Goal: Task Accomplishment & Management: Complete application form

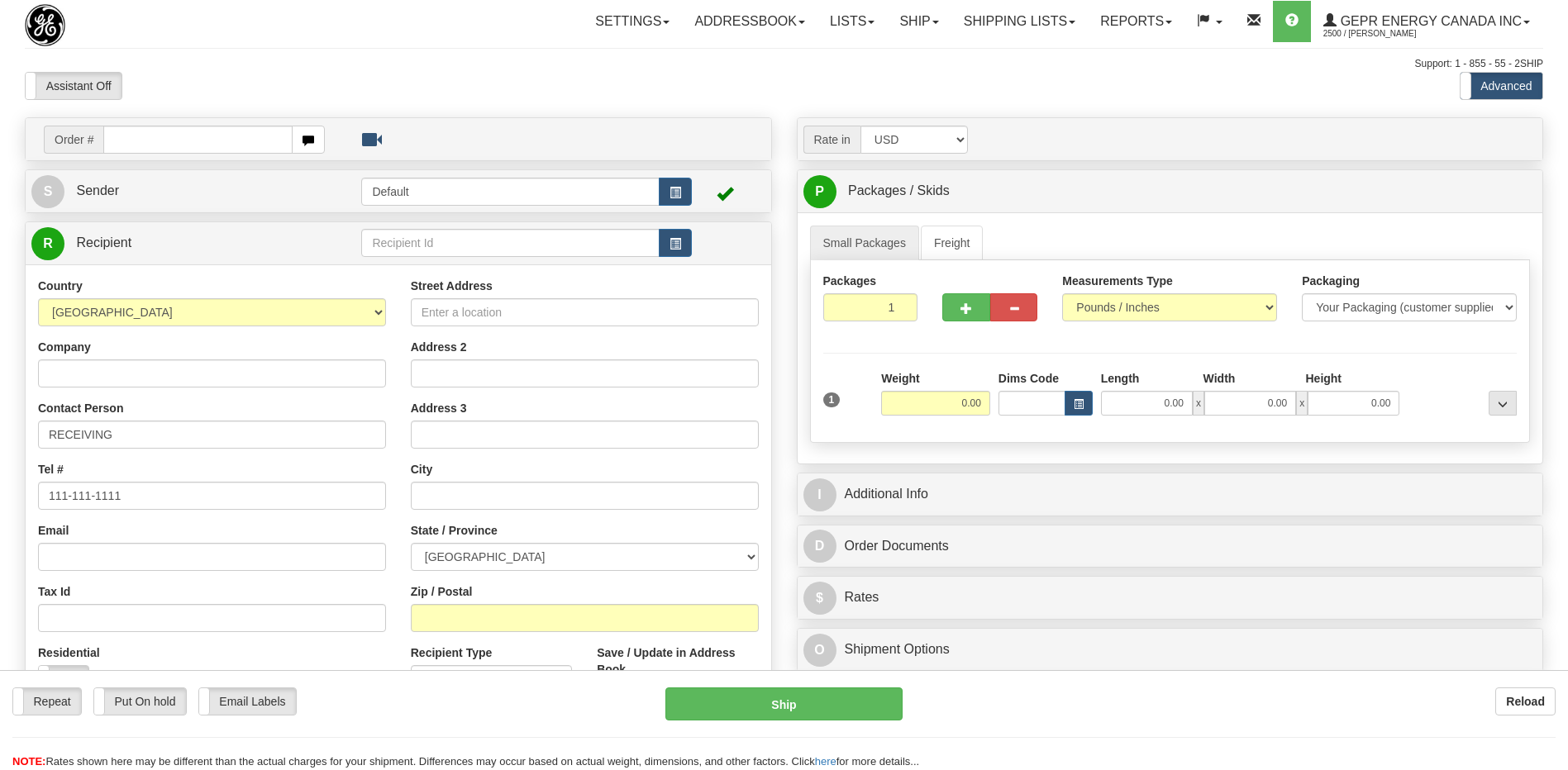
click at [122, 144] on input "text" at bounding box center [198, 139] width 189 height 28
type input "86669325"
click at [174, 45] on body "Training Course Close Toggle navigation Settings Shipping Preferences New Recip…" at bounding box center [790, 385] width 1580 height 770
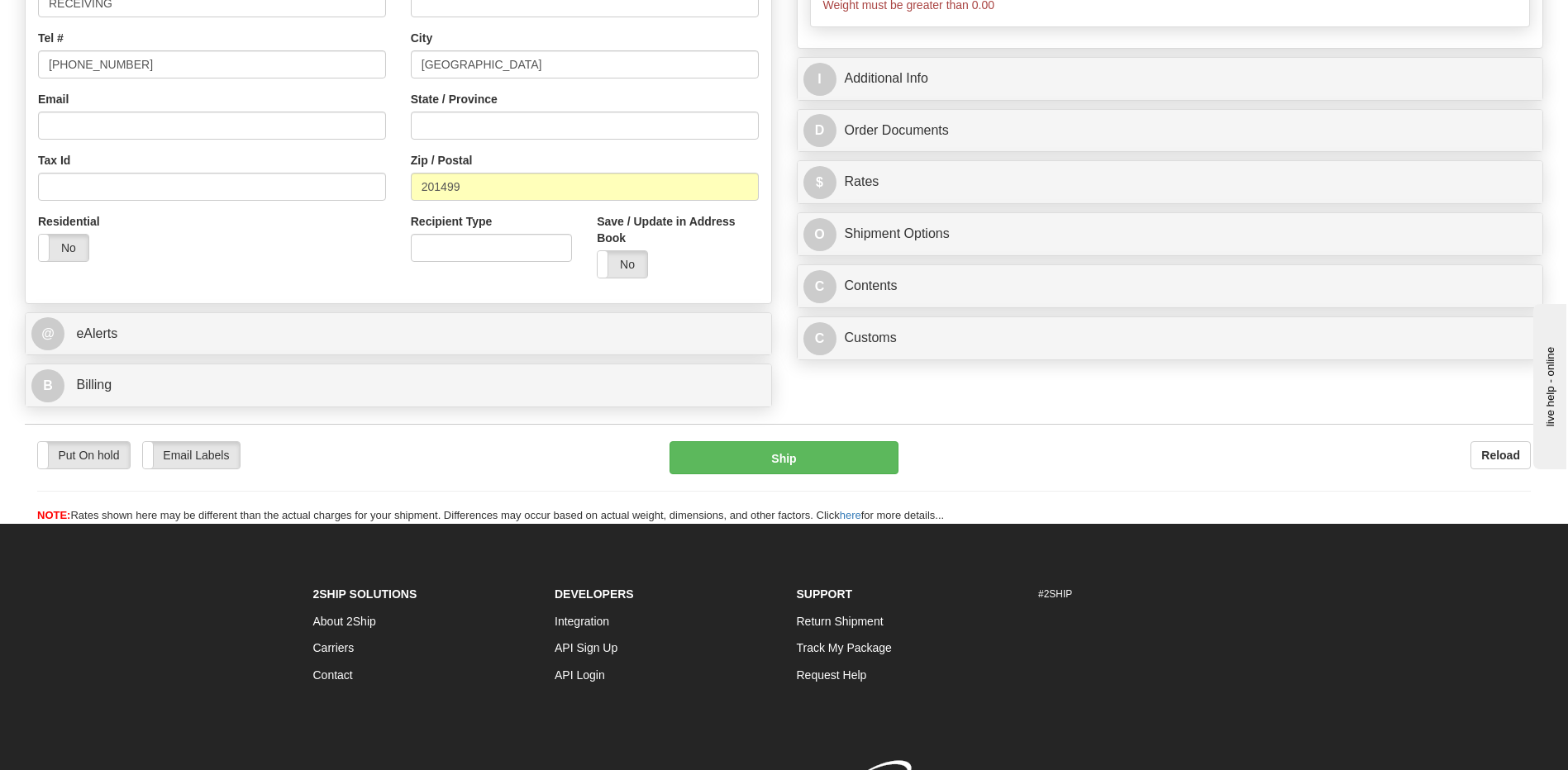
scroll to position [495, 0]
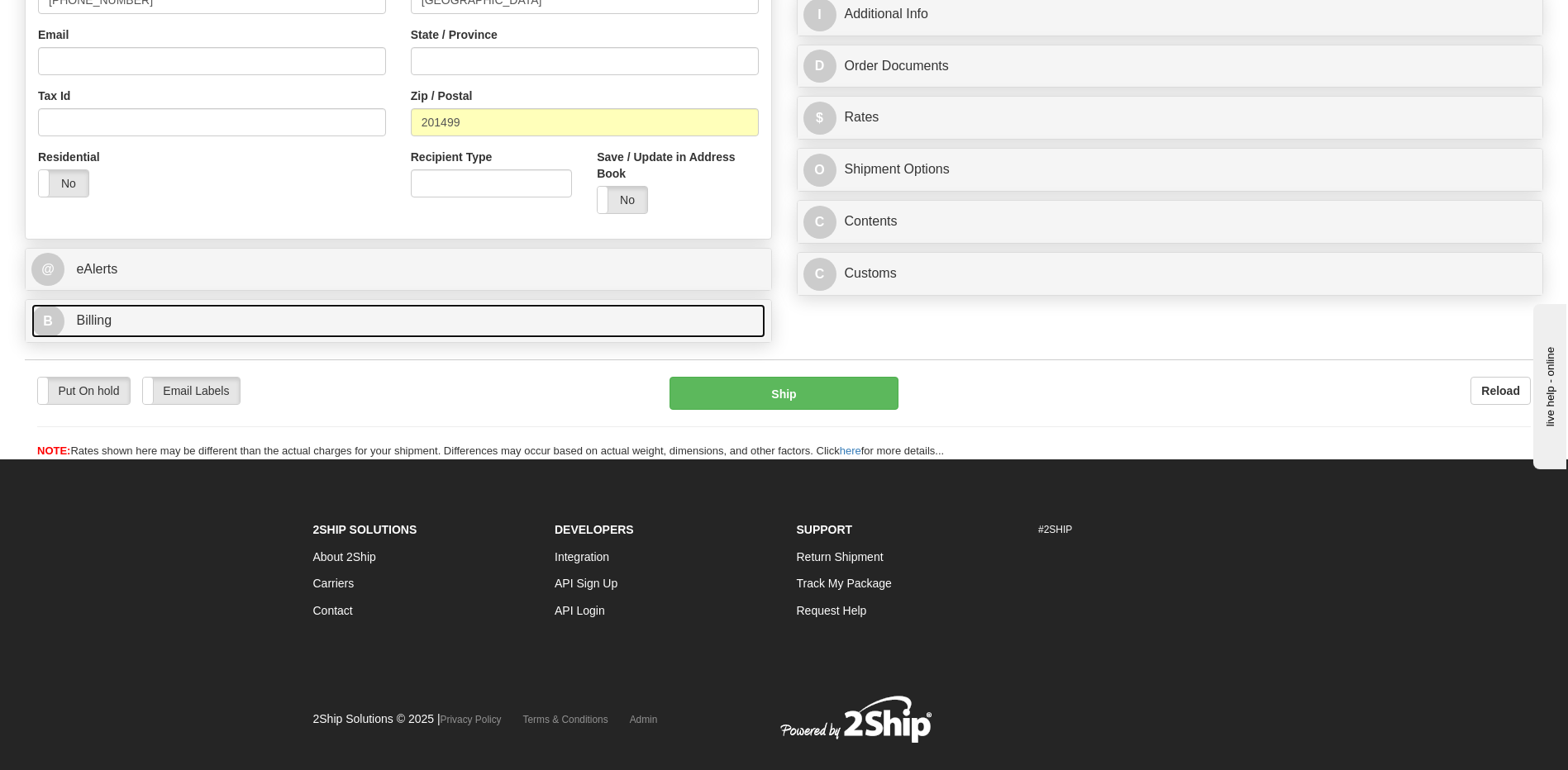
type input "0.00"
click at [95, 321] on span "Billing" at bounding box center [93, 320] width 36 height 14
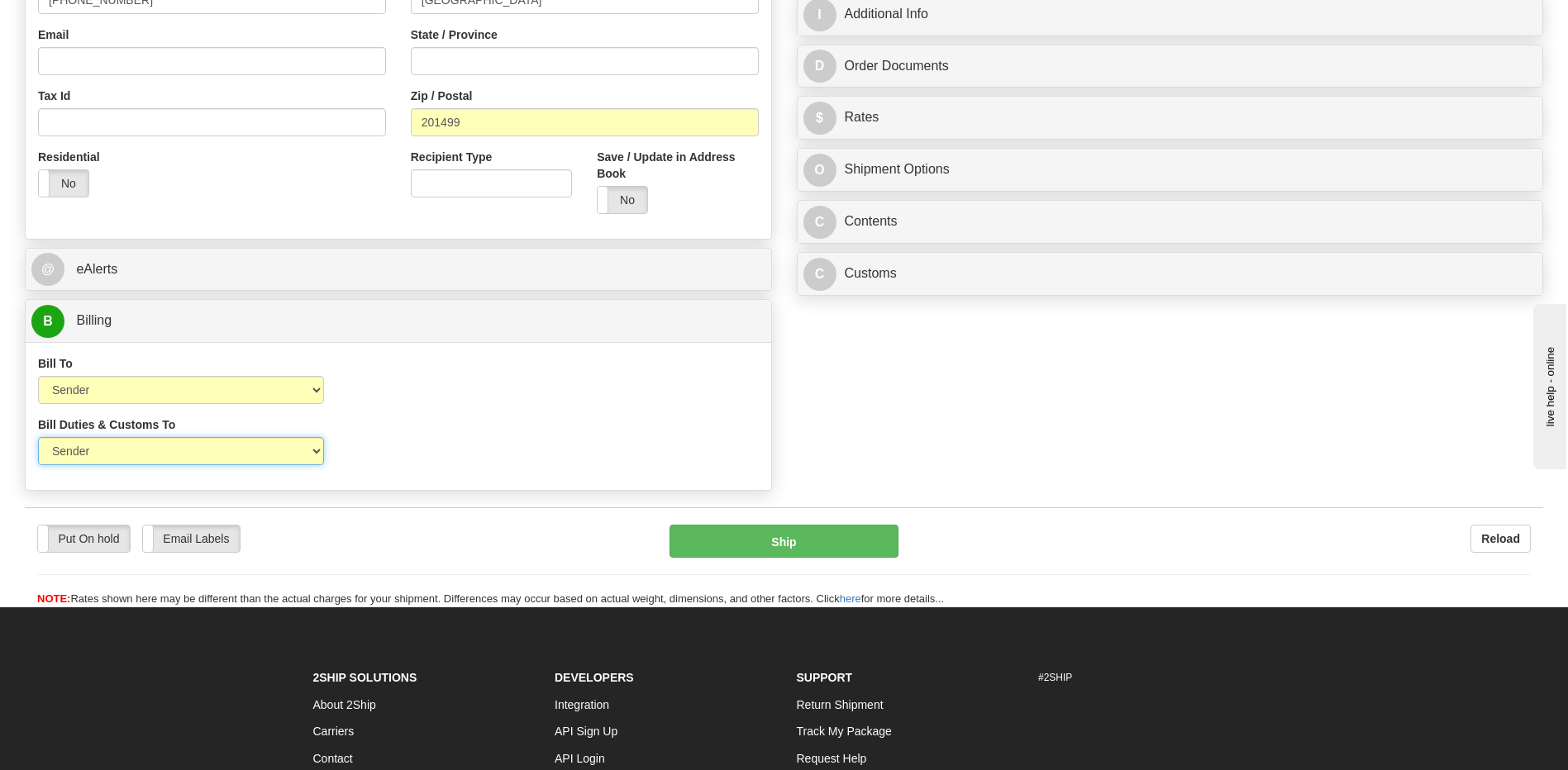
click at [269, 455] on select "Sender Recipient Third Party" at bounding box center [181, 450] width 286 height 28
select select "2"
click at [38, 437] on select "Sender Recipient Third Party" at bounding box center [181, 450] width 286 height 28
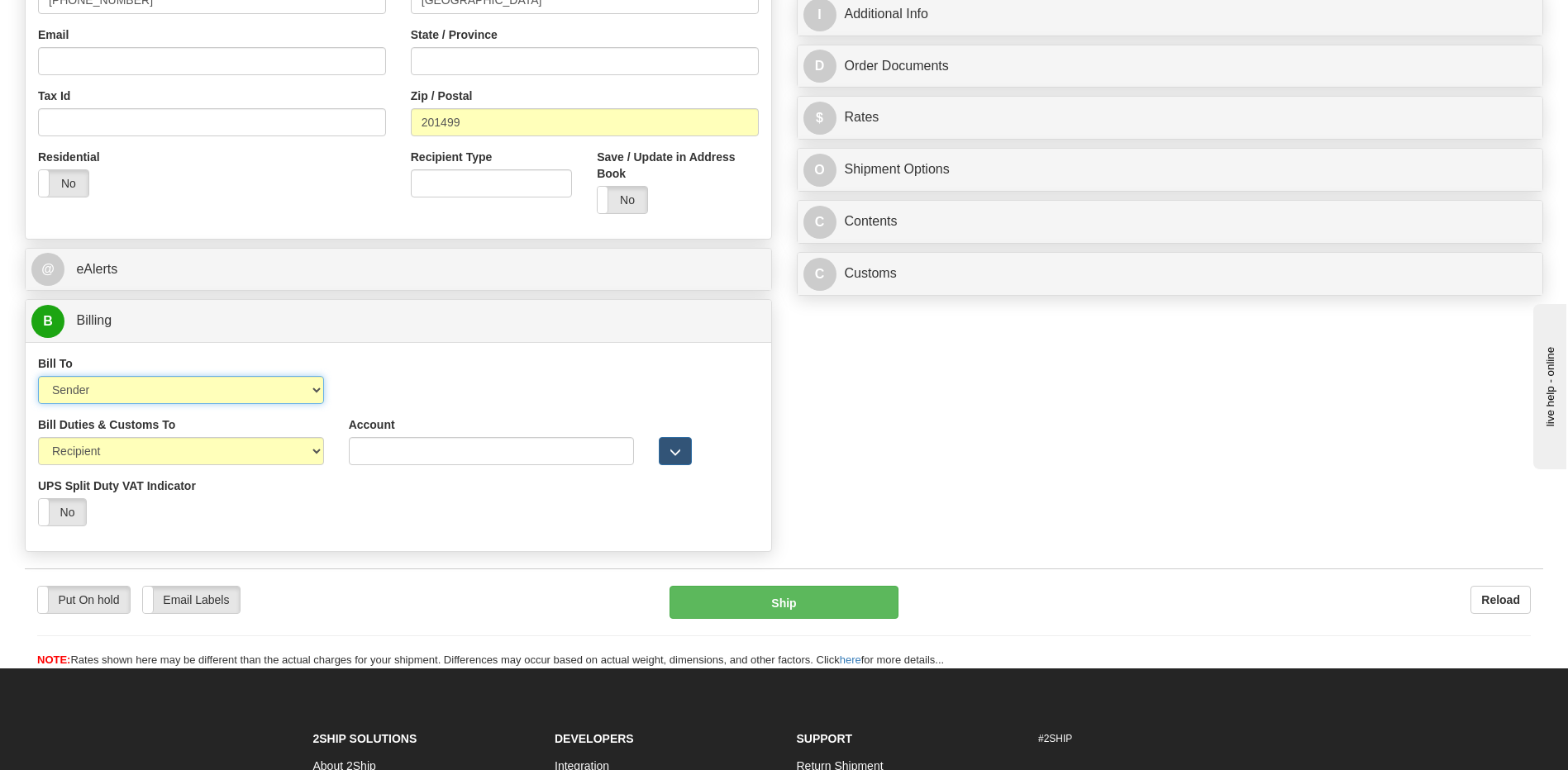
click at [258, 396] on select "Sender Recipient Third Party Collect" at bounding box center [181, 389] width 286 height 28
select select "2"
click at [38, 376] on select "Sender Recipient Third Party Collect" at bounding box center [181, 389] width 286 height 28
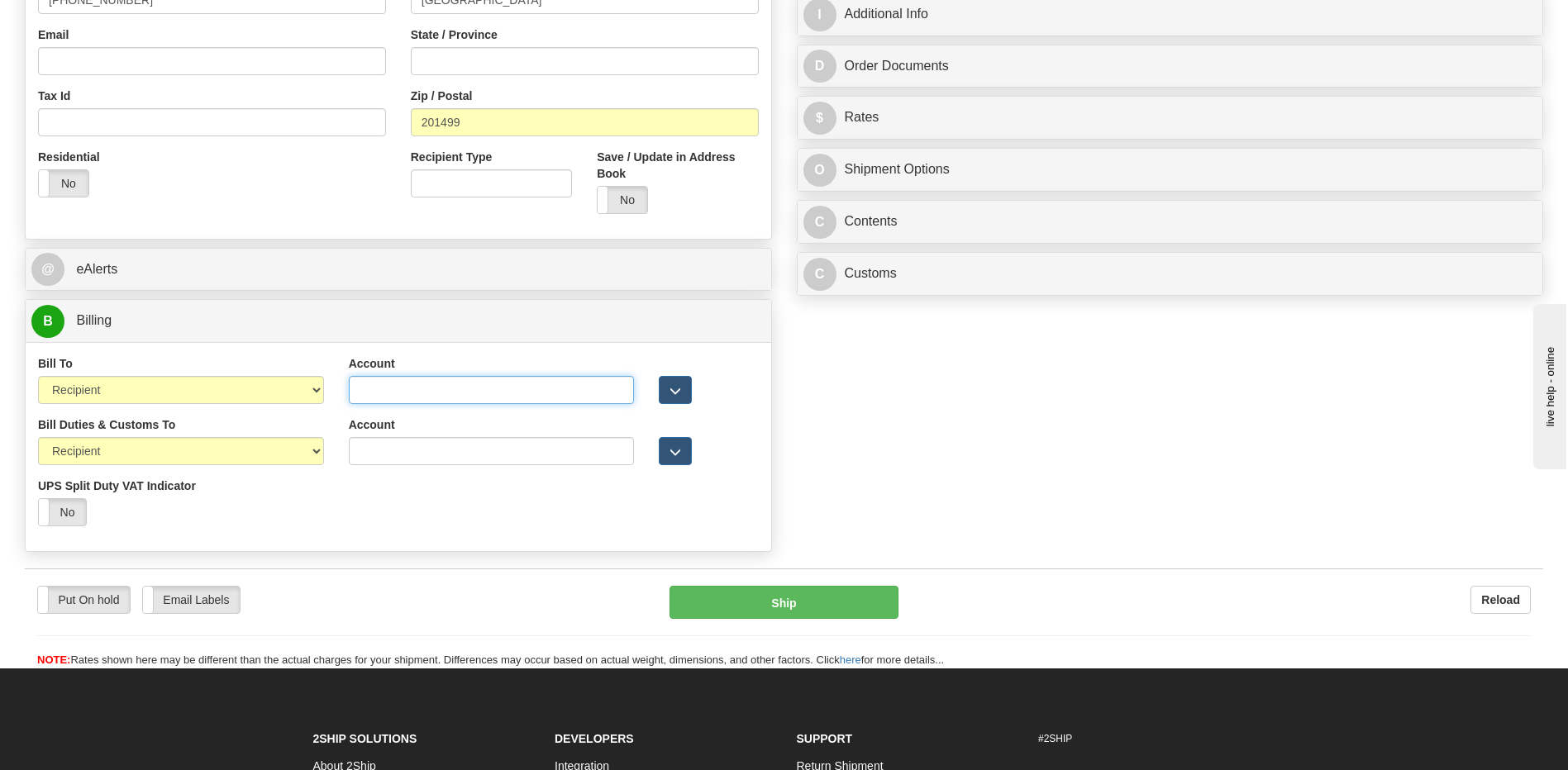
click at [356, 394] on input "Account" at bounding box center [491, 389] width 286 height 28
paste input "903854910"
type input "903854910"
click at [355, 444] on input "Account" at bounding box center [491, 450] width 286 height 28
paste input "903854910"
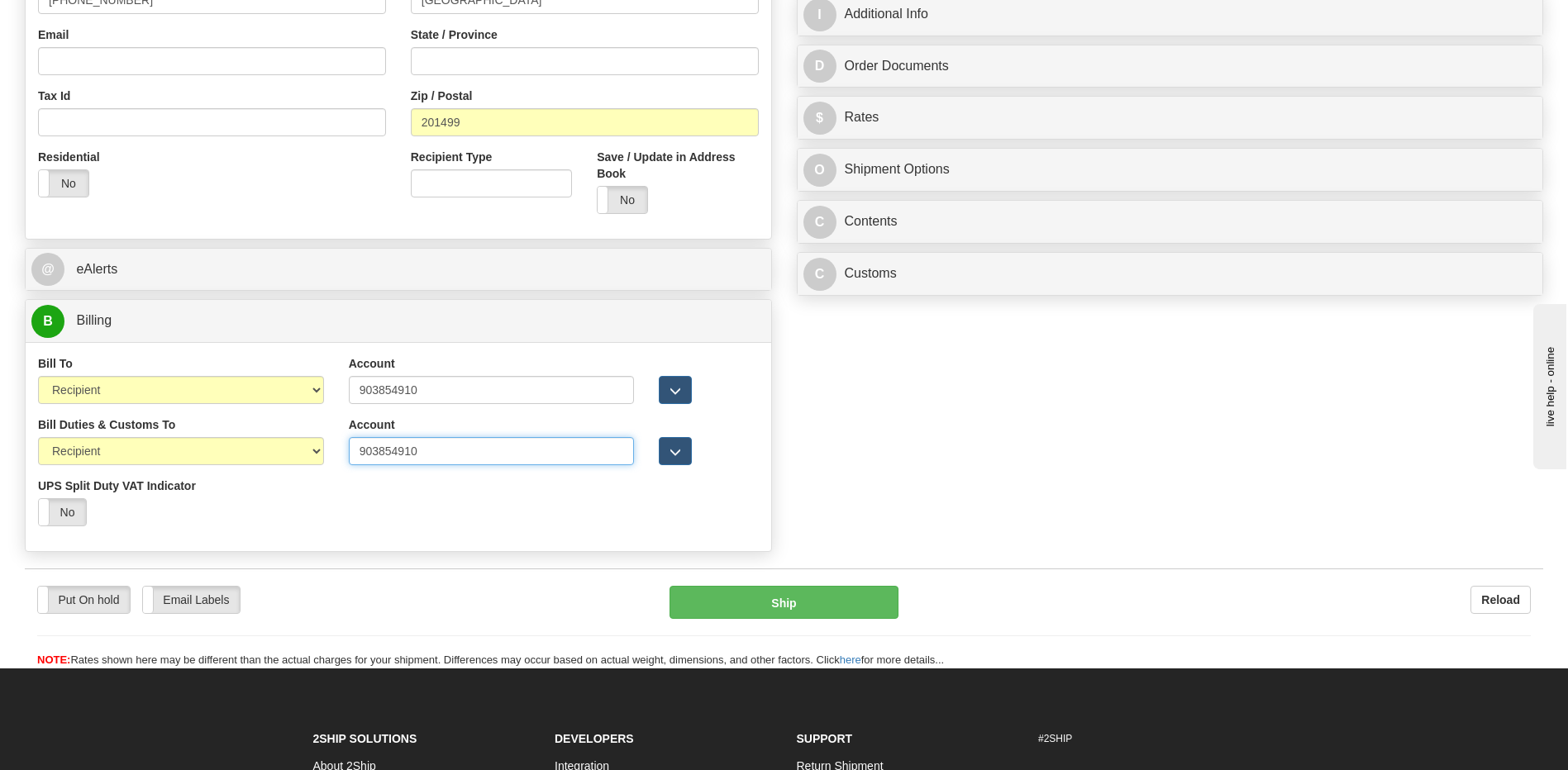
type input "903854910"
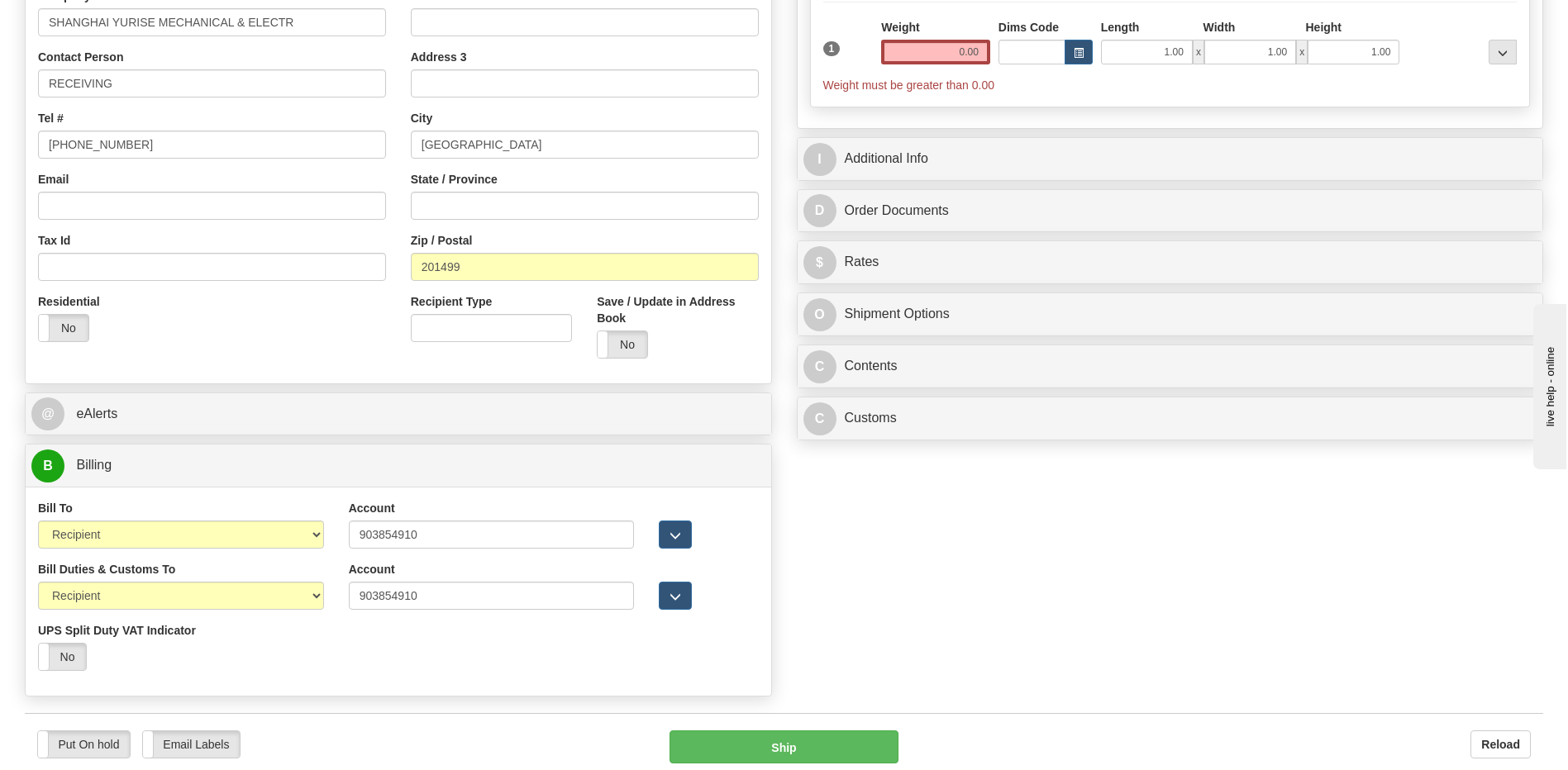
scroll to position [248, 0]
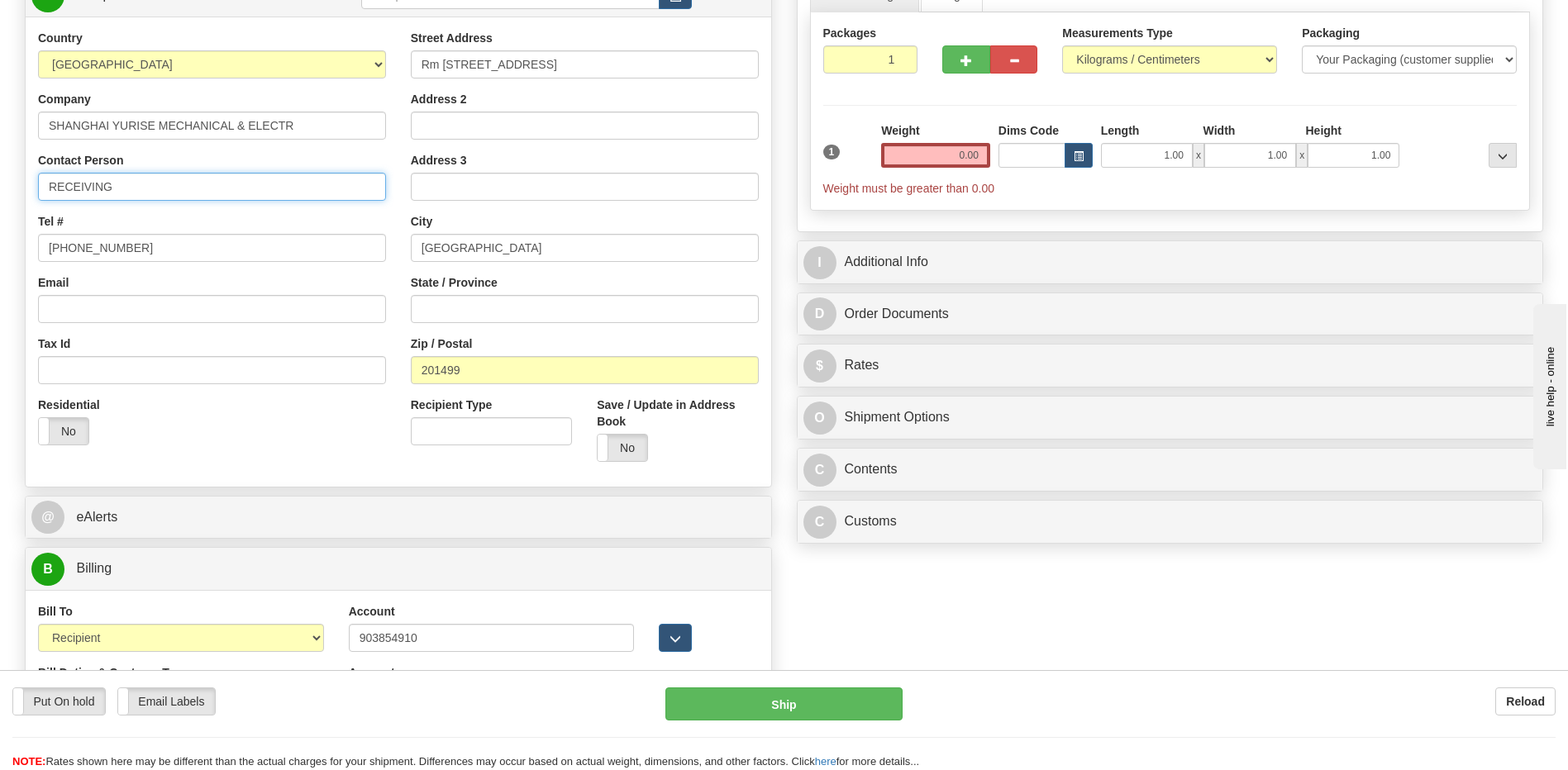
drag, startPoint x: 127, startPoint y: 190, endPoint x: -3, endPoint y: 170, distance: 131.5
click at [0, 170] on html "Training Course Close Toggle navigation Settings Shipping Preferences New Sende…" at bounding box center [784, 137] width 1568 height 770
paste input "Attn: Lili Xu"
type input "Attn: Lili Xu"
drag, startPoint x: 139, startPoint y: 247, endPoint x: -3, endPoint y: 252, distance: 142.1
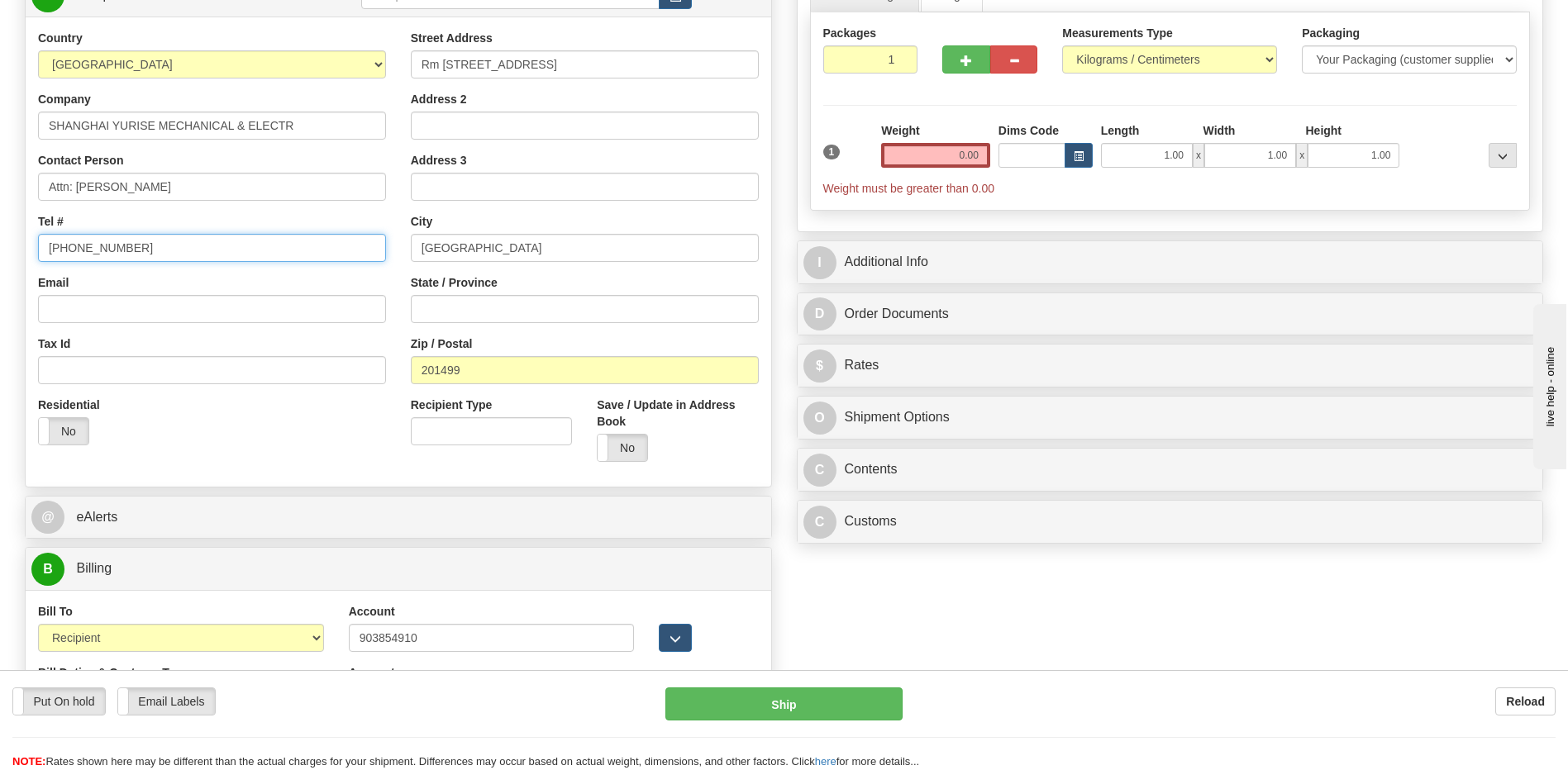
click at [0, 252] on html "Training Course Close Toggle navigation Settings Shipping Preferences New Sende…" at bounding box center [784, 137] width 1568 height 770
paste input "86-21-67106296"
type input "86-21-67106296"
drag, startPoint x: 272, startPoint y: 454, endPoint x: 297, endPoint y: 450, distance: 25.3
click at [272, 453] on div "Residential Yes No" at bounding box center [212, 427] width 373 height 61
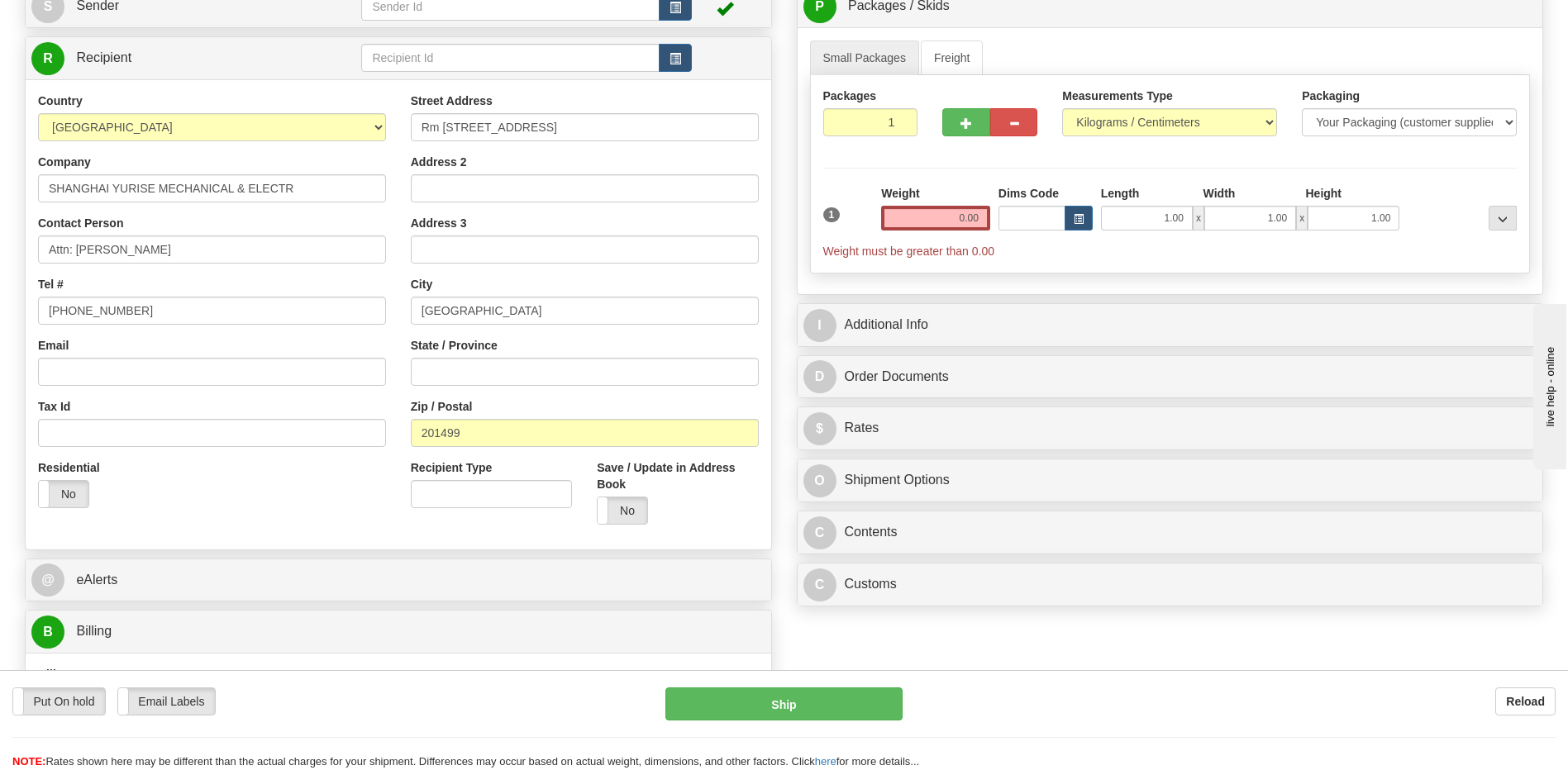
scroll to position [82, 0]
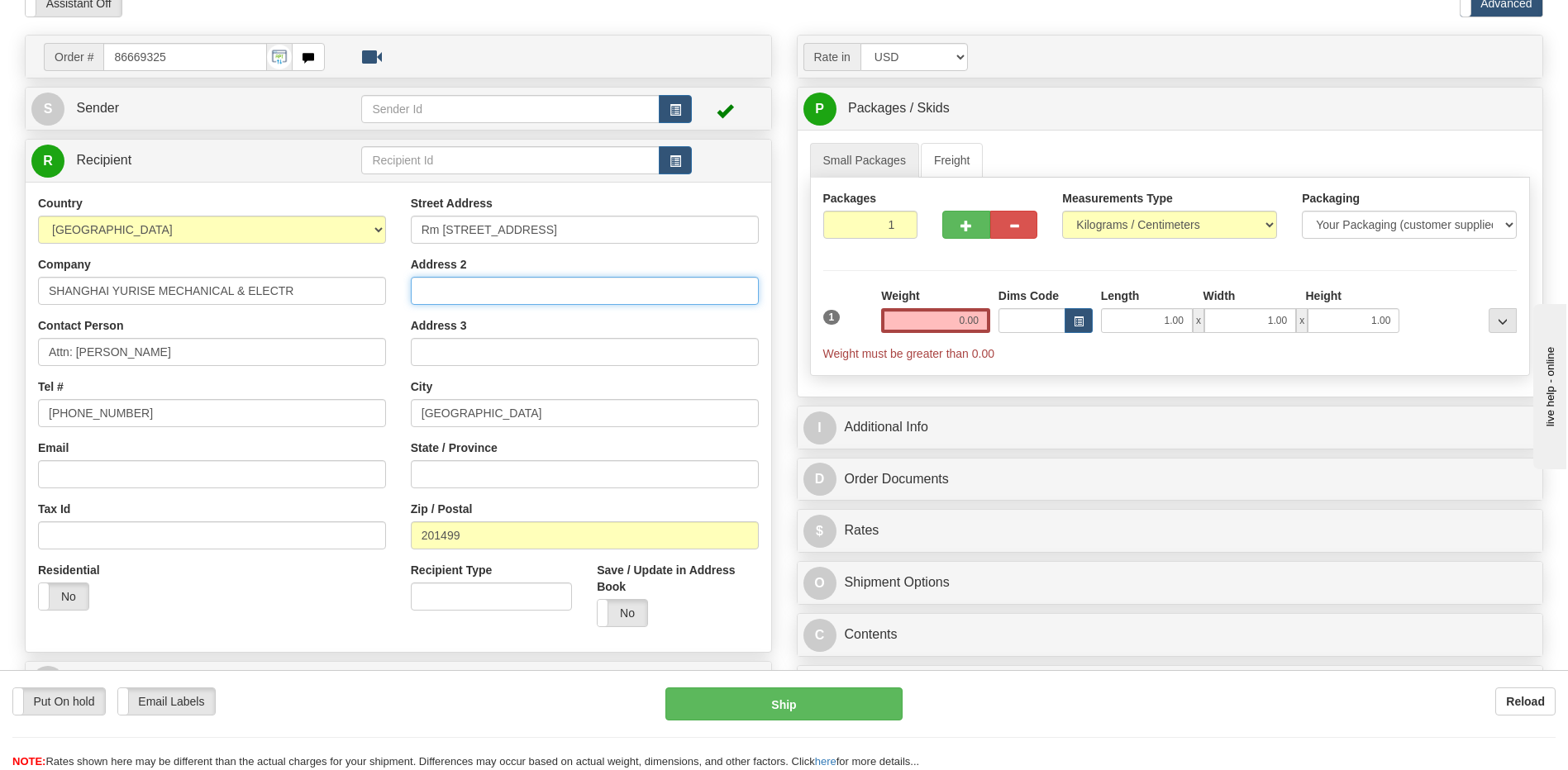
click at [450, 291] on input "Address 2" at bounding box center [584, 291] width 348 height 28
paste input "engxian District"
type input "Fengxian District"
click at [353, 578] on div "Residential Yes No" at bounding box center [212, 592] width 373 height 61
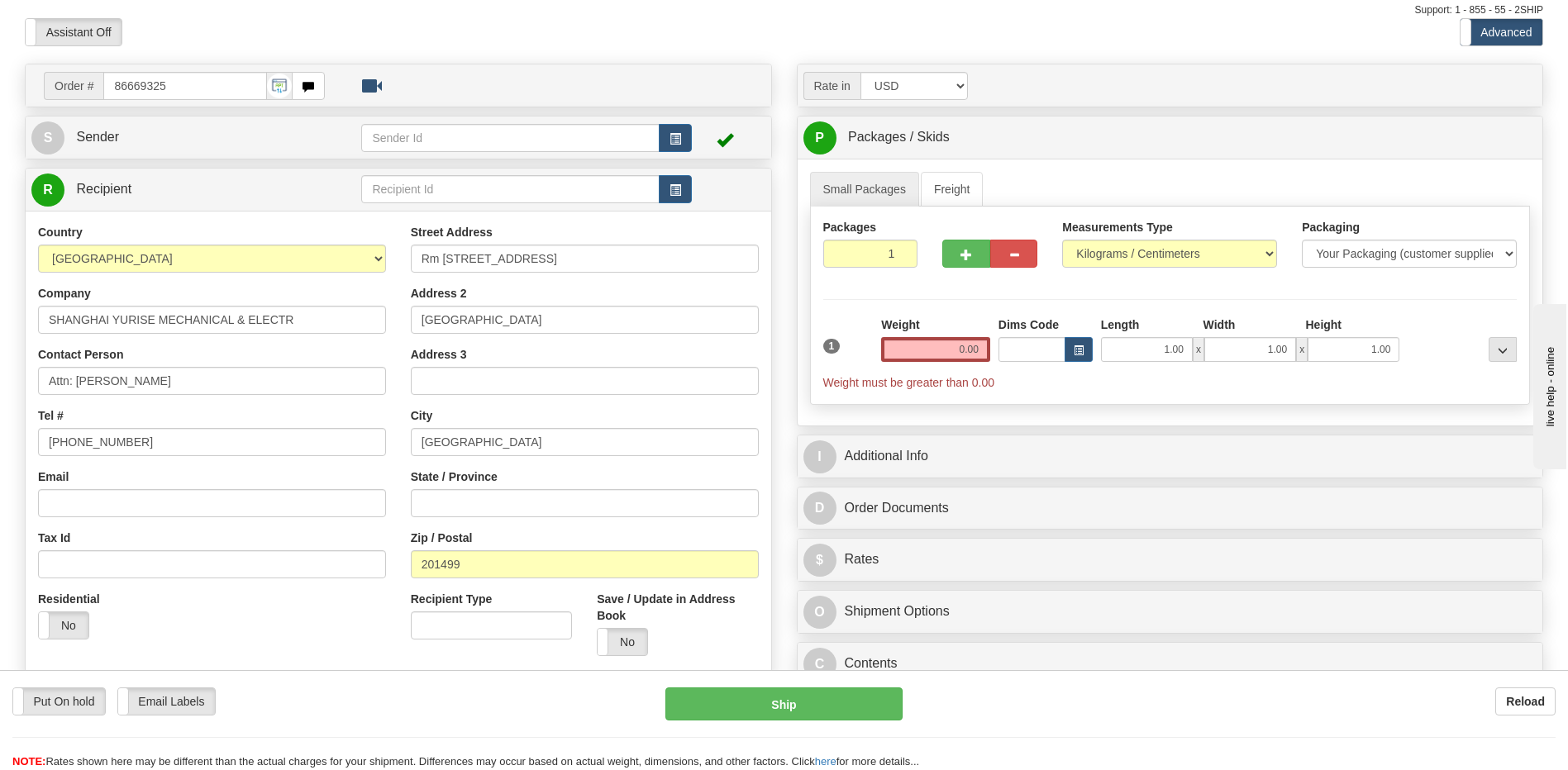
scroll to position [0, 0]
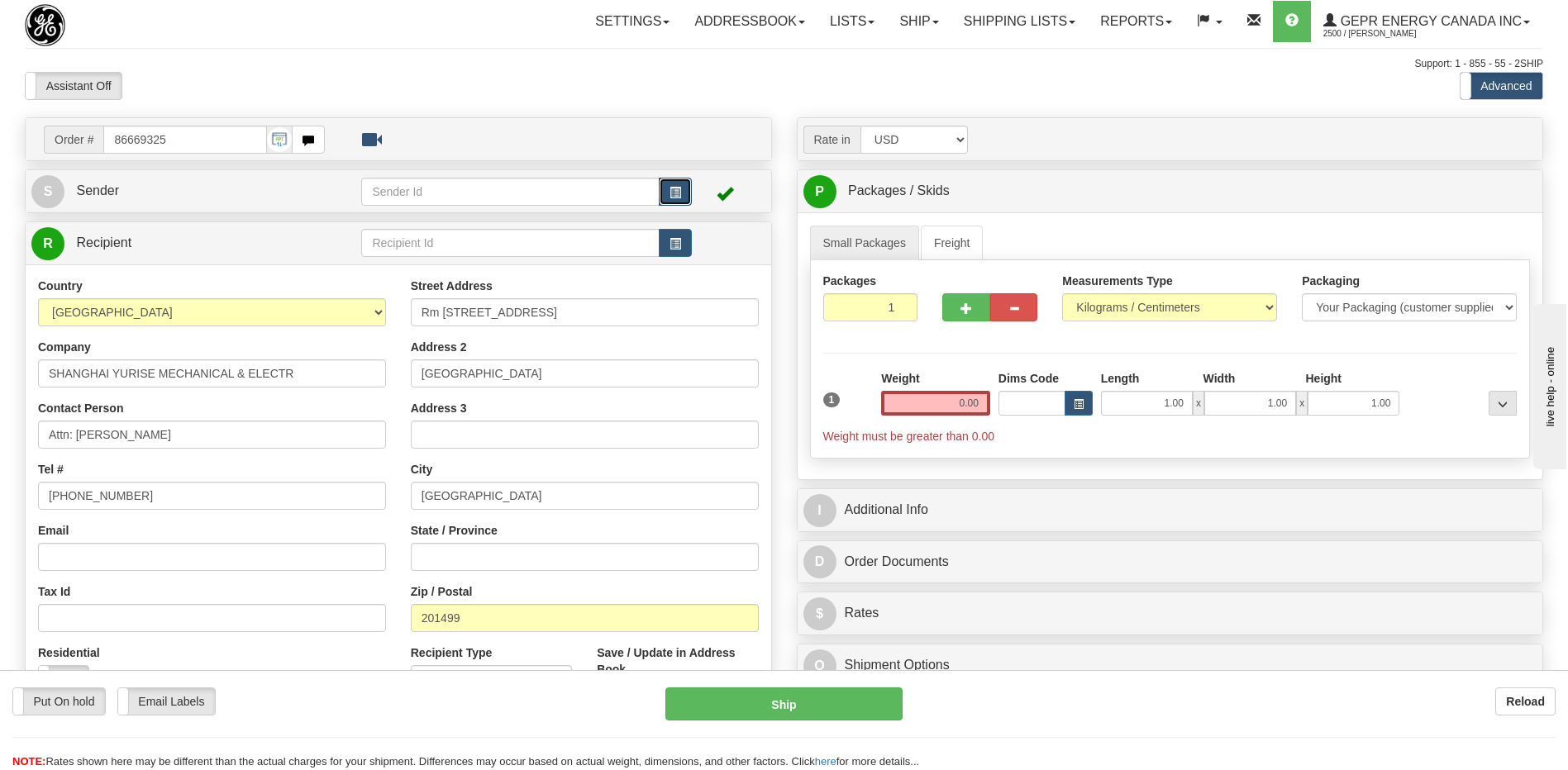
click at [670, 193] on span "button" at bounding box center [676, 193] width 12 height 11
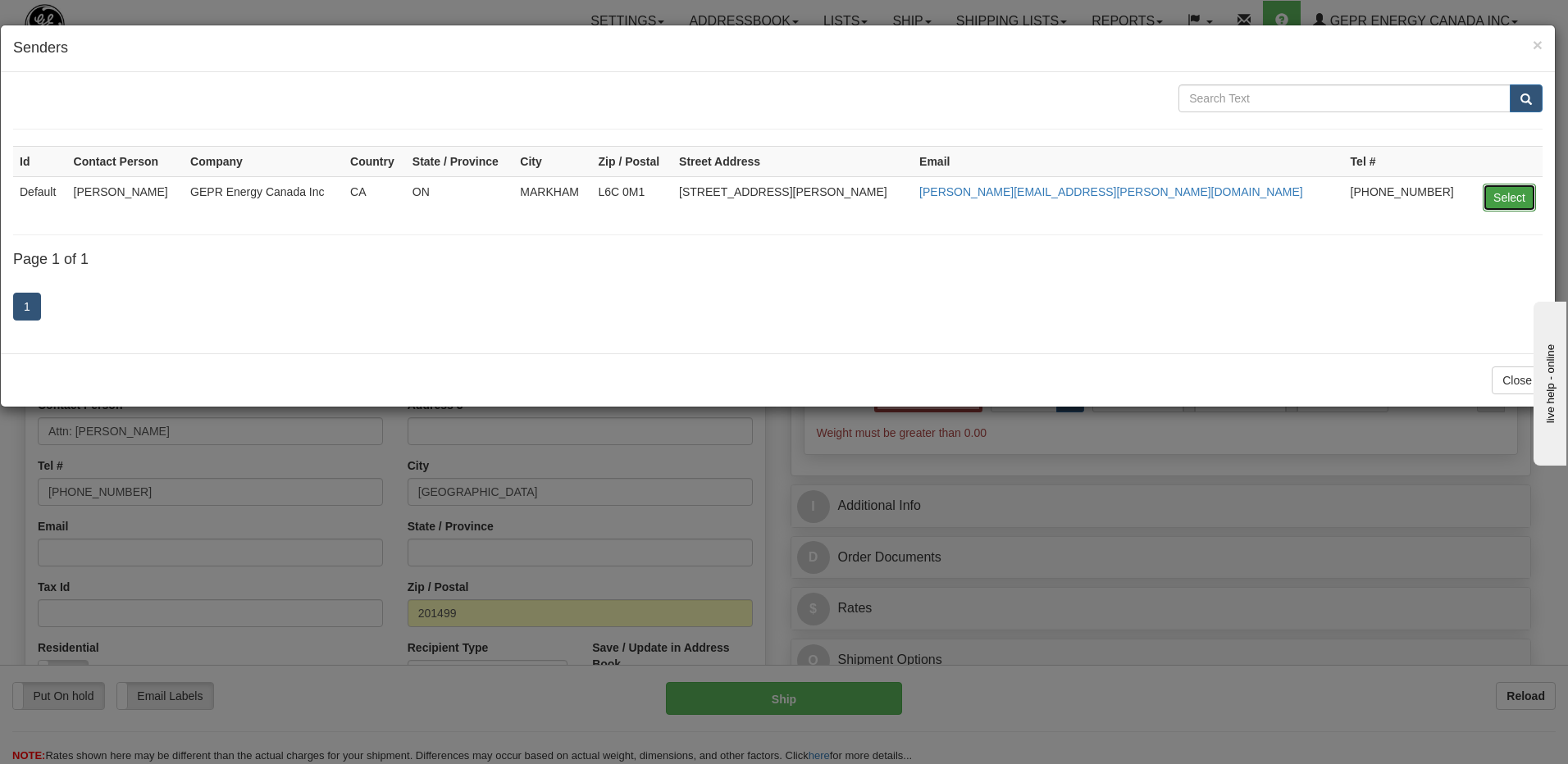
click at [1500, 195] on button "Select" at bounding box center [1509, 197] width 53 height 28
type input "Default"
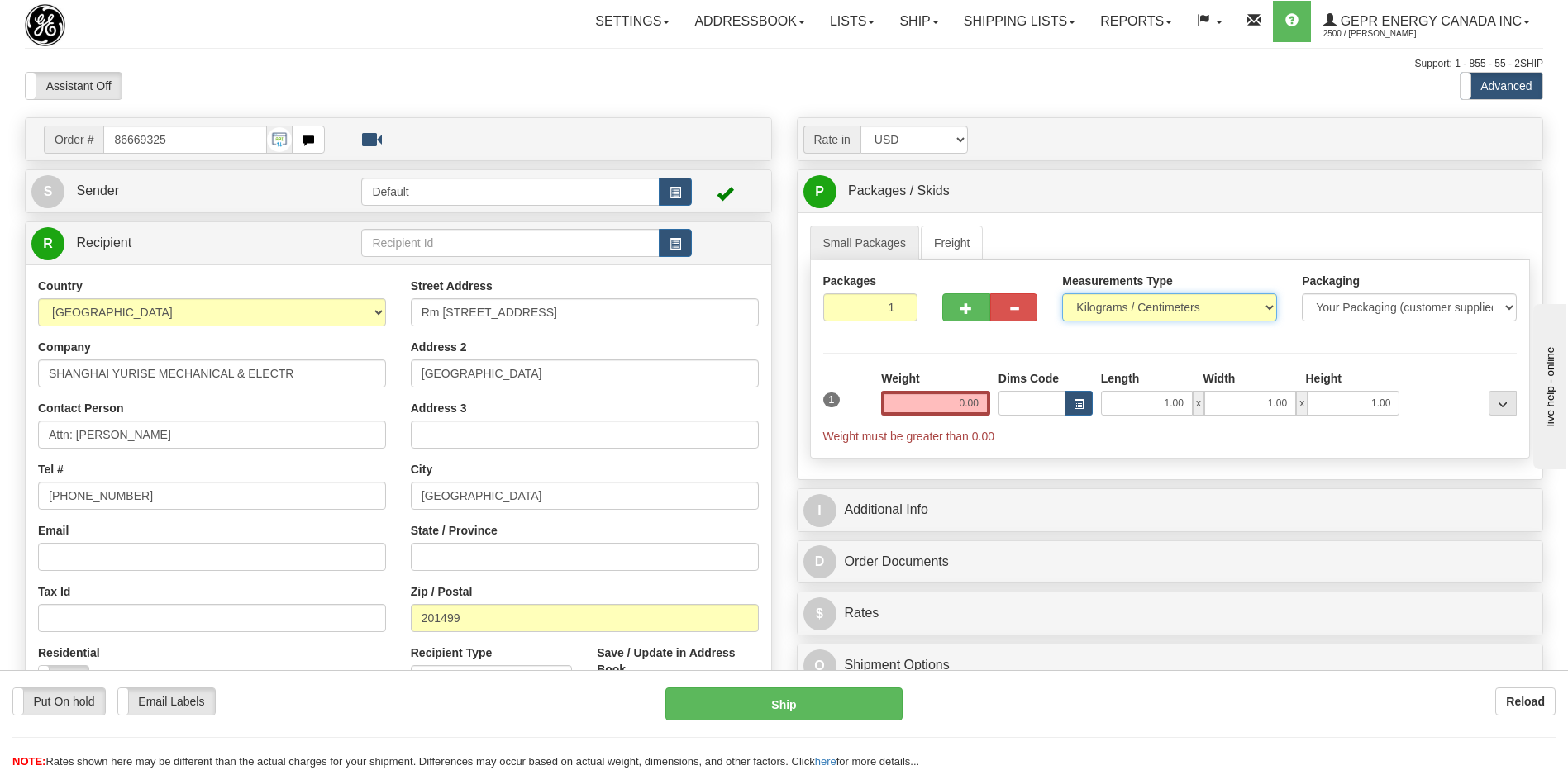
click at [1118, 309] on select "Pounds / Inches Kilograms / Centimeters" at bounding box center [1169, 307] width 215 height 28
select select "0"
click at [1061, 293] on select "Pounds / Inches Kilograms / Centimeters" at bounding box center [1169, 307] width 215 height 28
click at [853, 302] on input "1" at bounding box center [870, 307] width 95 height 28
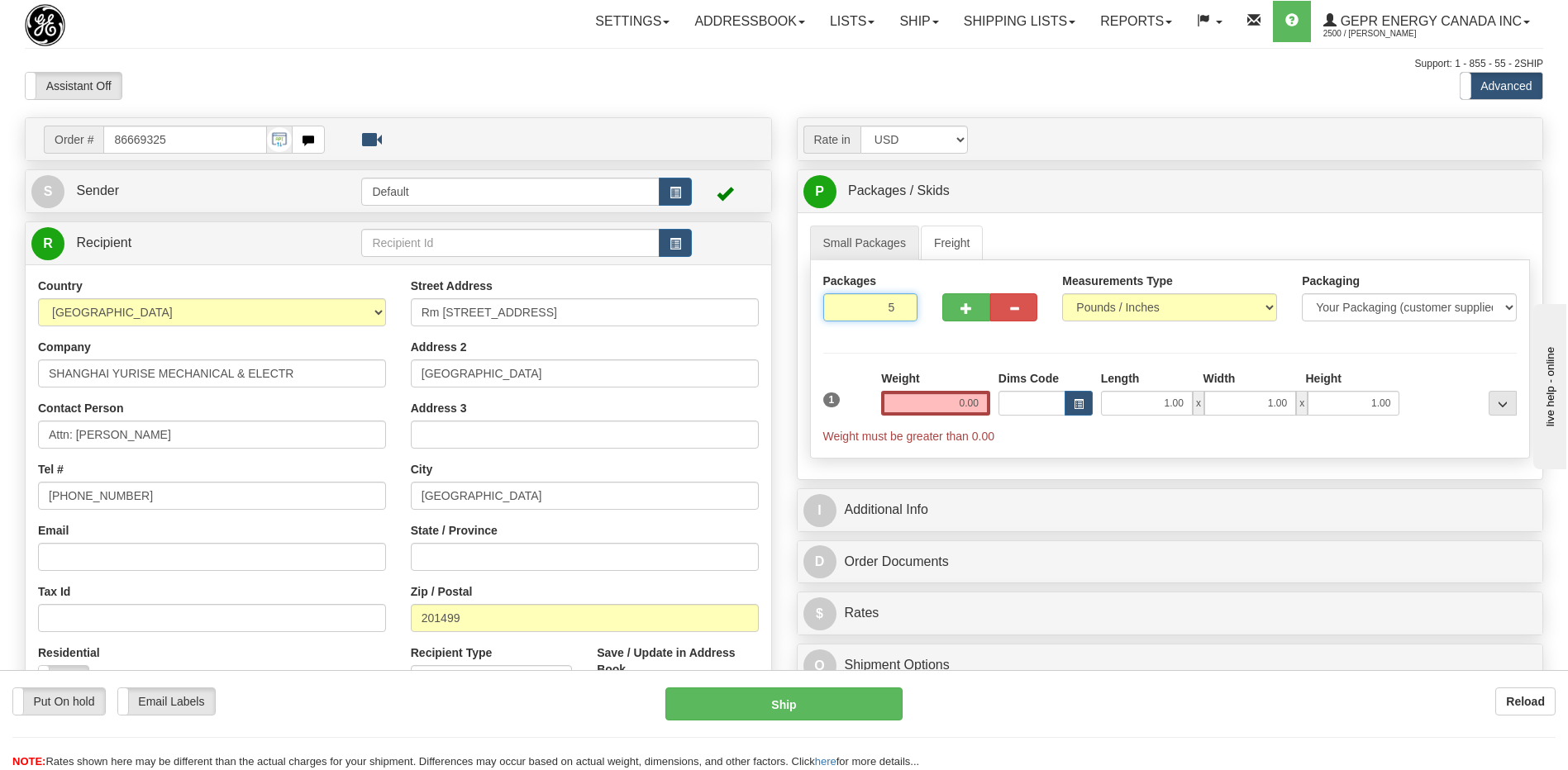
type input "5"
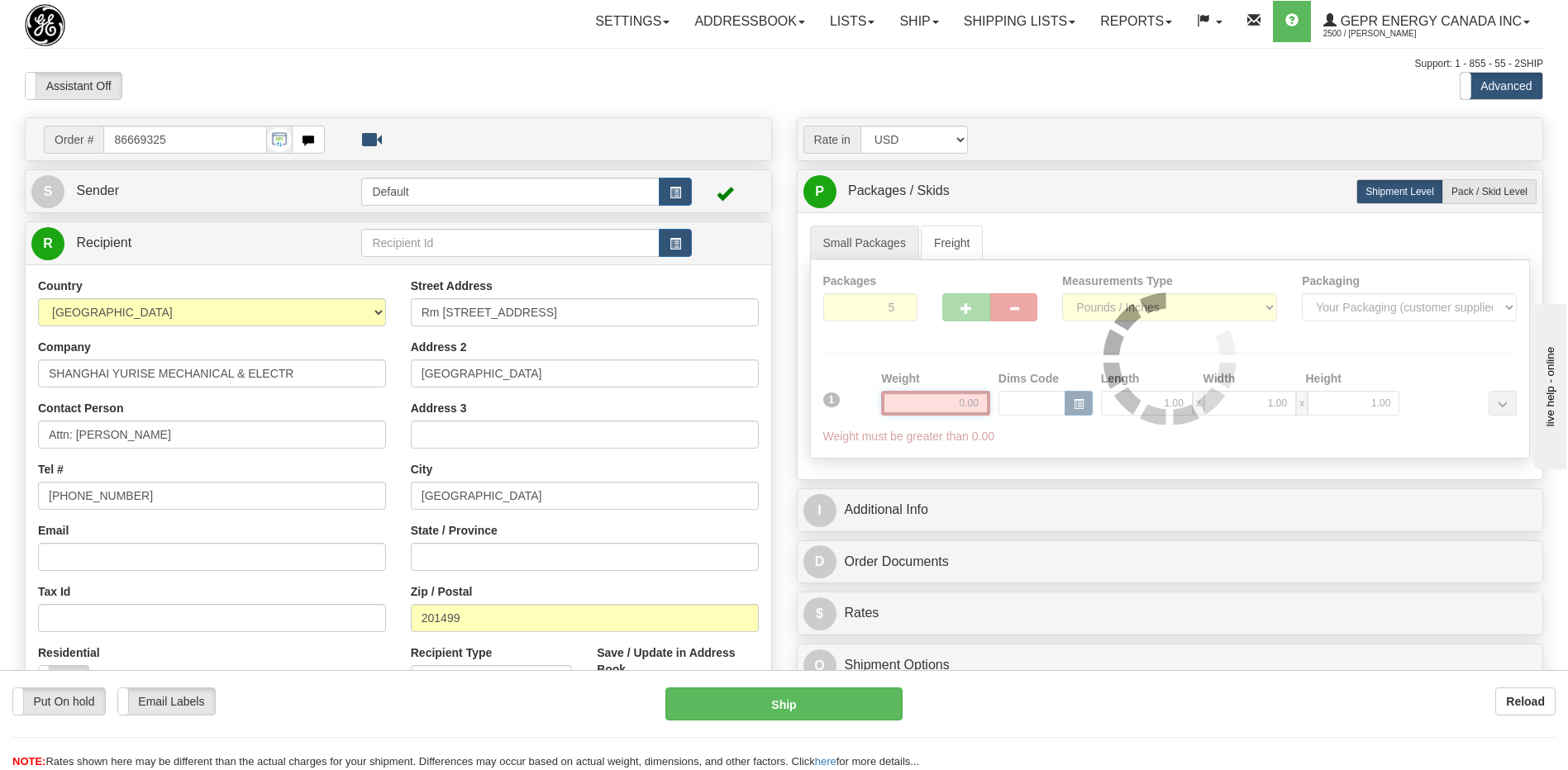
drag, startPoint x: 948, startPoint y: 401, endPoint x: 1046, endPoint y: 403, distance: 98.0
click at [1046, 403] on div "Packages 5 1 Measurements Type" at bounding box center [1170, 359] width 721 height 198
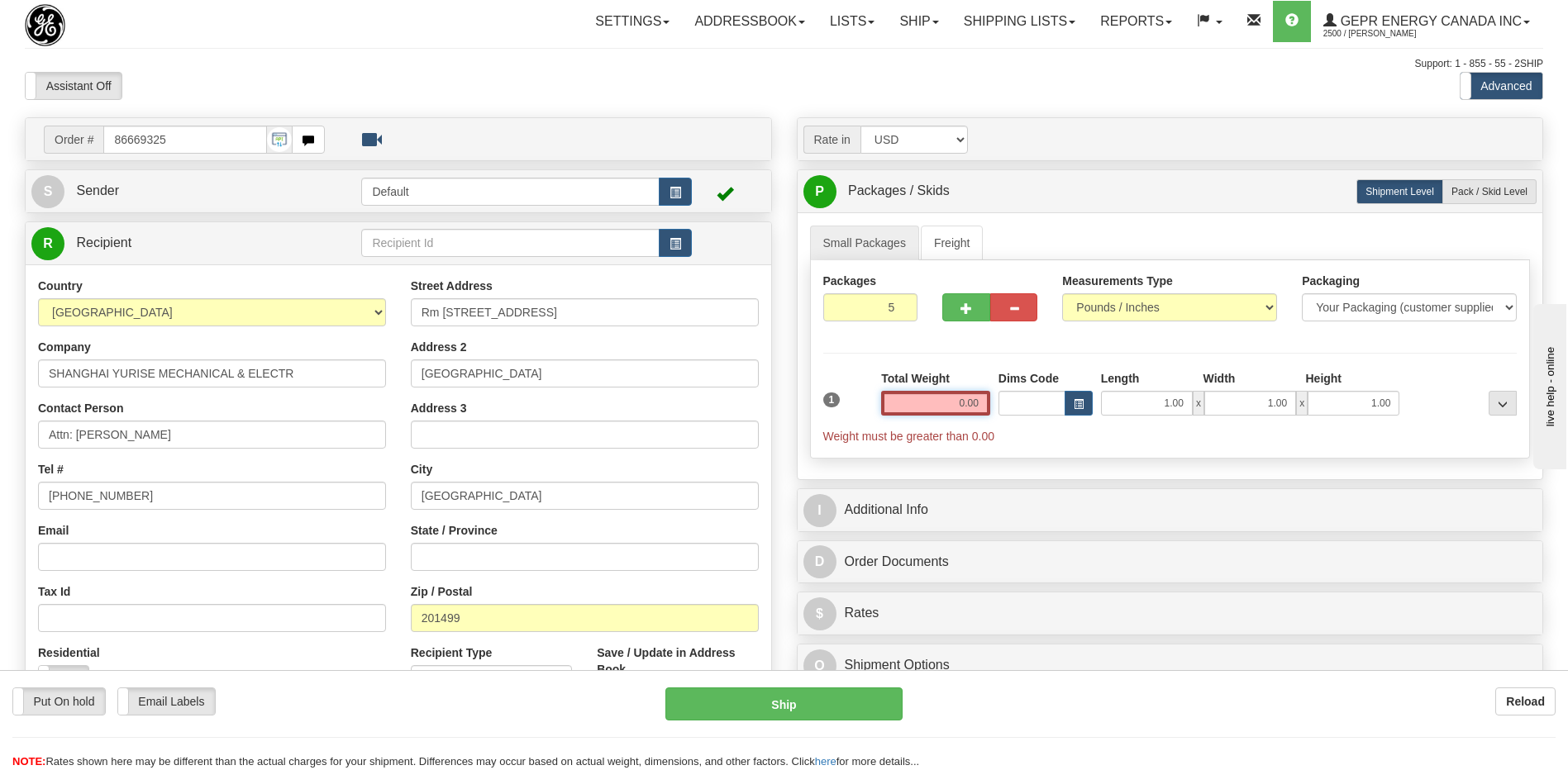
drag, startPoint x: 937, startPoint y: 410, endPoint x: 1032, endPoint y: 405, distance: 95.1
click at [1032, 405] on div "1 Total Weight 0.00 Dims Code x" at bounding box center [1170, 408] width 702 height 75
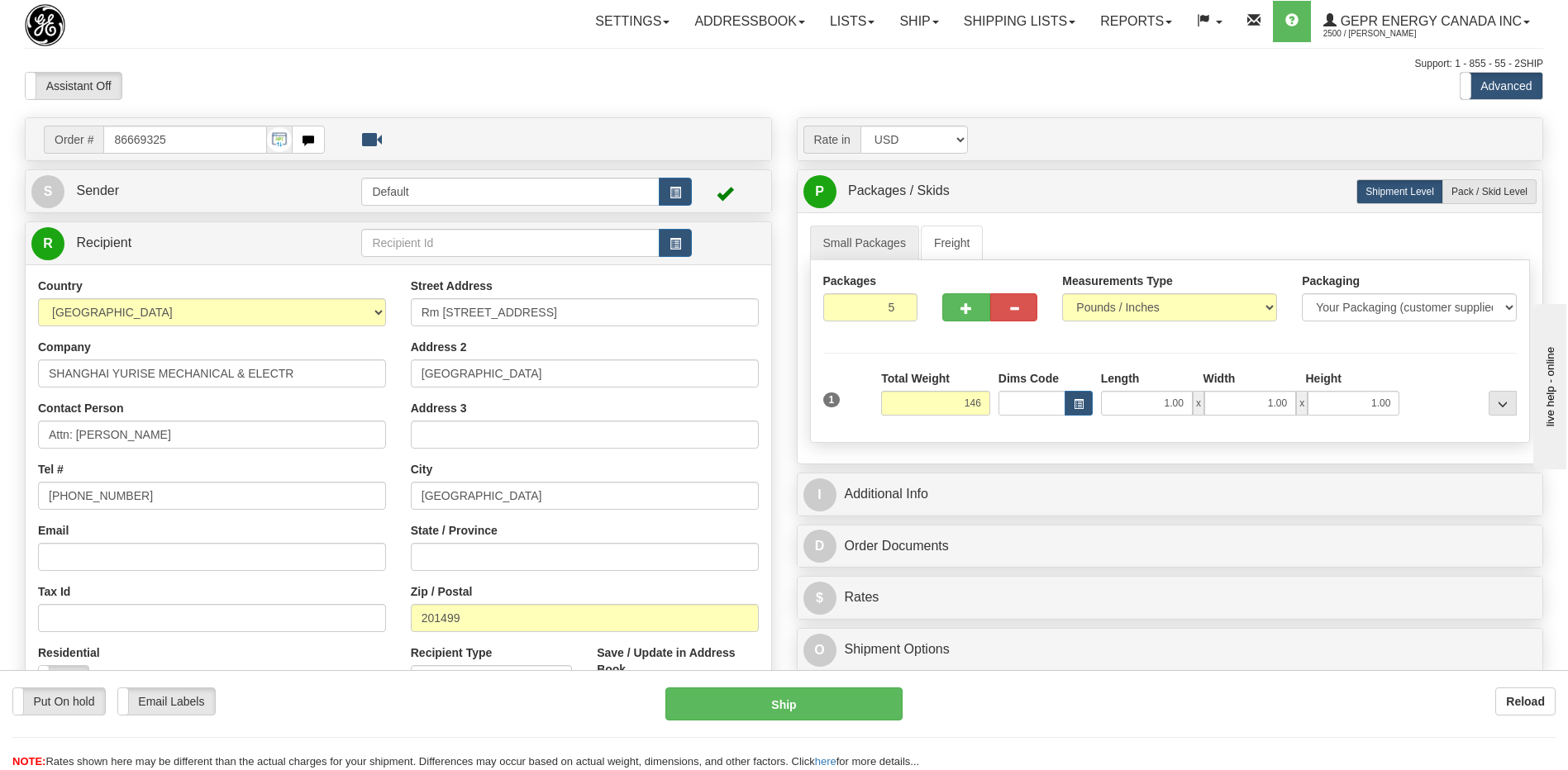
type input "146.00"
click at [662, 69] on div "Support: 1 - 855 - 55 - 2SHIP" at bounding box center [784, 64] width 1518 height 14
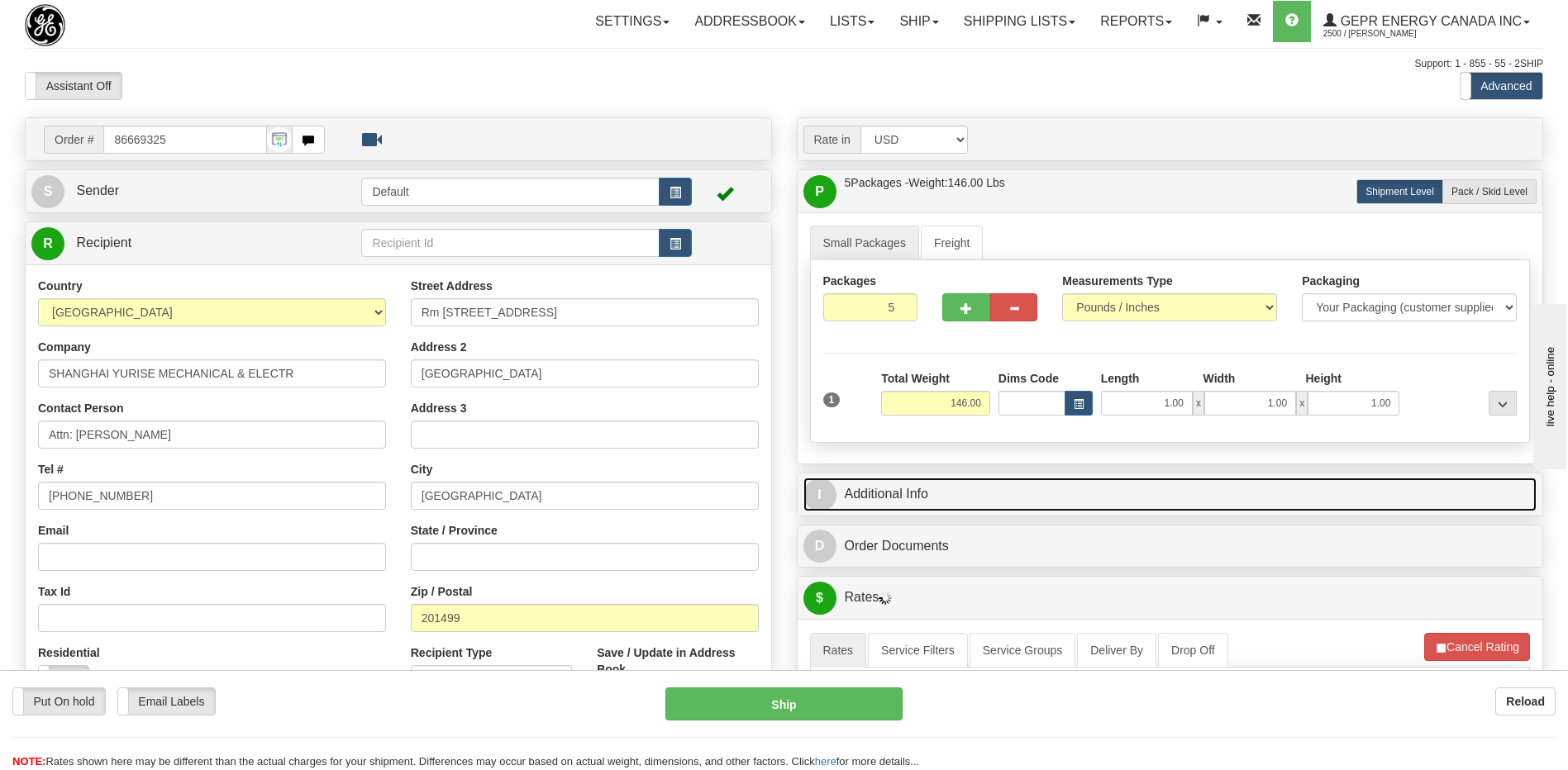
click at [932, 502] on link "I Additional Info" at bounding box center [1169, 495] width 733 height 34
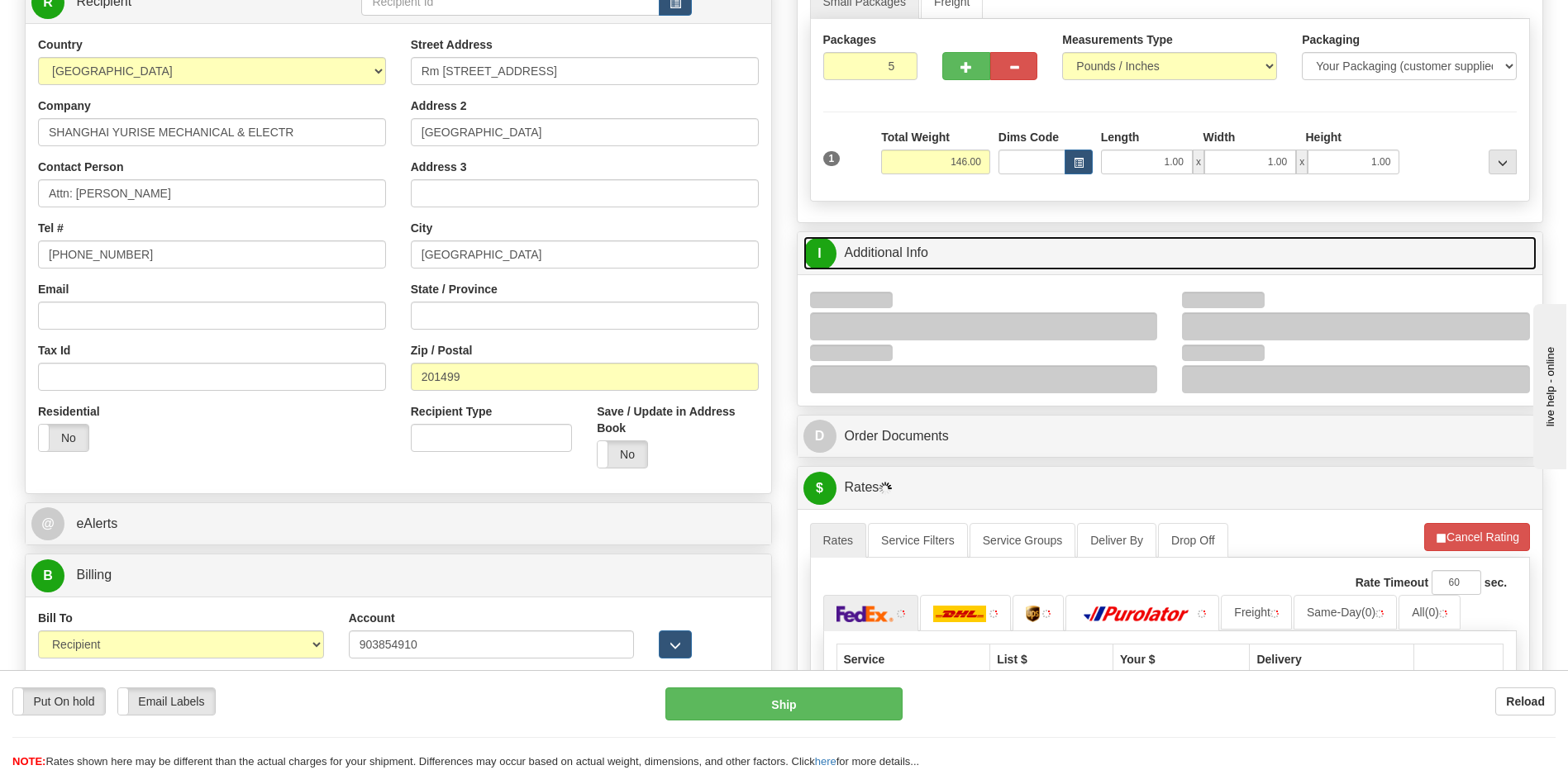
scroll to position [248, 0]
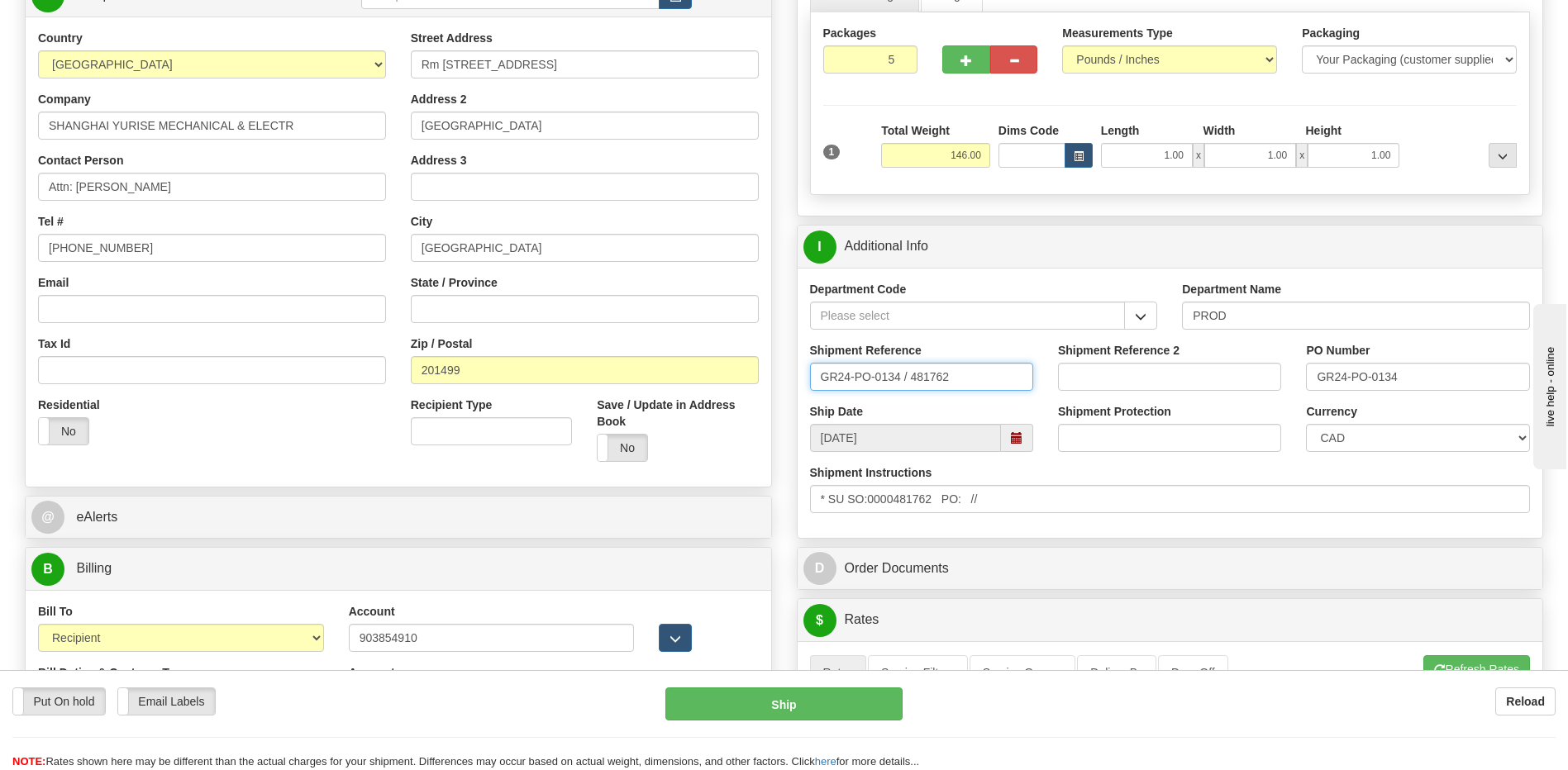
drag, startPoint x: 970, startPoint y: 379, endPoint x: 511, endPoint y: 394, distance: 459.2
type input "M612201295"
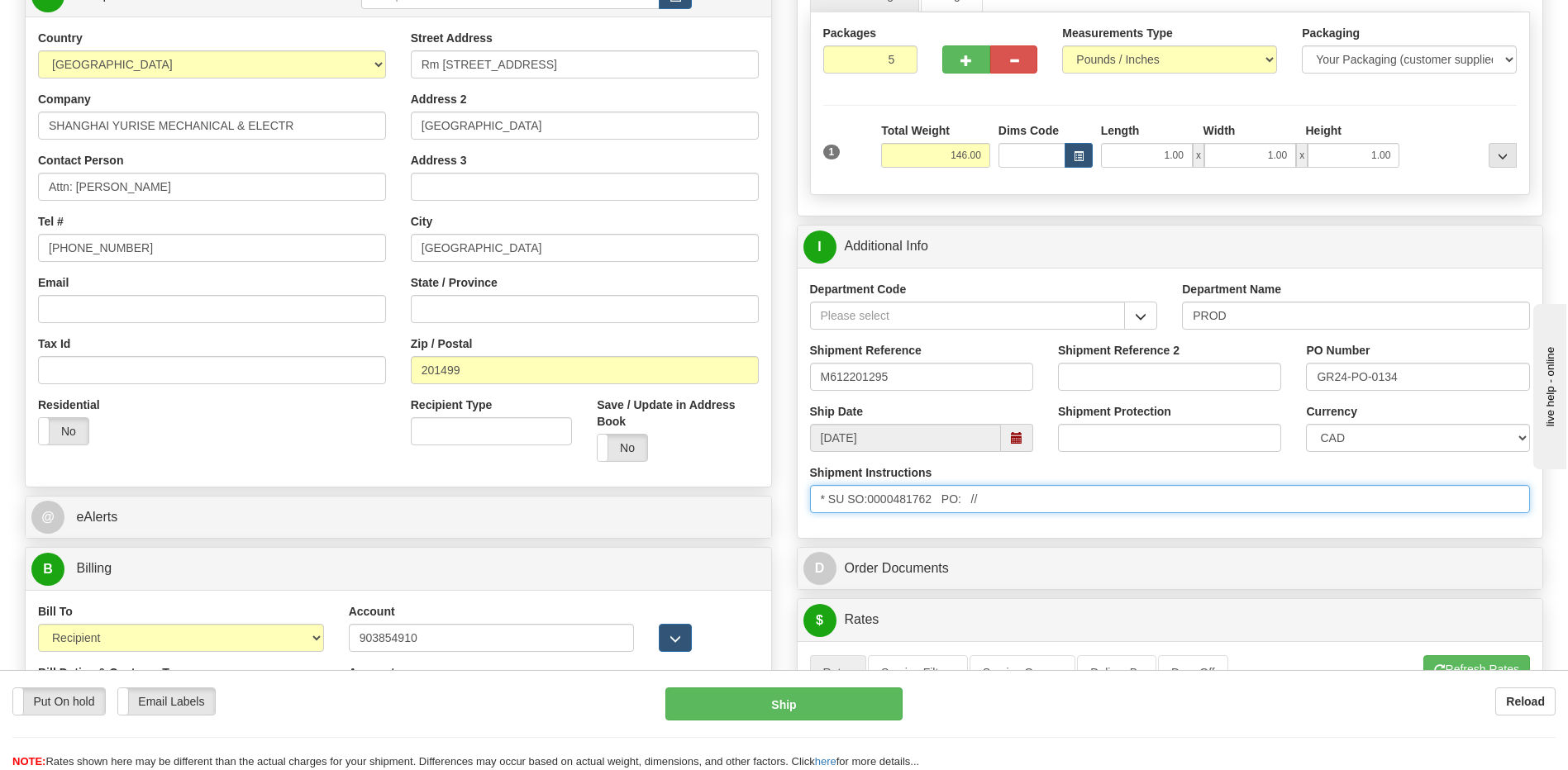
drag, startPoint x: 1074, startPoint y: 505, endPoint x: 583, endPoint y: 514, distance: 491.1
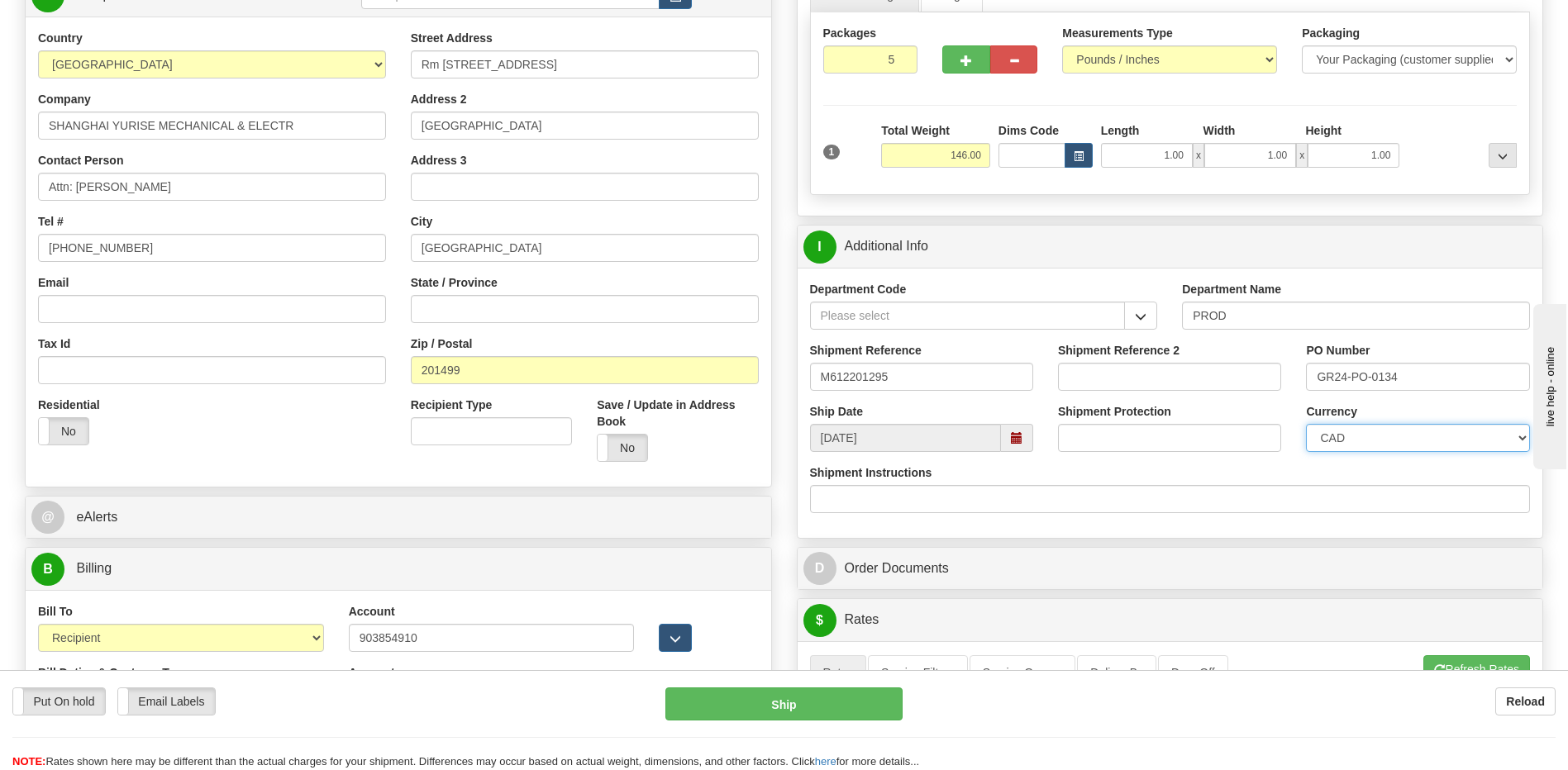
drag, startPoint x: 1375, startPoint y: 436, endPoint x: 1349, endPoint y: 488, distance: 58.1
click at [1375, 436] on select "CAD USD EUR ZAR [PERSON_NAME] ARN AUD AUS AWG BBD BFR BGN BHD BMD BND BRC BRL C…" at bounding box center [1417, 438] width 224 height 28
select select "1"
click at [1305, 424] on select "CAD USD EUR ZAR [PERSON_NAME] ARN AUD AUS AWG BBD BFR BGN BHD BMD BND BRC BRL C…" at bounding box center [1417, 438] width 224 height 28
click at [1203, 483] on div "Shipment Instructions" at bounding box center [1170, 488] width 721 height 48
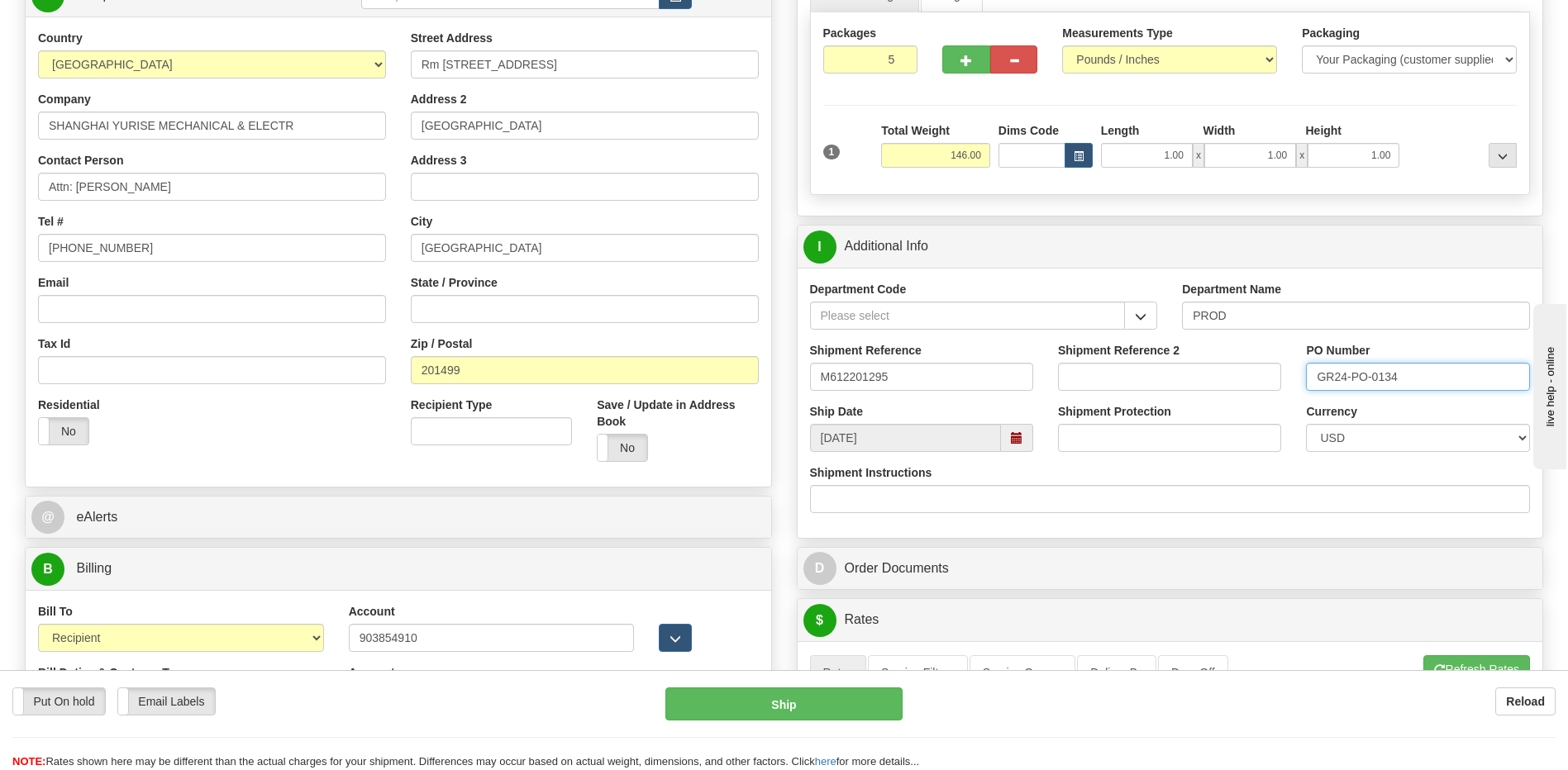
drag, startPoint x: 1417, startPoint y: 373, endPoint x: 1129, endPoint y: 386, distance: 288.3
click at [1129, 386] on div "Shipment Reference M612201295 Shipment Reference 2 PO Number GR24-PO-0134" at bounding box center [1169, 373] width 745 height 61
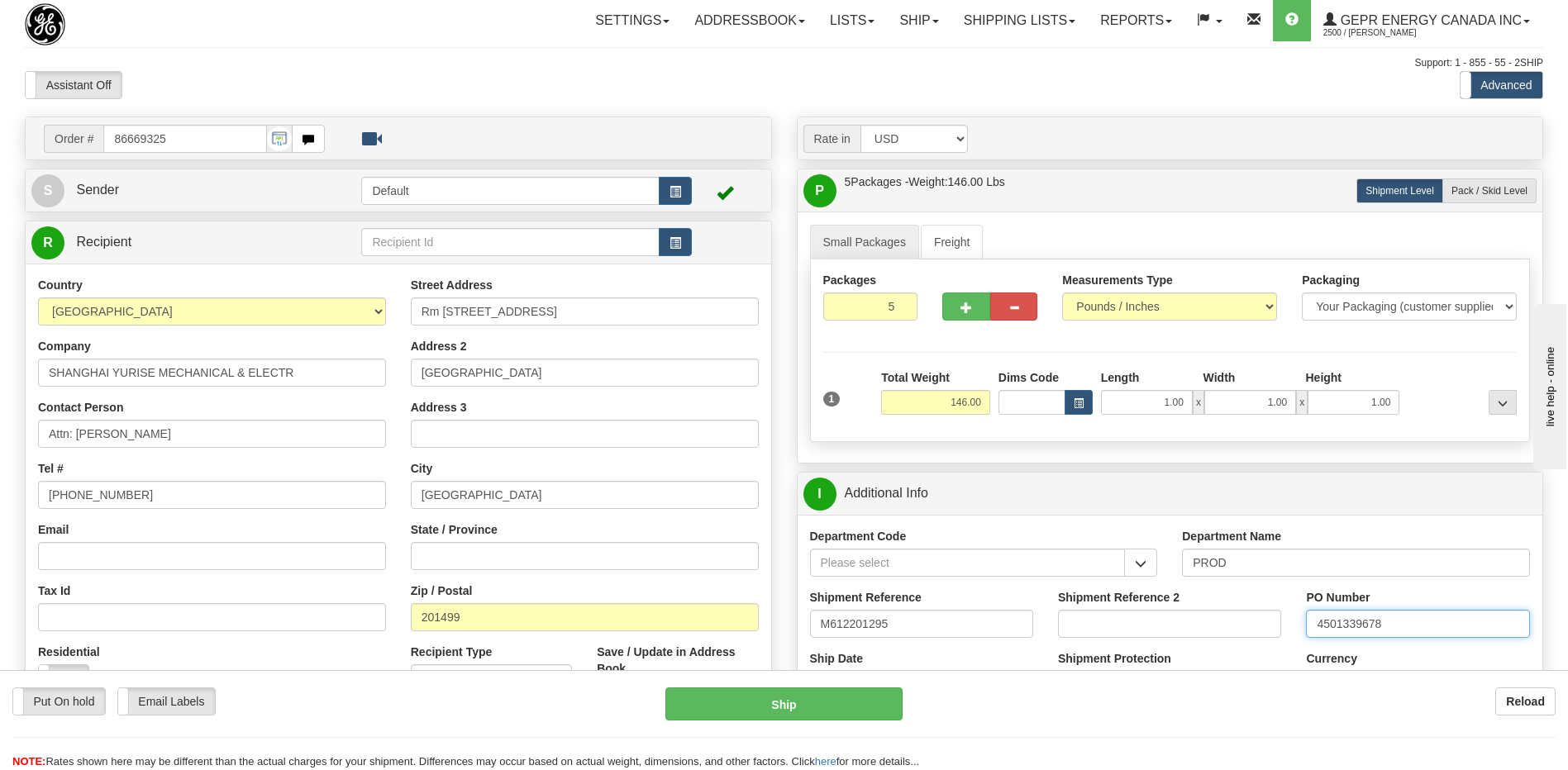
scroll to position [0, 0]
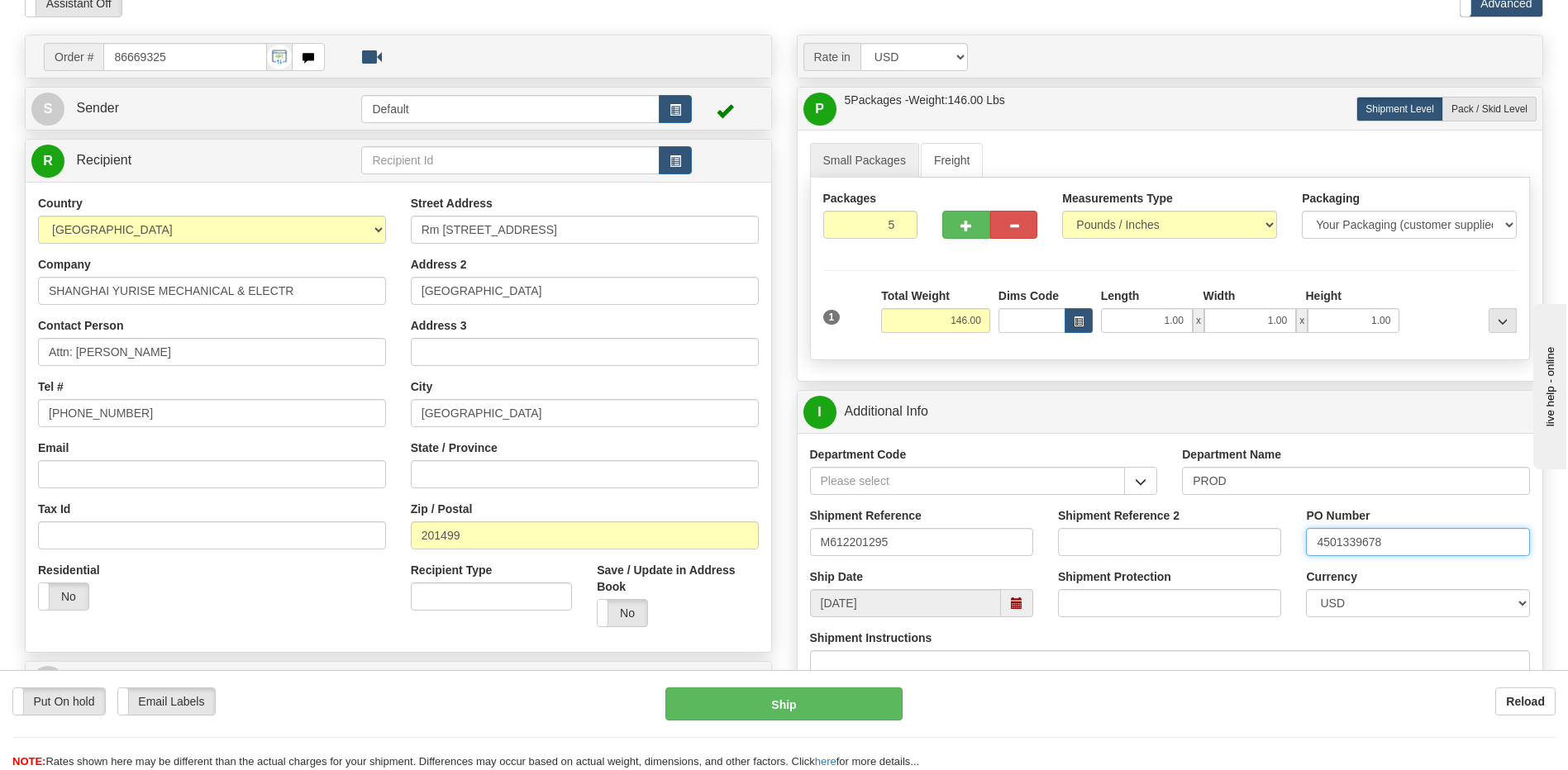
type input "4501339678"
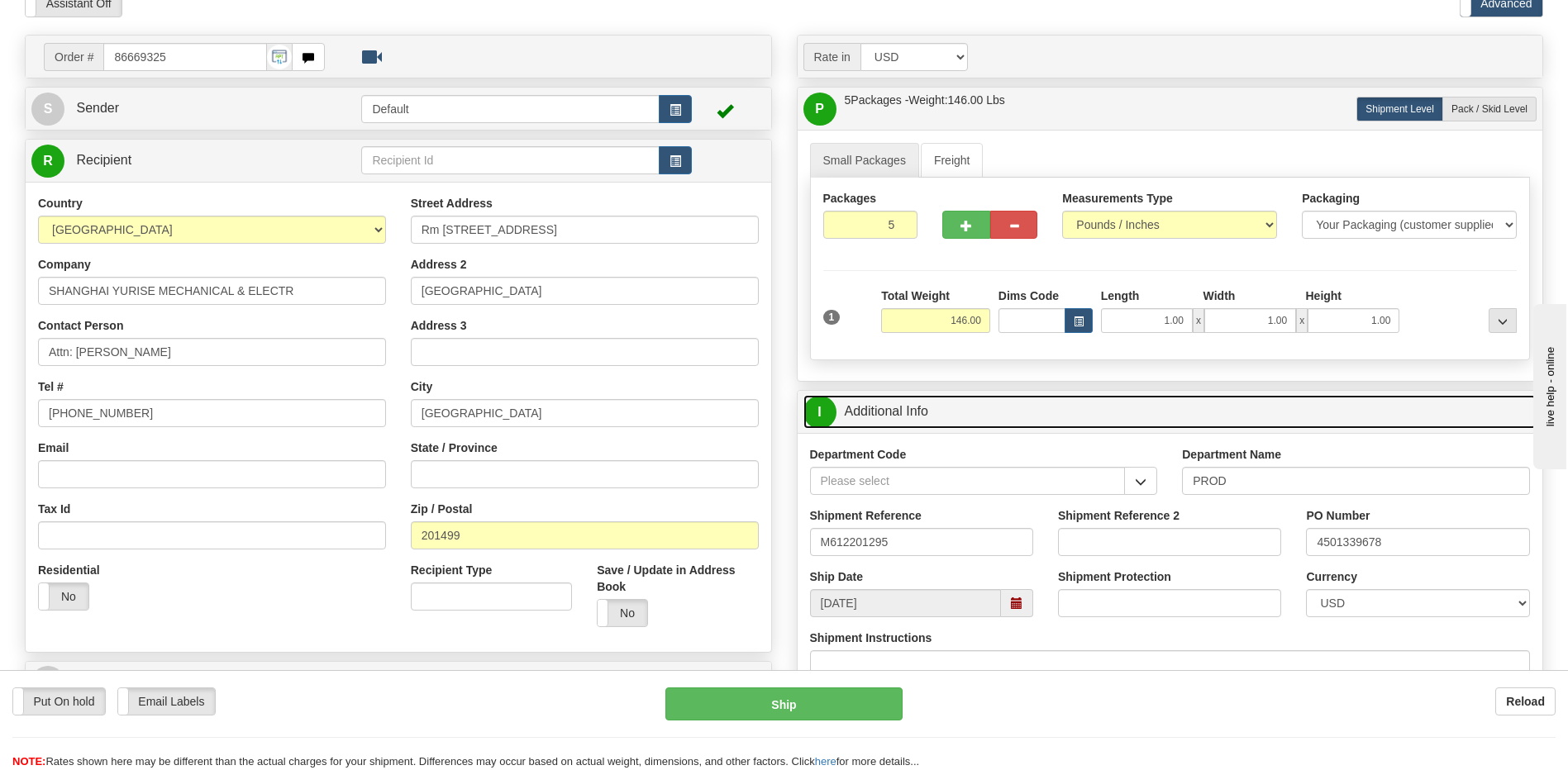
click at [939, 417] on link "I Additional Info" at bounding box center [1169, 412] width 733 height 34
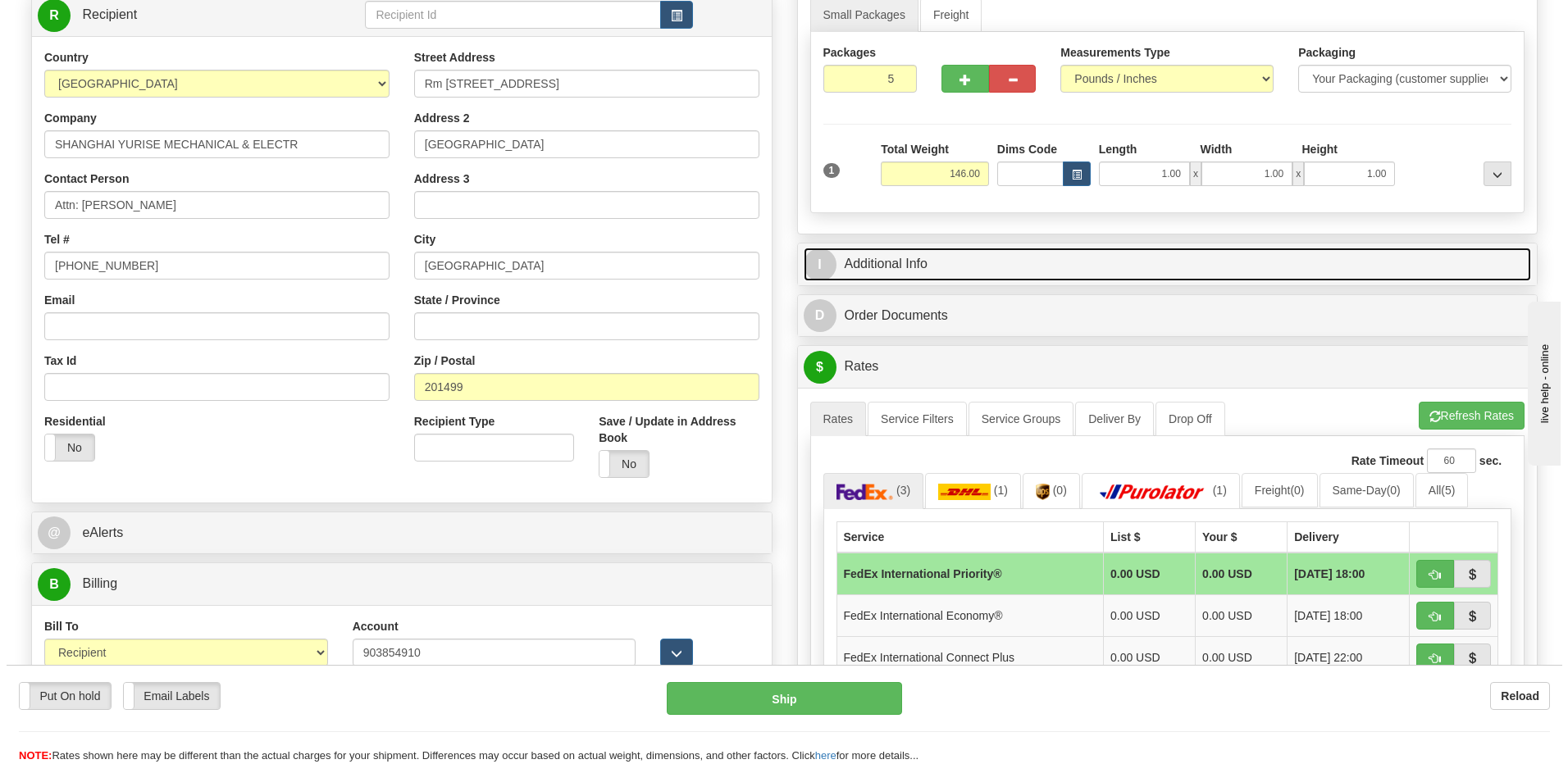
scroll to position [328, 0]
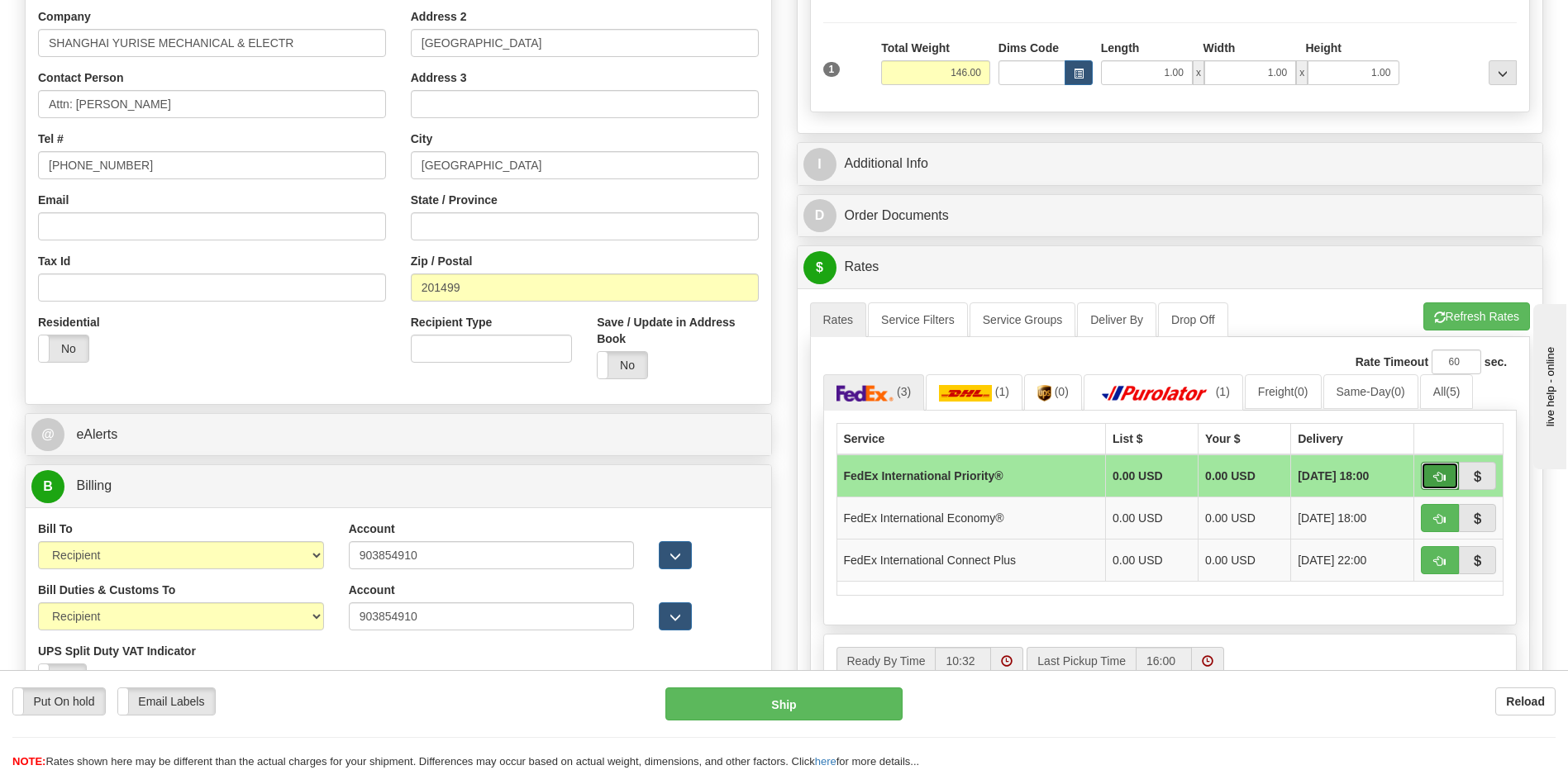
click at [1437, 468] on button "button" at bounding box center [1439, 476] width 38 height 28
type input "01"
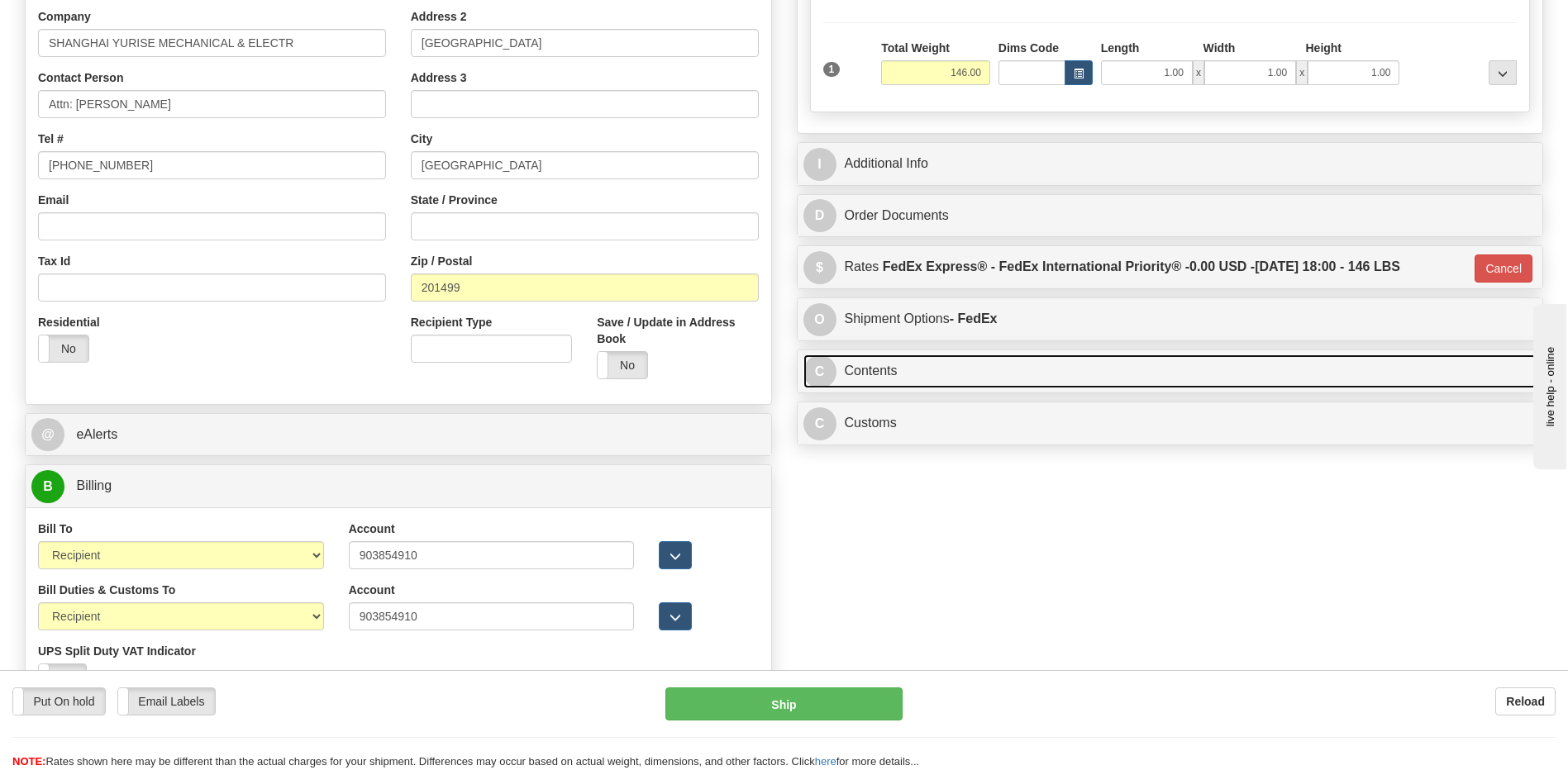
click at [924, 368] on link "C Contents" at bounding box center [1169, 371] width 733 height 34
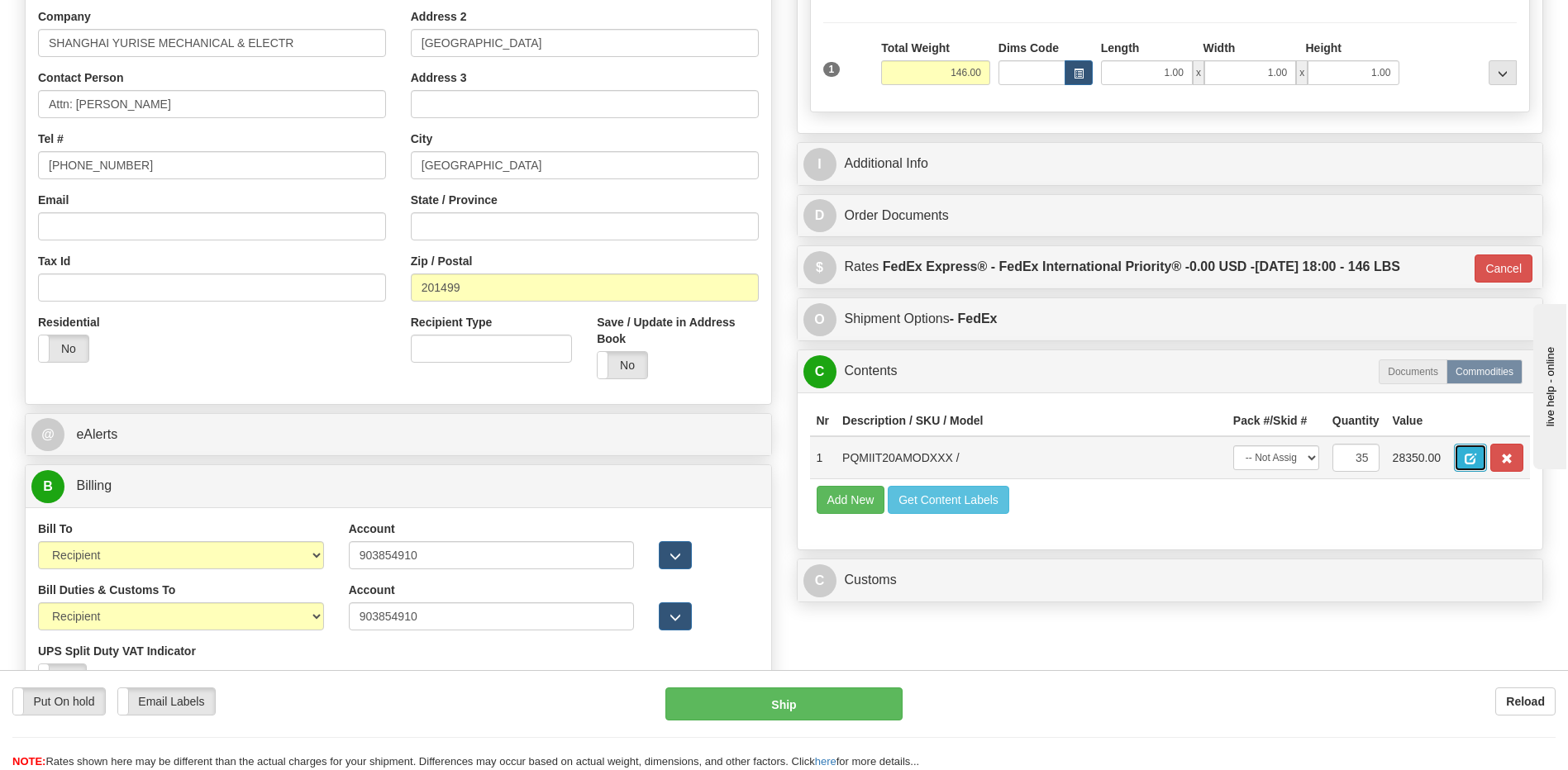
click at [1476, 458] on span "button" at bounding box center [1470, 459] width 12 height 11
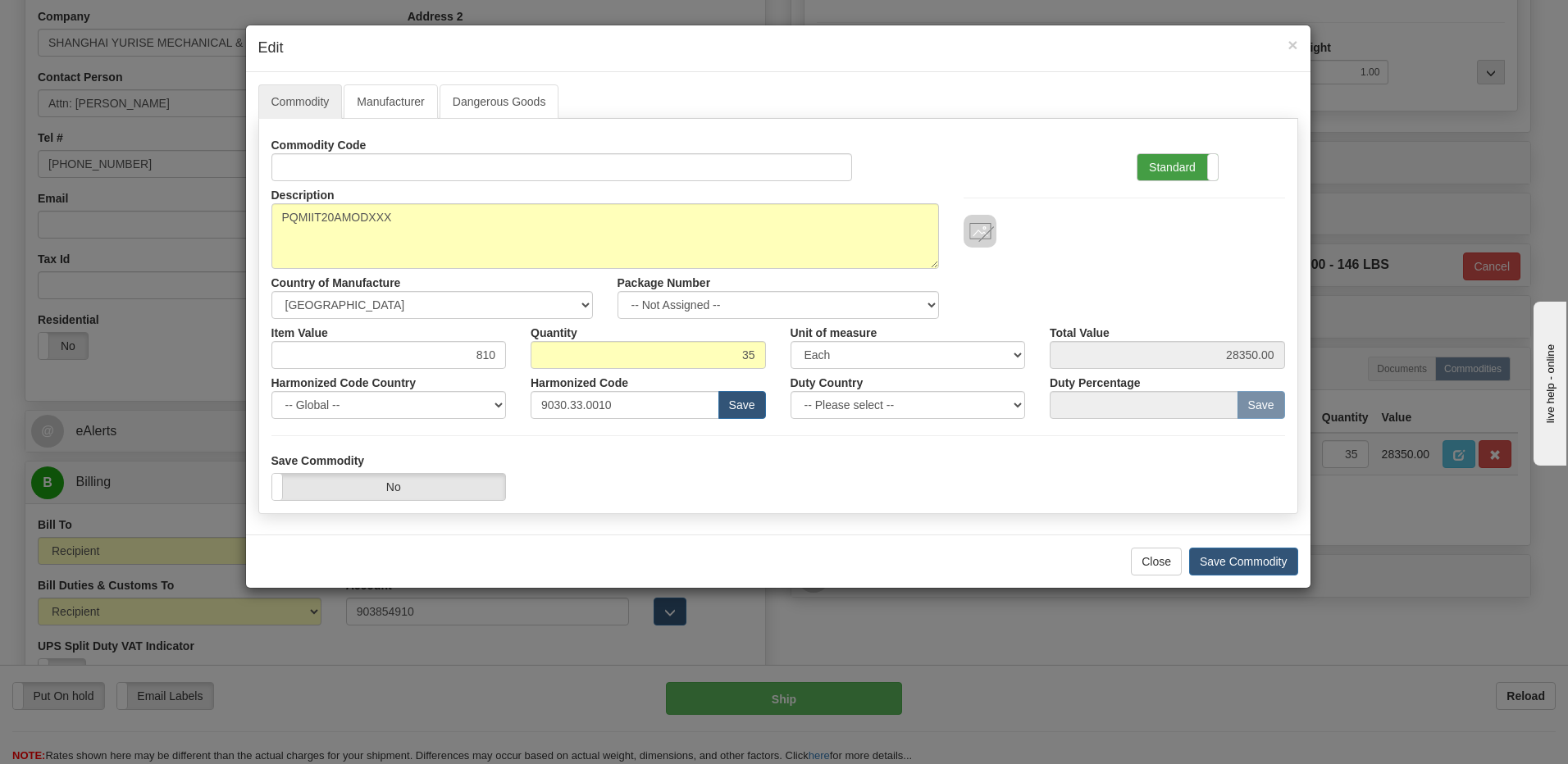
click at [1188, 175] on label "Standard" at bounding box center [1177, 167] width 80 height 26
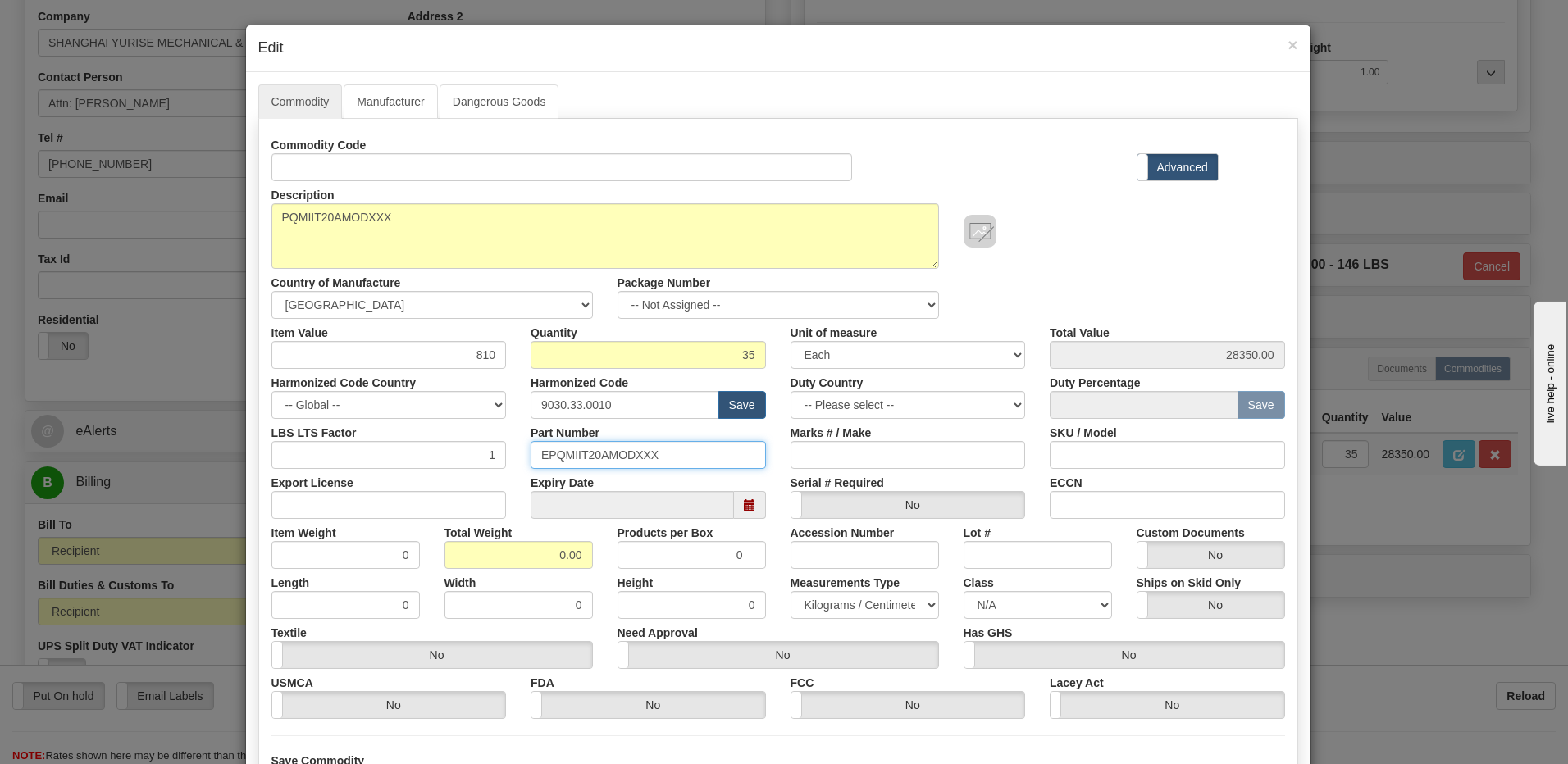
drag, startPoint x: 681, startPoint y: 455, endPoint x: 402, endPoint y: 484, distance: 280.5
click at [402, 484] on div "Commodity Code Standard Advanced Description PQMIIT20AMODXXX Country of Manufac…" at bounding box center [779, 425] width 1014 height 588
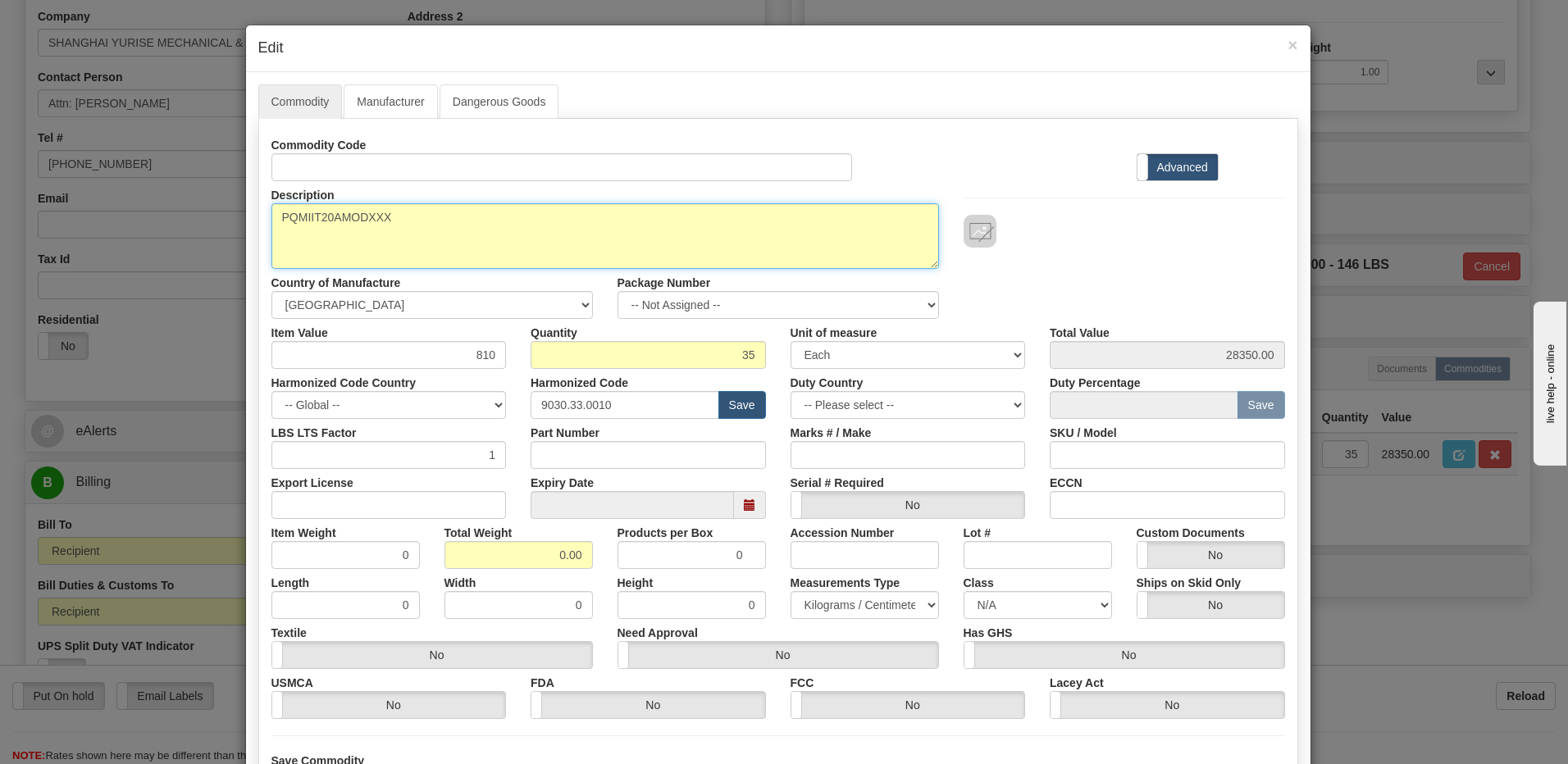
click at [409, 219] on textarea "PQMIIT20AMODXXX" at bounding box center [605, 236] width 667 height 66
paste textarea "EPQMIIT20AMODXXX"
type textarea "PQMIIT20AMODXXX P/N EPQMIIT20AMODXXX"
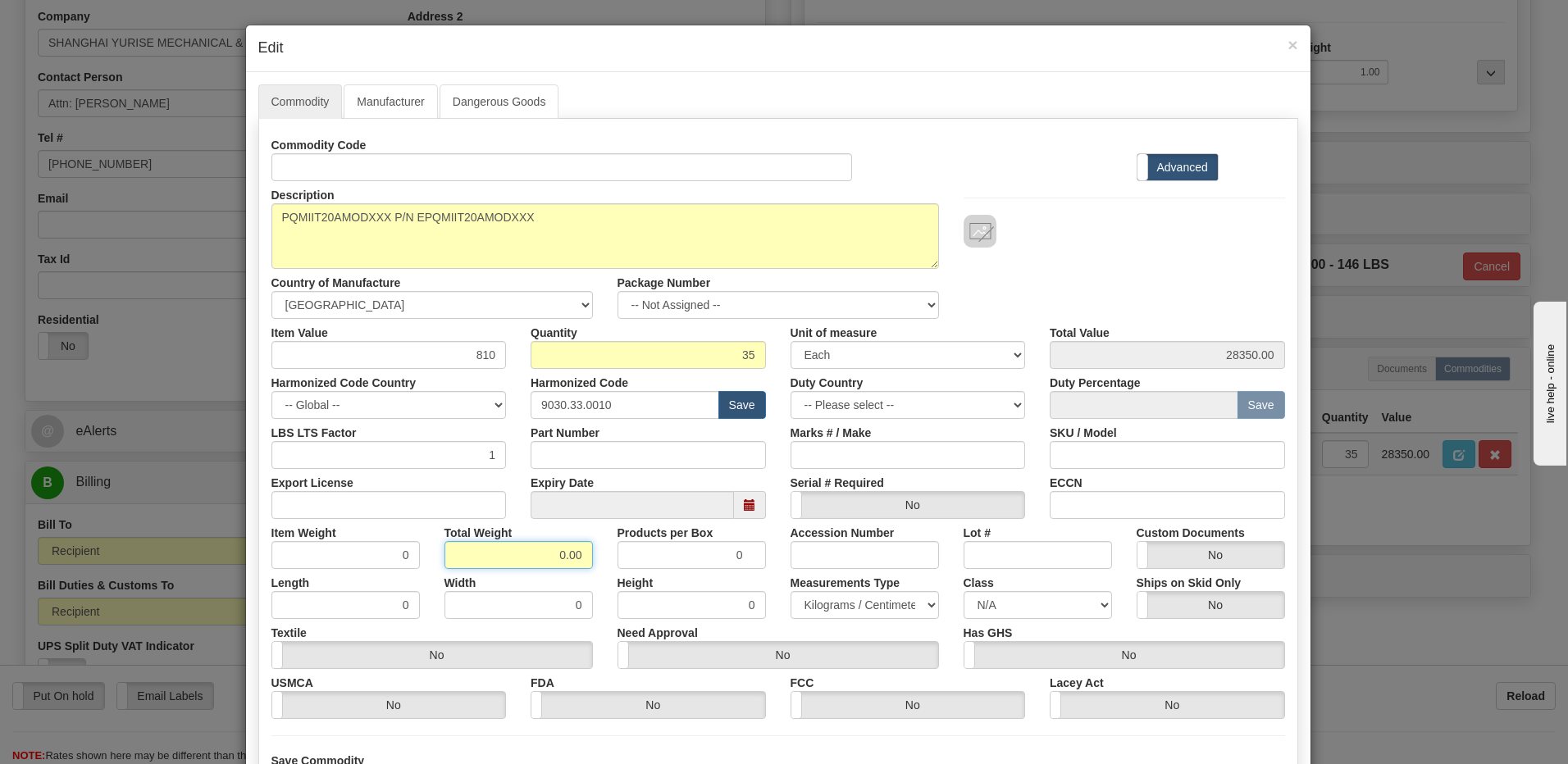
drag, startPoint x: 536, startPoint y: 559, endPoint x: 735, endPoint y: 558, distance: 199.0
click at [735, 558] on div "Item Weight 0 Total Weight 0.00 Products per Box 0 Accession Number Lot # Custo…" at bounding box center [778, 543] width 1038 height 50
type input "35"
type input "1.0000"
click at [348, 559] on input "1.0000" at bounding box center [346, 555] width 148 height 28
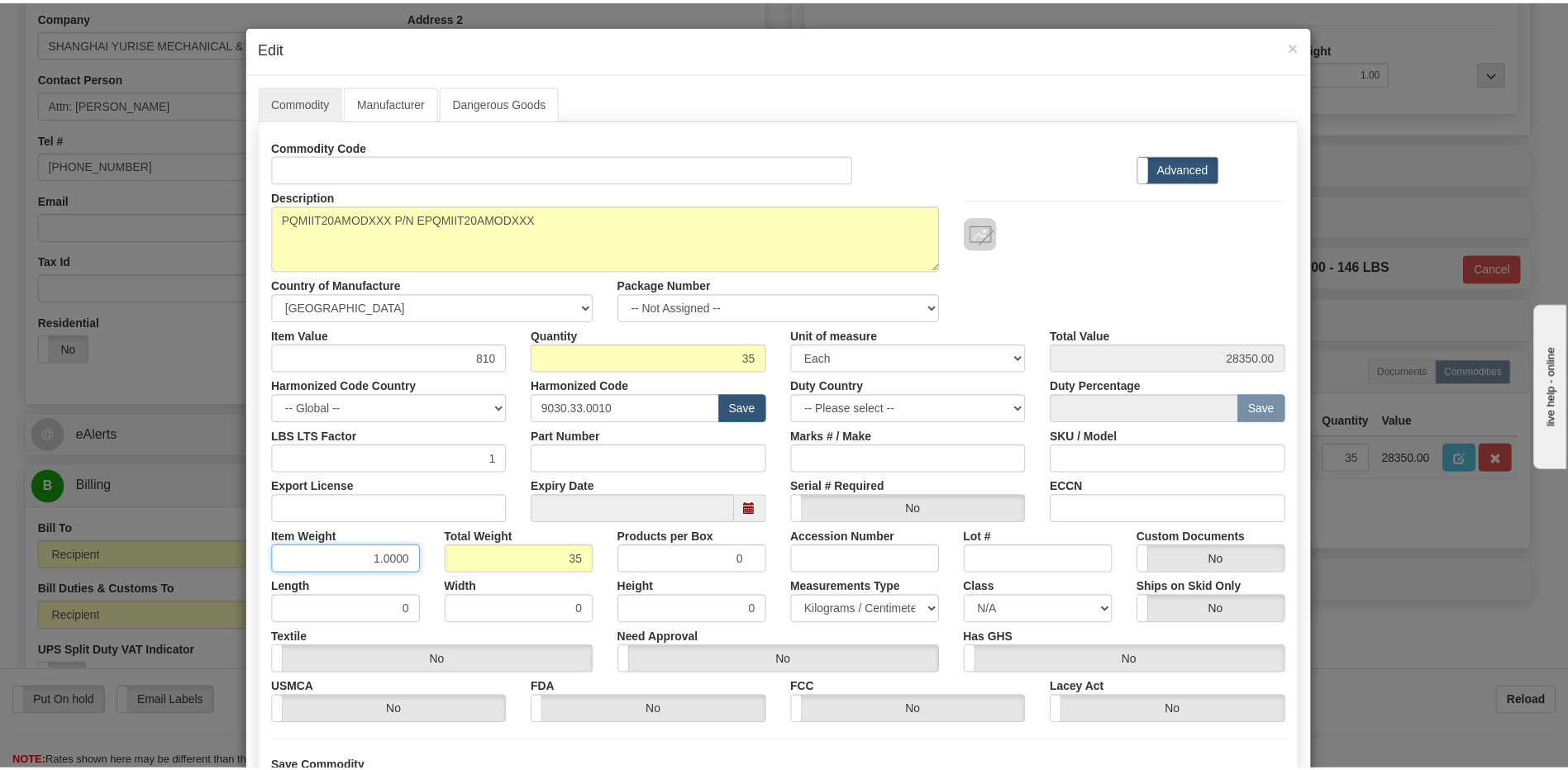
scroll to position [150, 0]
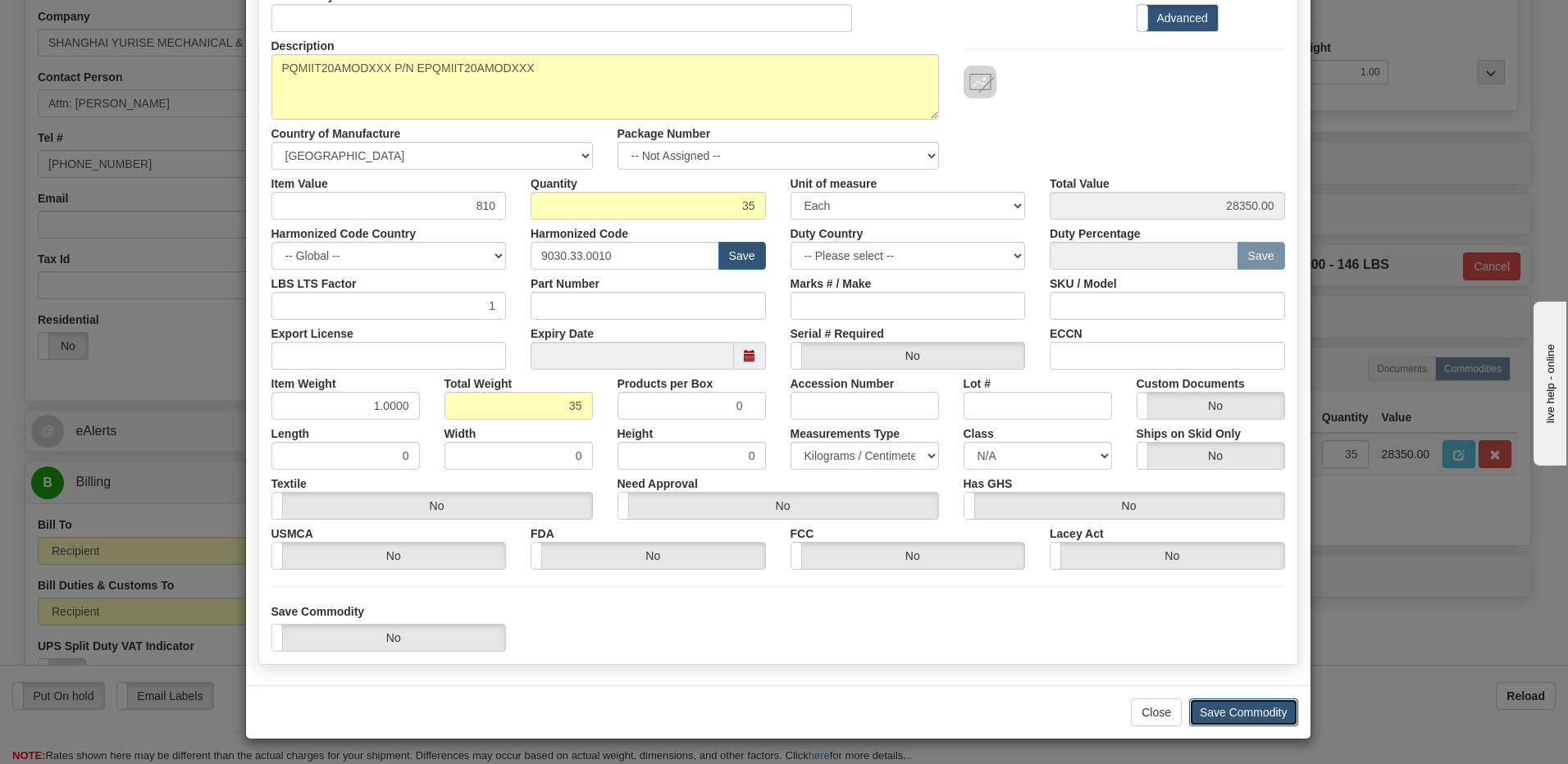
click at [1252, 714] on button "Save Commodity" at bounding box center [1243, 712] width 109 height 28
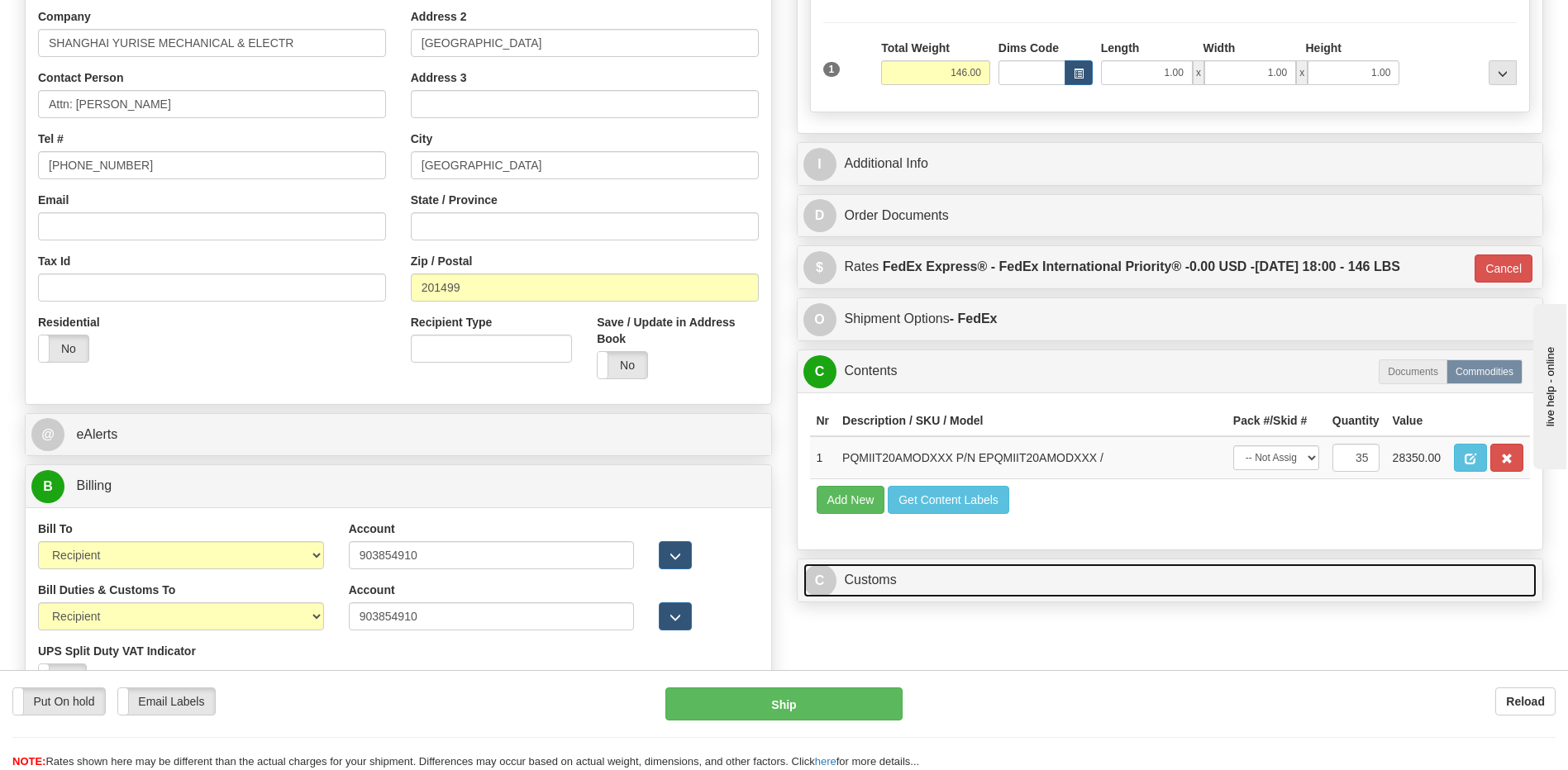
click at [926, 582] on link "C Customs" at bounding box center [1169, 580] width 733 height 34
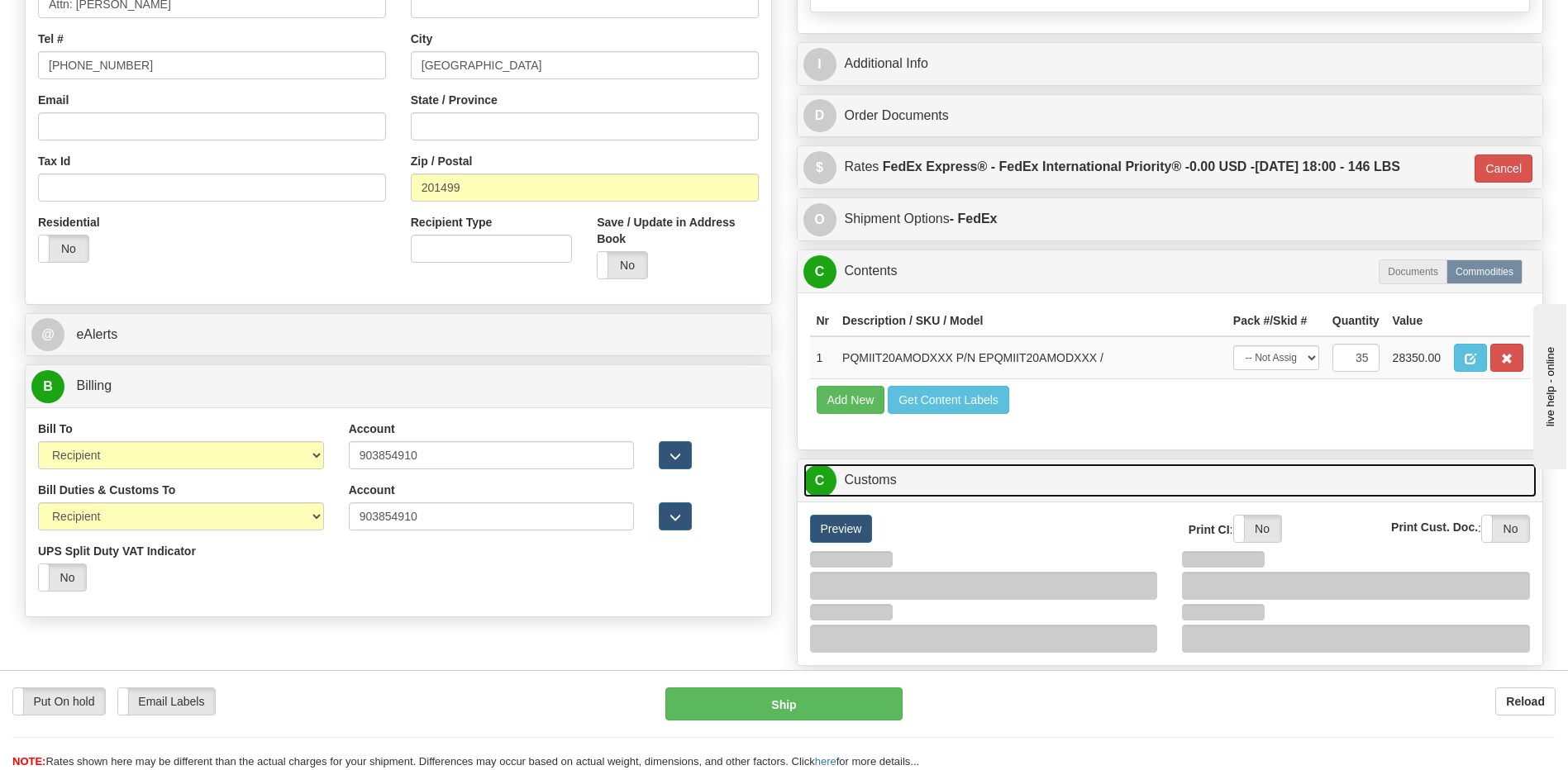
scroll to position [661, 0]
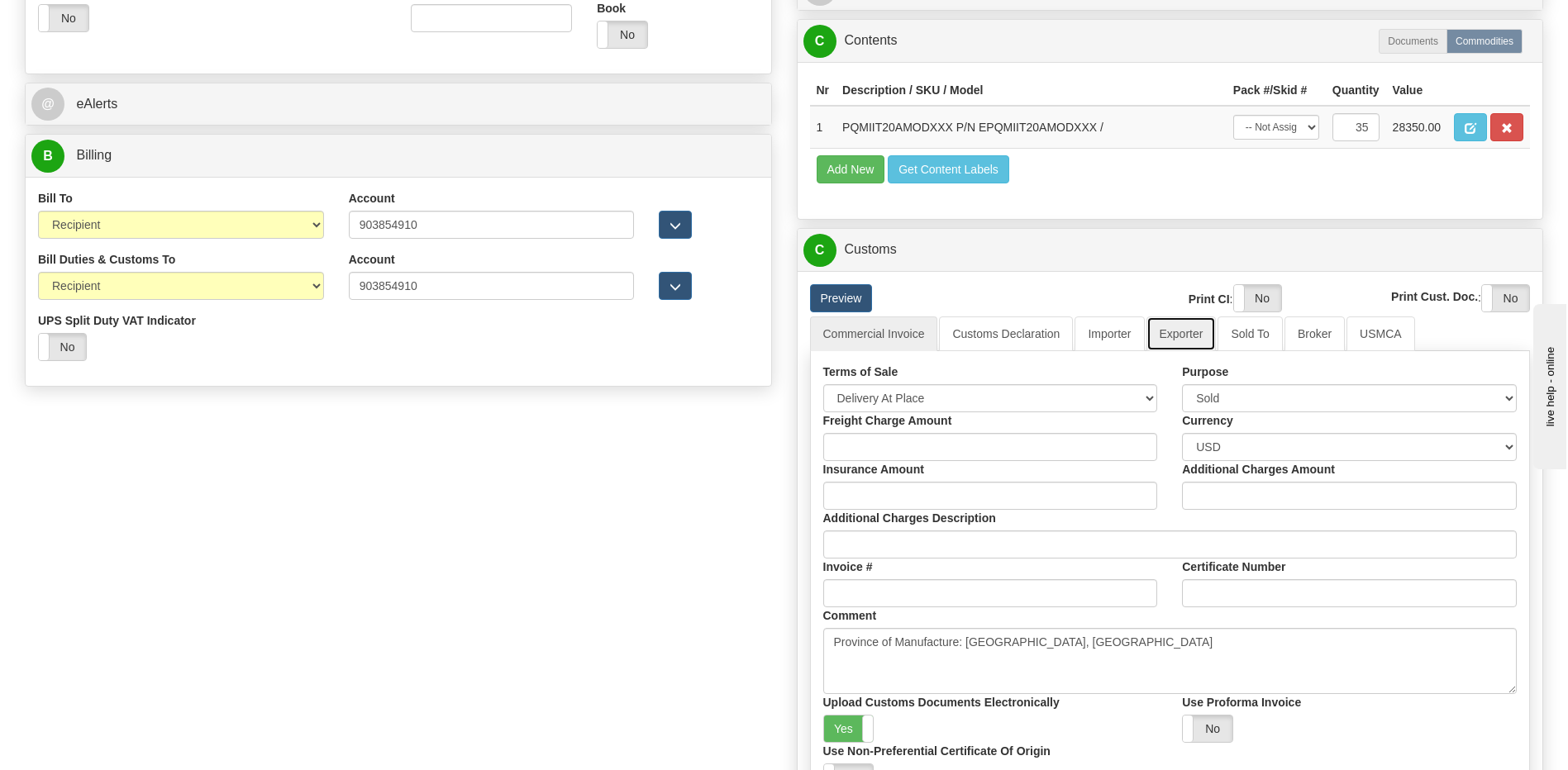
click at [1174, 337] on link "Exporter" at bounding box center [1181, 333] width 71 height 35
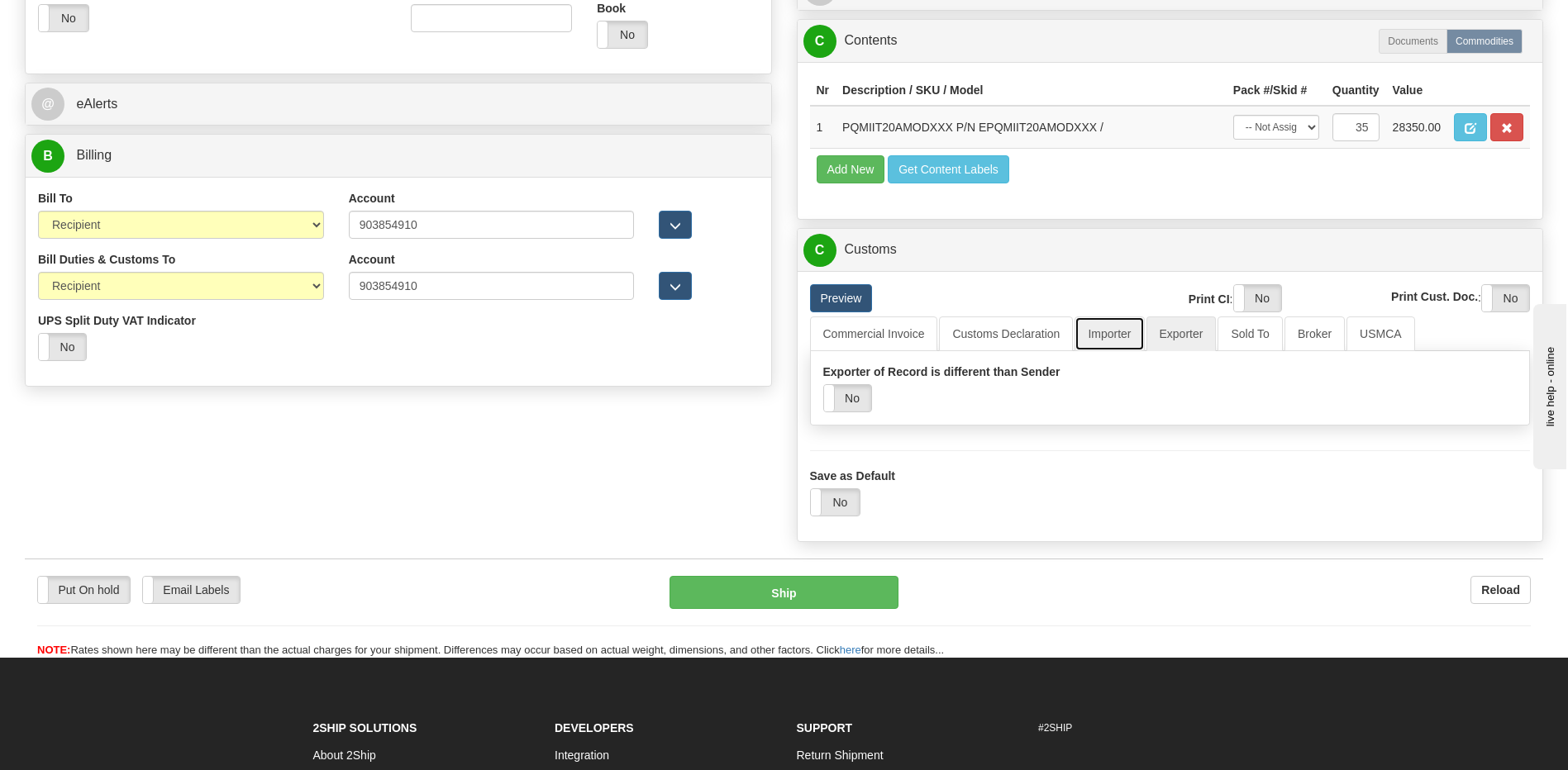
click at [1122, 342] on link "Importer" at bounding box center [1109, 333] width 70 height 35
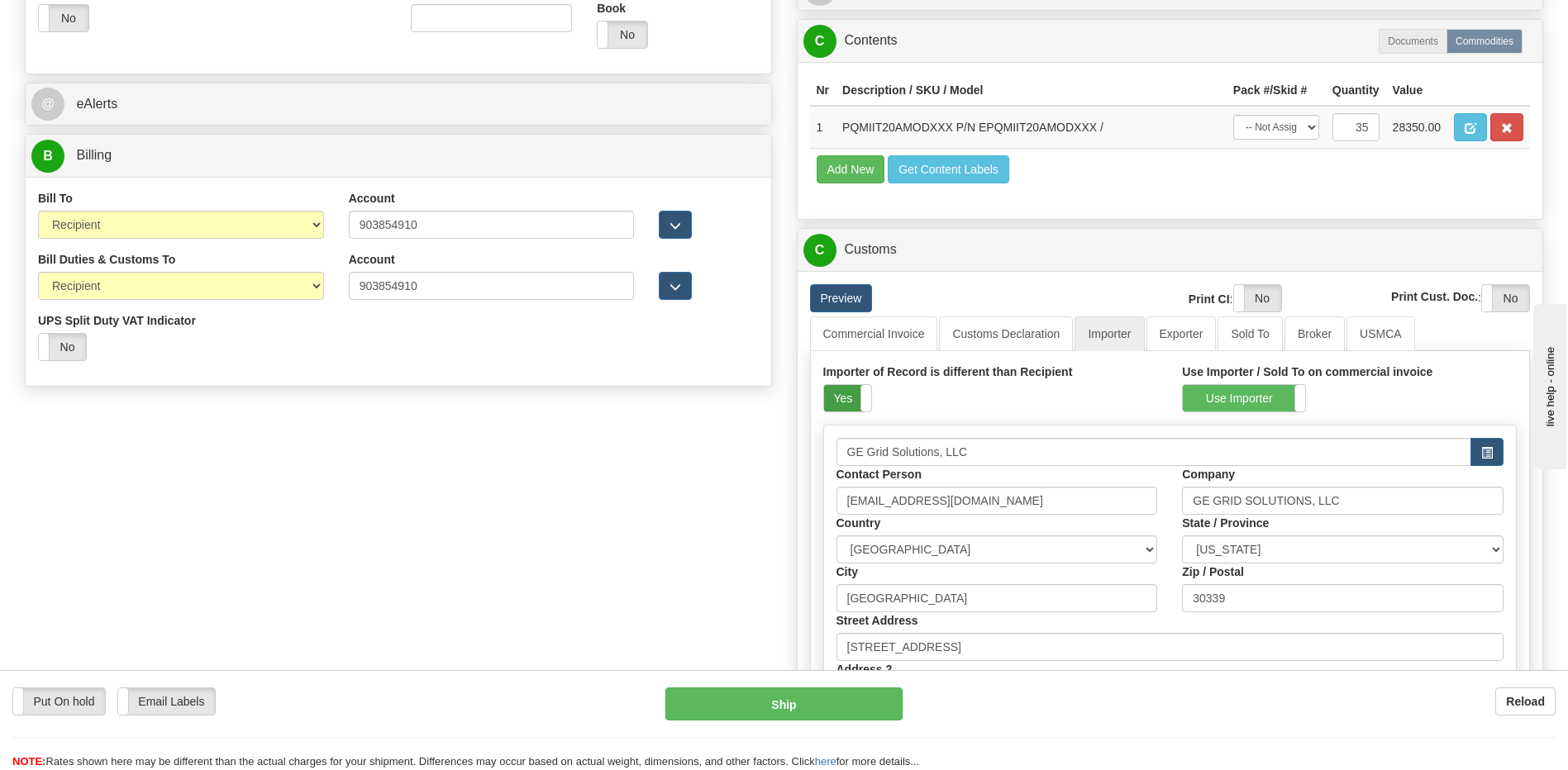
click at [844, 393] on label "Yes" at bounding box center [846, 398] width 47 height 26
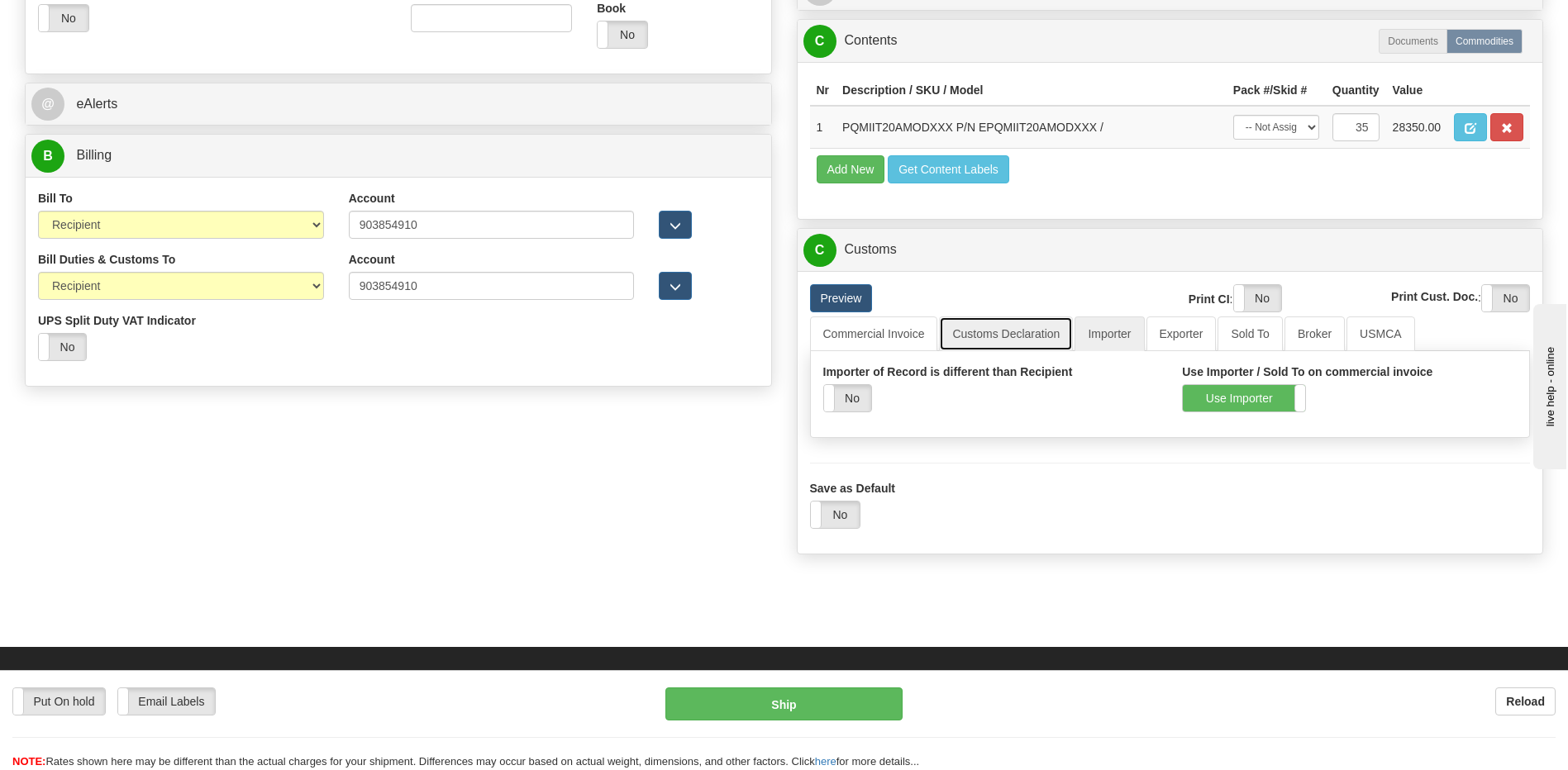
click at [977, 335] on link "Customs Declaration" at bounding box center [1006, 333] width 134 height 35
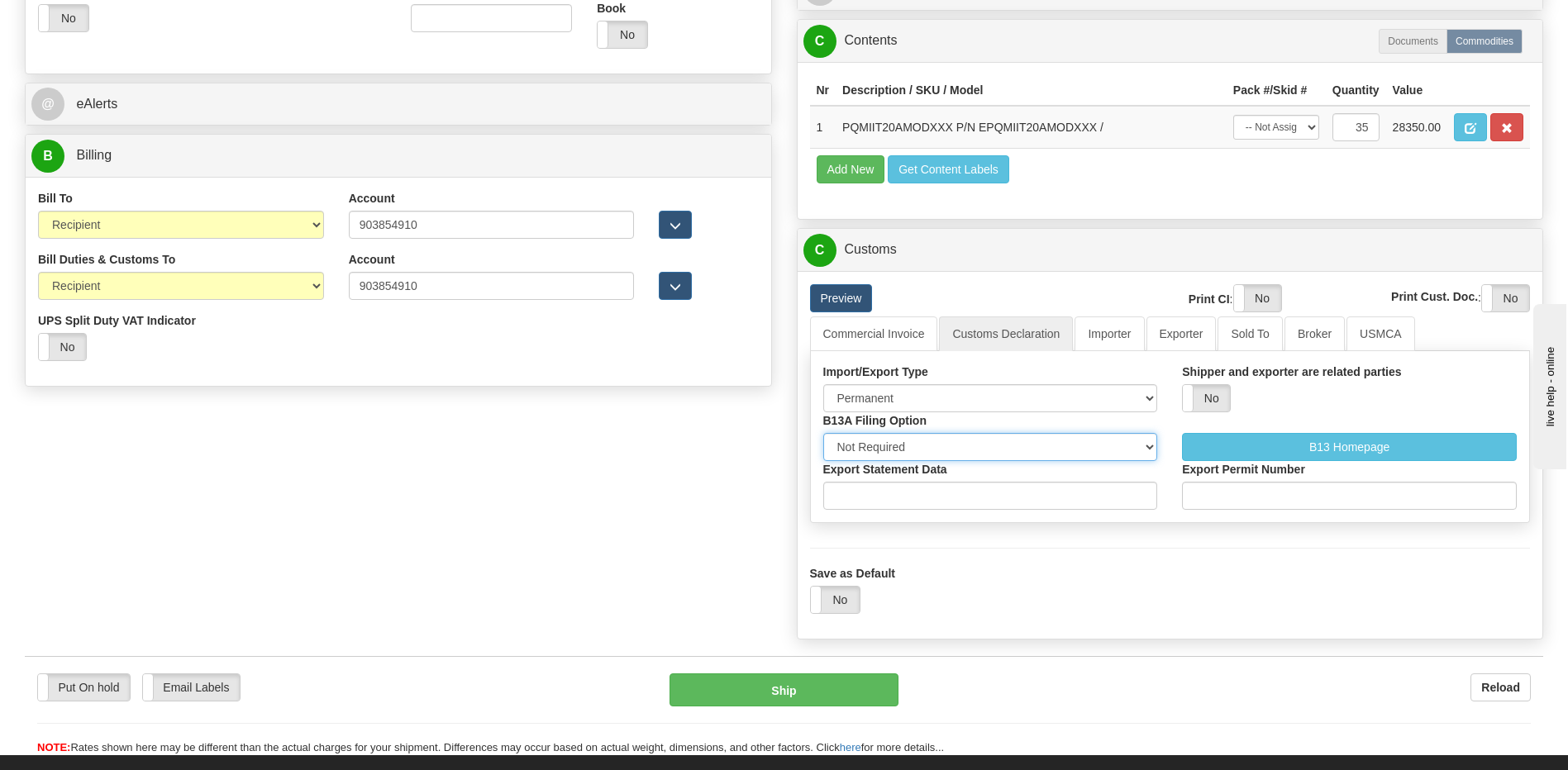
drag, startPoint x: 920, startPoint y: 445, endPoint x: 921, endPoint y: 457, distance: 12.0
click at [920, 445] on select "Not Required Manual Electronic Summary Reporting" at bounding box center [990, 447] width 335 height 28
select select "3"
click at [823, 433] on select "Not Required Manual Electronic Summary Reporting" at bounding box center [990, 447] width 335 height 28
click at [893, 507] on input "Export Statement Data" at bounding box center [990, 495] width 335 height 28
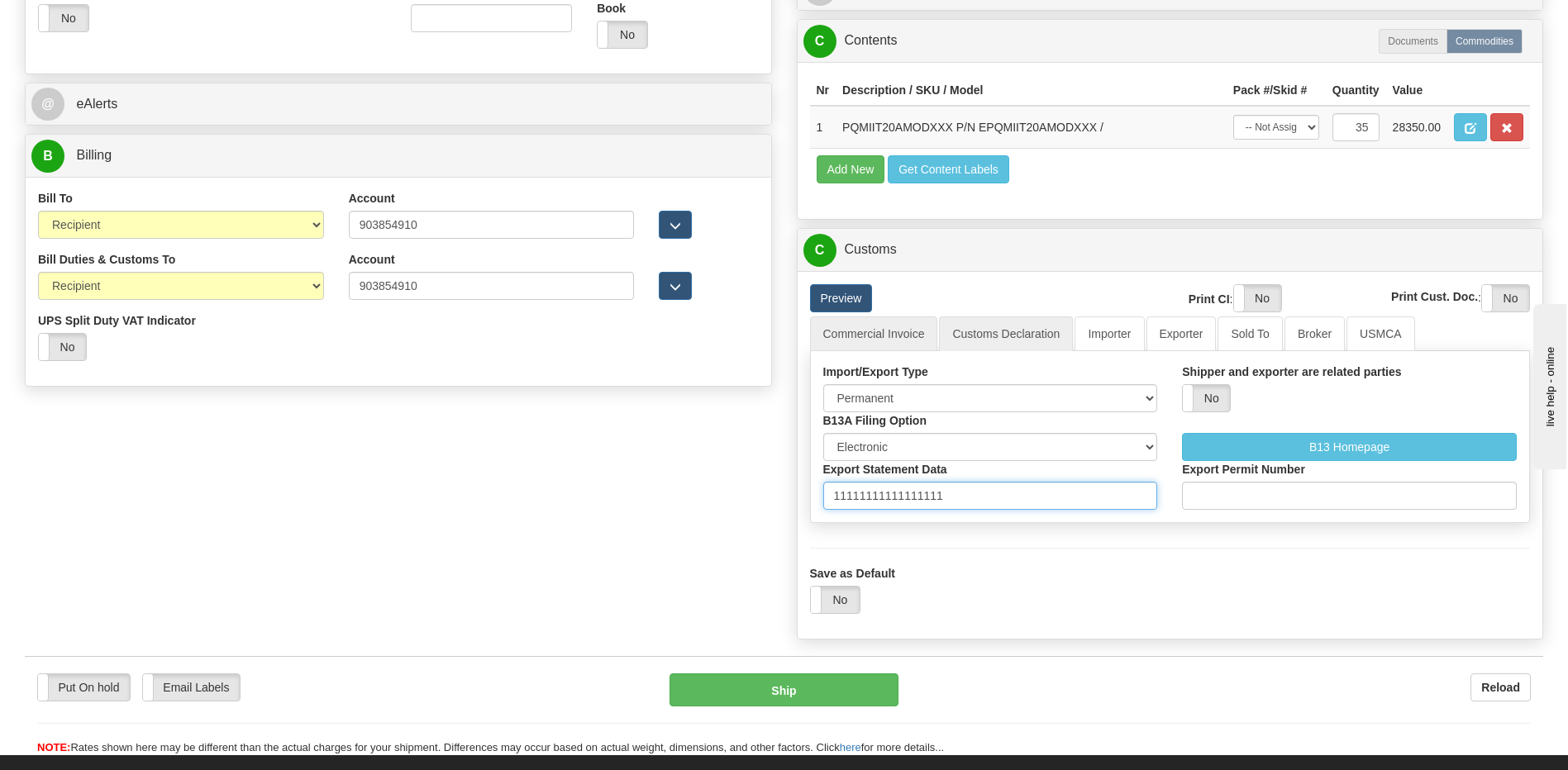
type input "11111111111111111"
click at [890, 336] on link "Commercial Invoice" at bounding box center [874, 333] width 128 height 35
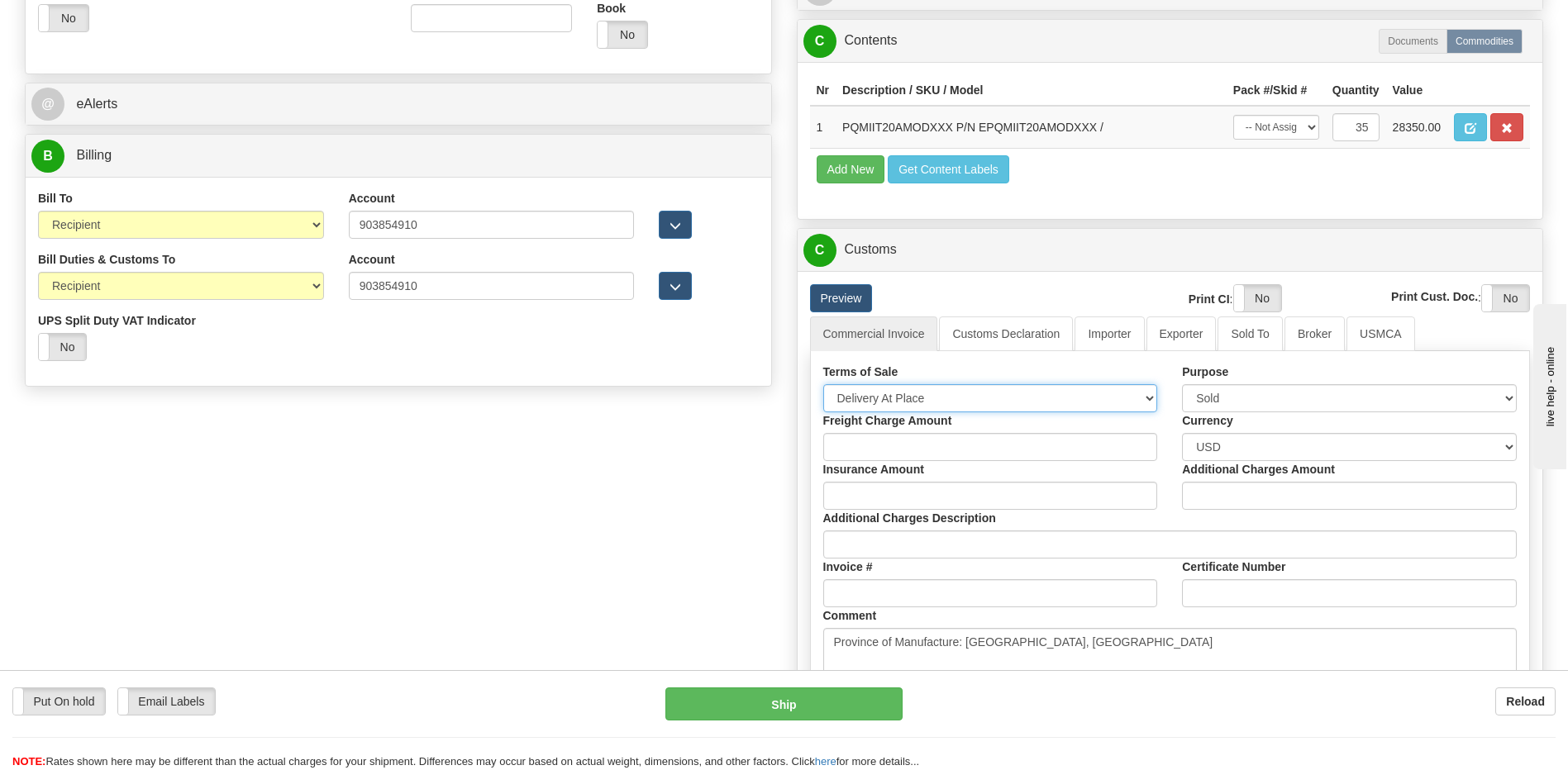
click at [892, 403] on select "Free Carrier Free On Board Ex Works Delivered Duty Unpaid Delivered Duty Paid C…" at bounding box center [990, 398] width 335 height 28
select select "7"
click at [823, 384] on select "Free Carrier Free On Board Ex Works Delivered Duty Unpaid Delivered Duty Paid C…" at bounding box center [990, 398] width 335 height 28
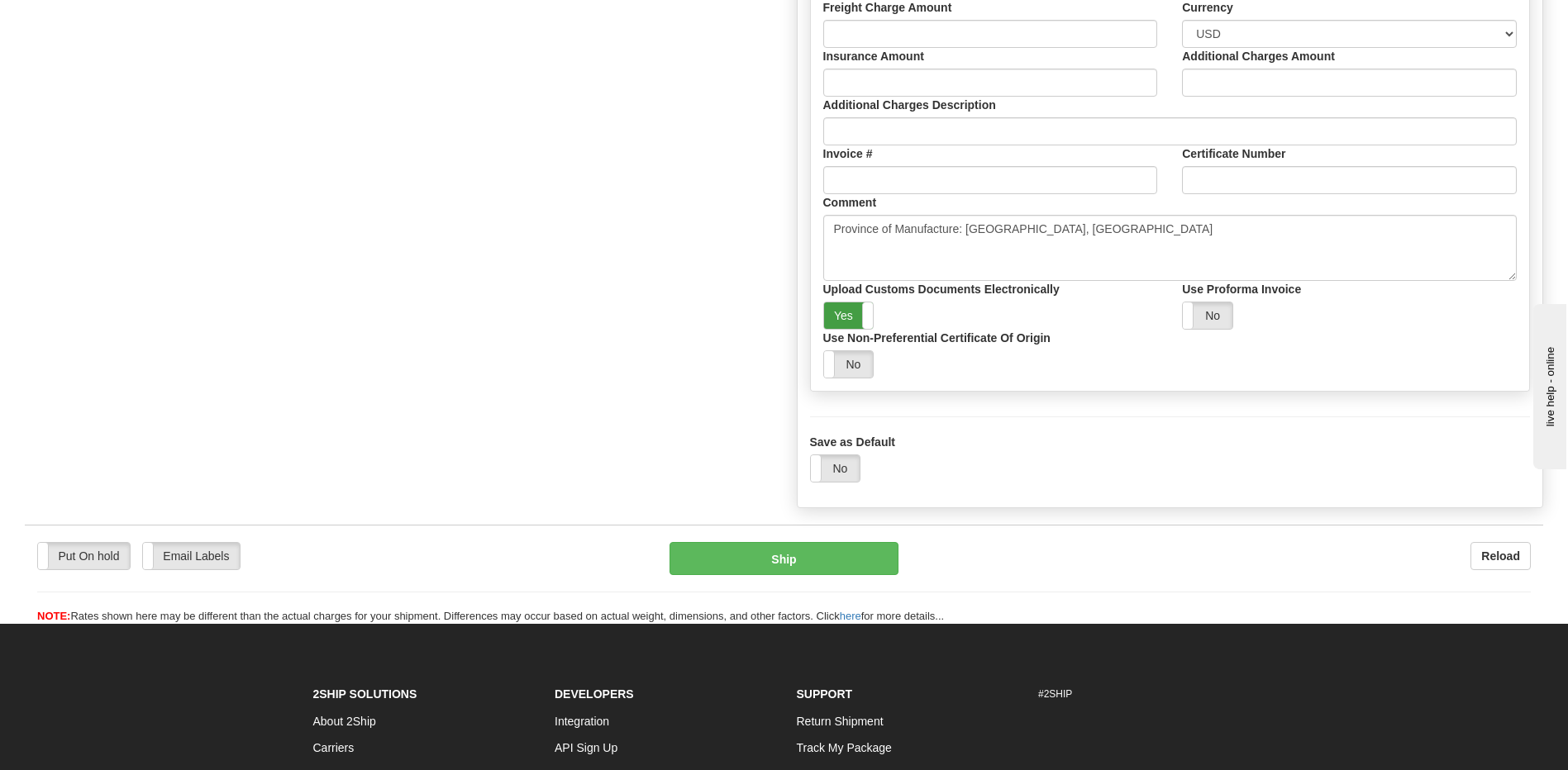
click at [857, 325] on label "Yes" at bounding box center [848, 315] width 49 height 26
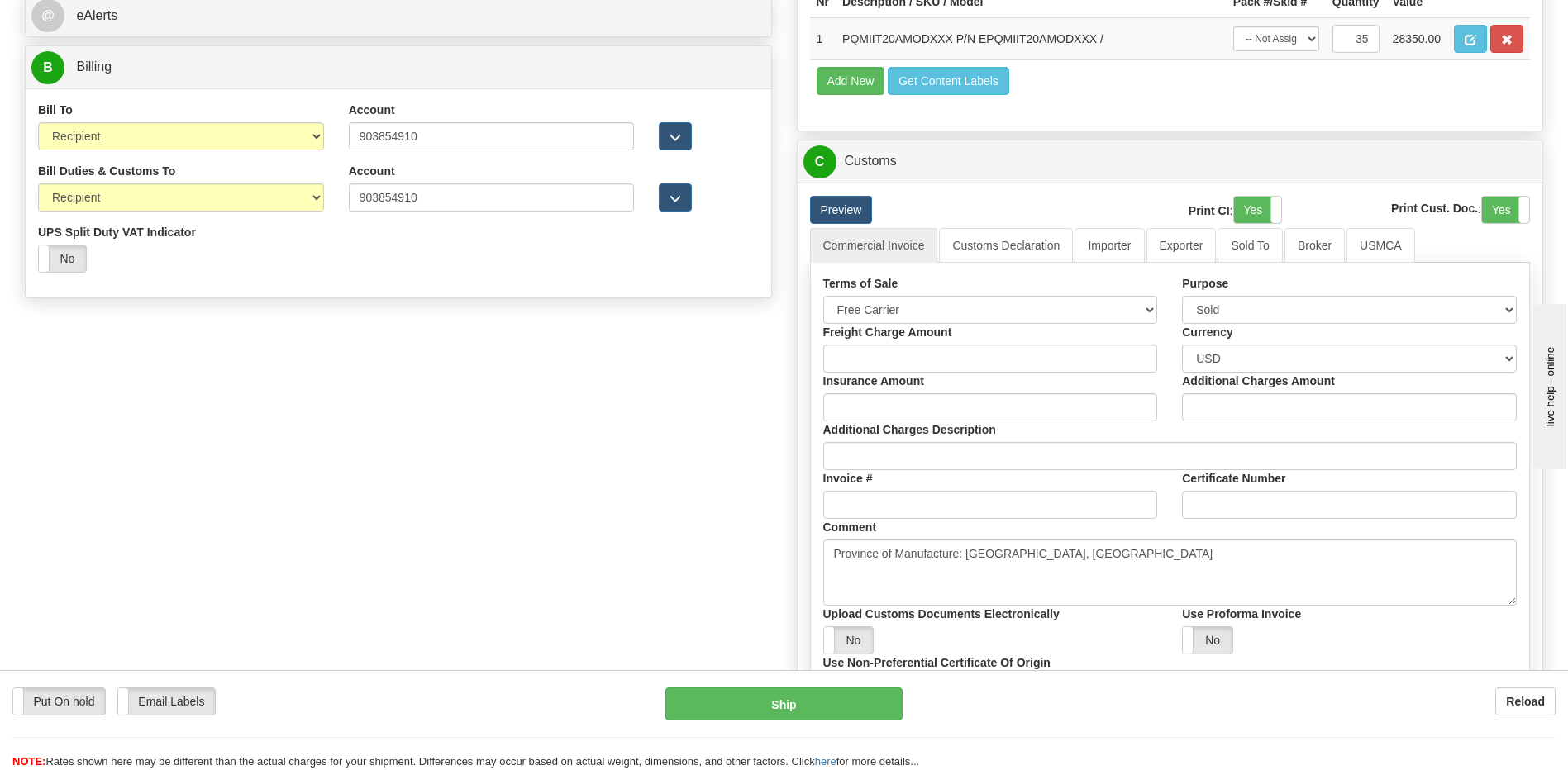
scroll to position [744, 0]
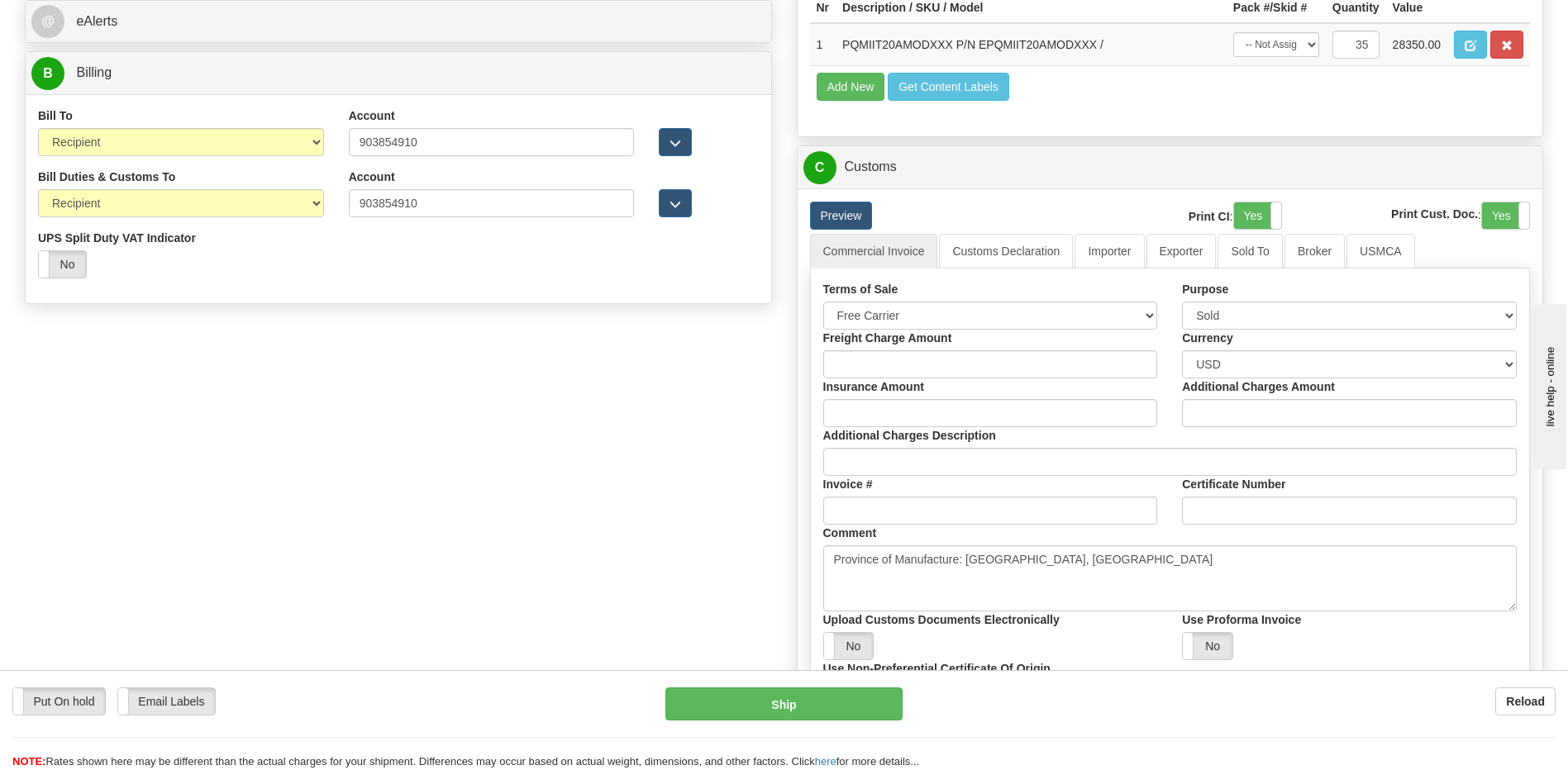
click at [1265, 201] on div "Yes No" at bounding box center [1257, 215] width 48 height 28
click at [1498, 213] on label "Yes" at bounding box center [1504, 215] width 47 height 26
click at [1031, 244] on link "Customs Declaration" at bounding box center [1006, 251] width 134 height 35
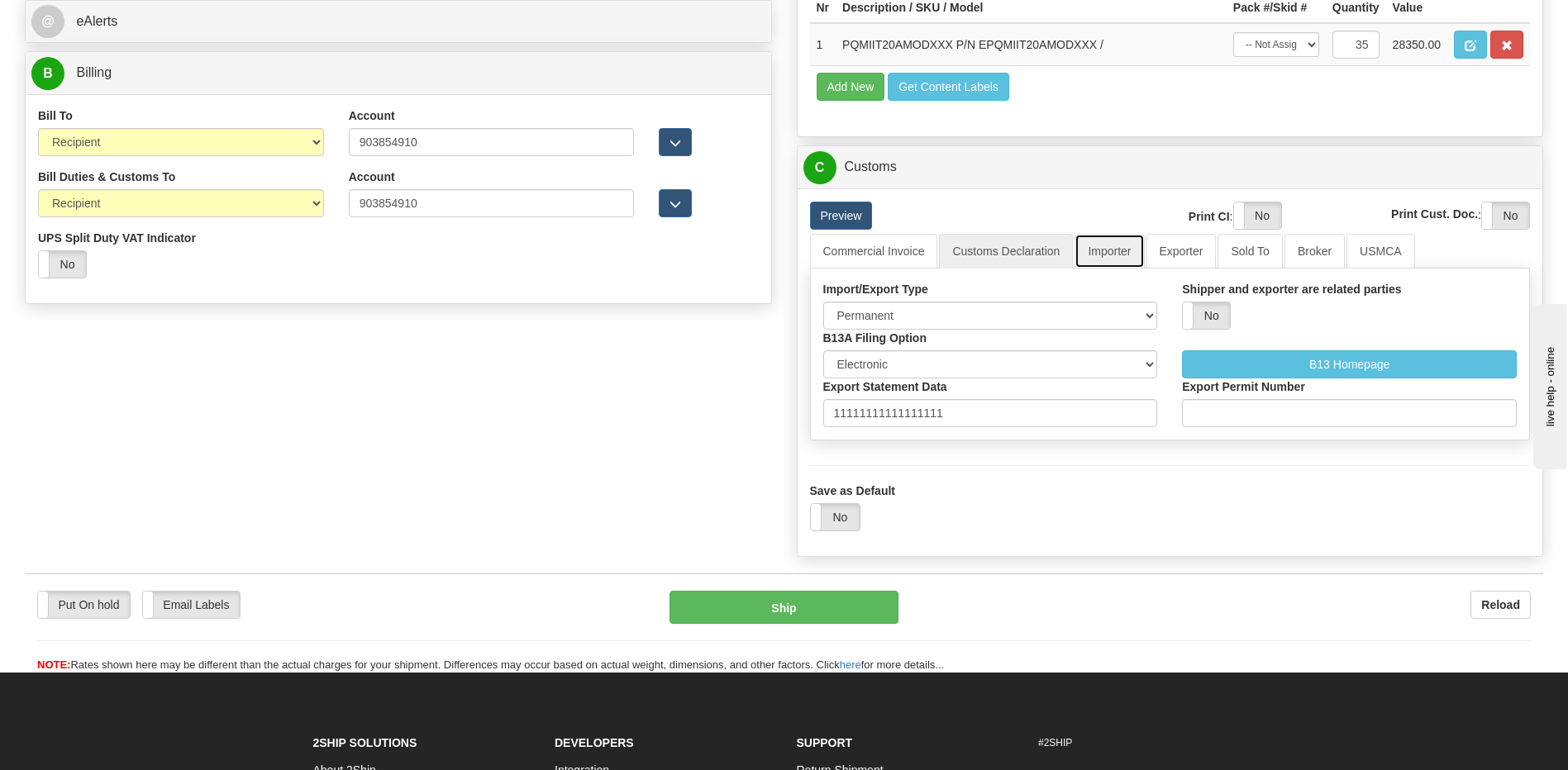
click at [1125, 250] on link "Importer" at bounding box center [1109, 251] width 70 height 35
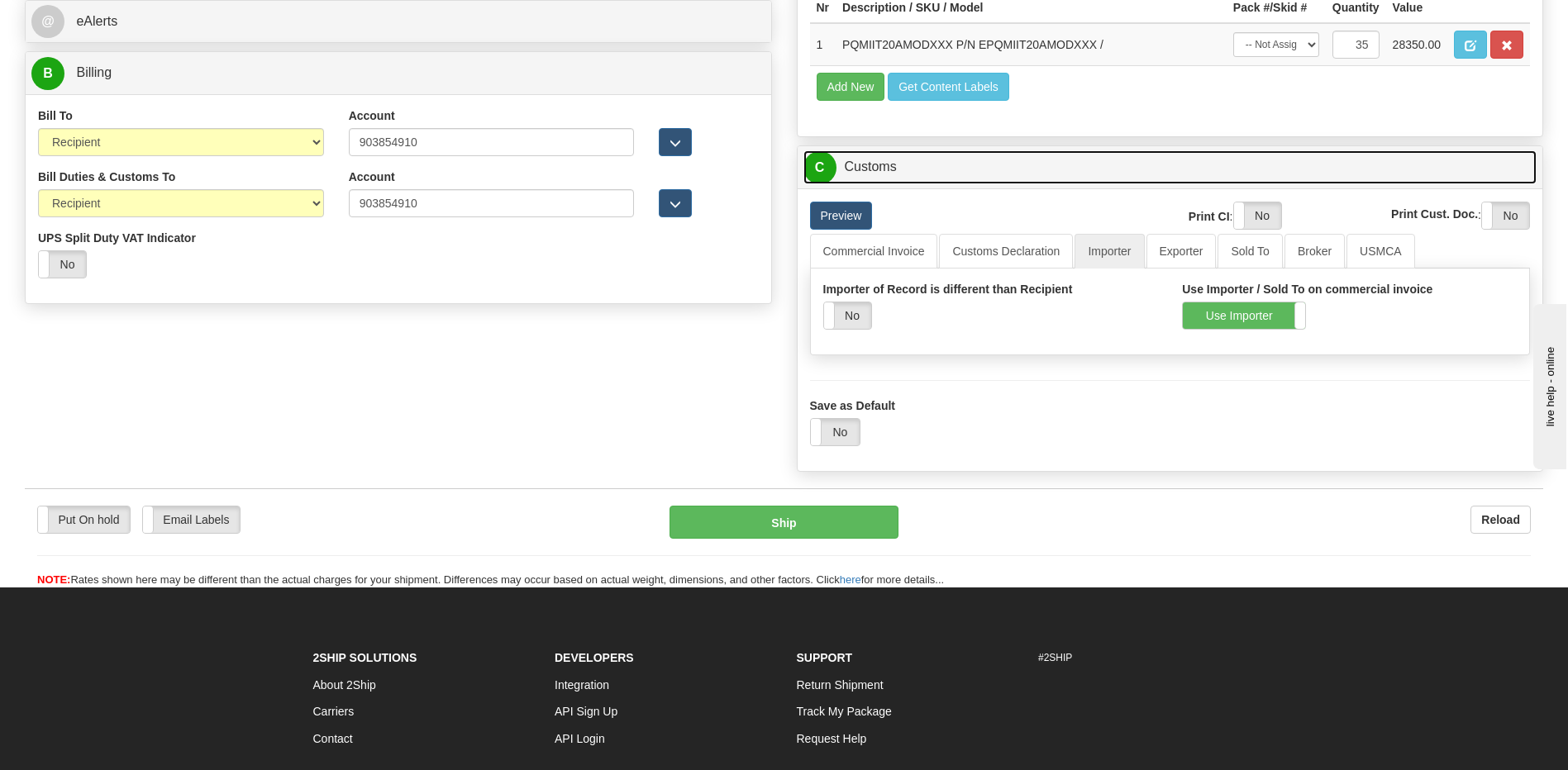
click at [914, 153] on link "C Customs" at bounding box center [1169, 167] width 733 height 34
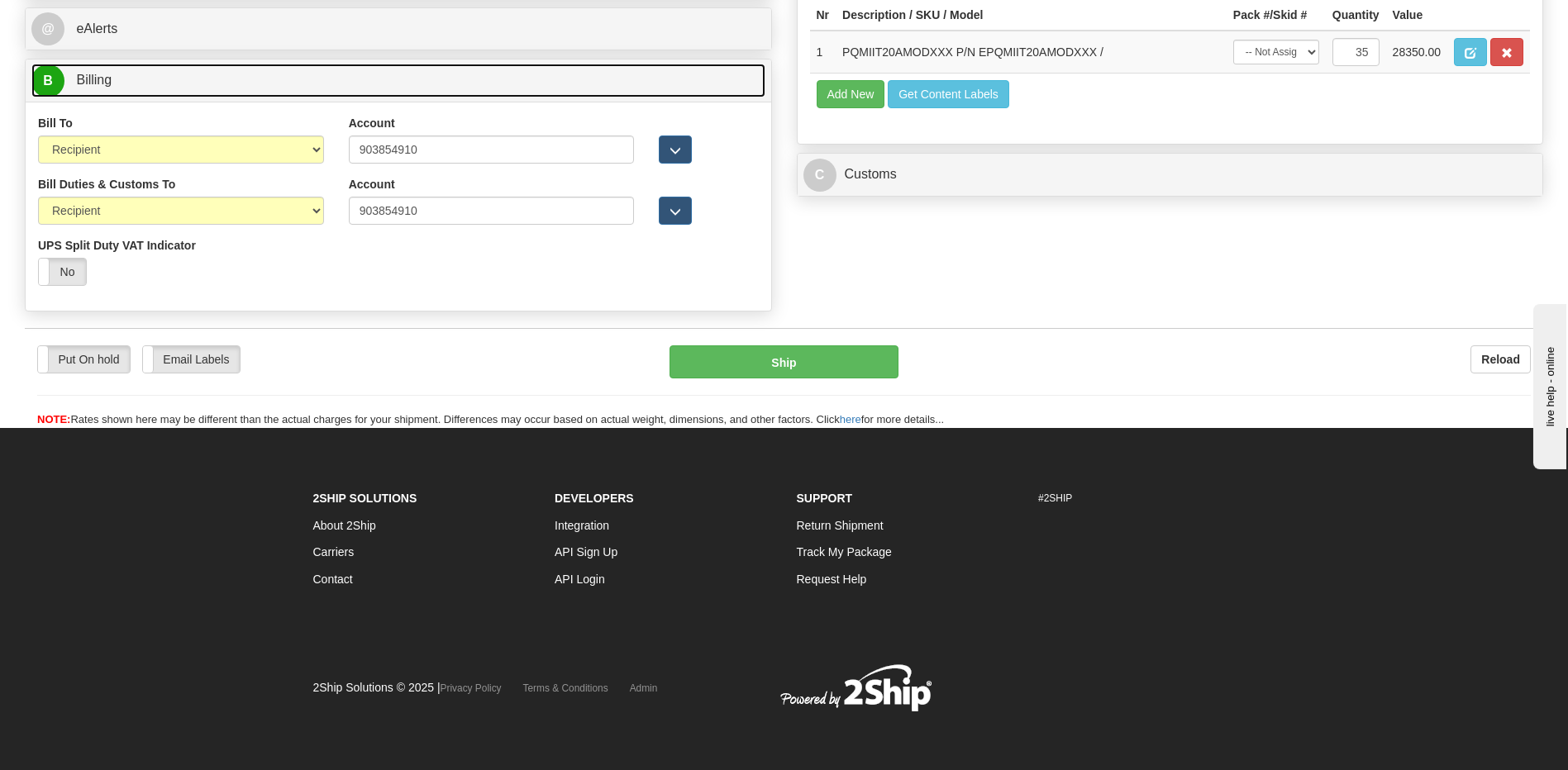
click at [229, 87] on link "B Billing" at bounding box center [398, 81] width 733 height 34
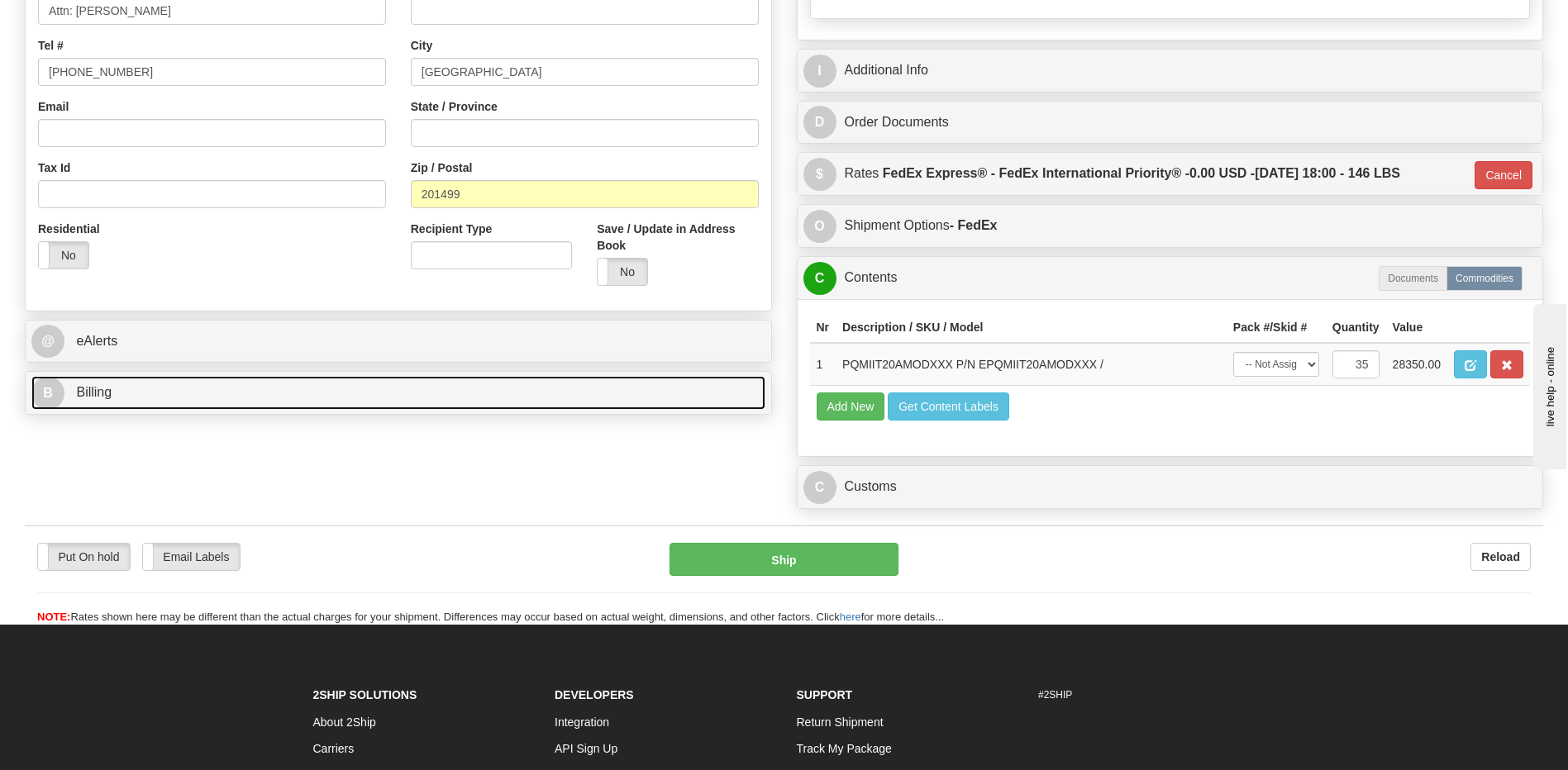
scroll to position [373, 0]
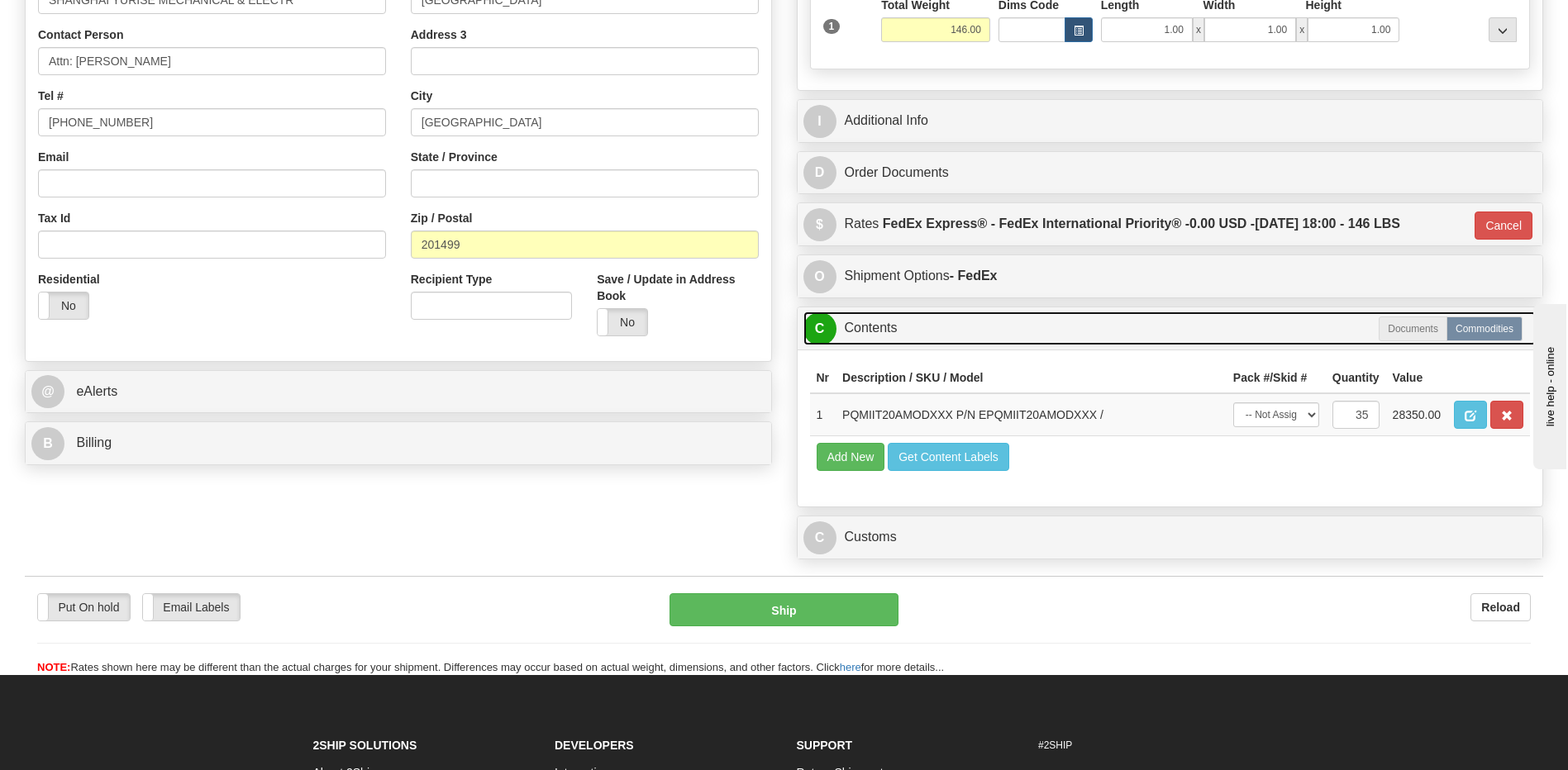
click at [887, 329] on link "C Contents" at bounding box center [1169, 329] width 733 height 34
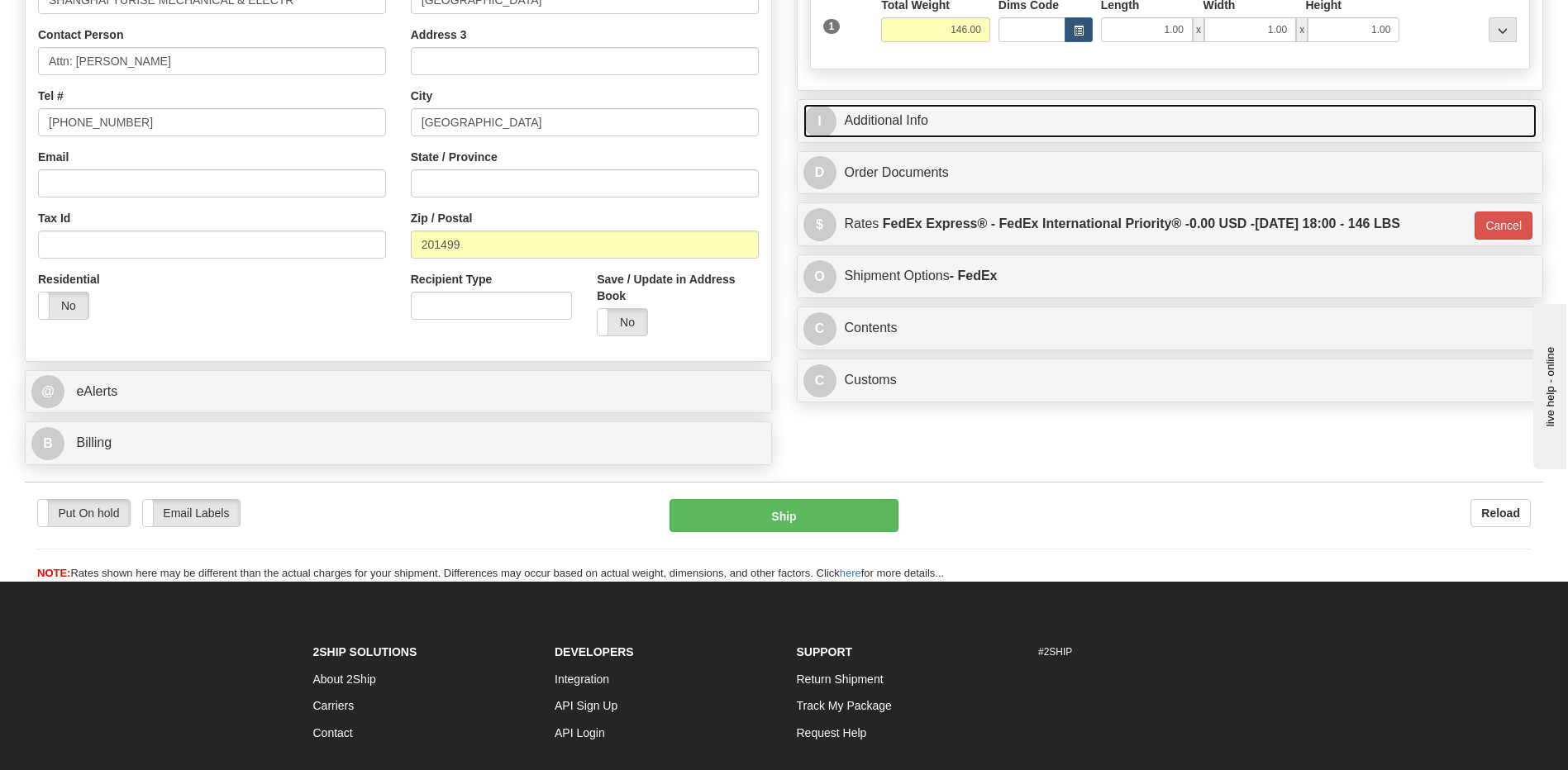
click at [914, 121] on link "I Additional Info" at bounding box center [1169, 122] width 733 height 34
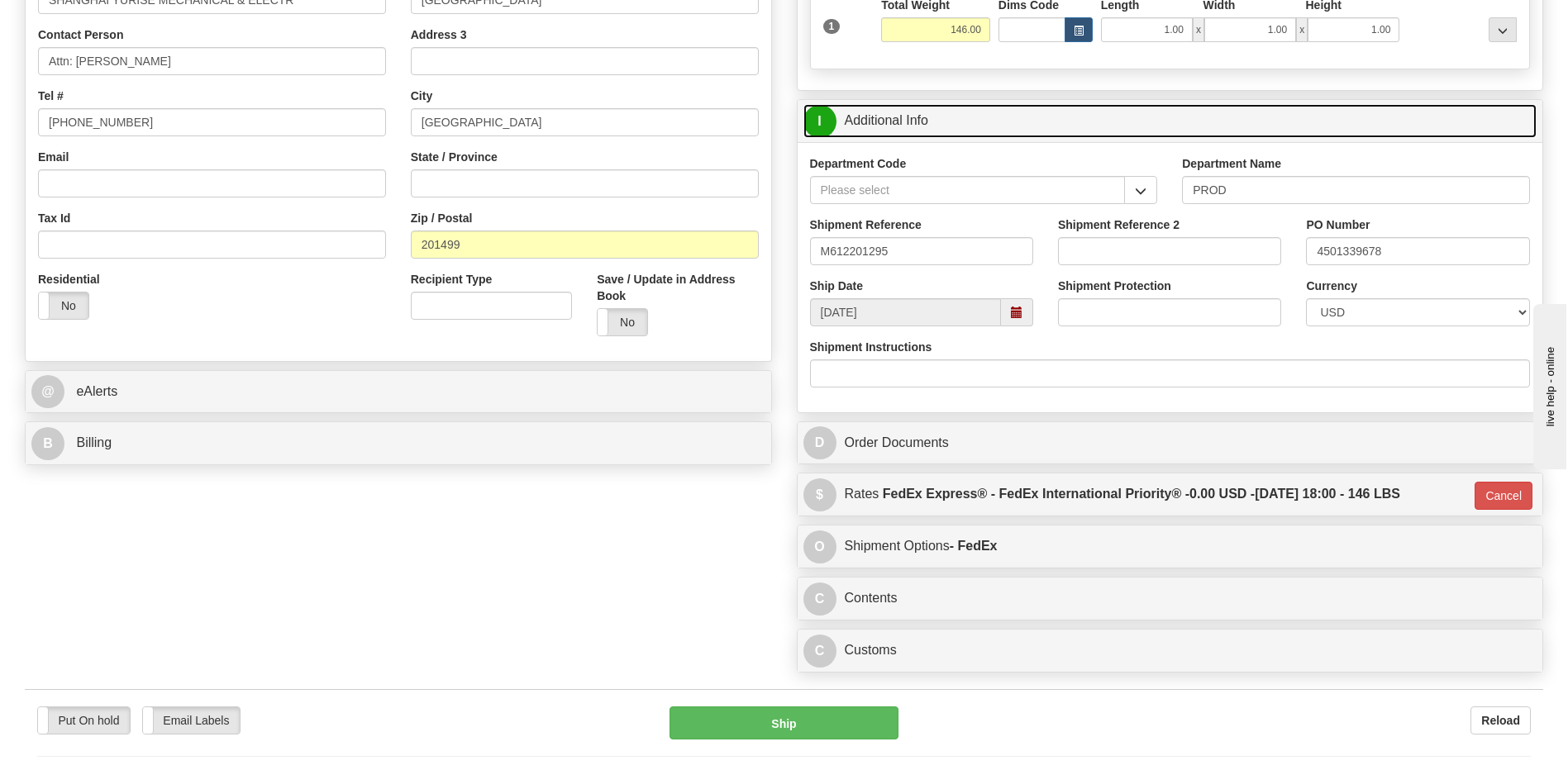
click at [914, 121] on link "I Additional Info" at bounding box center [1169, 122] width 733 height 34
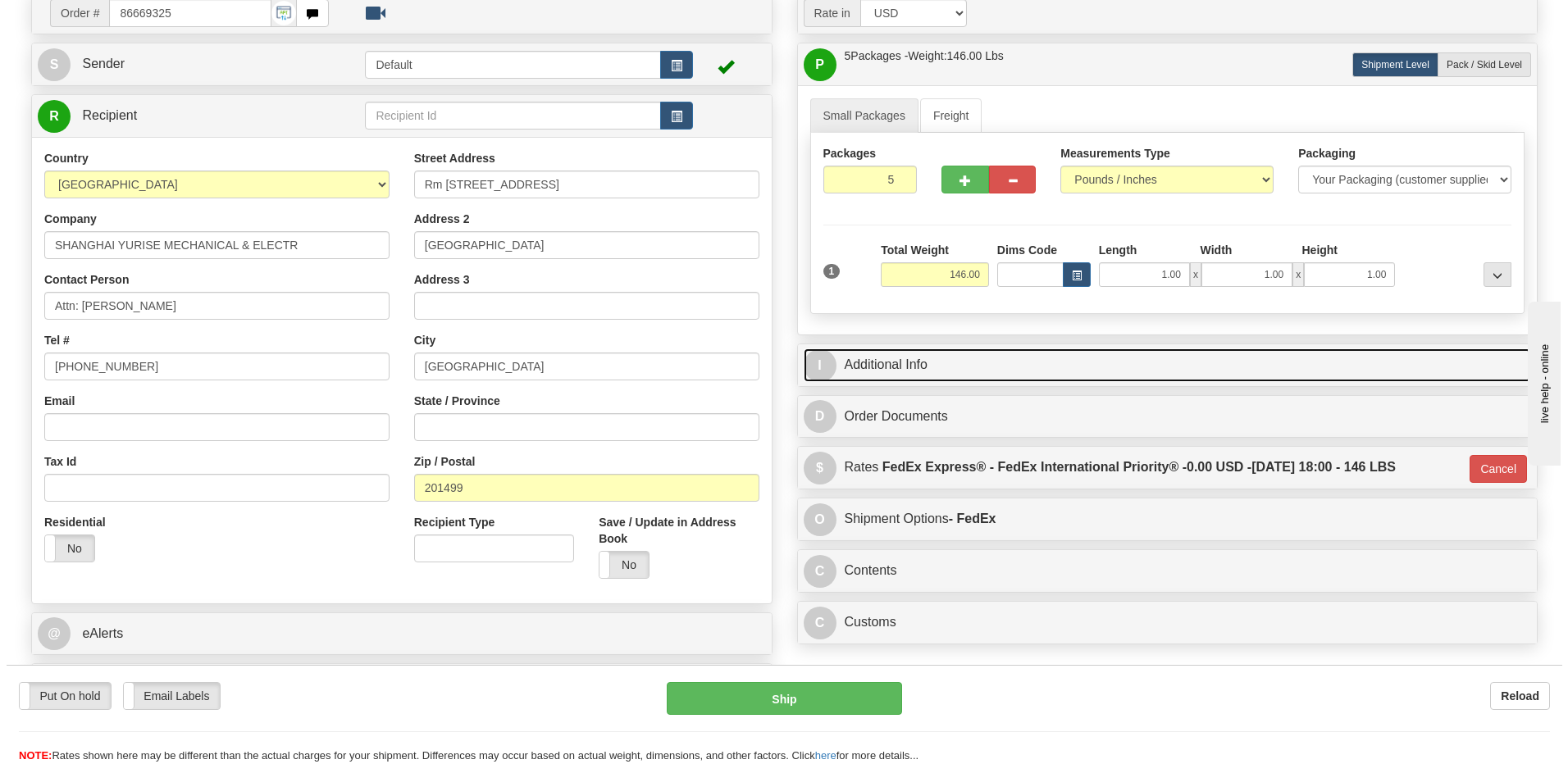
scroll to position [125, 0]
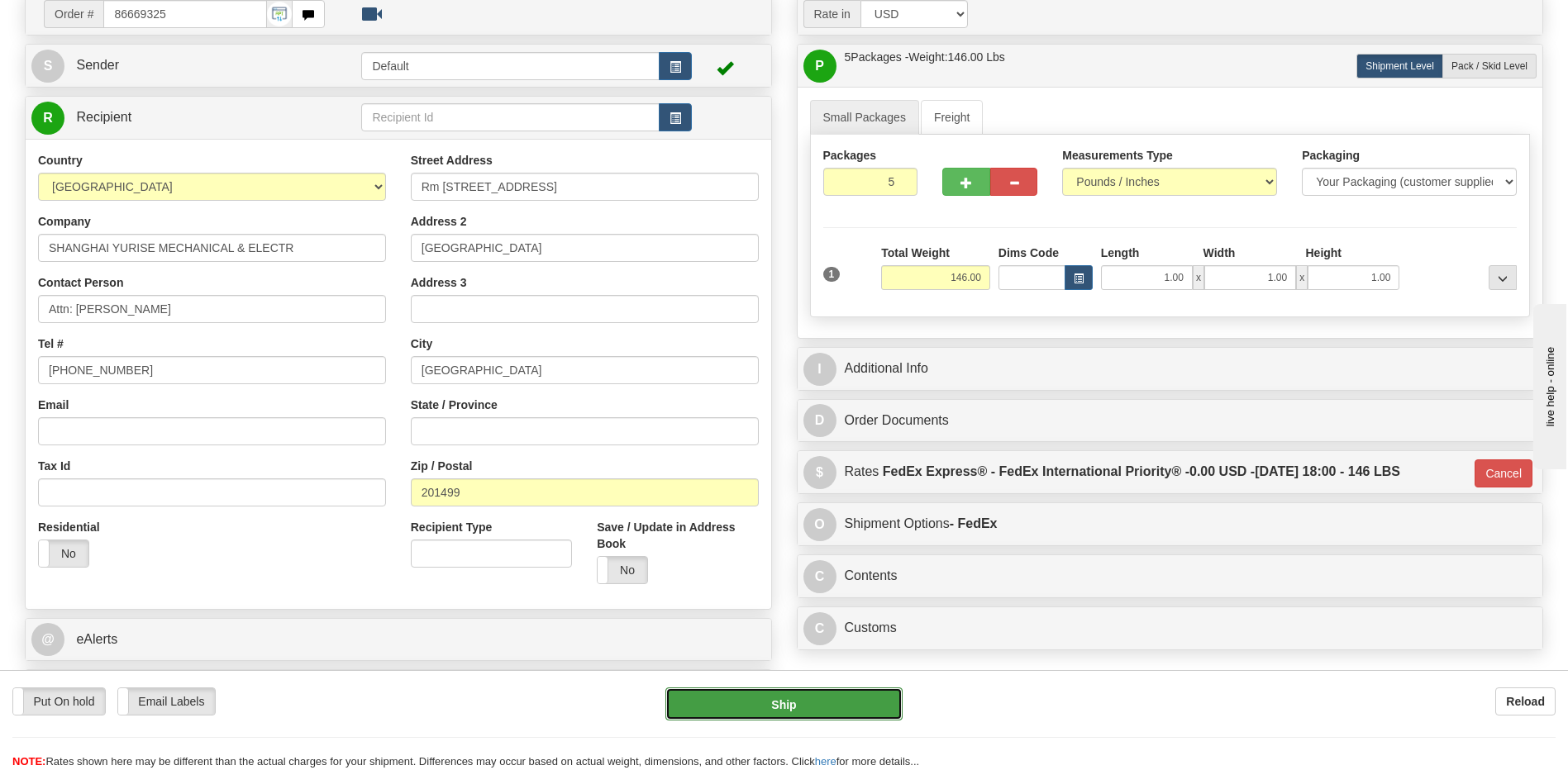
click at [825, 700] on button "Ship" at bounding box center [784, 704] width 236 height 33
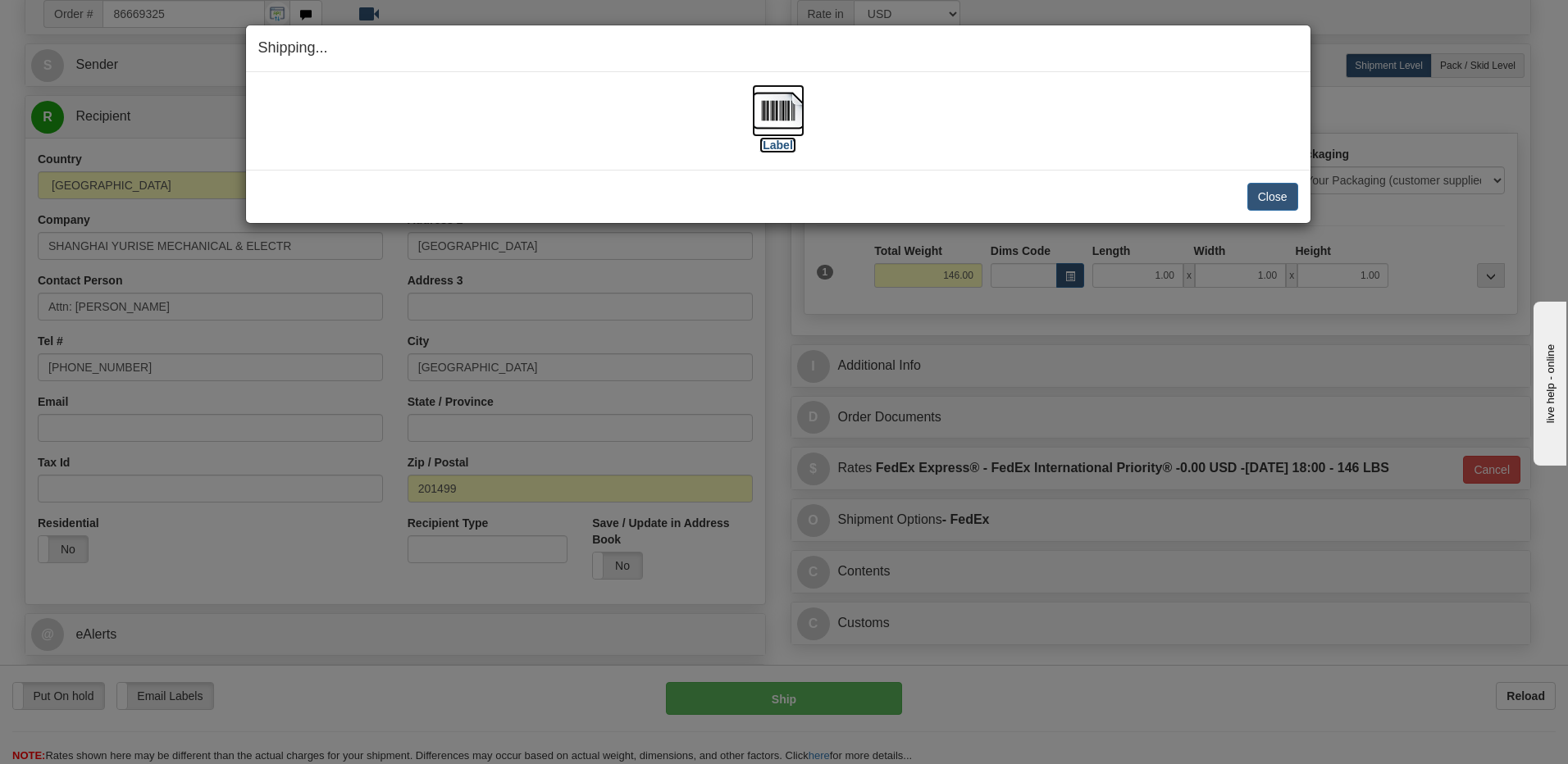
click at [781, 115] on img at bounding box center [779, 110] width 52 height 52
drag, startPoint x: 1266, startPoint y: 198, endPoint x: 1256, endPoint y: 196, distance: 10.2
click at [1266, 197] on button "Close" at bounding box center [1273, 196] width 51 height 28
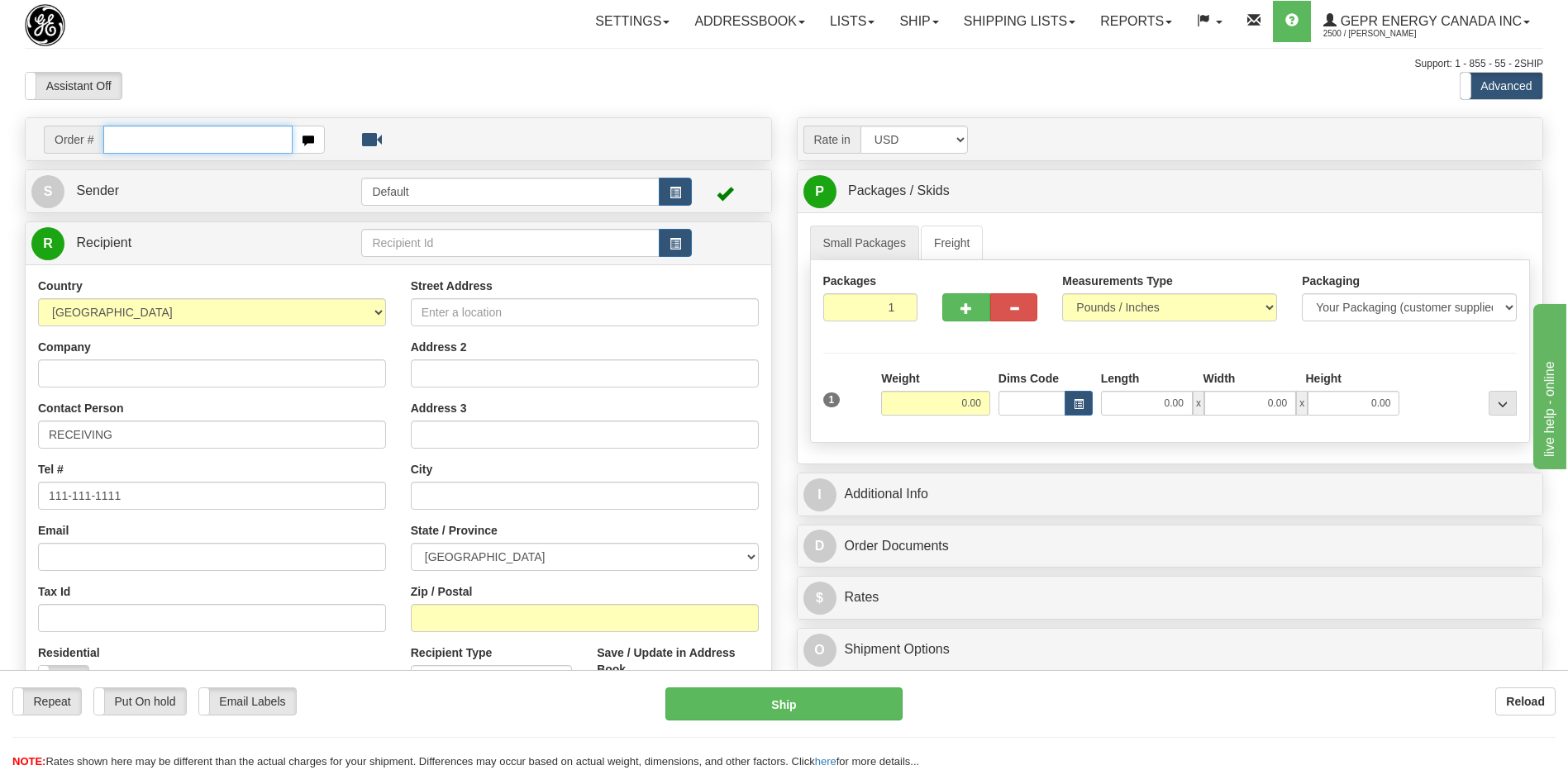
drag, startPoint x: 183, startPoint y: 138, endPoint x: 184, endPoint y: 147, distance: 9.1
click at [183, 138] on input "text" at bounding box center [198, 139] width 189 height 28
paste input "86679744"
type input "86679744"
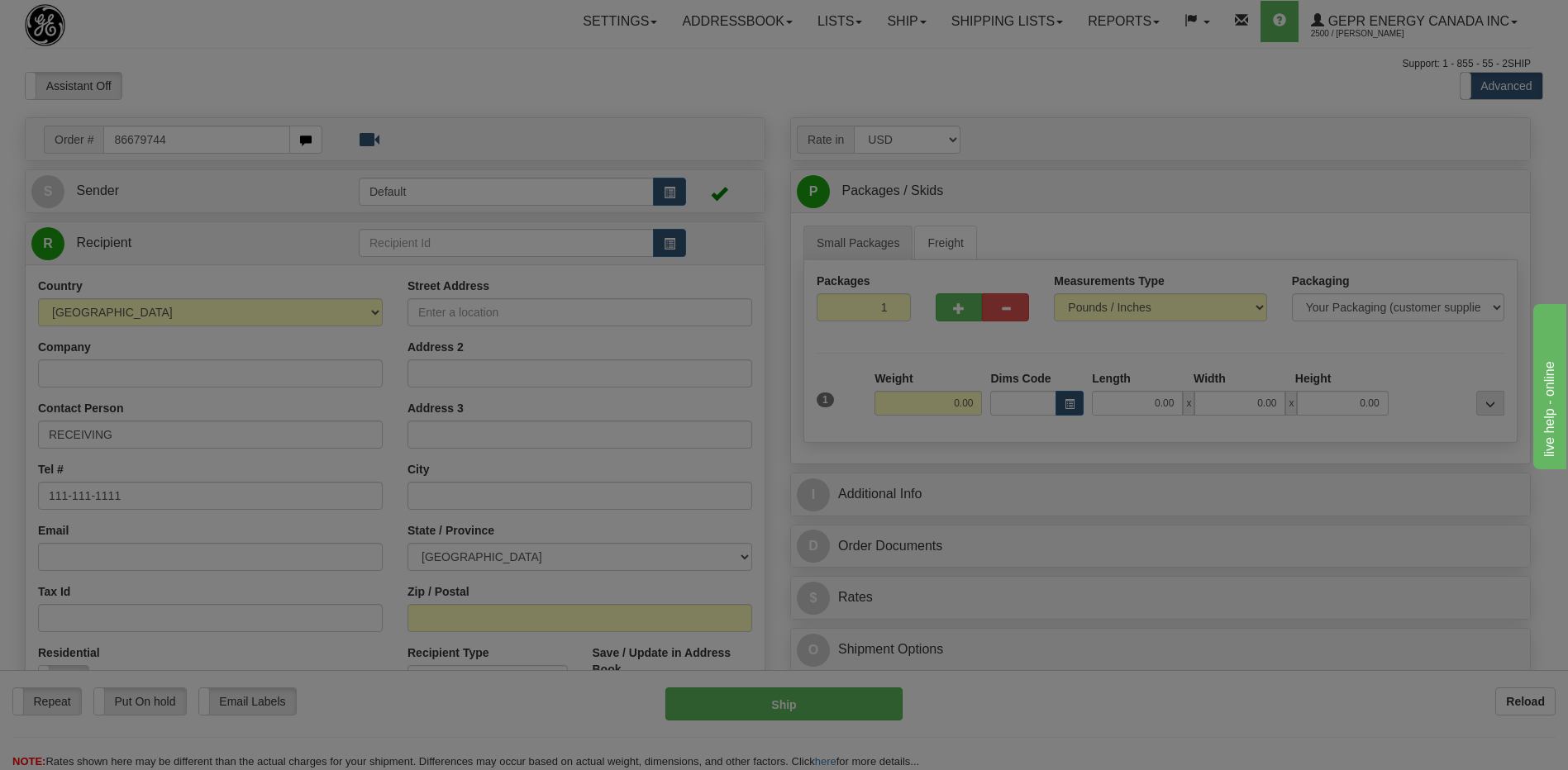
click at [258, 93] on body "Training Course Close Toggle navigation Settings Shipping Preferences New Recip…" at bounding box center [784, 385] width 1568 height 770
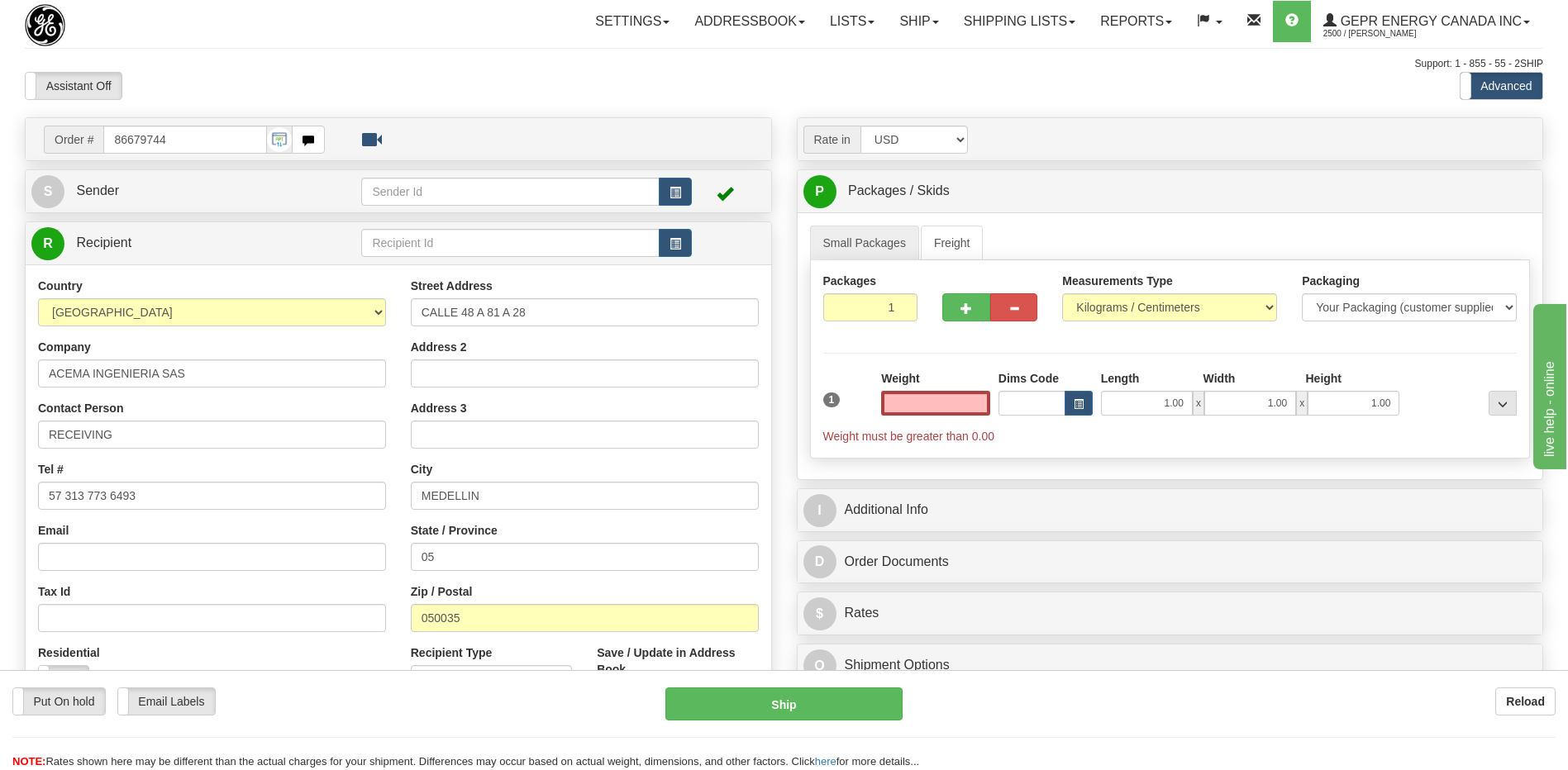
type input "0.00"
drag, startPoint x: 373, startPoint y: 60, endPoint x: 375, endPoint y: 69, distance: 9.2
click at [373, 60] on div "Support: 1 - 855 - 55 - 2SHIP" at bounding box center [784, 64] width 1518 height 14
click at [674, 194] on span "button" at bounding box center [676, 193] width 12 height 11
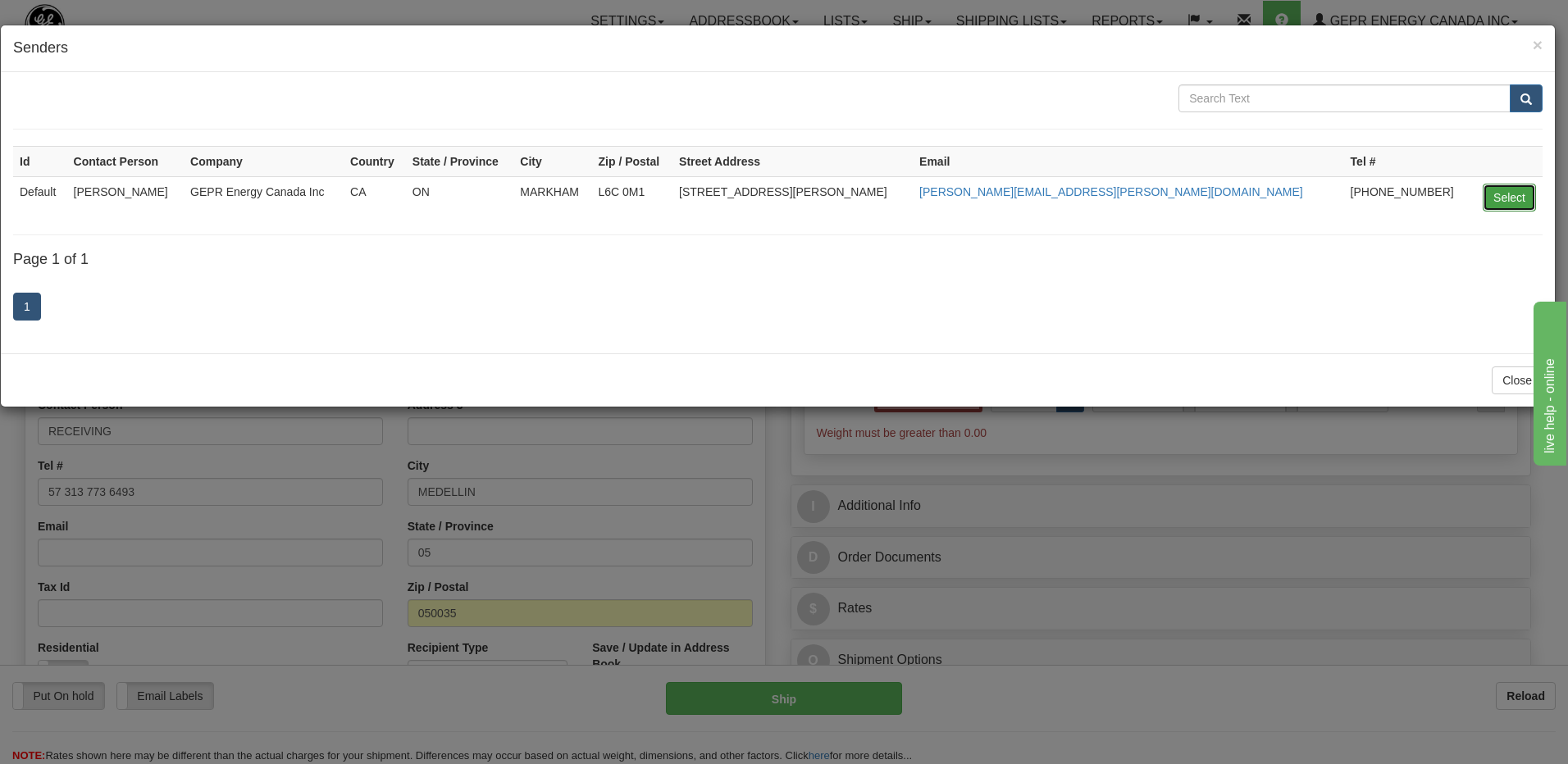
click at [1497, 204] on button "Select" at bounding box center [1509, 197] width 53 height 28
type input "Default"
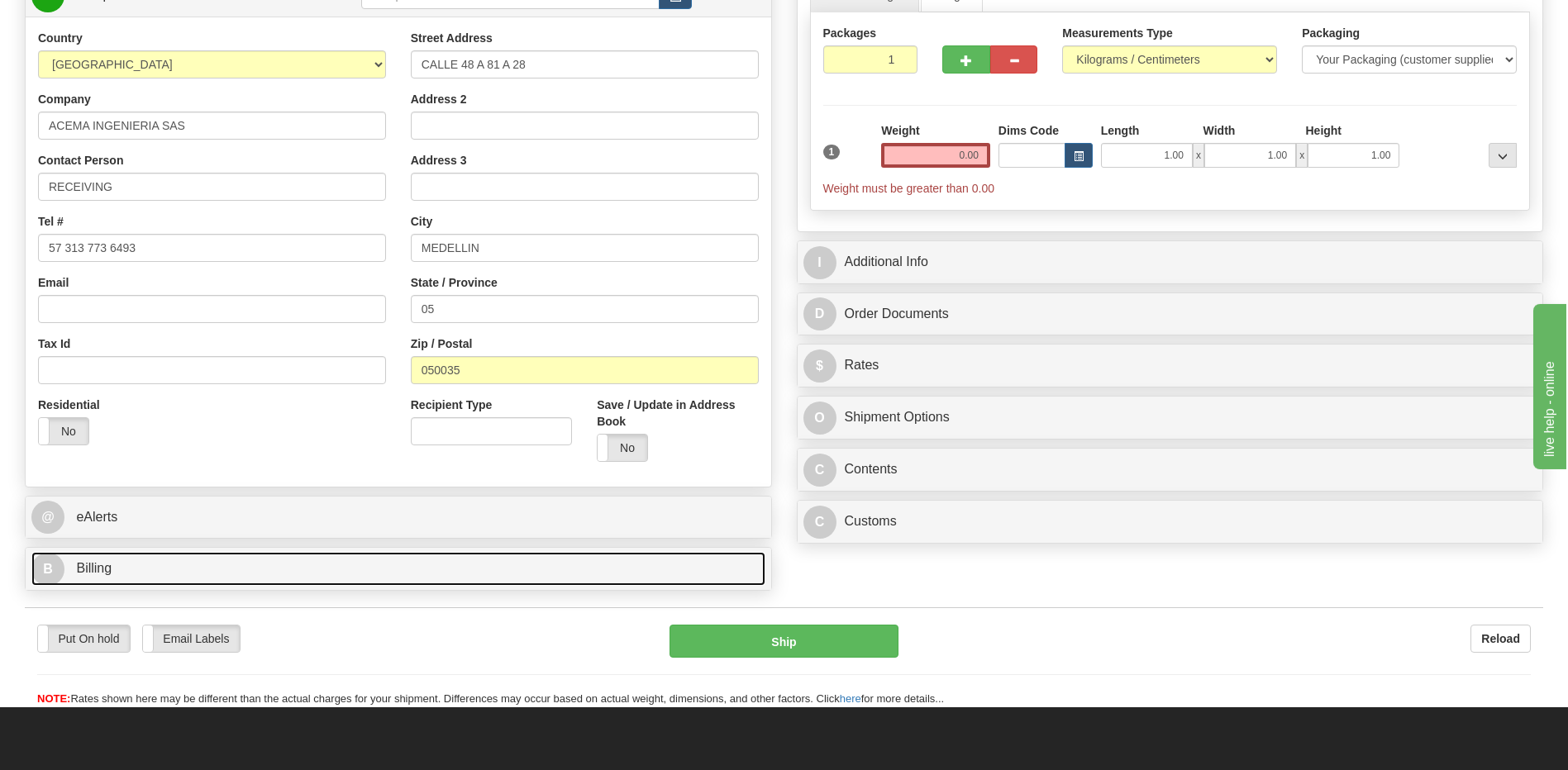
click at [131, 565] on link "B Billing" at bounding box center [398, 569] width 733 height 34
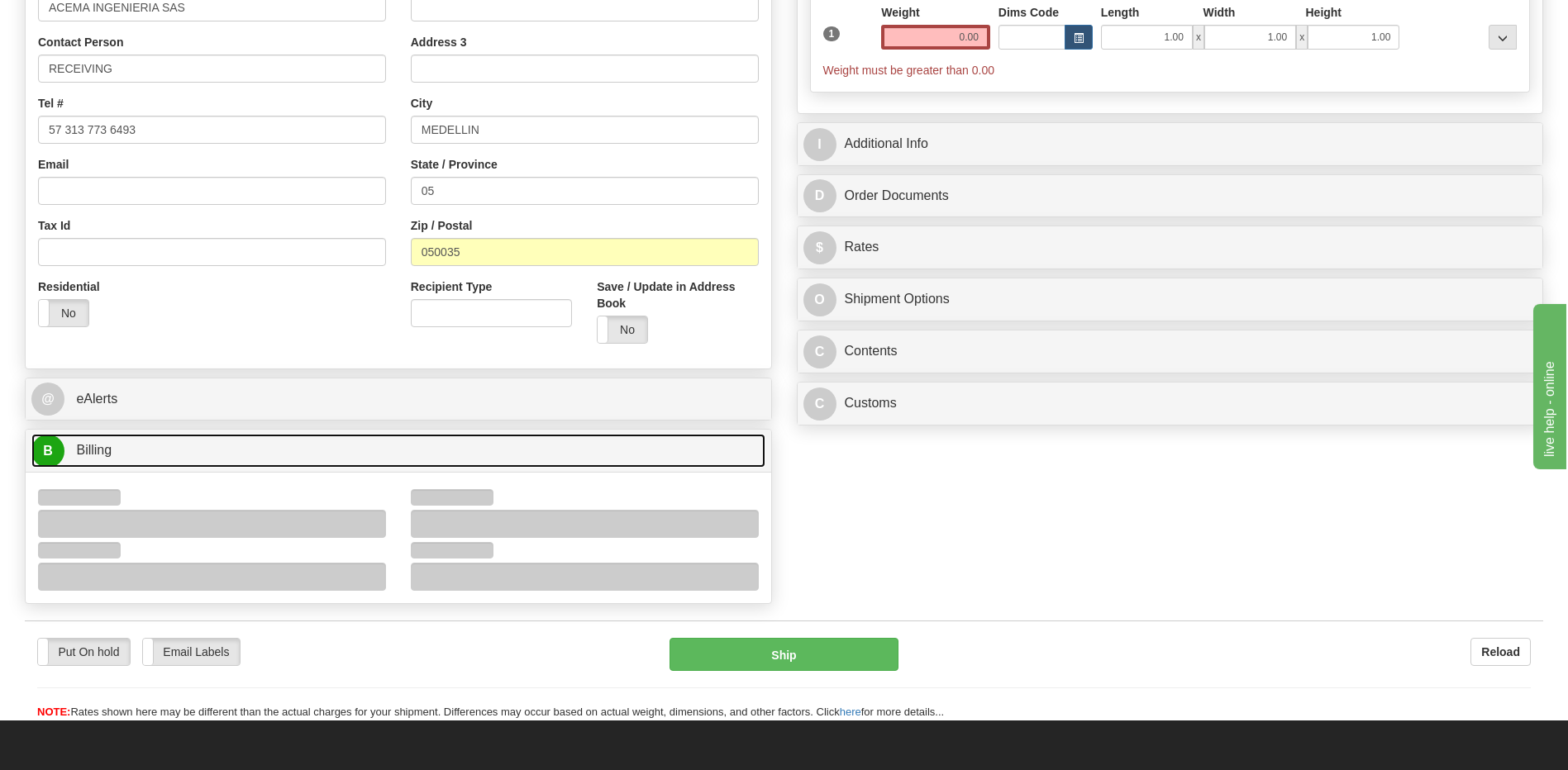
scroll to position [495, 0]
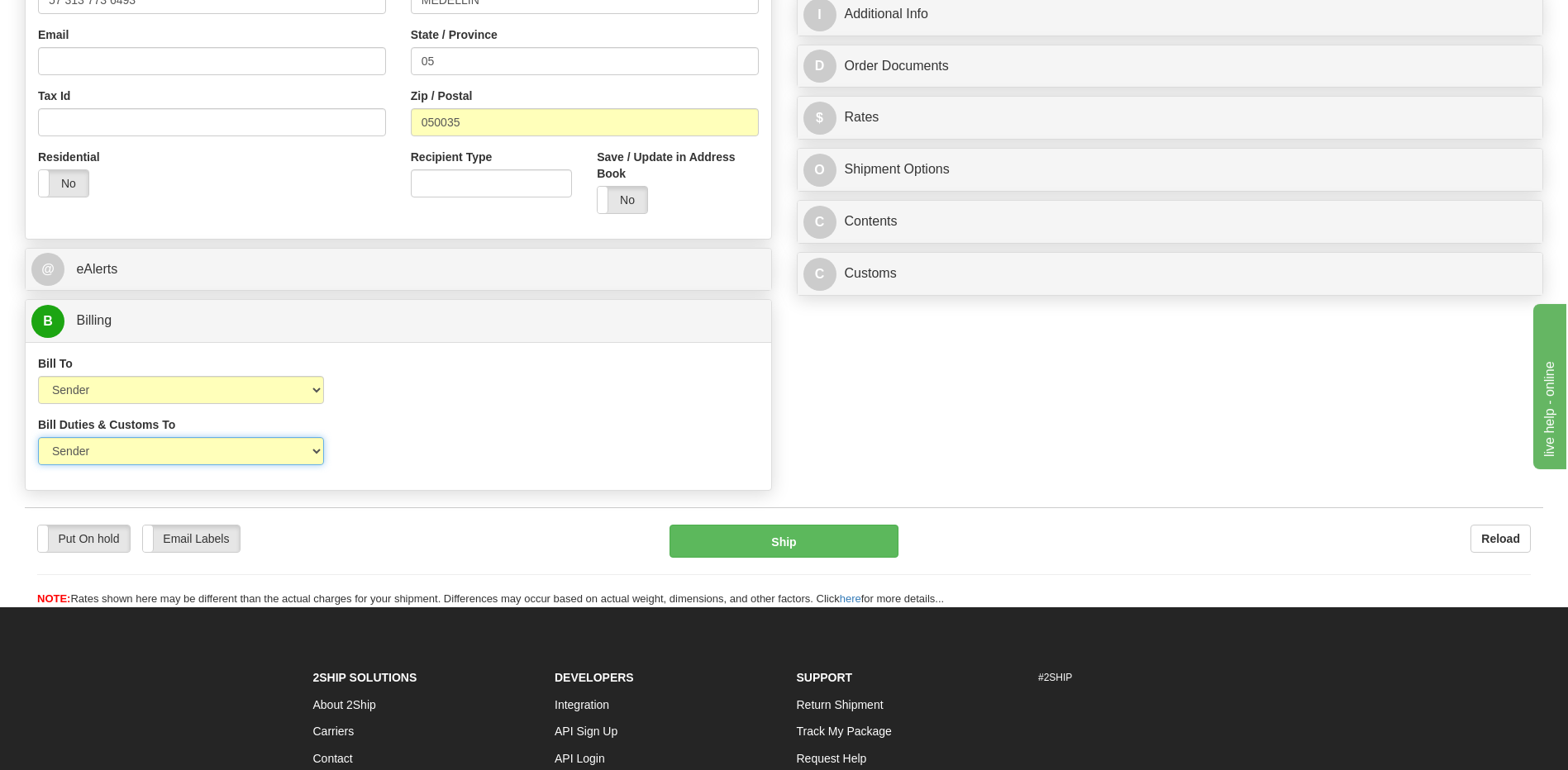
click at [280, 447] on select "Sender Recipient Third Party" at bounding box center [181, 450] width 286 height 28
select select "2"
click at [38, 437] on select "Sender Recipient Third Party" at bounding box center [181, 450] width 286 height 28
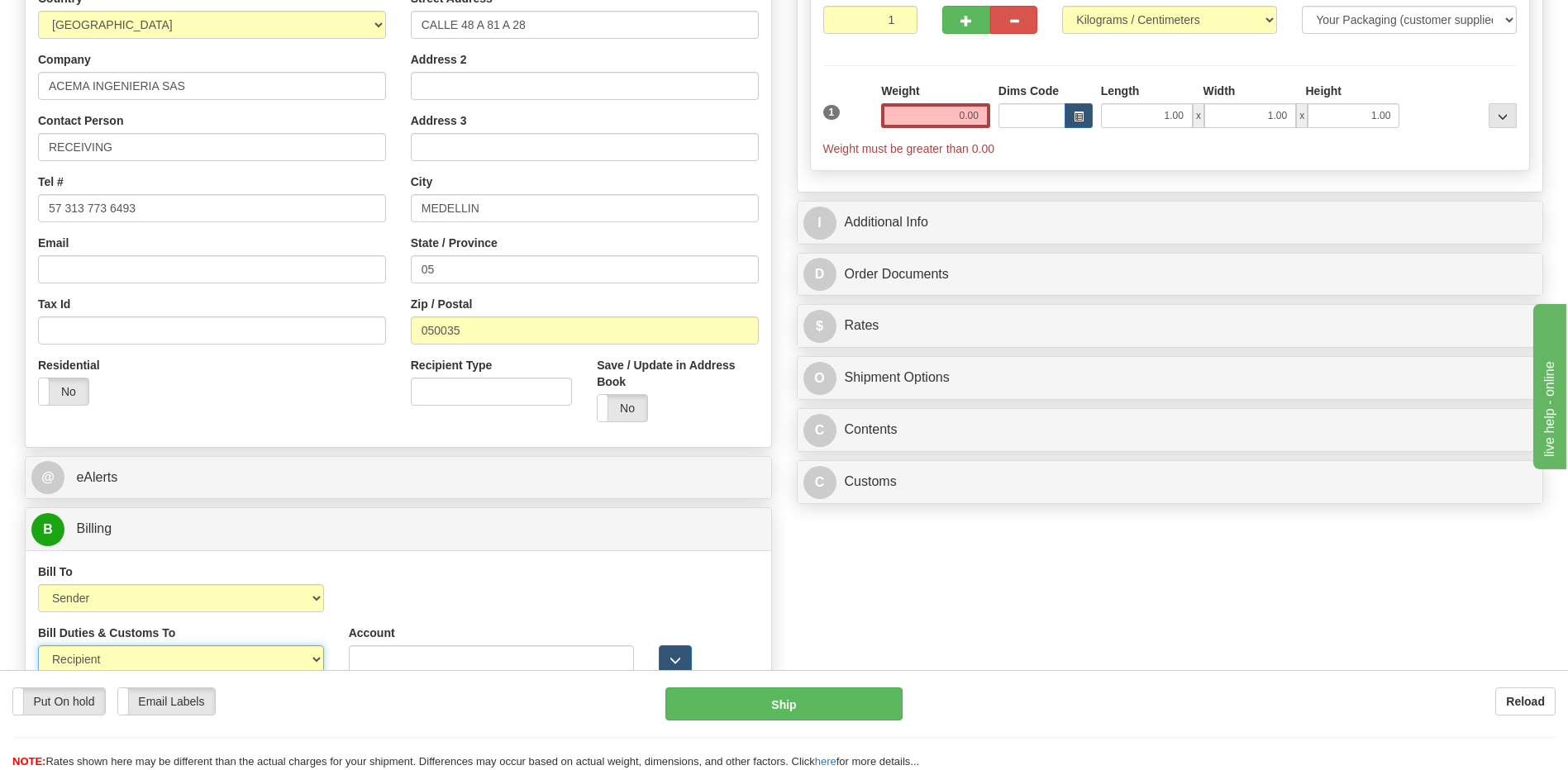
scroll to position [165, 0]
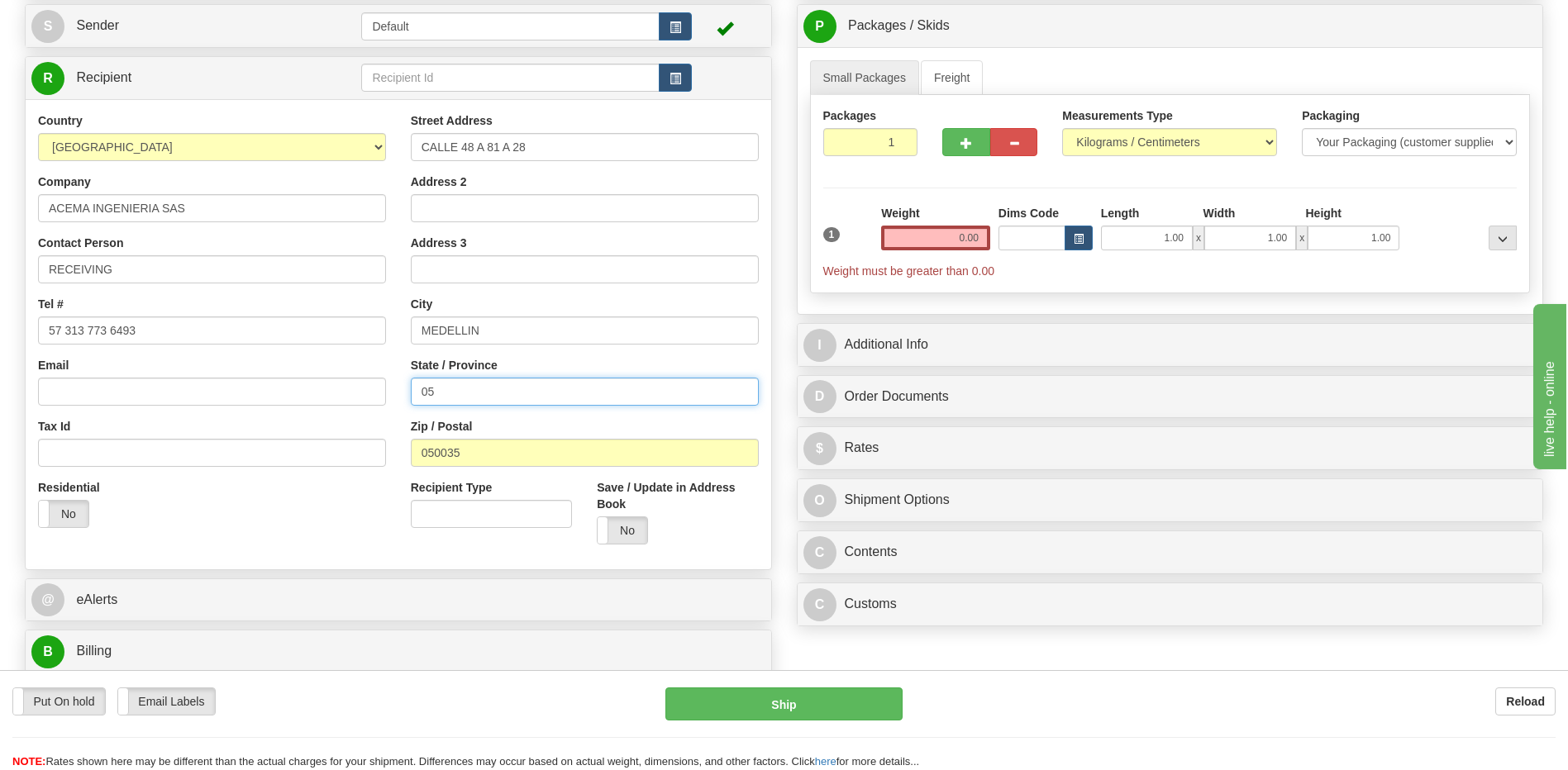
drag, startPoint x: 454, startPoint y: 393, endPoint x: 343, endPoint y: 395, distance: 111.0
click at [359, 396] on div "Country [GEOGRAPHIC_DATA] [GEOGRAPHIC_DATA] [GEOGRAPHIC_DATA] [GEOGRAPHIC_DATA]…" at bounding box center [398, 334] width 745 height 444
click at [265, 524] on div "Residential Yes No" at bounding box center [212, 510] width 373 height 61
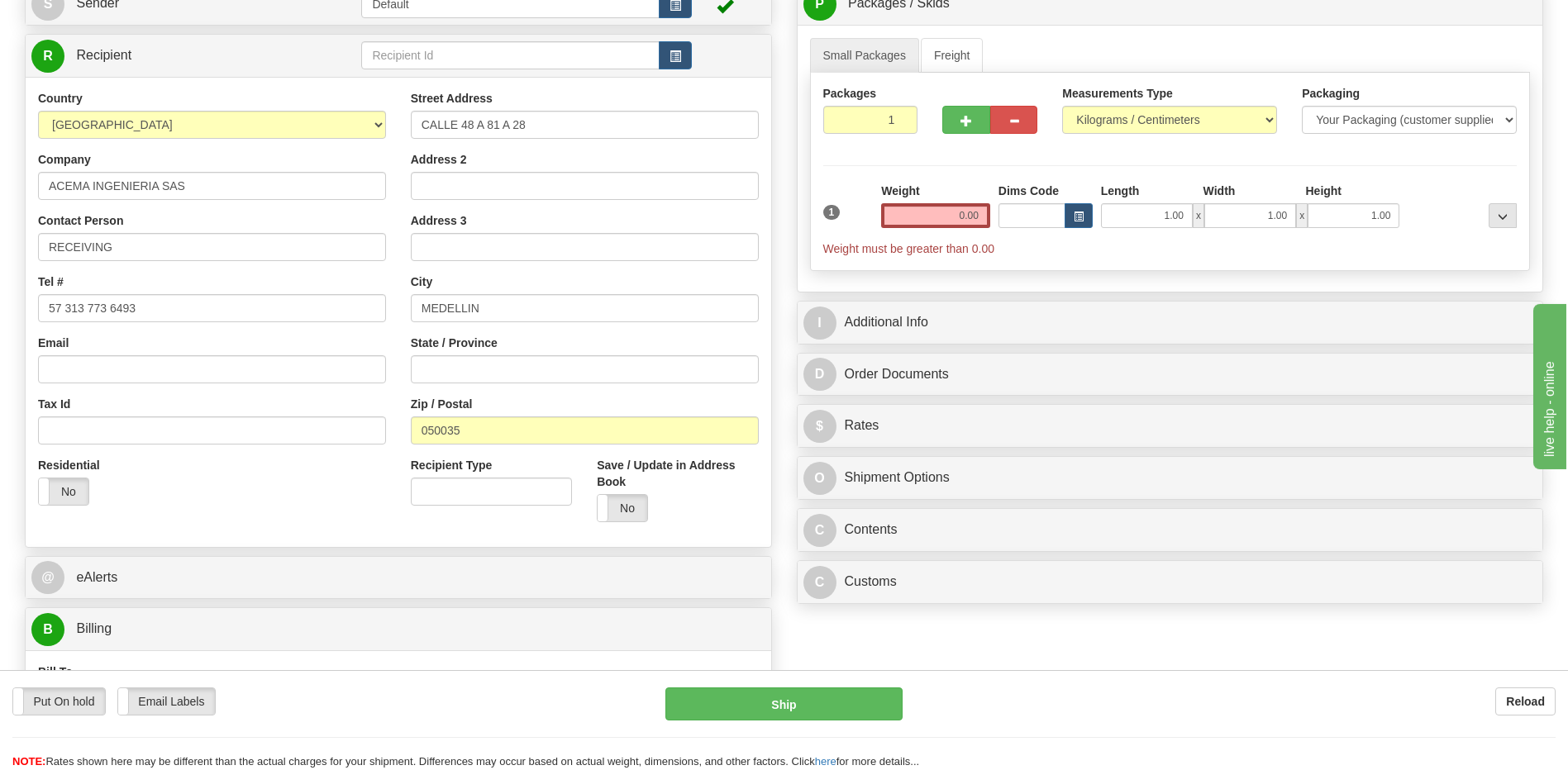
scroll to position [158, 0]
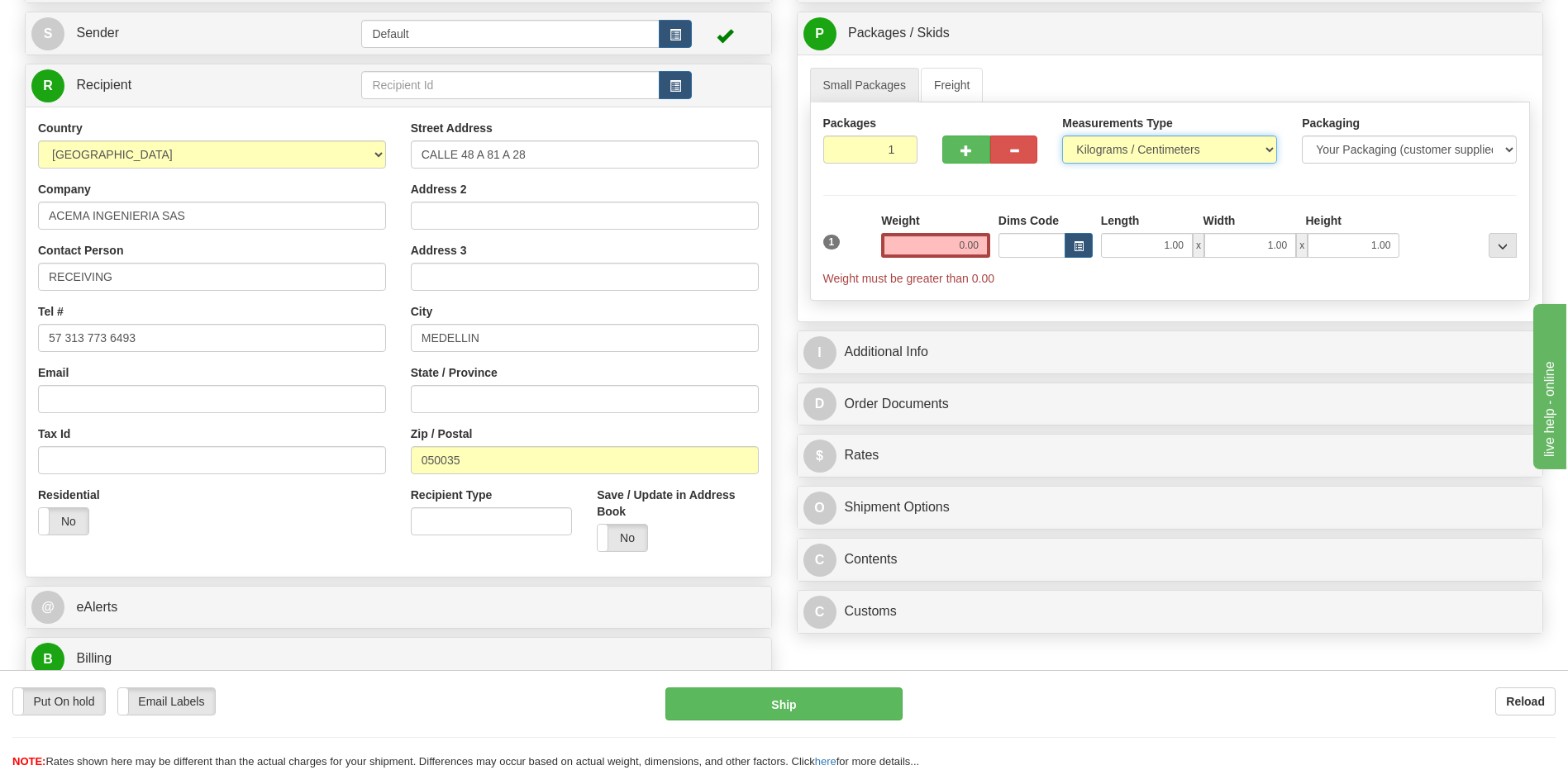
click at [1111, 143] on select "Pounds / Inches Kilograms / Centimeters" at bounding box center [1169, 149] width 215 height 28
select select "0"
click at [1061, 135] on select "Pounds / Inches Kilograms / Centimeters" at bounding box center [1169, 149] width 215 height 28
click at [965, 245] on input "0.00" at bounding box center [936, 245] width 109 height 25
type input "2"
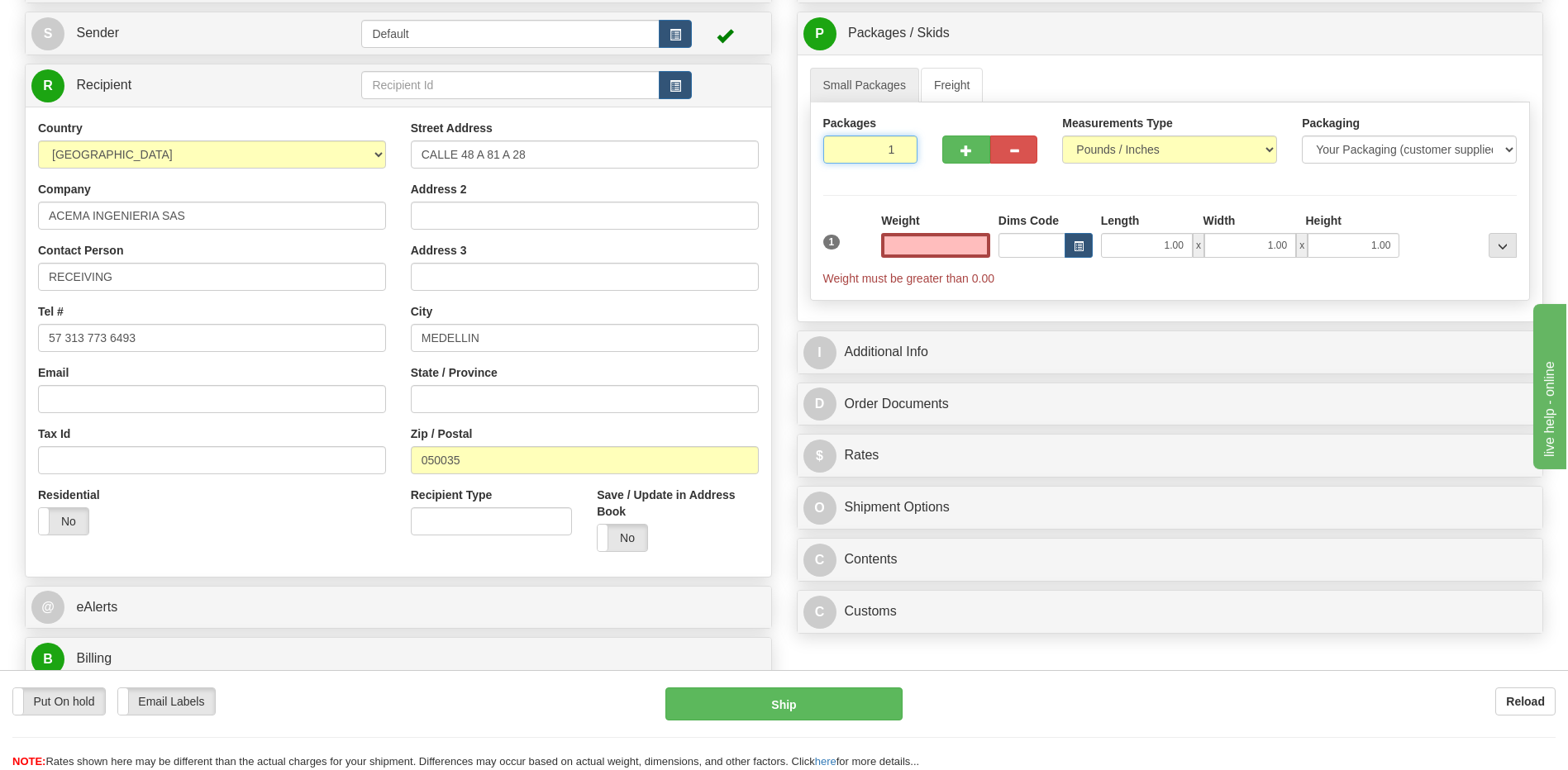
type input "0.00"
type input "2"
click at [903, 143] on input "2" at bounding box center [870, 149] width 95 height 28
click at [970, 246] on input "0.00" at bounding box center [936, 245] width 109 height 25
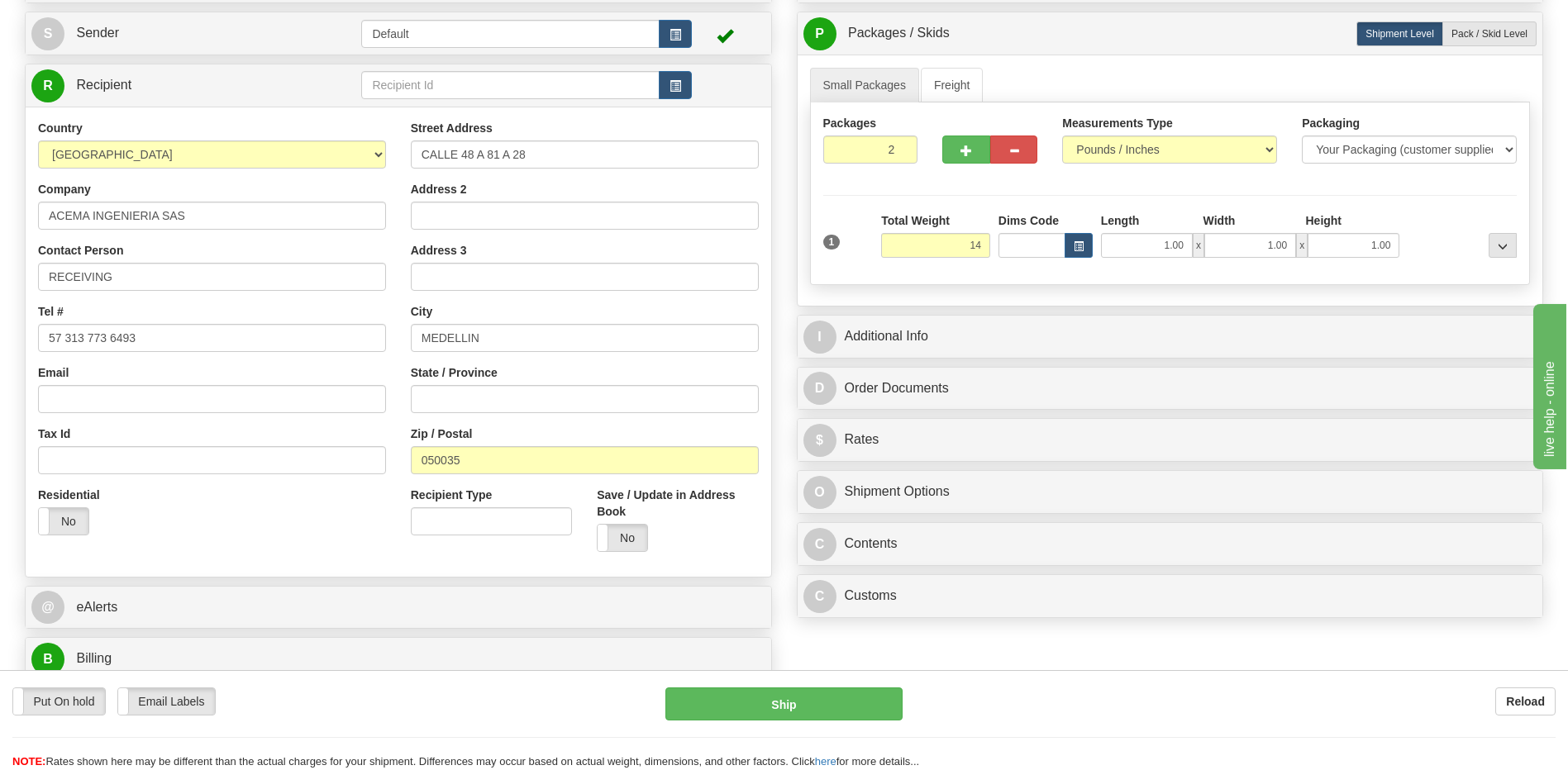
type input "14.00"
click at [719, 249] on div "Address 3" at bounding box center [584, 266] width 348 height 48
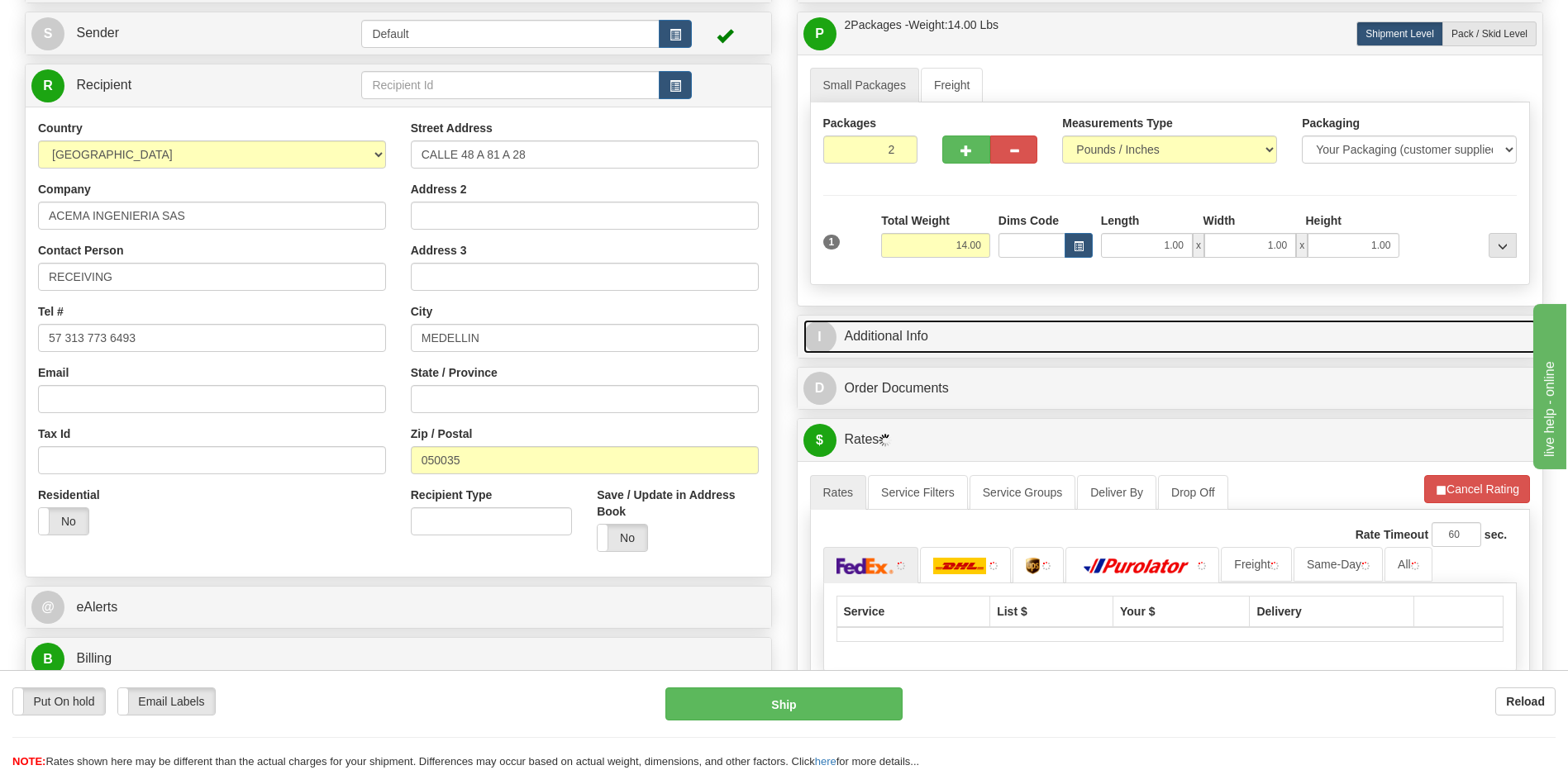
click at [897, 344] on link "I Additional Info" at bounding box center [1169, 337] width 733 height 34
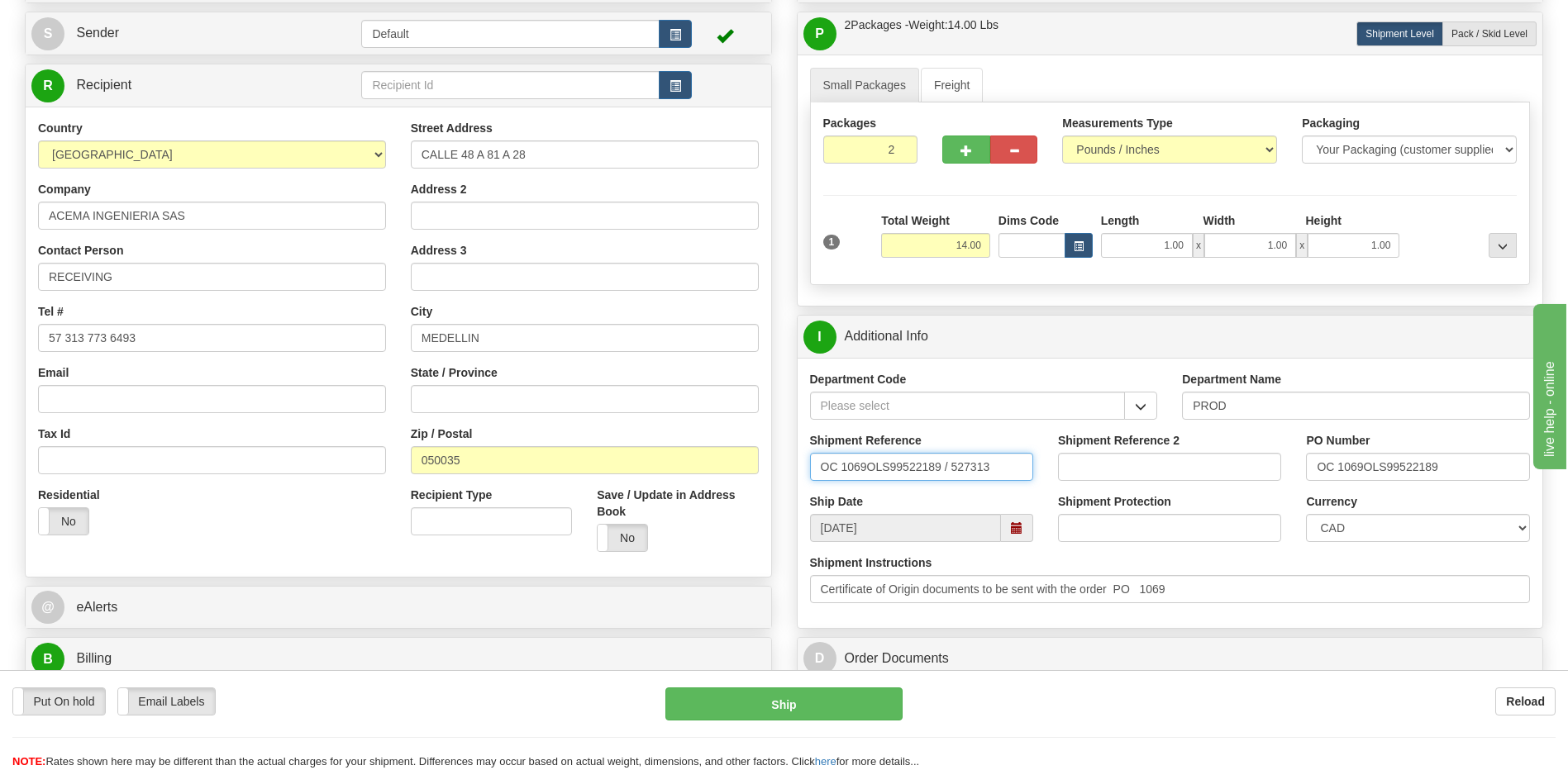
drag, startPoint x: 983, startPoint y: 470, endPoint x: 552, endPoint y: 499, distance: 432.0
type input "5399004765"
drag, startPoint x: 1337, startPoint y: 477, endPoint x: 1251, endPoint y: 481, distance: 86.1
click at [1251, 481] on div "Shipment Reference 5399004765 Shipment Reference 2 PO Number OC 1069OLS99522189" at bounding box center [1169, 463] width 745 height 61
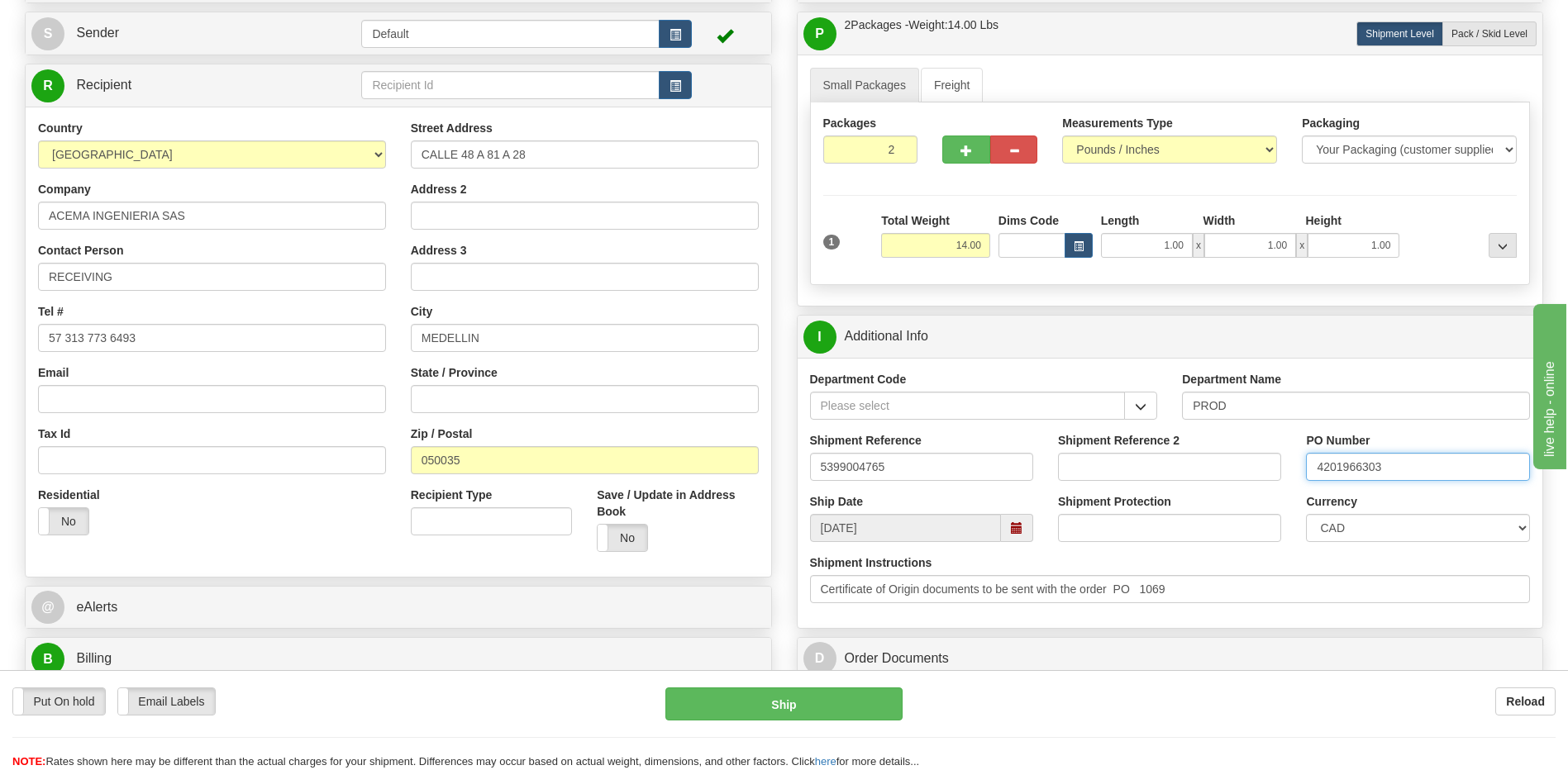
type input "4201966303"
click at [1375, 526] on select "CAD USD EUR ZAR [PERSON_NAME] ARN AUD AUS AWG BBD BFR BGN BHD BMD BND BRC BRL C…" at bounding box center [1417, 528] width 224 height 28
select select "1"
click at [1305, 514] on select "CAD USD EUR ZAR [PERSON_NAME] ARN AUD AUS AWG BBD BFR BGN BHD BMD BND BRC BRL C…" at bounding box center [1417, 528] width 224 height 28
drag, startPoint x: 1210, startPoint y: 597, endPoint x: 677, endPoint y: 609, distance: 533.1
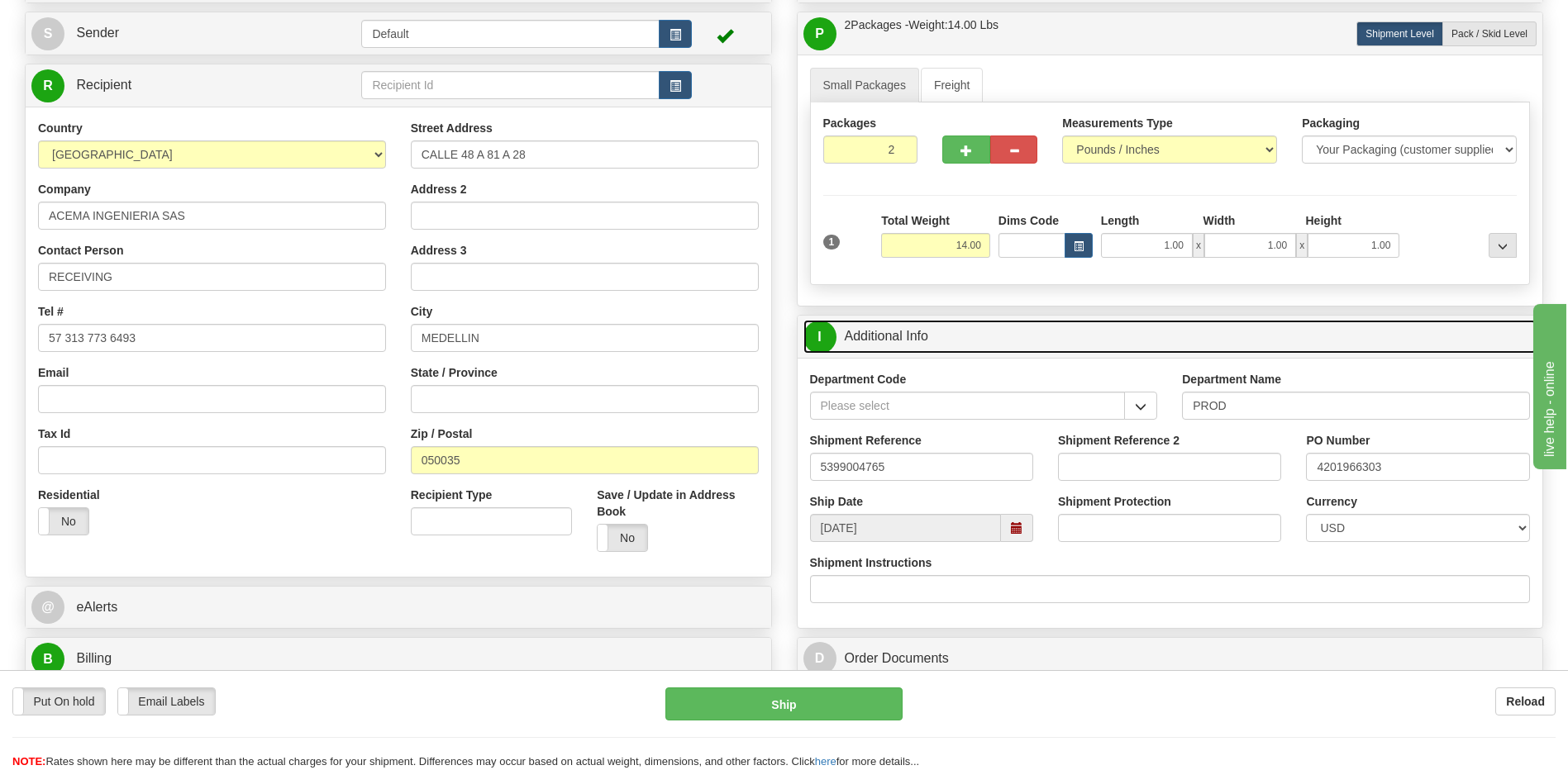
click at [921, 337] on link "I Additional Info" at bounding box center [1169, 337] width 733 height 34
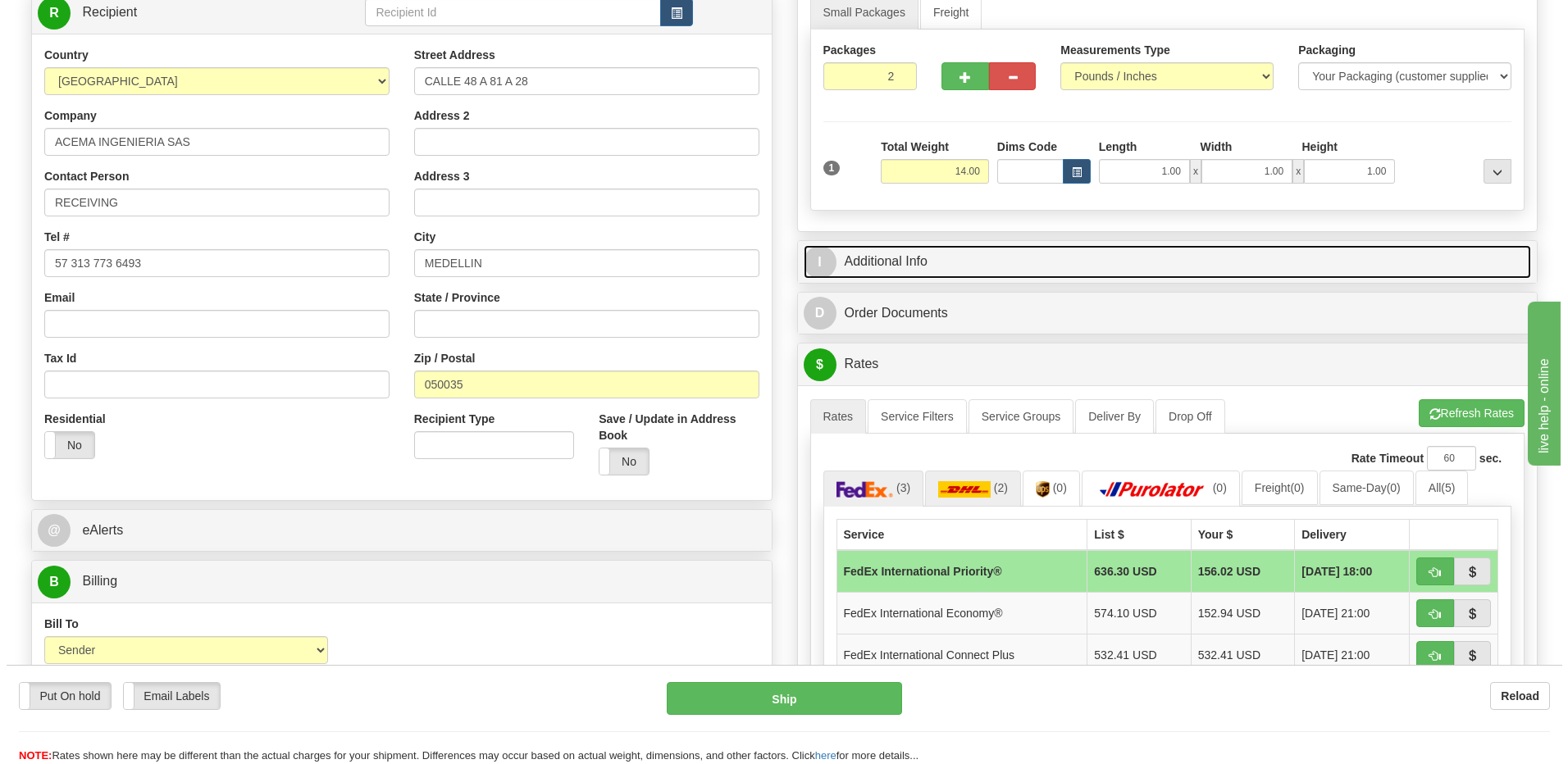
scroll to position [485, 0]
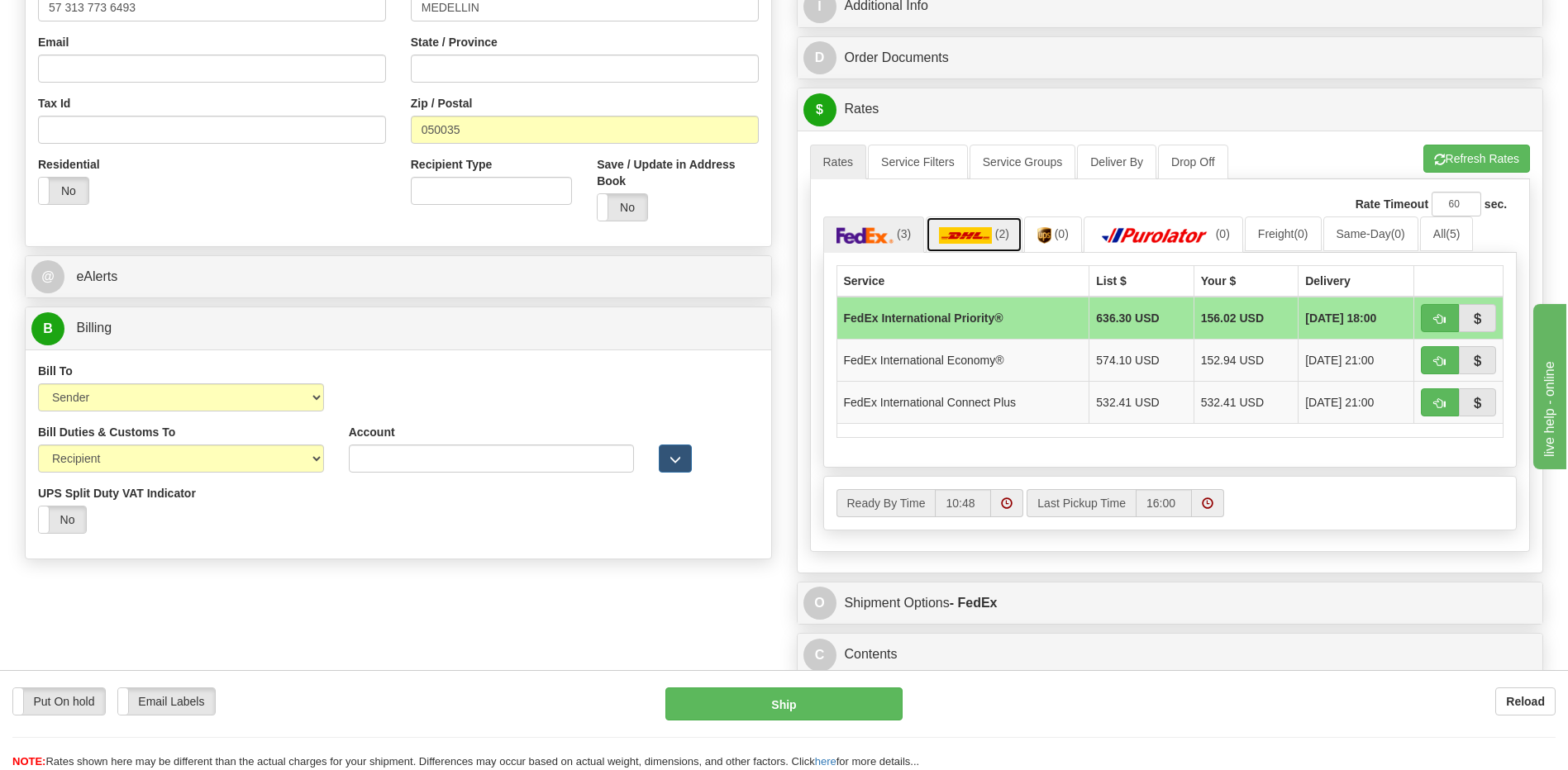
click at [967, 236] on img at bounding box center [965, 235] width 53 height 16
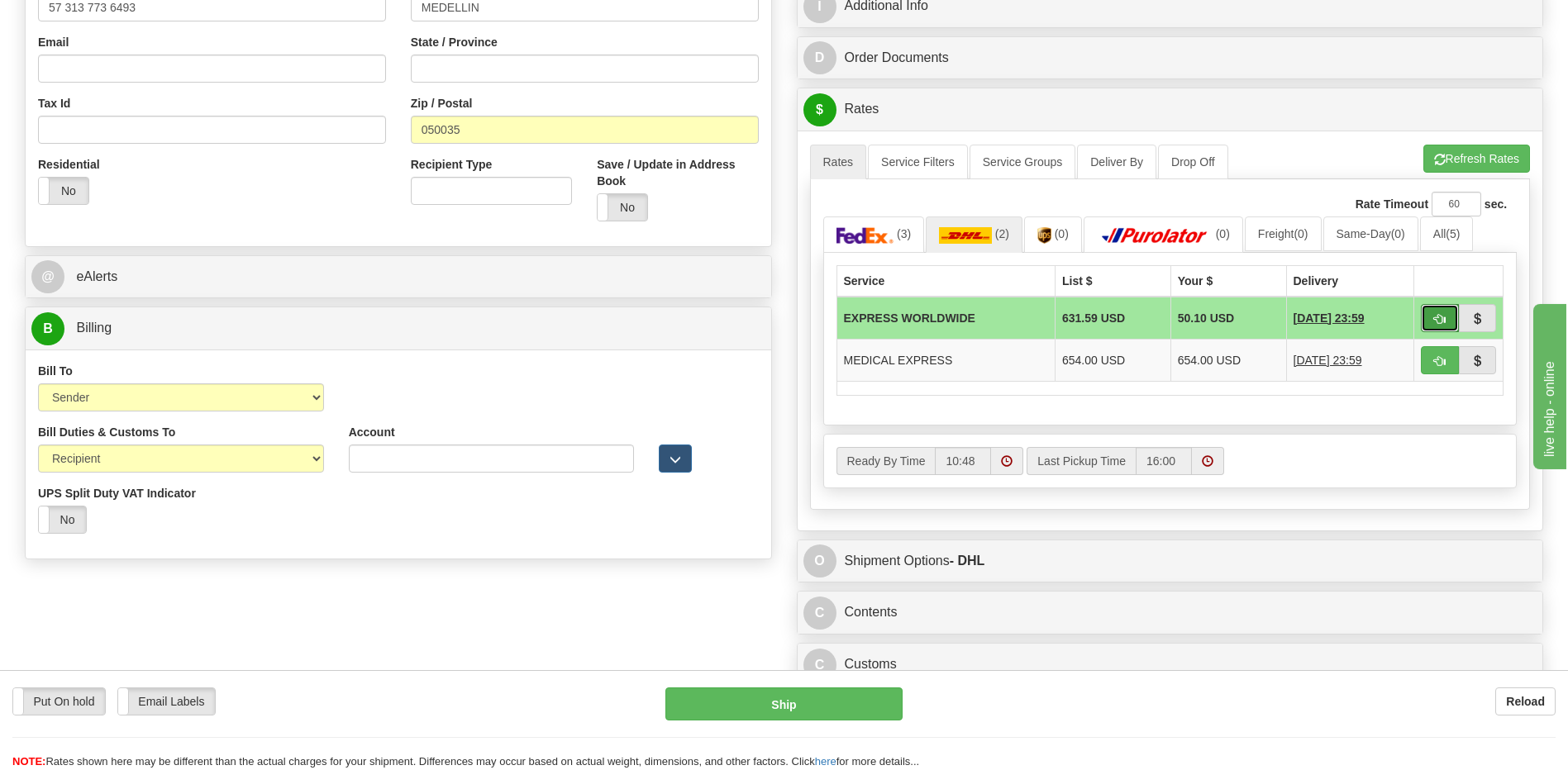
click at [1442, 320] on span "button" at bounding box center [1440, 319] width 12 height 11
type input "P"
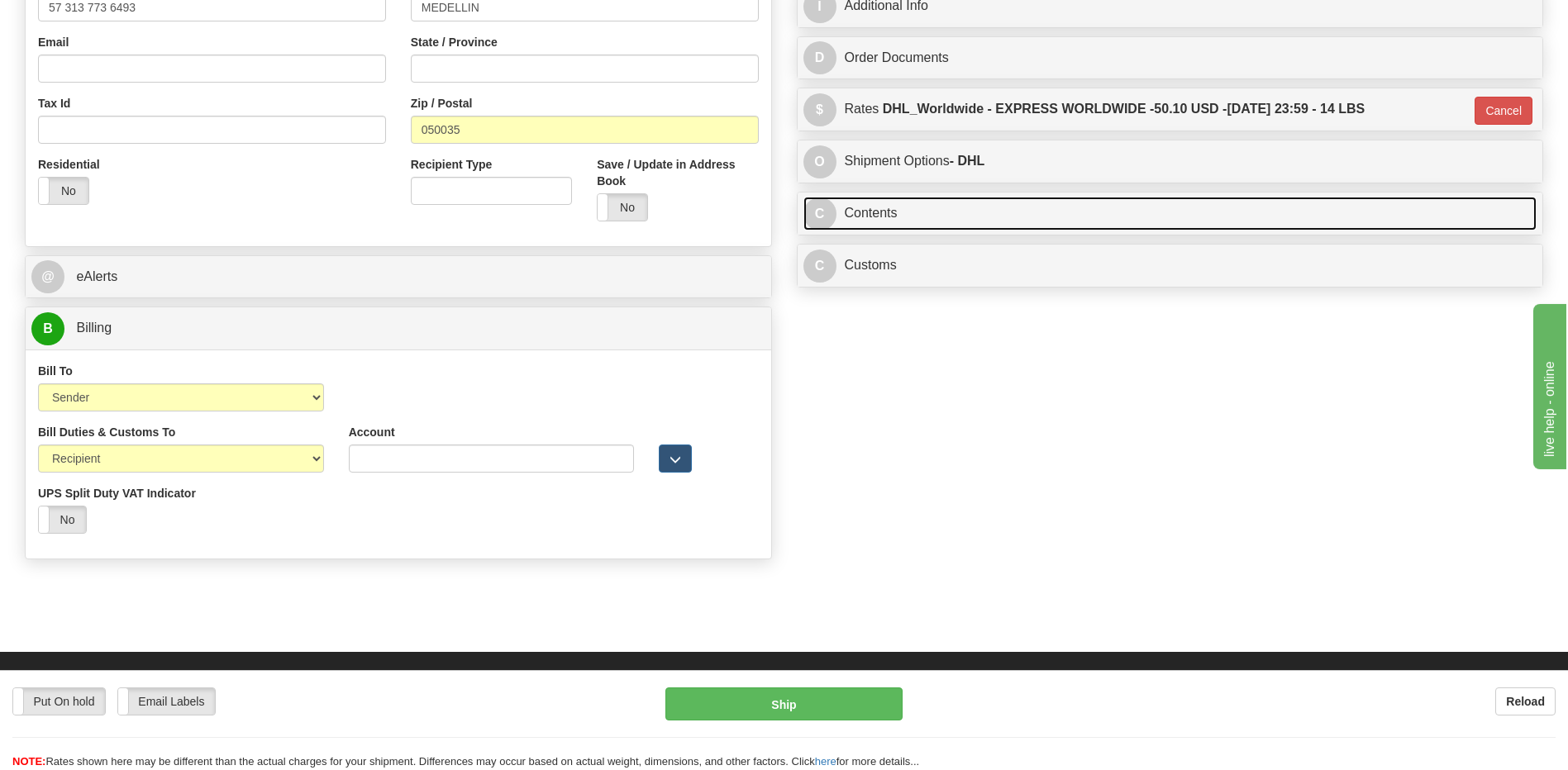
click at [936, 221] on link "C Contents" at bounding box center [1169, 213] width 733 height 34
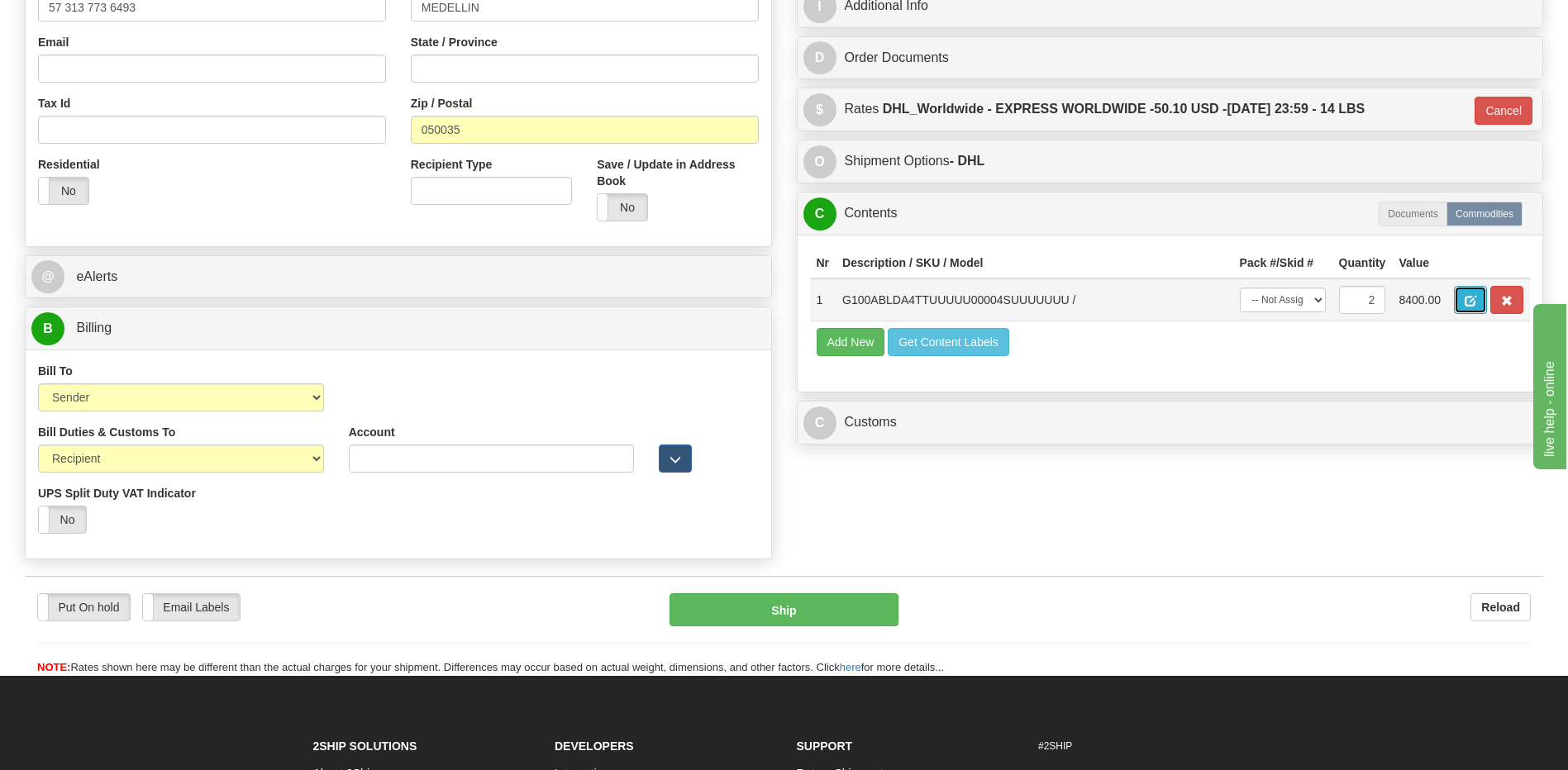
click at [1465, 297] on span "button" at bounding box center [1470, 301] width 12 height 11
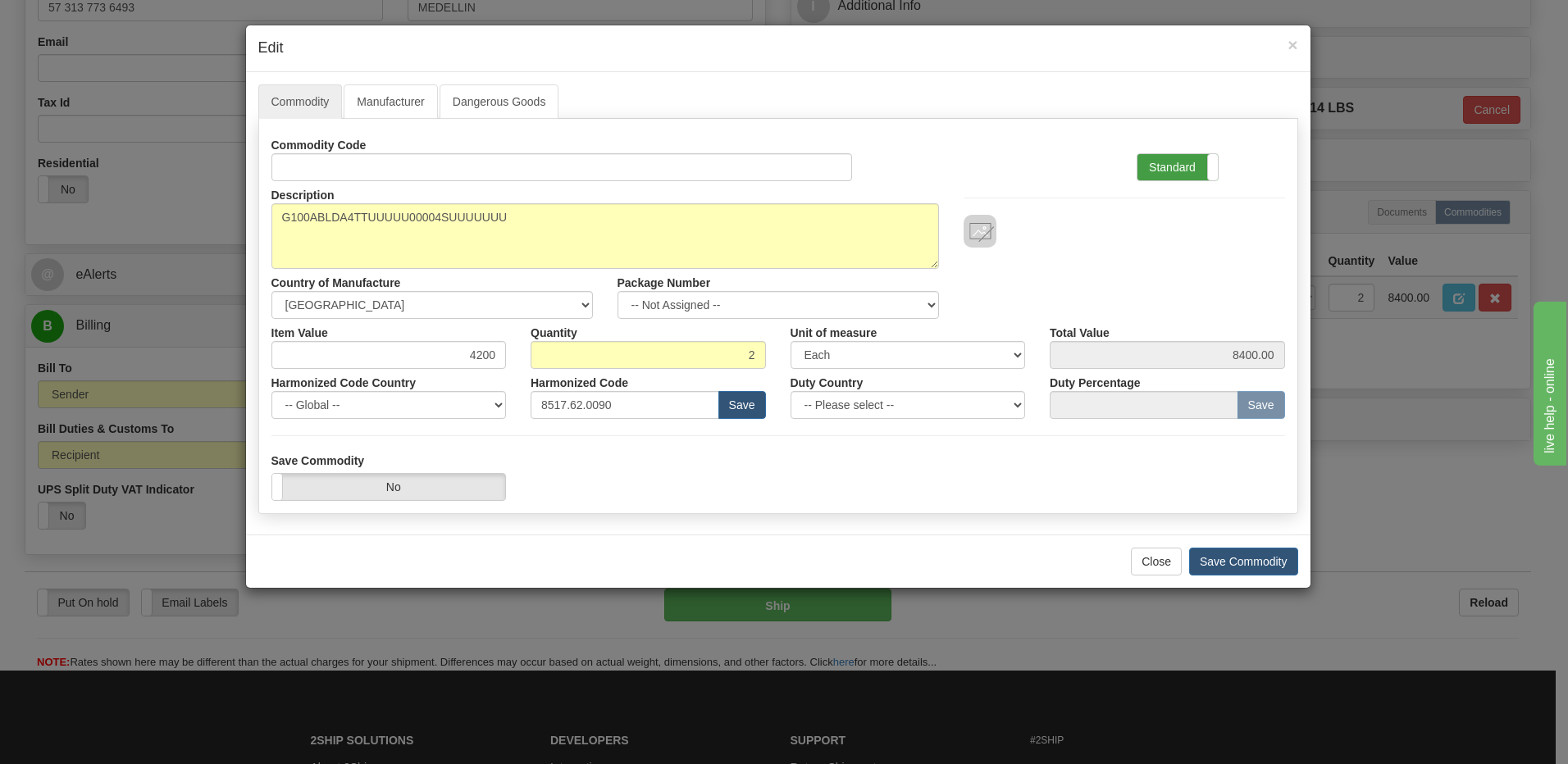
click at [1167, 154] on label "Standard" at bounding box center [1177, 167] width 80 height 26
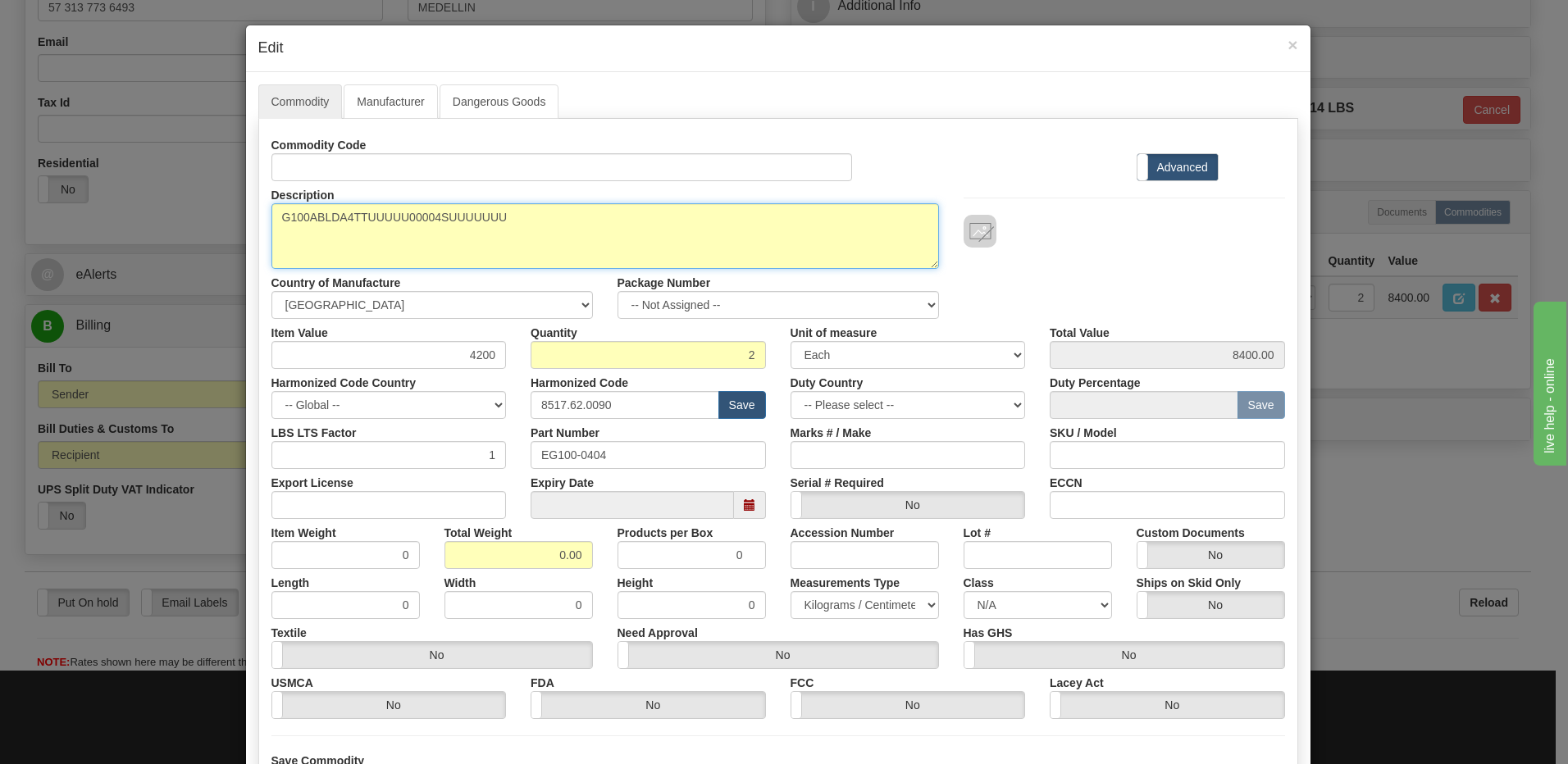
click at [274, 219] on textarea "G100ABLDA4TTUUUUU00004SUUUUUUU" at bounding box center [605, 236] width 667 height 66
paste textarea "Substation Gateway"
type textarea "Substation Gateway P/N G100ABLDA4TTUUUUU00004SUUUUUUU"
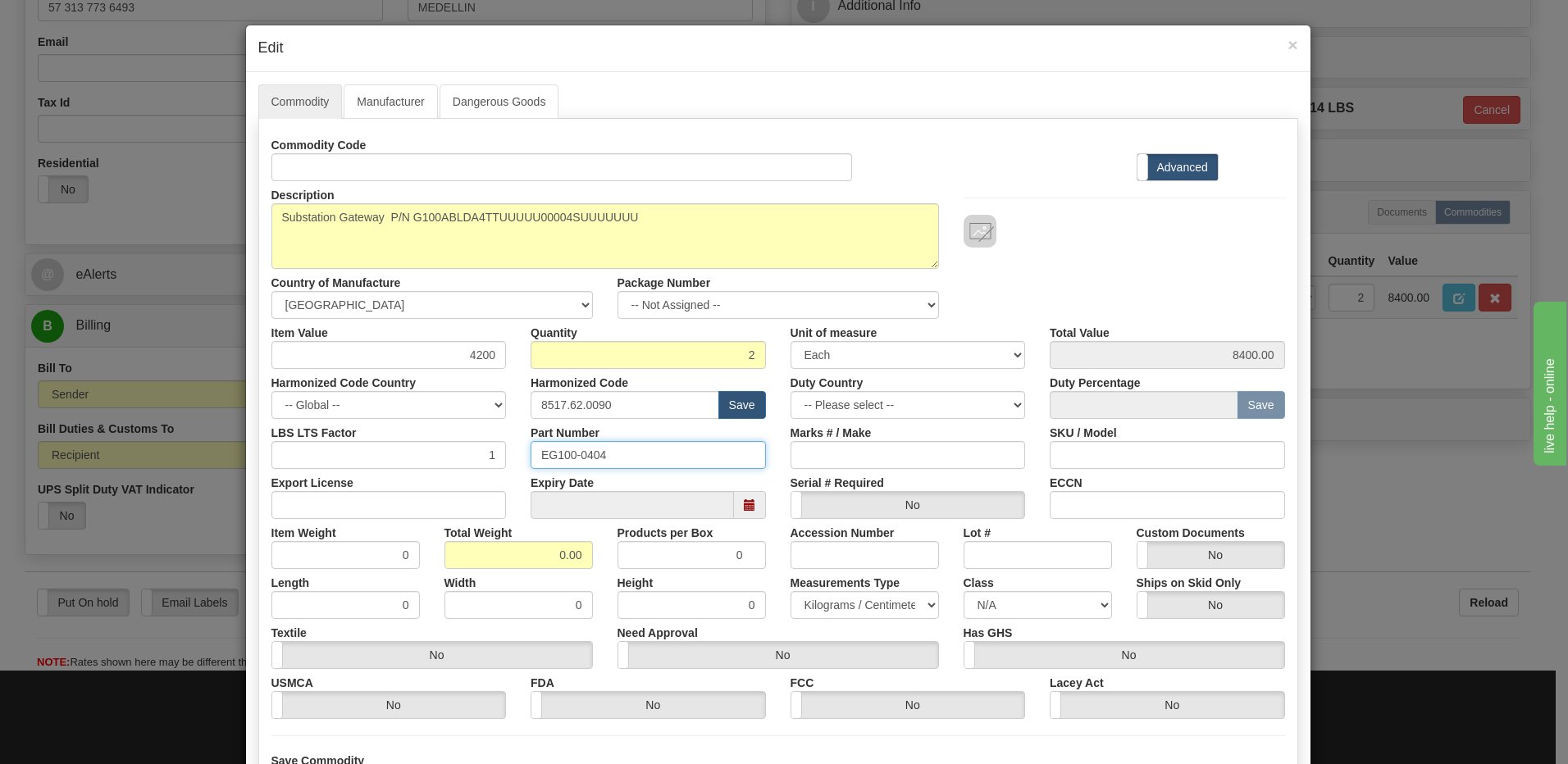
drag, startPoint x: 635, startPoint y: 455, endPoint x: 515, endPoint y: 463, distance: 120.3
click at [519, 463] on div "Part Number EG100-0404" at bounding box center [649, 444] width 260 height 50
drag, startPoint x: 521, startPoint y: 548, endPoint x: 603, endPoint y: 548, distance: 82.0
click at [603, 548] on div "Item Weight 0 Total Weight 0.00 Products per Box 0 Accession Number Lot # Custo…" at bounding box center [778, 543] width 1038 height 50
type input "2"
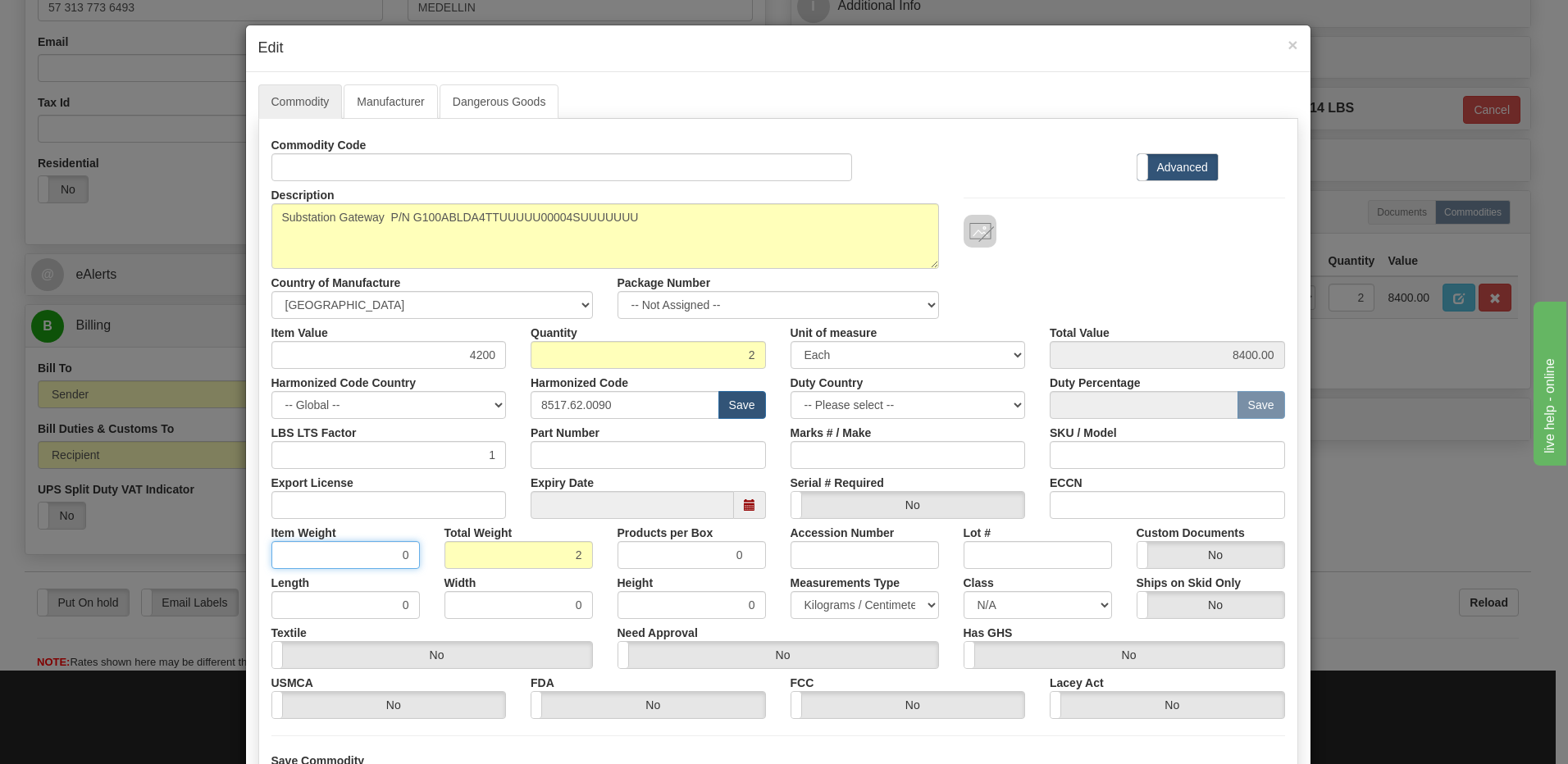
type input "1.0000"
drag, startPoint x: 337, startPoint y: 551, endPoint x: 347, endPoint y: 551, distance: 10.0
click at [337, 551] on input "1.0000" at bounding box center [346, 555] width 148 height 28
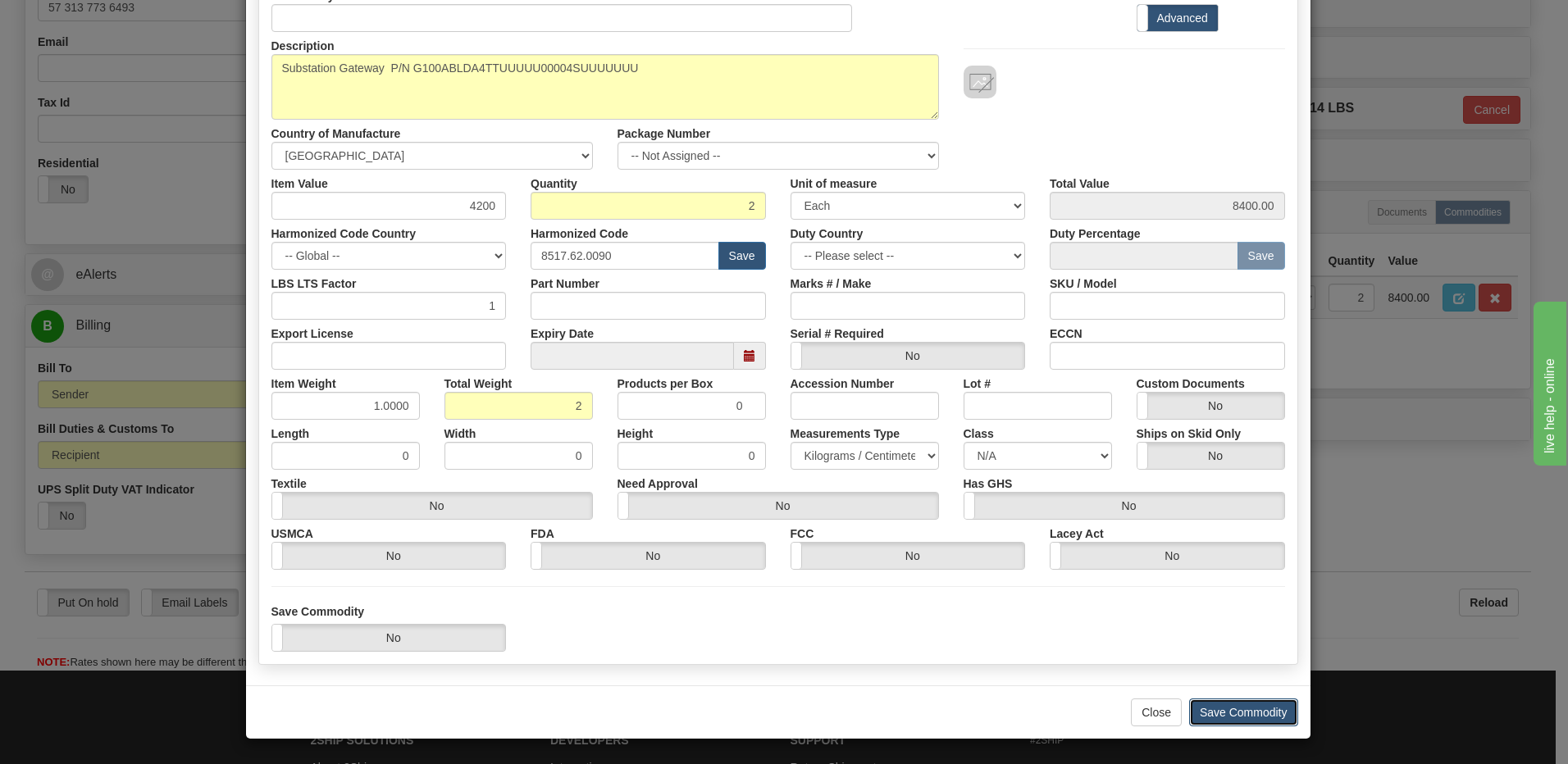
click at [1262, 712] on button "Save Commodity" at bounding box center [1243, 712] width 109 height 28
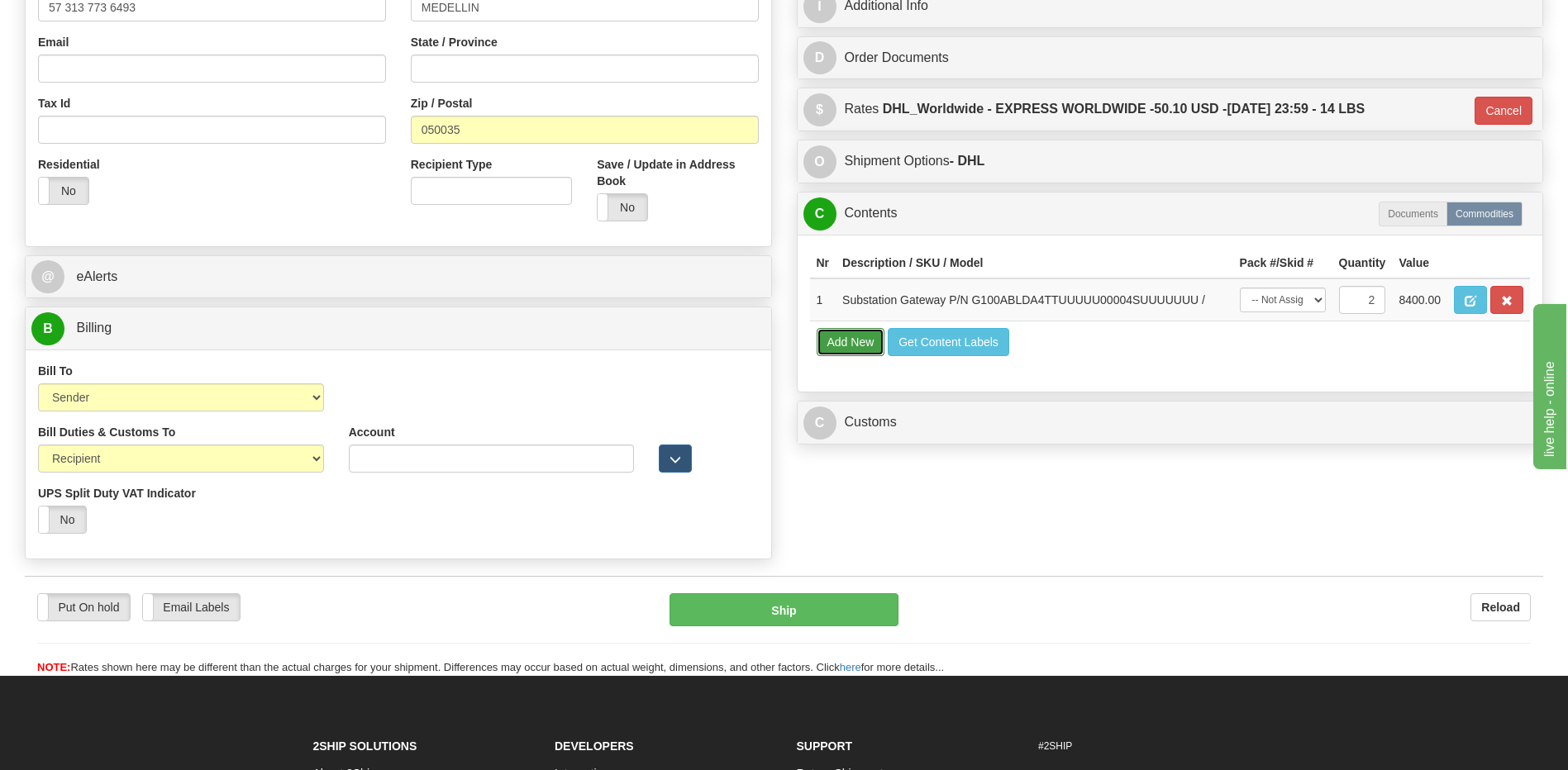
click at [855, 343] on button "Add New" at bounding box center [851, 342] width 69 height 28
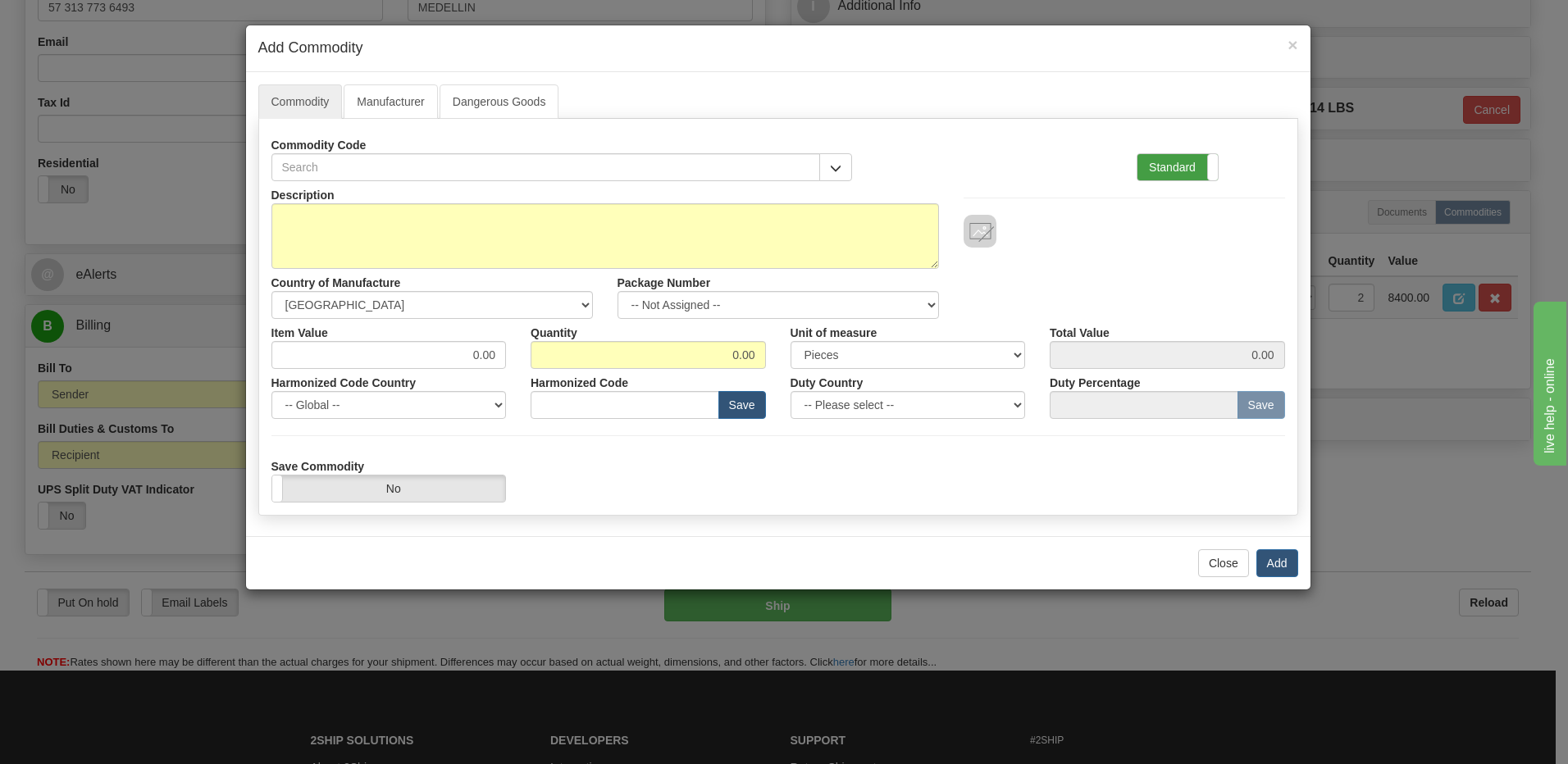
click at [1188, 171] on label "Standard" at bounding box center [1177, 167] width 80 height 26
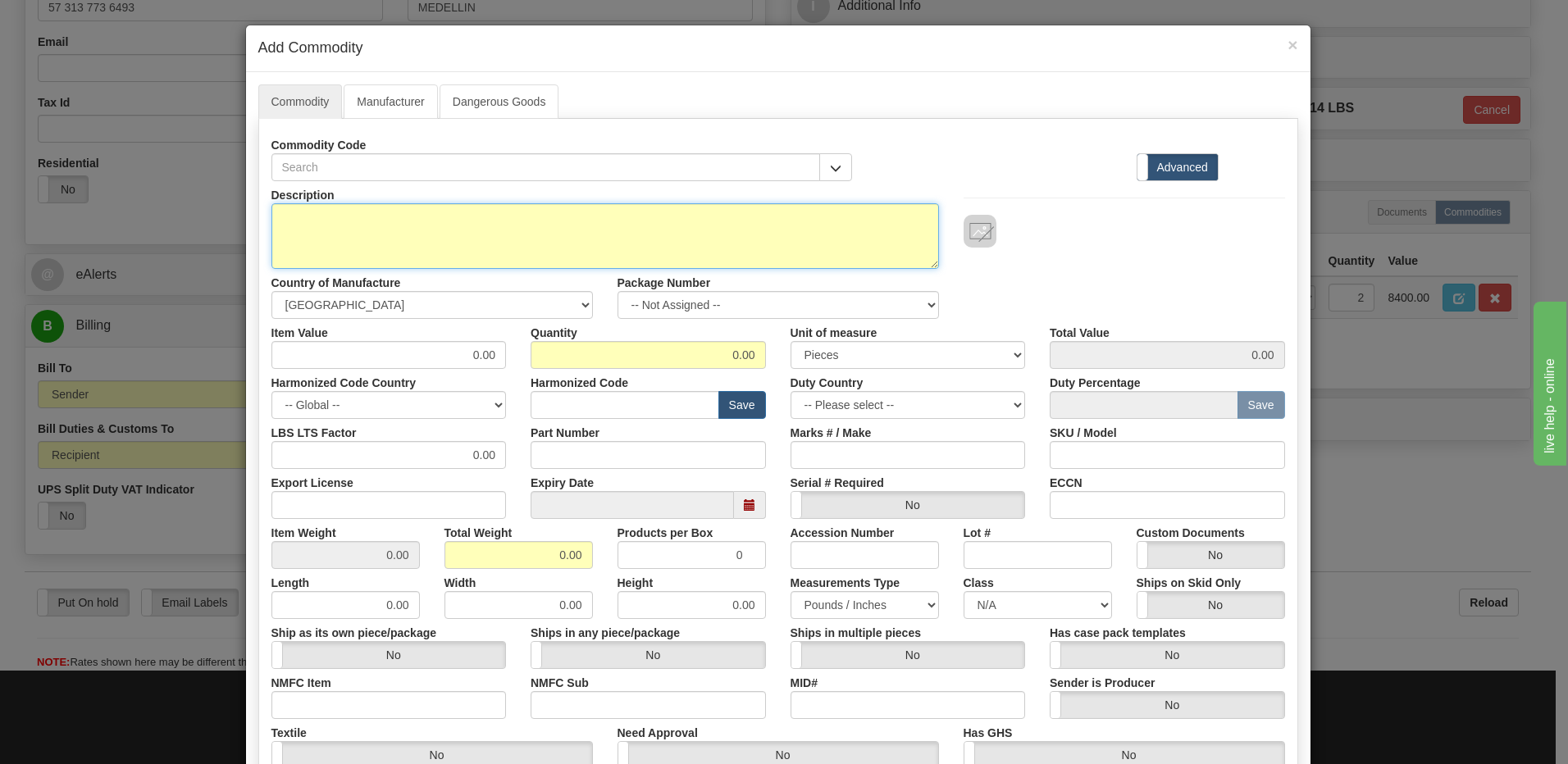
click at [389, 238] on textarea "Description" at bounding box center [605, 236] width 667 height 66
type textarea "FREIGHT"
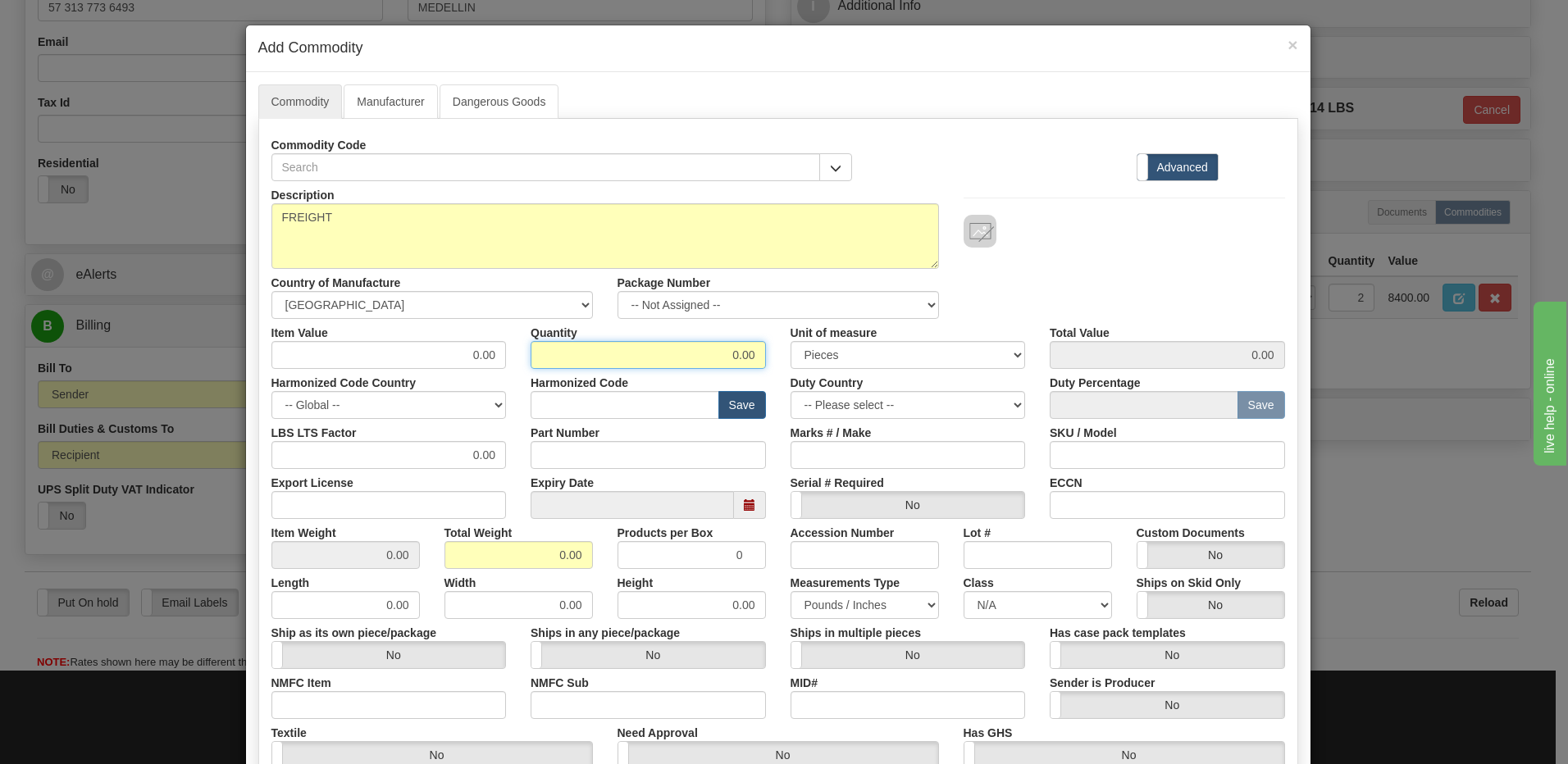
drag, startPoint x: 707, startPoint y: 342, endPoint x: 982, endPoint y: 373, distance: 276.7
click at [982, 373] on div "Description FREIGHT Country of Manufacture -- Unknown -- [GEOGRAPHIC_DATA] [GEO…" at bounding box center [779, 542] width 1014 height 722
type input "1"
click at [445, 562] on input "0.00" at bounding box center [519, 555] width 148 height 28
drag, startPoint x: 477, startPoint y: 556, endPoint x: 695, endPoint y: 564, distance: 218.1
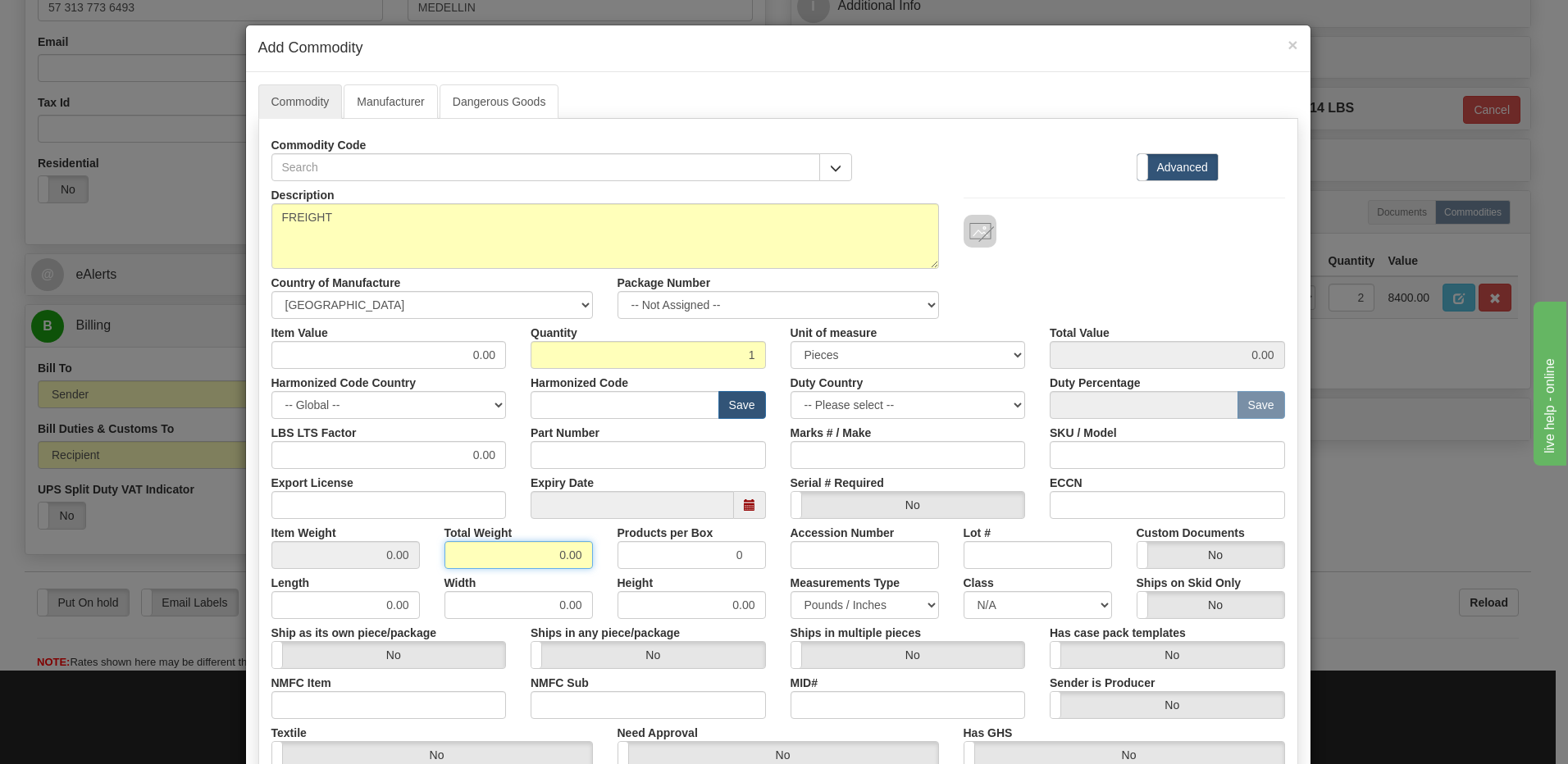
click at [695, 564] on div "Item Weight 0.00 Total Weight 0.00 Products per Box 0 Accession Number Lot # Cu…" at bounding box center [778, 543] width 1038 height 50
type input "1"
type input "1.0000"
click at [272, 361] on input "0.00" at bounding box center [389, 354] width 235 height 28
drag, startPoint x: 376, startPoint y: 362, endPoint x: 584, endPoint y: 363, distance: 208.0
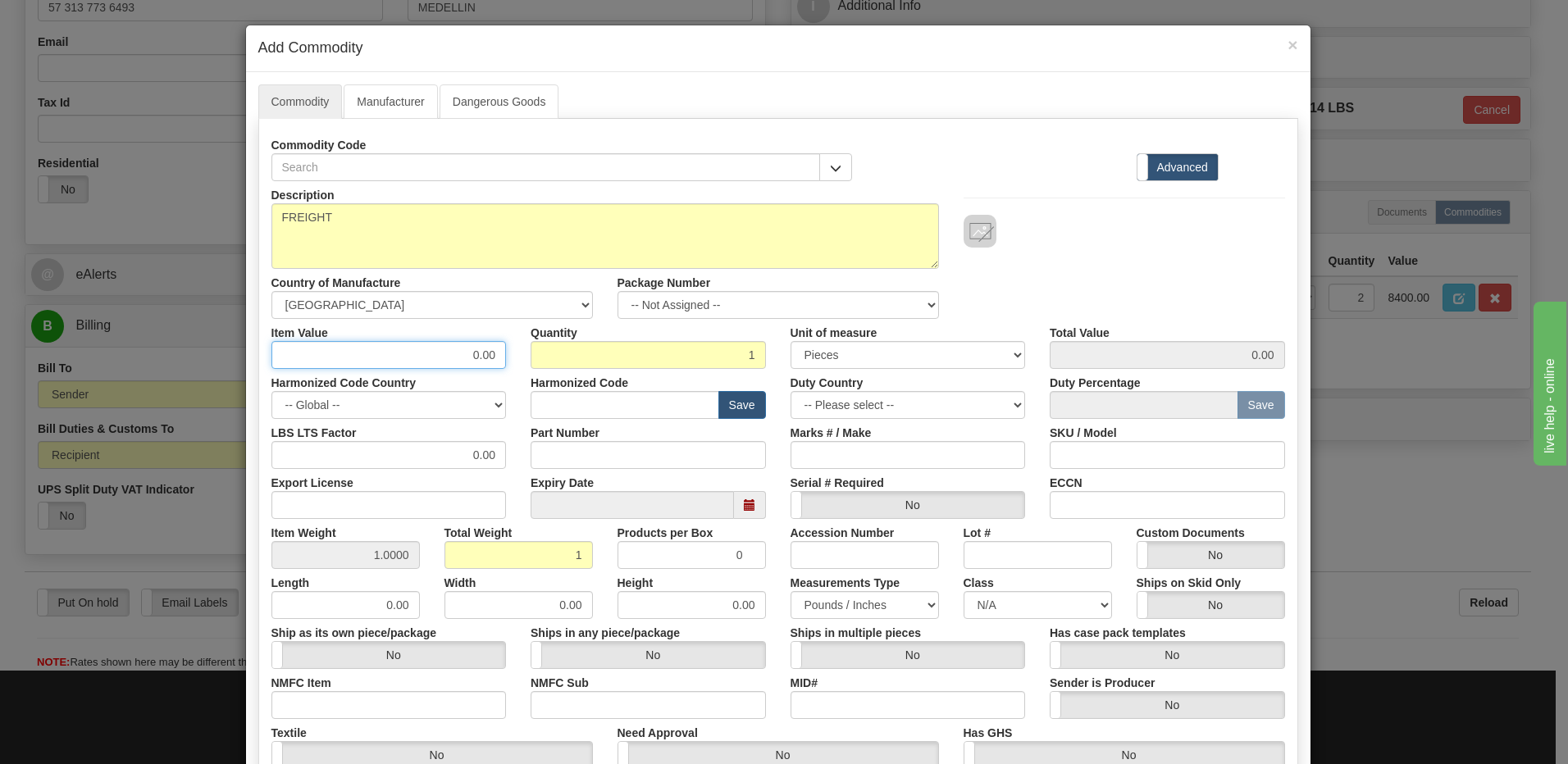
click at [584, 363] on div "Item Value 0.00 Quantity 1 Unit of measure 3 Thousand Square Inches Adjustments…" at bounding box center [778, 343] width 1038 height 50
type input "88.04"
click at [584, 363] on input "1" at bounding box center [648, 354] width 235 height 28
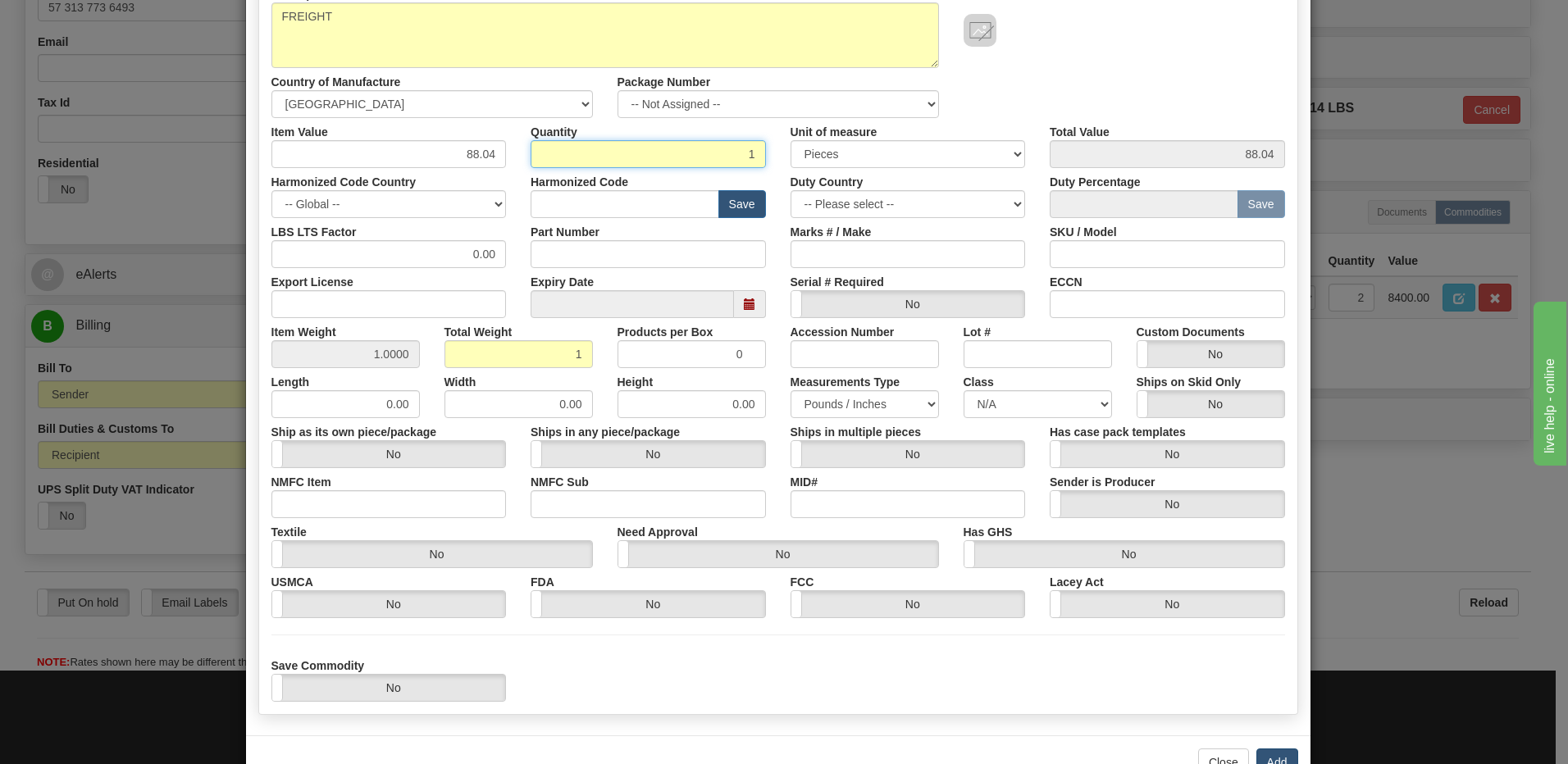
scroll to position [251, 0]
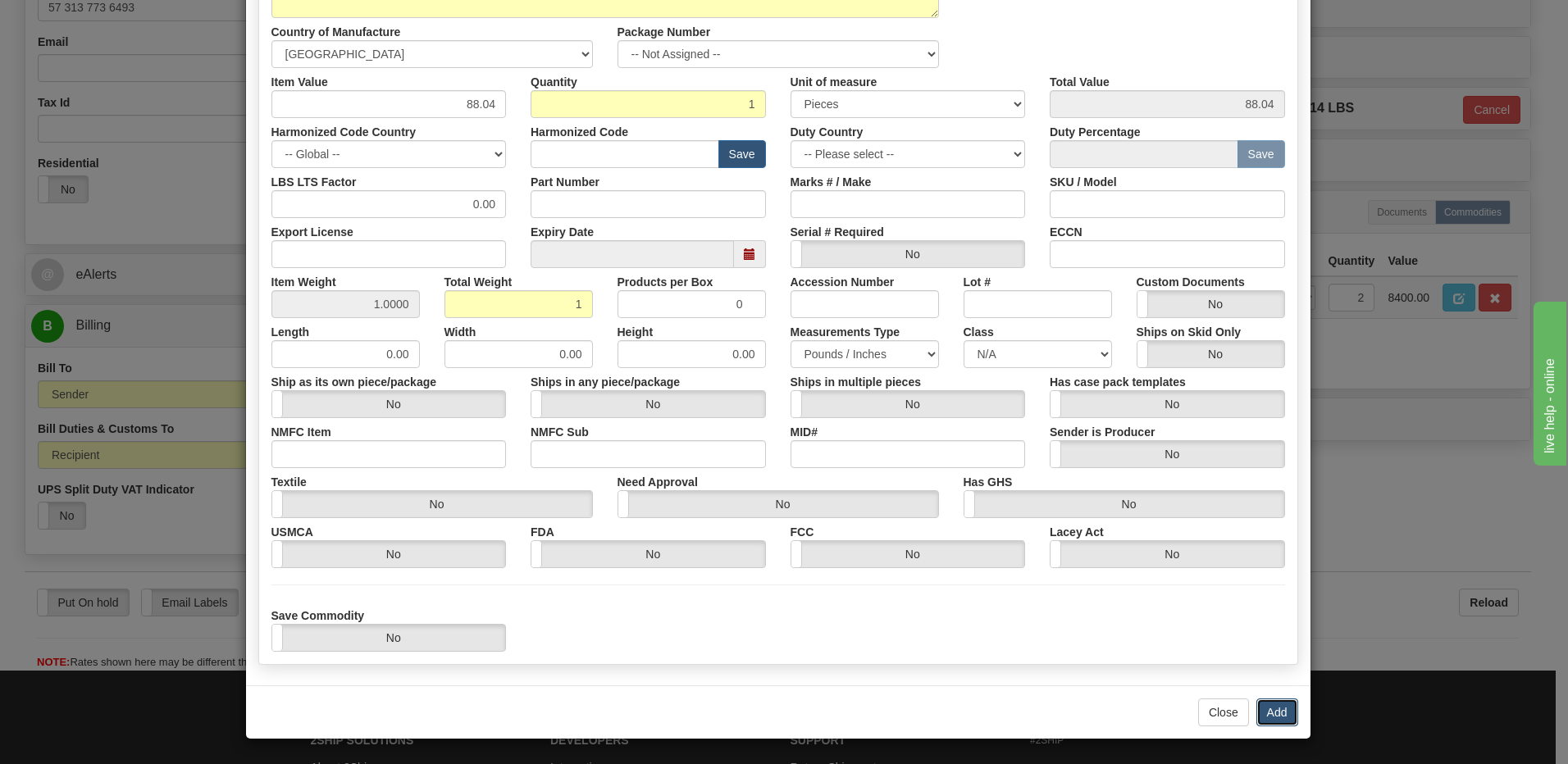
click at [1268, 713] on button "Add" at bounding box center [1278, 712] width 42 height 28
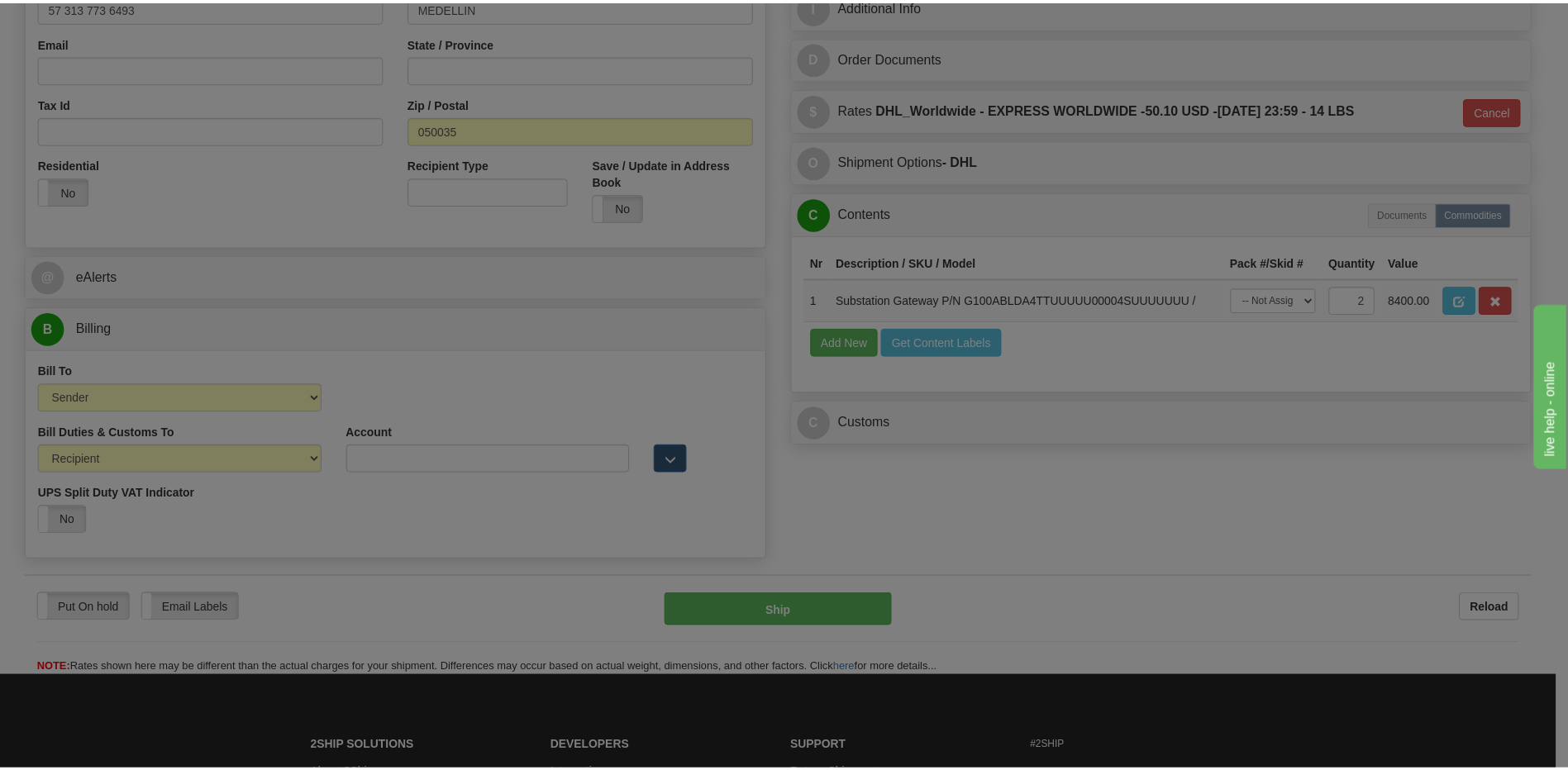
scroll to position [0, 0]
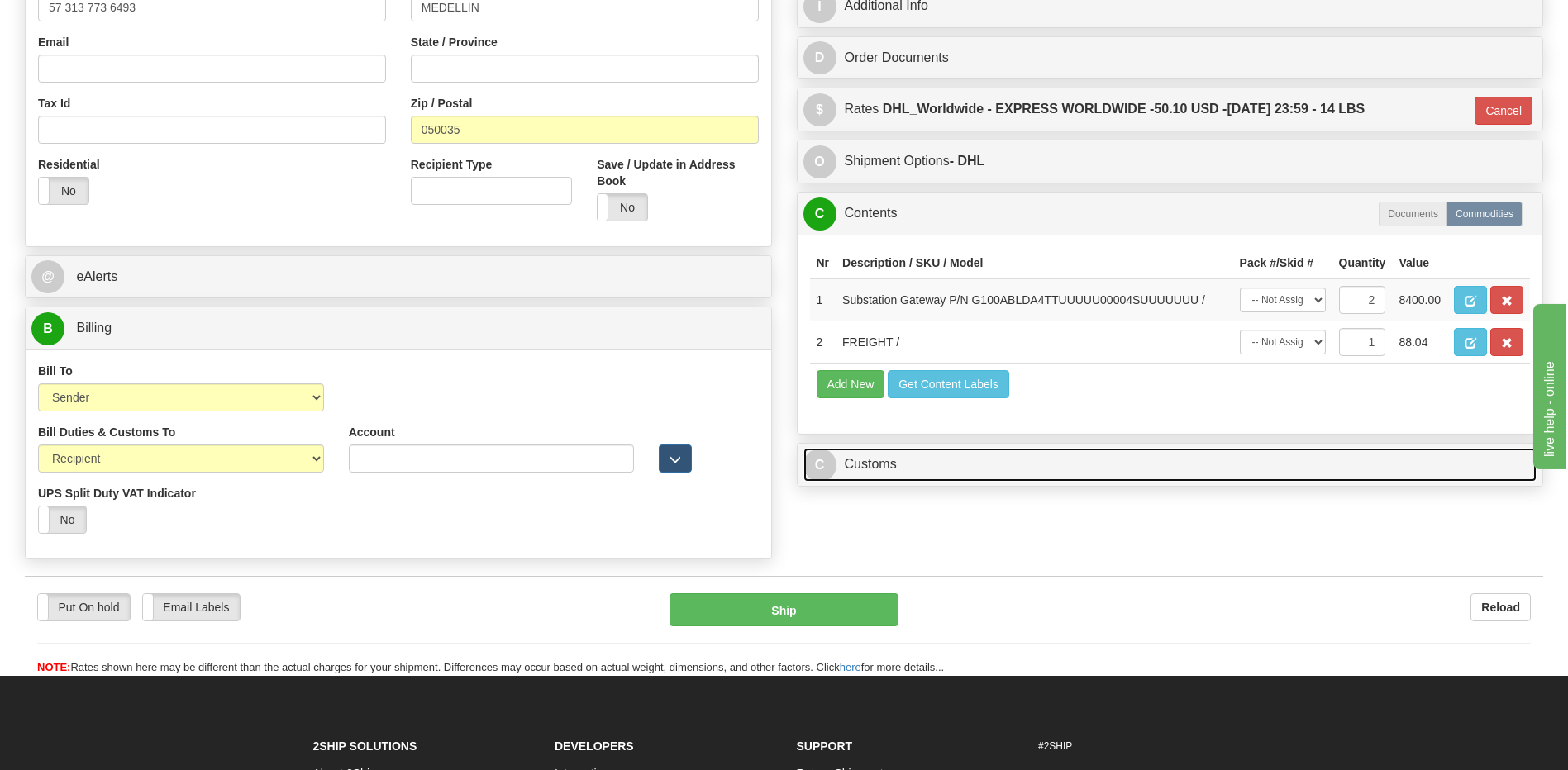
drag, startPoint x: 920, startPoint y: 465, endPoint x: 918, endPoint y: 422, distance: 43.0
click at [920, 465] on link "C Customs" at bounding box center [1169, 465] width 733 height 34
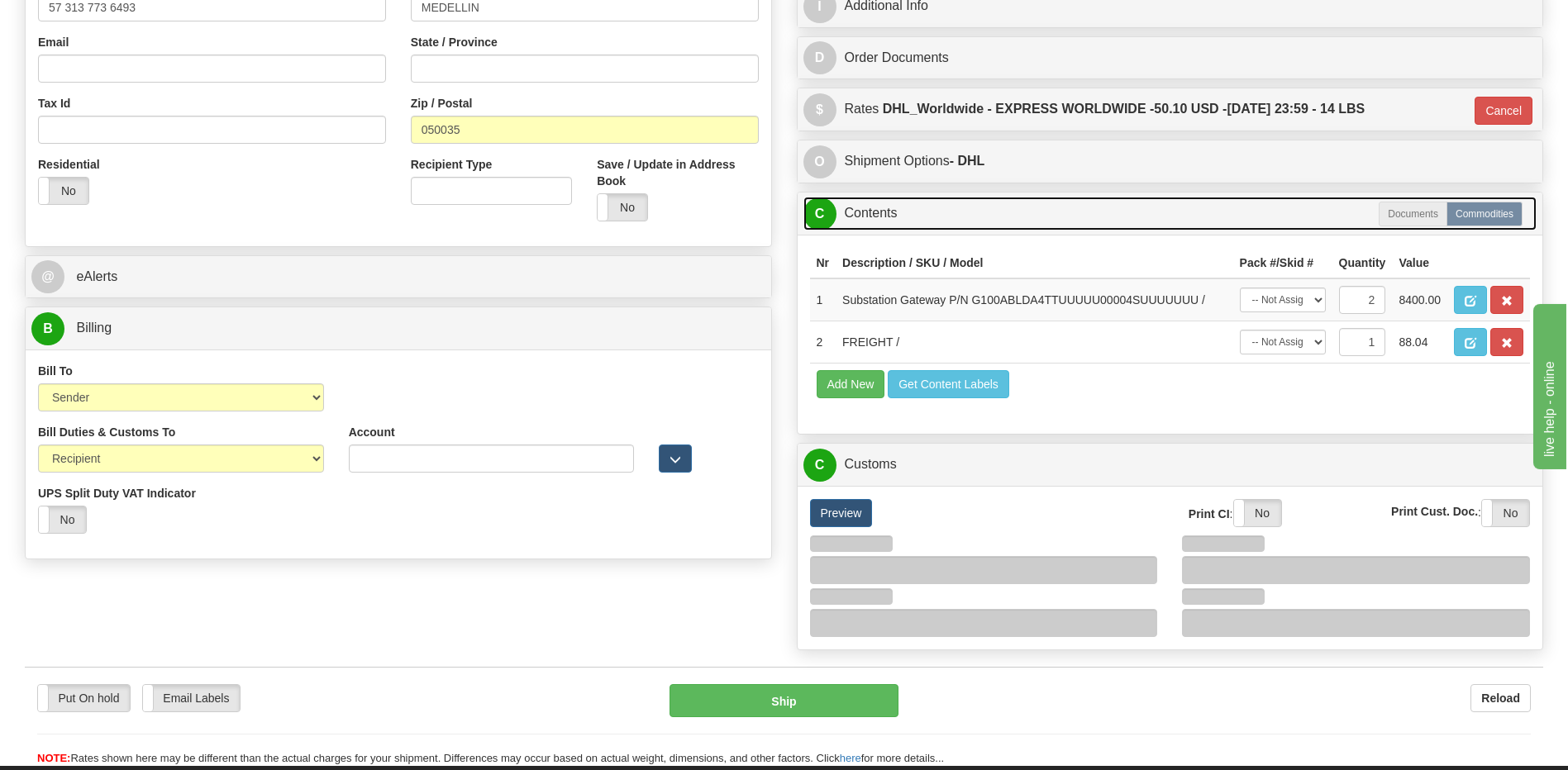
click at [890, 224] on link "C Contents" at bounding box center [1169, 213] width 733 height 34
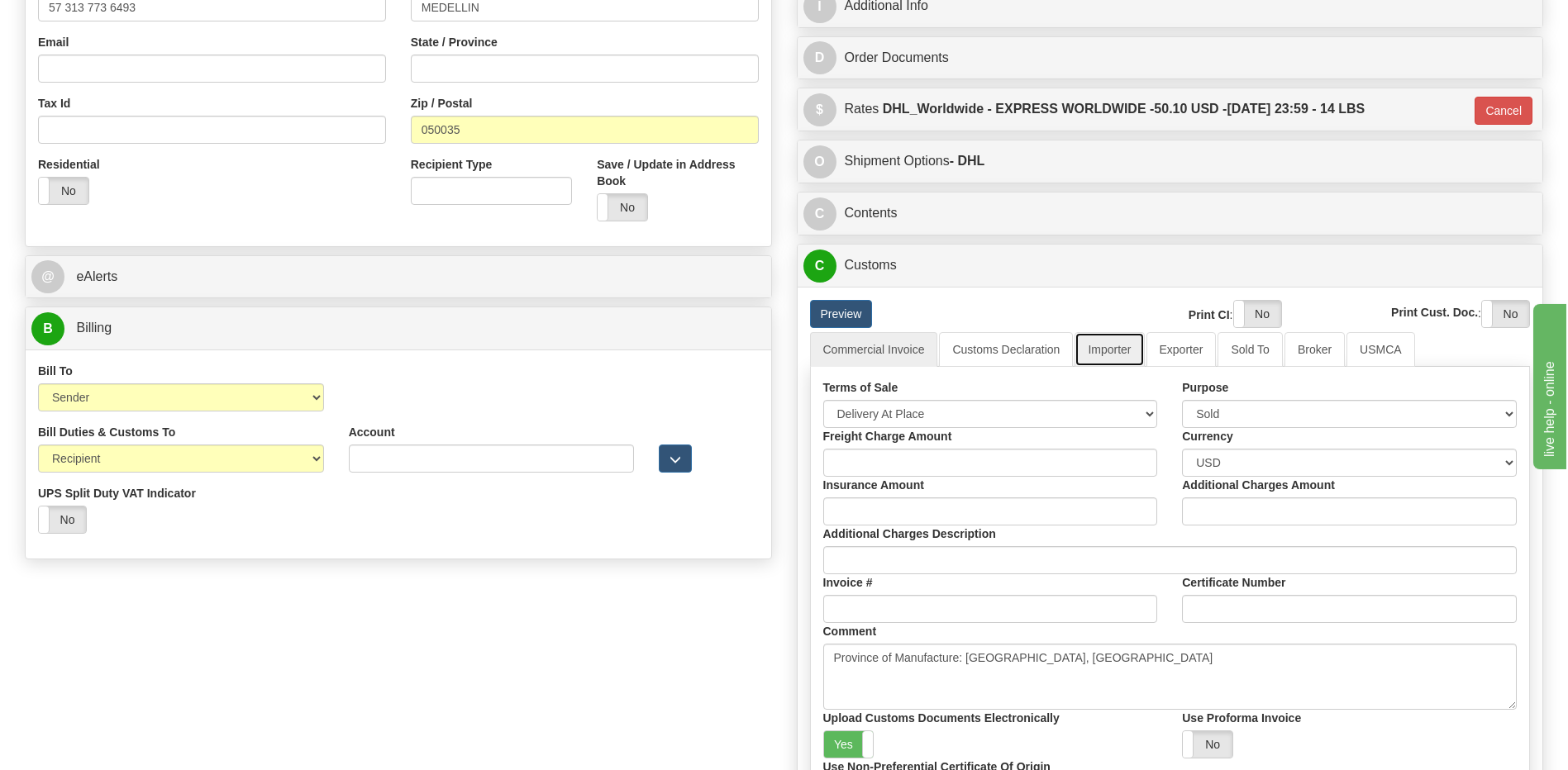
click at [1124, 337] on link "Importer" at bounding box center [1109, 349] width 70 height 35
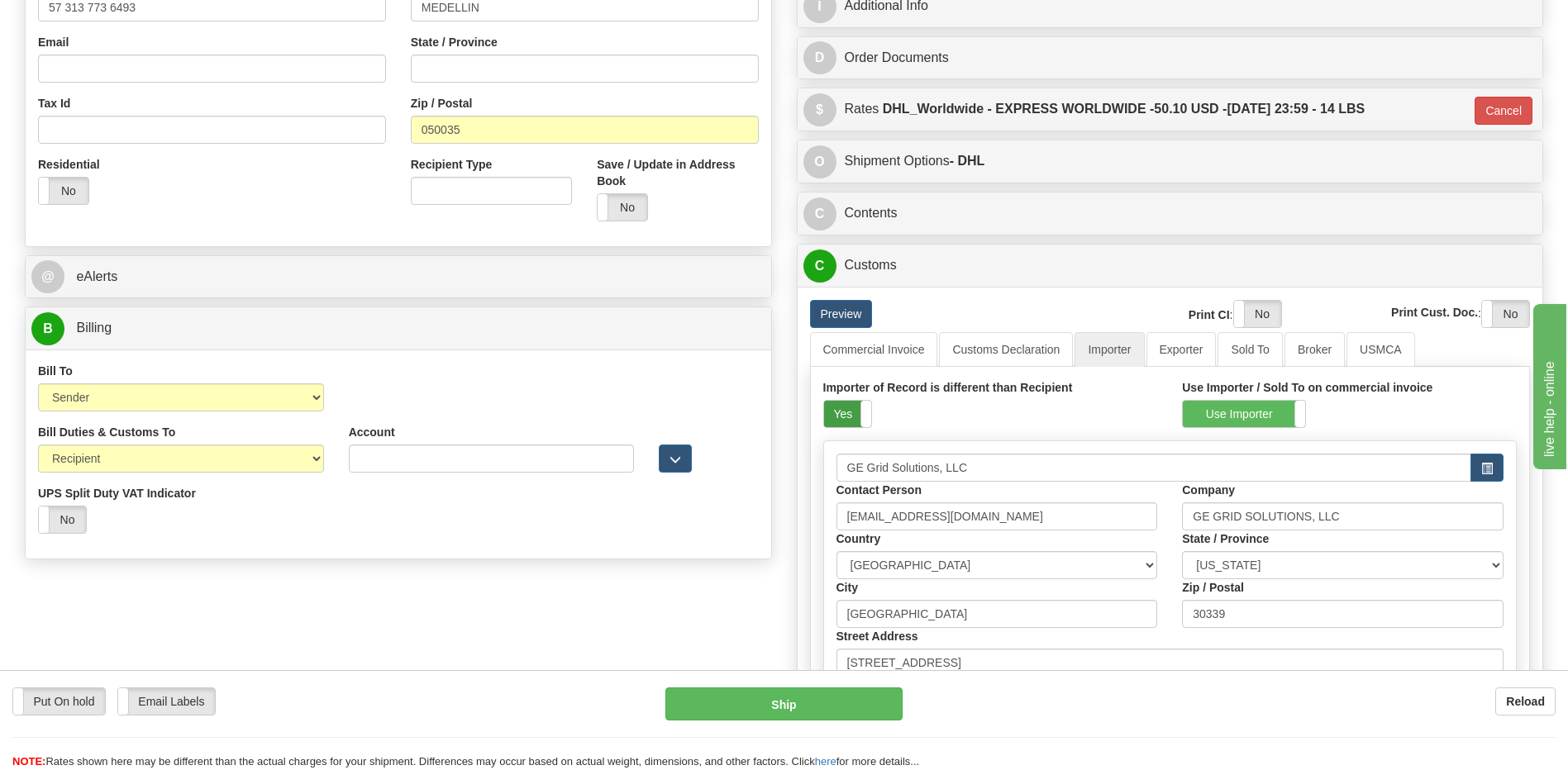
click at [827, 426] on label "Yes" at bounding box center [846, 414] width 47 height 26
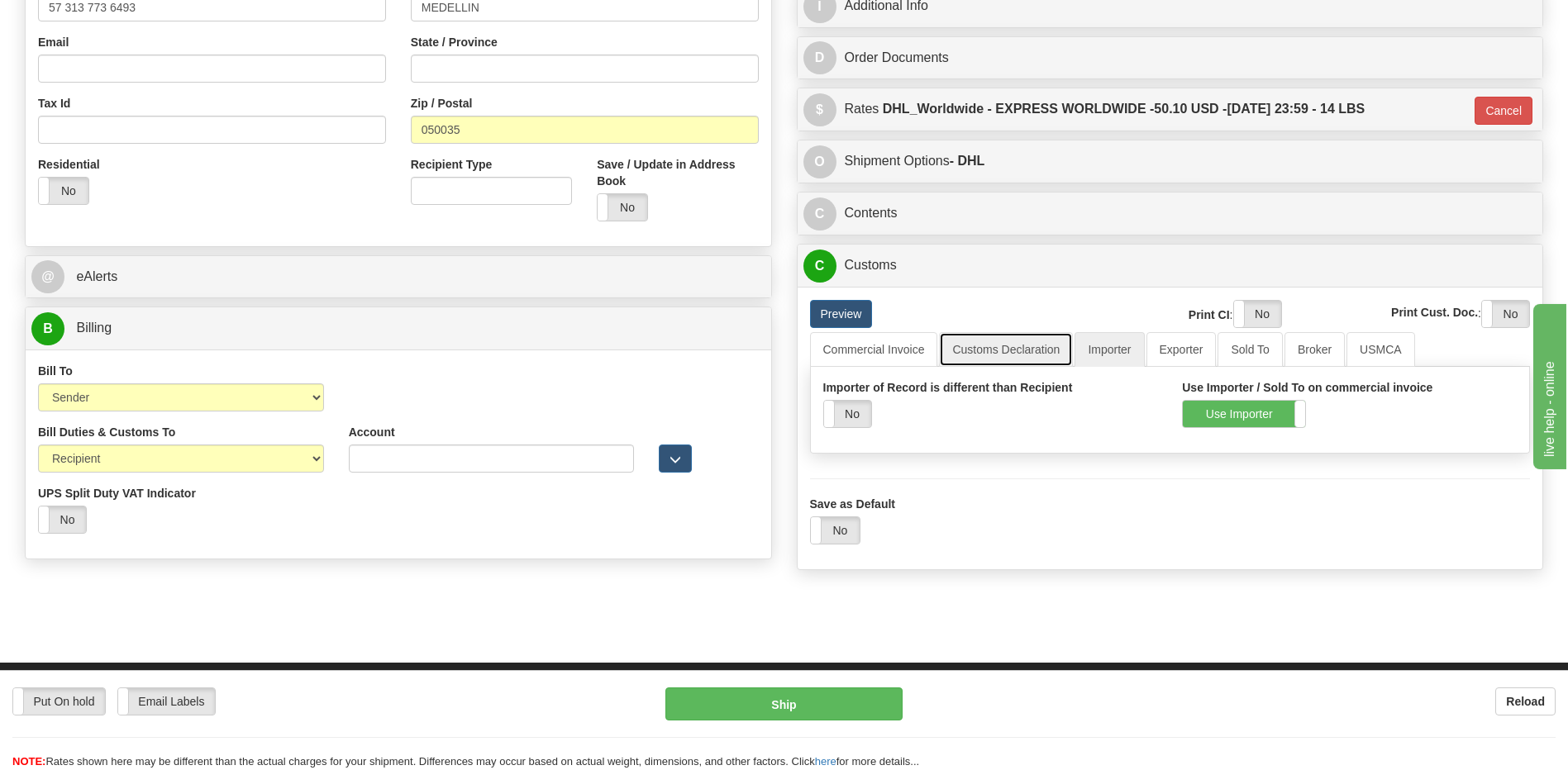
click at [971, 351] on link "Customs Declaration" at bounding box center [1006, 349] width 134 height 35
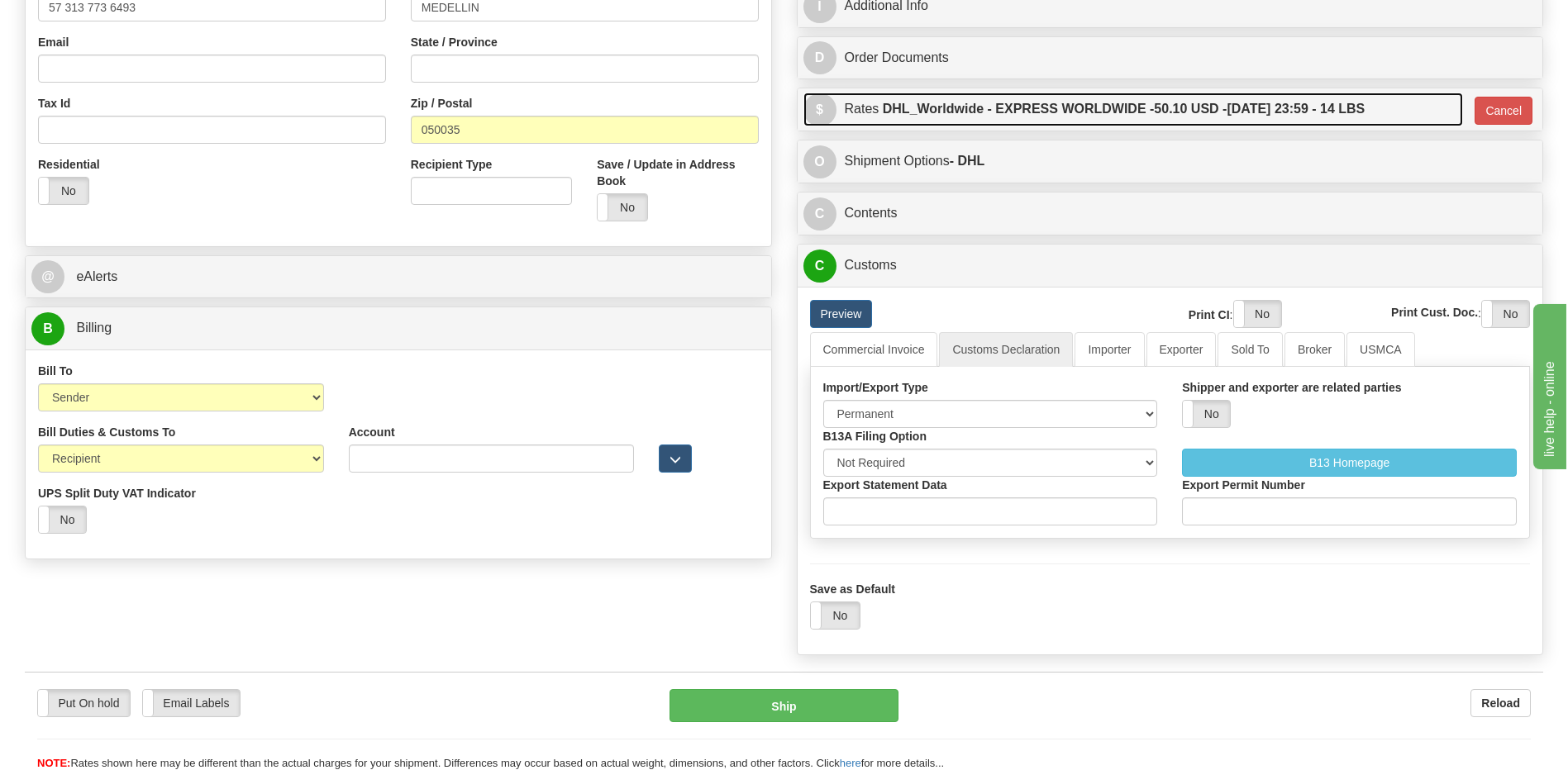
click at [1092, 105] on label "DHL_Worldwide - EXPRESS WORLDWIDE - 50.10 USD - 08/20/2025 23:59 - 14 LBS" at bounding box center [1124, 109] width 483 height 33
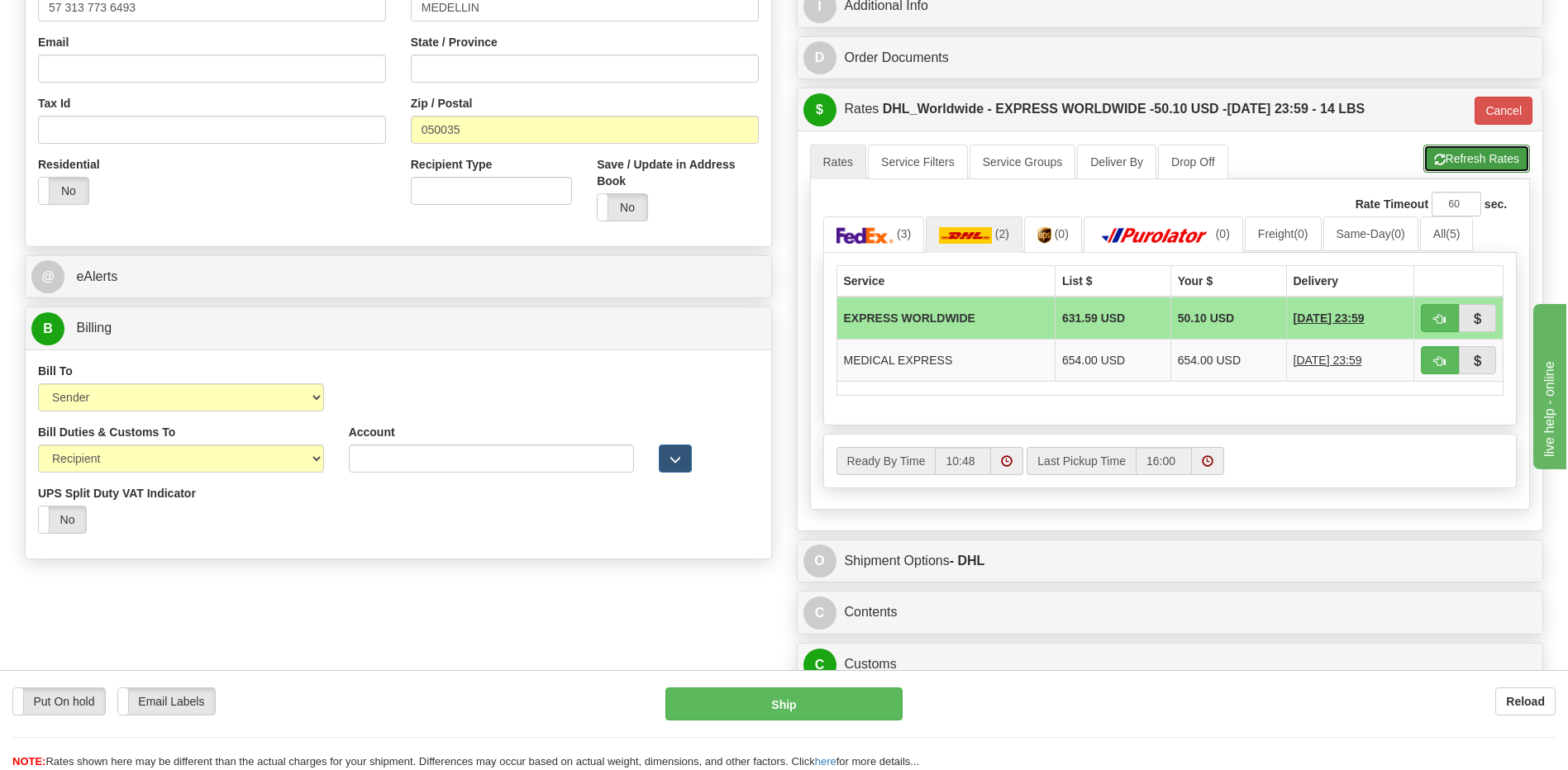
click at [1453, 161] on button "Refresh Rates" at bounding box center [1475, 158] width 106 height 28
type input "P"
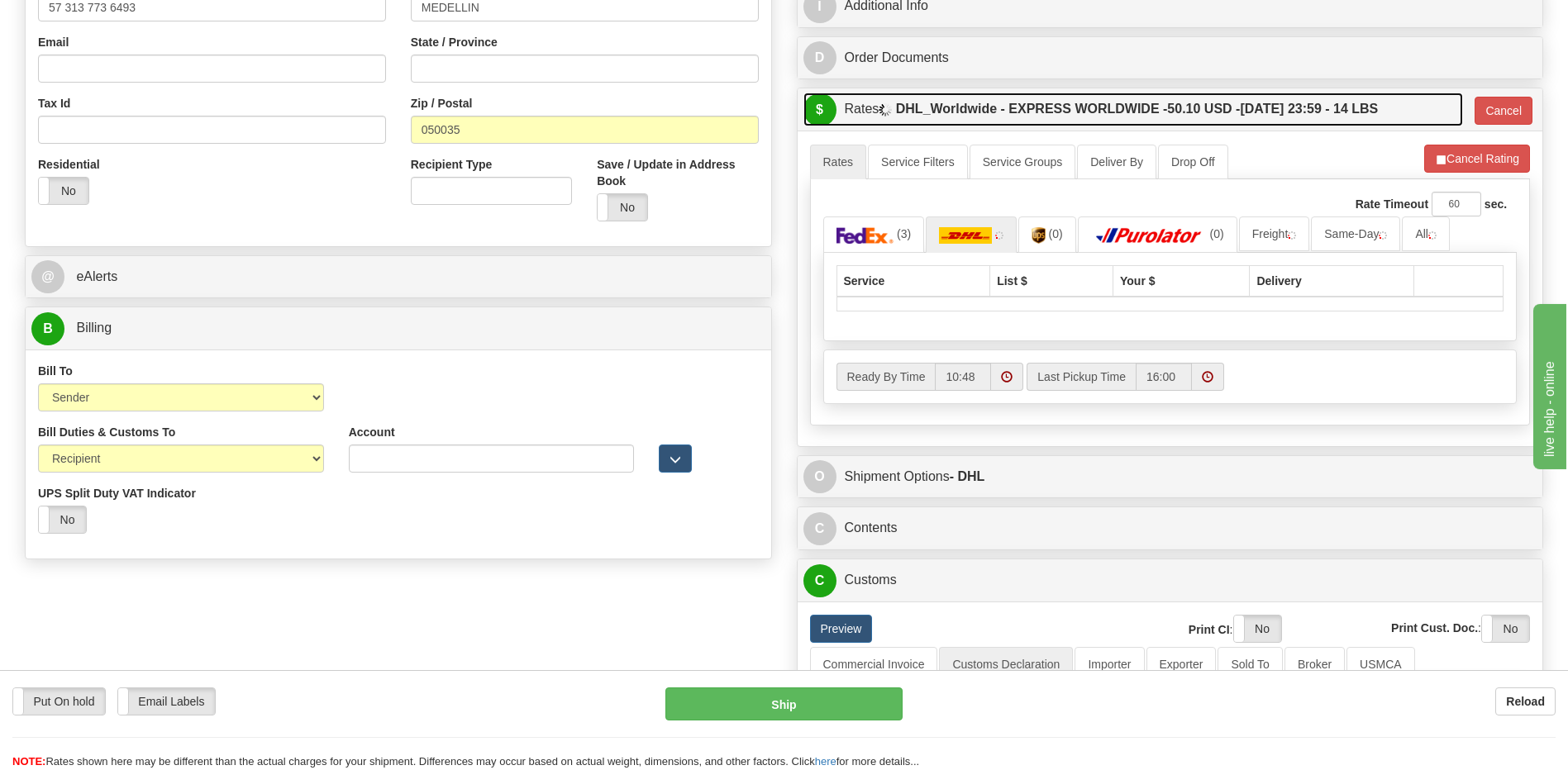
click at [1317, 110] on label "DHL_Worldwide - EXPRESS WORLDWIDE - 50.10 USD - 08/20/2025 23:59 - 14 LBS" at bounding box center [1137, 109] width 483 height 33
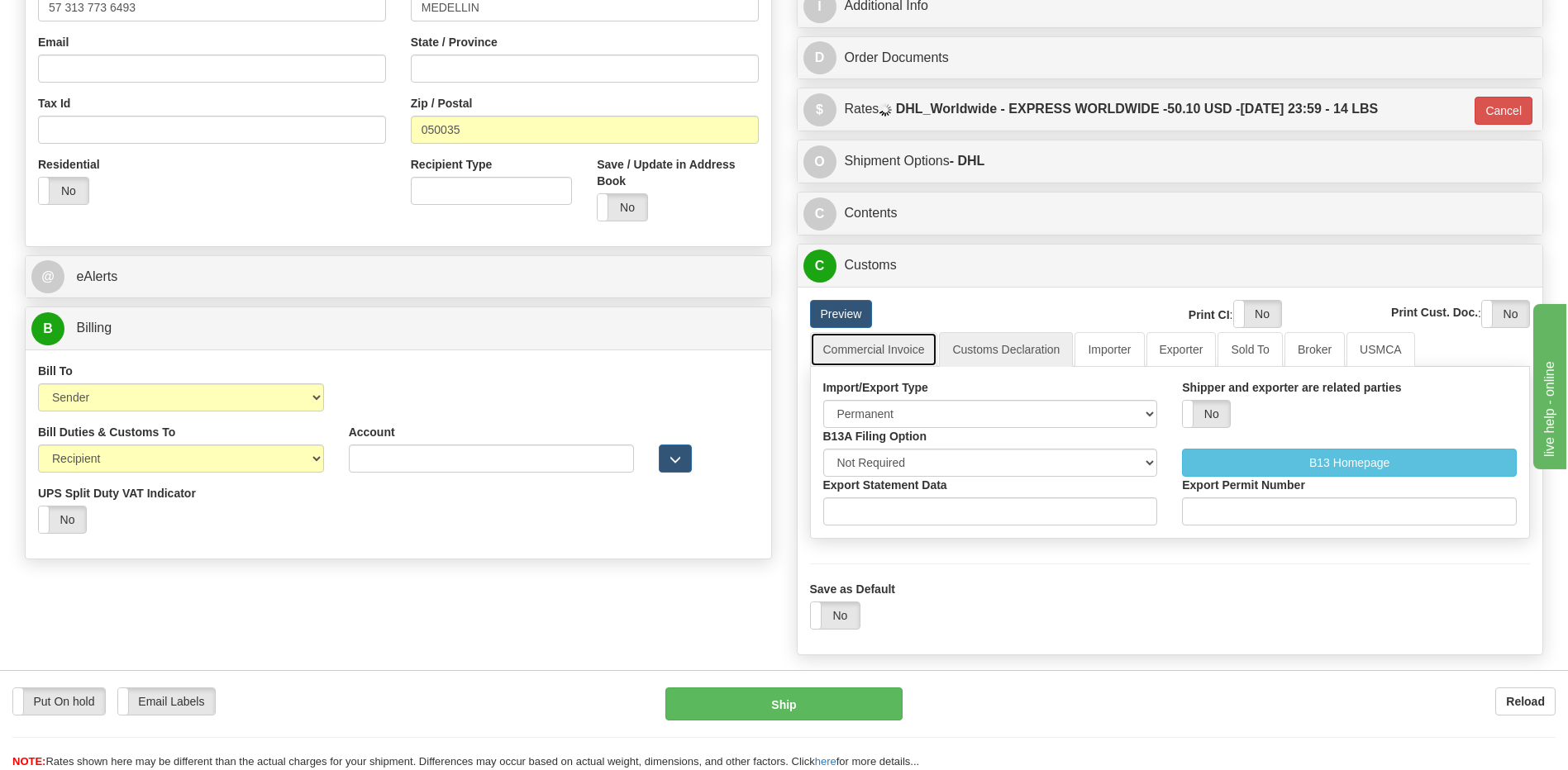
click at [883, 345] on link "Commercial Invoice" at bounding box center [874, 349] width 128 height 35
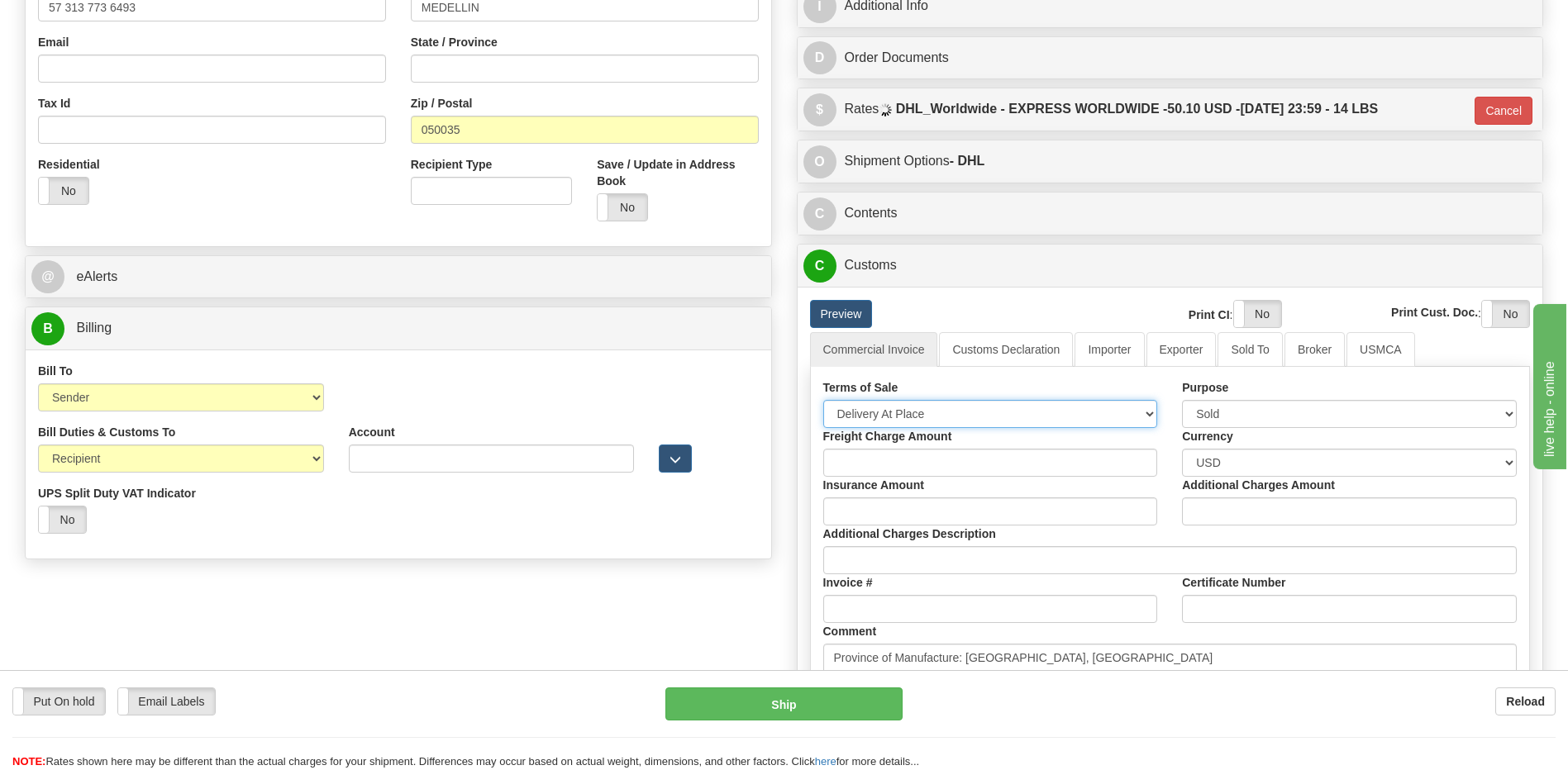
click at [907, 415] on select "Free Carrier Free On Board Ex Works Delivered Duty Unpaid Delivered Duty Paid C…" at bounding box center [990, 414] width 335 height 28
select select "7"
click at [823, 400] on select "Free Carrier Free On Board Ex Works Delivered Duty Unpaid Delivered Duty Paid C…" at bounding box center [990, 414] width 335 height 28
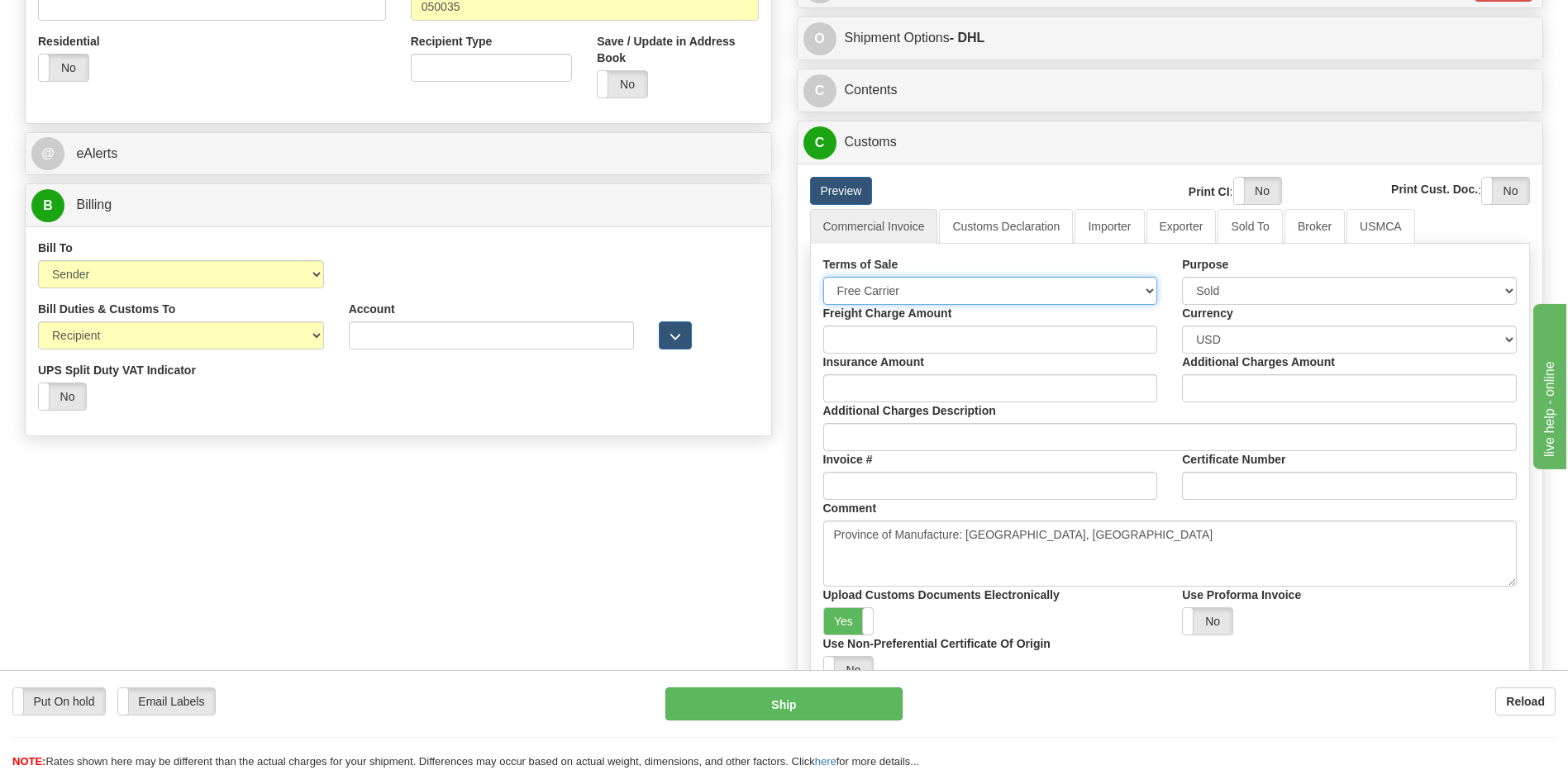
scroll to position [736, 0]
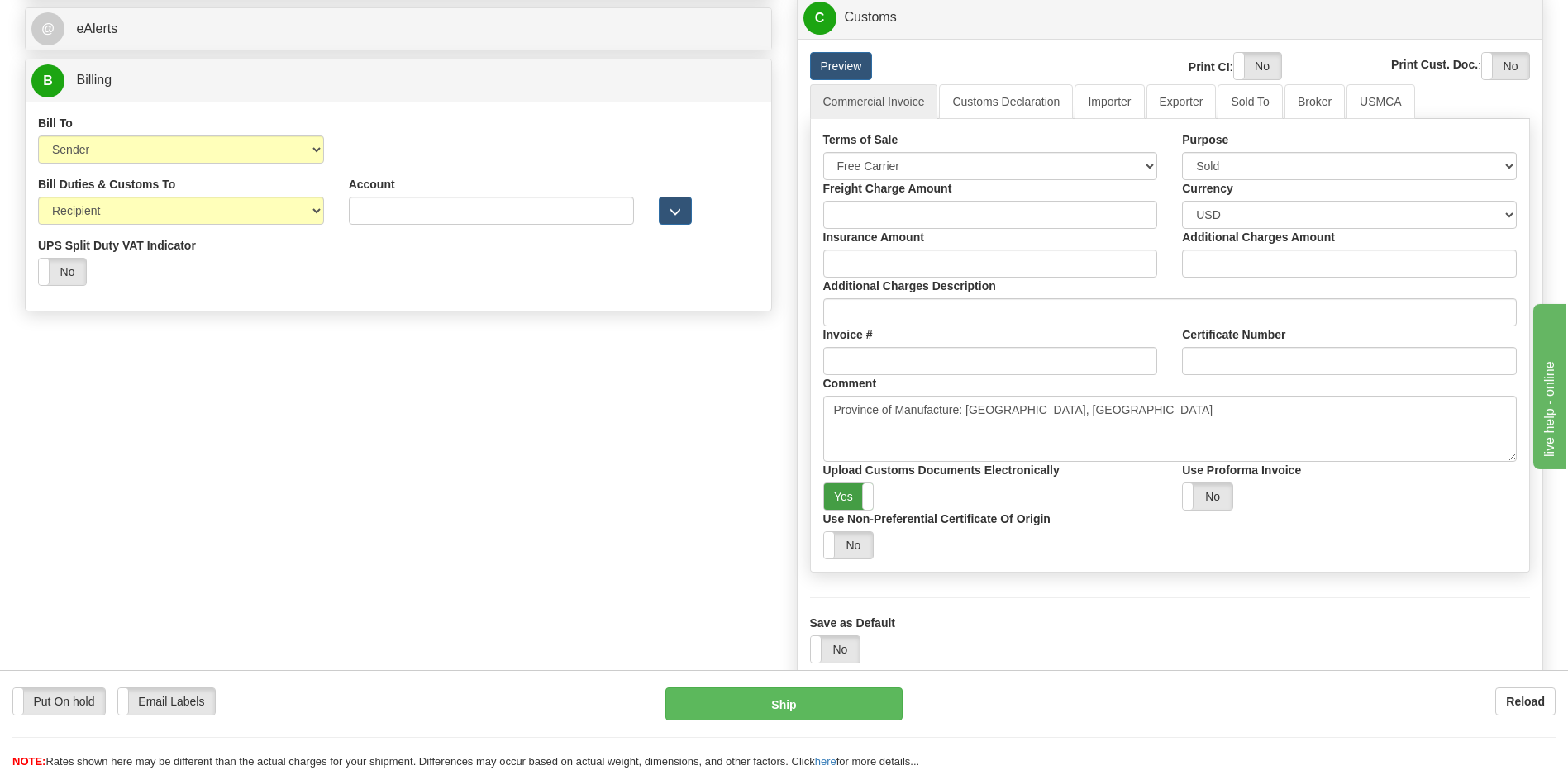
click at [851, 490] on label "Yes" at bounding box center [848, 496] width 49 height 26
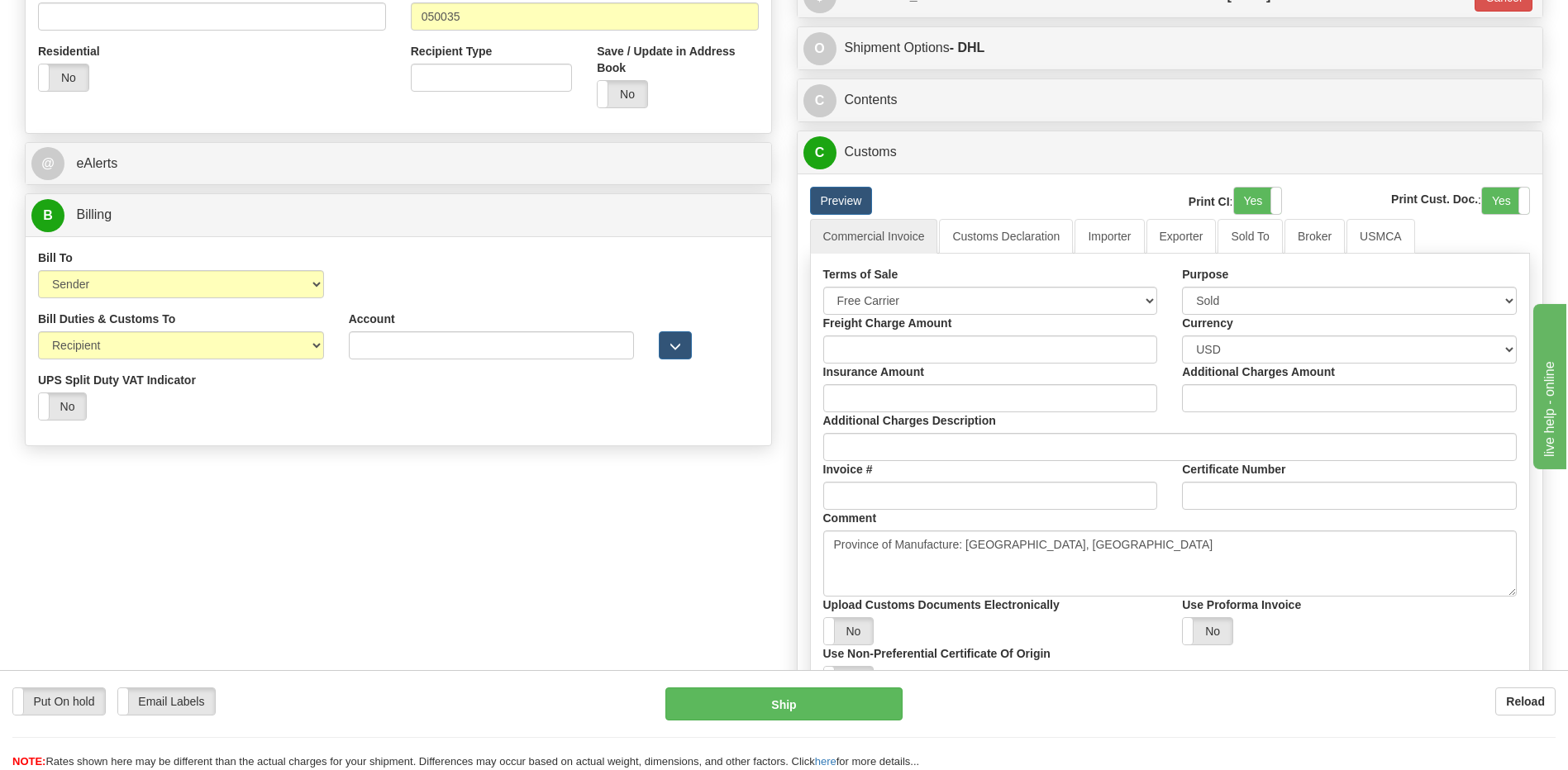
scroll to position [489, 0]
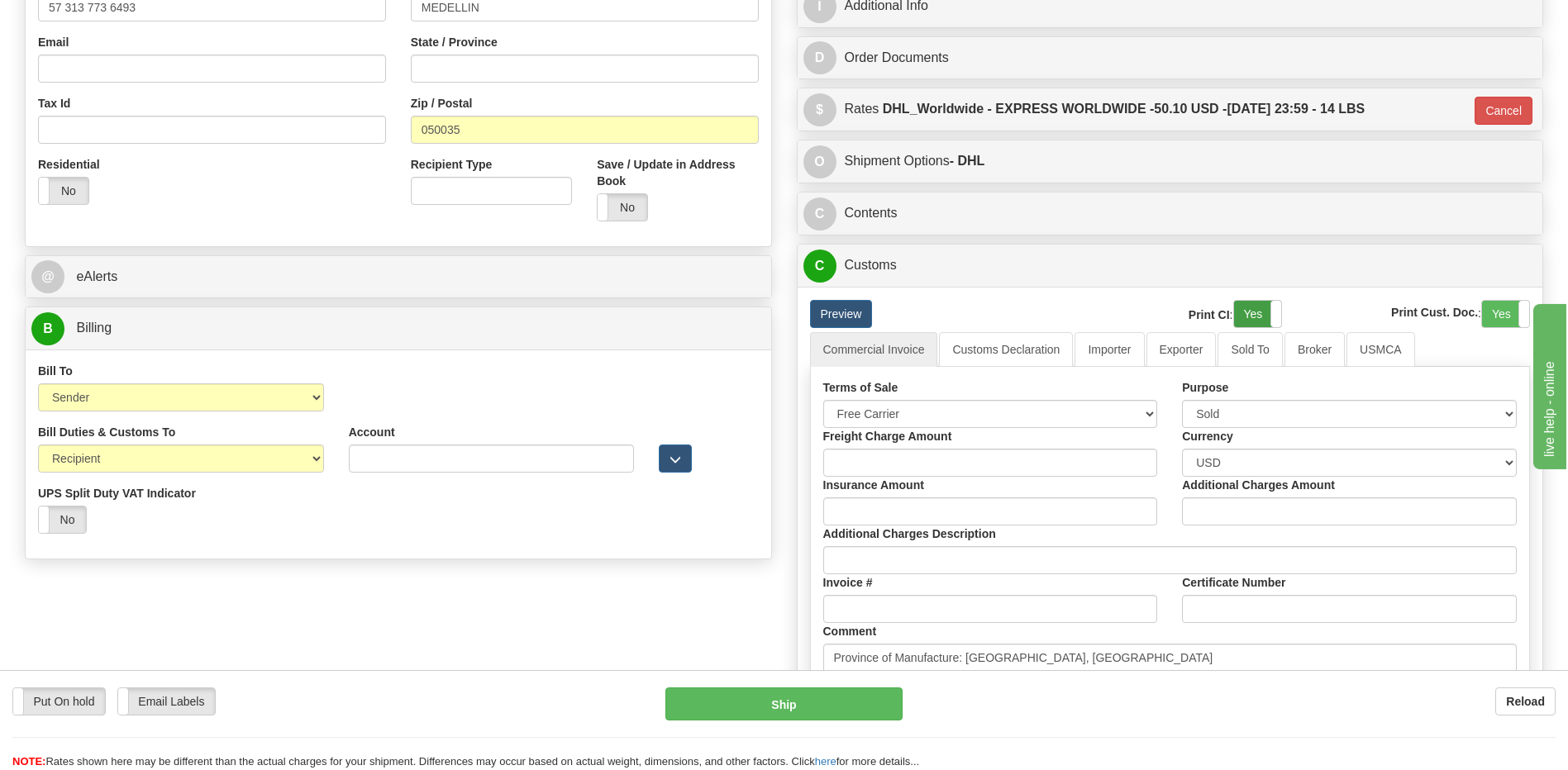
click at [1266, 317] on label "Yes" at bounding box center [1257, 314] width 47 height 26
click at [1498, 320] on label "Yes" at bounding box center [1504, 314] width 47 height 26
click at [993, 342] on link "Customs Declaration" at bounding box center [1006, 349] width 134 height 35
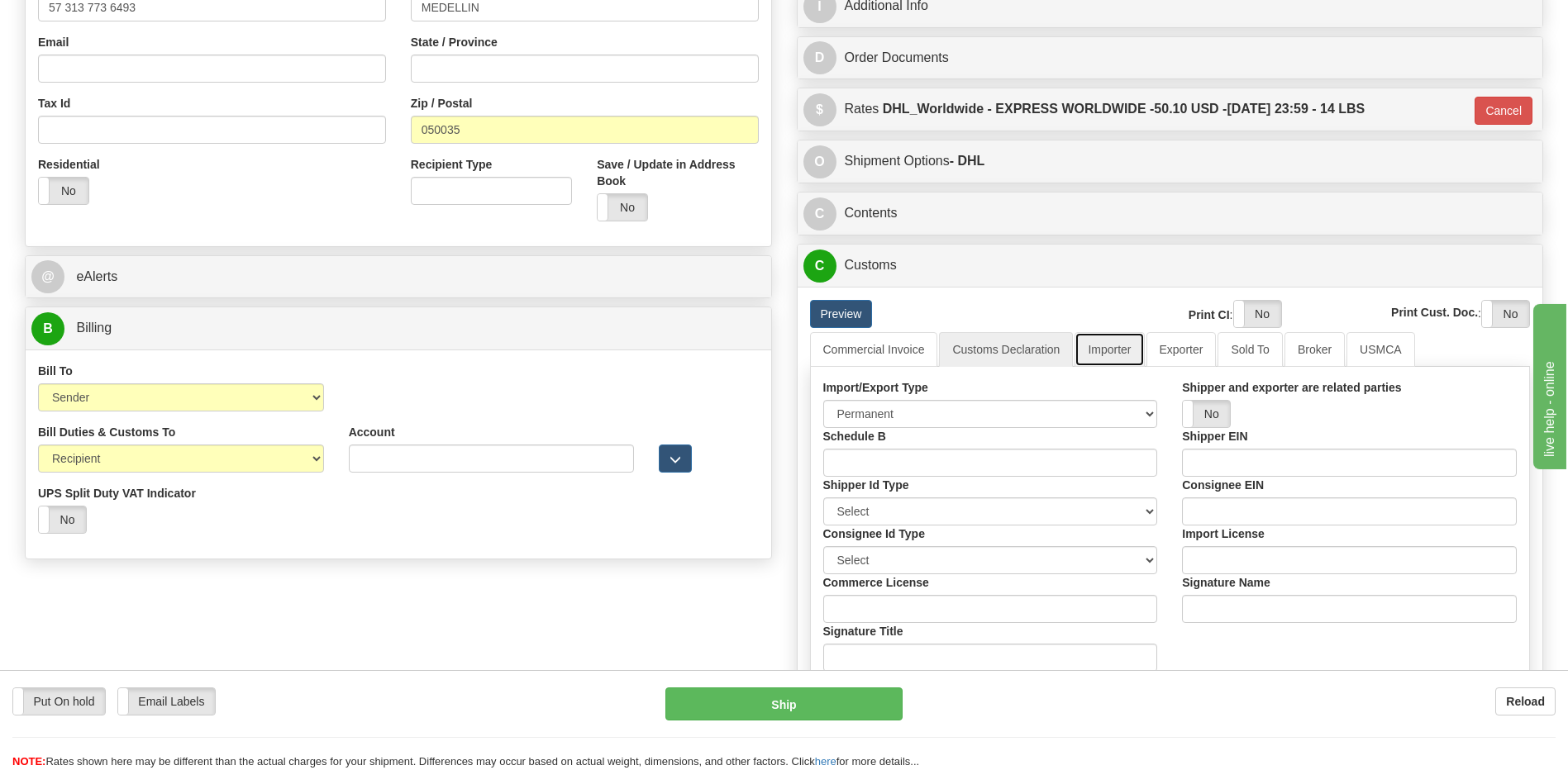
click at [1098, 343] on link "Importer" at bounding box center [1109, 349] width 70 height 35
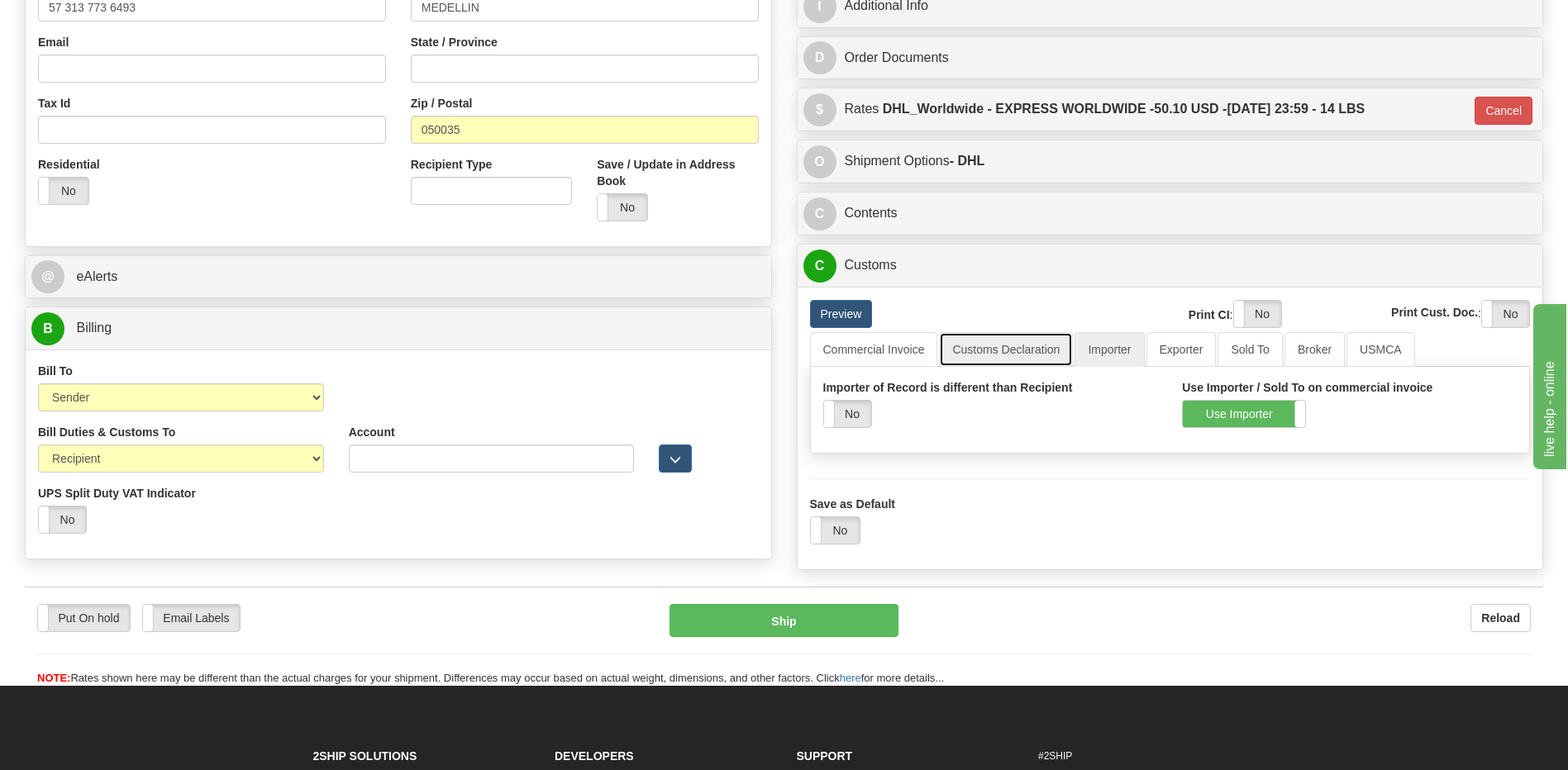
click at [1034, 346] on link "Customs Declaration" at bounding box center [1006, 349] width 134 height 35
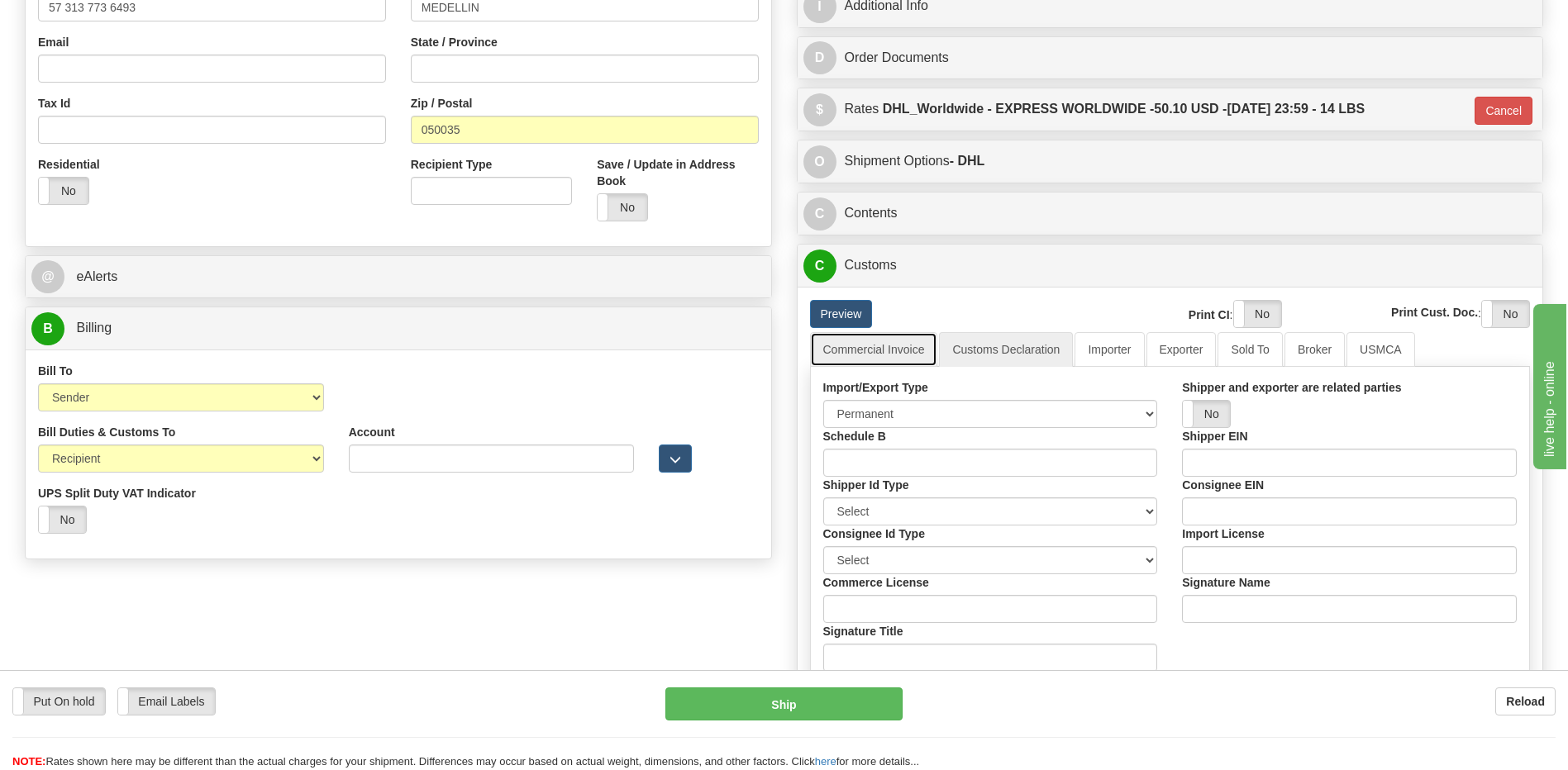
click at [894, 353] on link "Commercial Invoice" at bounding box center [874, 349] width 128 height 35
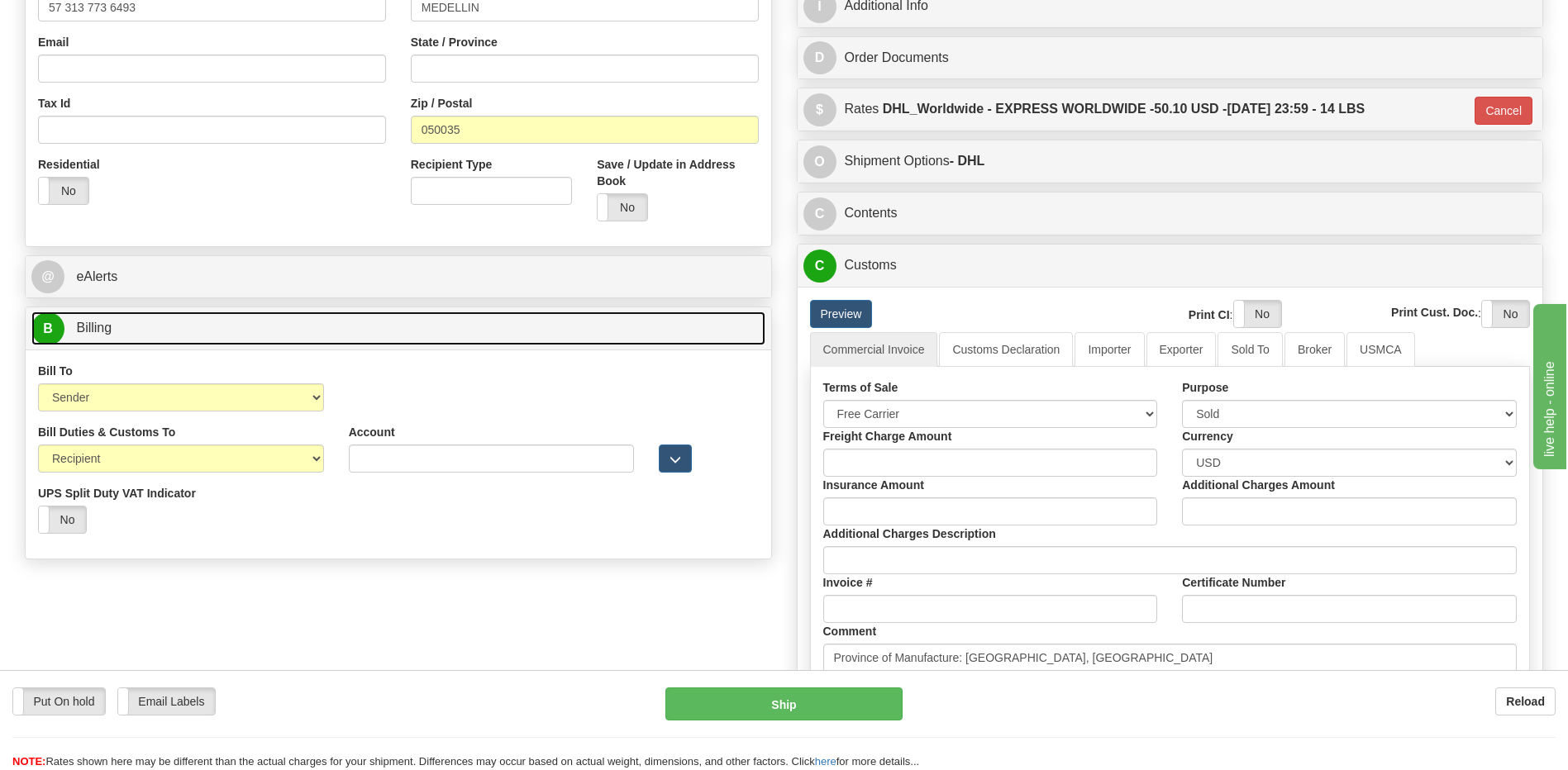
click at [101, 344] on link "B Billing" at bounding box center [398, 329] width 733 height 34
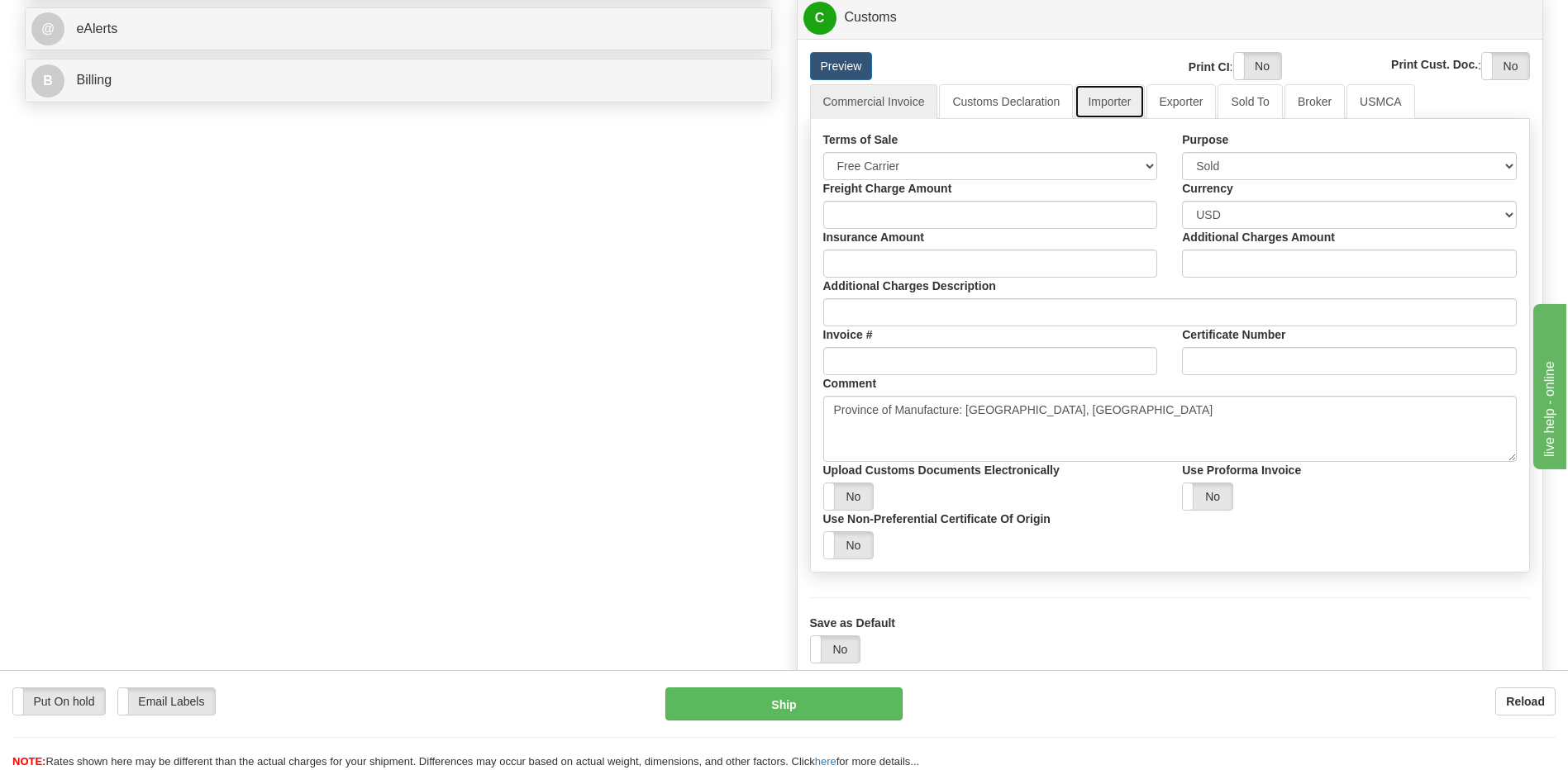
click at [1119, 107] on link "Importer" at bounding box center [1109, 101] width 70 height 35
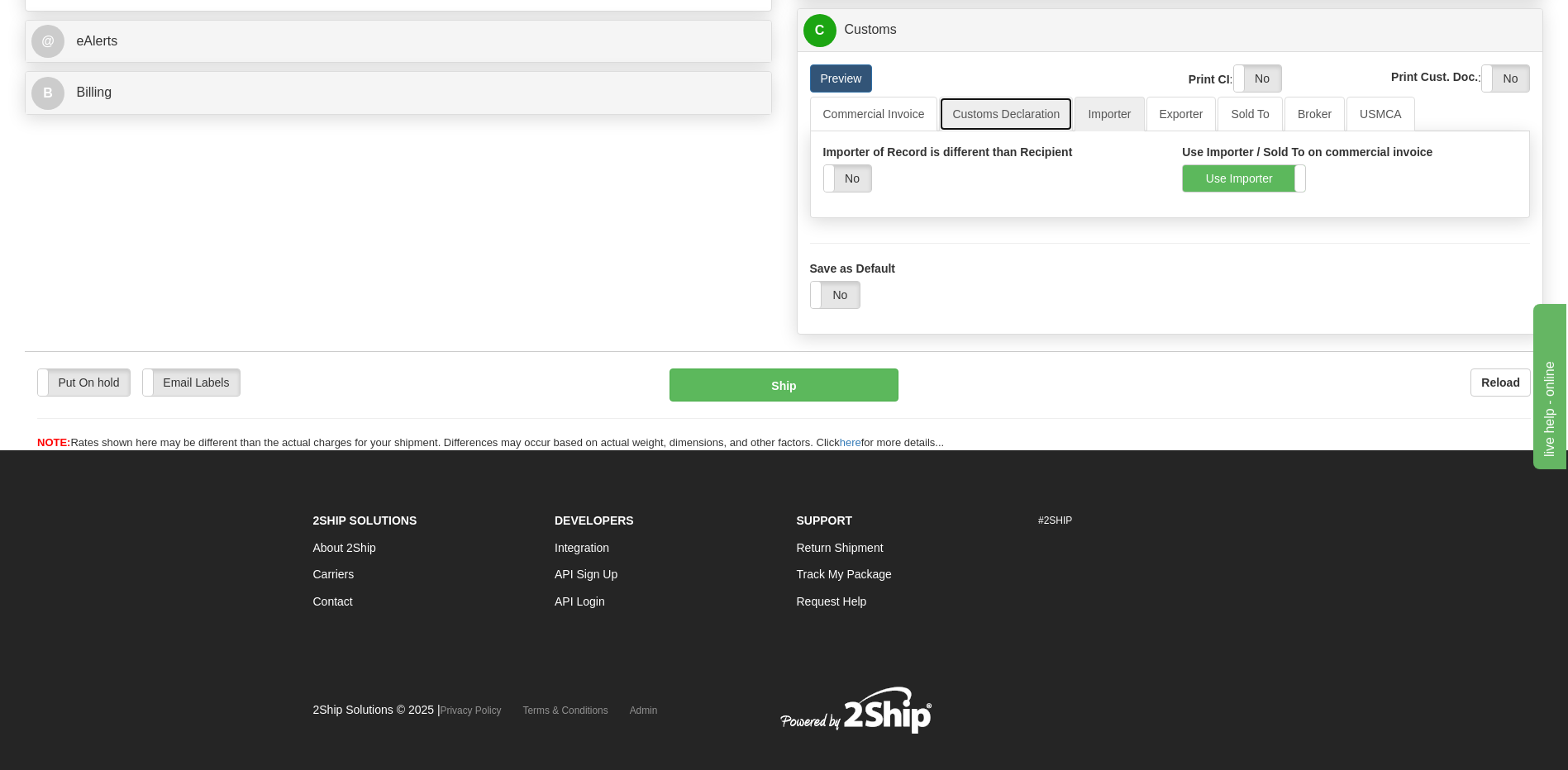
click at [1022, 120] on link "Customs Declaration" at bounding box center [1006, 114] width 134 height 35
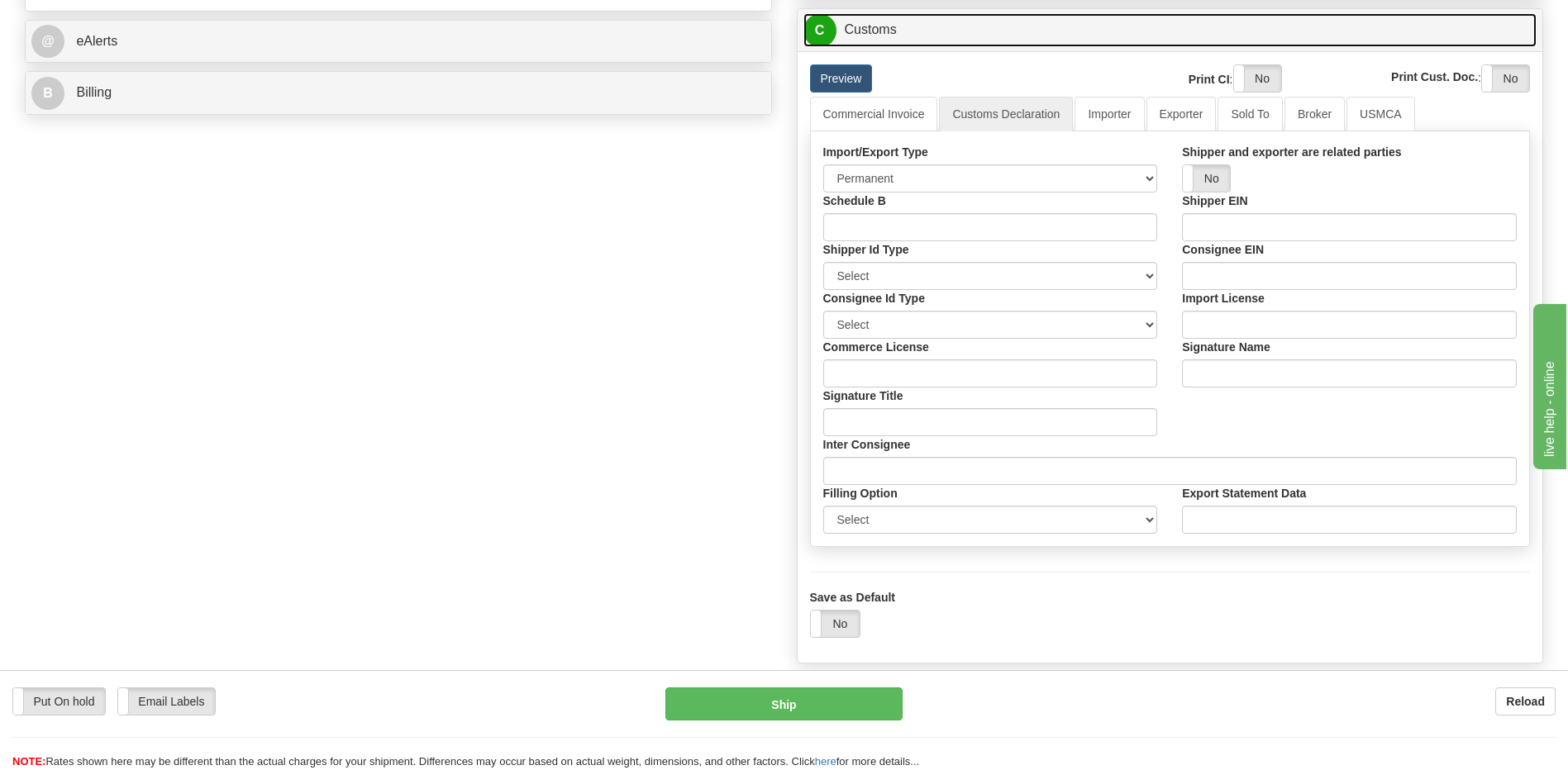
click at [895, 37] on link "C Customs" at bounding box center [1169, 31] width 733 height 34
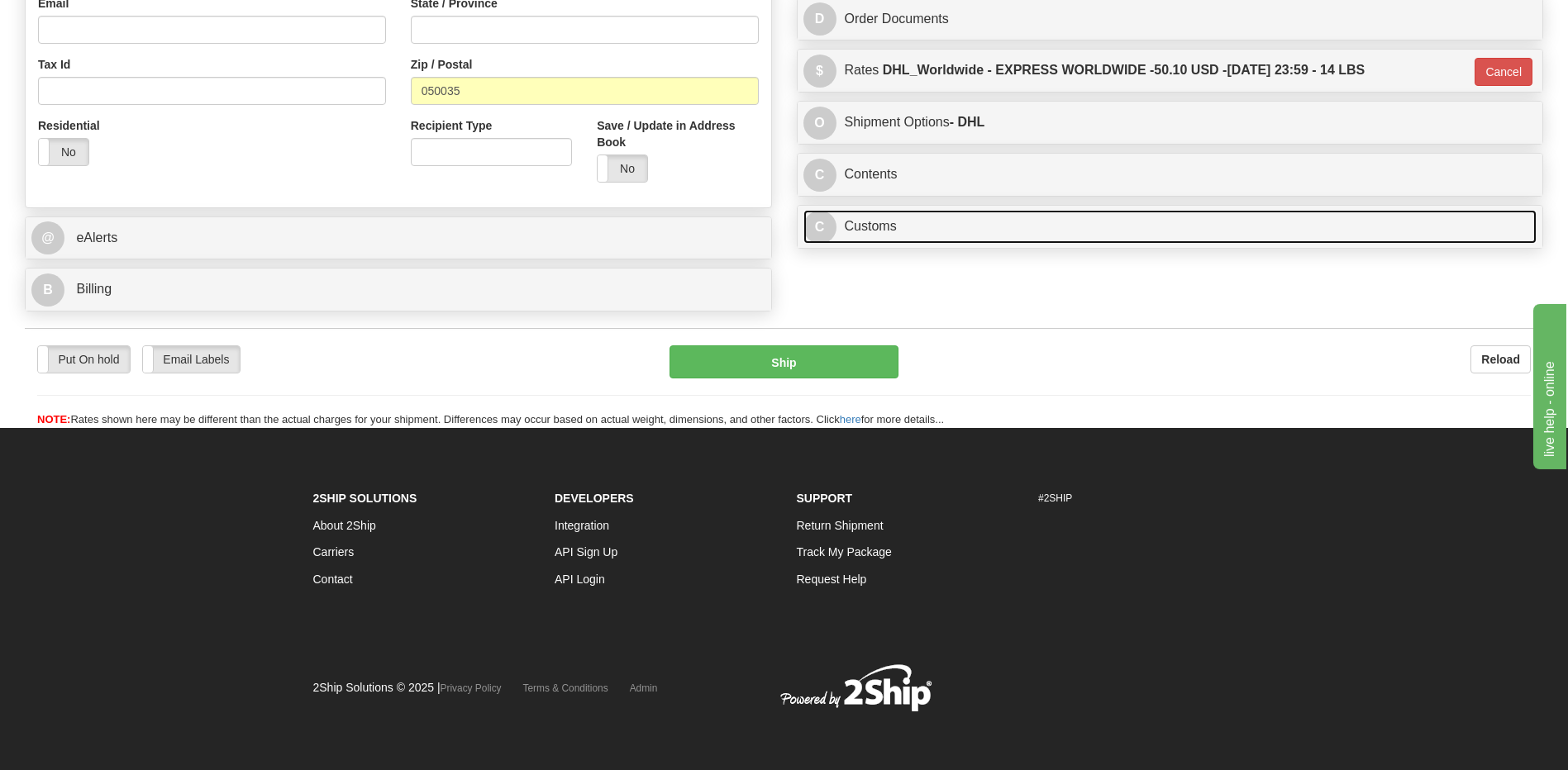
scroll to position [445, 0]
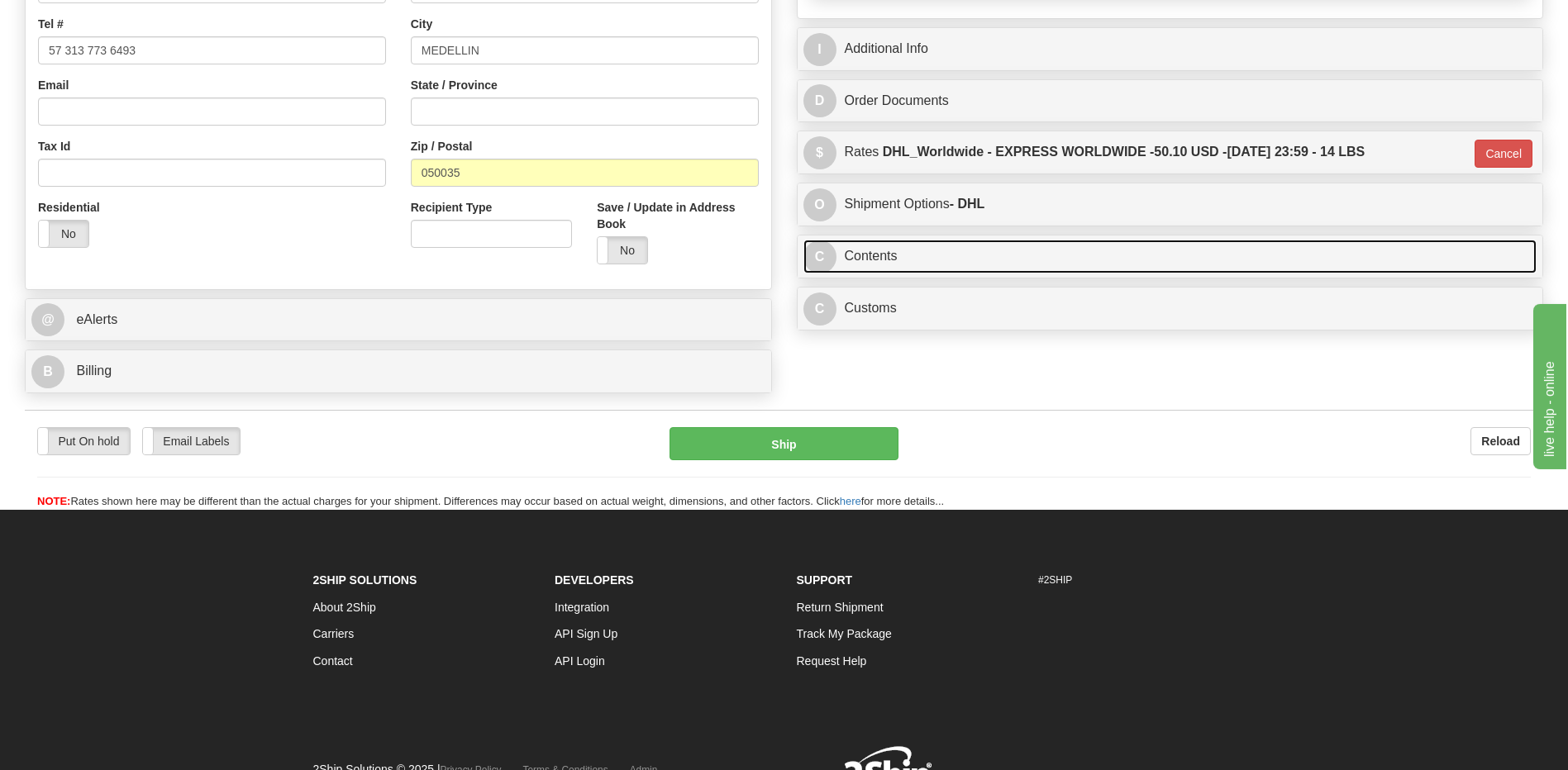
click at [941, 255] on link "C Contents" at bounding box center [1169, 257] width 733 height 34
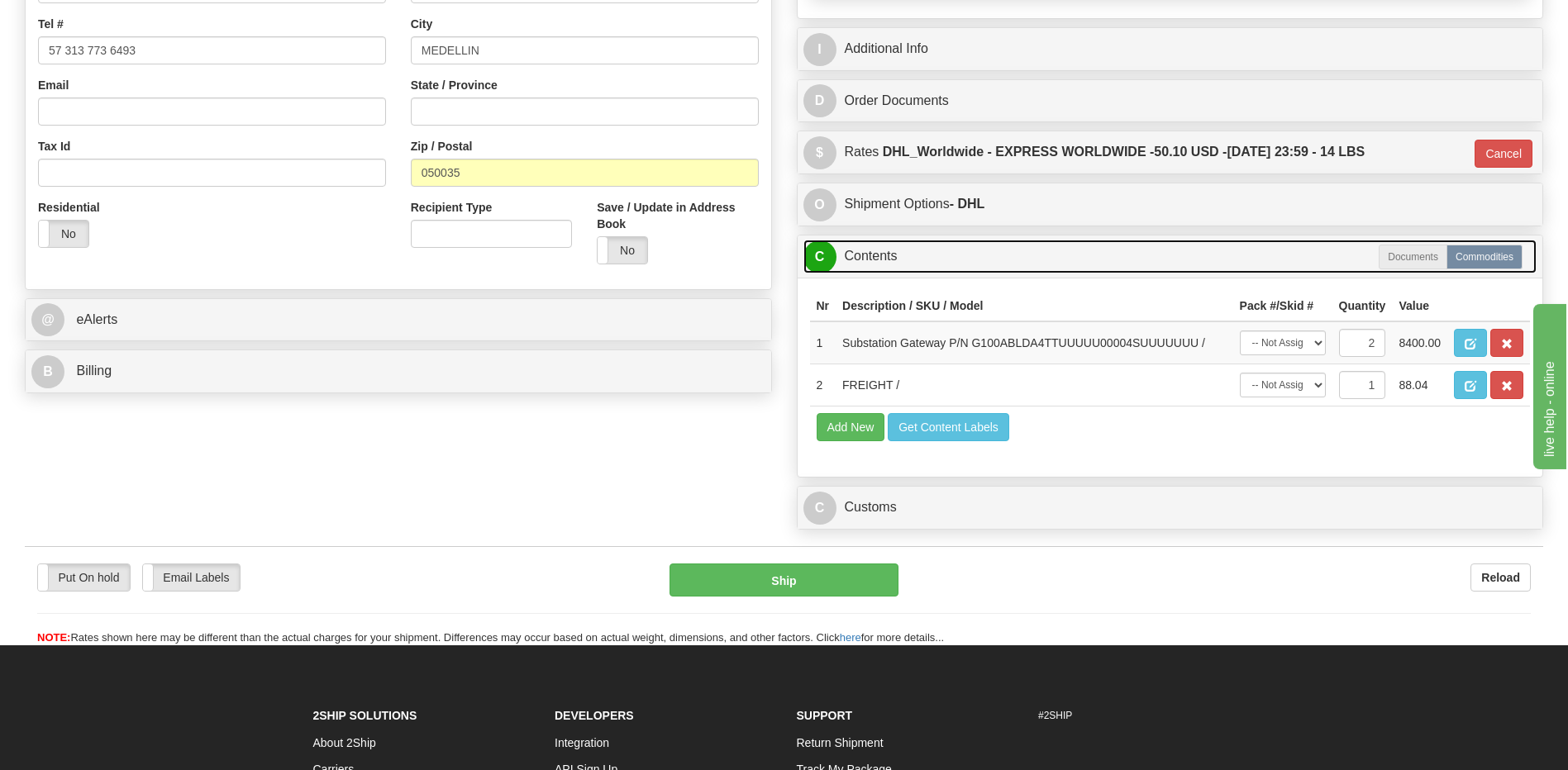
click at [941, 255] on link "C Contents" at bounding box center [1169, 257] width 733 height 34
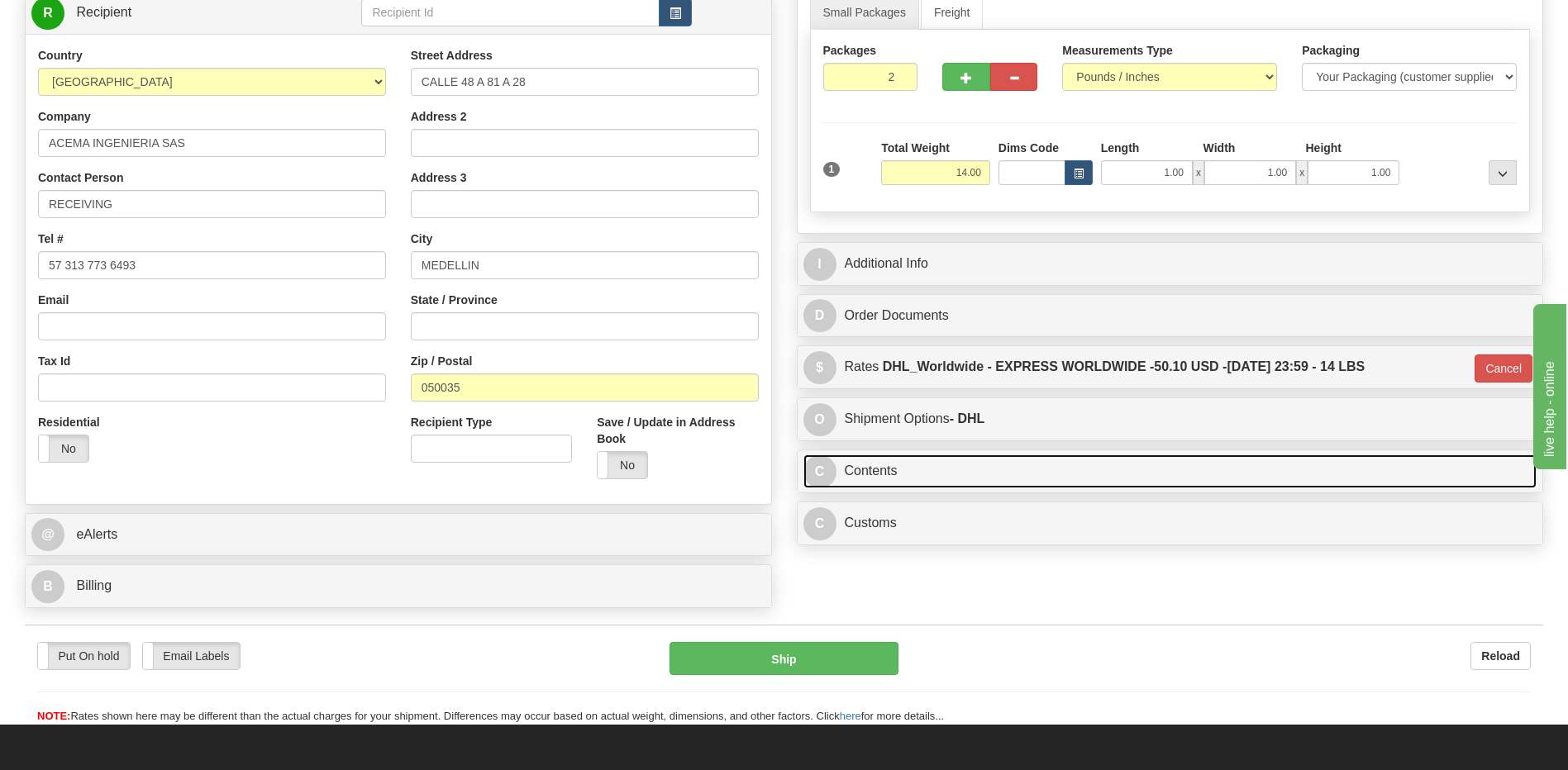
scroll to position [197, 0]
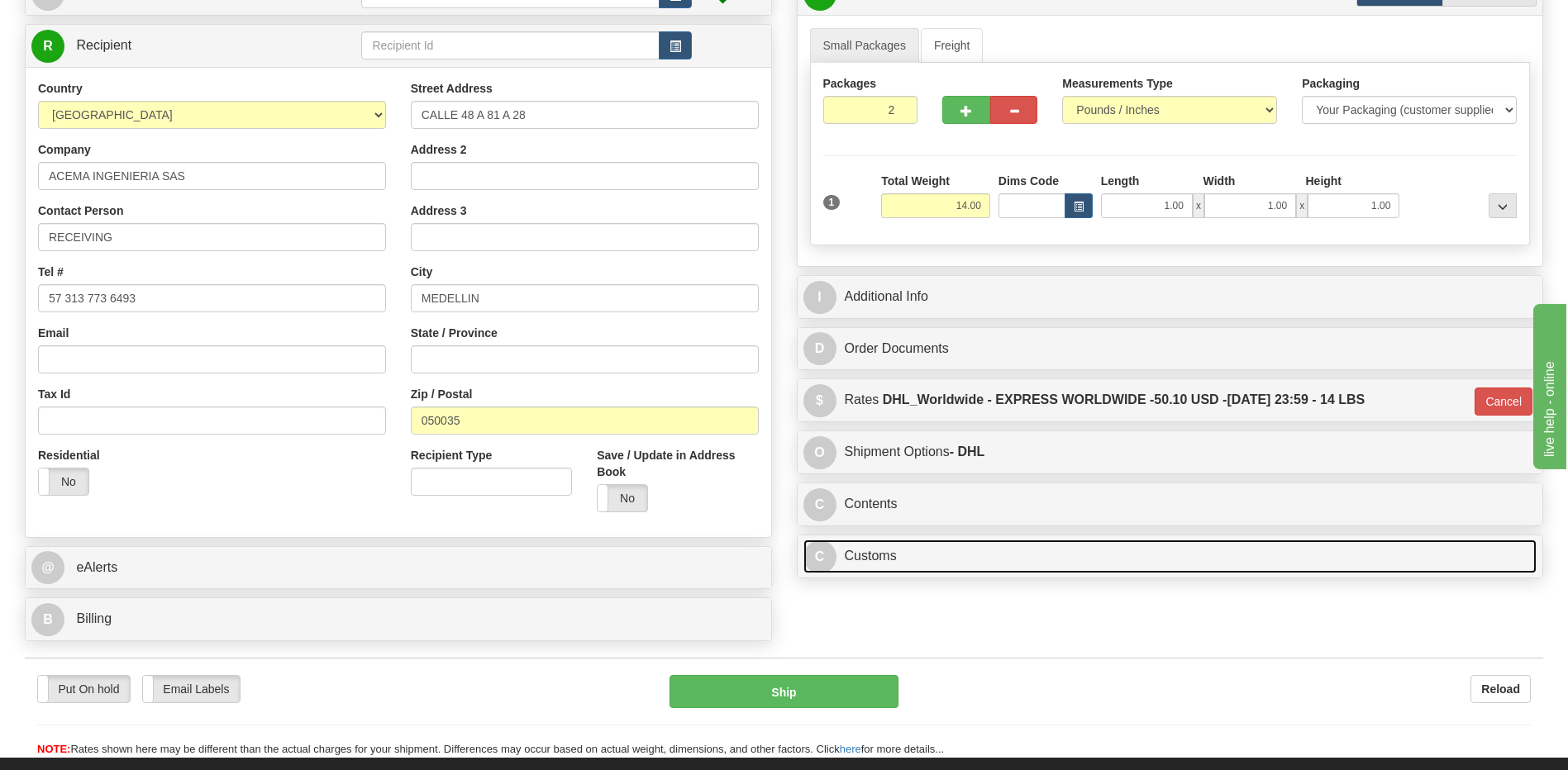
click at [916, 558] on link "C Customs" at bounding box center [1169, 557] width 733 height 34
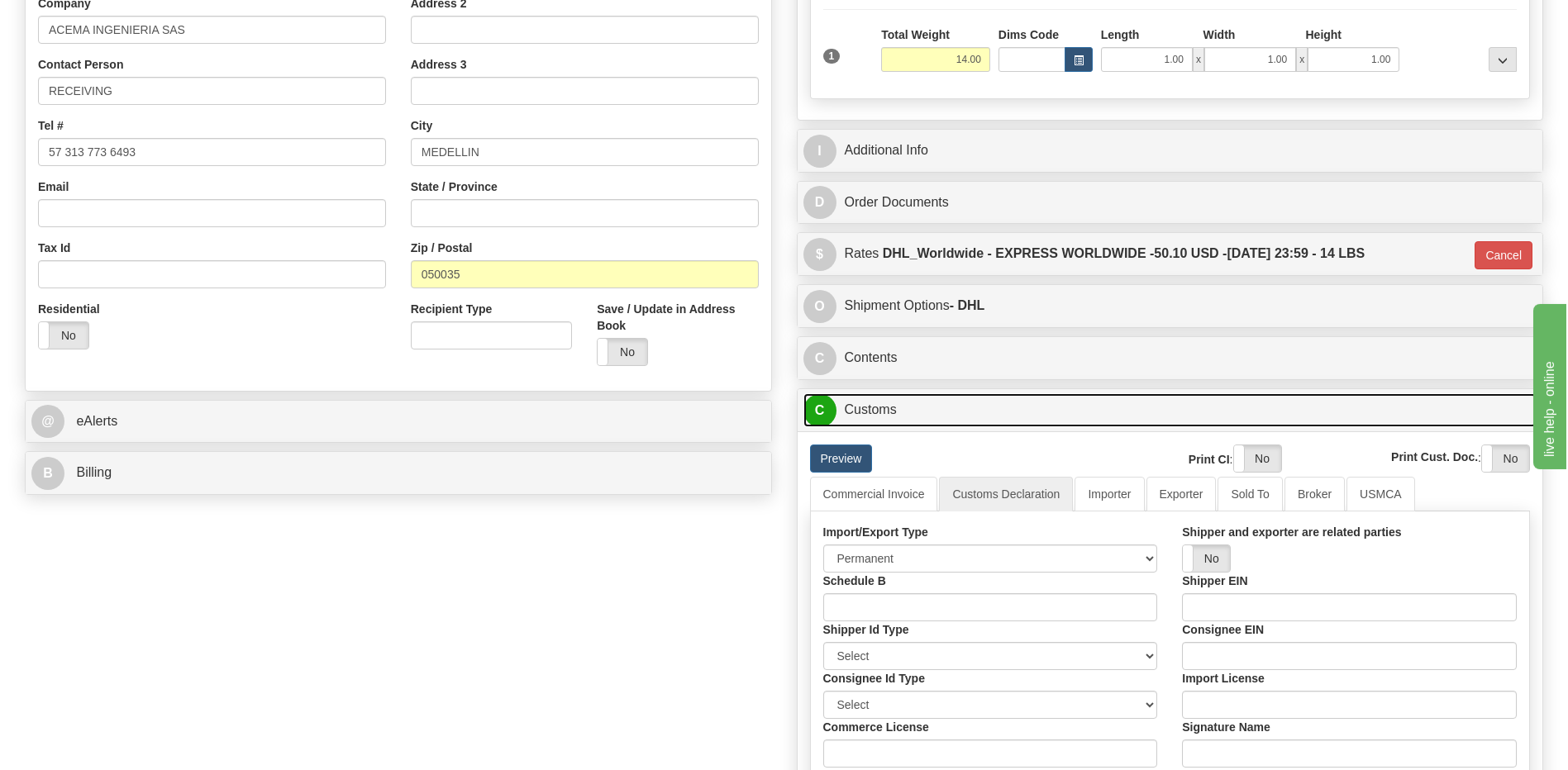
scroll to position [528, 0]
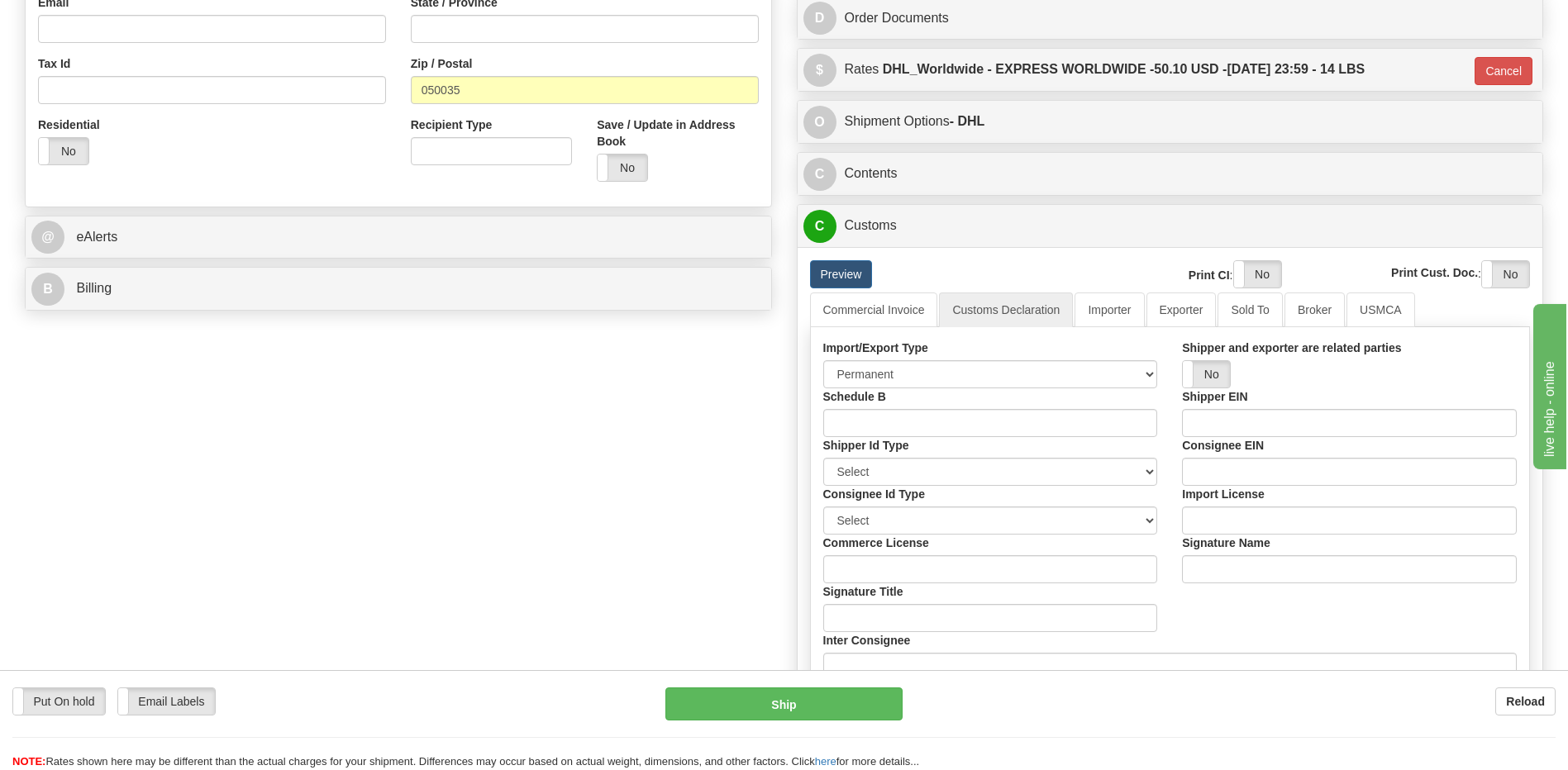
click at [882, 207] on div "C Customs Duties / Taxes" at bounding box center [1169, 226] width 745 height 42
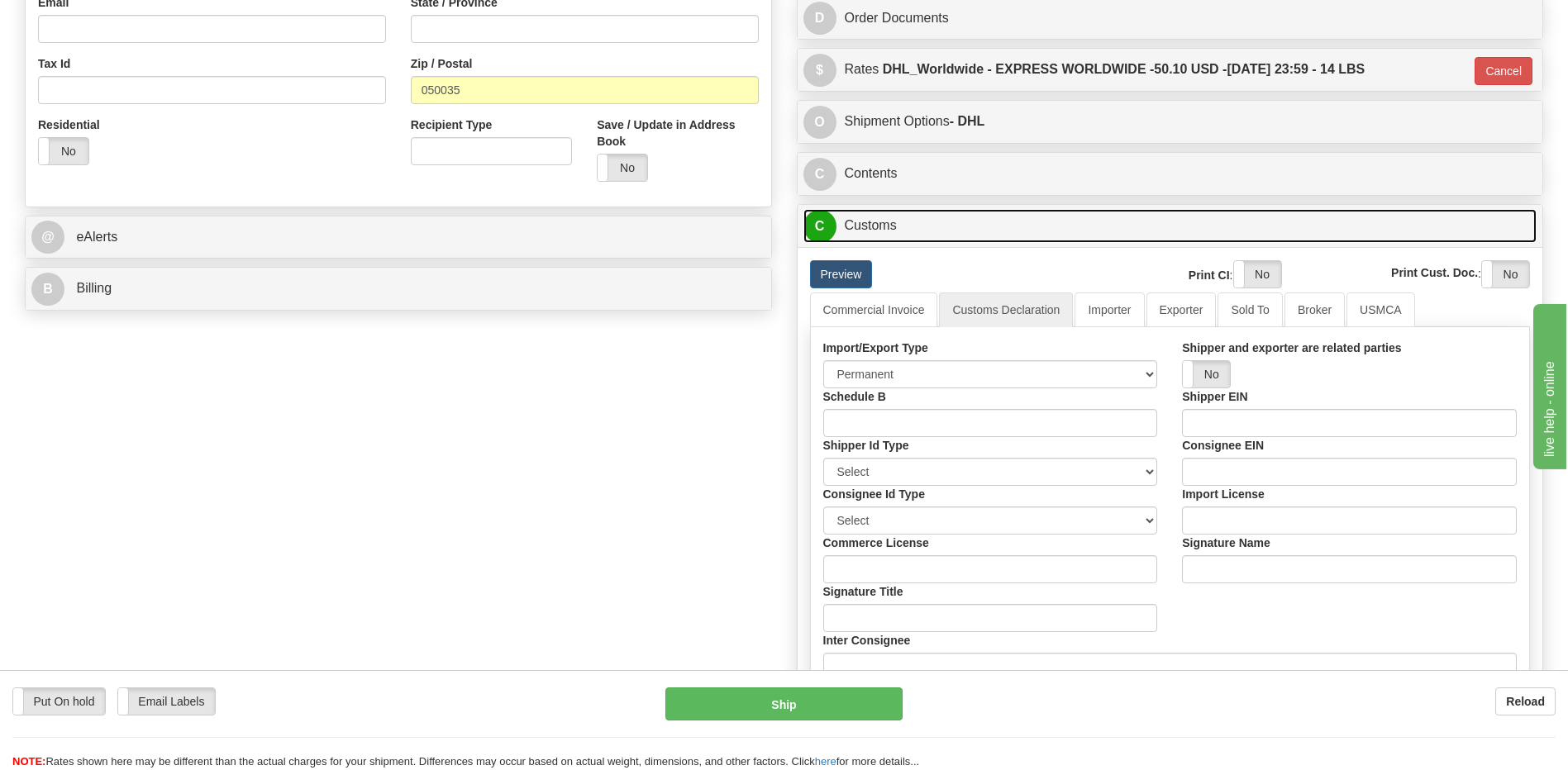
click at [882, 224] on link "C Customs" at bounding box center [1169, 226] width 733 height 34
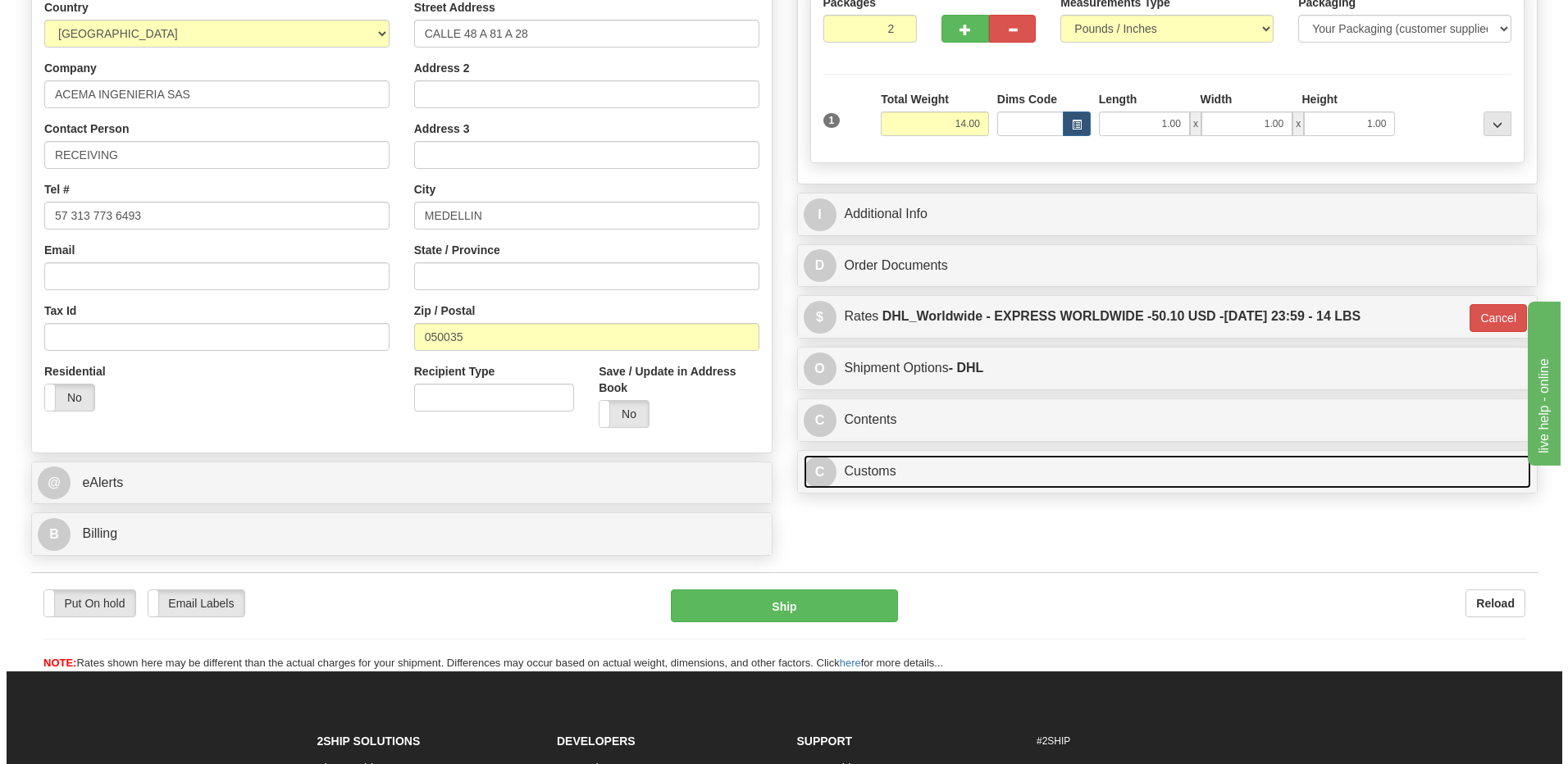
scroll to position [274, 0]
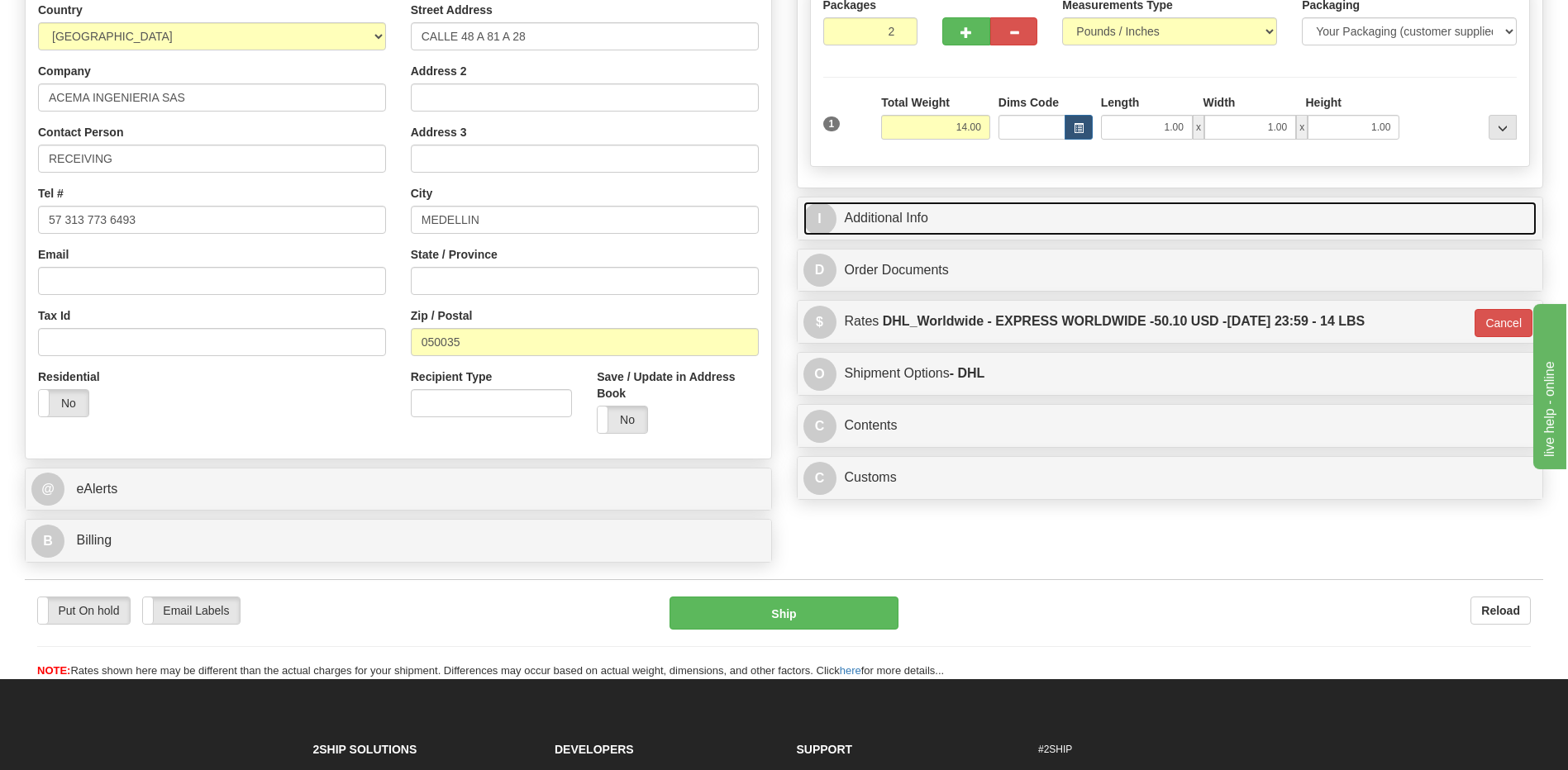
click at [922, 218] on link "I Additional Info" at bounding box center [1169, 218] width 733 height 34
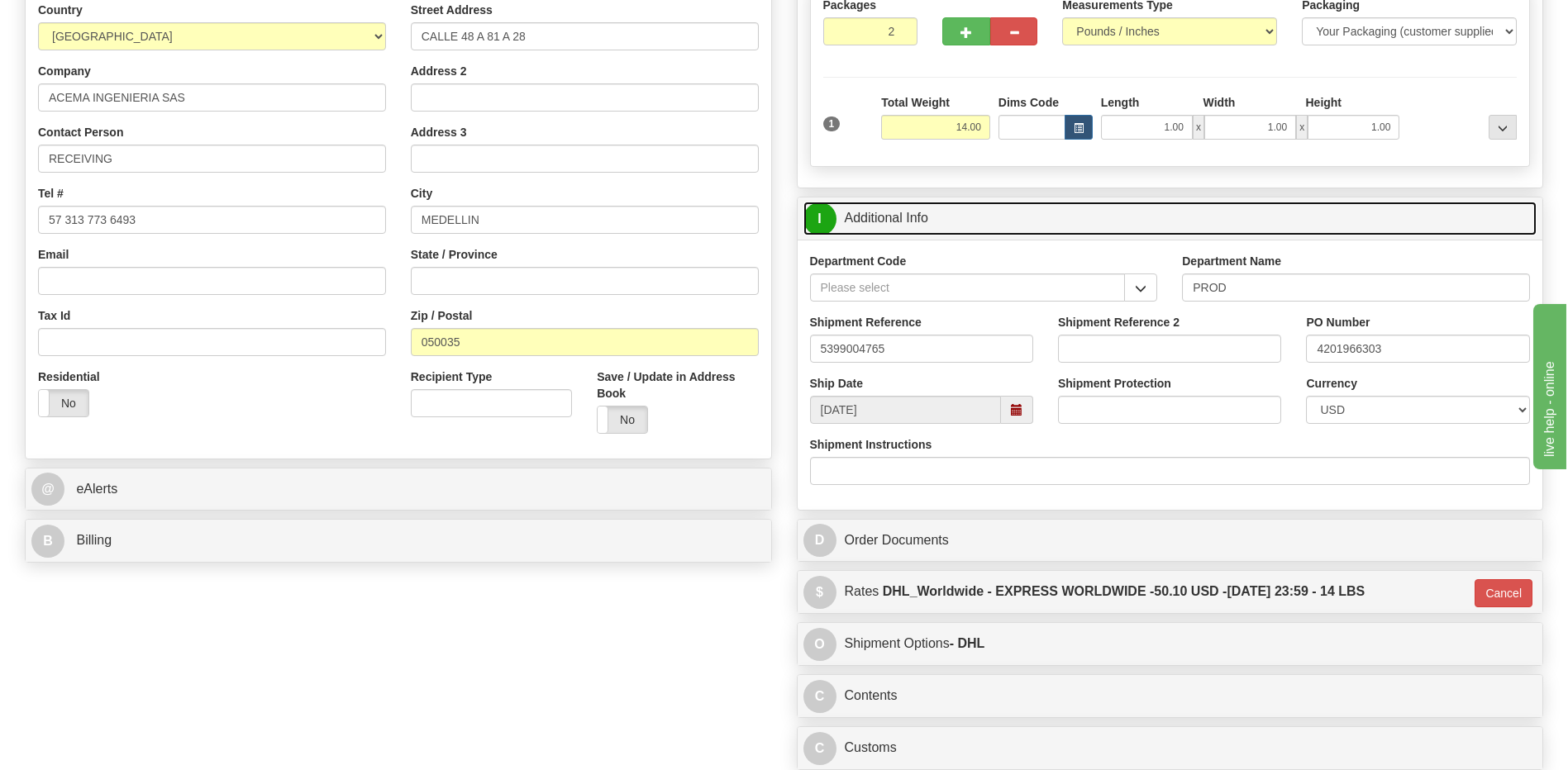
click at [922, 218] on link "I Additional Info" at bounding box center [1169, 218] width 733 height 34
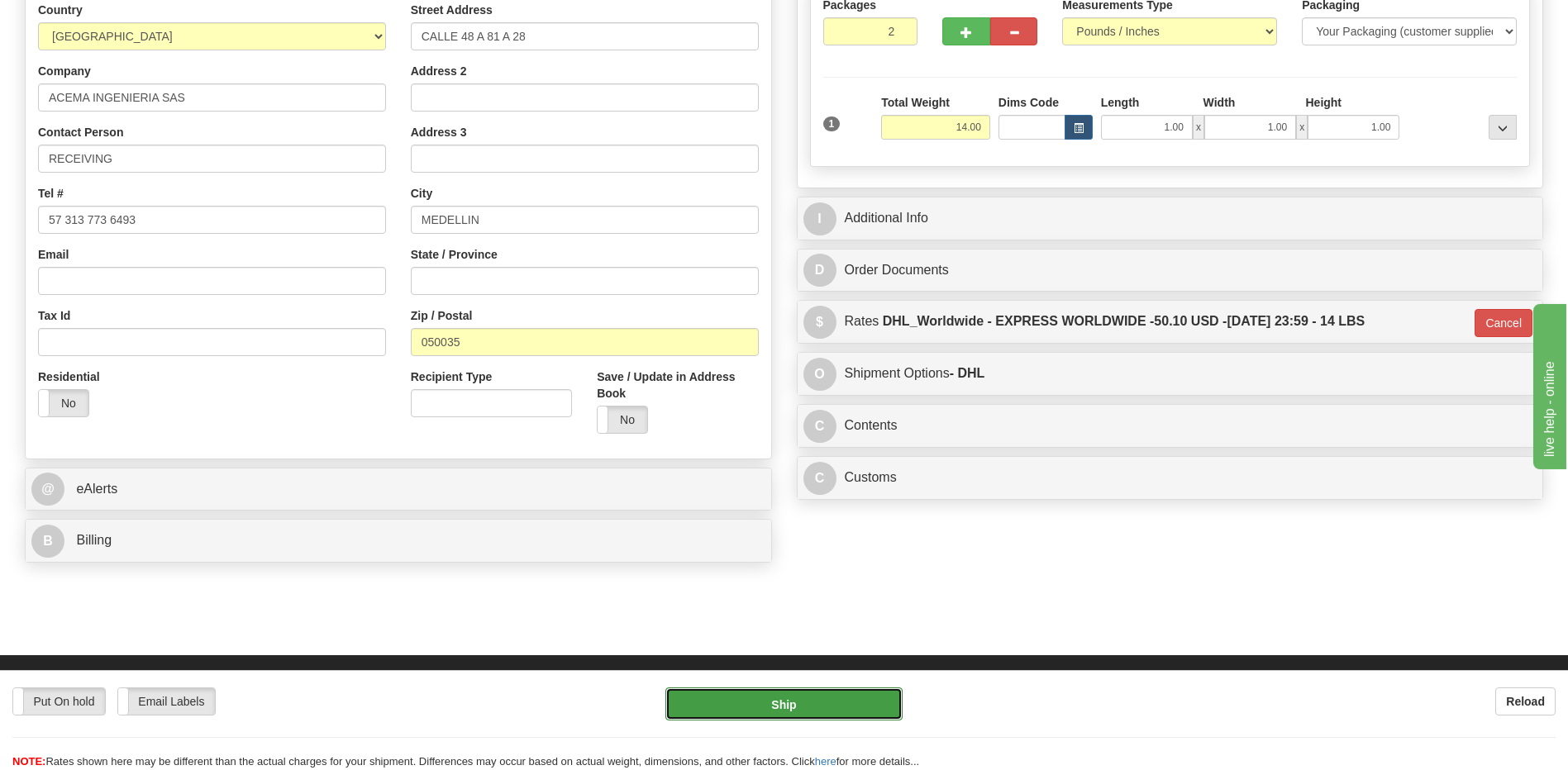
click at [805, 709] on button "Ship" at bounding box center [784, 704] width 236 height 33
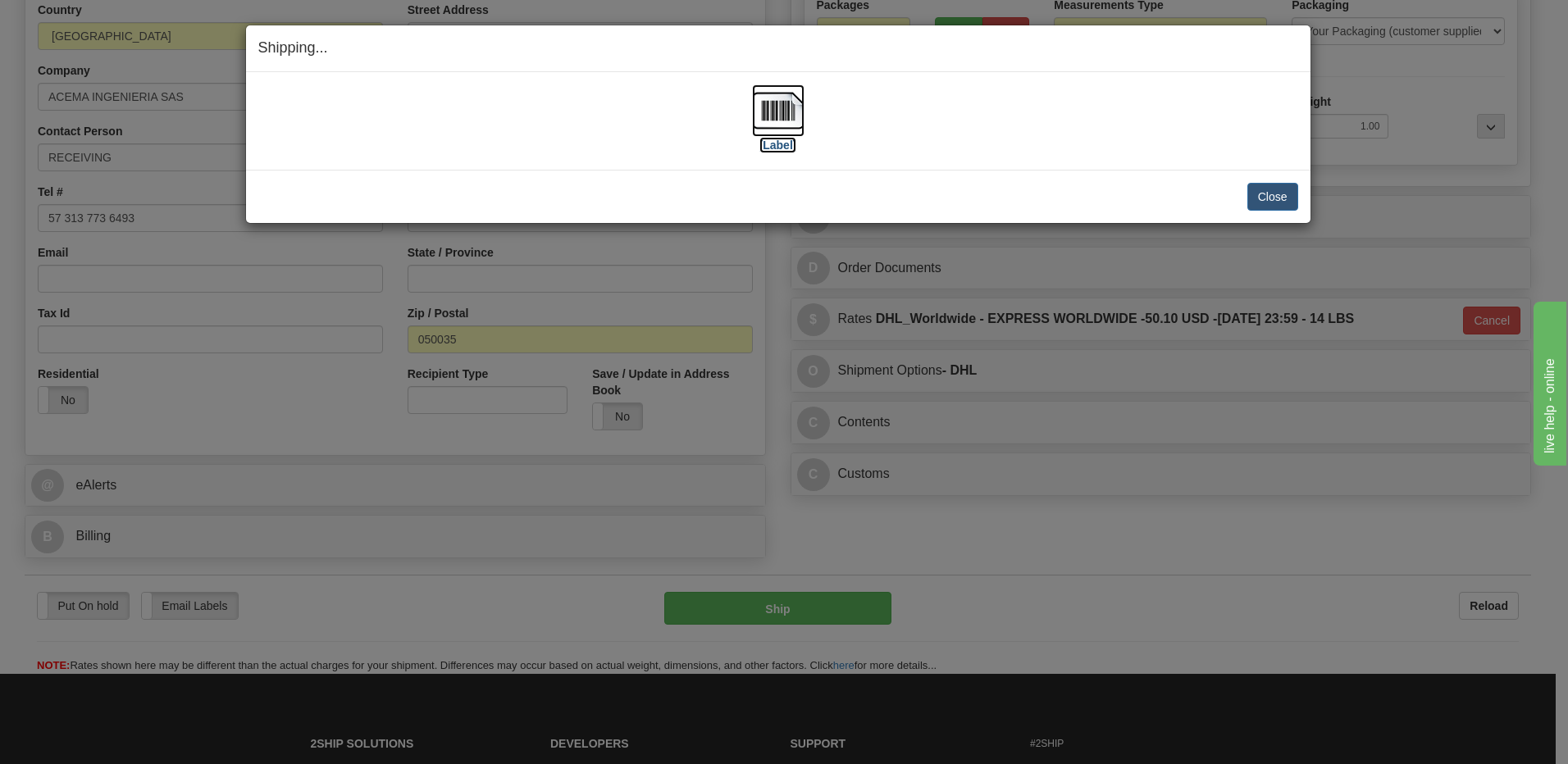
click at [775, 115] on img at bounding box center [779, 110] width 52 height 52
click at [1263, 202] on button "Close" at bounding box center [1273, 196] width 51 height 28
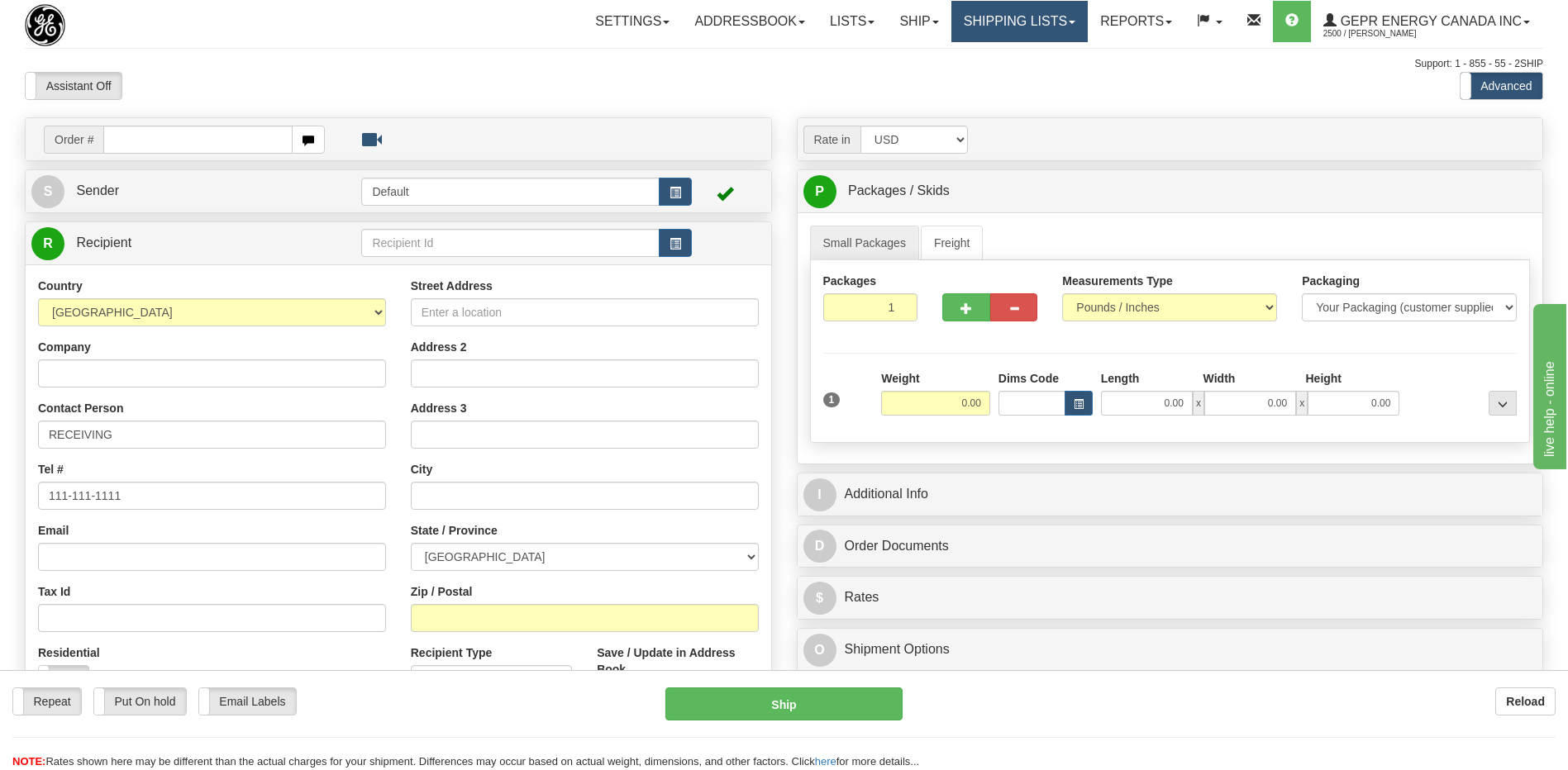
click at [1003, 19] on link "Shipping lists" at bounding box center [1019, 21] width 136 height 42
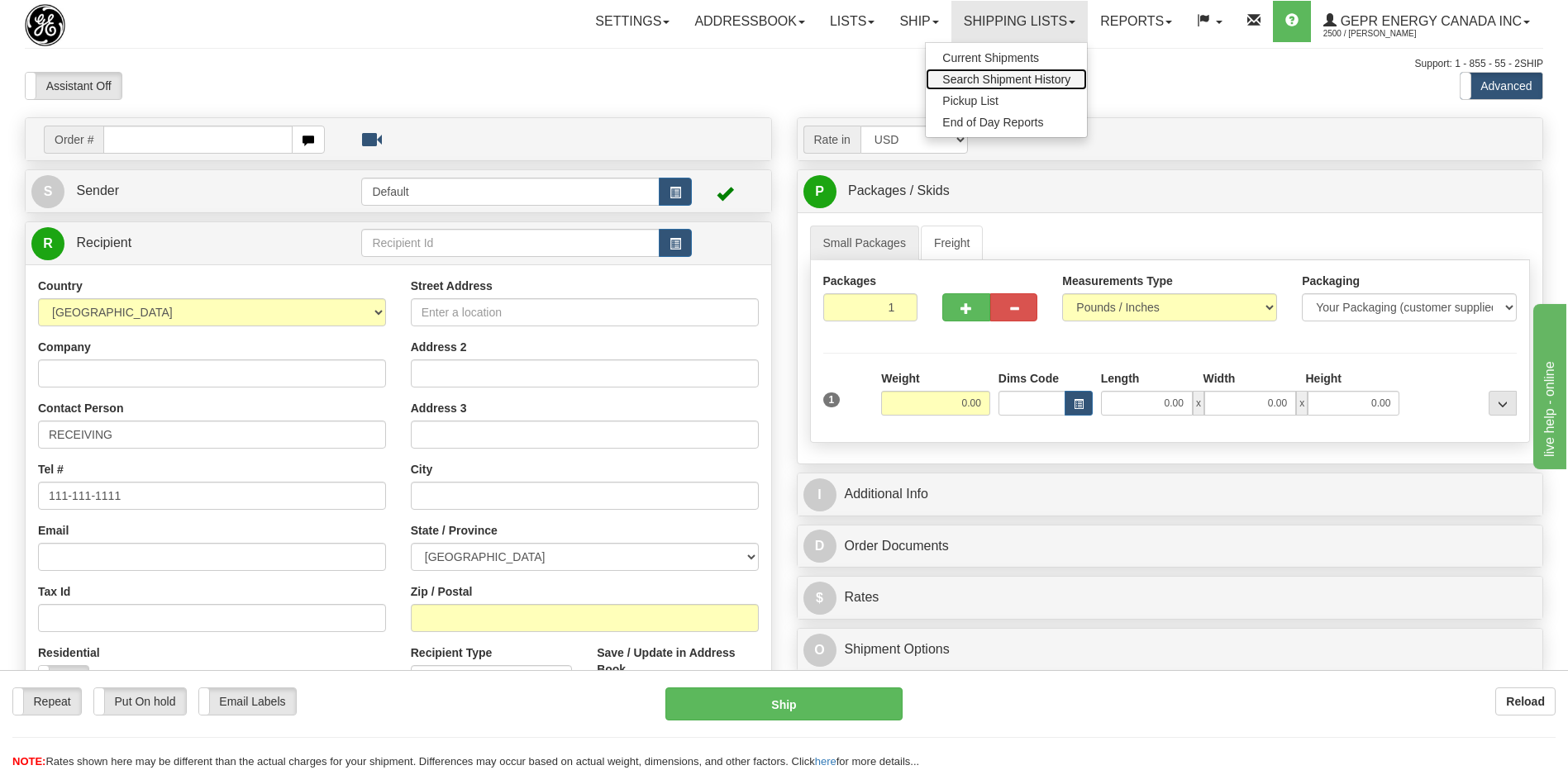
click at [988, 78] on span "Search Shipment History" at bounding box center [1005, 80] width 128 height 14
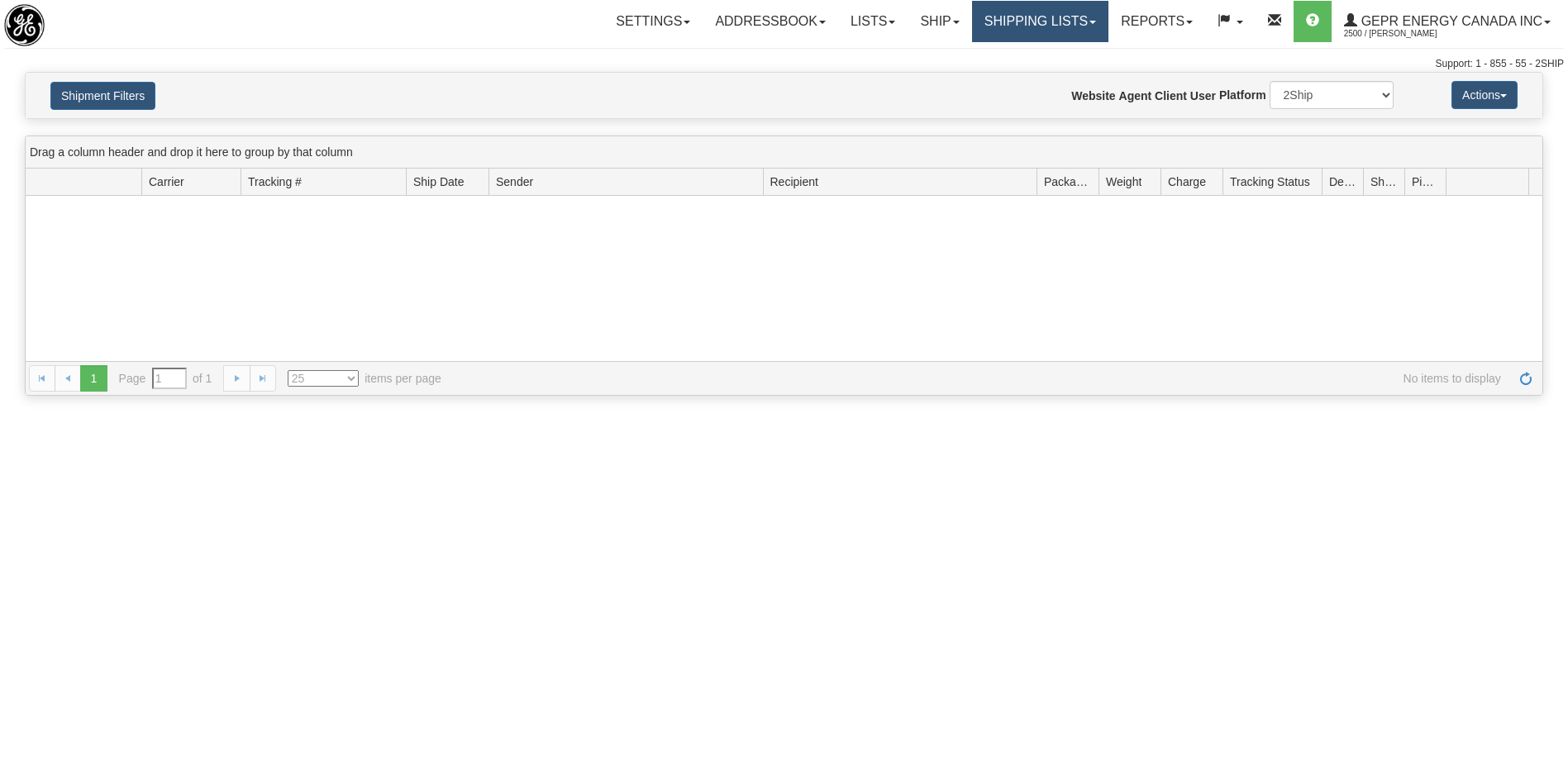
click at [1042, 31] on link "Shipping lists" at bounding box center [1039, 21] width 136 height 42
type input "From [DATE] To [DATE]"
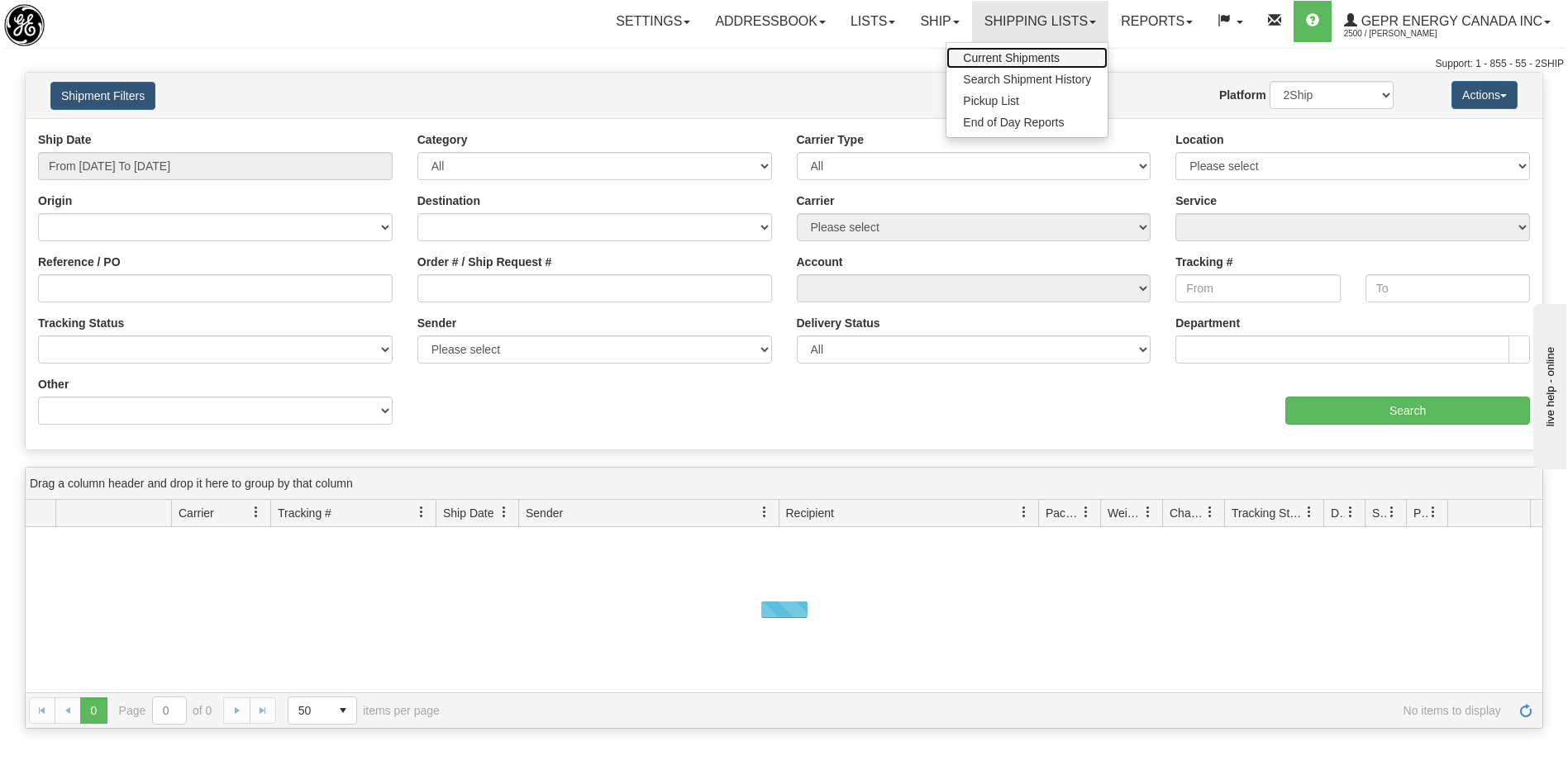
click at [1016, 56] on span "Current Shipments" at bounding box center [1011, 58] width 97 height 14
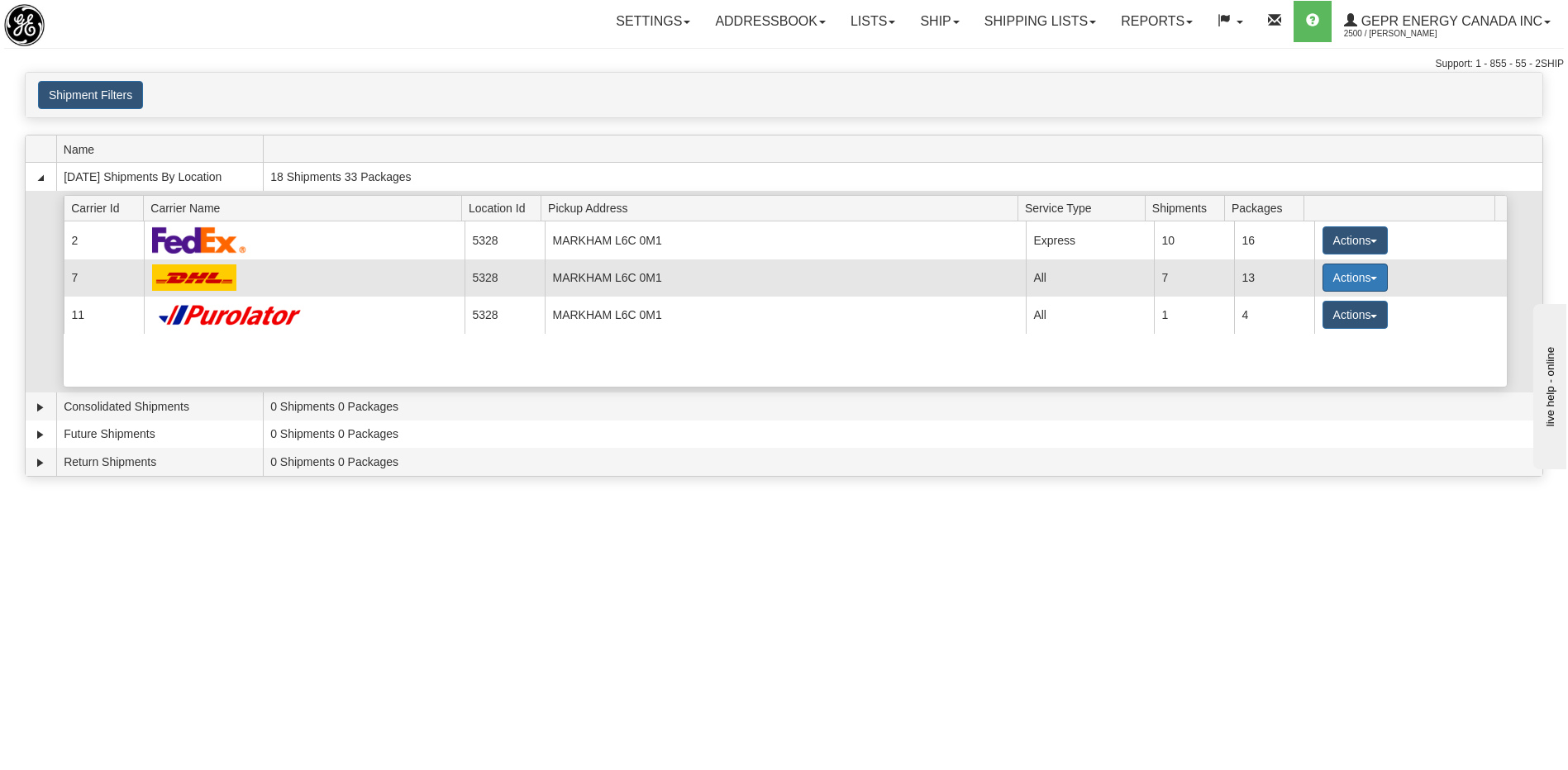
click at [1327, 278] on button "Actions" at bounding box center [1356, 277] width 66 height 28
click at [1300, 314] on span "Details" at bounding box center [1293, 309] width 45 height 12
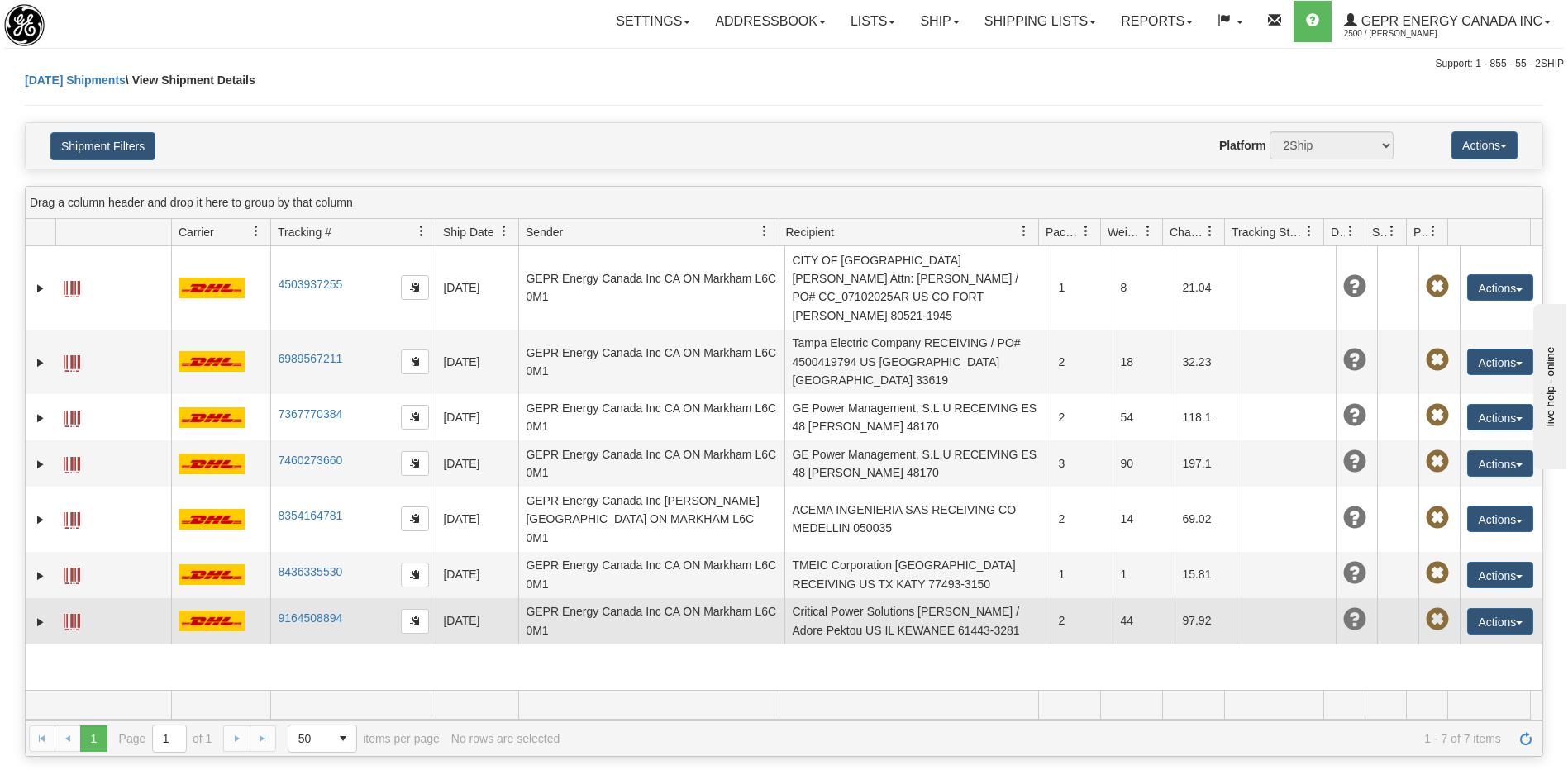
click at [901, 598] on td "Critical Power Solutions [PERSON_NAME] / Adore Pektou US IL KEWANEE 61443-3281" at bounding box center [917, 621] width 266 height 46
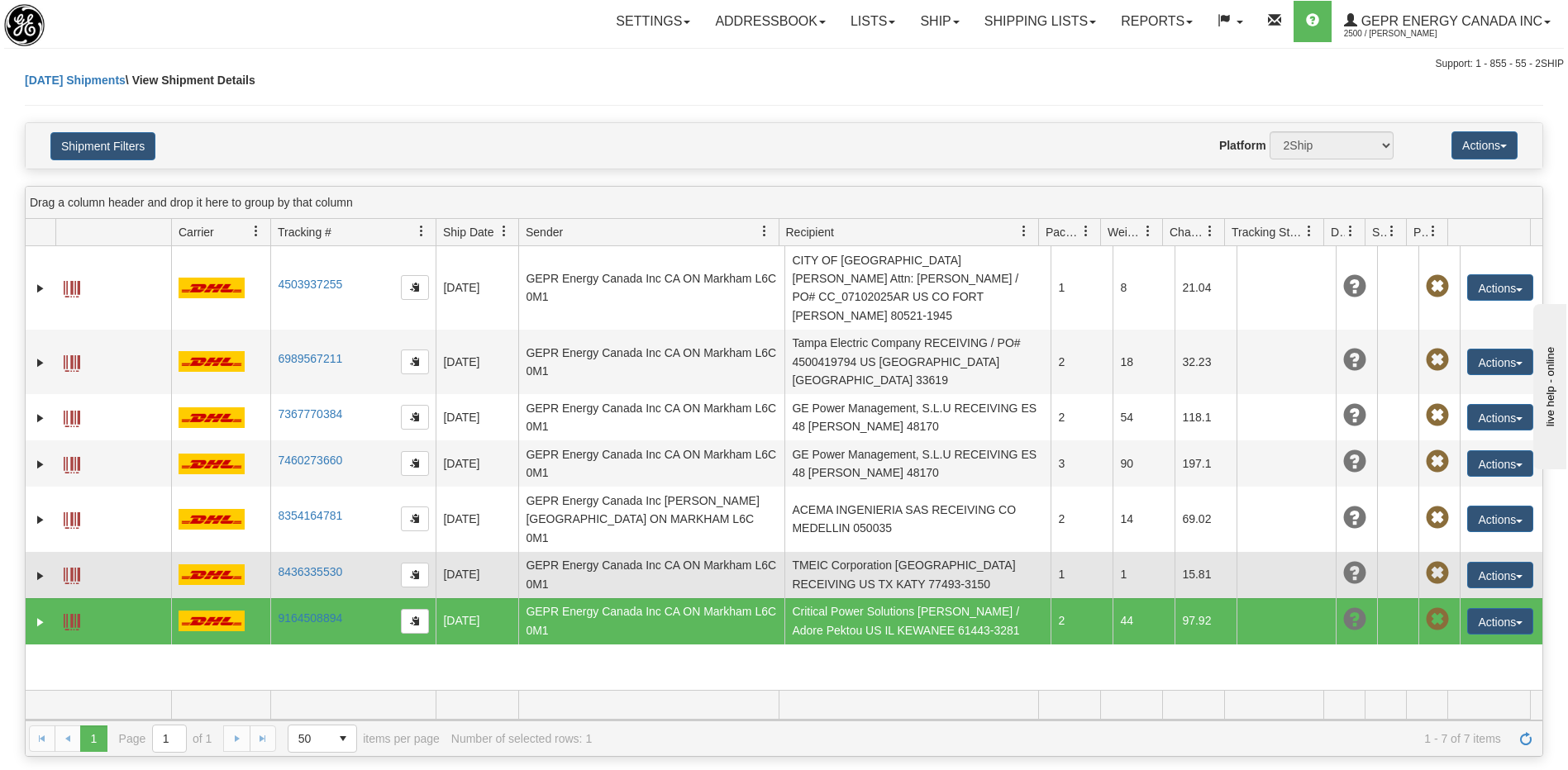
click at [869, 552] on td "TMEIC Corporation [GEOGRAPHIC_DATA] RECEIVING US TX KATY 77493-3150" at bounding box center [917, 575] width 266 height 46
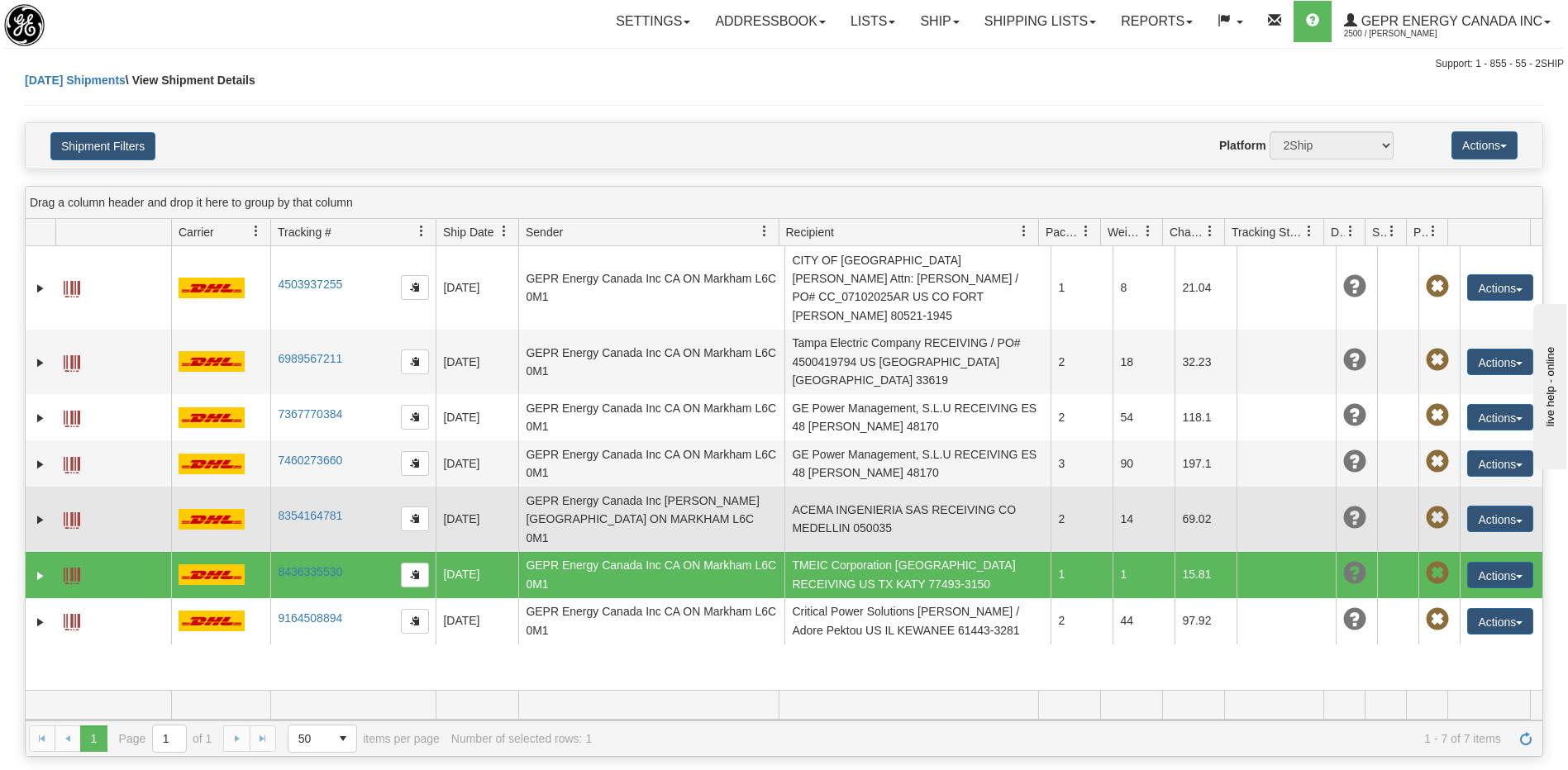
click at [858, 487] on td "ACEMA INGENIERIA SAS RECEIVING CO MEDELLIN 050035" at bounding box center [917, 519] width 266 height 65
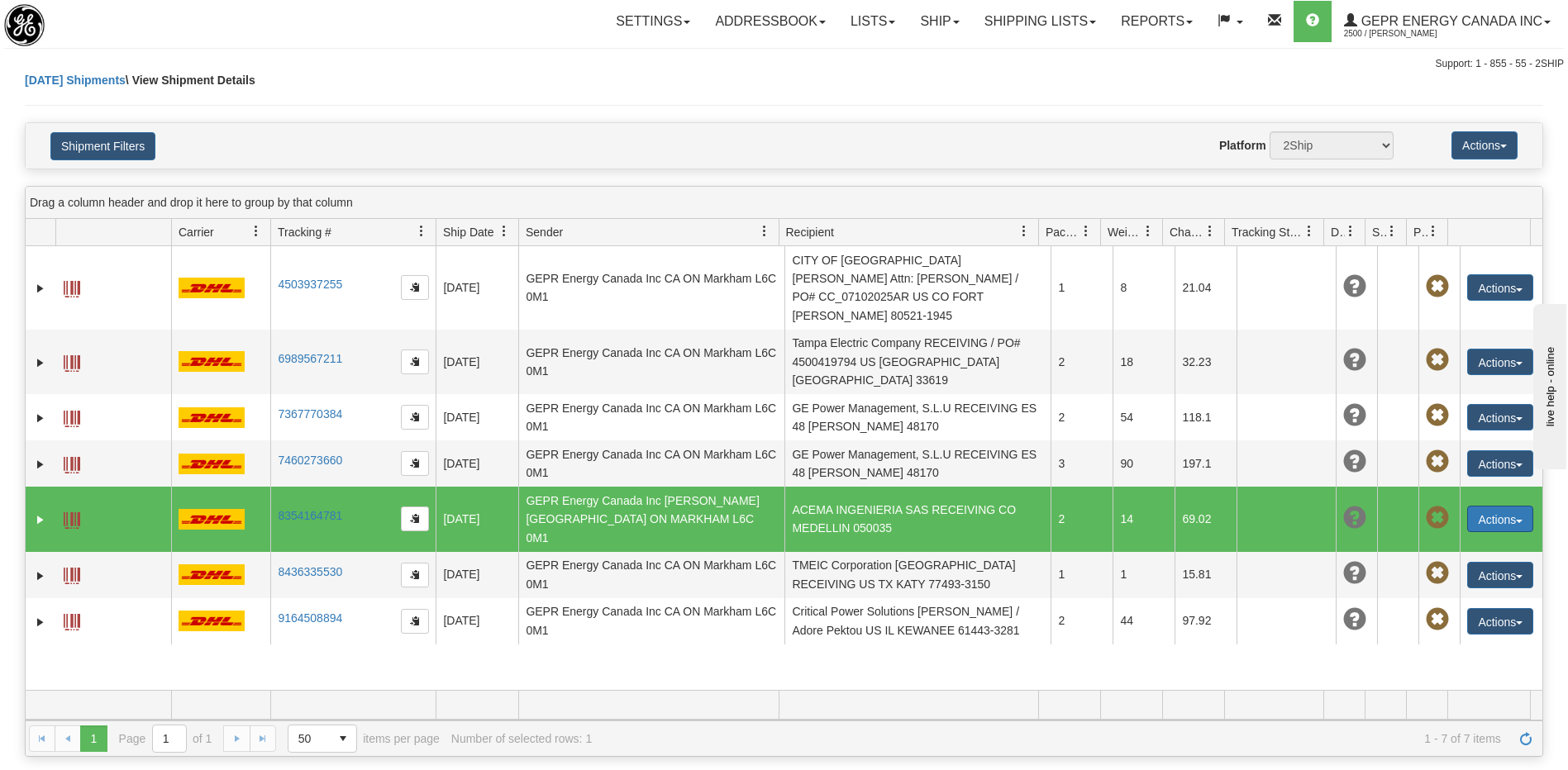
click at [1478, 506] on button "Actions" at bounding box center [1500, 518] width 66 height 26
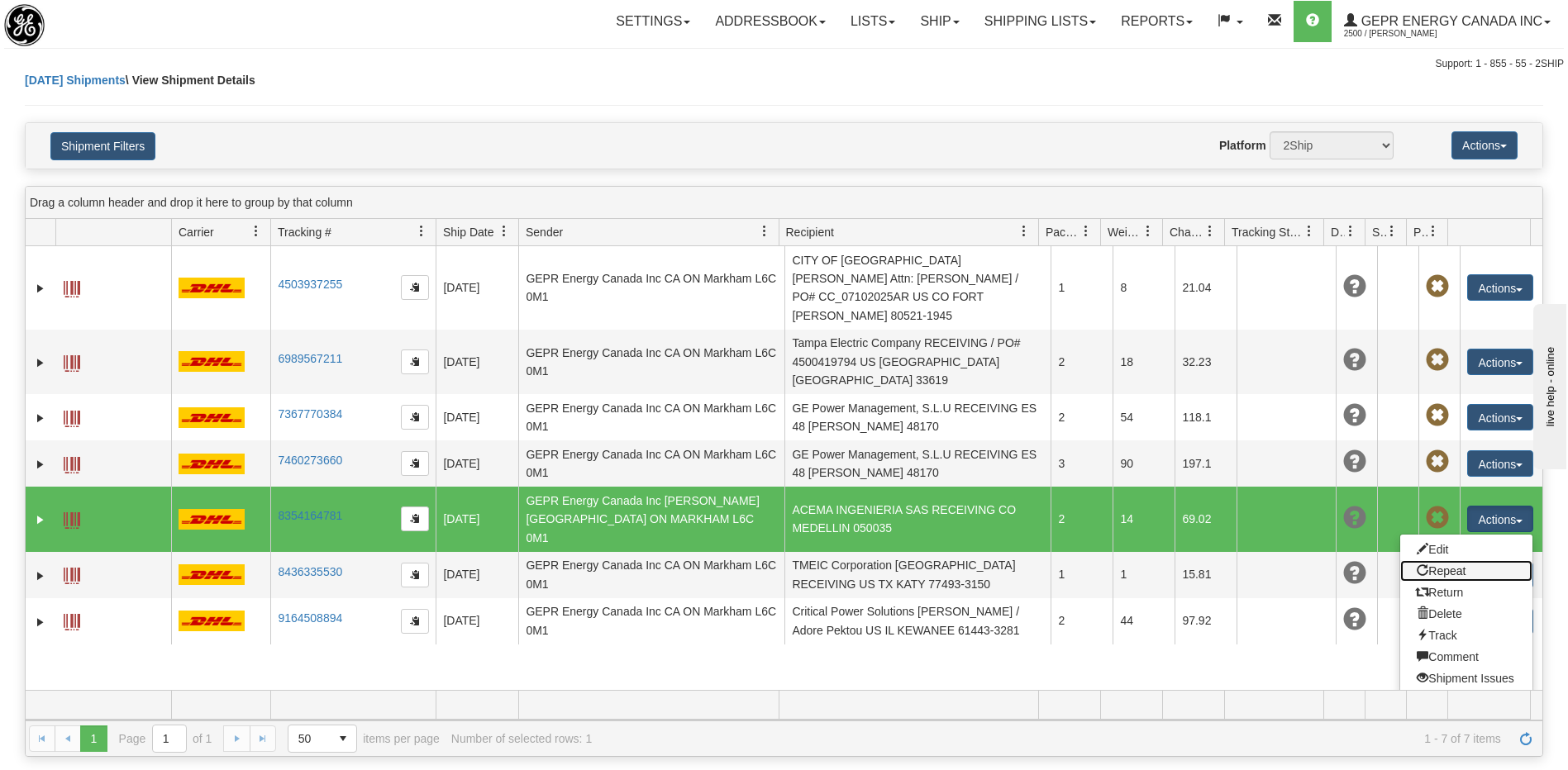
click at [1441, 560] on link "Repeat" at bounding box center [1466, 570] width 133 height 21
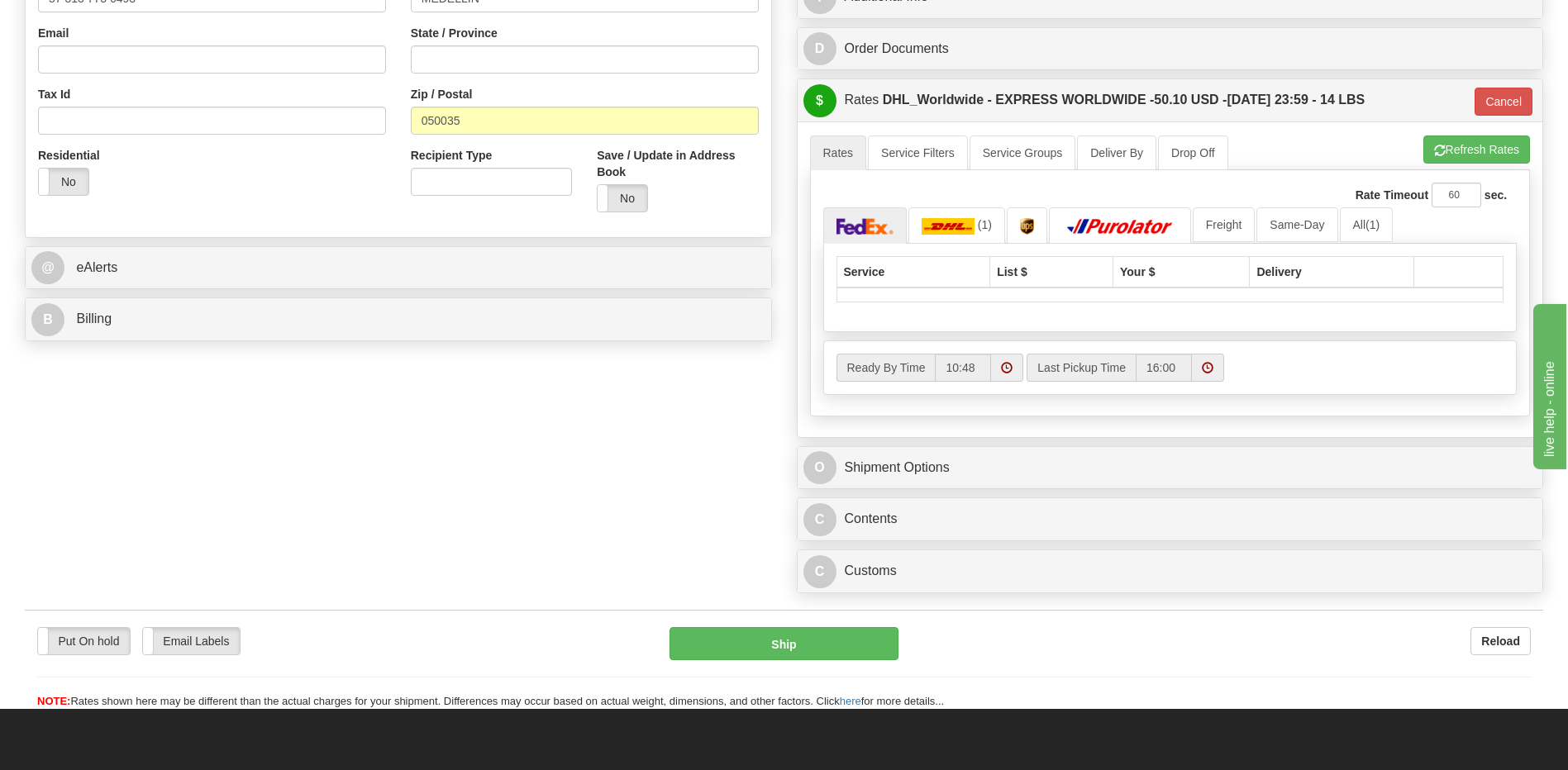
scroll to position [579, 0]
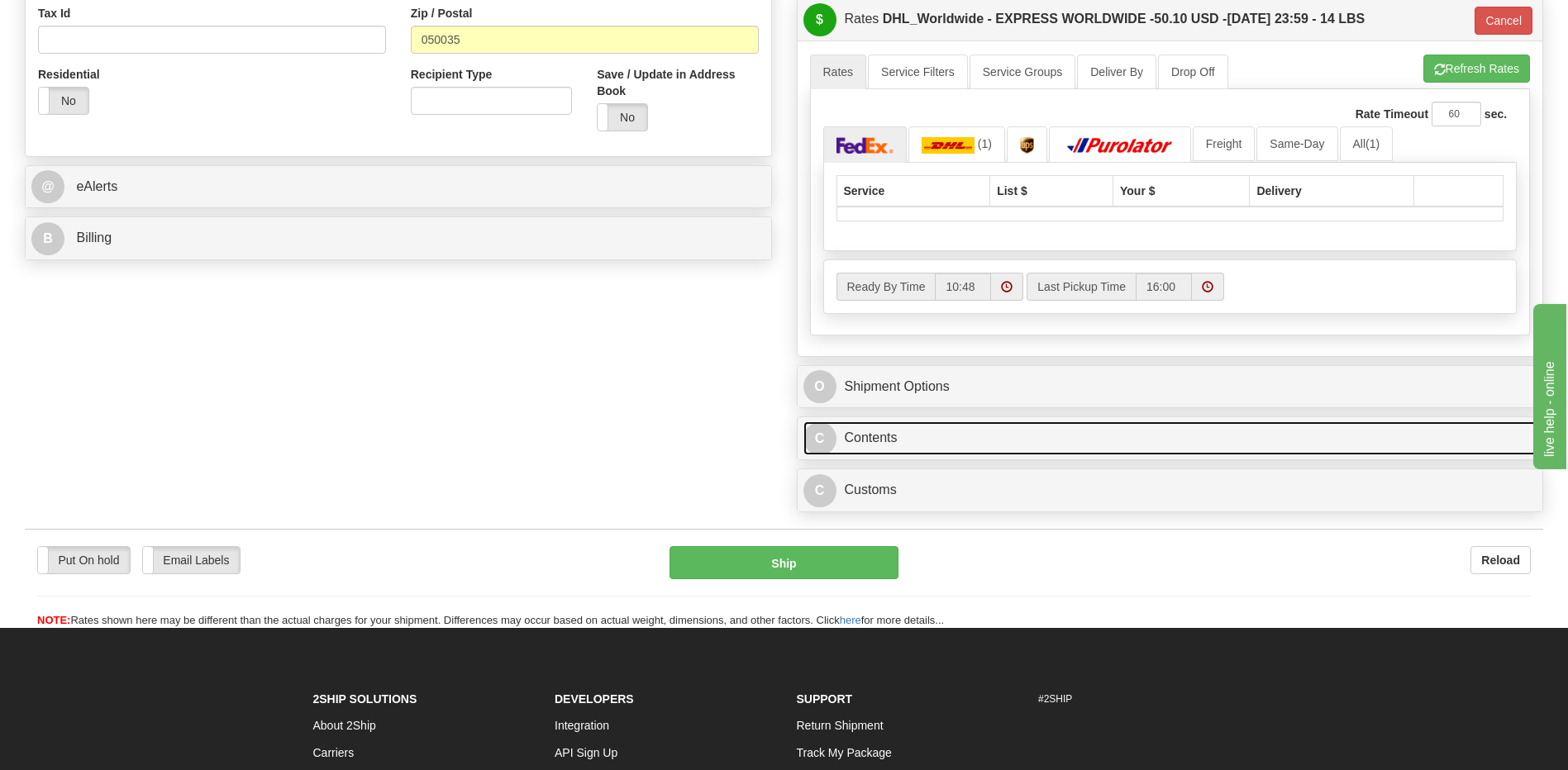
click at [967, 439] on link "C Contents" at bounding box center [1169, 439] width 733 height 34
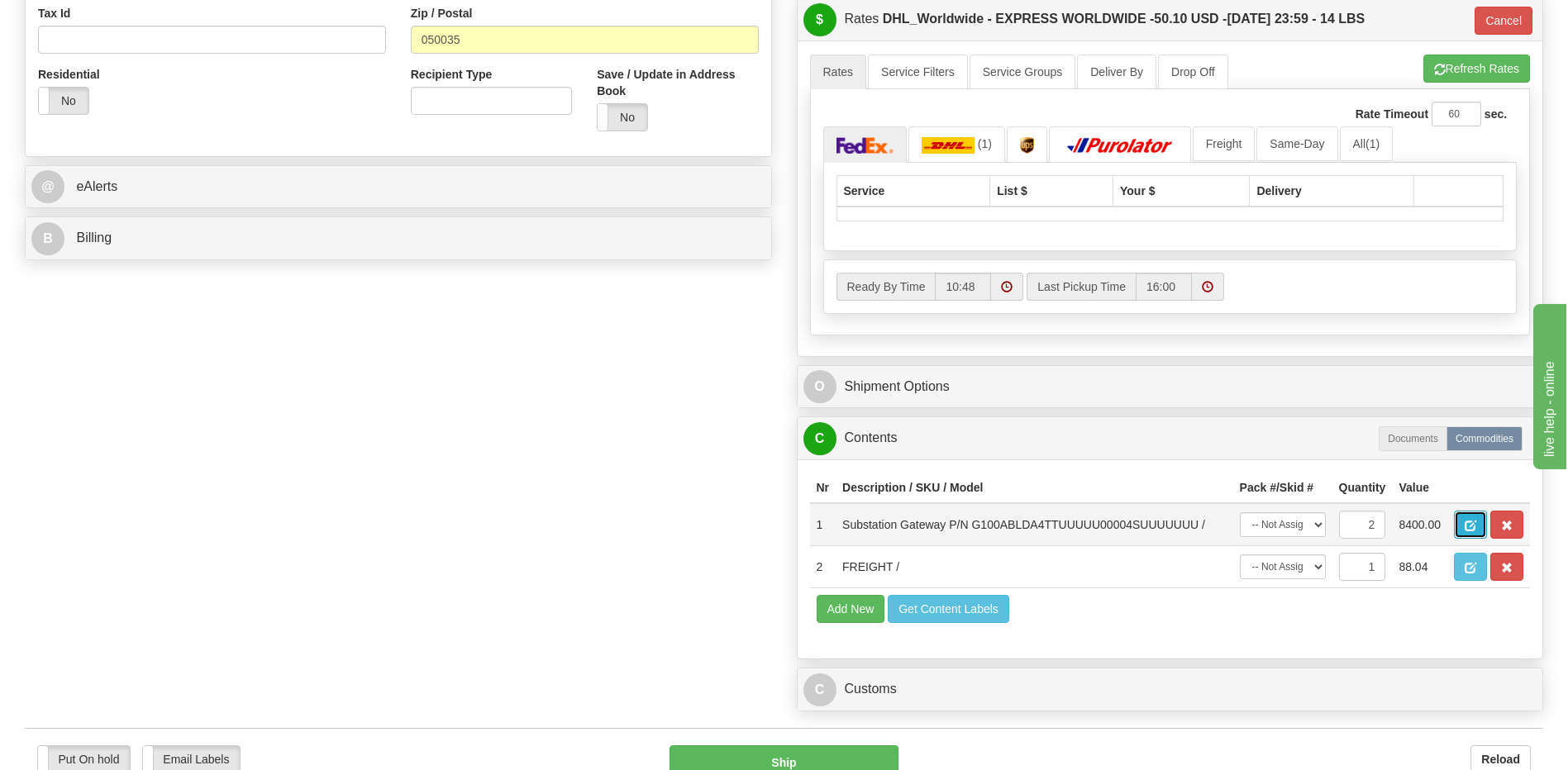
click at [1473, 530] on span "button" at bounding box center [1470, 526] width 12 height 11
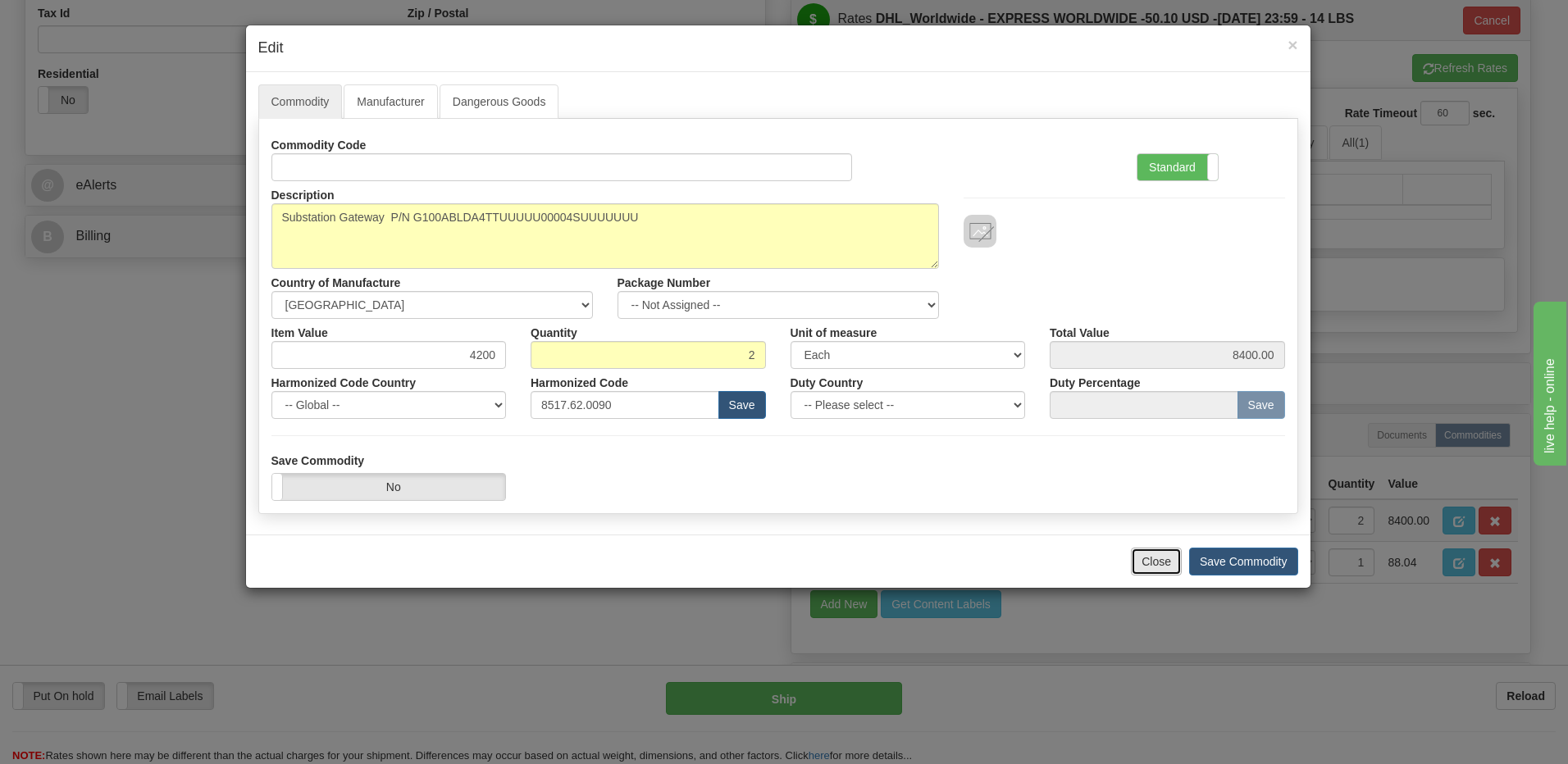
click at [1165, 562] on button "Close" at bounding box center [1156, 562] width 51 height 28
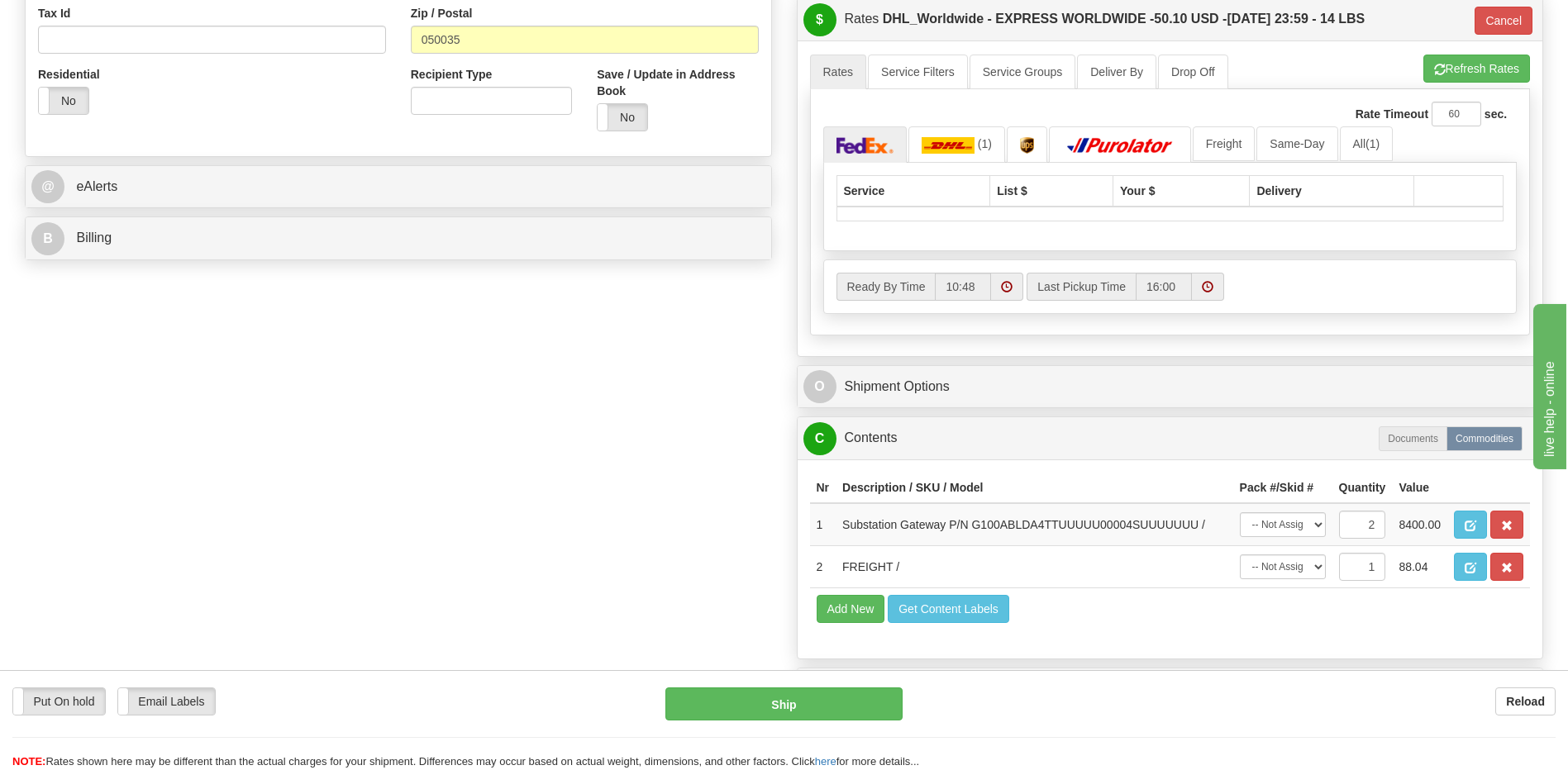
click at [626, 522] on div "Order # 86679744 -R S Sender" at bounding box center [784, 128] width 1543 height 1180
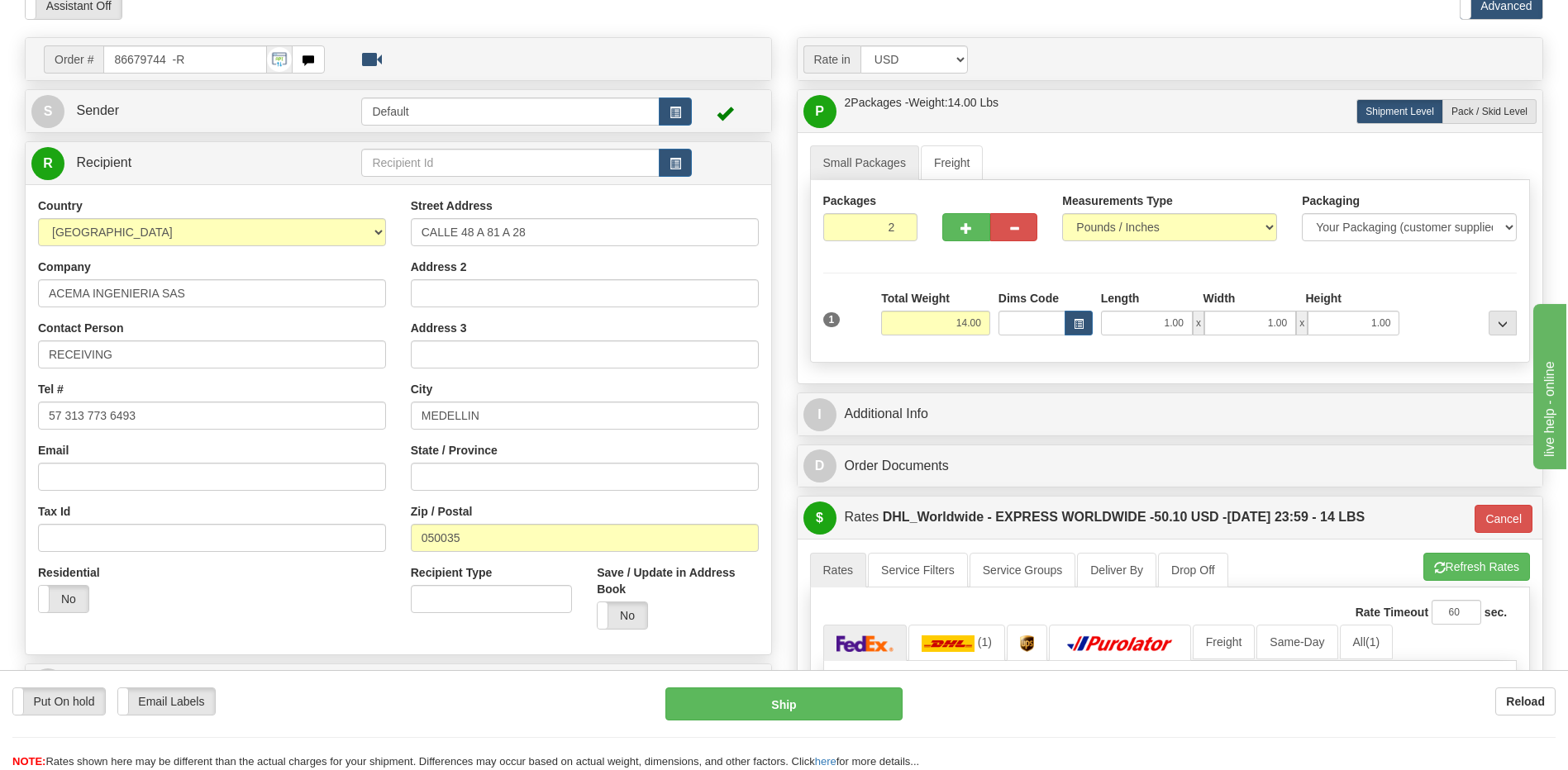
scroll to position [0, 0]
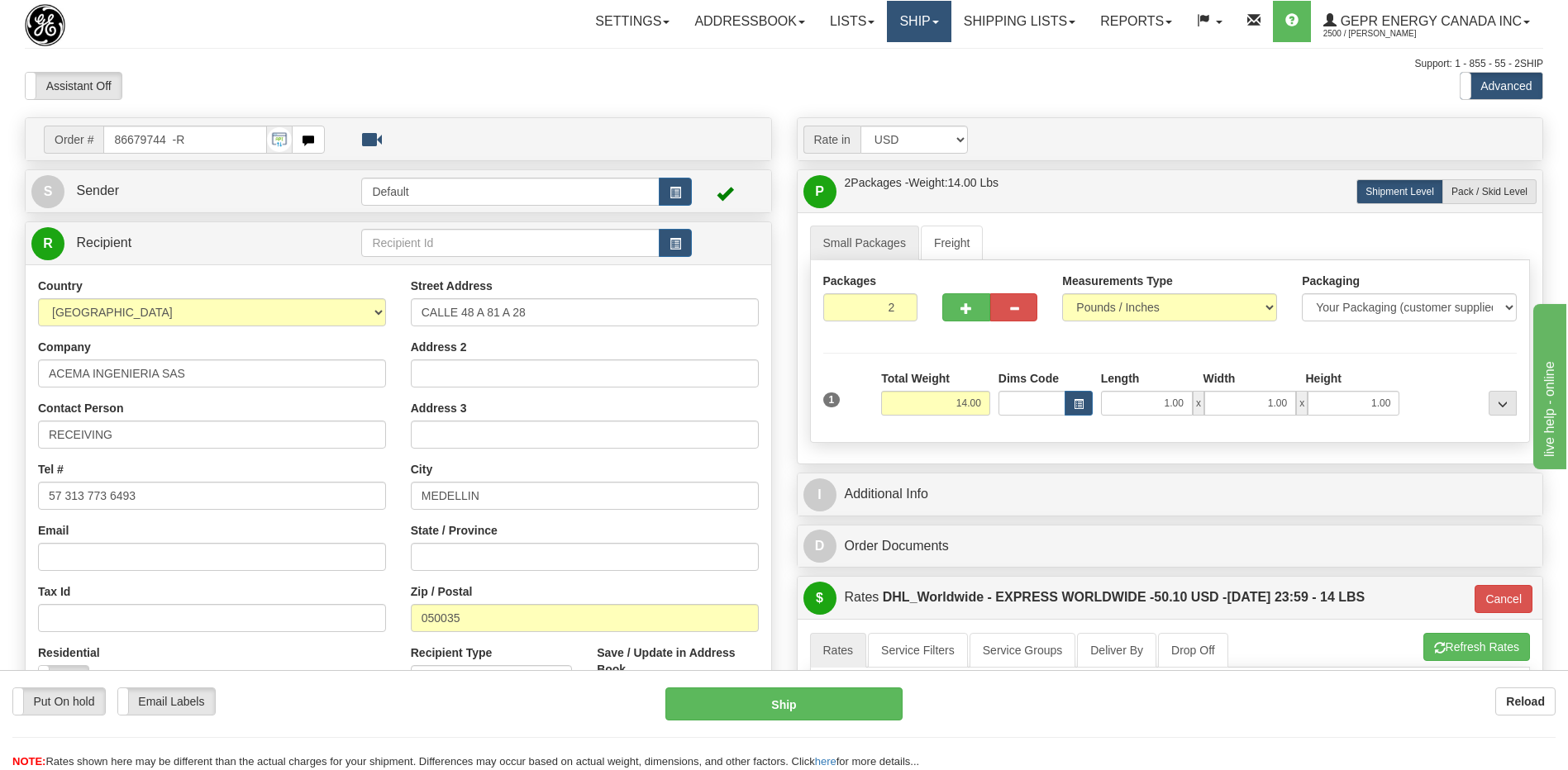
click at [905, 20] on link "Ship" at bounding box center [918, 21] width 64 height 42
click at [958, 20] on link "Shipping lists" at bounding box center [1019, 21] width 136 height 42
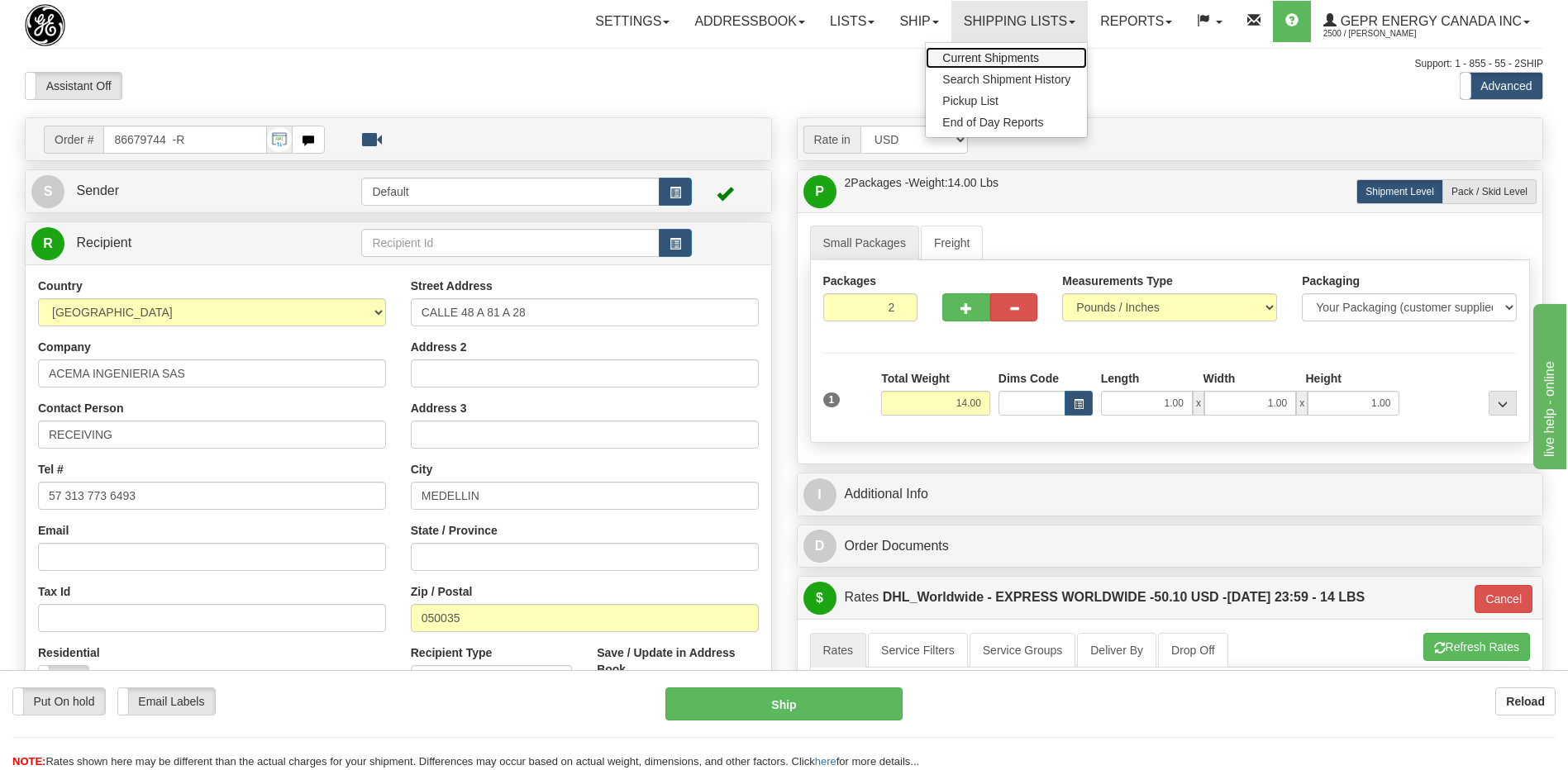
click at [943, 59] on span "Current Shipments" at bounding box center [990, 58] width 97 height 14
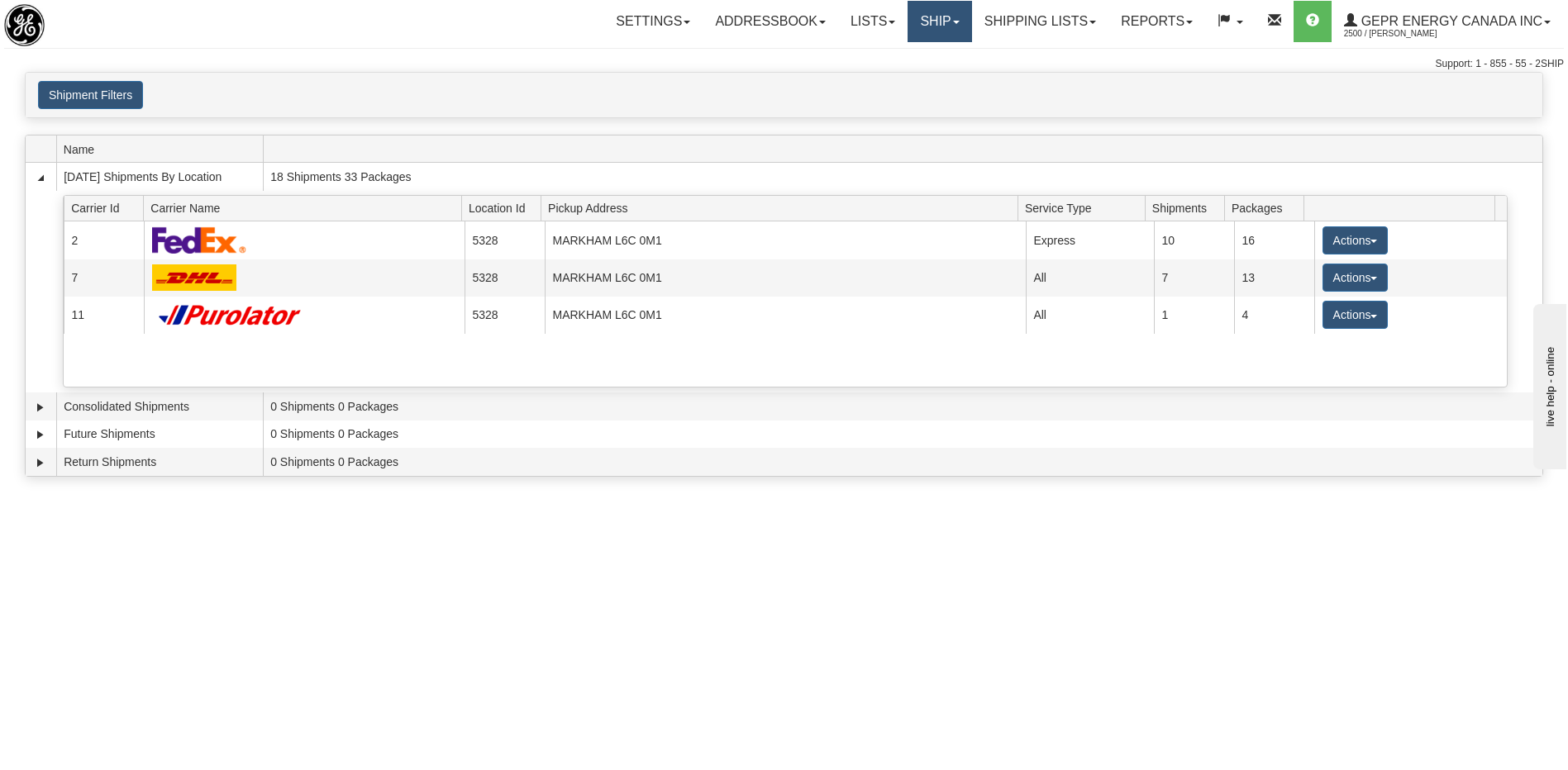
click at [920, 19] on link "Ship" at bounding box center [939, 21] width 64 height 42
click at [888, 54] on span "Ship Screen" at bounding box center [869, 58] width 63 height 14
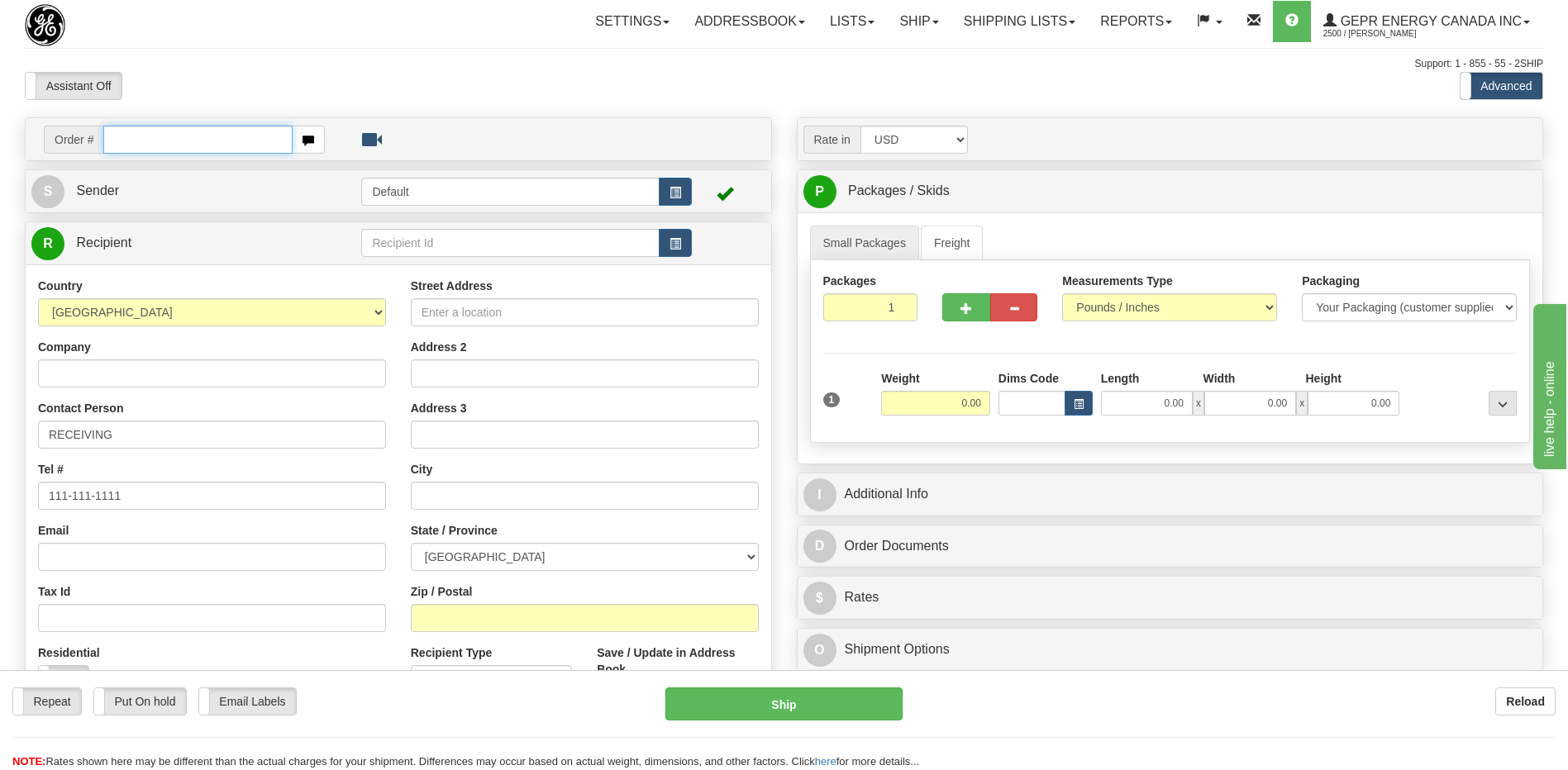
click at [112, 139] on input "text" at bounding box center [198, 139] width 189 height 28
paste input "86672951"
type input "86672951"
click at [198, 57] on body "Training Course Close Toggle navigation Settings Shipping Preferences New Recip…" at bounding box center [784, 385] width 1568 height 770
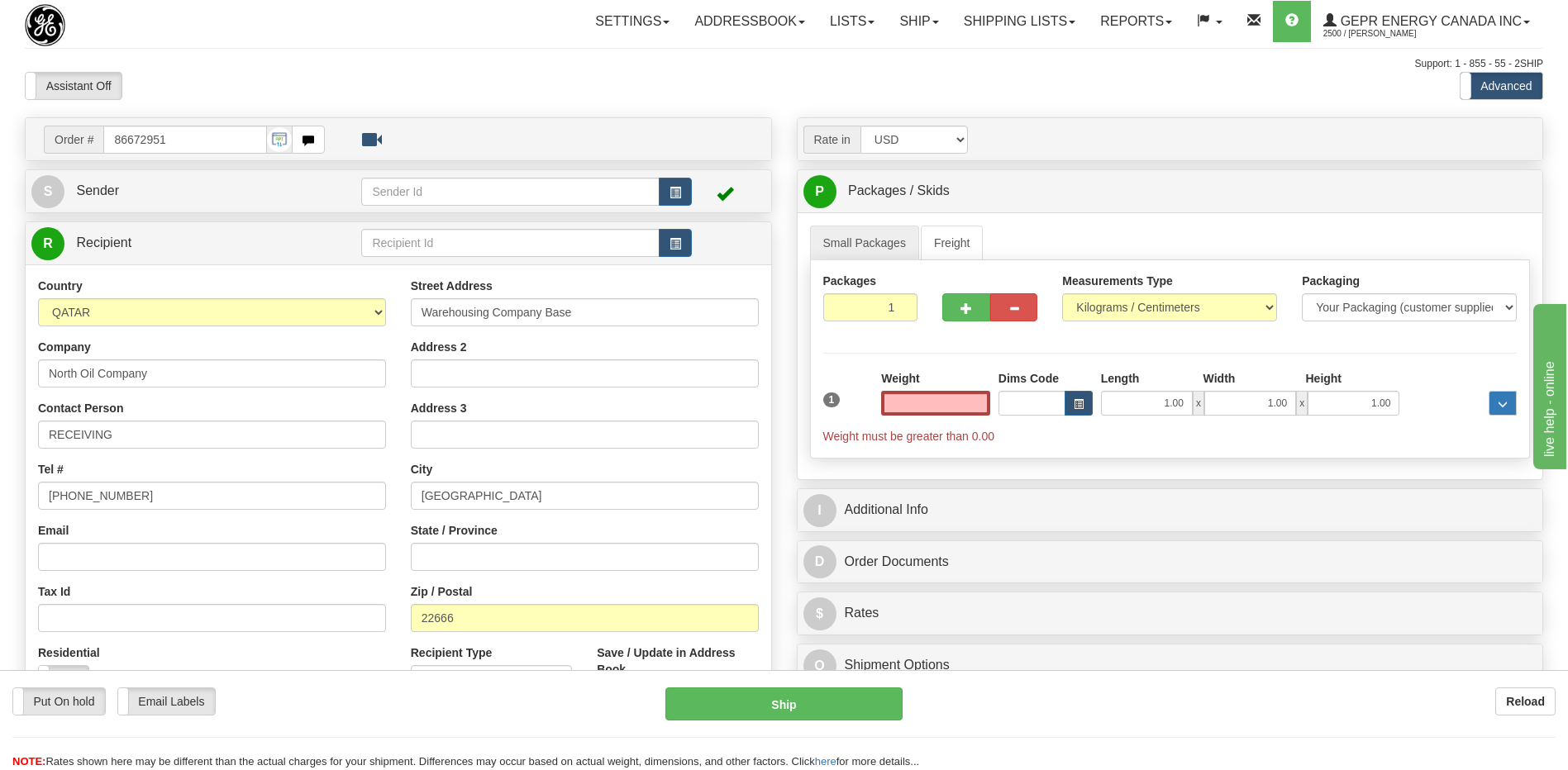
type input "0.00"
drag, startPoint x: 162, startPoint y: 499, endPoint x: -3, endPoint y: 527, distance: 167.4
click at [0, 527] on html "Training Course Close Toggle navigation Settings Shipping Preferences New Sende…" at bounding box center [784, 385] width 1568 height 770
paste input "14 4299666"
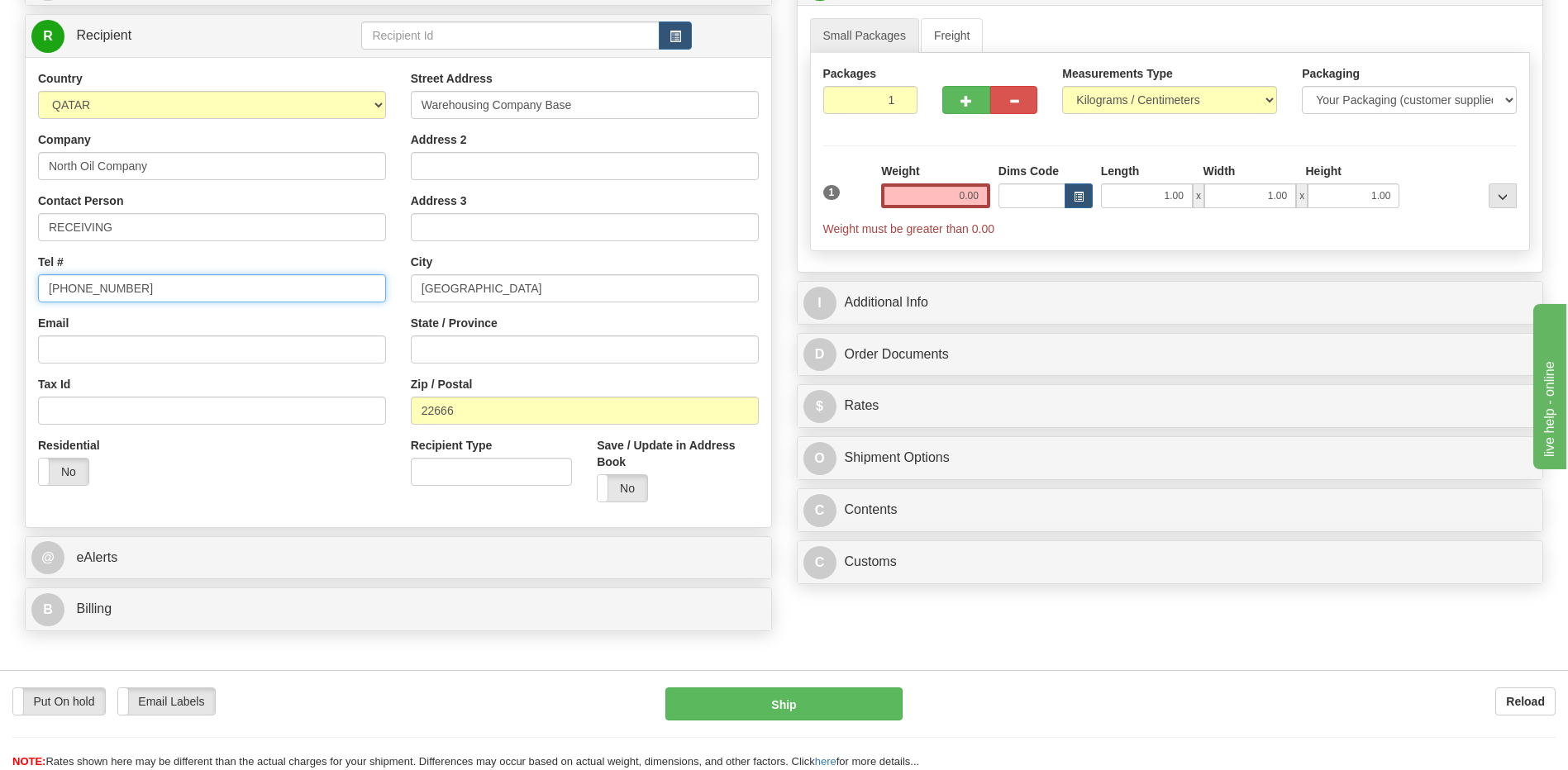
scroll to position [413, 0]
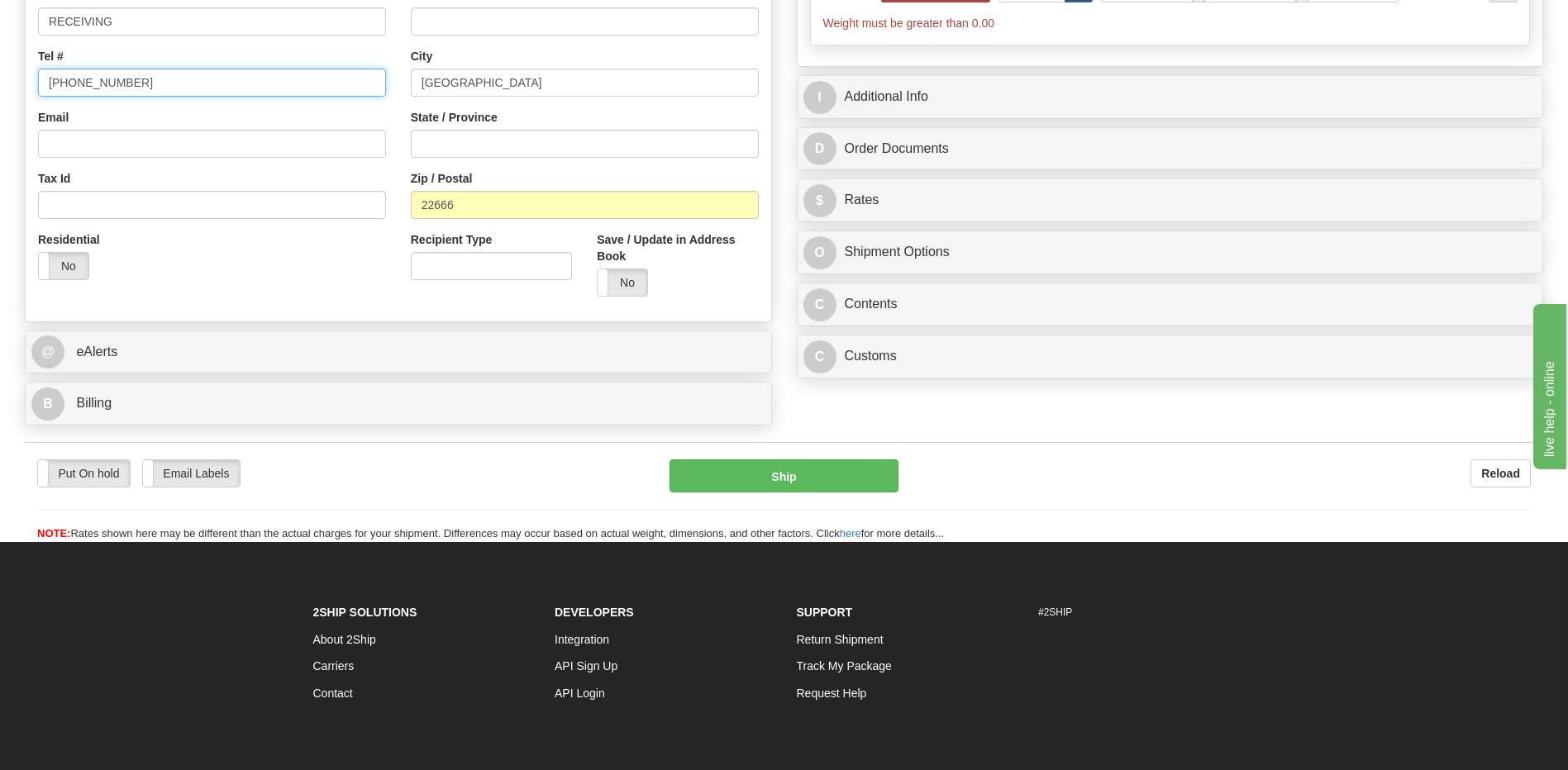
type input "[PHONE_NUMBER]"
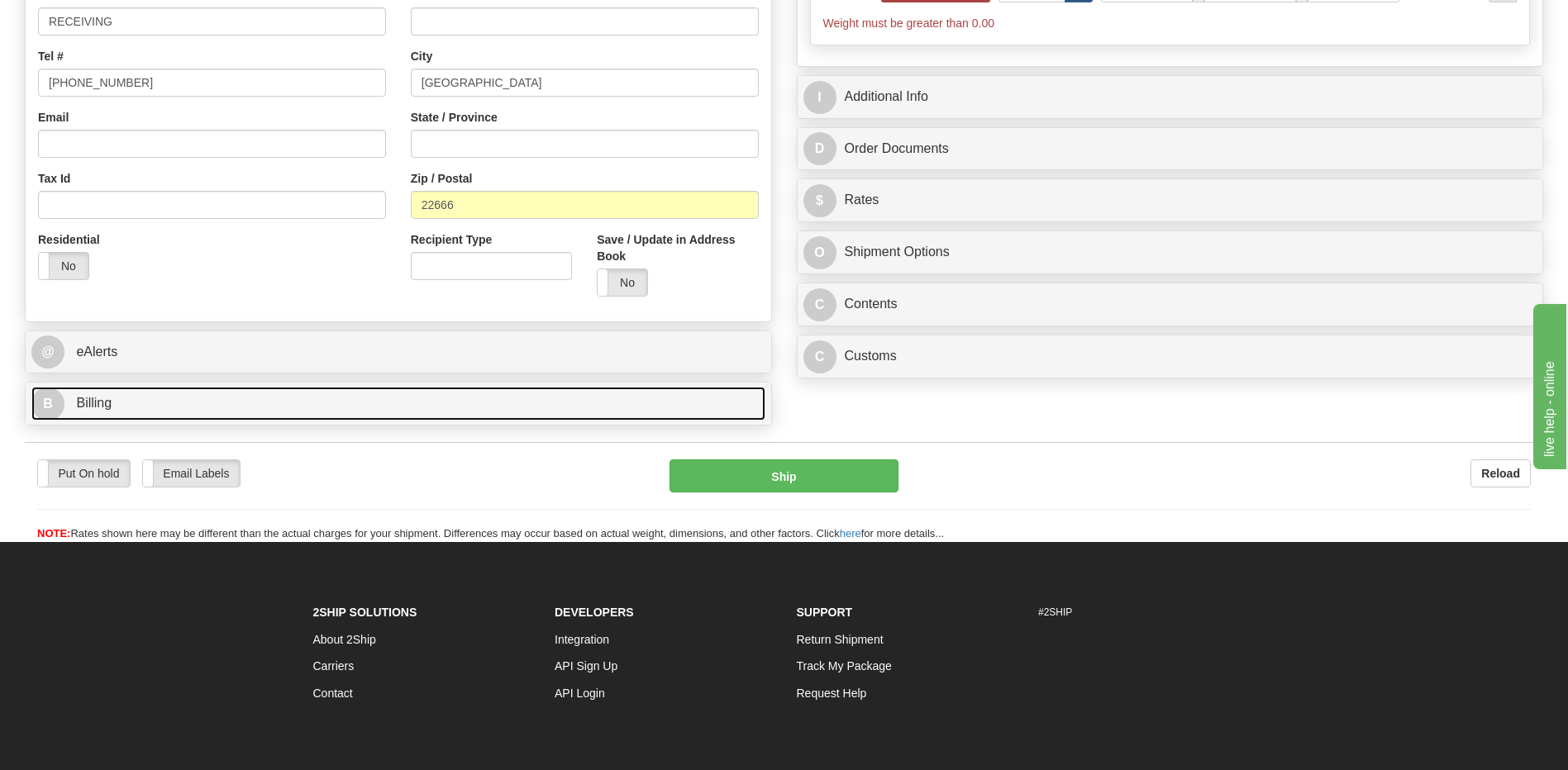
click at [144, 403] on link "B Billing" at bounding box center [398, 404] width 733 height 34
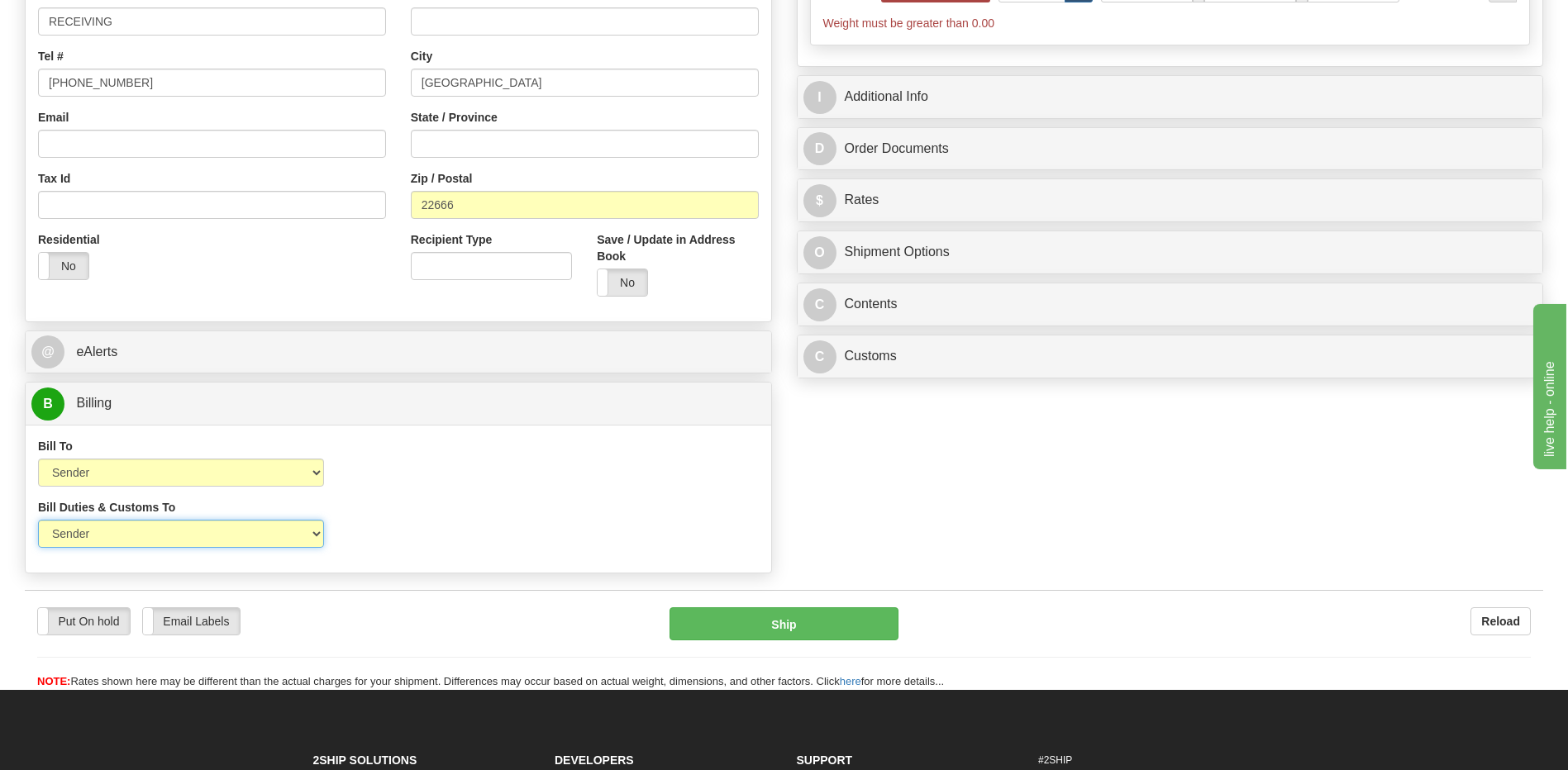
click at [272, 544] on select "Sender Recipient Third Party" at bounding box center [181, 534] width 286 height 28
select select "2"
click at [38, 520] on select "Sender Recipient Third Party" at bounding box center [181, 534] width 286 height 28
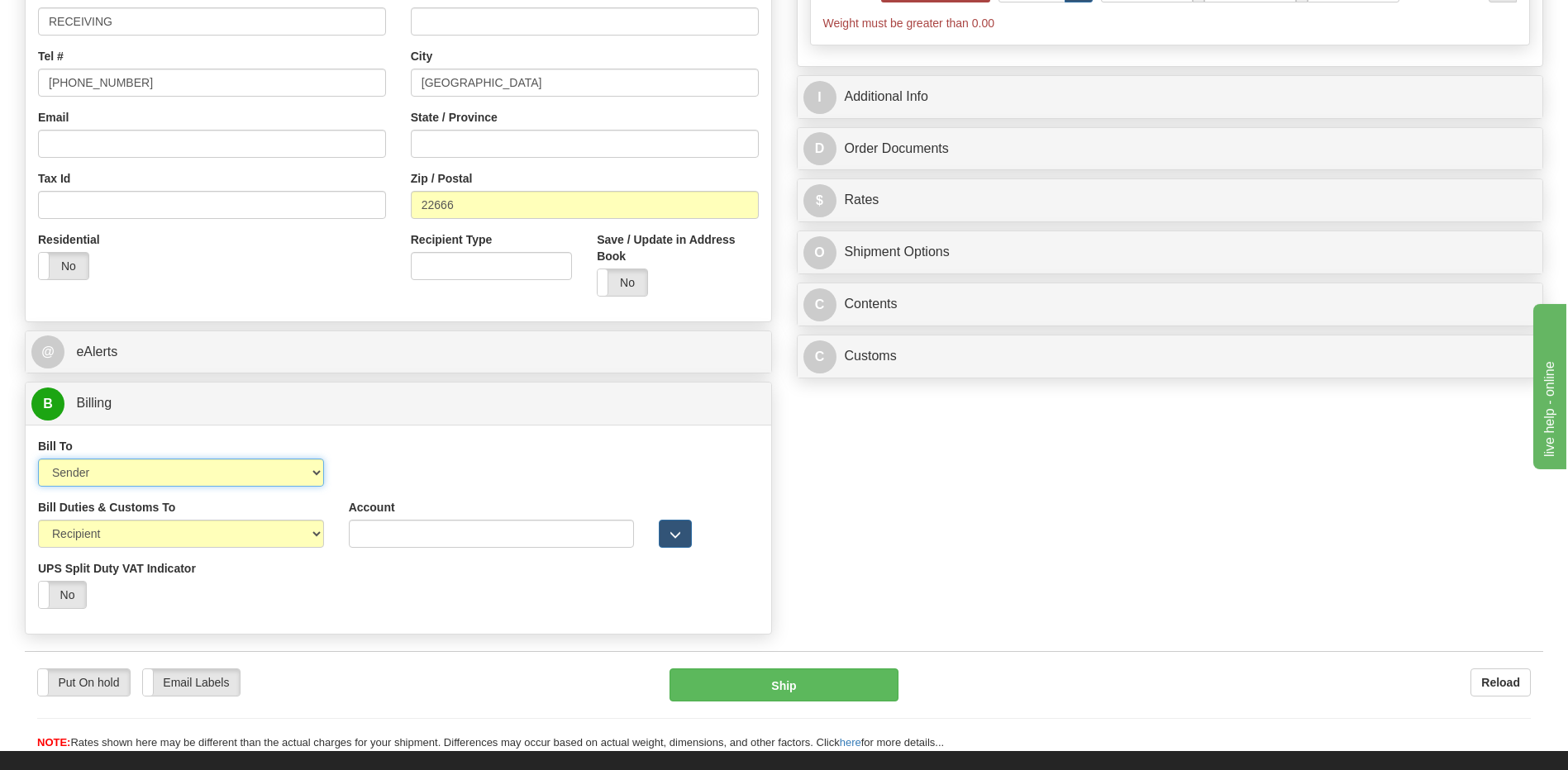
click at [252, 478] on select "Sender Recipient Third Party Collect" at bounding box center [181, 473] width 286 height 28
select select "2"
click at [38, 459] on select "Sender Recipient Third Party Collect" at bounding box center [181, 473] width 286 height 28
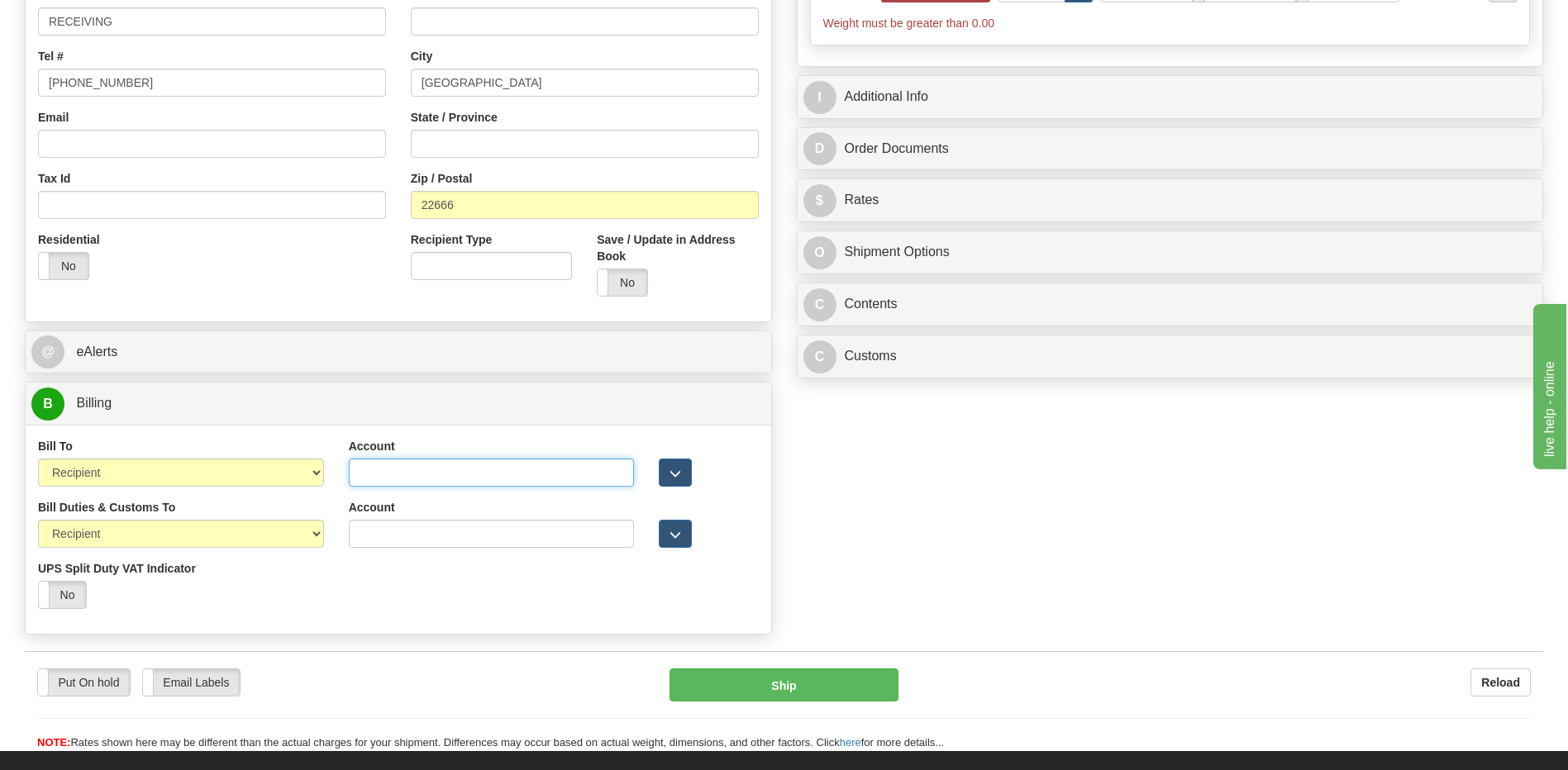
click at [349, 467] on input "Account" at bounding box center [491, 473] width 286 height 28
paste input "959278086"
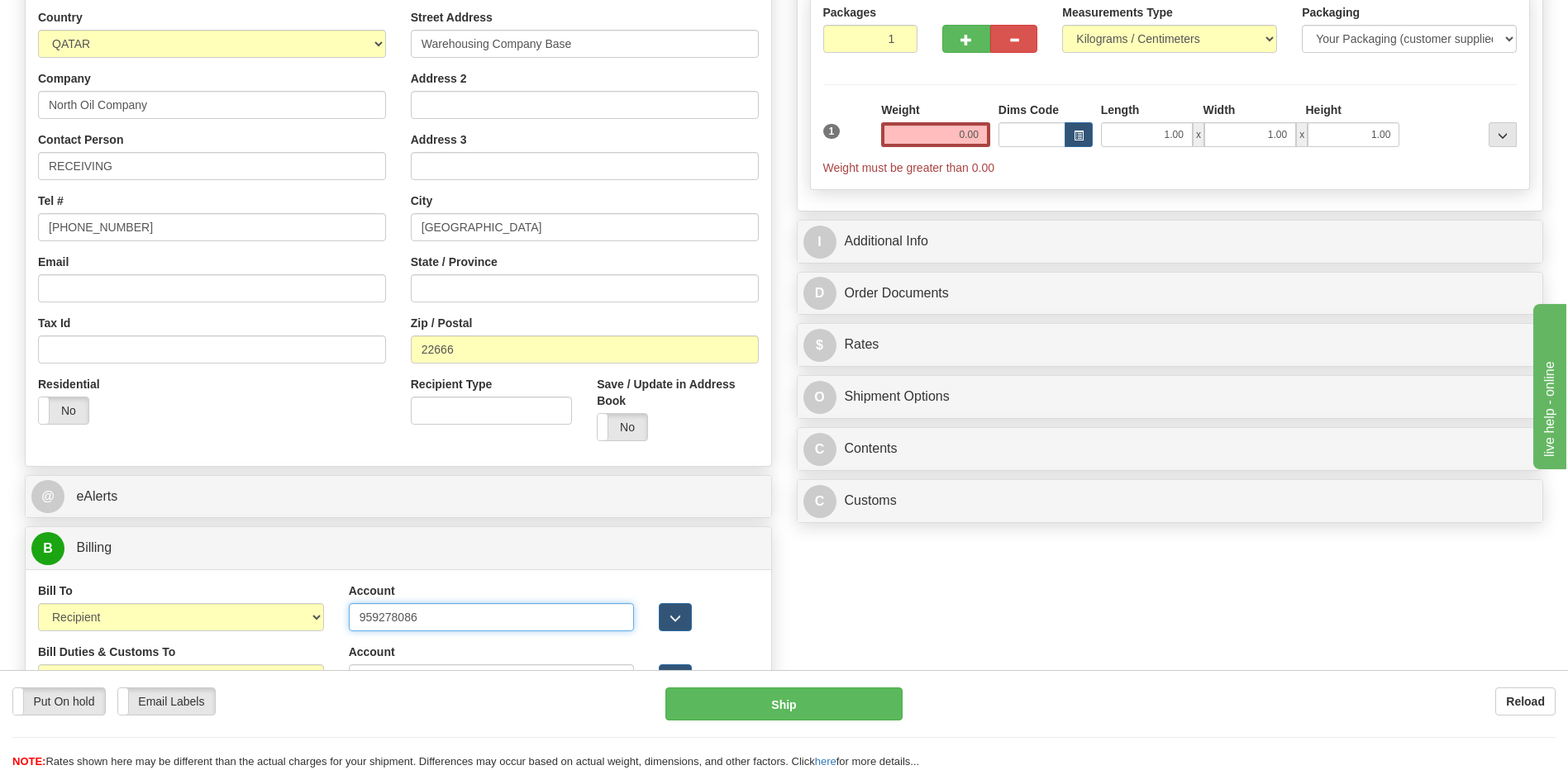
scroll to position [165, 0]
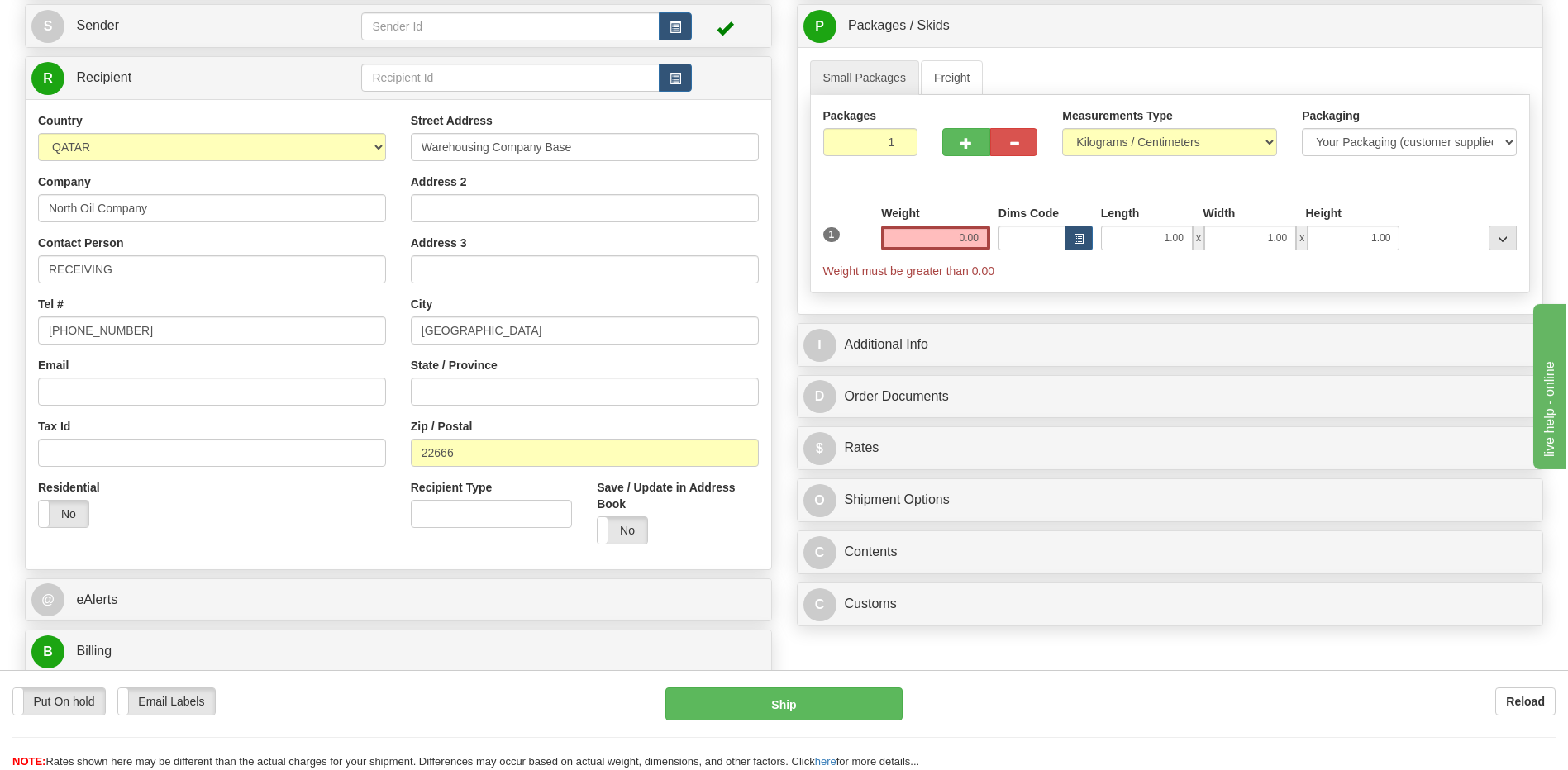
type input "959278086"
drag, startPoint x: 609, startPoint y: 149, endPoint x: 318, endPoint y: 144, distance: 291.0
click at [320, 139] on div "Country [GEOGRAPHIC_DATA] [GEOGRAPHIC_DATA] [GEOGRAPHIC_DATA] [GEOGRAPHIC_DATA]…" at bounding box center [398, 334] width 745 height 444
paste input "LOGISTICS BASE WITHIN GWC"
type input "LOGISTICS BASE WITHIN GWC"
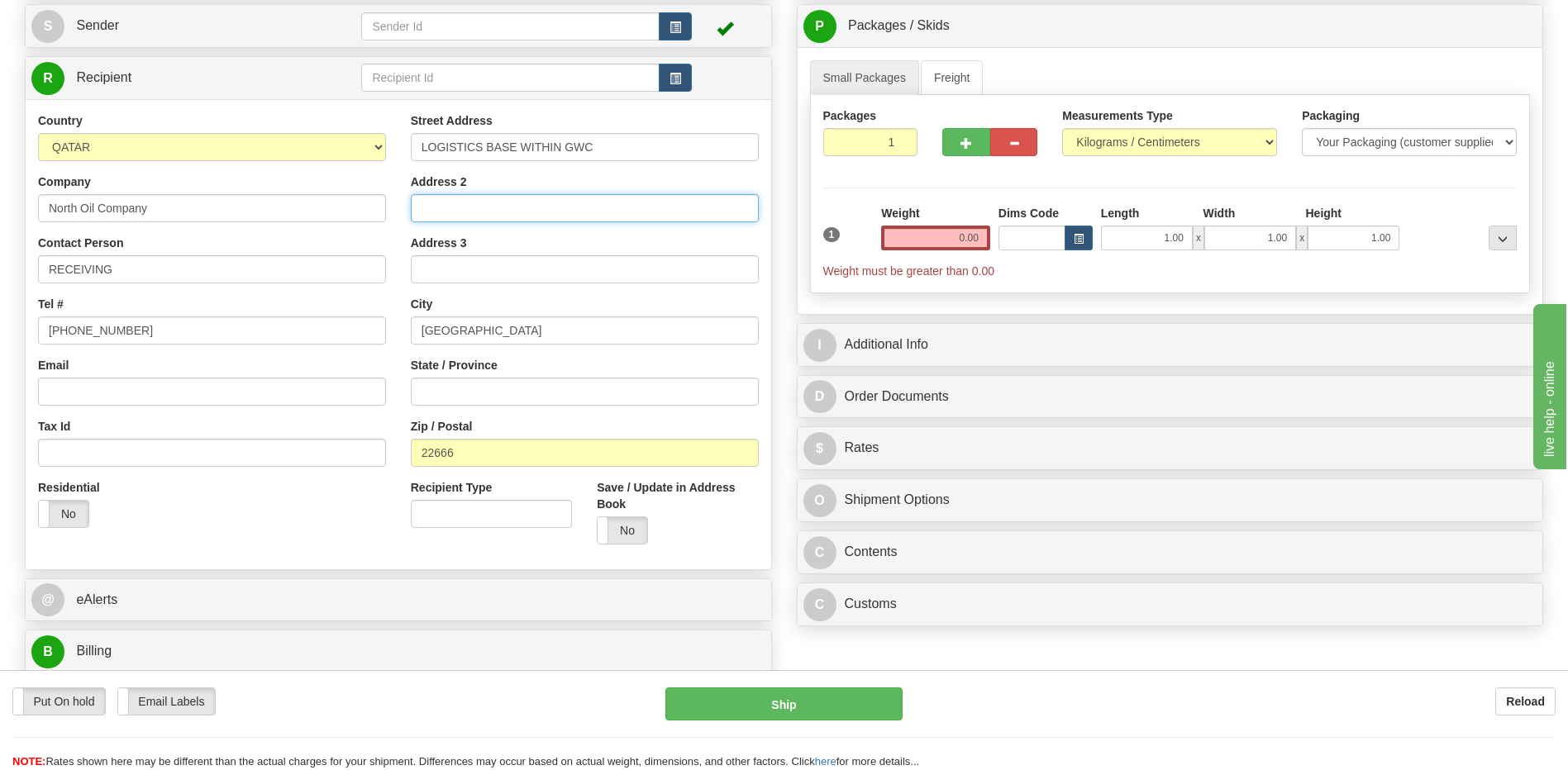
click at [473, 212] on input "Address 2" at bounding box center [584, 207] width 348 height 28
paste input "[GEOGRAPHIC_DATA]"
type input "[GEOGRAPHIC_DATA]"
drag, startPoint x: 578, startPoint y: 327, endPoint x: 236, endPoint y: 365, distance: 344.1
click at [238, 365] on div "Country [GEOGRAPHIC_DATA] [GEOGRAPHIC_DATA] [GEOGRAPHIC_DATA] [GEOGRAPHIC_DATA]…" at bounding box center [398, 334] width 745 height 444
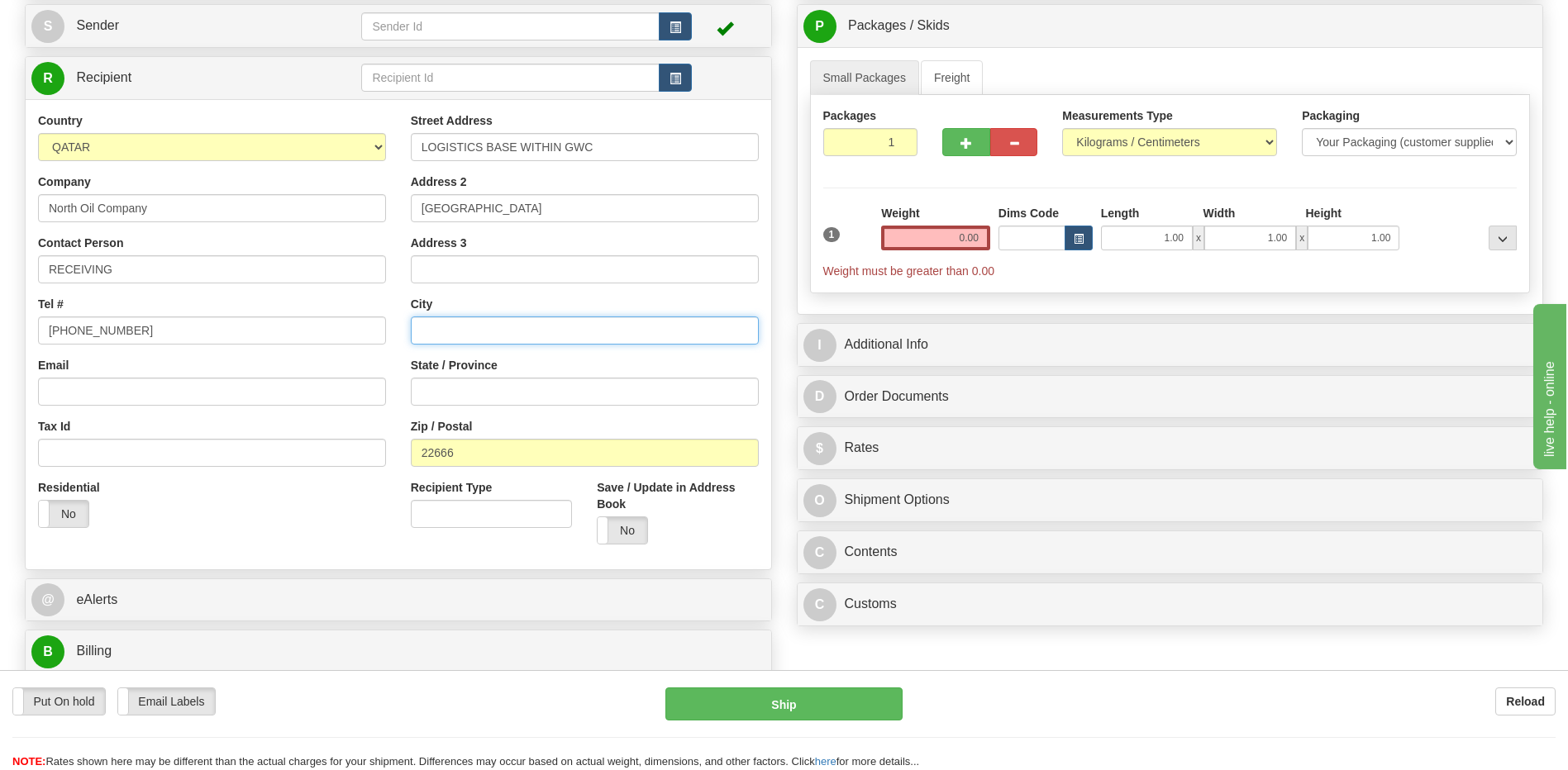
click at [425, 325] on input "text" at bounding box center [584, 330] width 348 height 28
paste input "[GEOGRAPHIC_DATA]"
type input "[GEOGRAPHIC_DATA]"
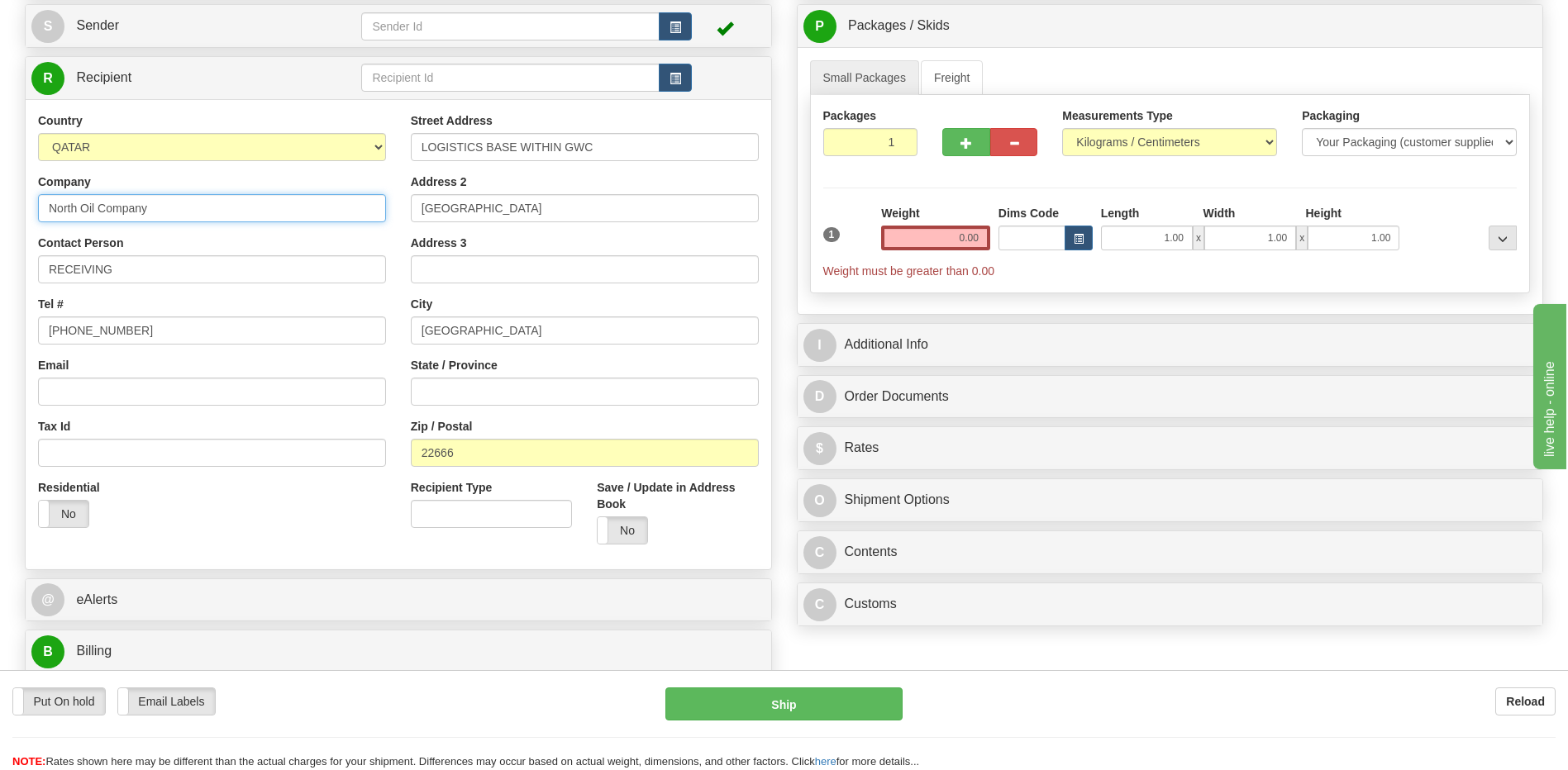
drag, startPoint x: 189, startPoint y: 218, endPoint x: 0, endPoint y: 224, distance: 189.1
click at [0, 218] on html "Training Course Close Toggle navigation Settings Shipping Preferences New Sende…" at bounding box center [784, 220] width 1568 height 770
paste input "[PERSON_NAME] OIL COMPANY"
type input "NORTH OIL COMPANY"
click at [263, 533] on div "Residential Yes No" at bounding box center [212, 510] width 373 height 61
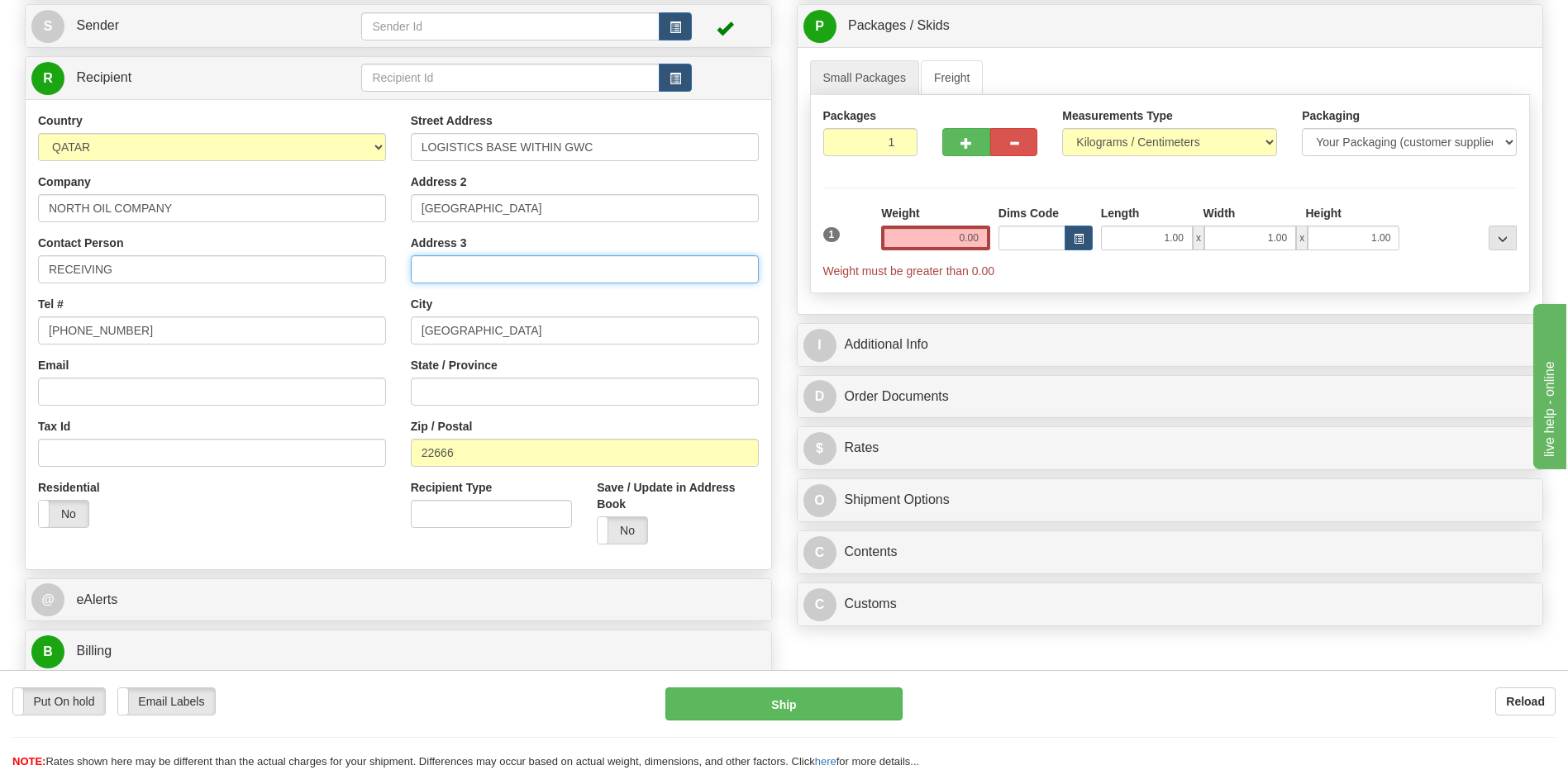
click at [434, 263] on input "Address 3" at bounding box center [584, 269] width 348 height 28
paste input "[DOMAIN_NAME]: 21264"
type input "[DOMAIN_NAME]: 21264"
click at [246, 534] on div "Residential Yes No" at bounding box center [212, 510] width 373 height 61
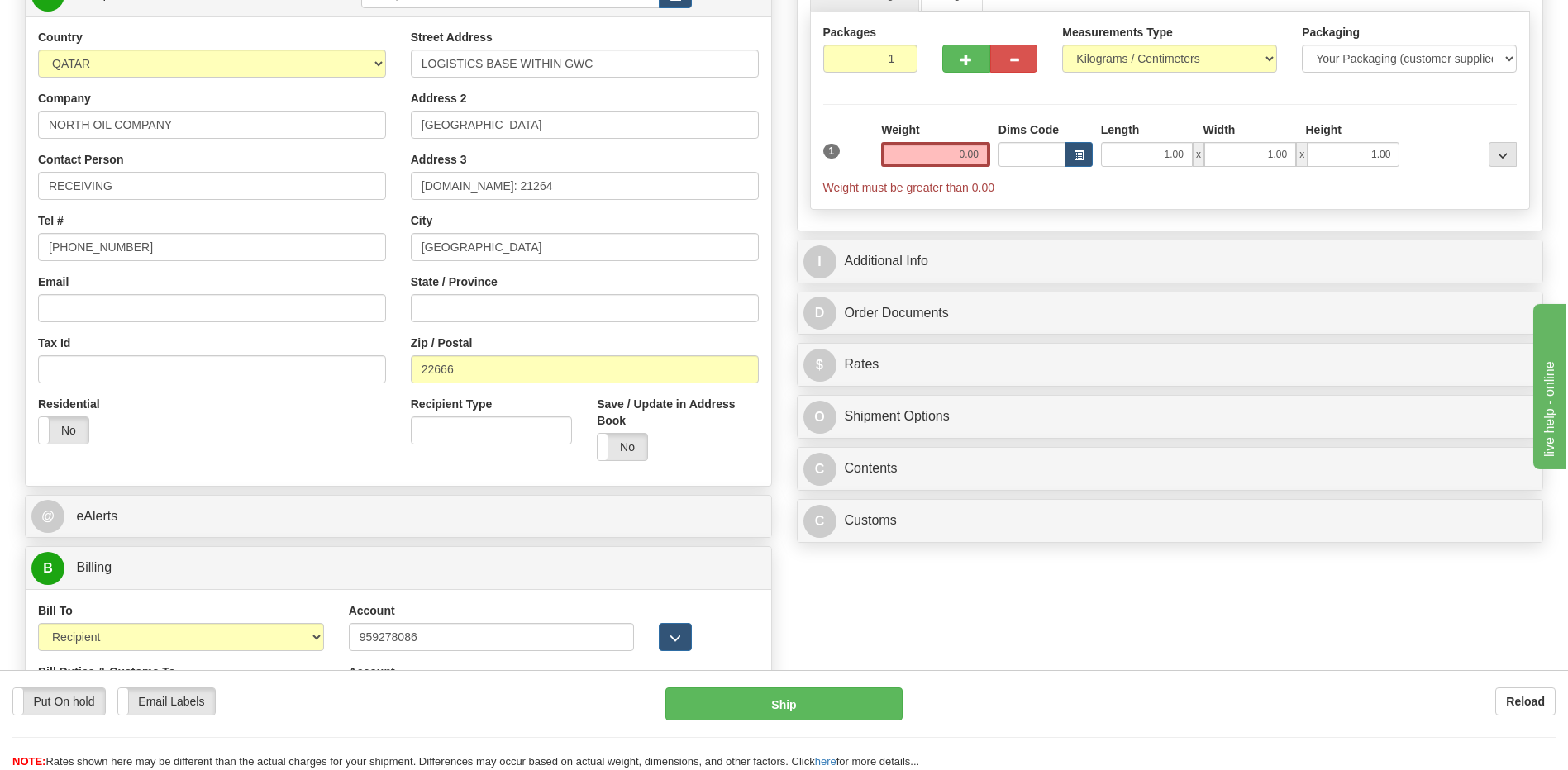
scroll to position [248, 0]
click at [288, 465] on div "Country [GEOGRAPHIC_DATA] [GEOGRAPHIC_DATA] [GEOGRAPHIC_DATA] [GEOGRAPHIC_DATA]…" at bounding box center [398, 252] width 745 height 444
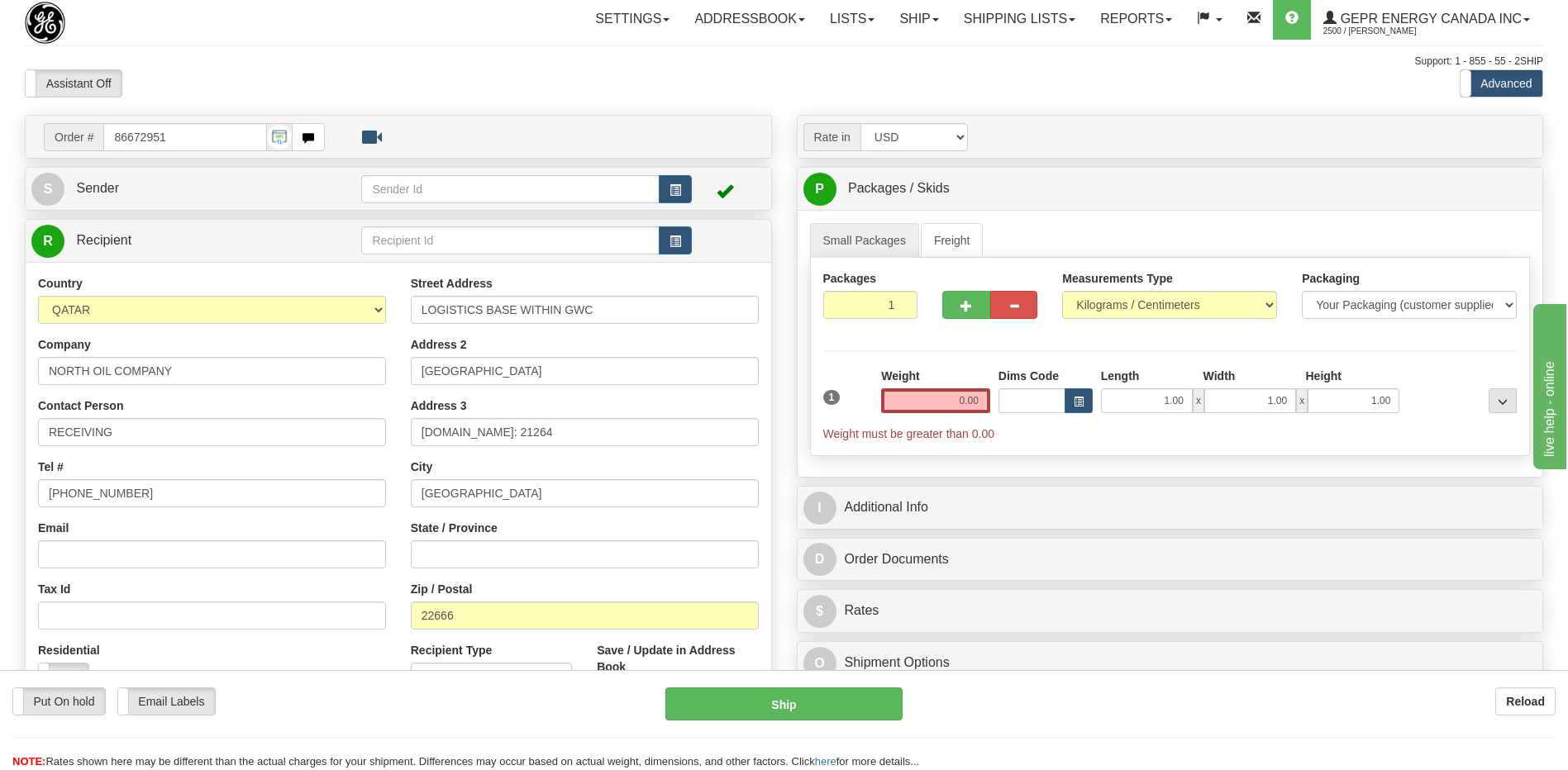
scroll to position [0, 0]
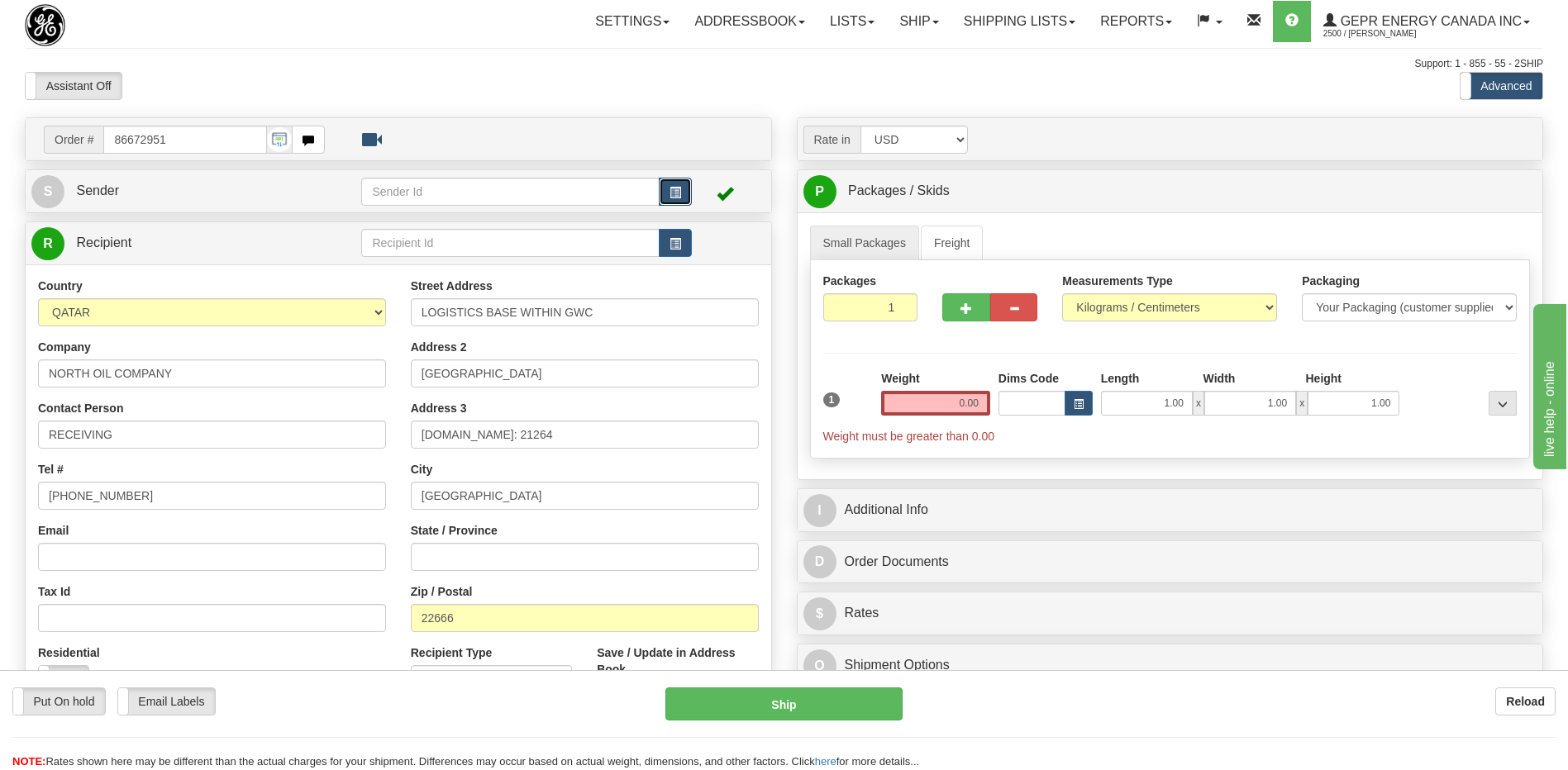
click at [674, 191] on span "button" at bounding box center [676, 193] width 12 height 11
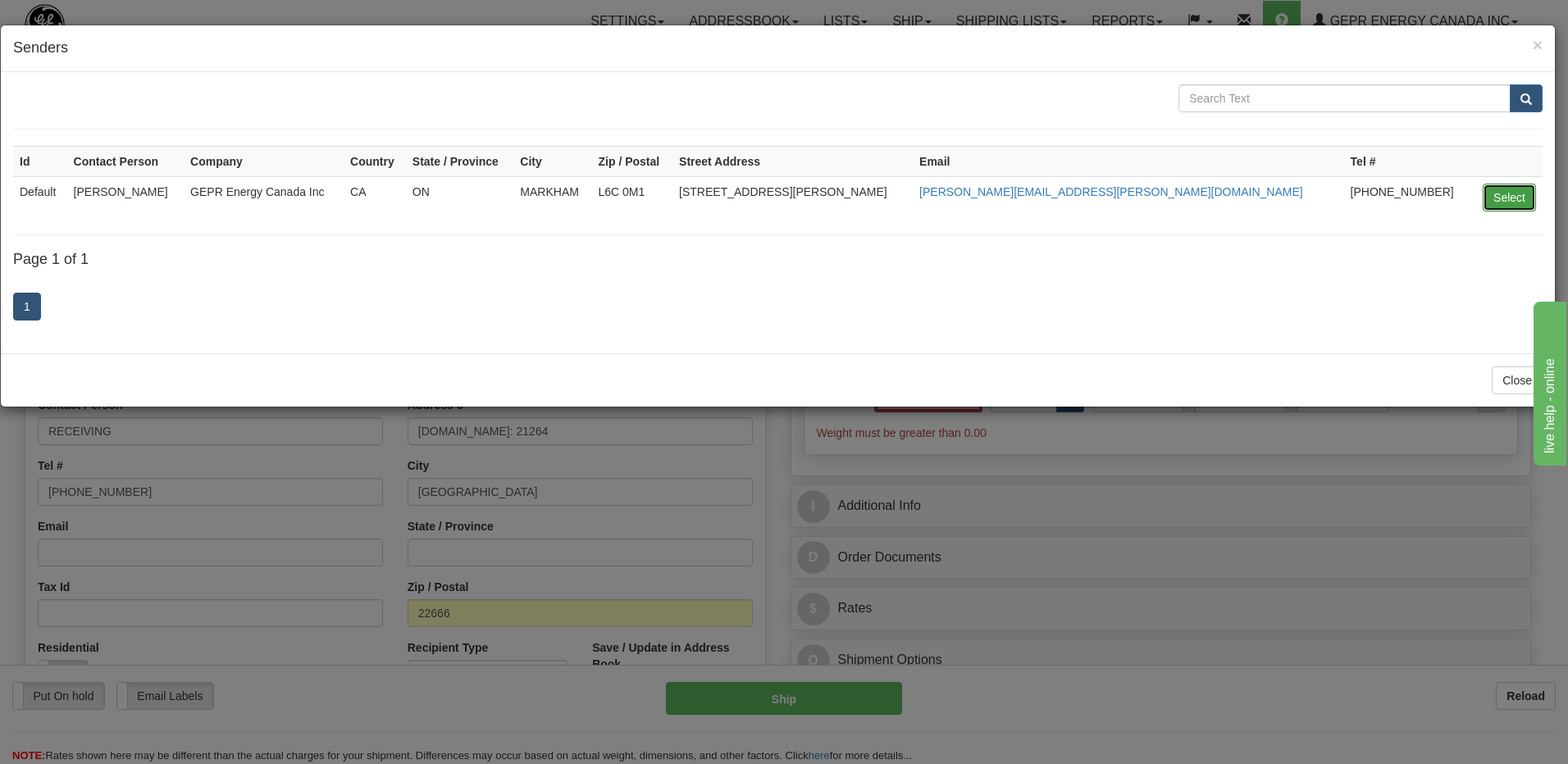
click at [1501, 193] on button "Select" at bounding box center [1509, 197] width 53 height 28
type input "Default"
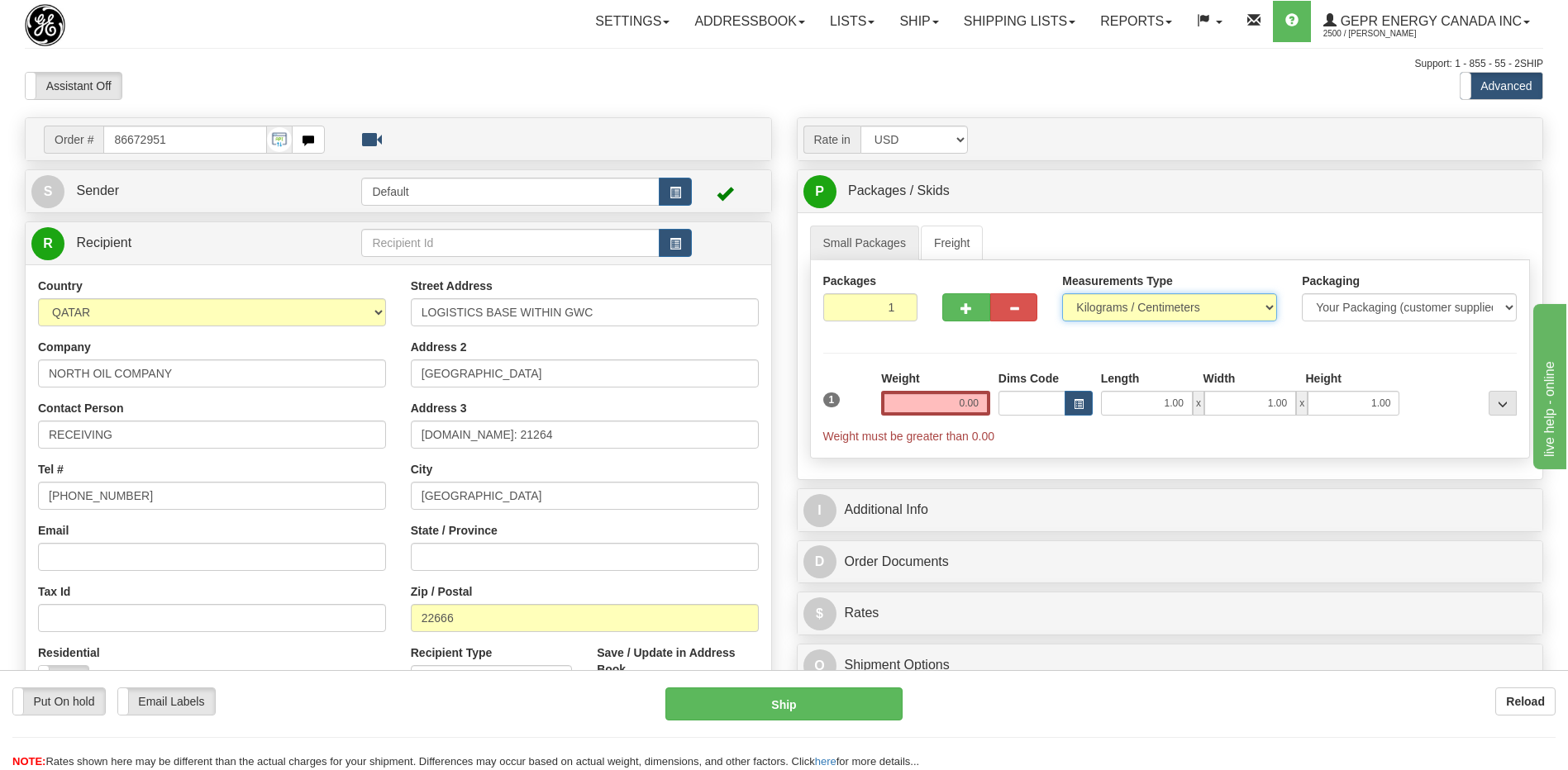
click at [1101, 299] on select "Pounds / Inches Kilograms / Centimeters" at bounding box center [1169, 307] width 215 height 28
select select "0"
click at [1061, 293] on select "Pounds / Inches Kilograms / Centimeters" at bounding box center [1169, 307] width 215 height 28
drag, startPoint x: 952, startPoint y: 412, endPoint x: 1039, endPoint y: 409, distance: 87.1
click at [1039, 409] on div "1 Weight 0.00 Dims Code 1.00" at bounding box center [1170, 408] width 702 height 75
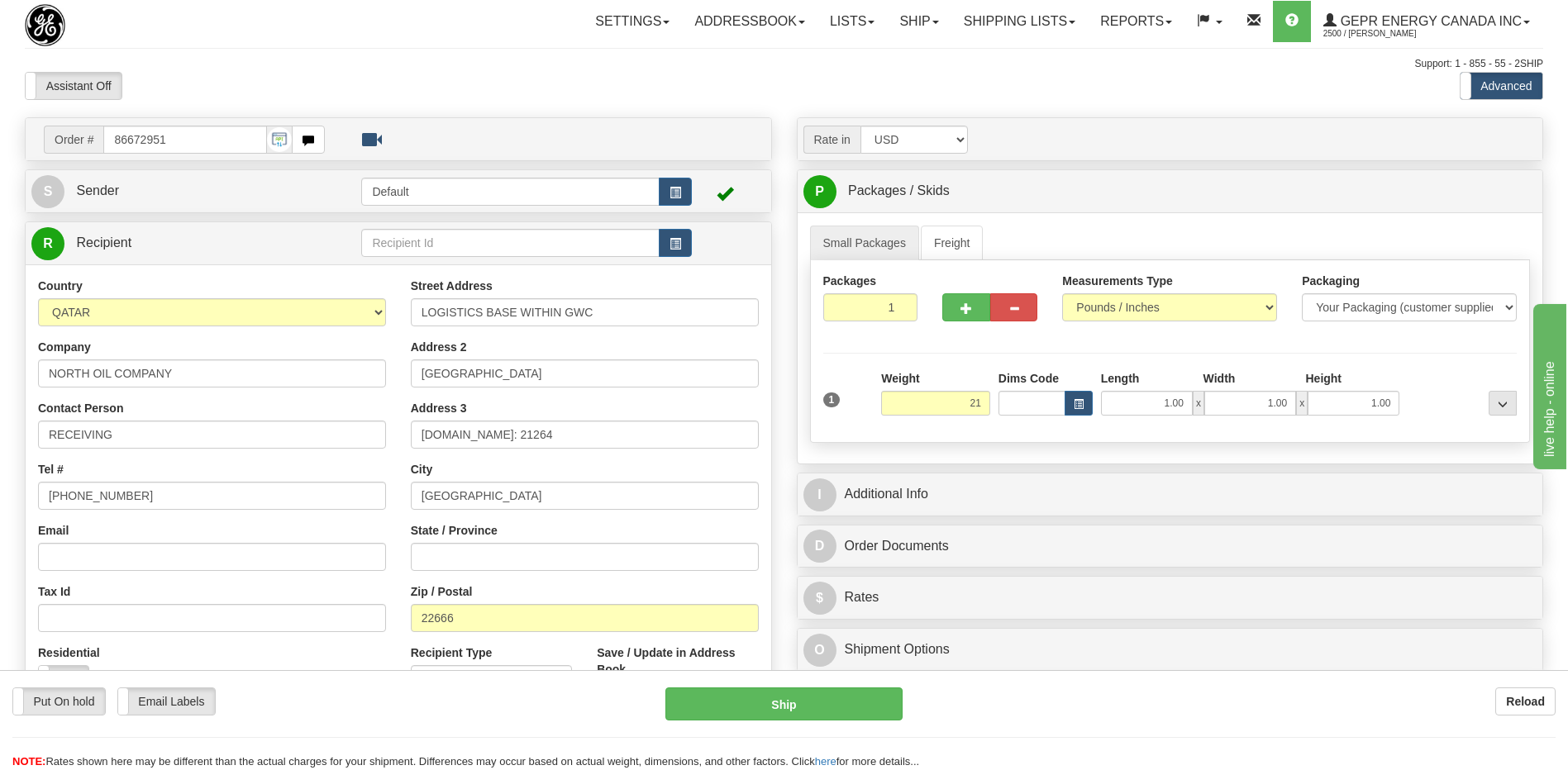
type input "21.00"
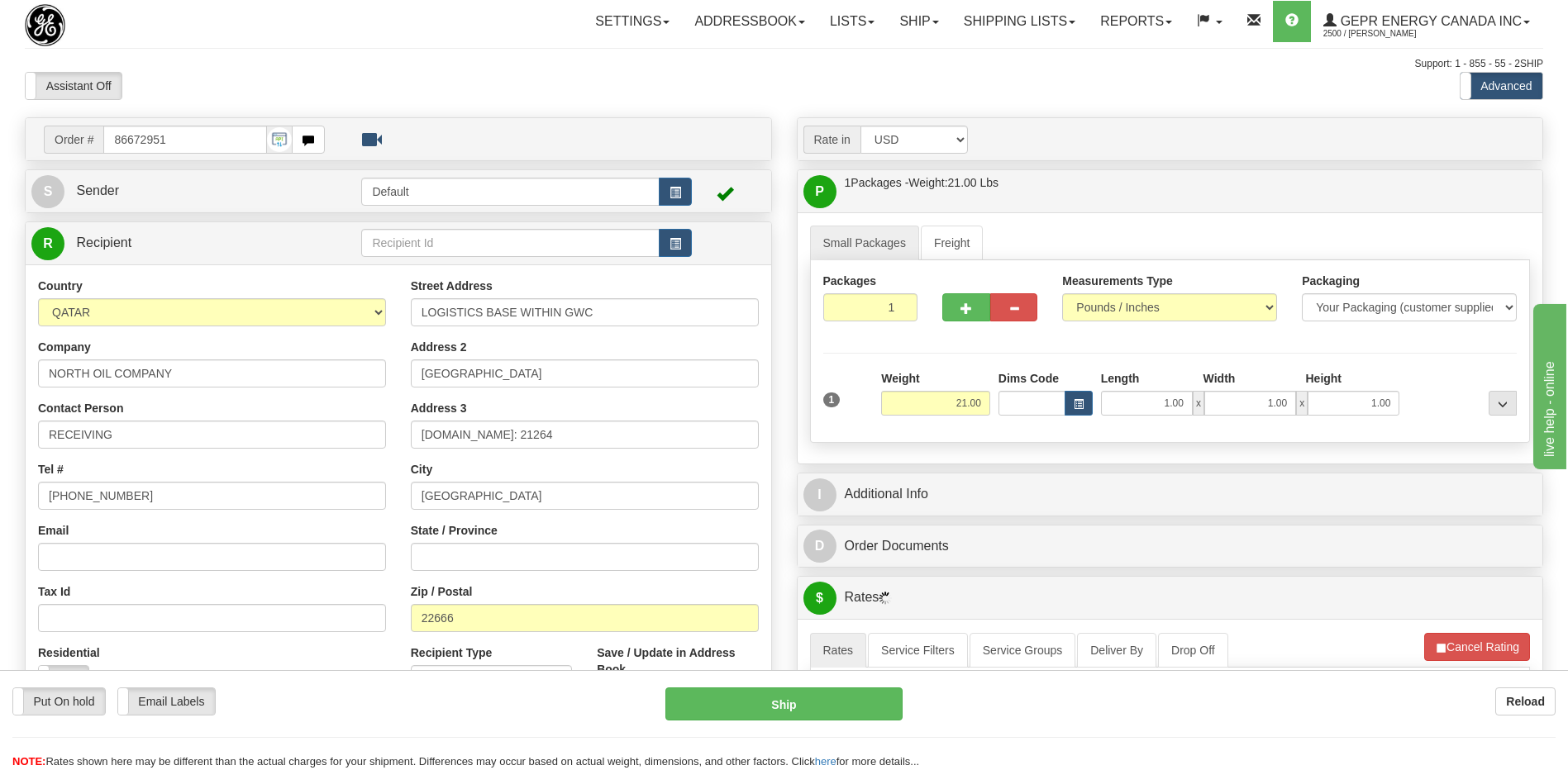
click at [1066, 105] on div "Toggle navigation Settings Shipping Preferences Fields Preferences New" at bounding box center [784, 592] width 1568 height 1183
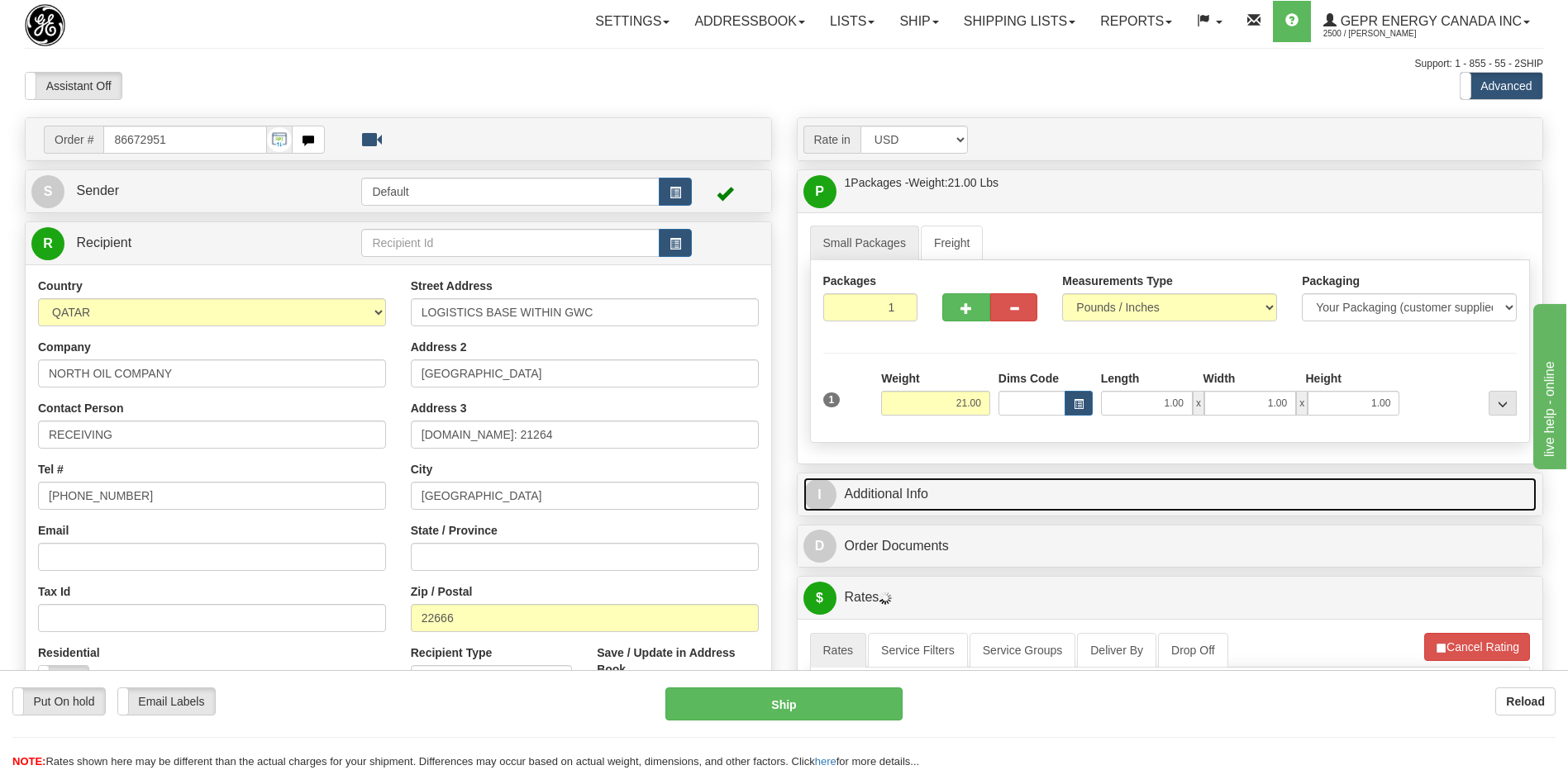
click at [941, 493] on link "I Additional Info" at bounding box center [1169, 495] width 733 height 34
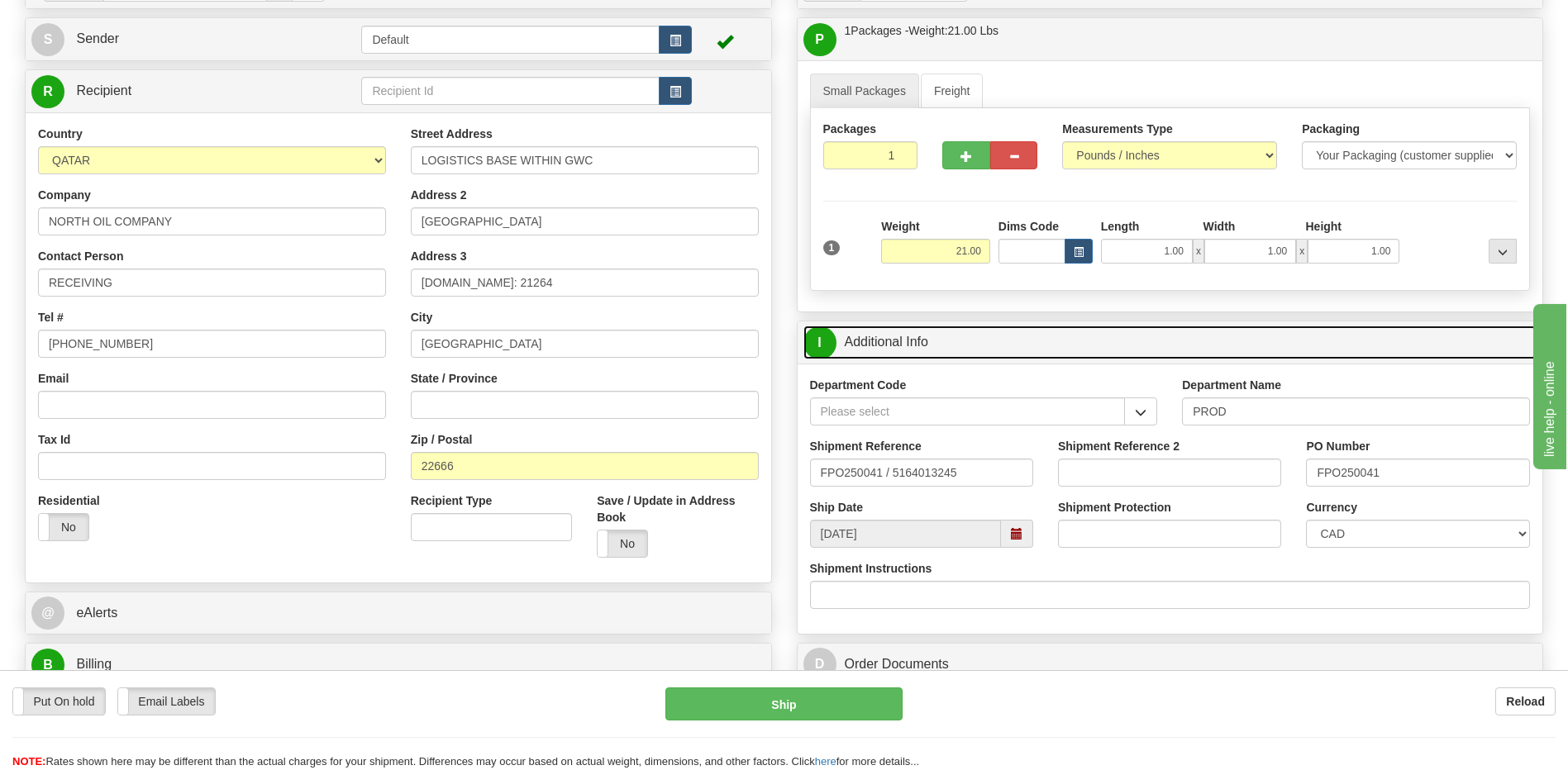
scroll to position [331, 0]
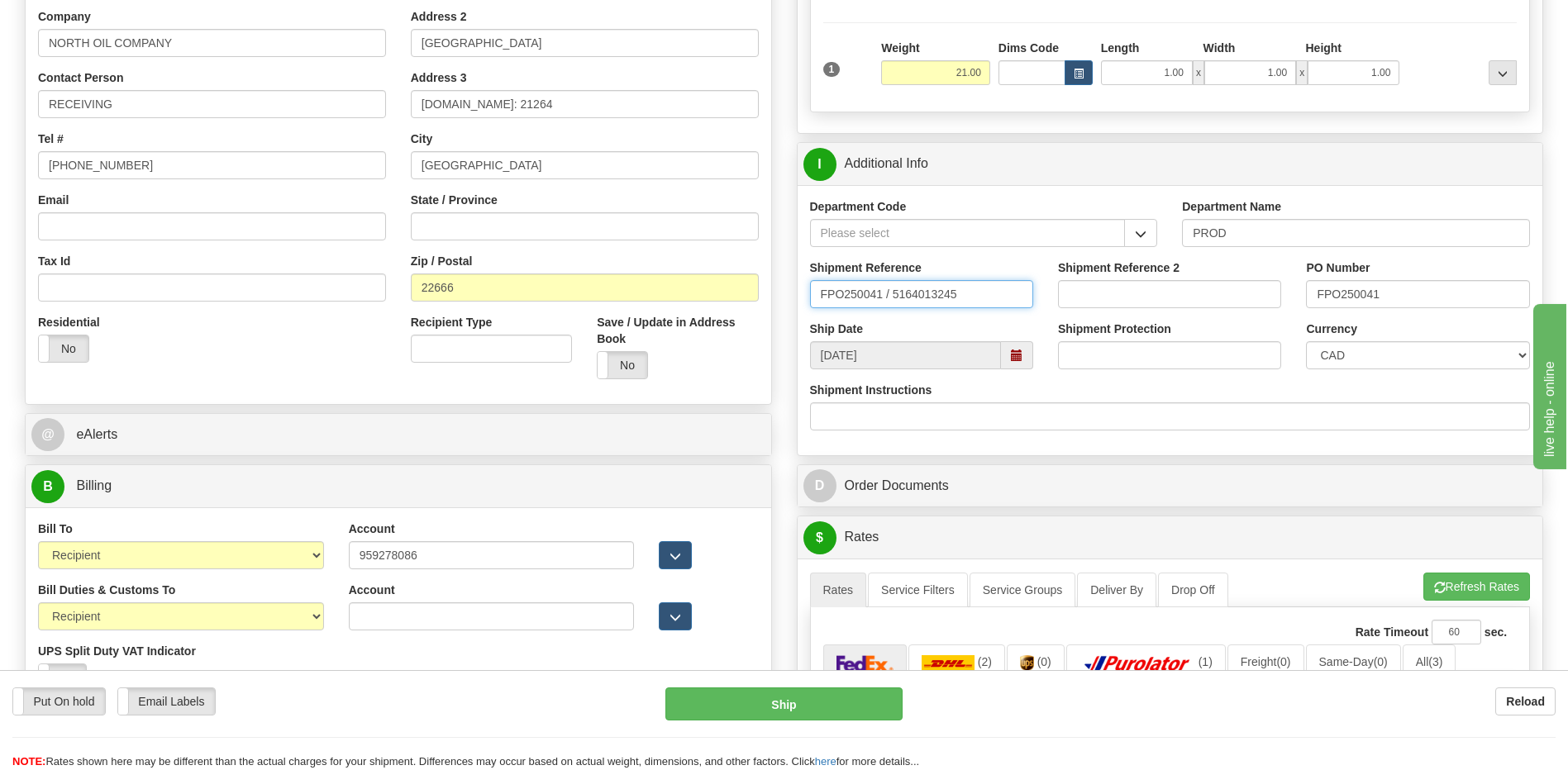
drag, startPoint x: 959, startPoint y: 292, endPoint x: 654, endPoint y: 341, distance: 308.9
type input "5399004268"
drag, startPoint x: 1428, startPoint y: 309, endPoint x: 1152, endPoint y: 330, distance: 276.8
click at [1152, 330] on div "Department Code Department Name PROD Shipment Reference 5399004268 Shipment Ref…" at bounding box center [1169, 320] width 745 height 270
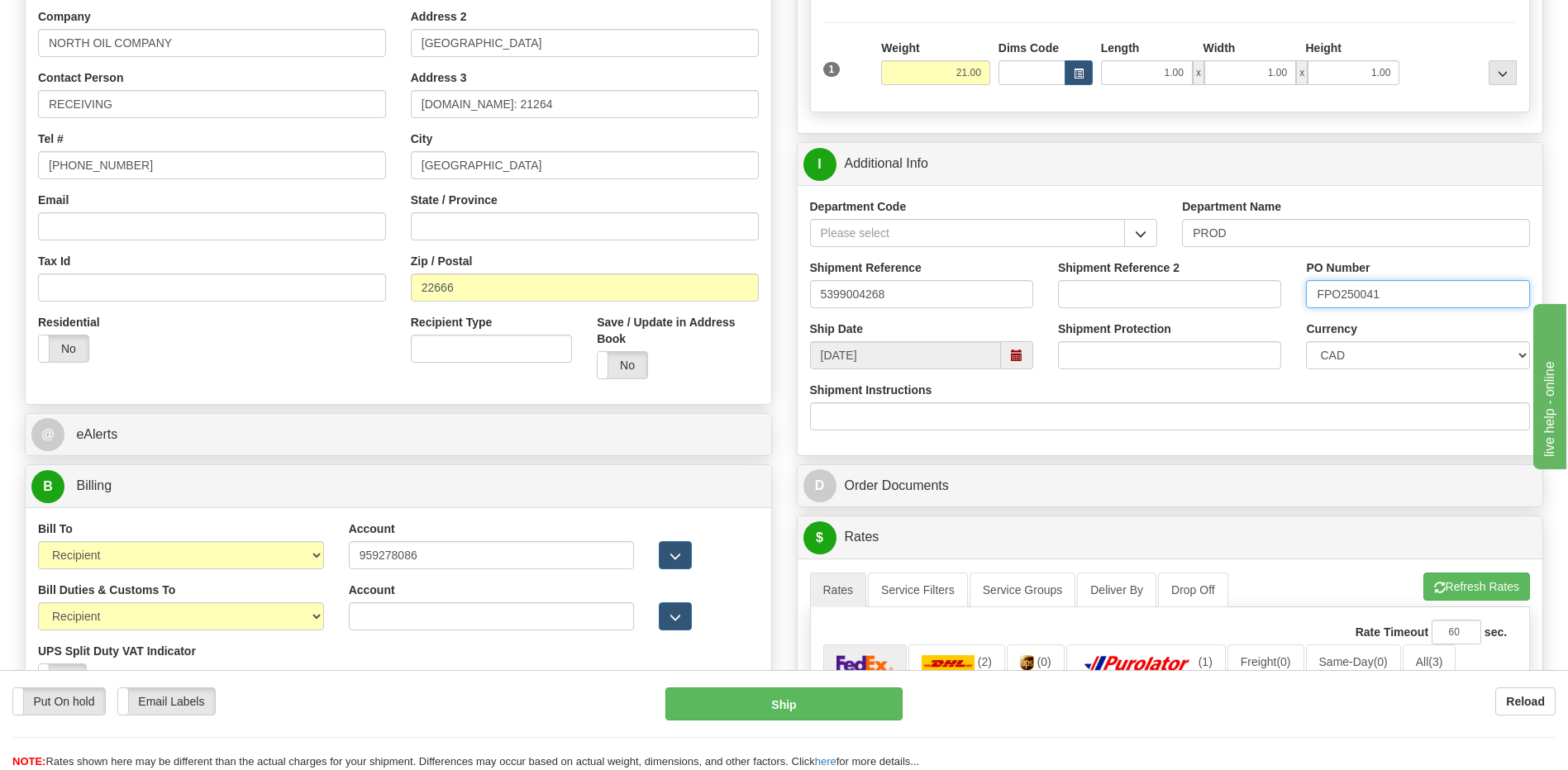
click at [1366, 294] on input "FPO250041" at bounding box center [1417, 294] width 224 height 28
drag, startPoint x: 1382, startPoint y: 292, endPoint x: 1238, endPoint y: 314, distance: 145.7
click at [1238, 308] on div "Shipment Reference 5399004268 Shipment Reference 2 PO Number FPO250041" at bounding box center [1169, 290] width 745 height 61
type input "4201953928"
click at [1349, 351] on select "CAD USD EUR ZAR [PERSON_NAME] ARN AUD AUS AWG BBD BFR BGN BHD BMD BND BRC BRL C…" at bounding box center [1417, 355] width 224 height 28
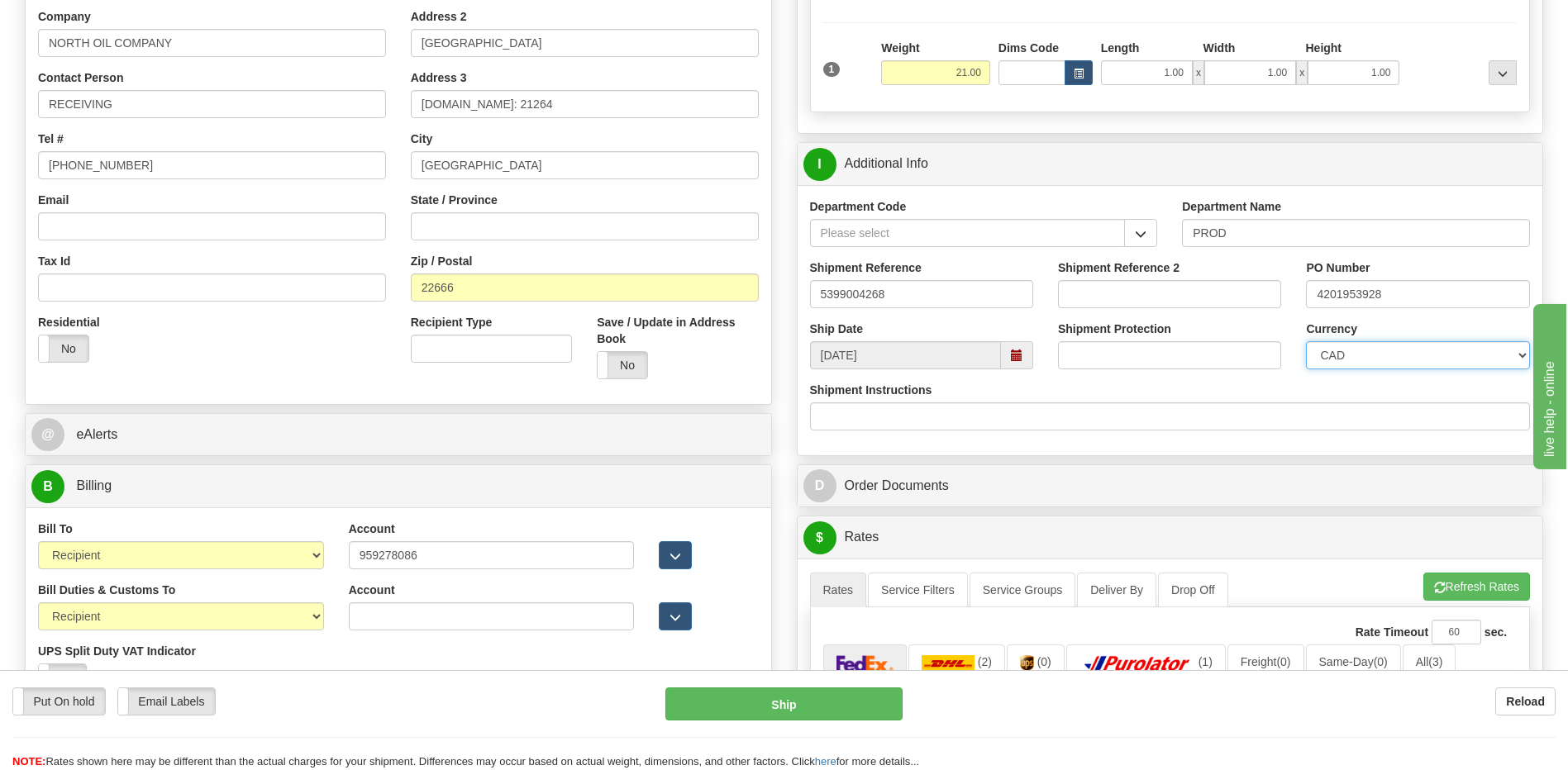
select select "1"
click at [1305, 342] on select "CAD USD EUR ZAR [PERSON_NAME] ARN AUD AUS AWG BBD BFR BGN BHD BMD BND BRC BRL C…" at bounding box center [1417, 355] width 224 height 28
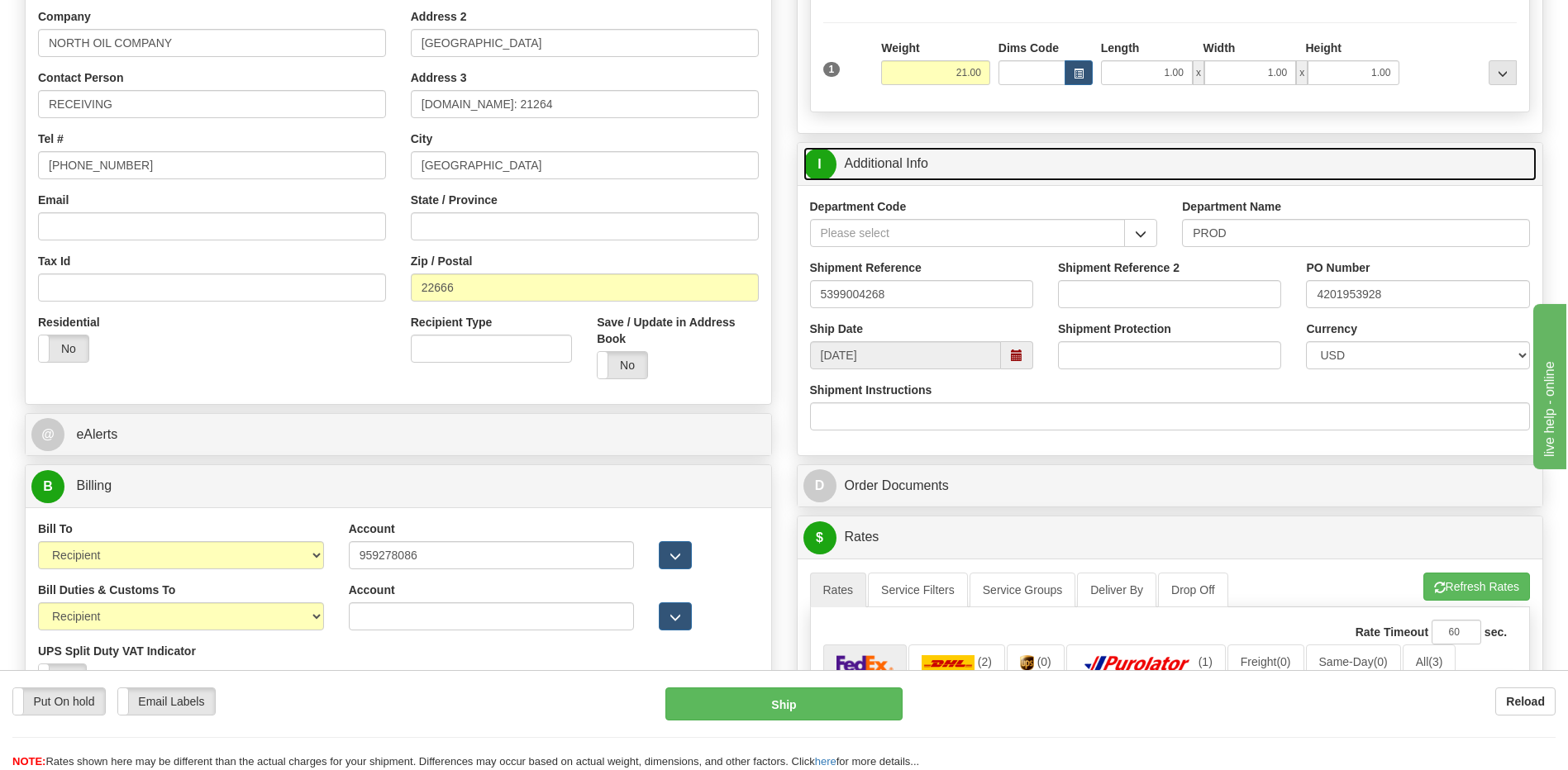
click at [926, 172] on link "I Additional Info" at bounding box center [1169, 164] width 733 height 34
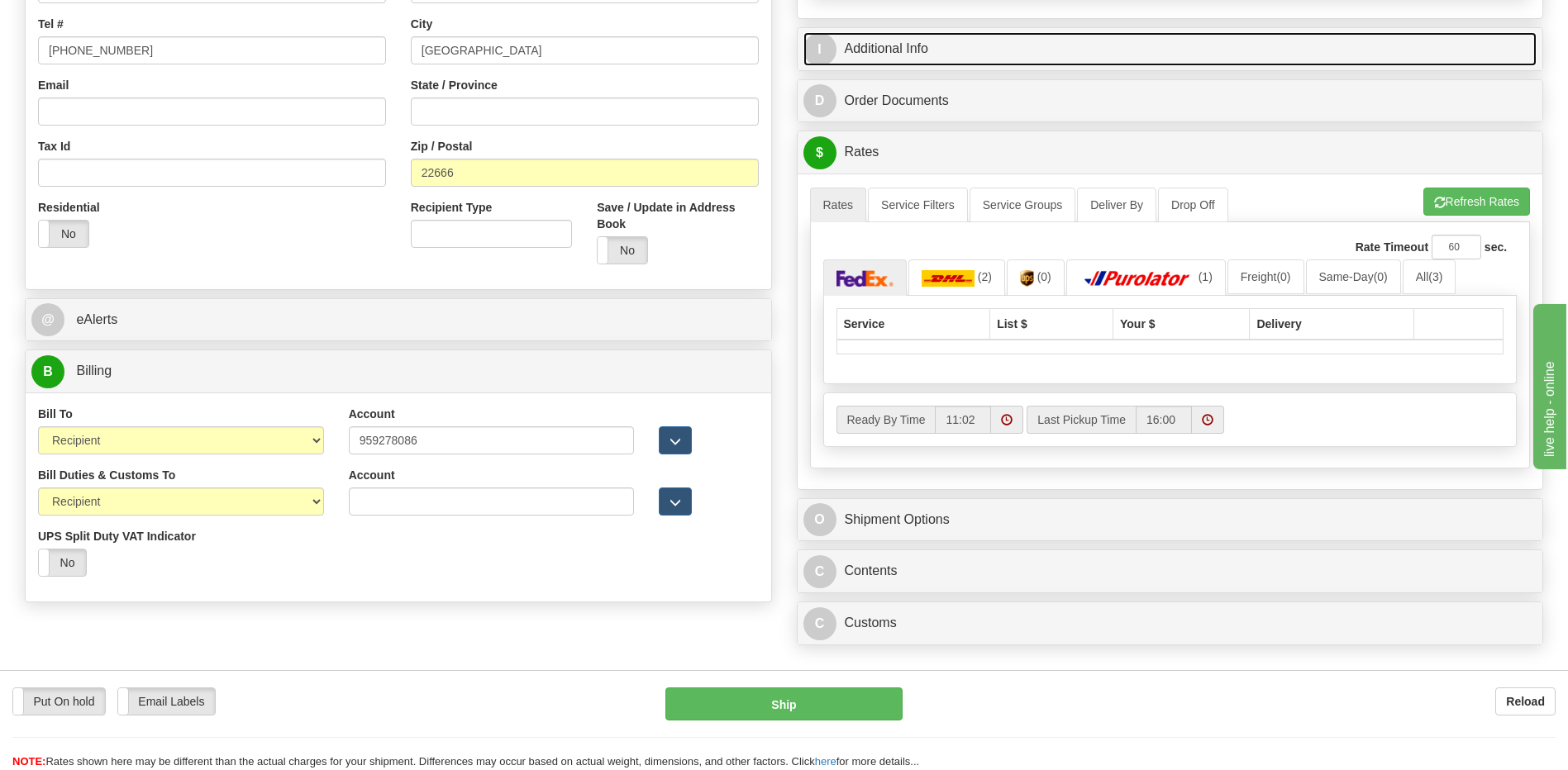
scroll to position [579, 0]
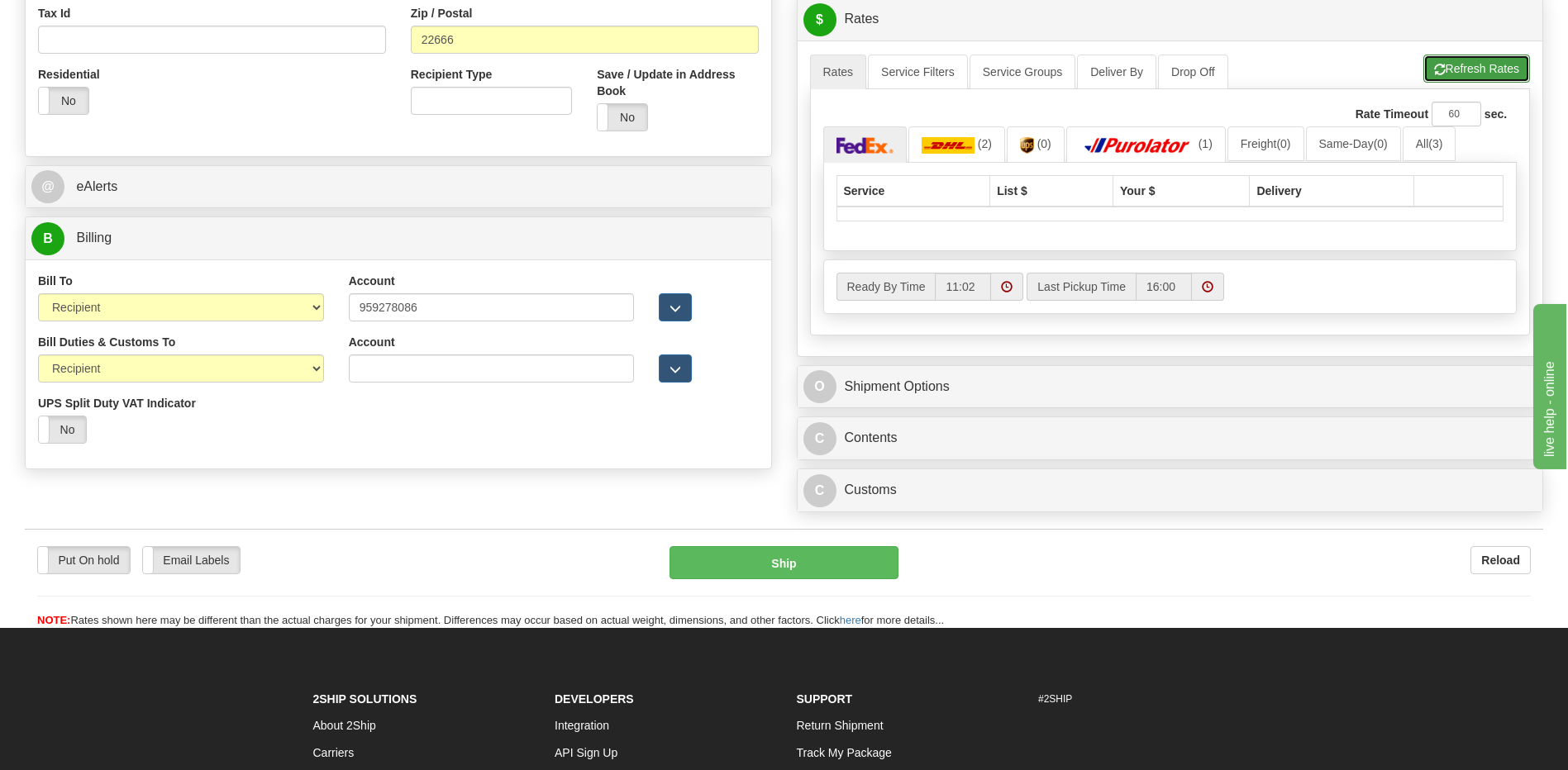
click at [1463, 74] on button "Refresh Rates" at bounding box center [1475, 68] width 106 height 28
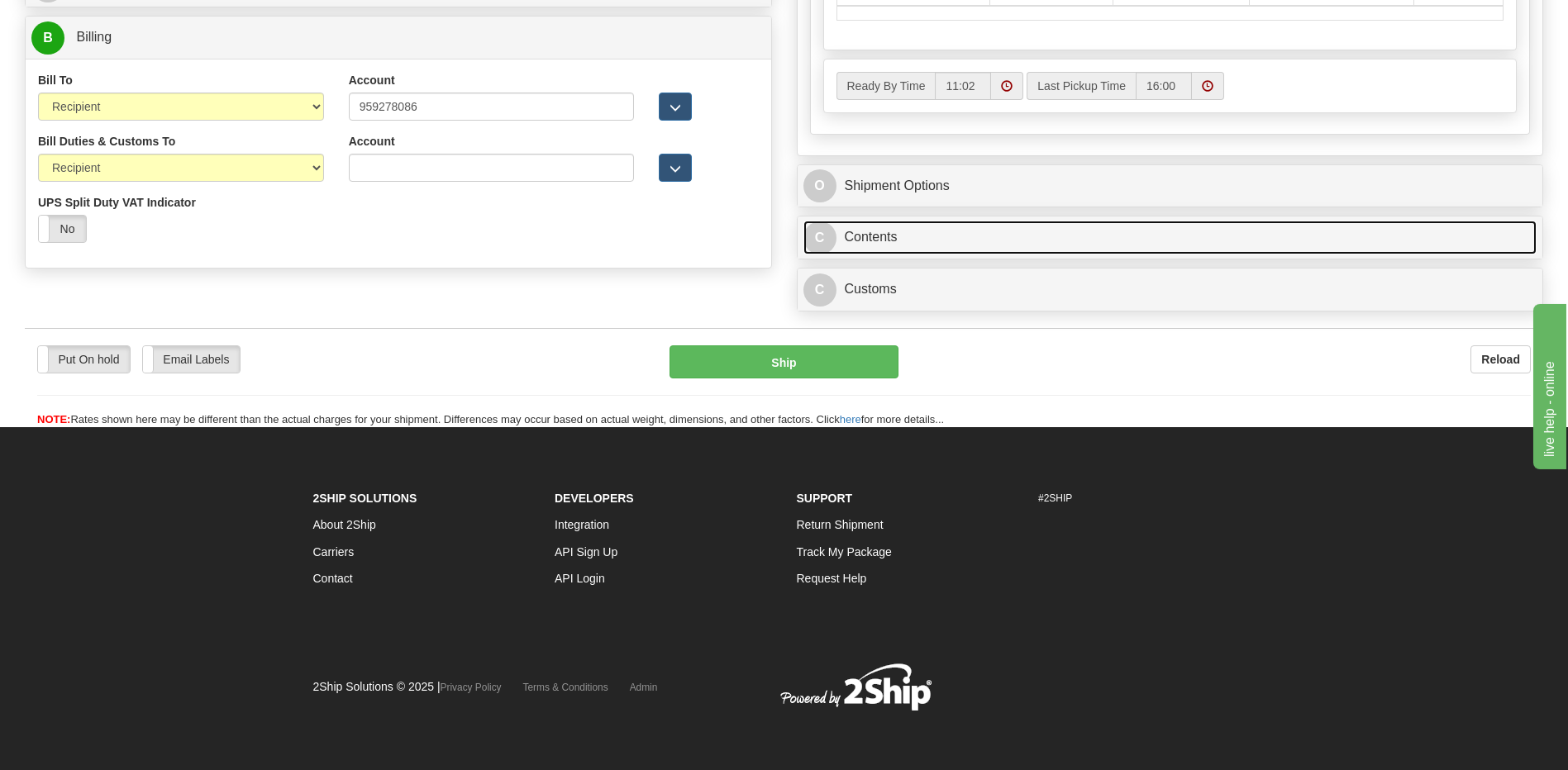
click at [948, 241] on link "C Contents" at bounding box center [1169, 238] width 733 height 34
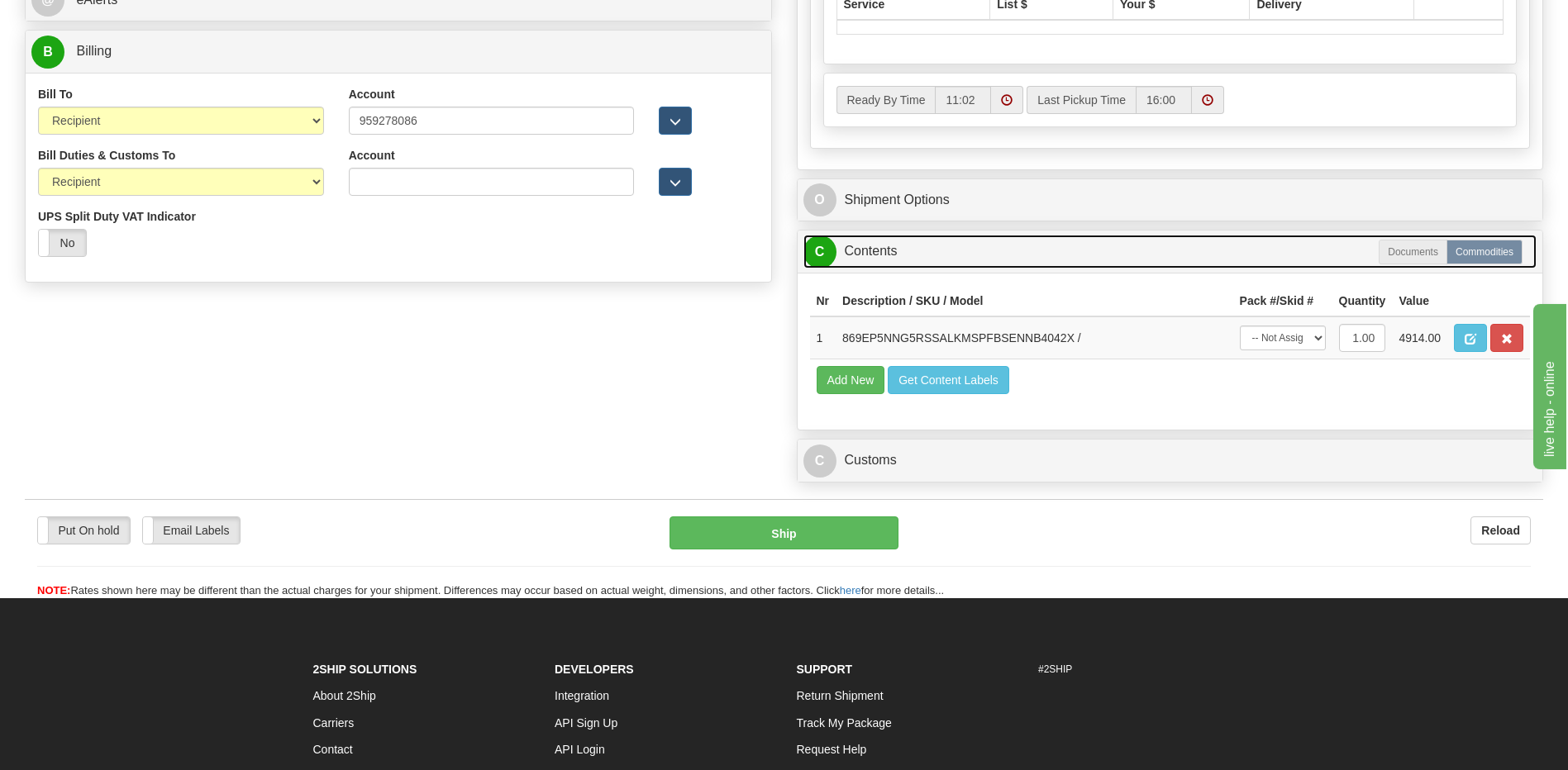
scroll to position [531, 0]
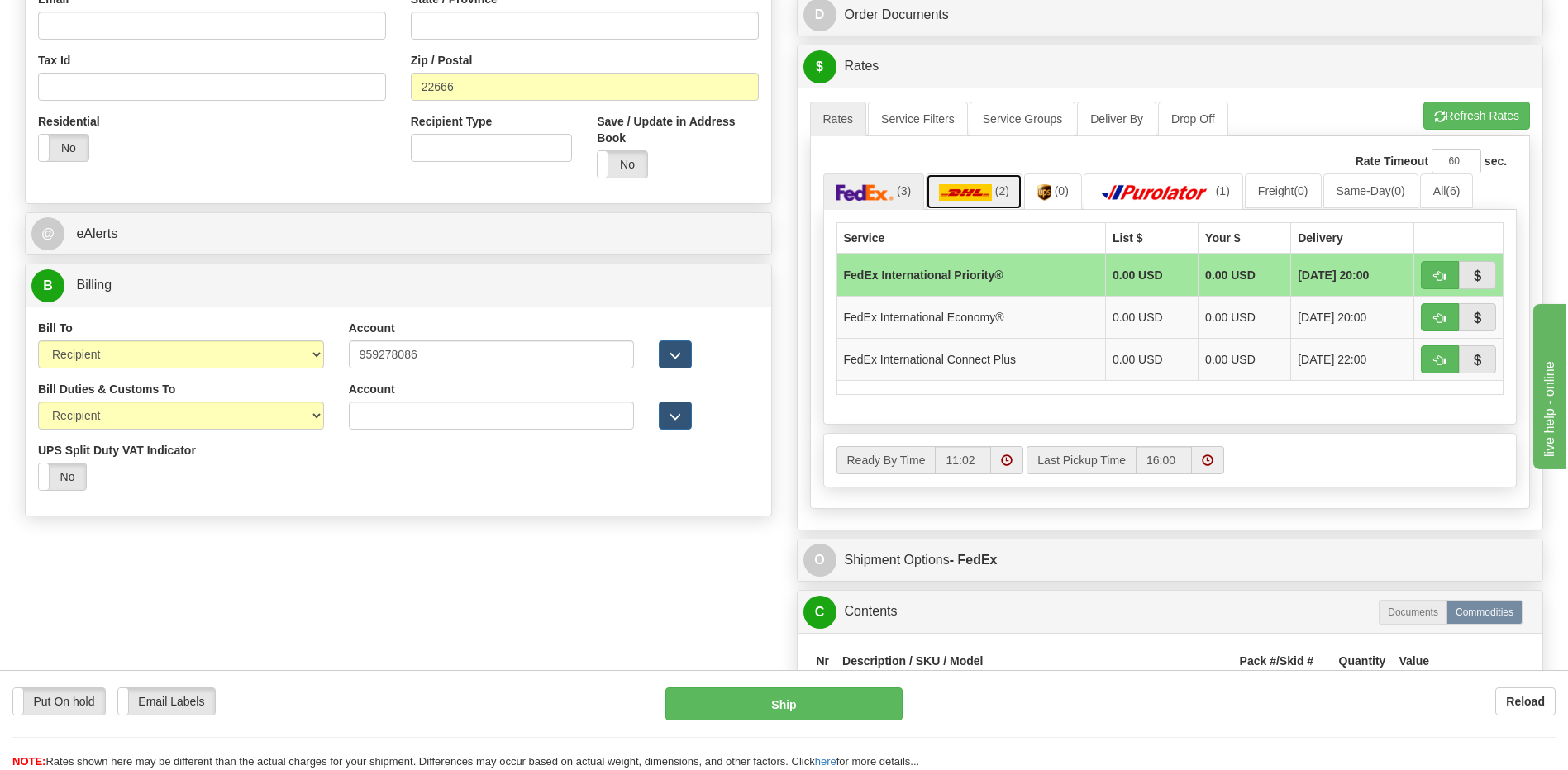
click at [983, 201] on link "(2)" at bounding box center [974, 191] width 97 height 36
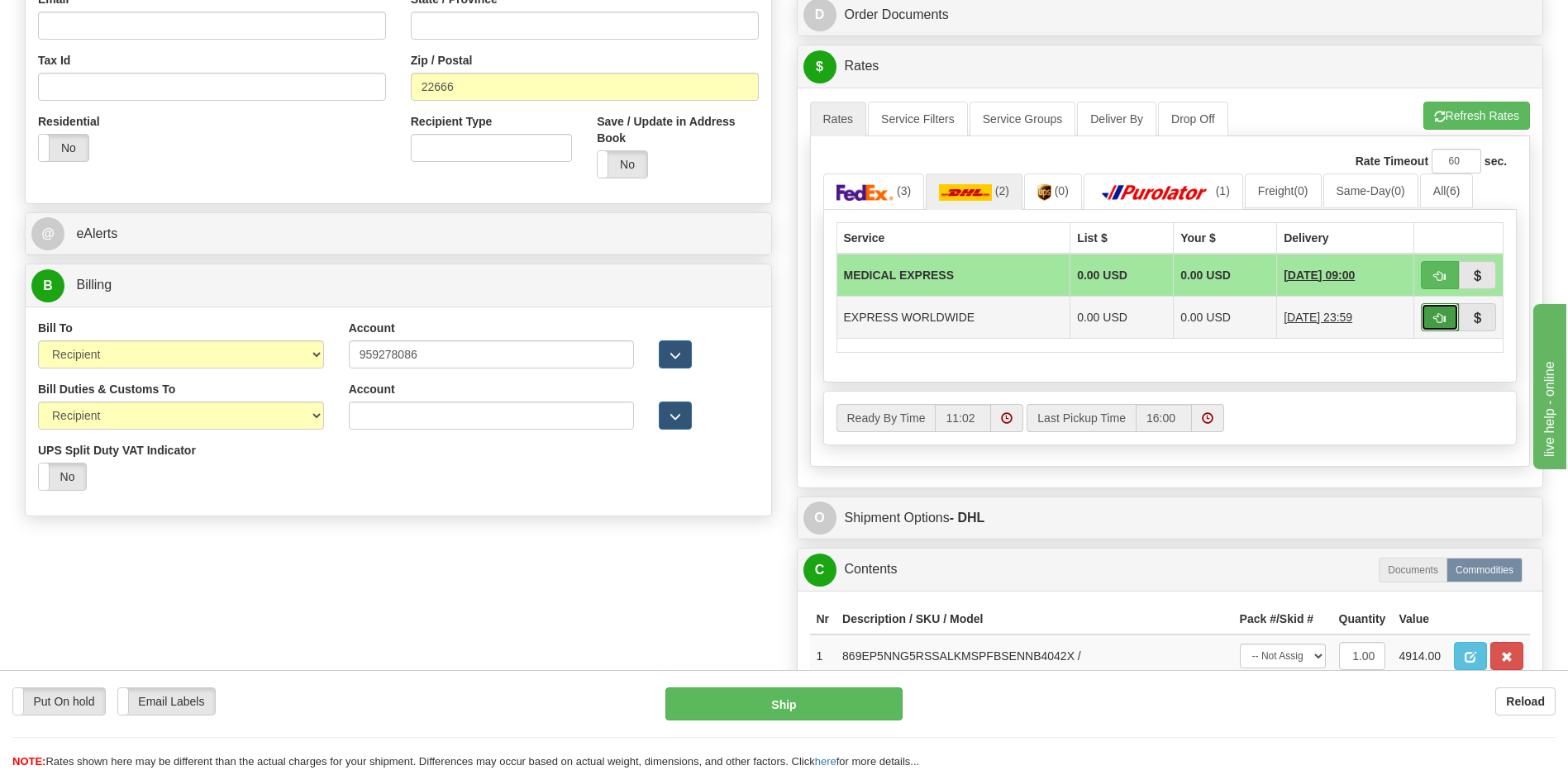
click at [1440, 320] on span "button" at bounding box center [1440, 319] width 12 height 11
type input "P"
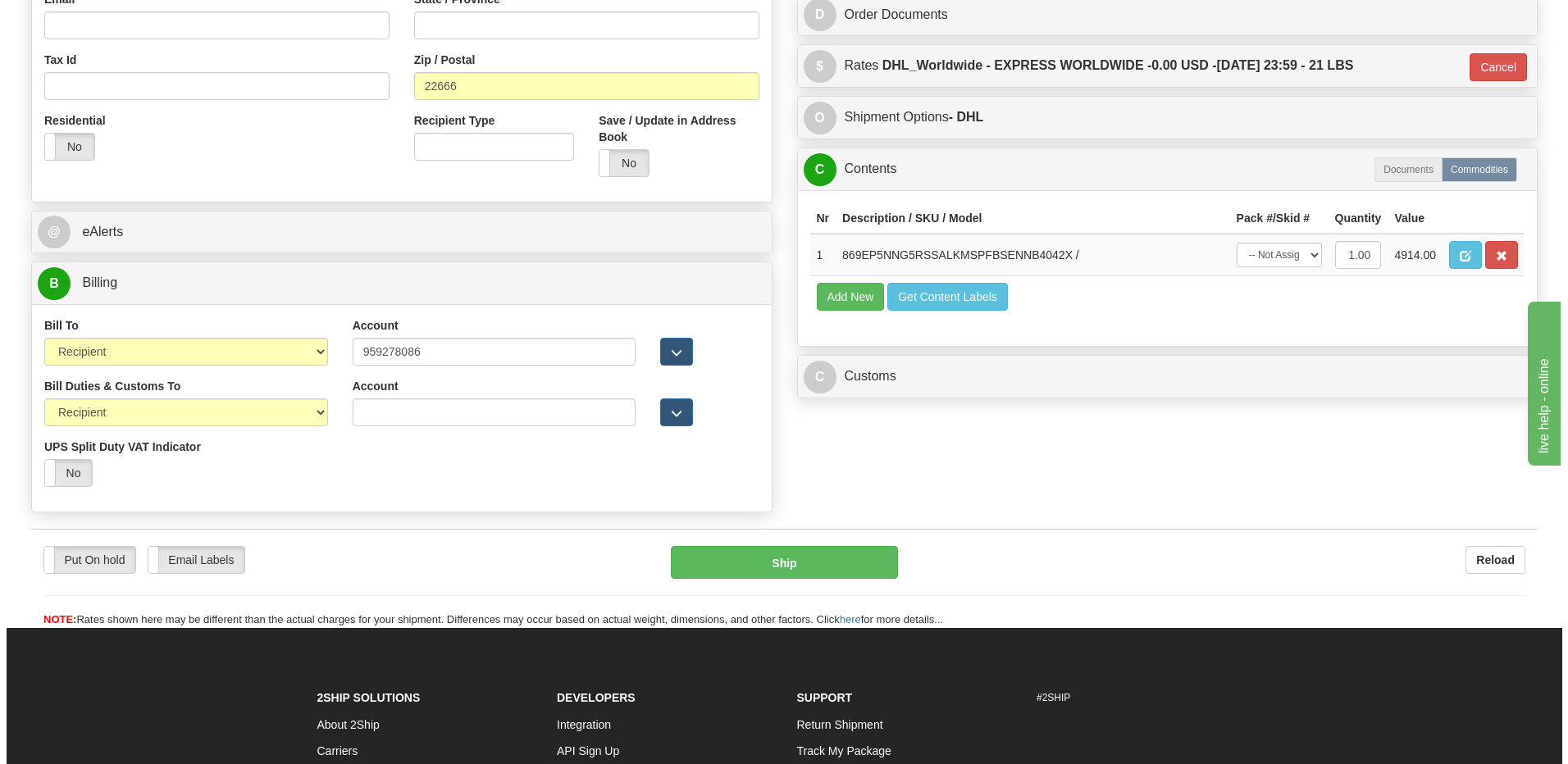
scroll to position [282, 0]
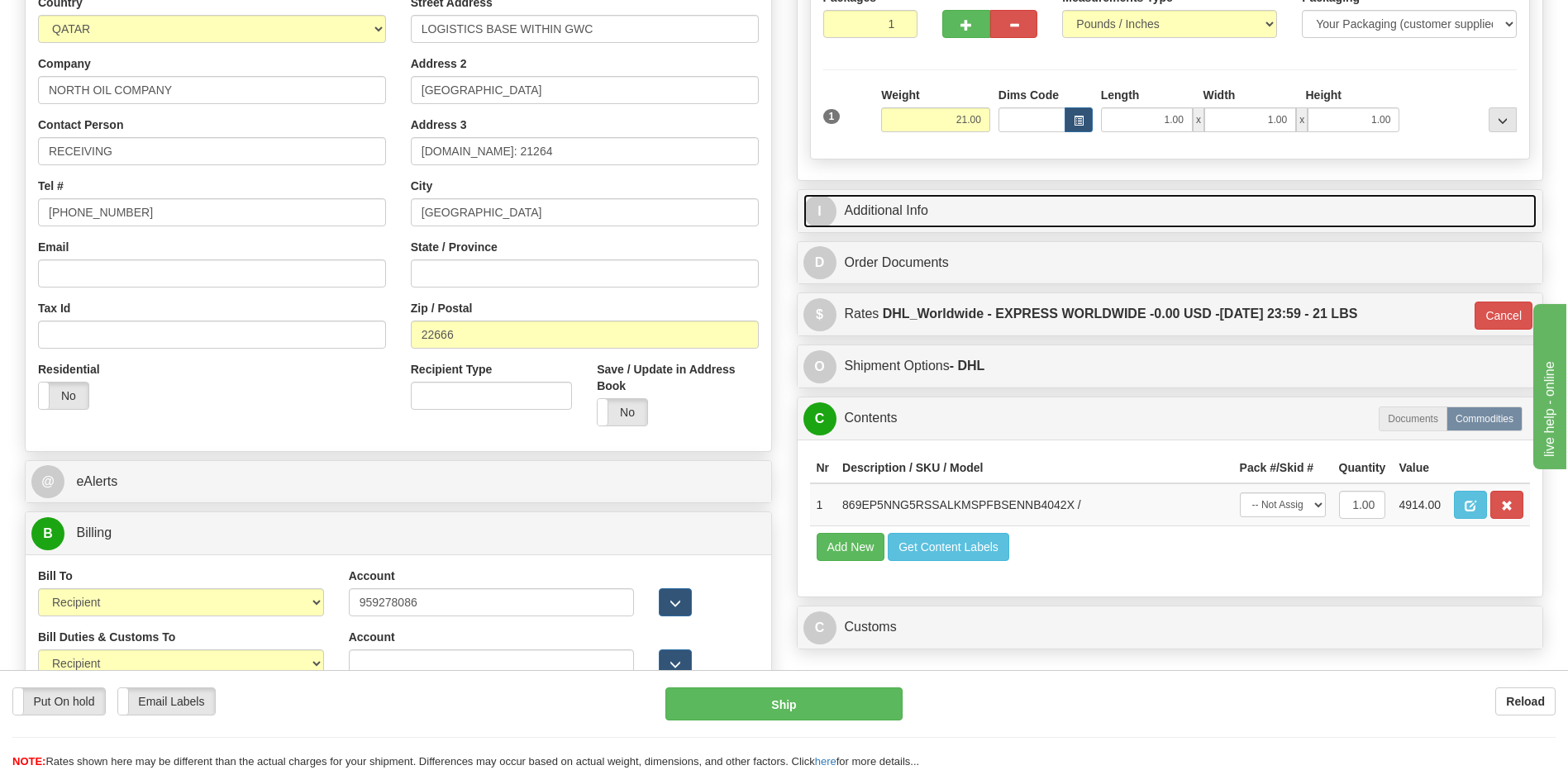
click at [985, 217] on link "I Additional Info" at bounding box center [1169, 211] width 733 height 34
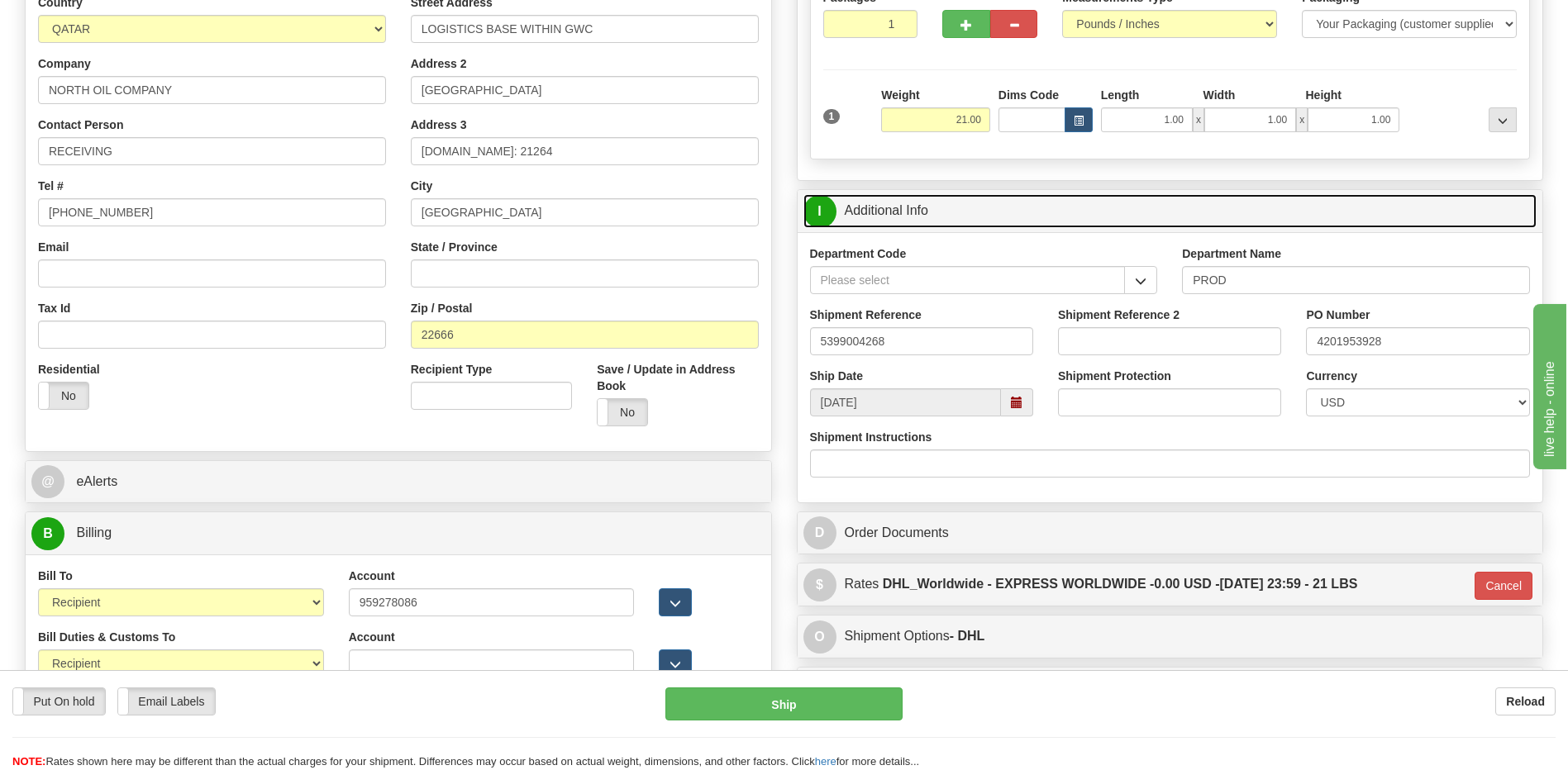
click at [985, 217] on link "I Additional Info" at bounding box center [1169, 211] width 733 height 34
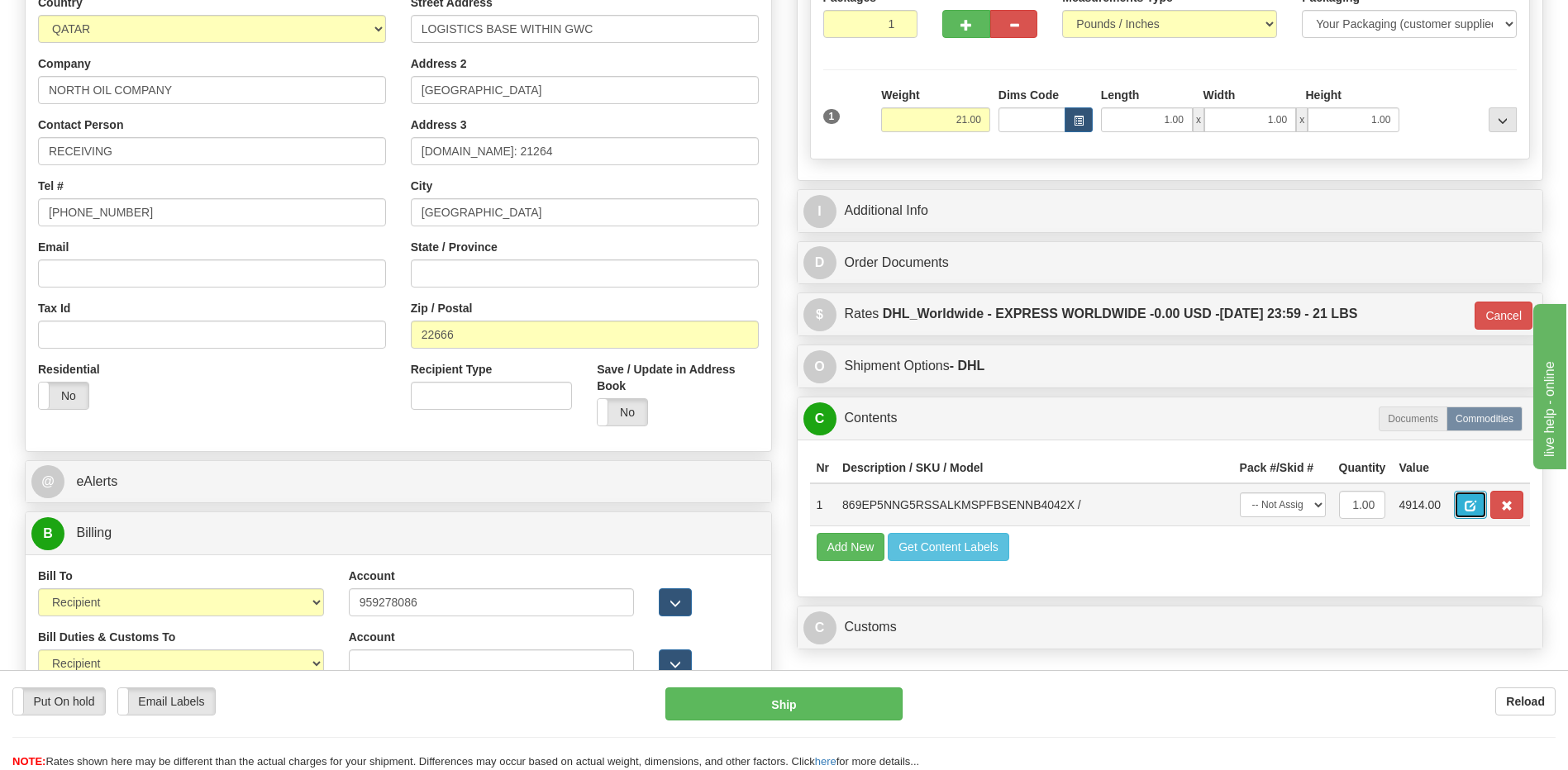
click at [1469, 508] on span "button" at bounding box center [1470, 506] width 12 height 11
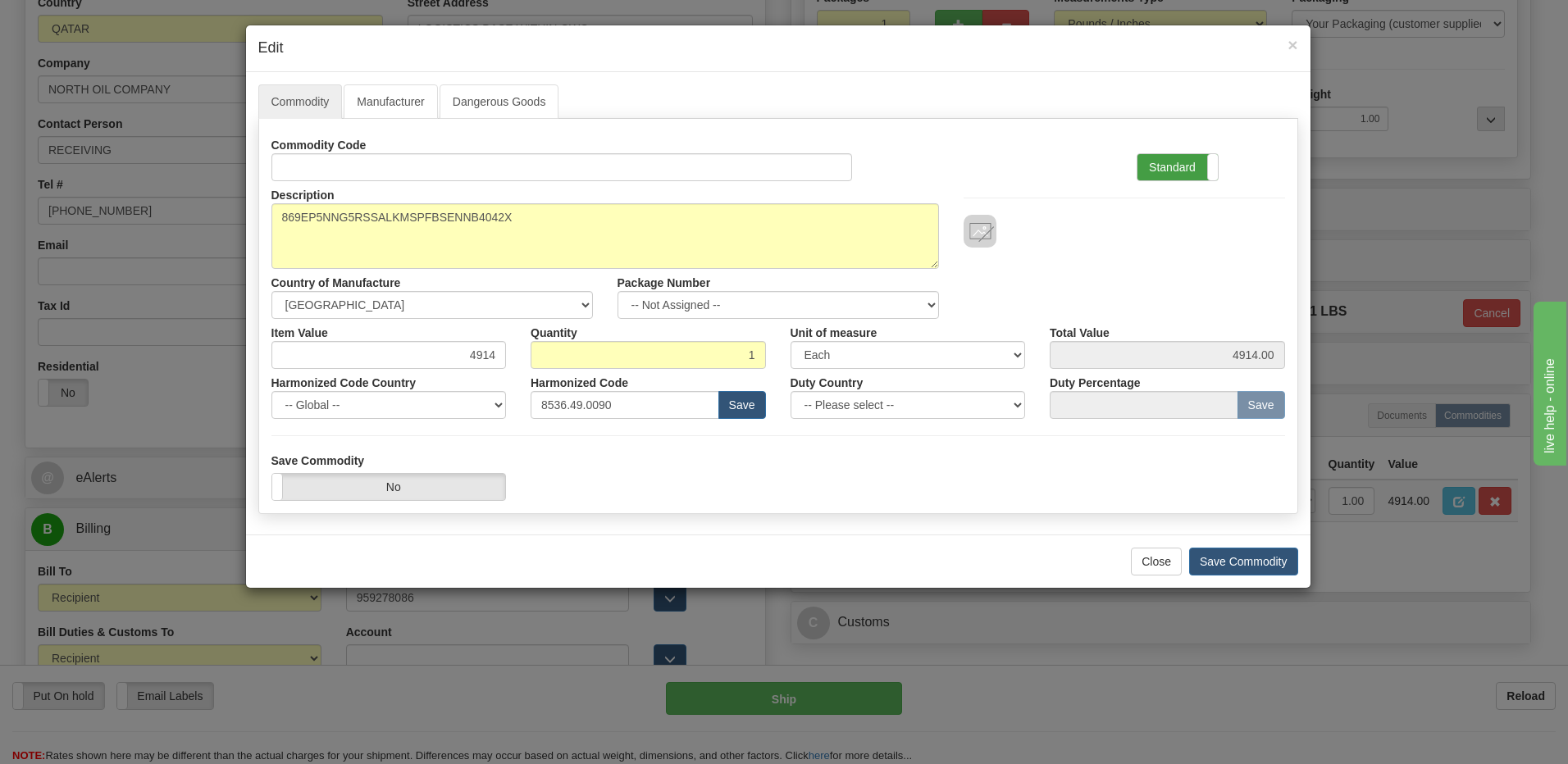
click at [1150, 165] on label "Standard" at bounding box center [1177, 167] width 80 height 26
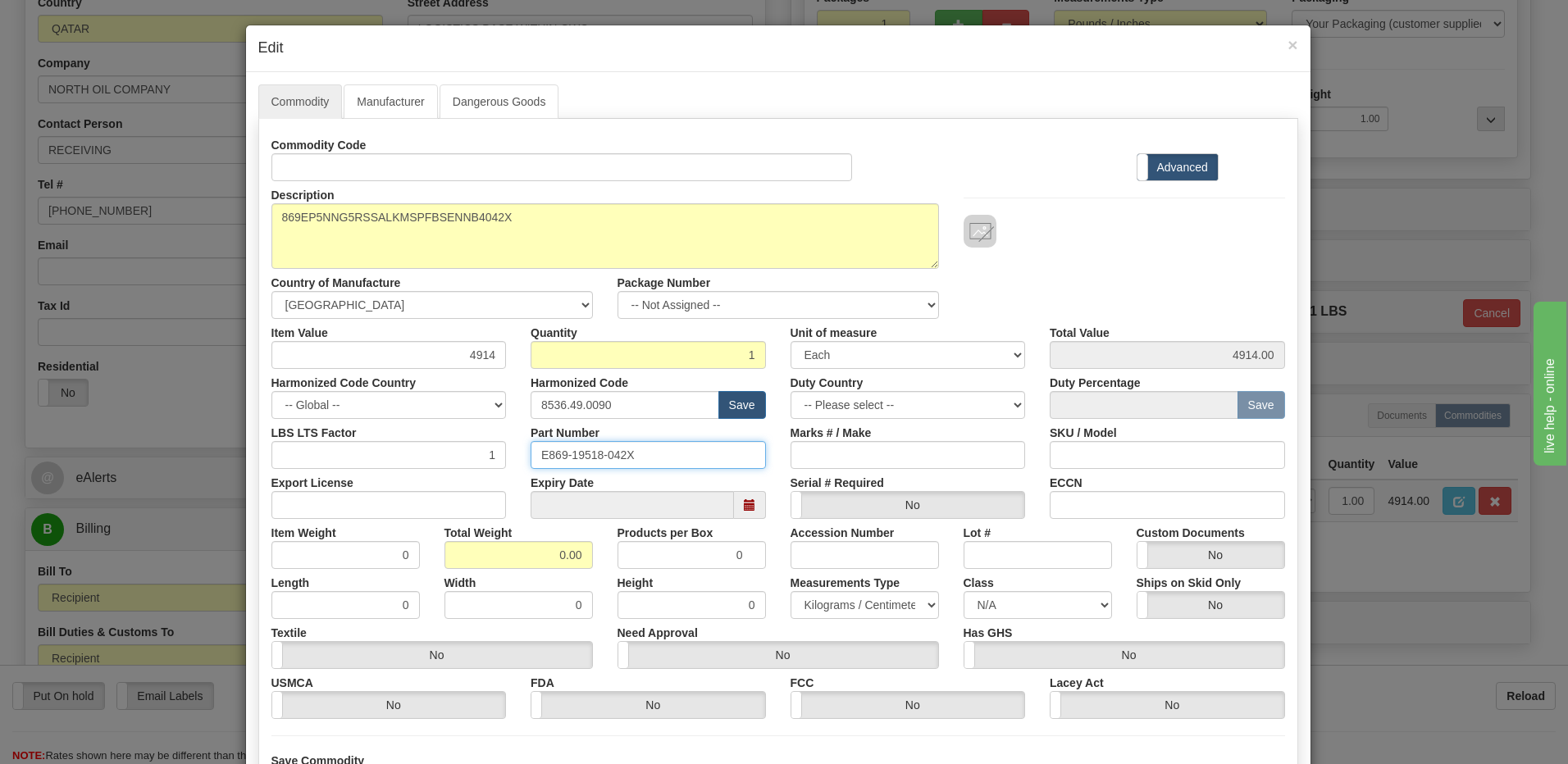
drag, startPoint x: 652, startPoint y: 456, endPoint x: 504, endPoint y: 471, distance: 148.8
click at [498, 471] on div "Commodity Code Standard Advanced Description 869EP5NNG5RSSALKMSPFBSENNB4042X Co…" at bounding box center [779, 425] width 1014 height 588
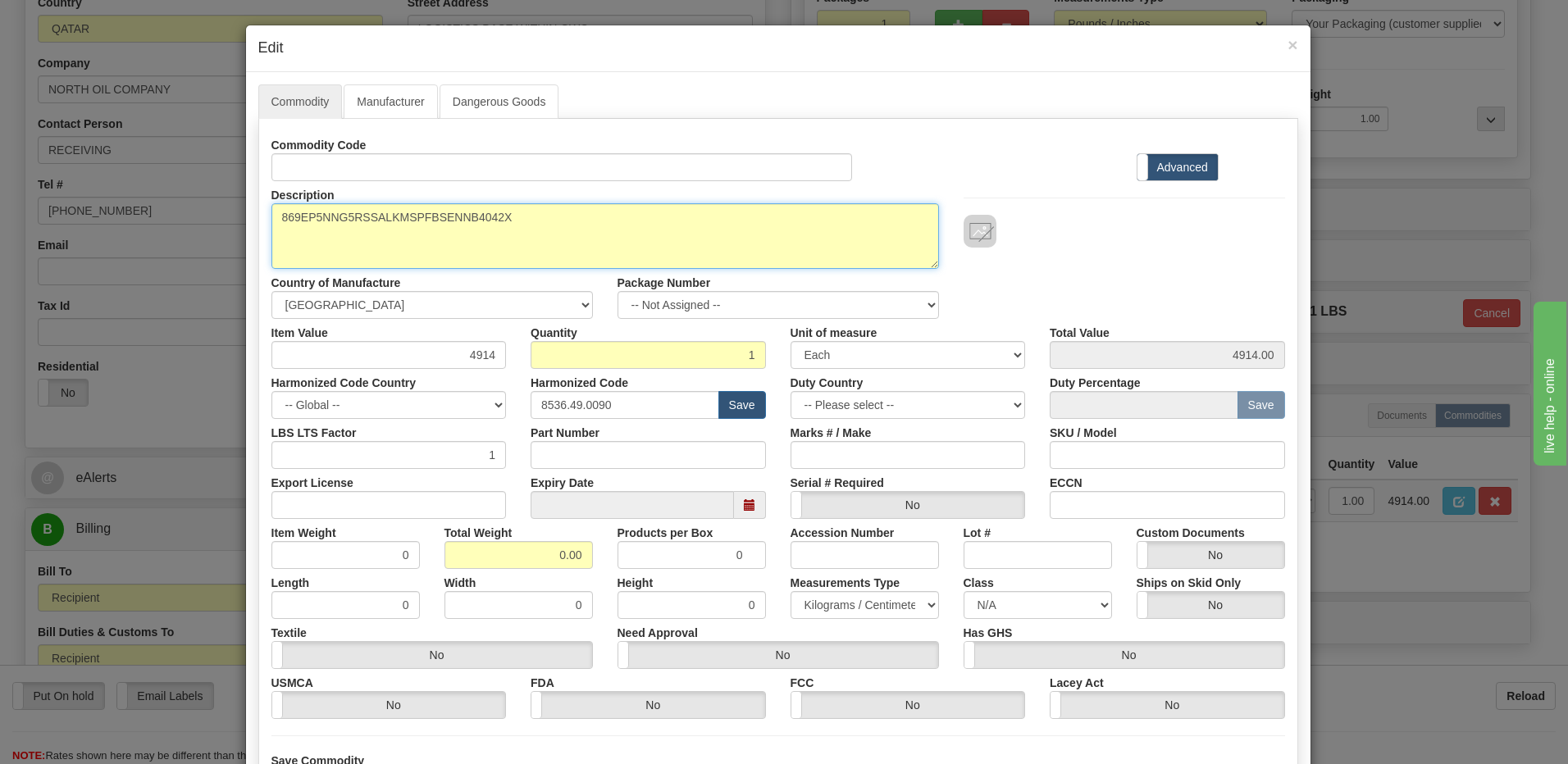
click at [541, 207] on textarea "869EP5NNG5RSSALKMSPFBSENNB4042X" at bounding box center [605, 236] width 667 height 66
paste textarea "E869-19518-042X"
type textarea "869EP5NNG5RSSALKMSPFBSENNB4042X P/N E869-19518-042X"
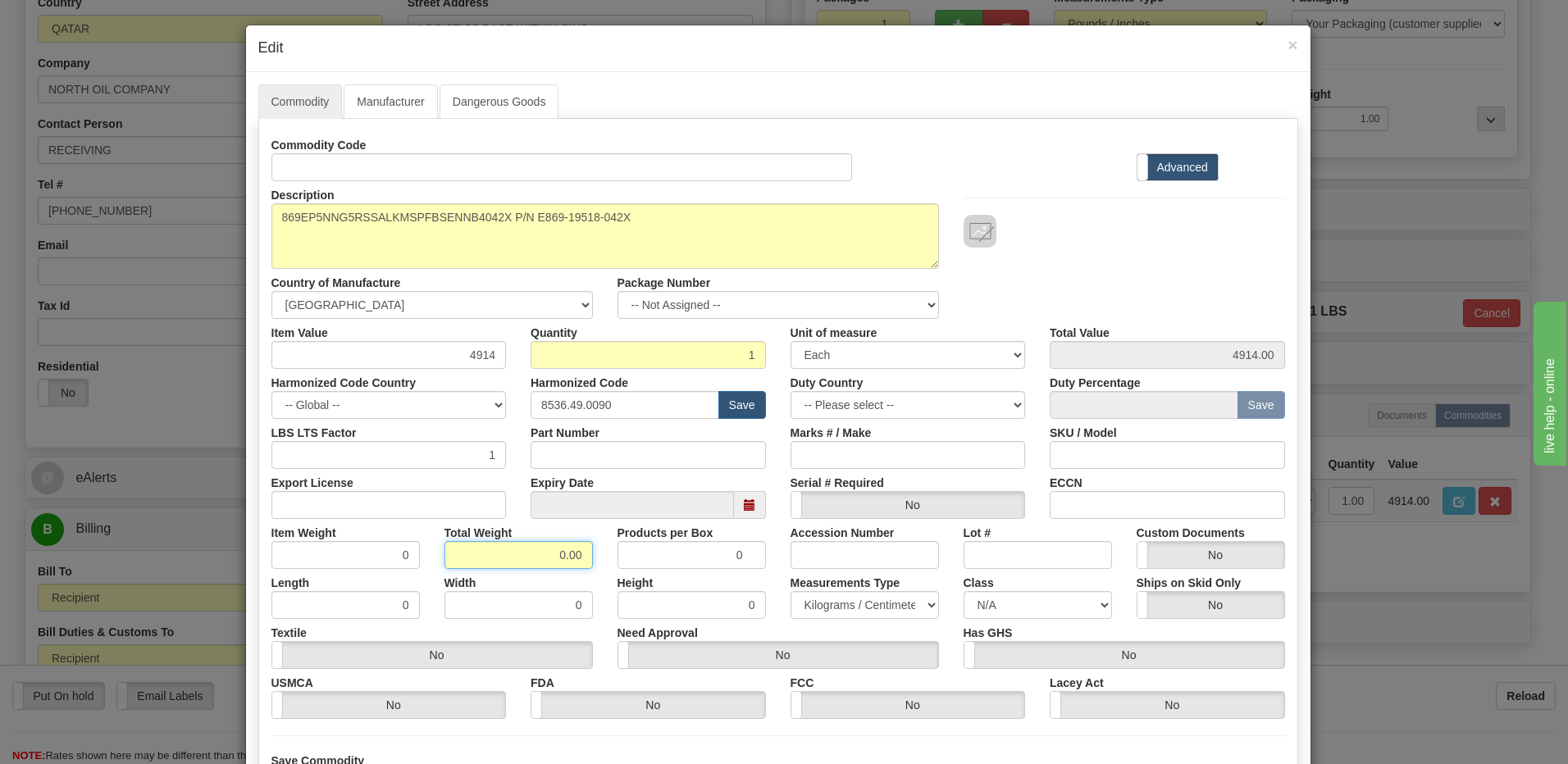
drag, startPoint x: 538, startPoint y: 551, endPoint x: 725, endPoint y: 573, distance: 188.3
click at [725, 573] on div "Commodity Code Standard Advanced Description 869EP5NNG5RSSALKMSPFBSENNB4042X Co…" at bounding box center [779, 425] width 1014 height 588
type input "1"
type input "1.0000"
drag, startPoint x: 360, startPoint y: 566, endPoint x: 370, endPoint y: 566, distance: 10.0
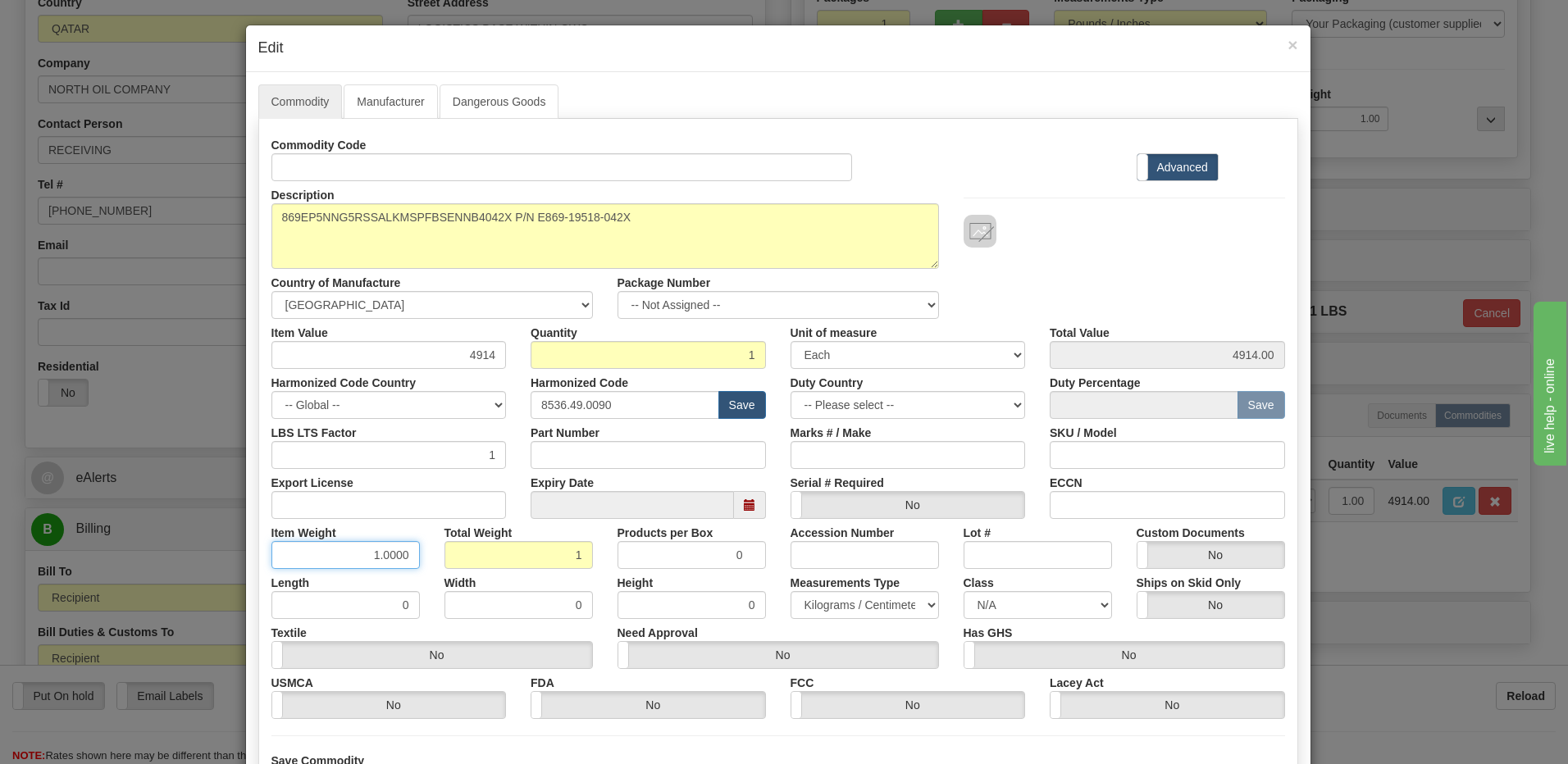
click at [360, 566] on input "1.0000" at bounding box center [346, 555] width 148 height 28
click at [625, 366] on input "1" at bounding box center [648, 354] width 235 height 28
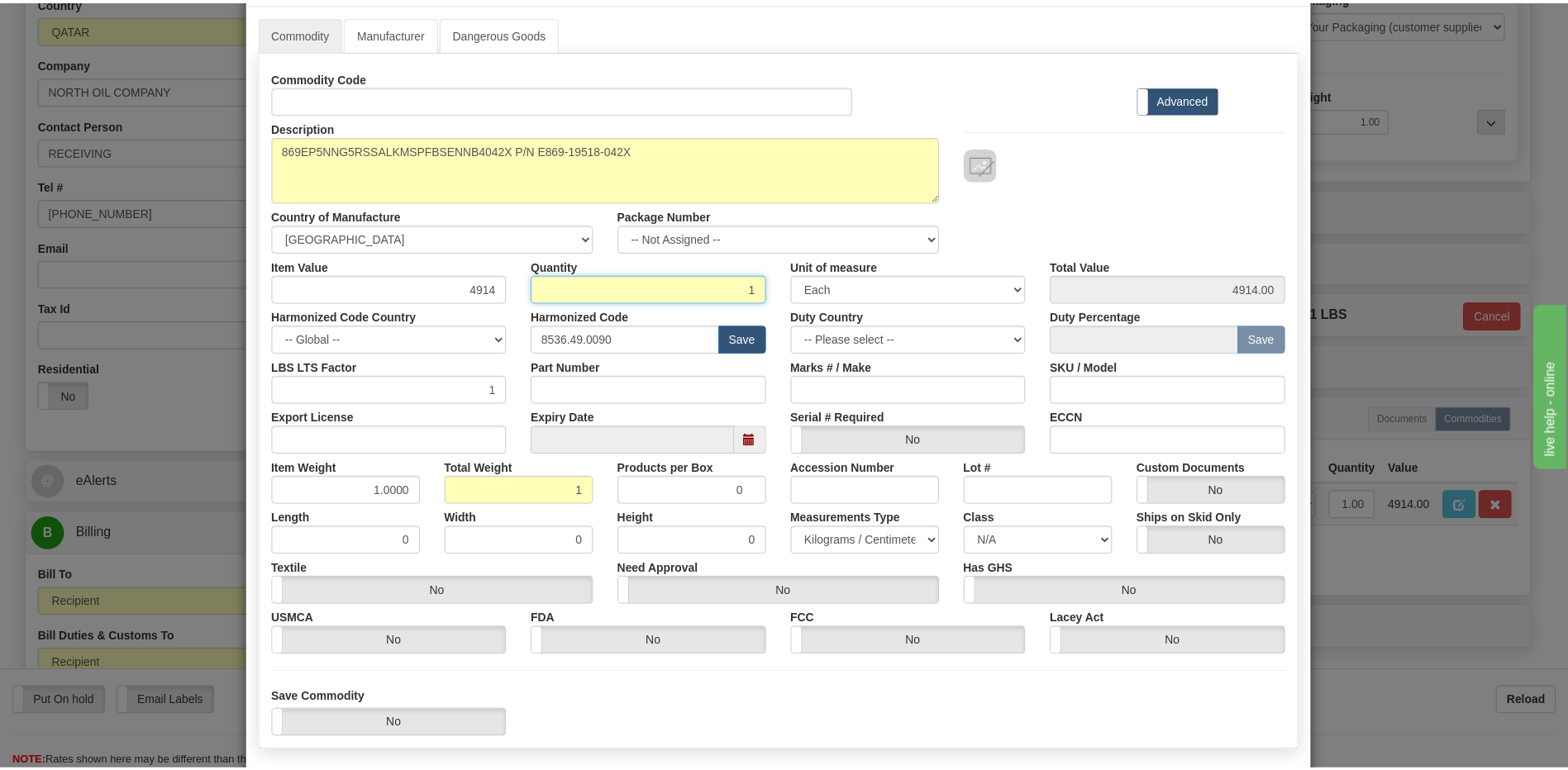
scroll to position [150, 0]
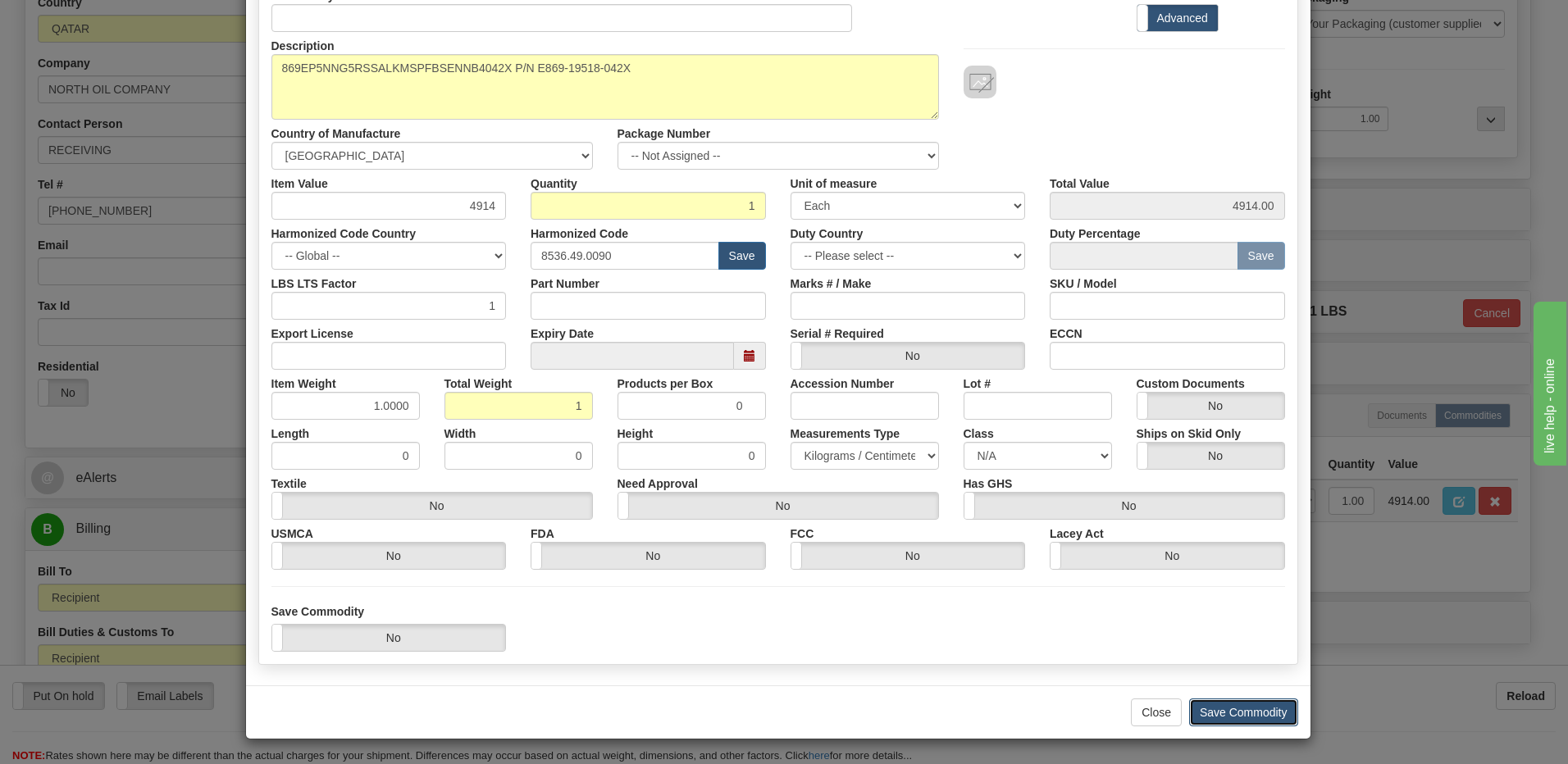
click at [1219, 708] on button "Save Commodity" at bounding box center [1243, 712] width 109 height 28
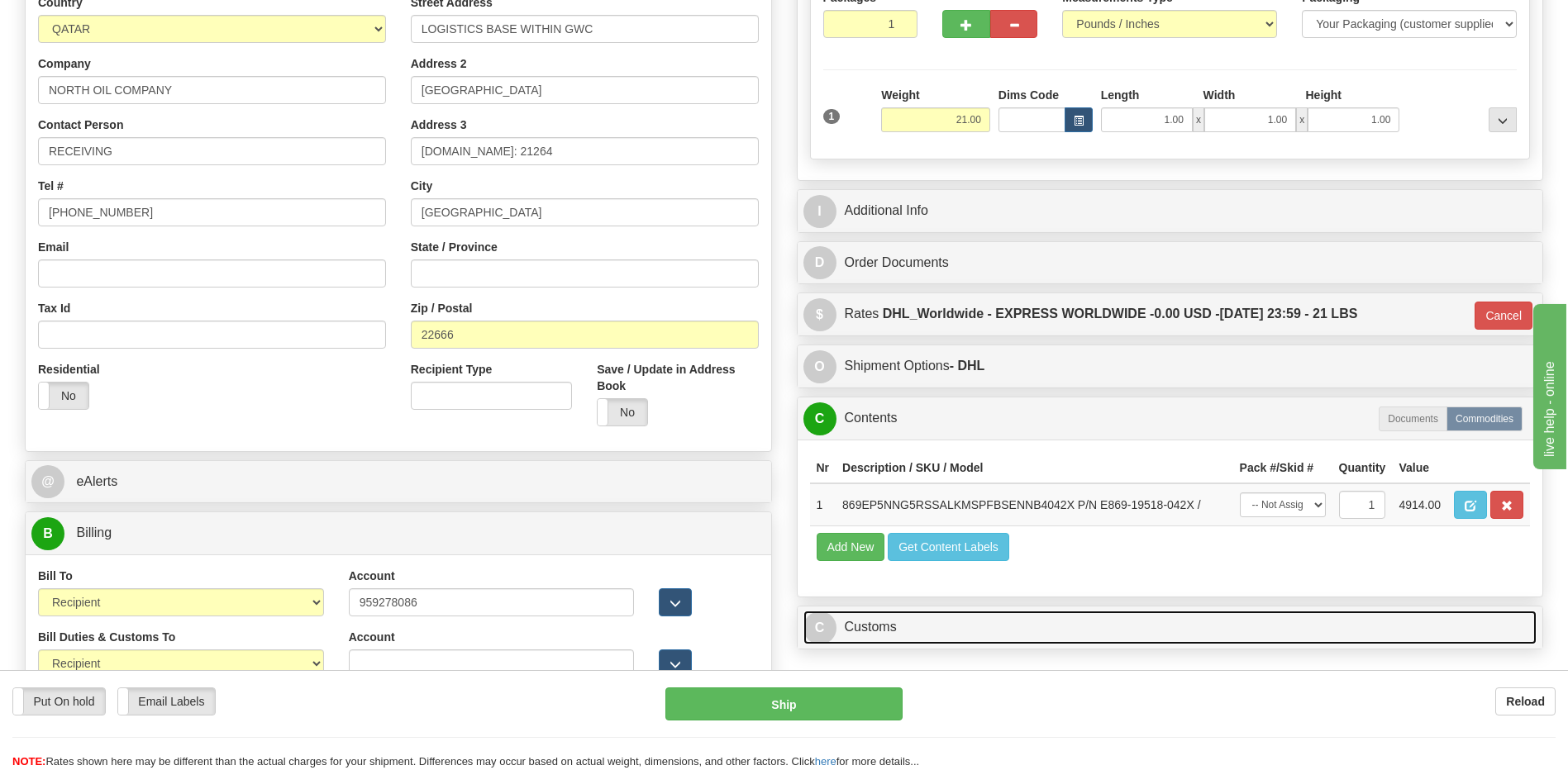
drag, startPoint x: 953, startPoint y: 630, endPoint x: 946, endPoint y: 582, distance: 48.5
click at [953, 630] on link "C Customs" at bounding box center [1169, 628] width 733 height 34
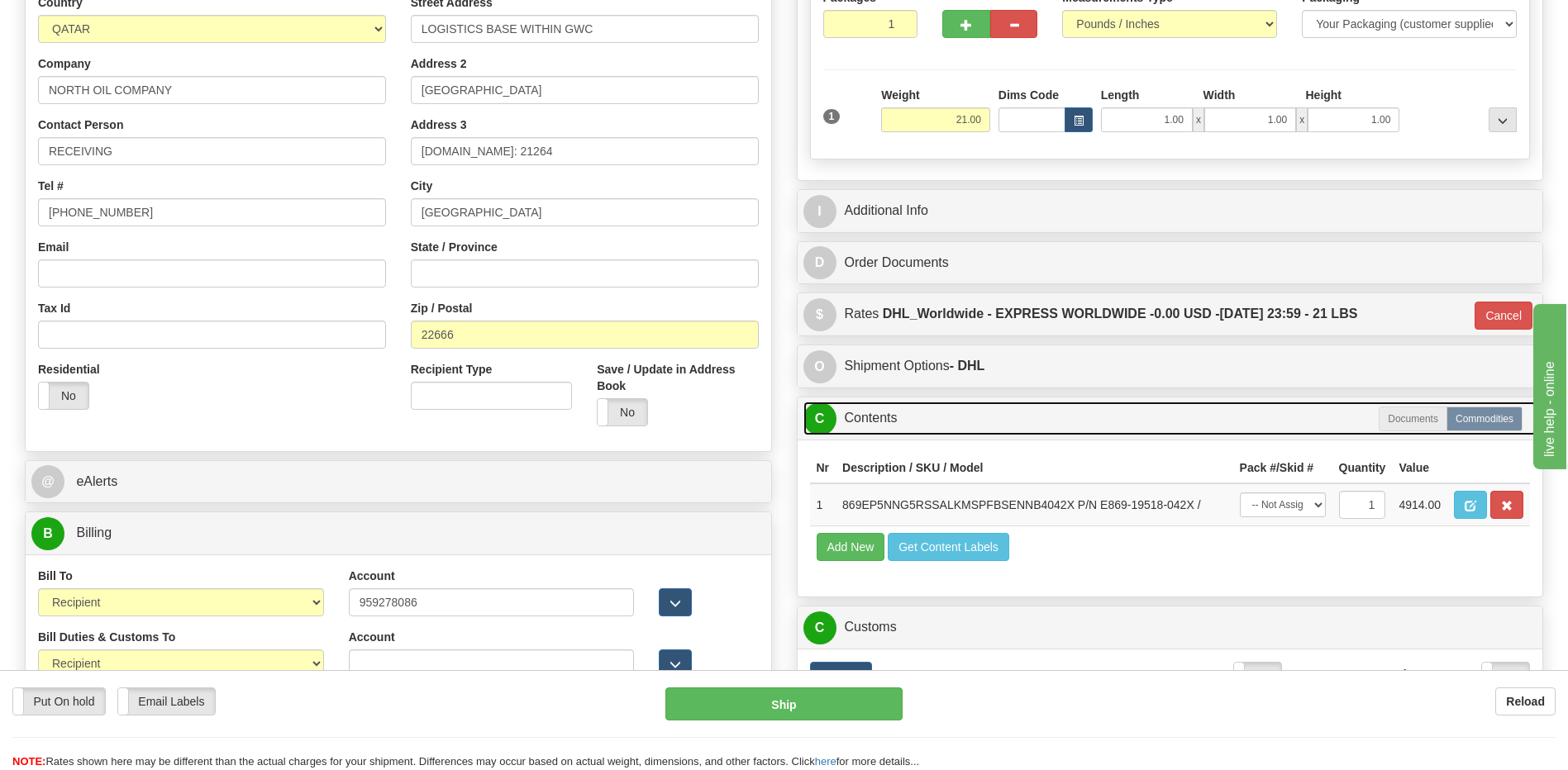
click at [924, 427] on link "C Contents" at bounding box center [1169, 419] width 733 height 34
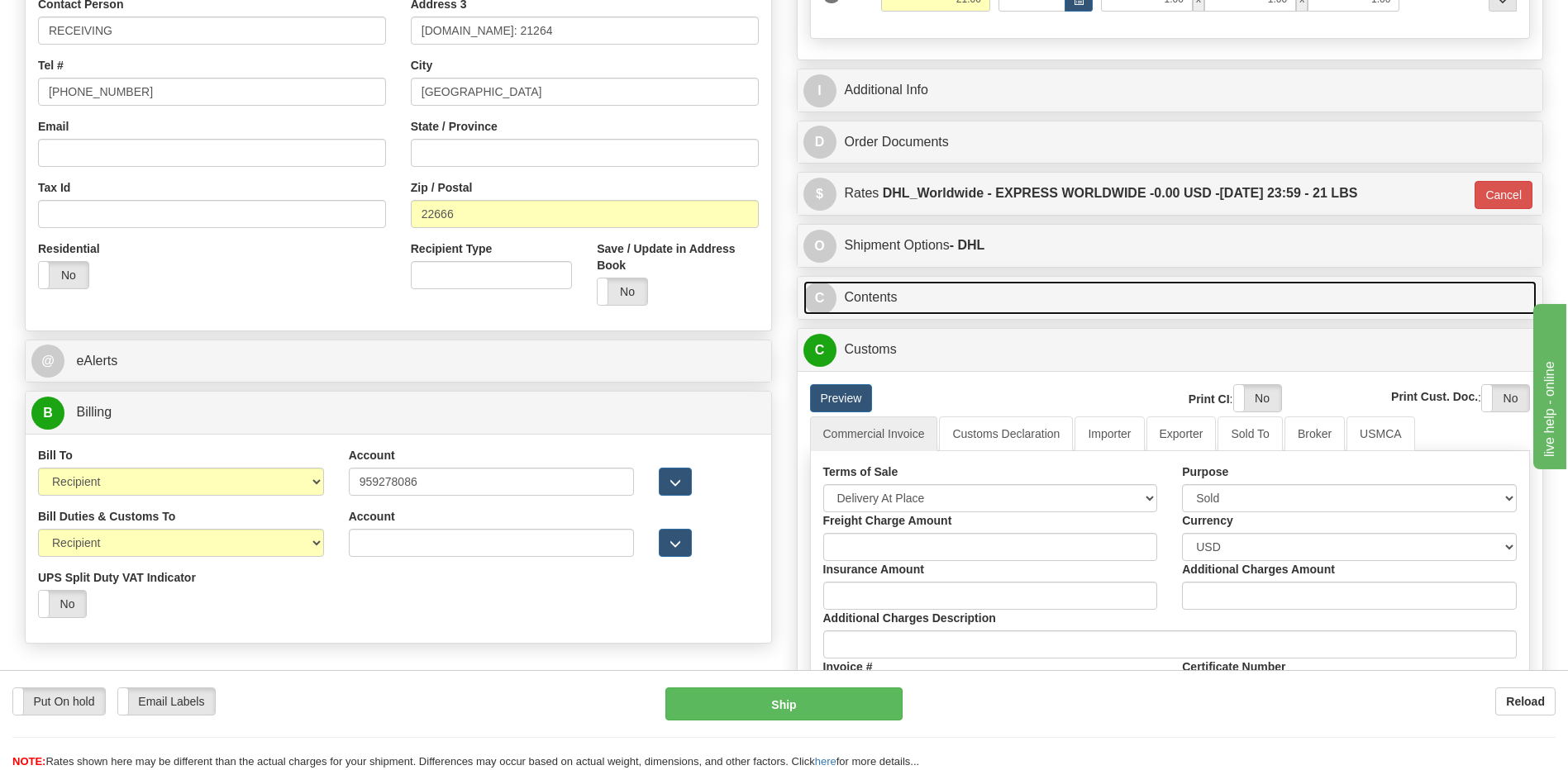
scroll to position [531, 0]
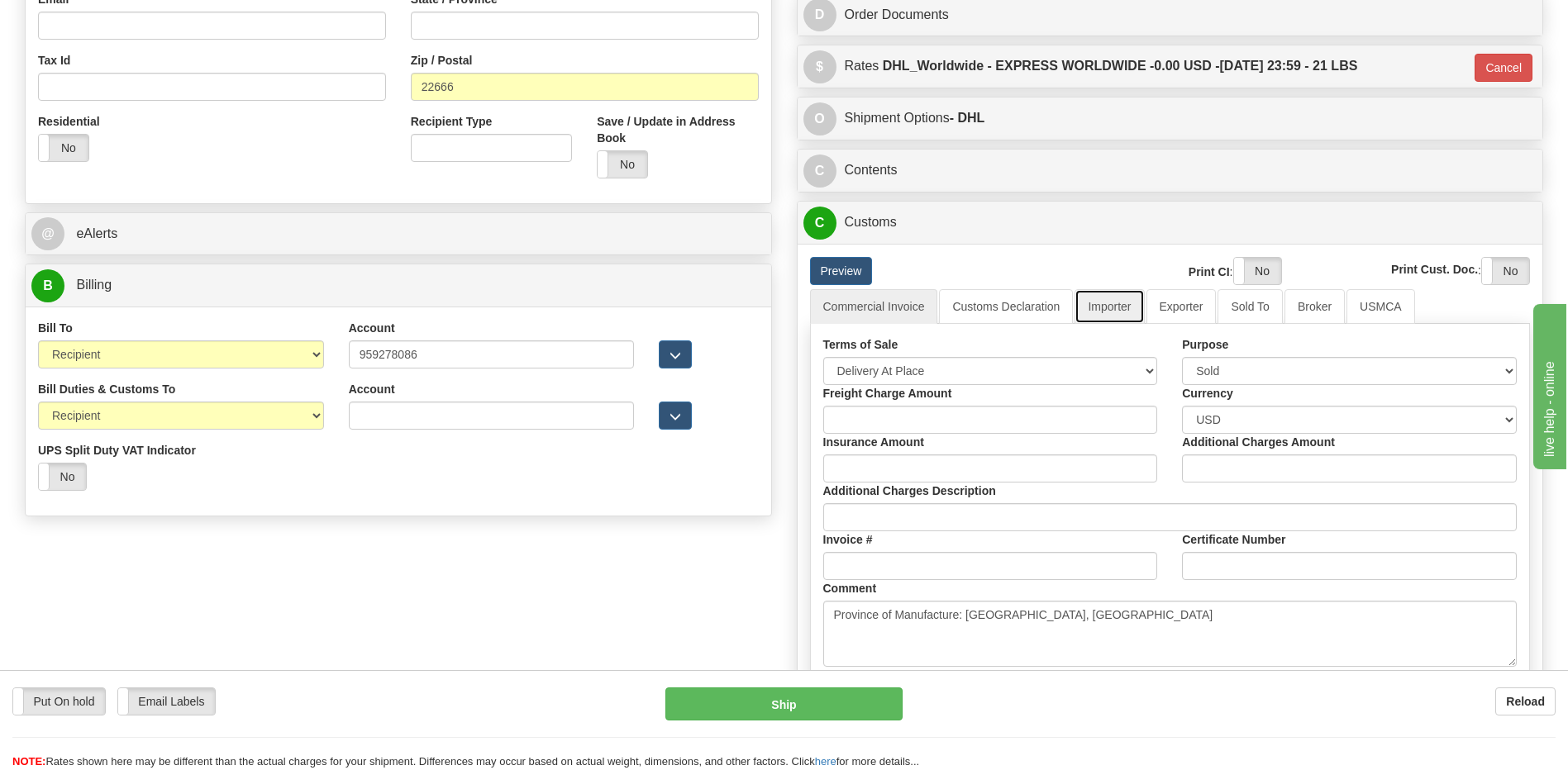
click at [1109, 316] on link "Importer" at bounding box center [1109, 306] width 70 height 35
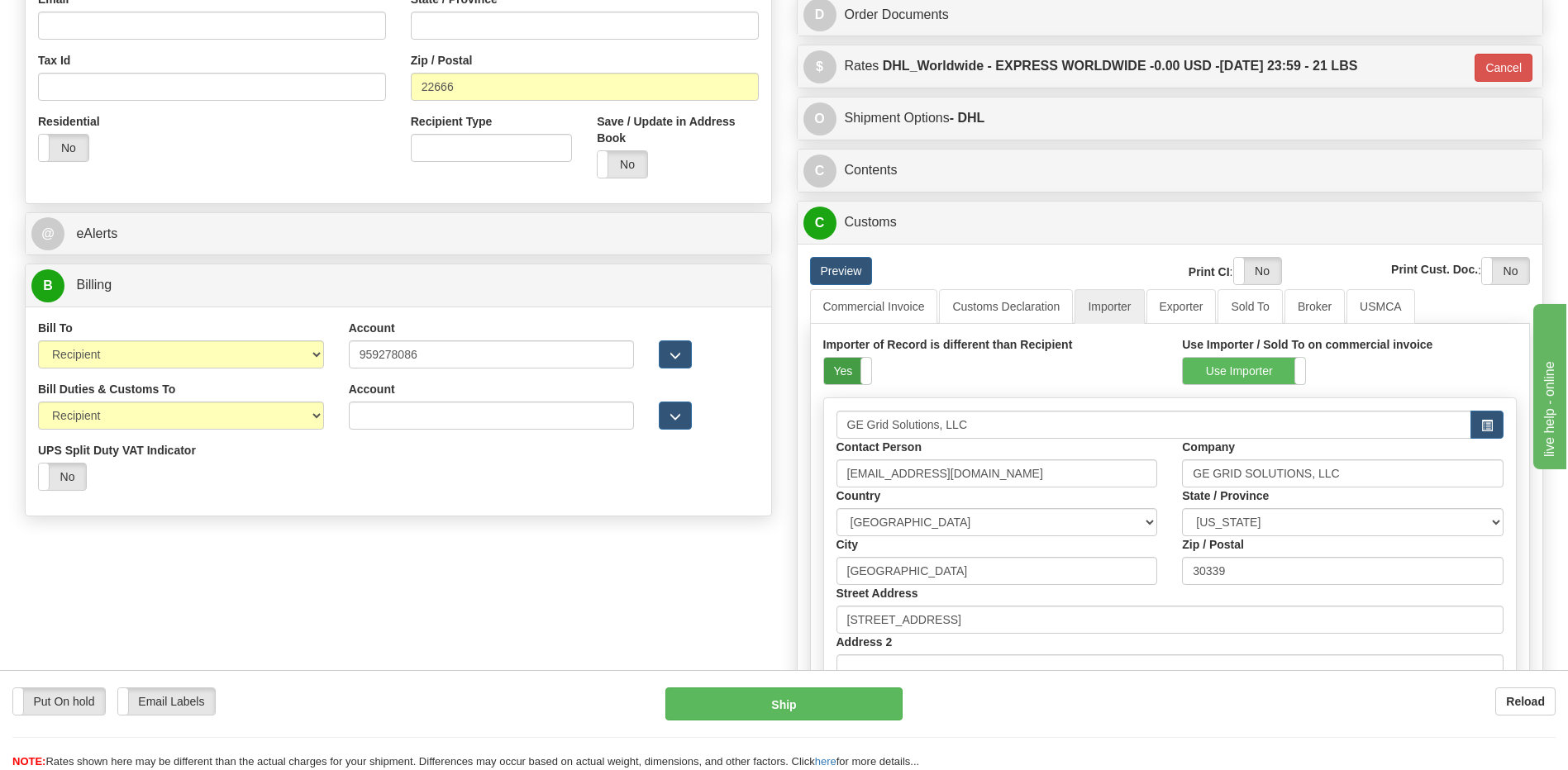
drag, startPoint x: 823, startPoint y: 359, endPoint x: 895, endPoint y: 353, distance: 72.2
click at [825, 358] on label "Yes" at bounding box center [846, 371] width 47 height 26
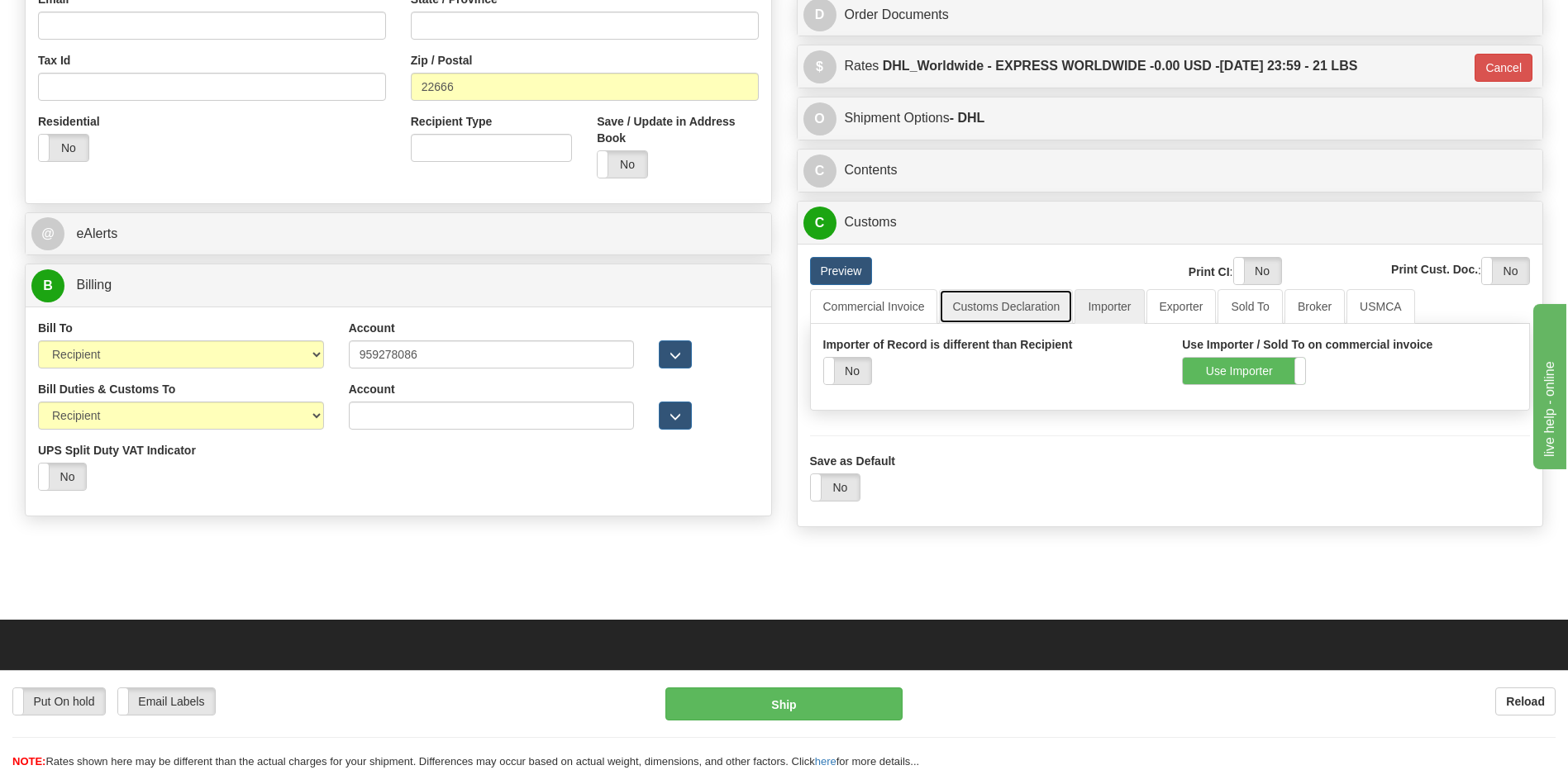
click at [977, 303] on link "Customs Declaration" at bounding box center [1006, 306] width 134 height 35
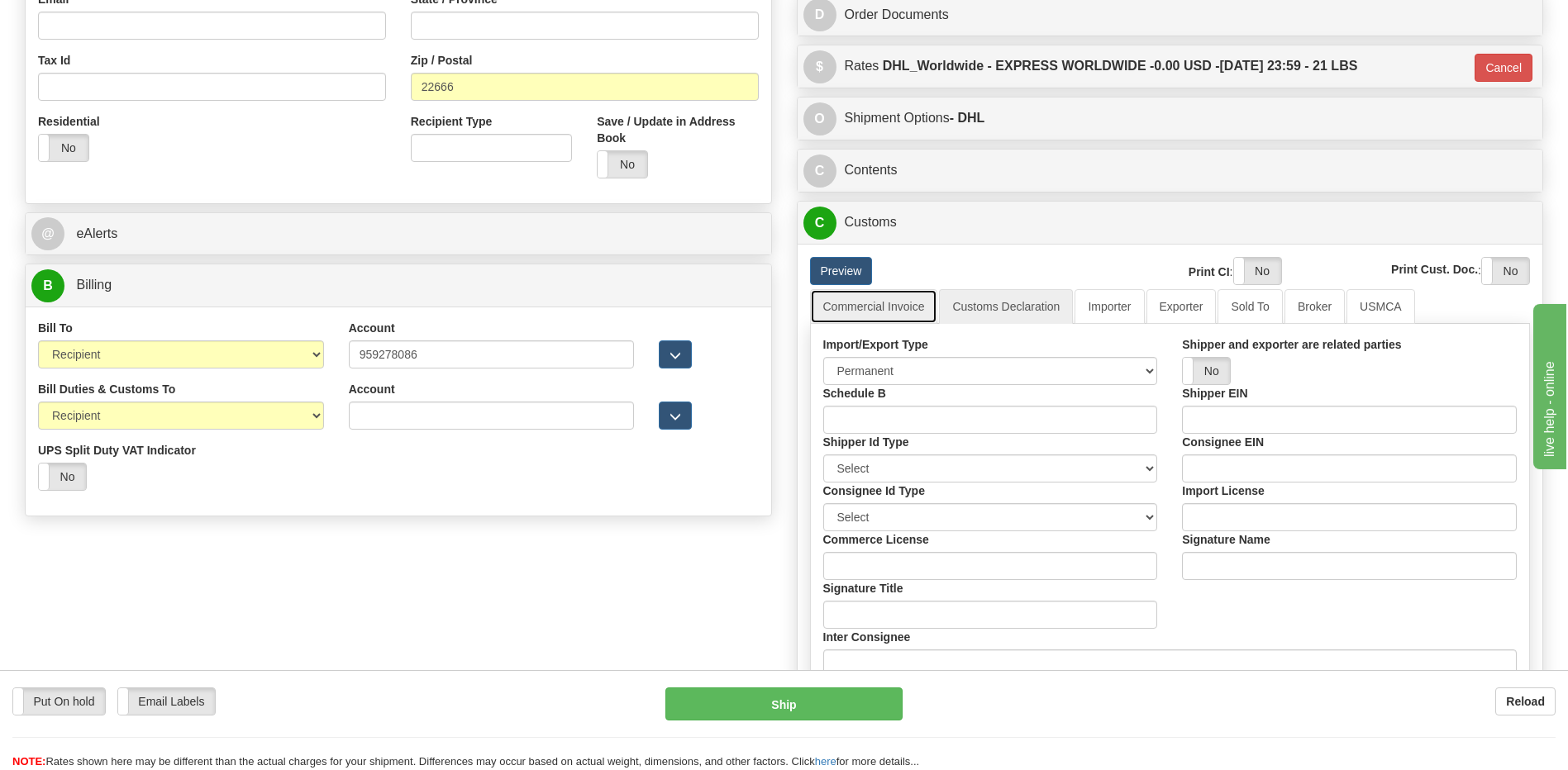
drag, startPoint x: 910, startPoint y: 309, endPoint x: 909, endPoint y: 330, distance: 21.0
click at [909, 309] on link "Commercial Invoice" at bounding box center [874, 306] width 128 height 35
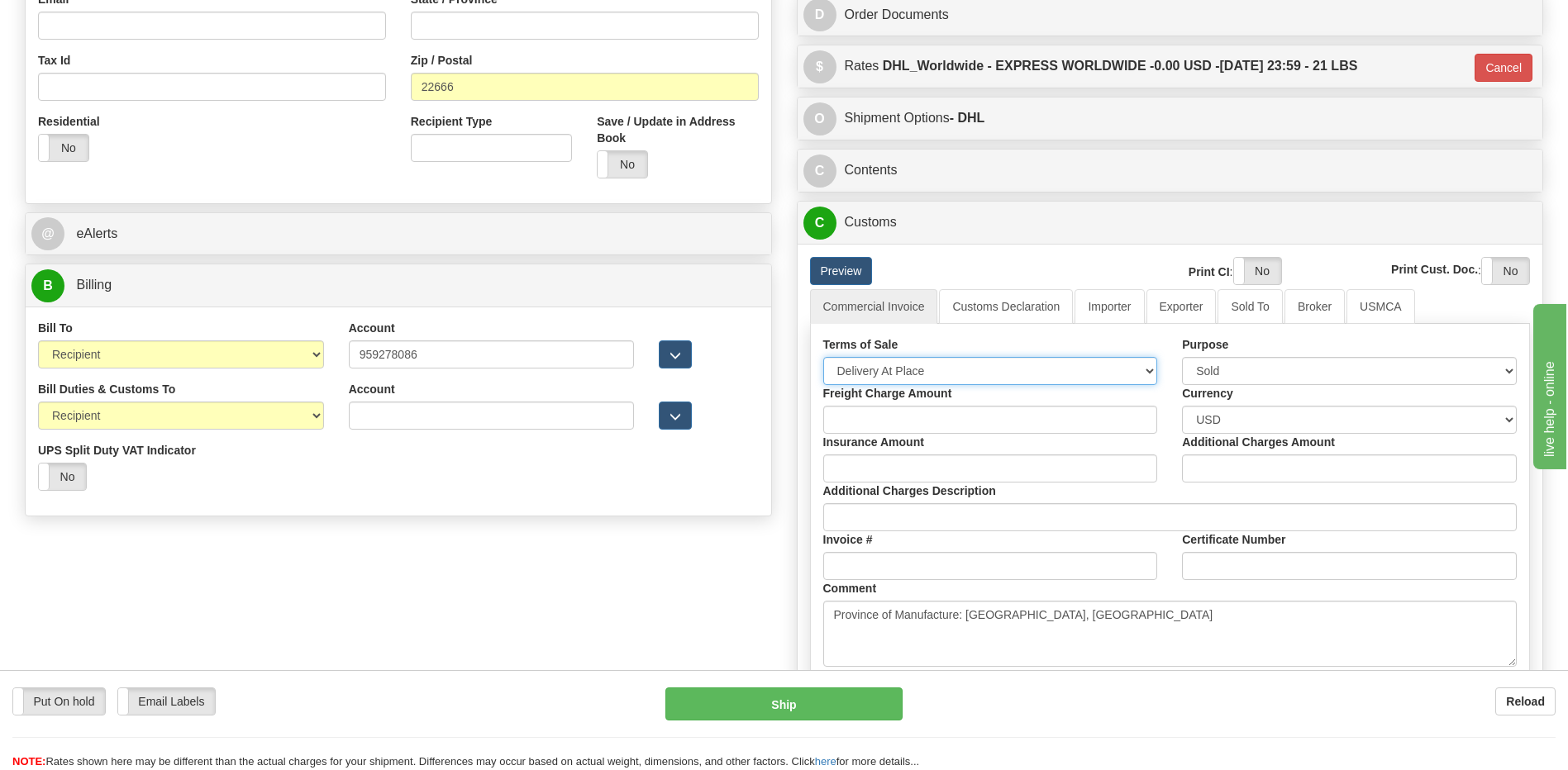
click at [897, 361] on select "Free Carrier Free On Board Ex Works Delivered Duty Unpaid Delivered Duty Paid C…" at bounding box center [990, 371] width 335 height 28
select select "7"
click at [823, 357] on select "Free Carrier Free On Board Ex Works Delivered Duty Unpaid Delivered Duty Paid C…" at bounding box center [990, 371] width 335 height 28
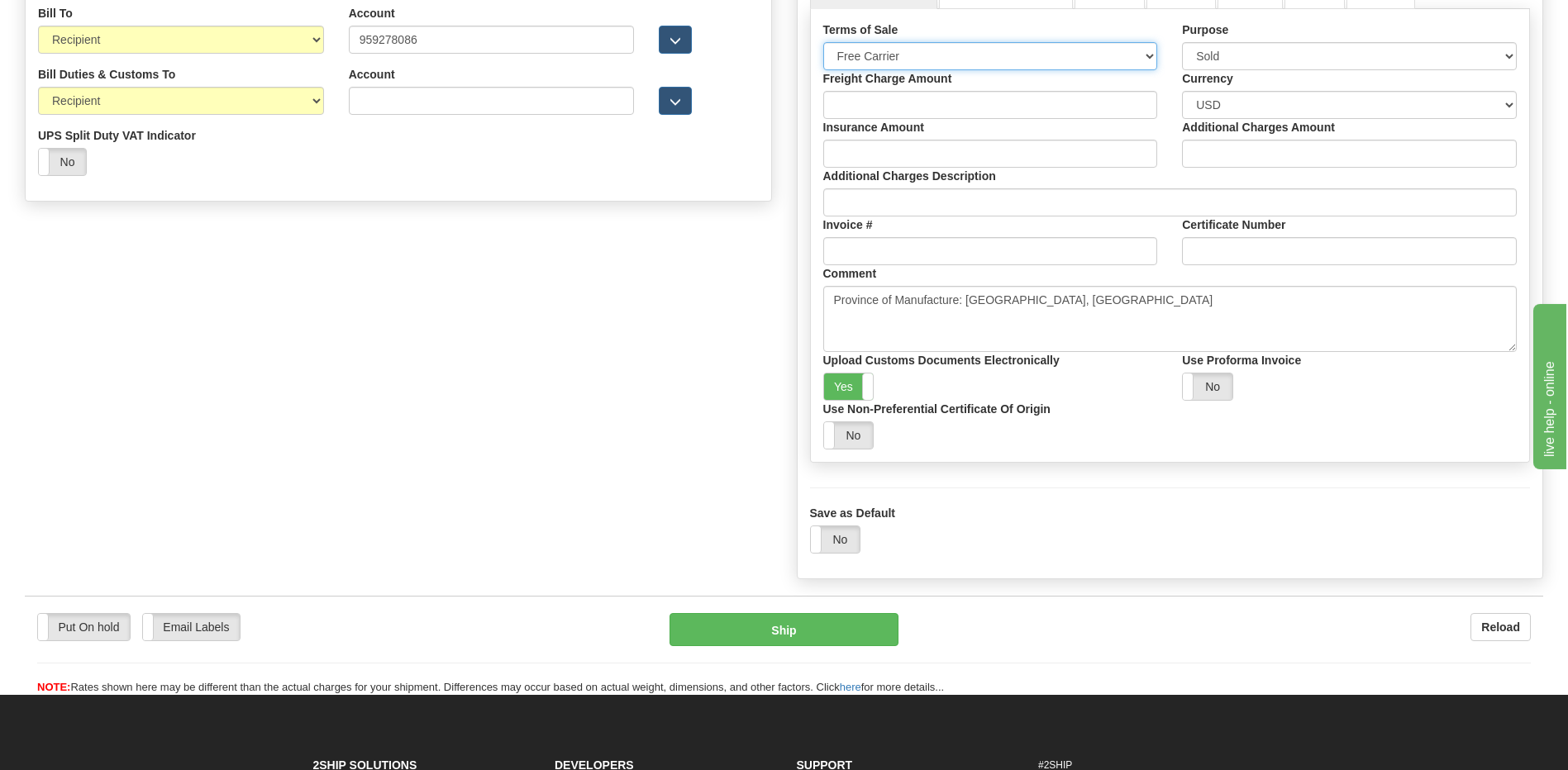
scroll to position [697, 0]
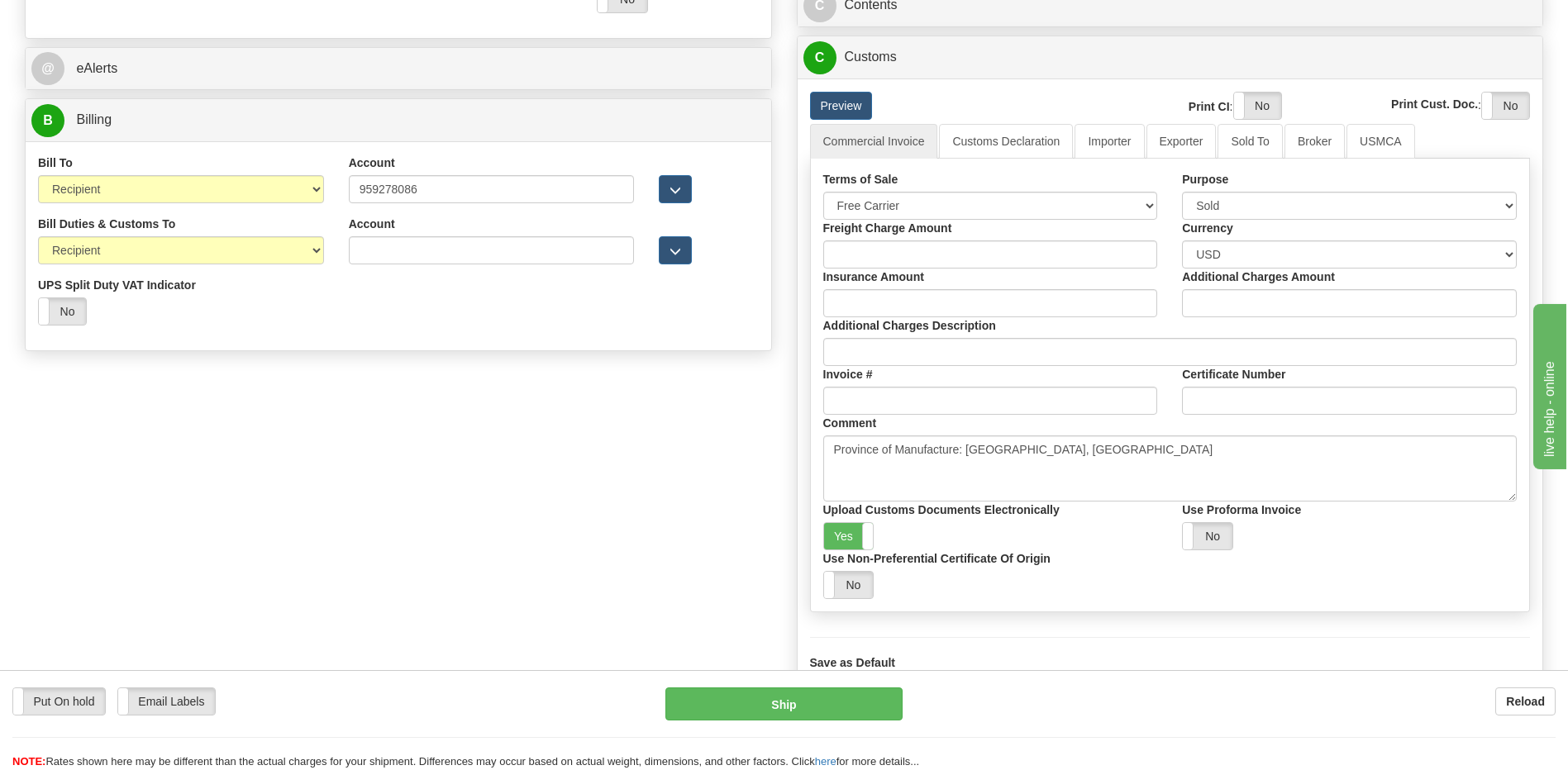
click at [112, 99] on div "B Billing Billing types cannot be changed when using Sendle. Freight Costs will…" at bounding box center [398, 225] width 747 height 253
click at [1037, 146] on link "Customs Declaration" at bounding box center [1006, 141] width 134 height 35
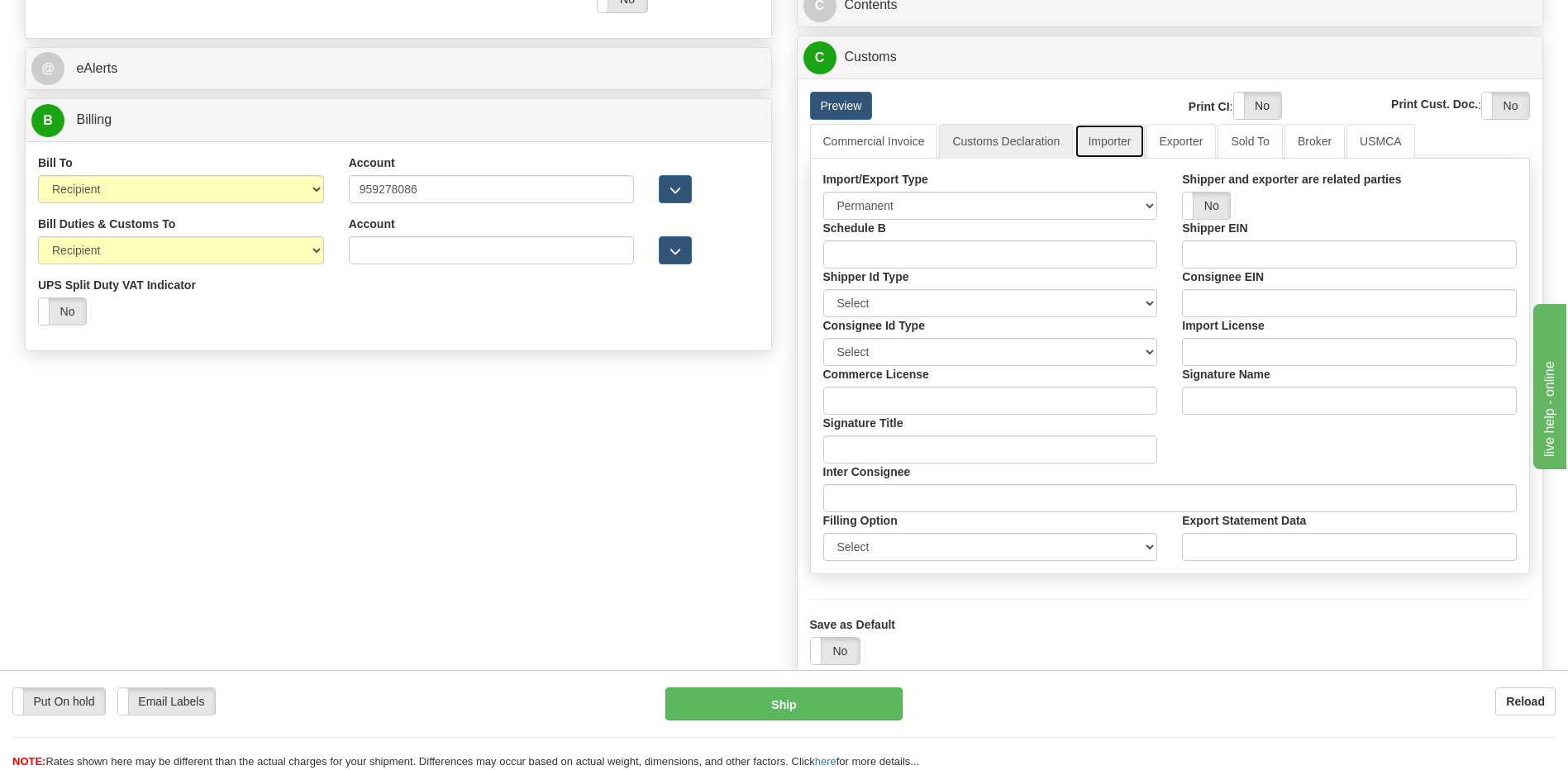
click at [1101, 144] on link "Importer" at bounding box center [1109, 141] width 70 height 35
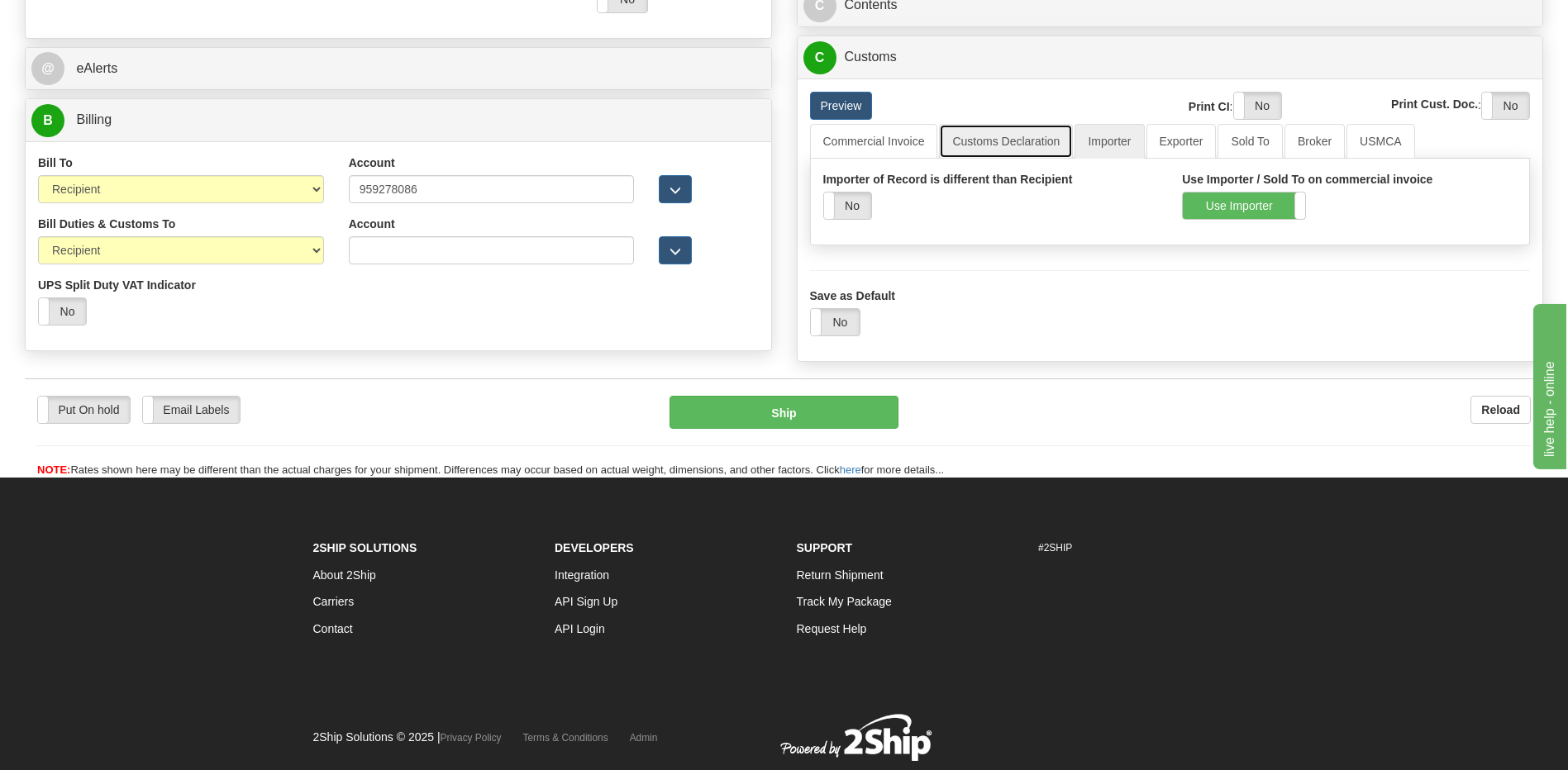
click at [1006, 144] on link "Customs Declaration" at bounding box center [1006, 141] width 134 height 35
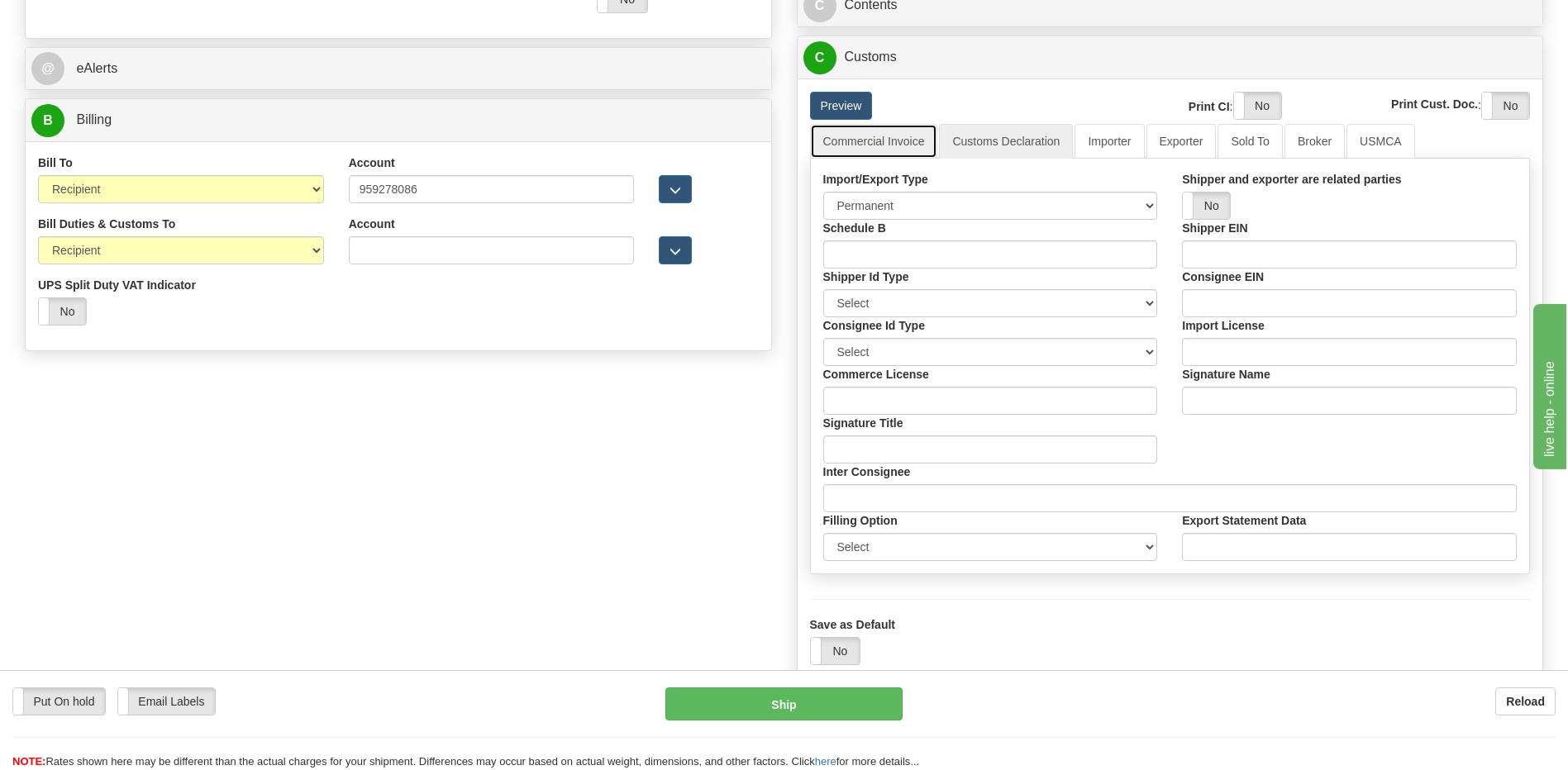
click at [914, 143] on link "Commercial Invoice" at bounding box center [874, 141] width 128 height 35
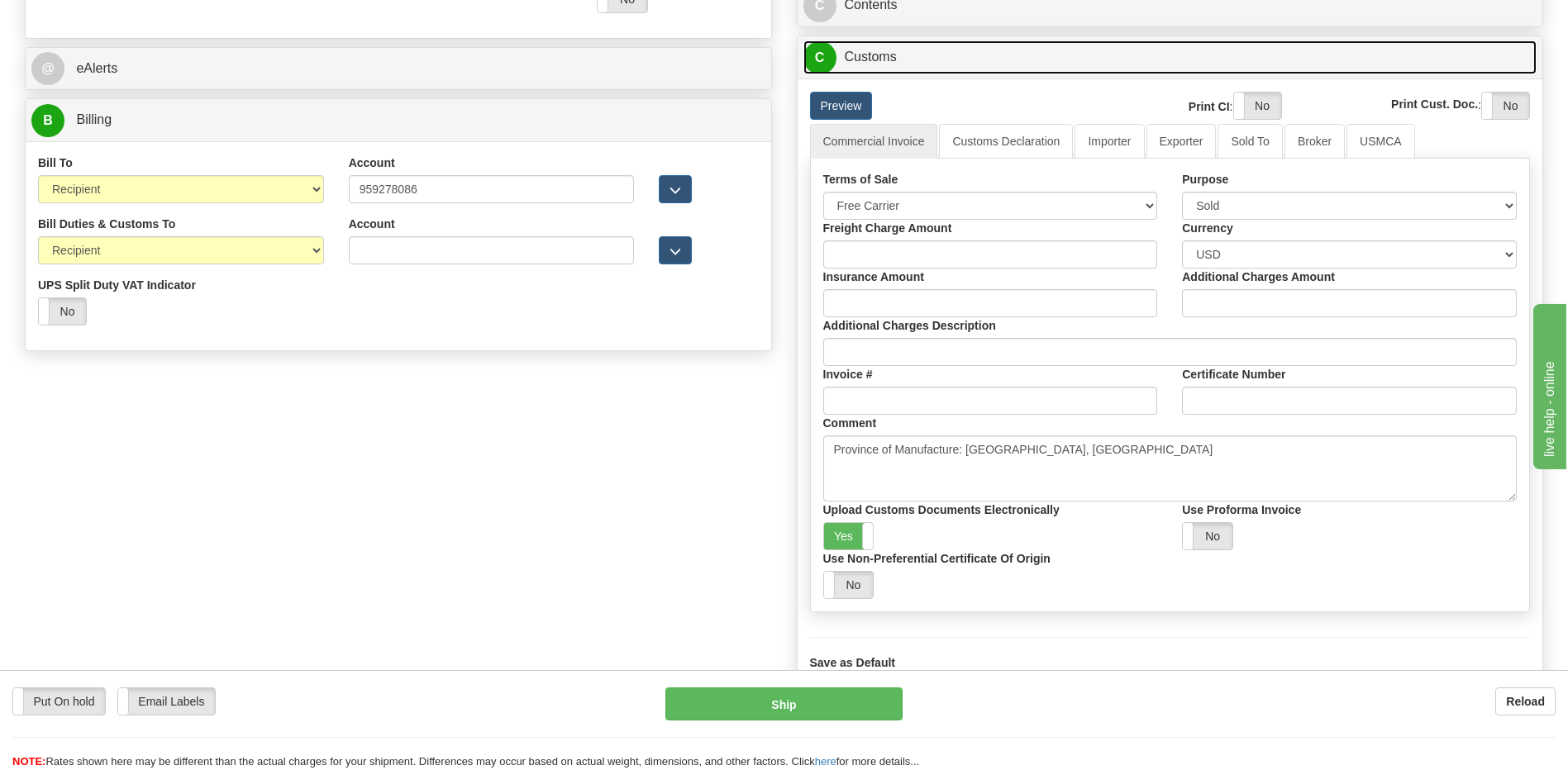
click at [893, 57] on link "C Customs" at bounding box center [1169, 58] width 733 height 34
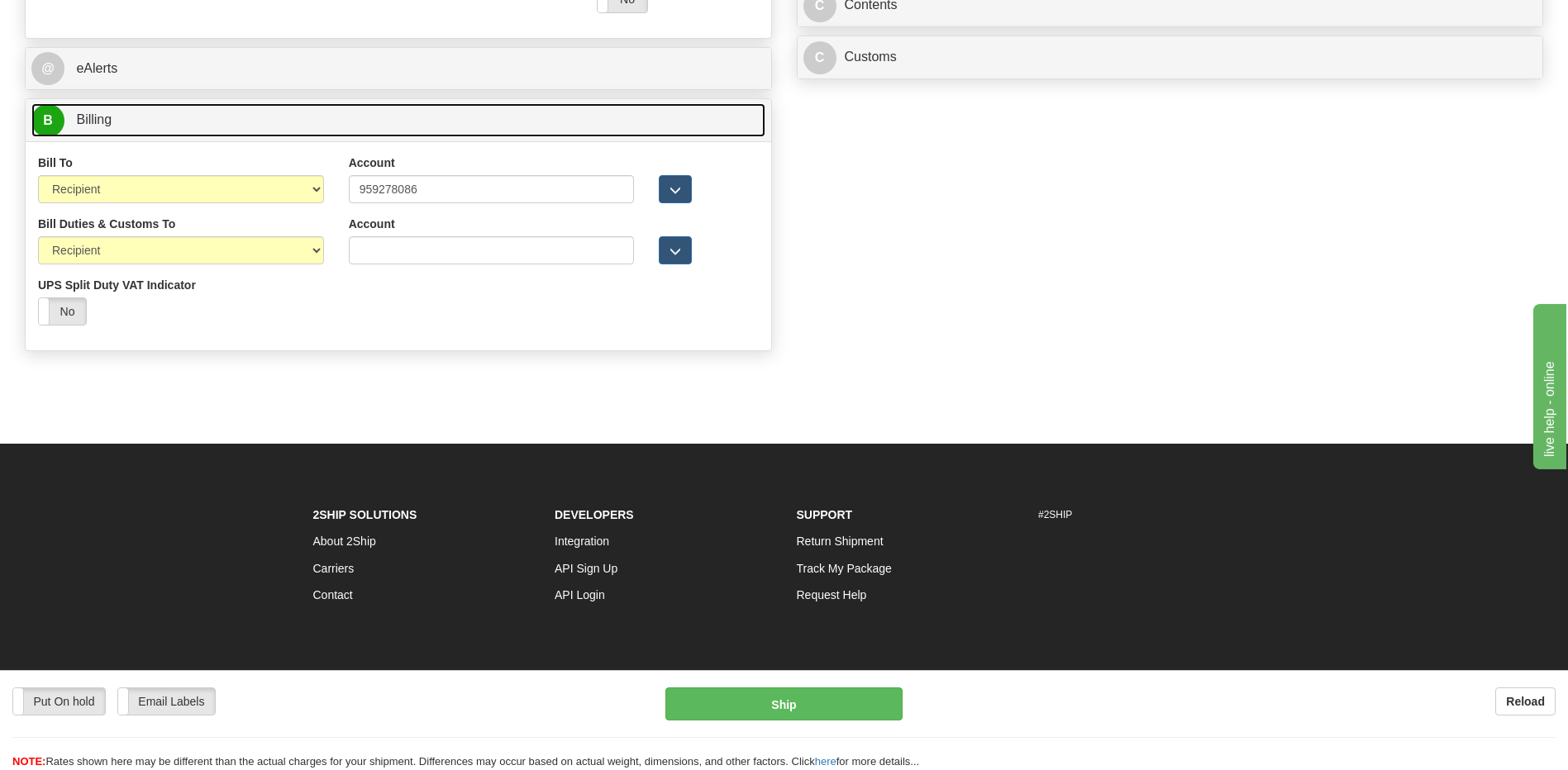
click at [476, 112] on link "B Billing" at bounding box center [398, 121] width 733 height 34
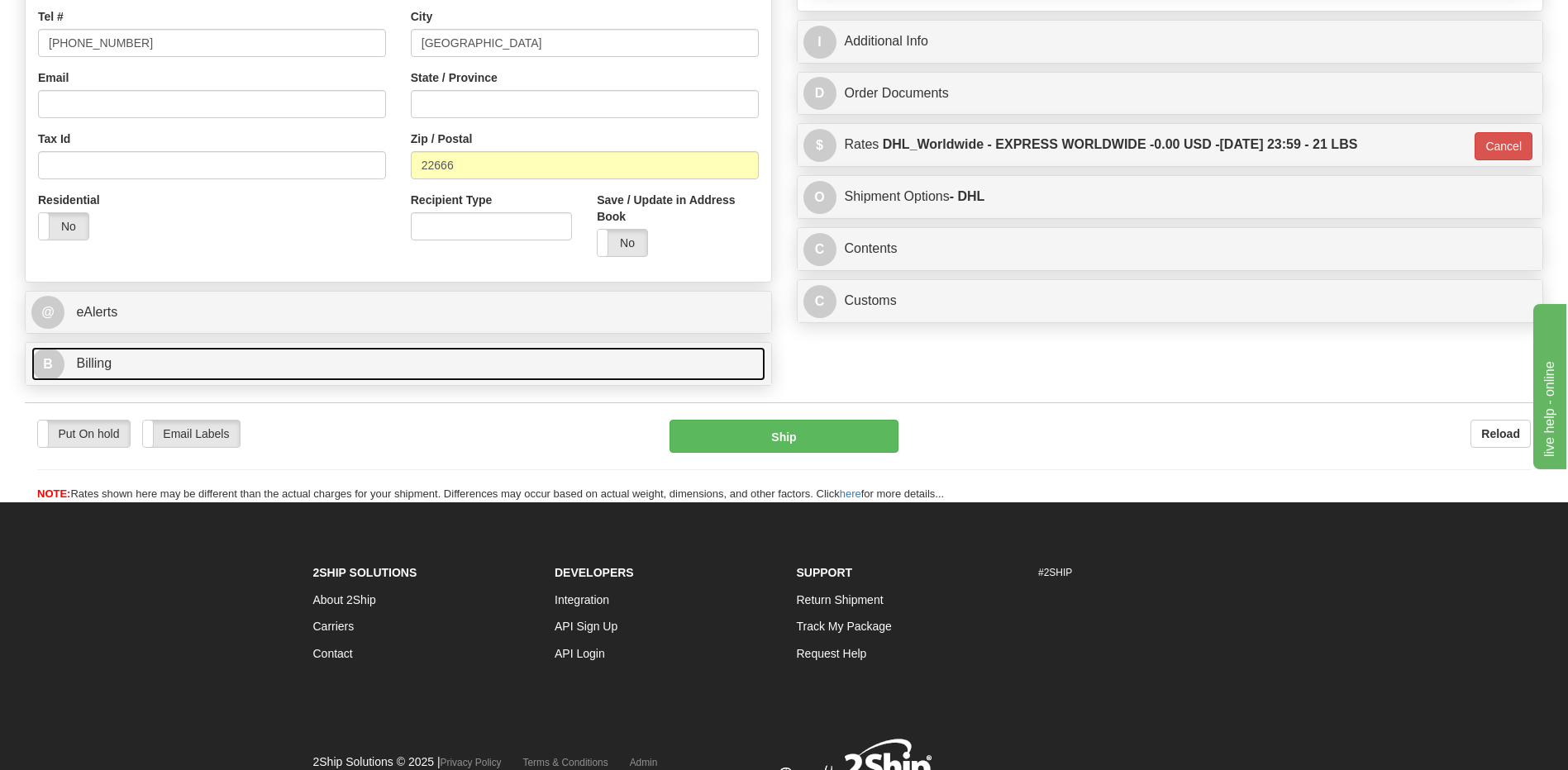
scroll to position [311, 0]
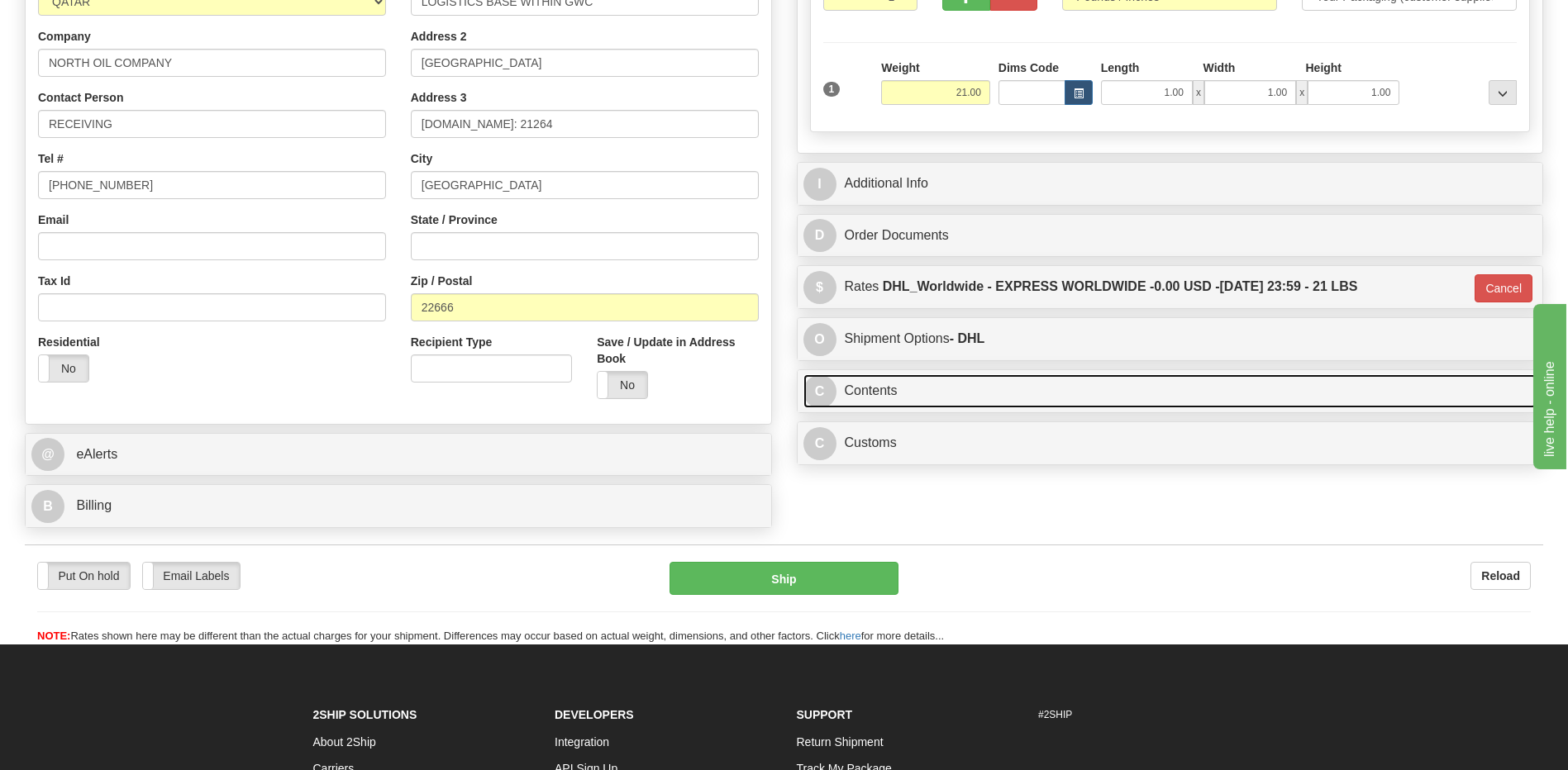
click at [886, 393] on link "C Contents" at bounding box center [1169, 391] width 733 height 34
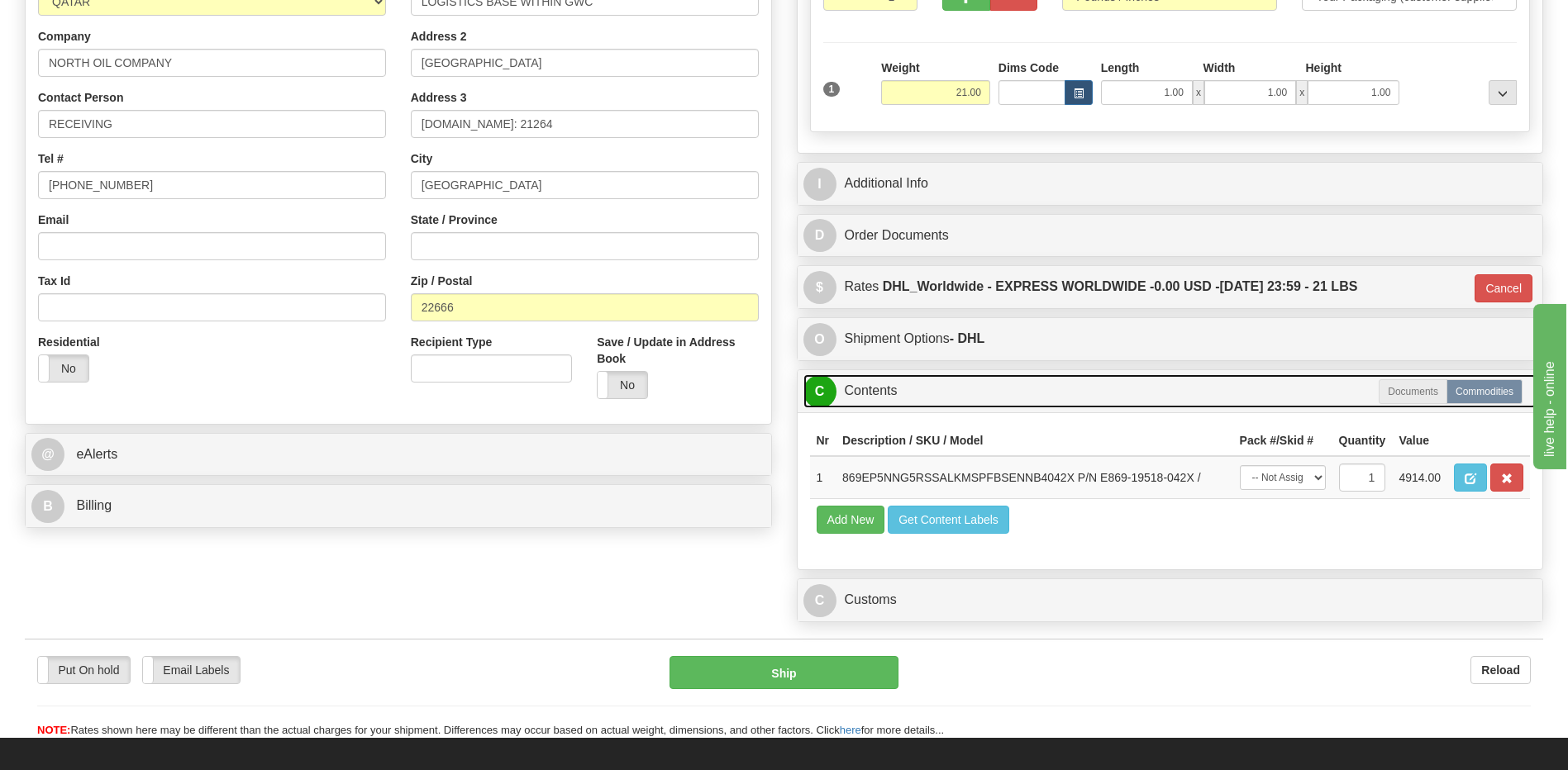
click at [886, 393] on link "C Contents" at bounding box center [1169, 391] width 733 height 34
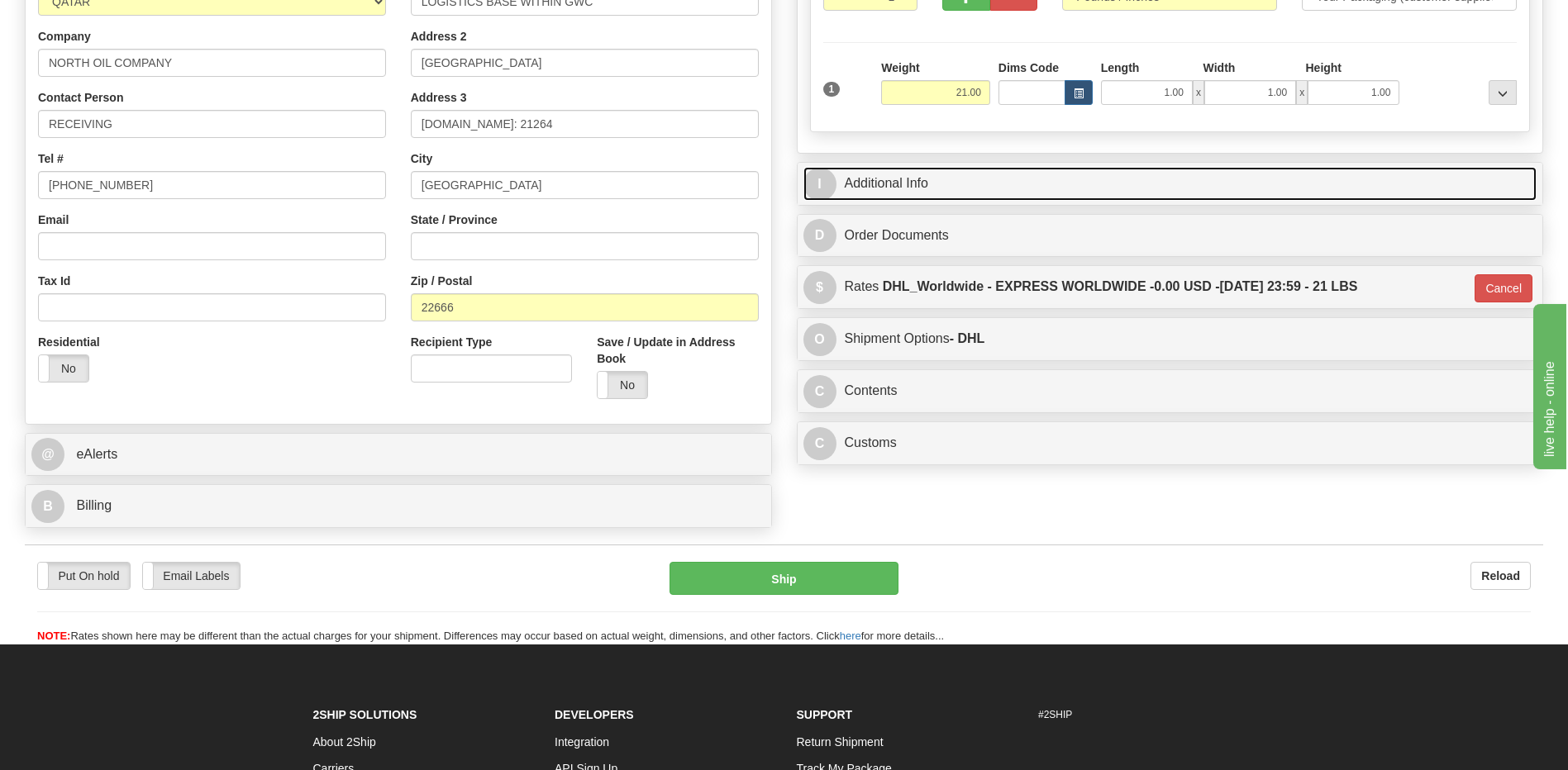
click at [910, 173] on link "I Additional Info" at bounding box center [1169, 184] width 733 height 34
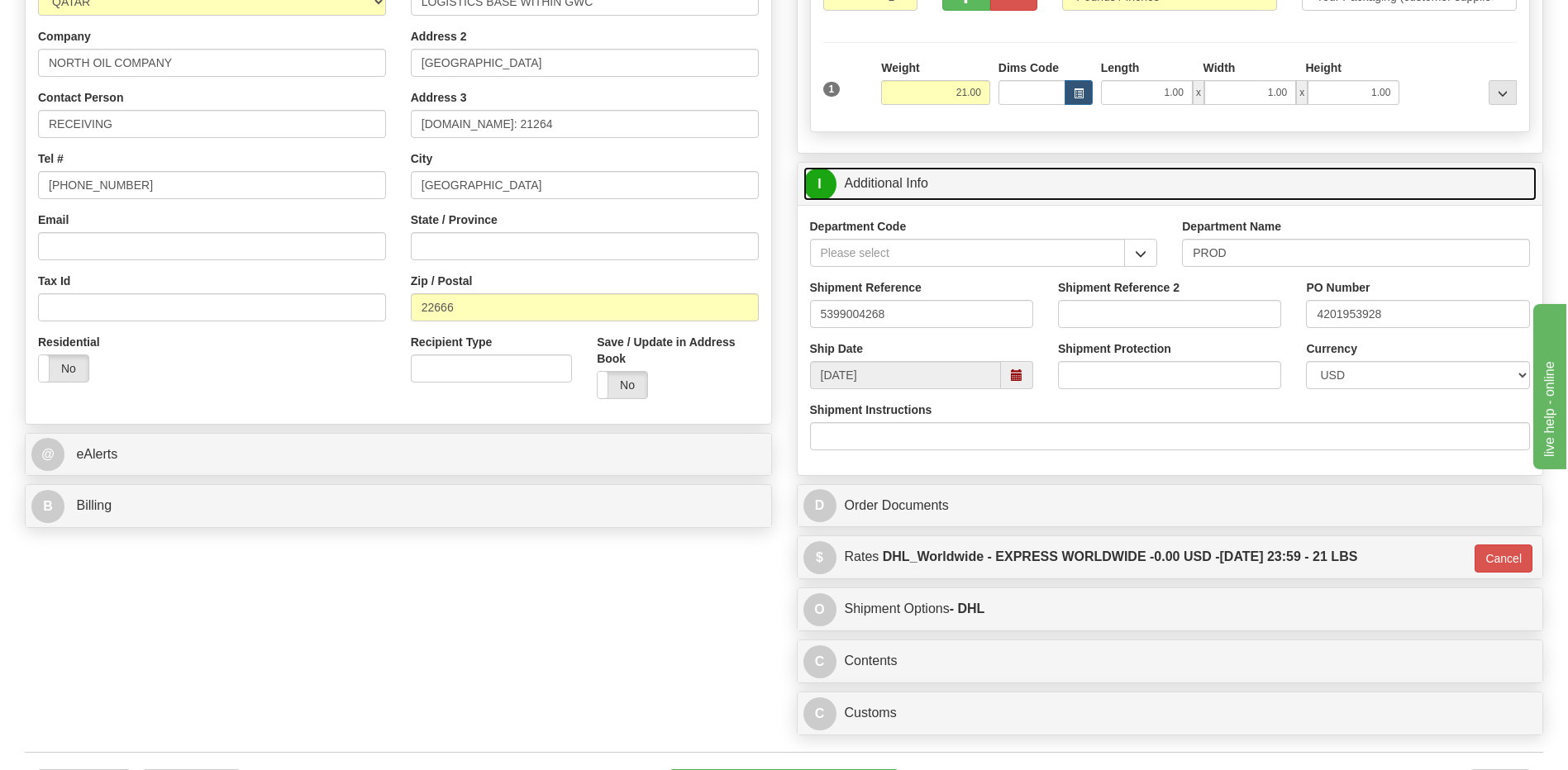
click at [910, 173] on link "I Additional Info" at bounding box center [1169, 184] width 733 height 34
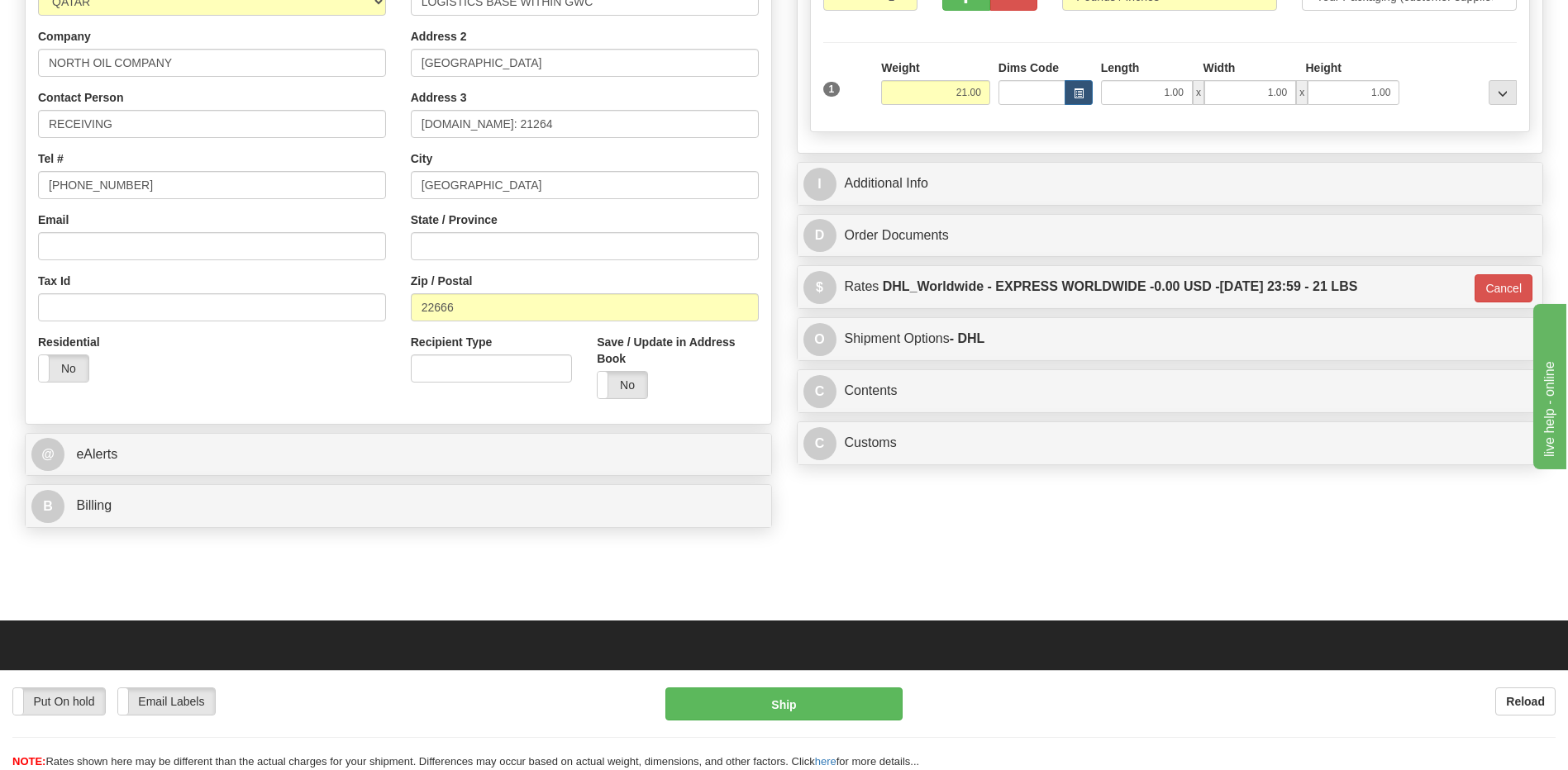
click at [228, 360] on div "Residential Yes No" at bounding box center [212, 365] width 373 height 61
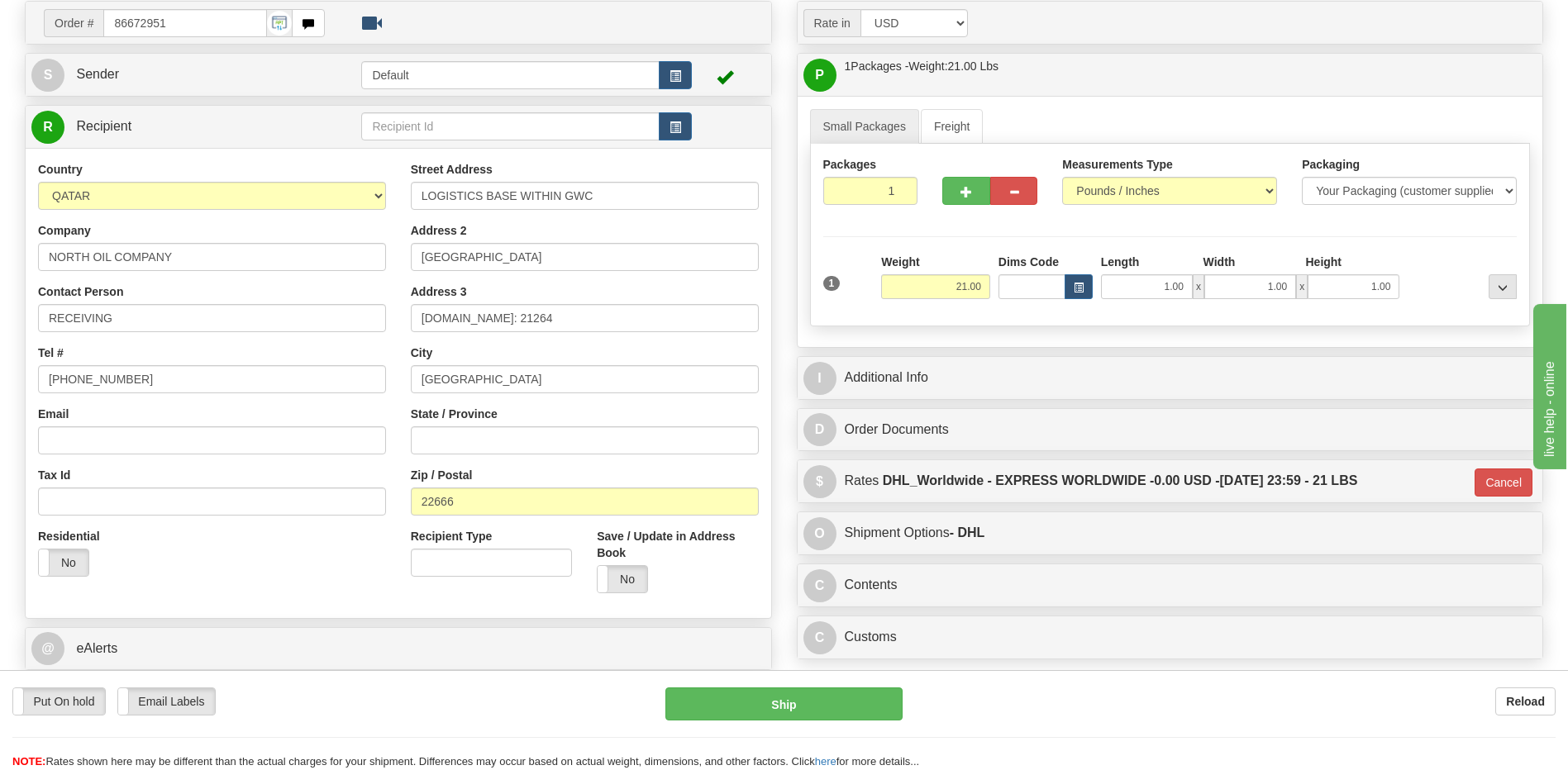
scroll to position [145, 0]
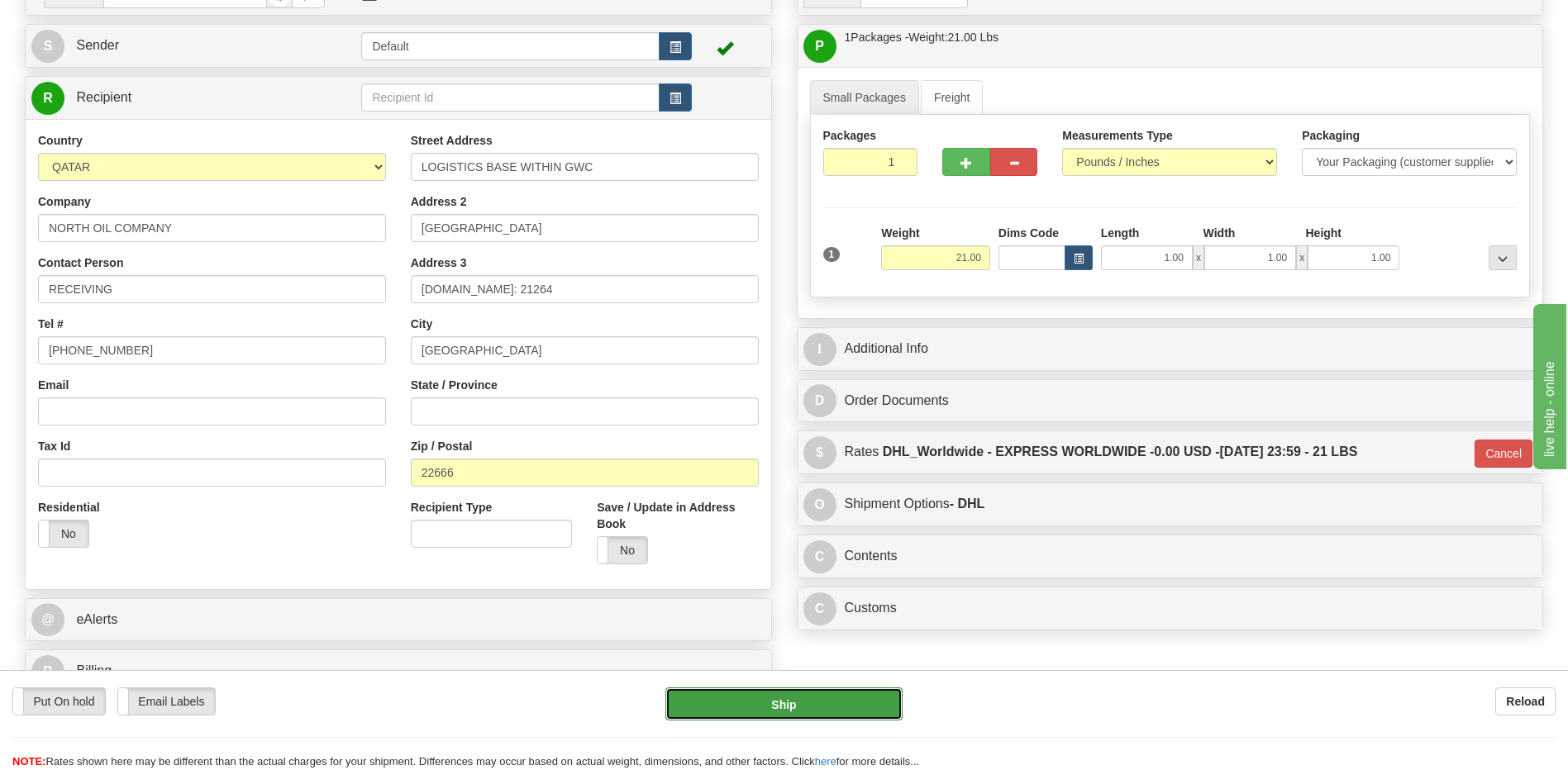
click at [826, 709] on button "Ship" at bounding box center [784, 704] width 236 height 33
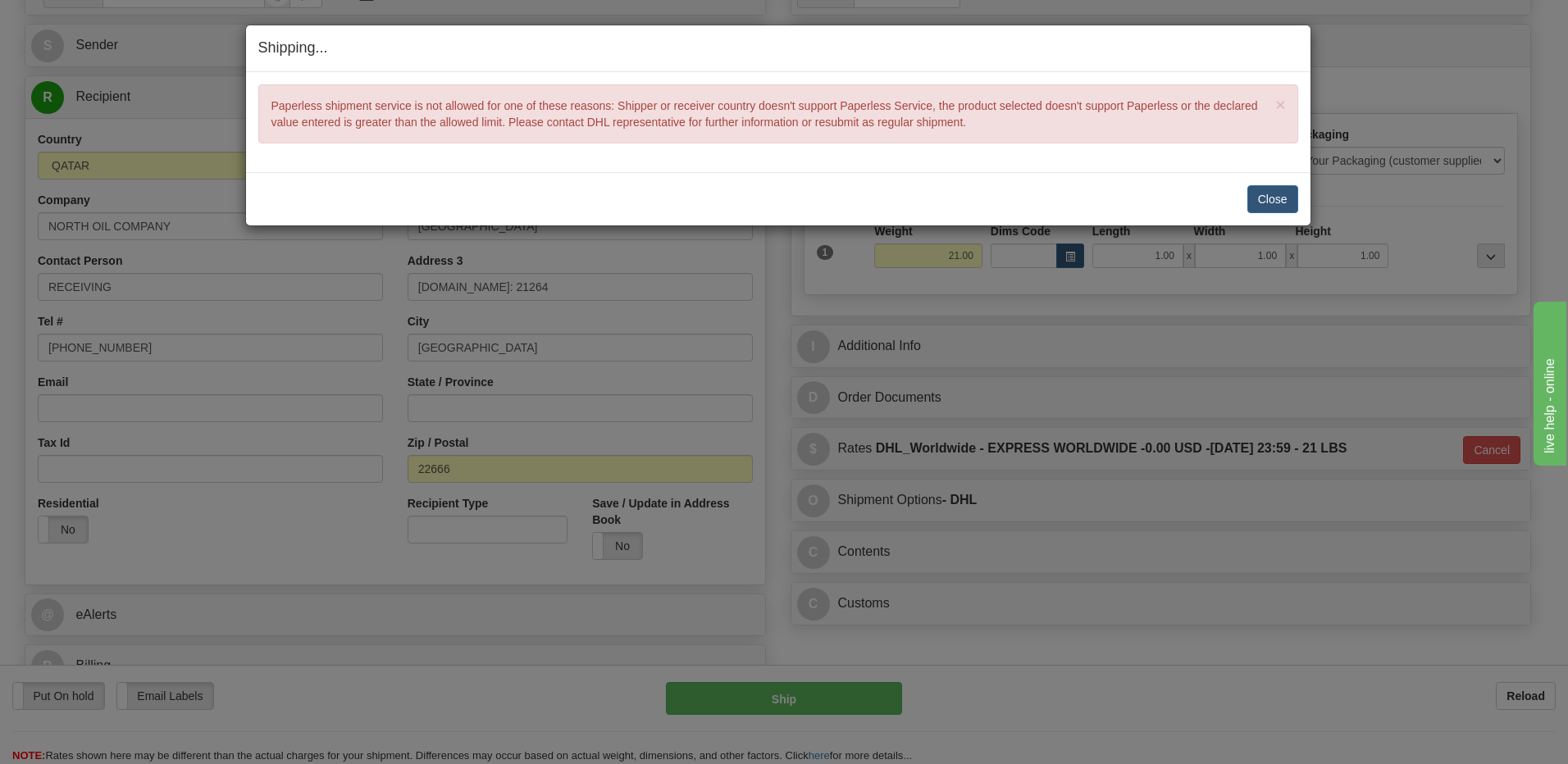
click at [1274, 180] on div "Close Cancel Cancel Shipment and Quit Pickup Quit Pickup ONLY" at bounding box center [779, 198] width 1064 height 53
click at [1267, 198] on button "Close" at bounding box center [1273, 199] width 51 height 28
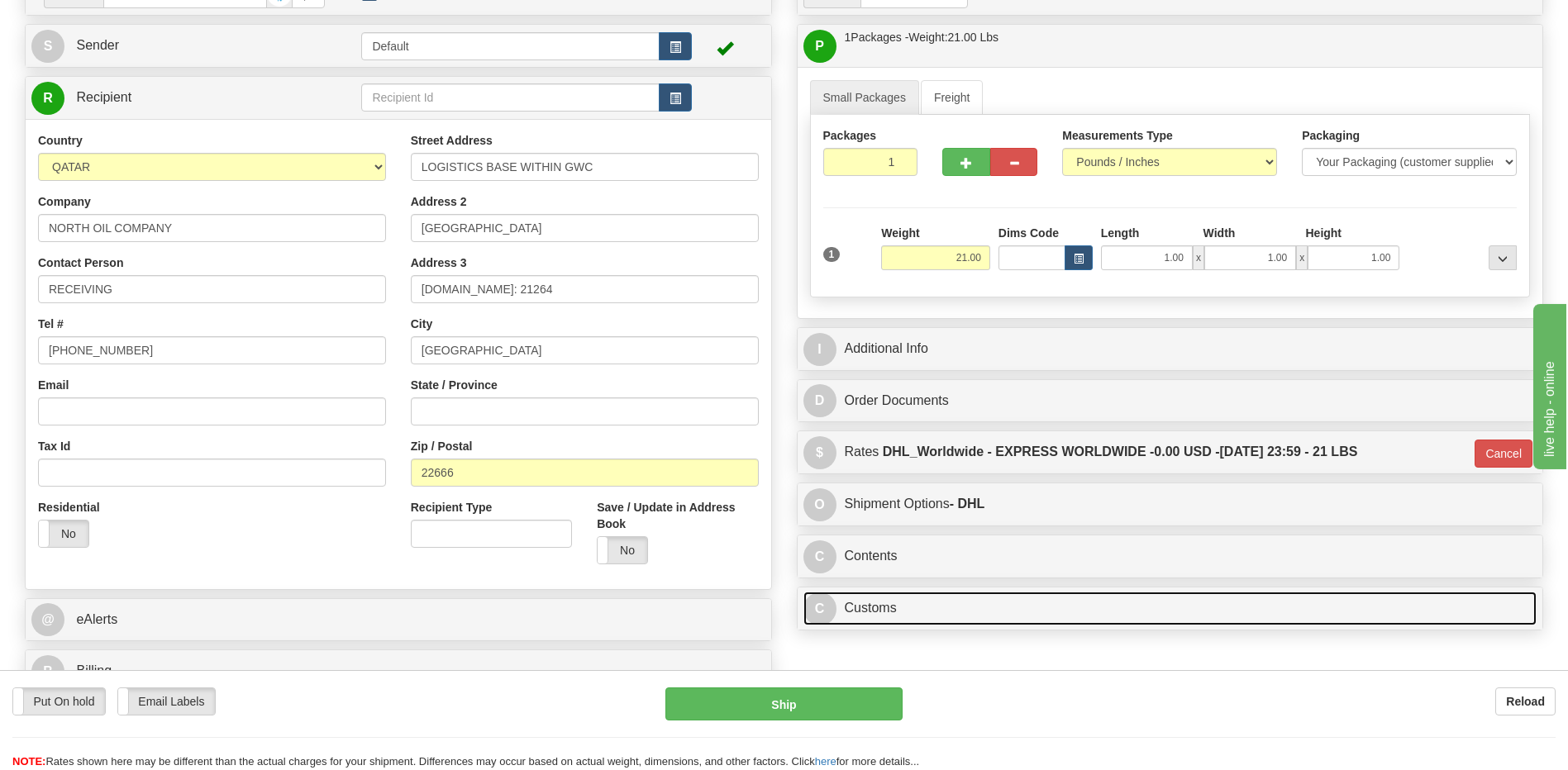
click at [884, 601] on link "C Customs" at bounding box center [1169, 609] width 733 height 34
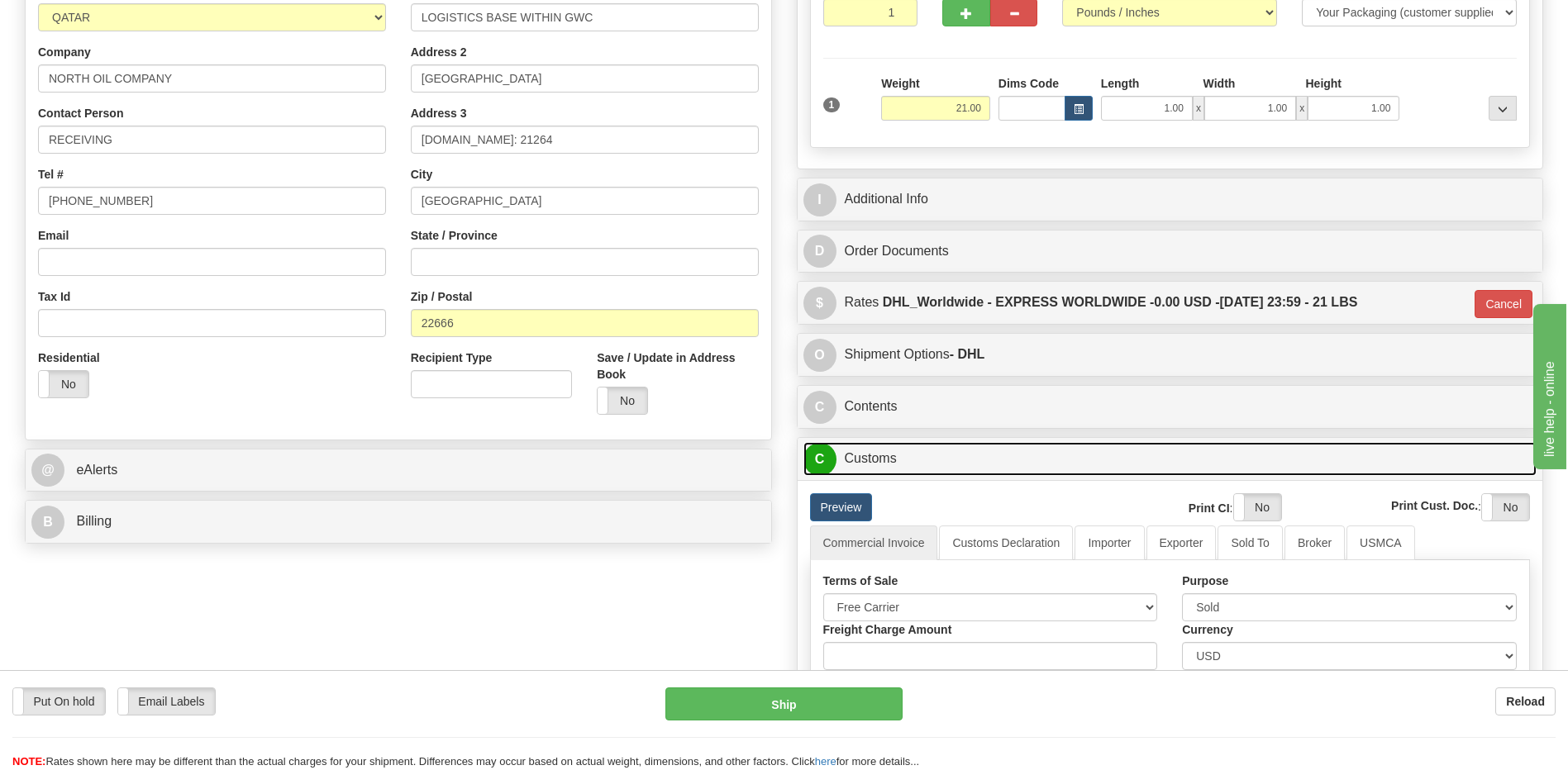
scroll to position [642, 0]
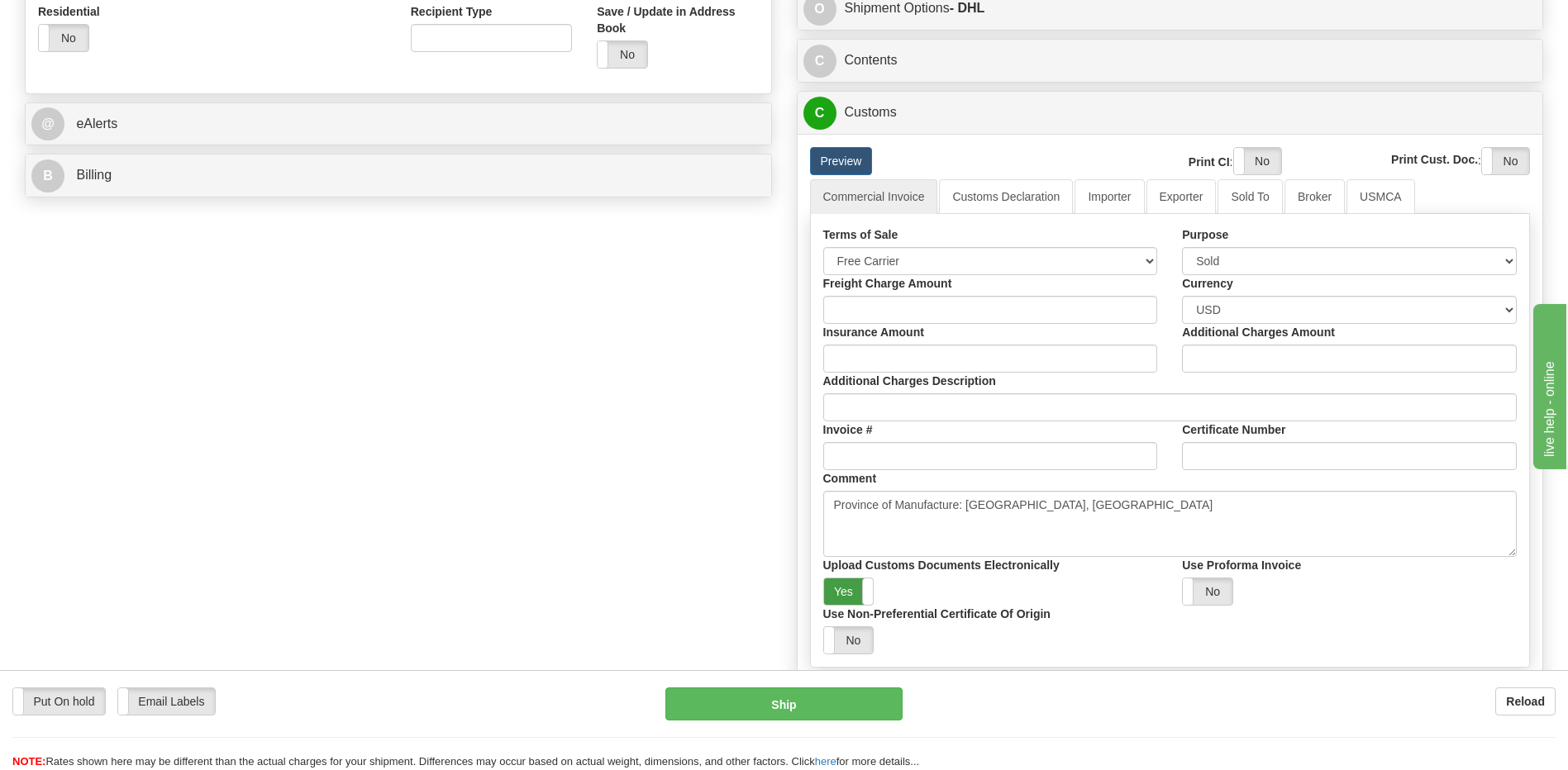
click at [839, 599] on label "Yes" at bounding box center [848, 592] width 49 height 26
click at [1248, 160] on label "Yes" at bounding box center [1257, 161] width 47 height 26
click at [1481, 156] on label "Yes" at bounding box center [1504, 161] width 47 height 26
click at [1113, 193] on link "Importer" at bounding box center [1109, 196] width 70 height 35
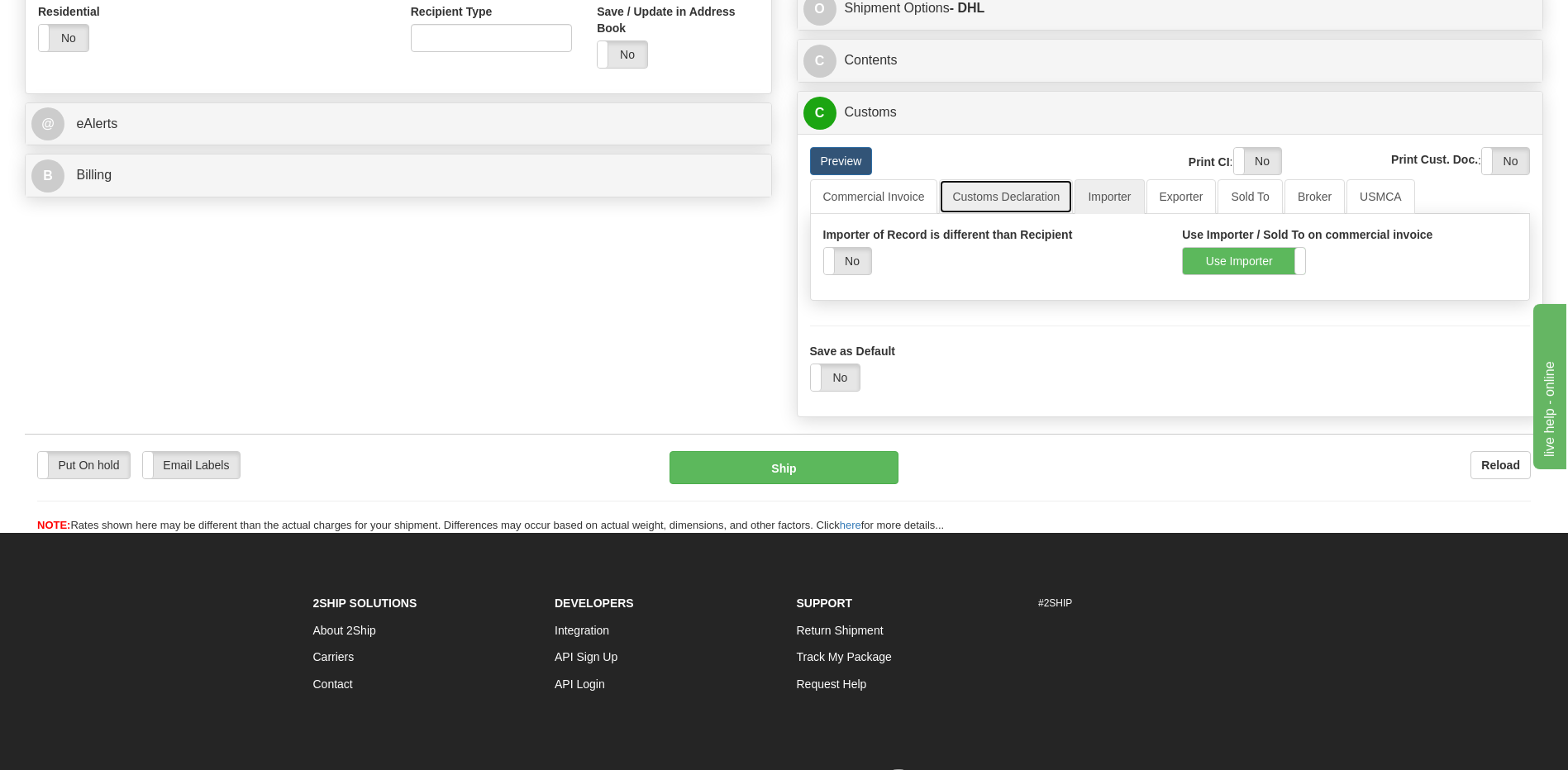
click at [1033, 198] on link "Customs Declaration" at bounding box center [1006, 196] width 134 height 35
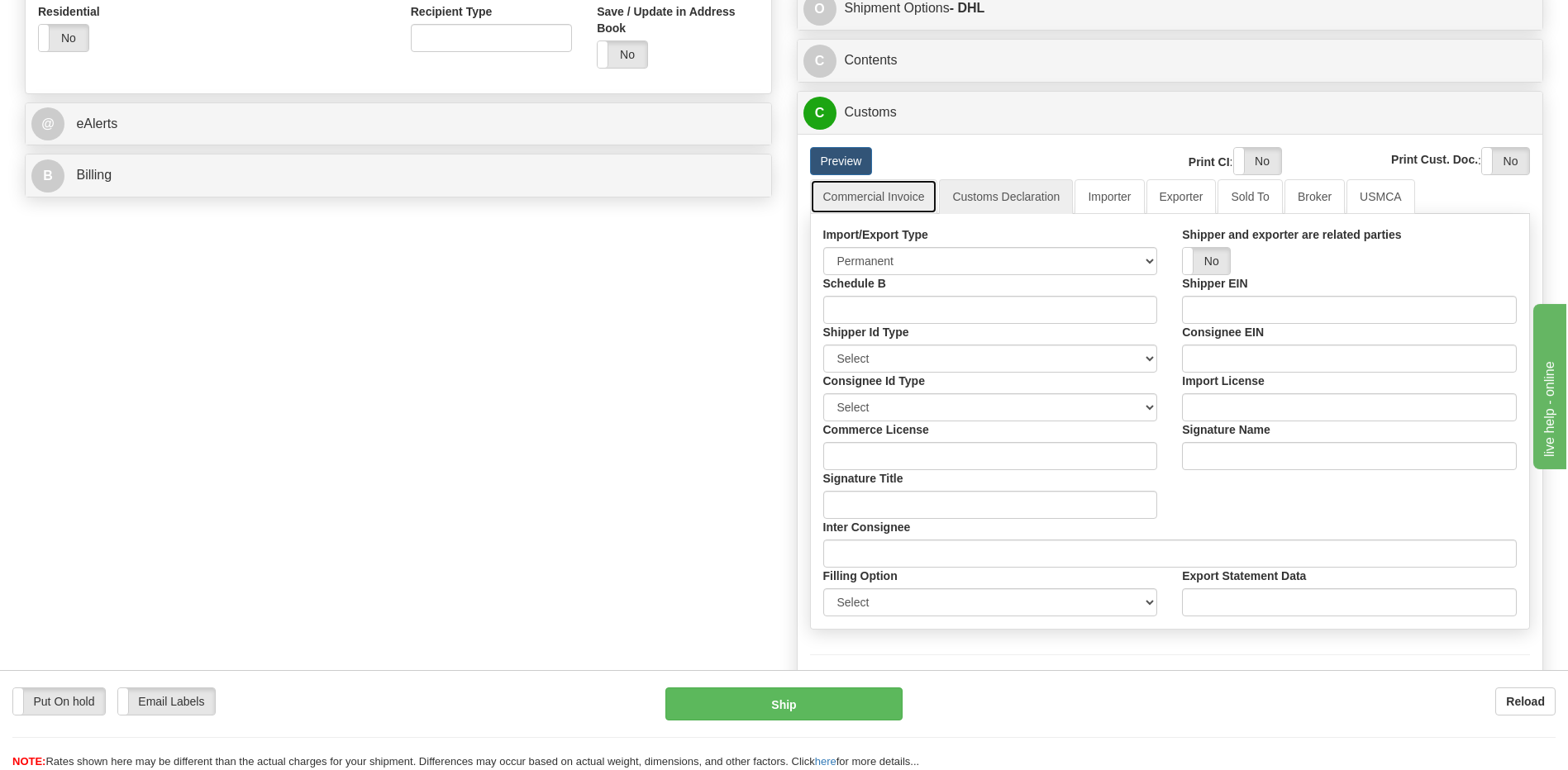
click at [892, 186] on link "Commercial Invoice" at bounding box center [874, 196] width 128 height 35
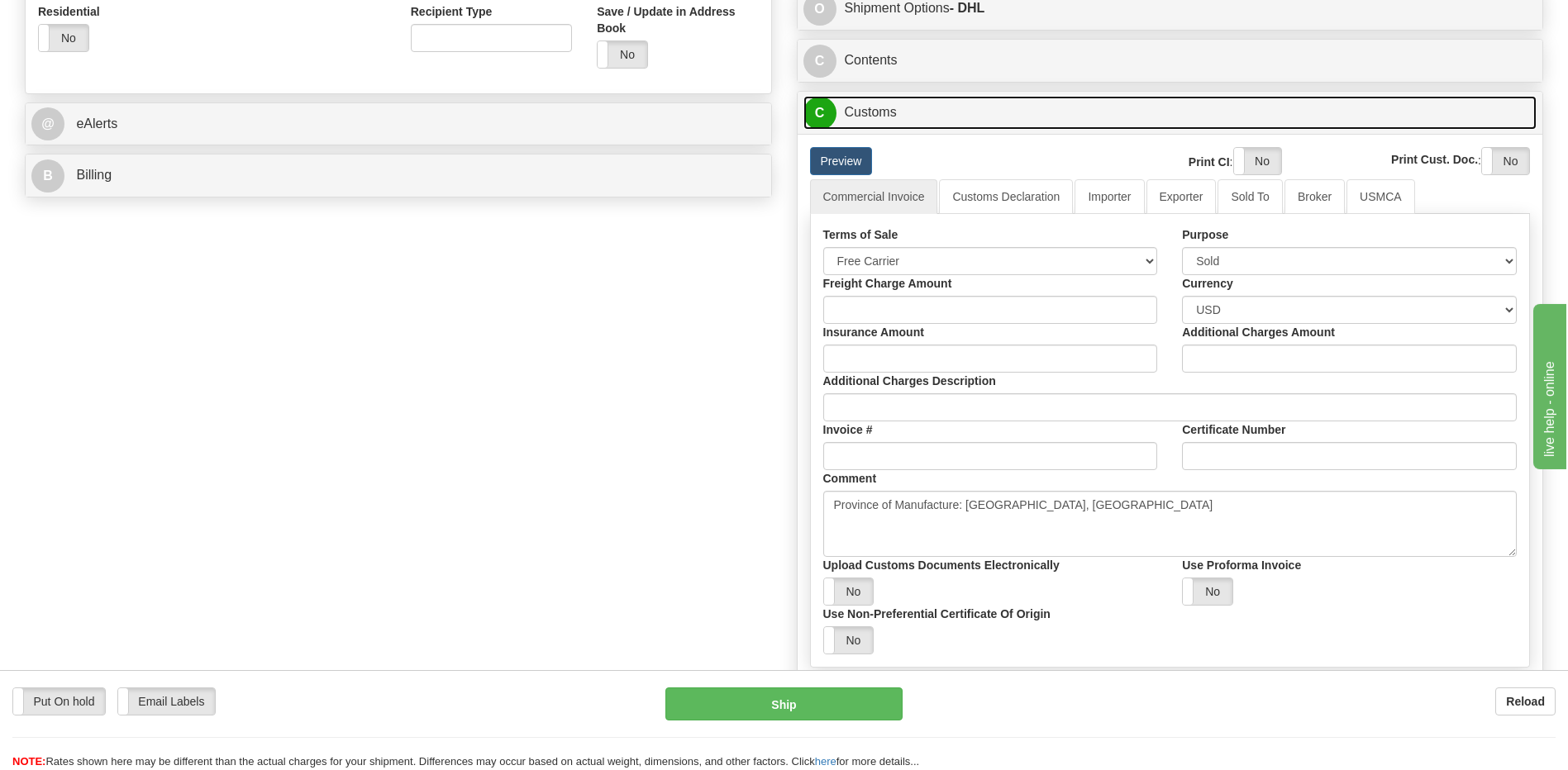
click at [904, 108] on link "C Customs" at bounding box center [1169, 113] width 733 height 34
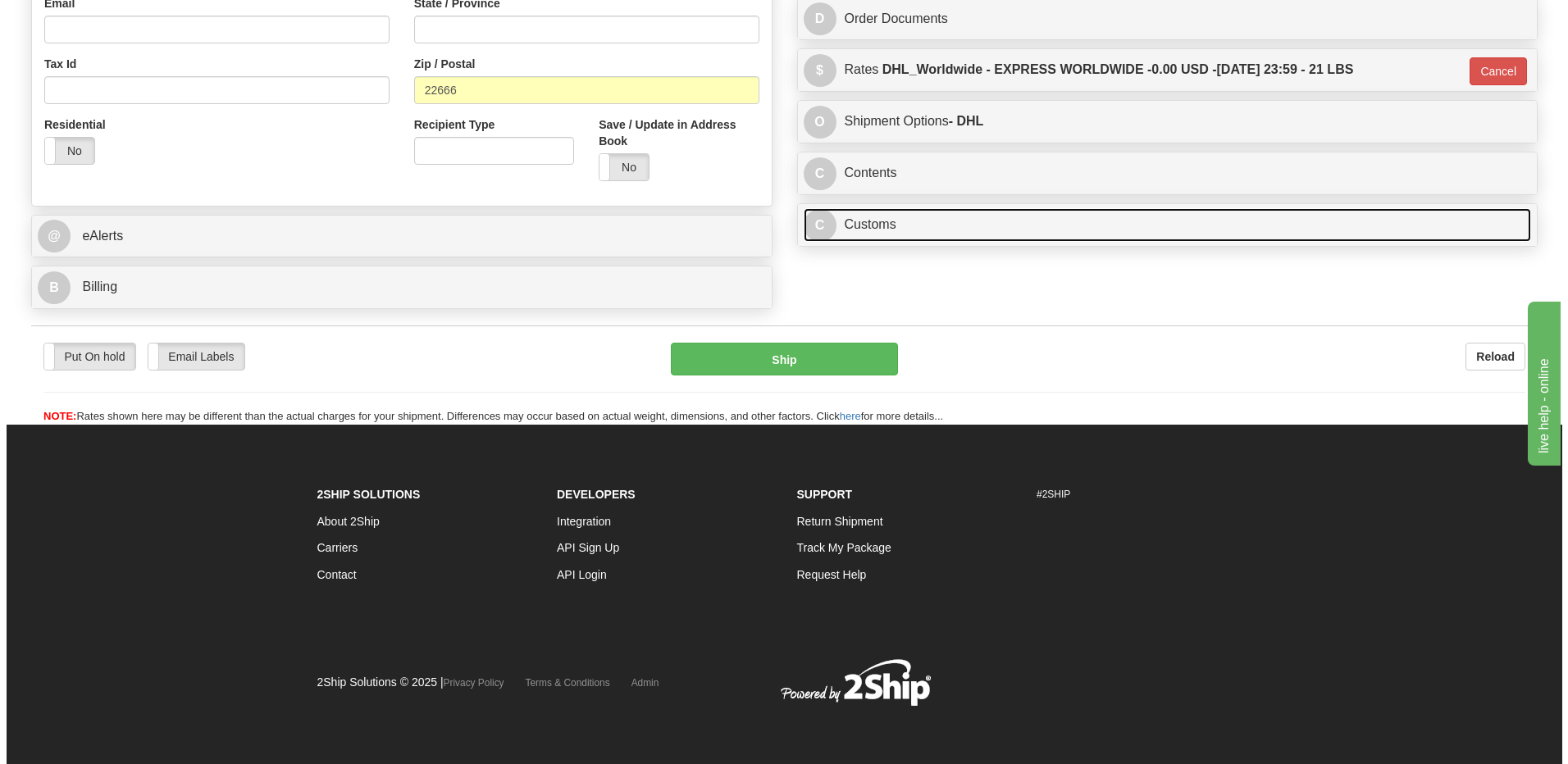
scroll to position [524, 0]
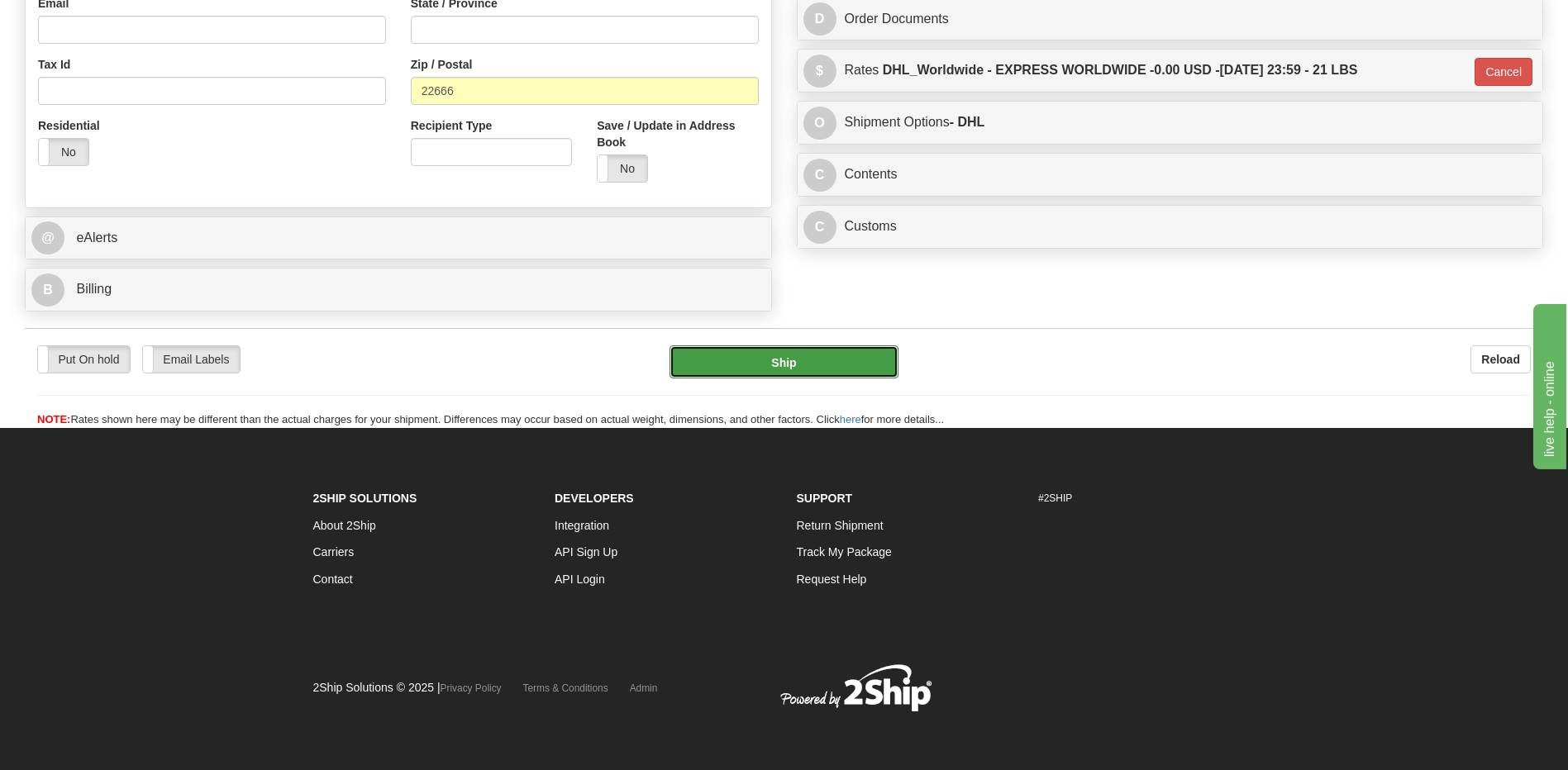
click at [782, 365] on button "Ship" at bounding box center [784, 361] width 228 height 33
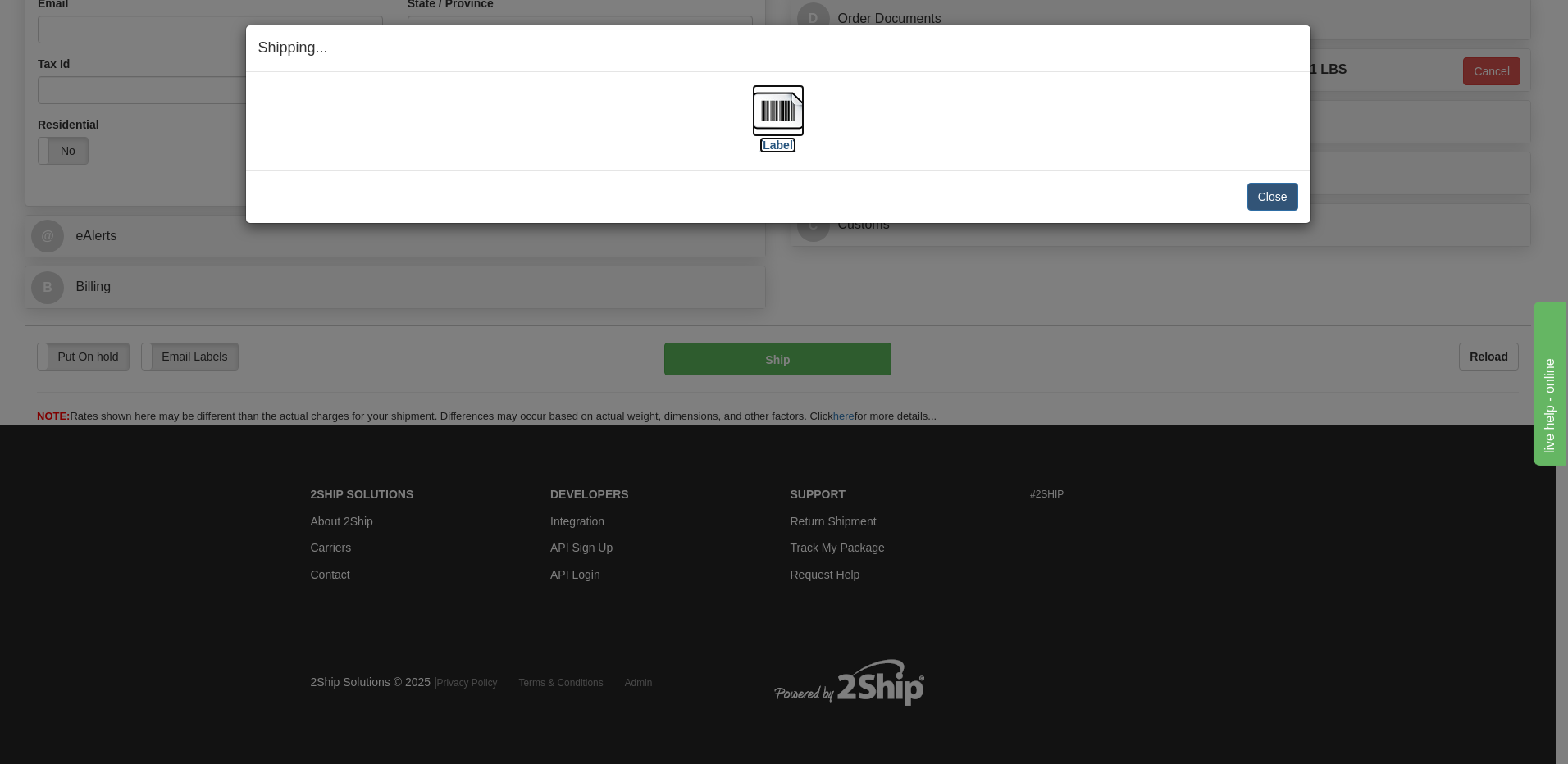
click at [781, 110] on img at bounding box center [779, 110] width 52 height 52
click at [1272, 196] on button "Close" at bounding box center [1273, 196] width 51 height 28
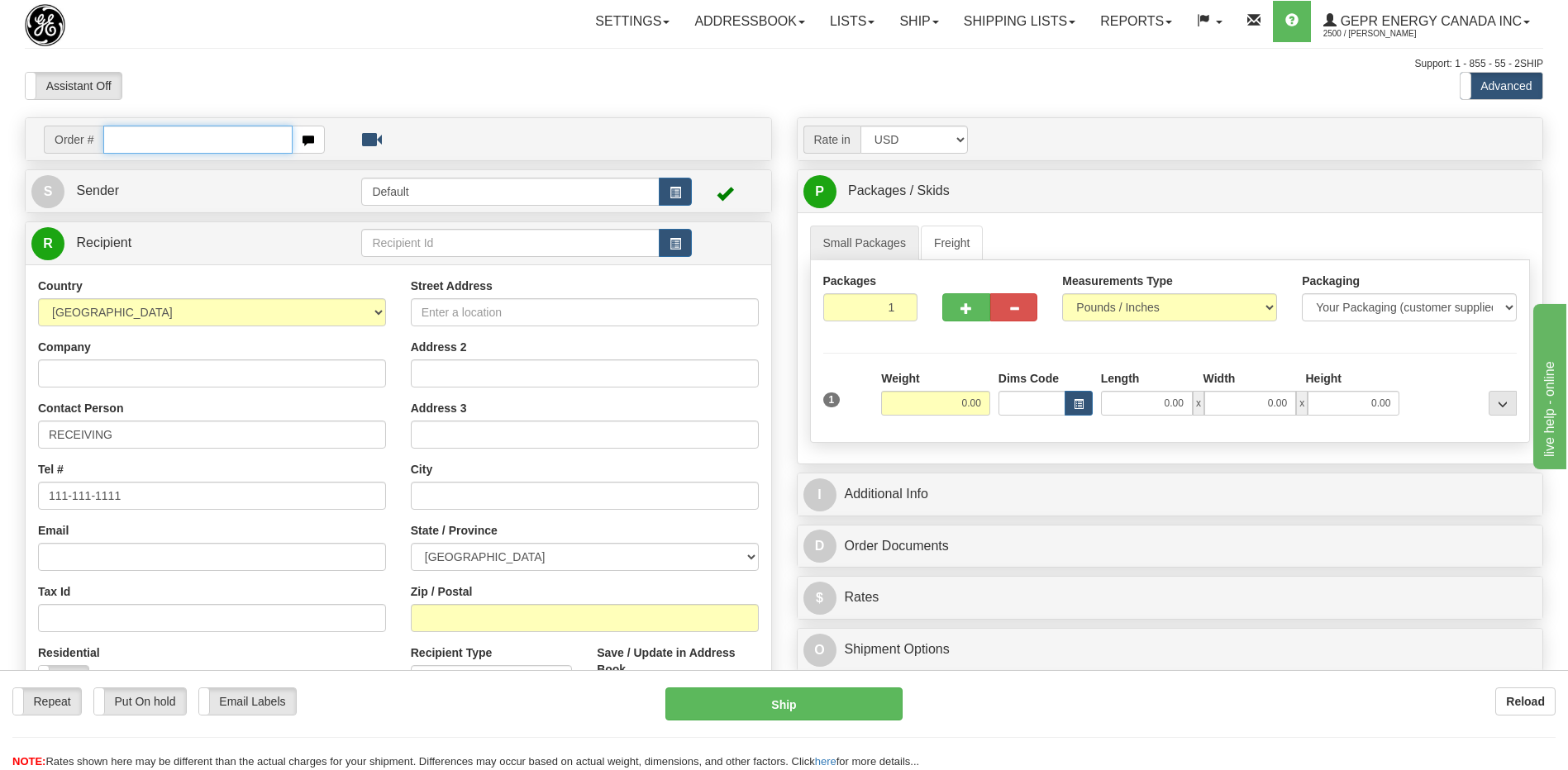
drag, startPoint x: 122, startPoint y: 142, endPoint x: 123, endPoint y: 157, distance: 15.0
click at [122, 142] on input "text" at bounding box center [198, 139] width 189 height 28
paste input "0086680645"
click at [133, 134] on input "0086680645" at bounding box center [198, 139] width 189 height 28
type input "86680645"
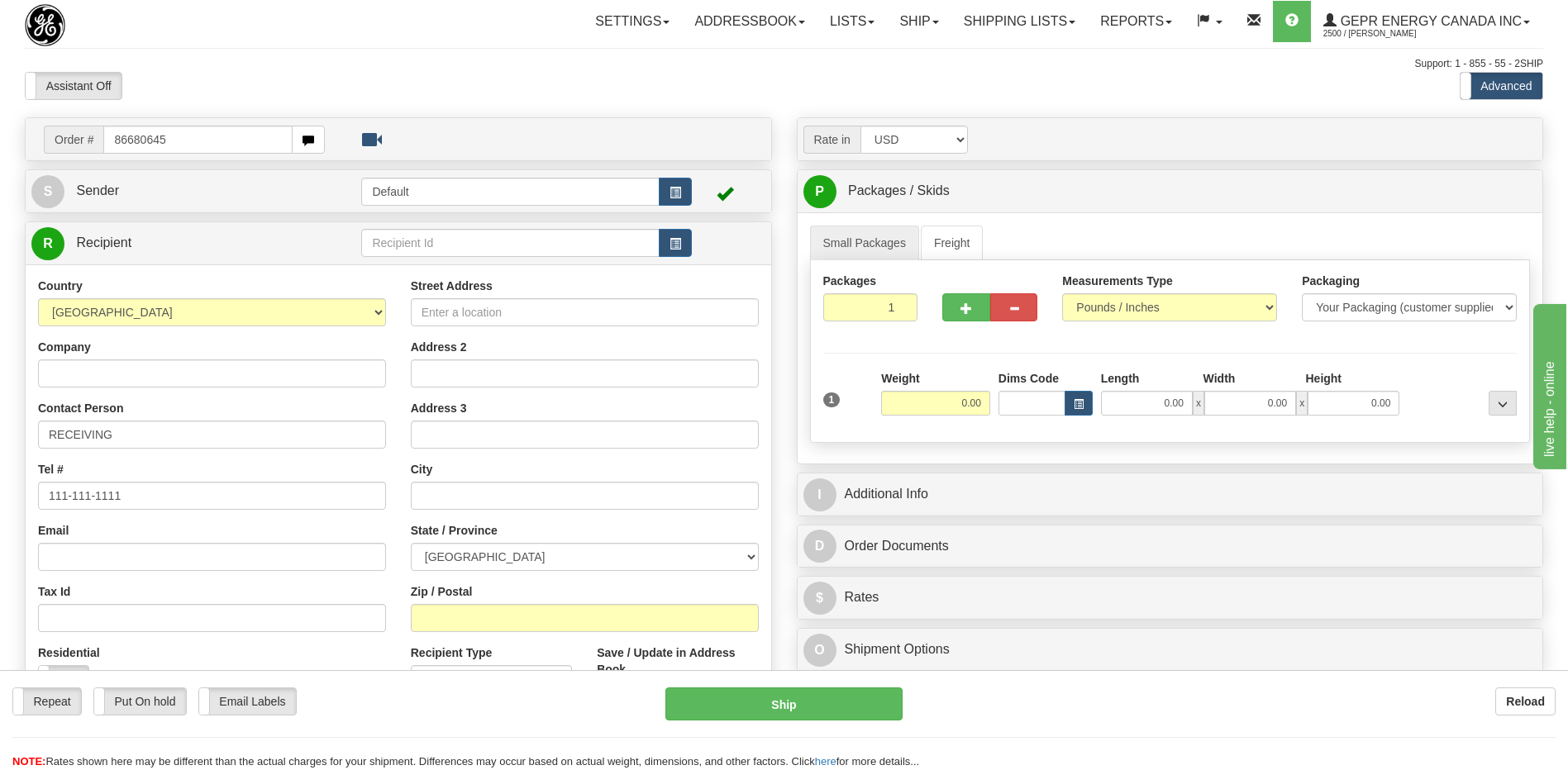
click at [483, 81] on body "Training Course Close Toggle navigation Settings Shipping Preferences New Recip…" at bounding box center [784, 385] width 1568 height 770
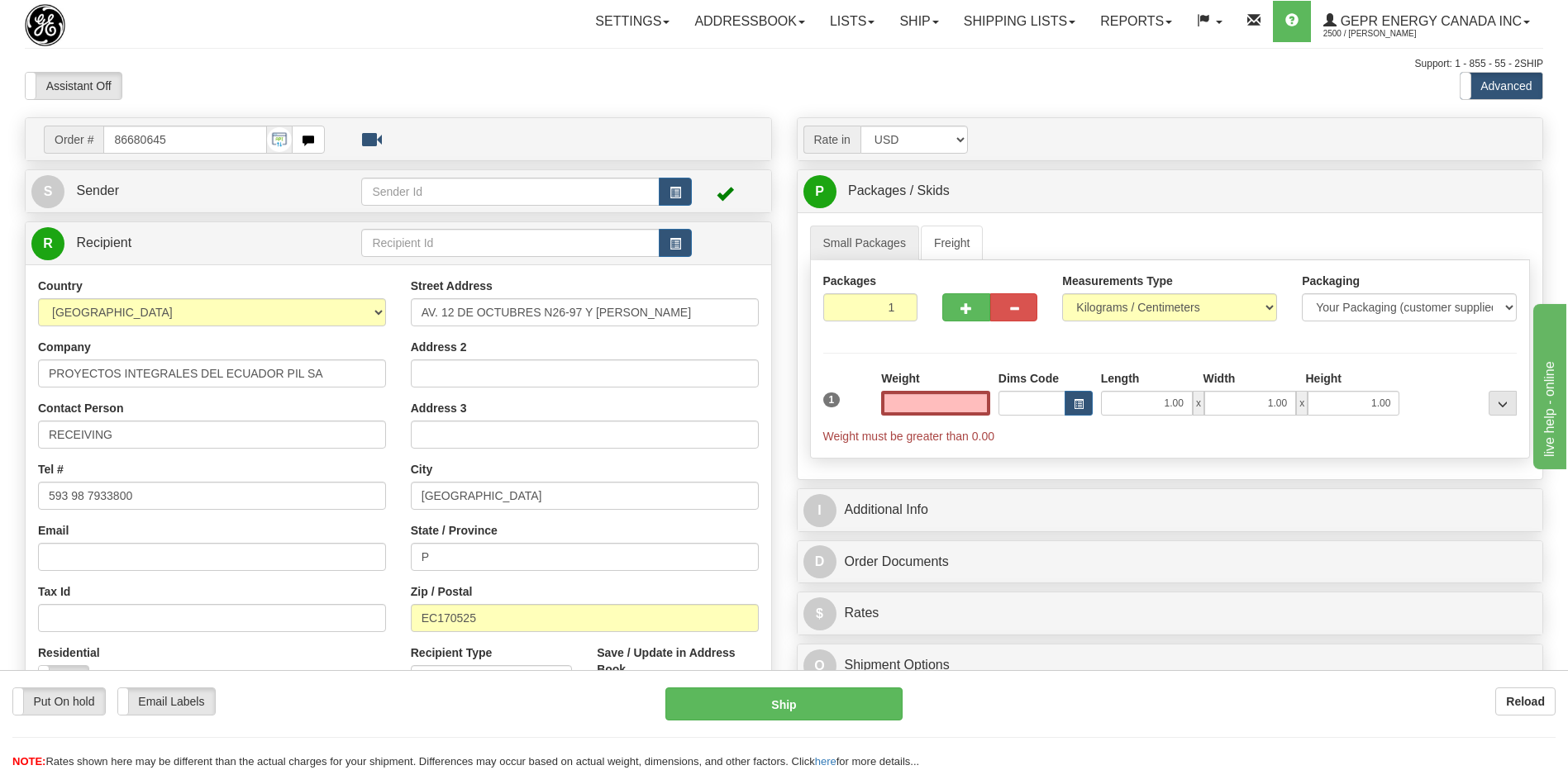
type input "0.00"
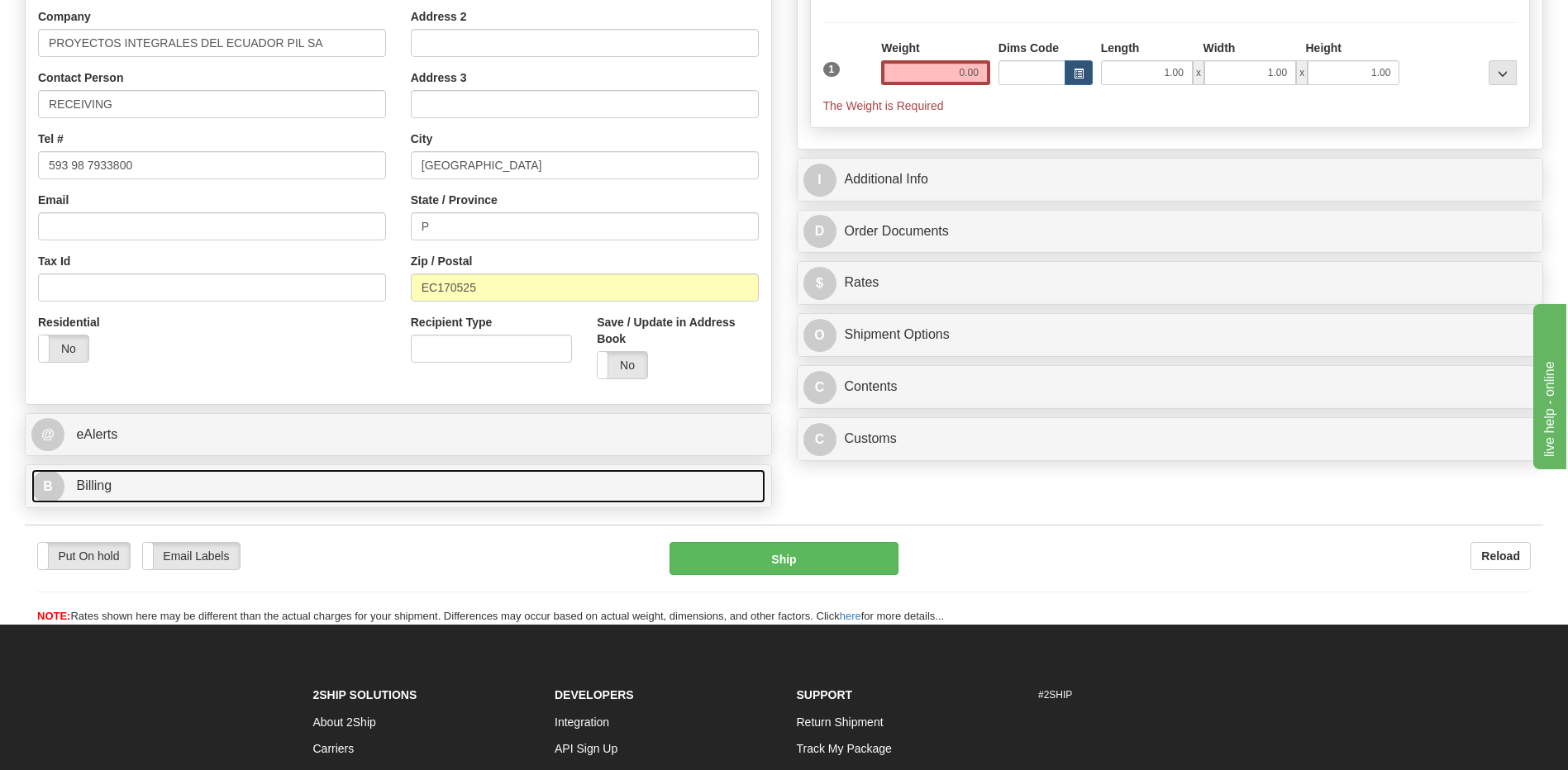
drag, startPoint x: 189, startPoint y: 484, endPoint x: 201, endPoint y: 490, distance: 13.4
click at [189, 484] on link "B Billing" at bounding box center [398, 486] width 733 height 34
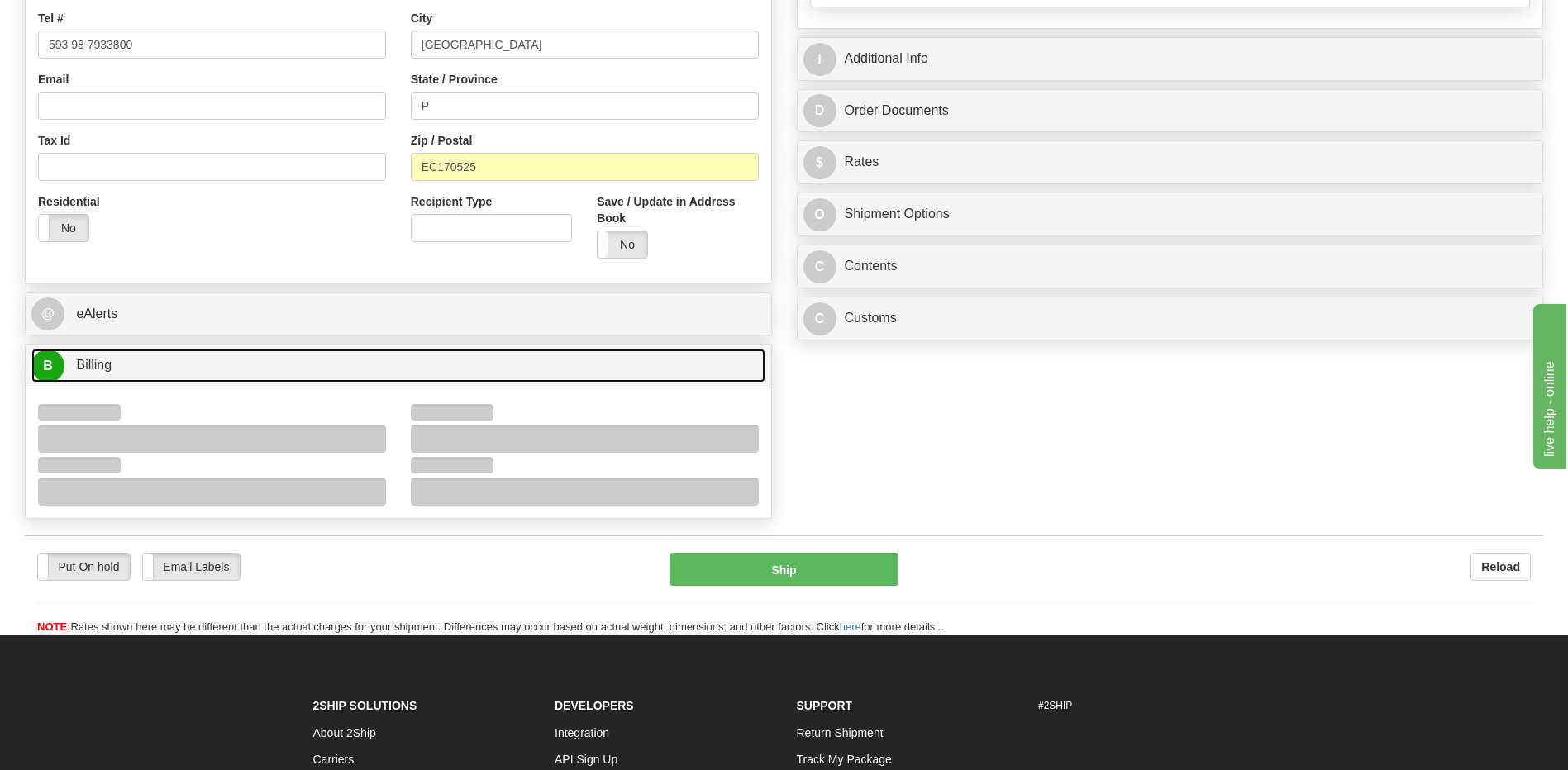
scroll to position [579, 0]
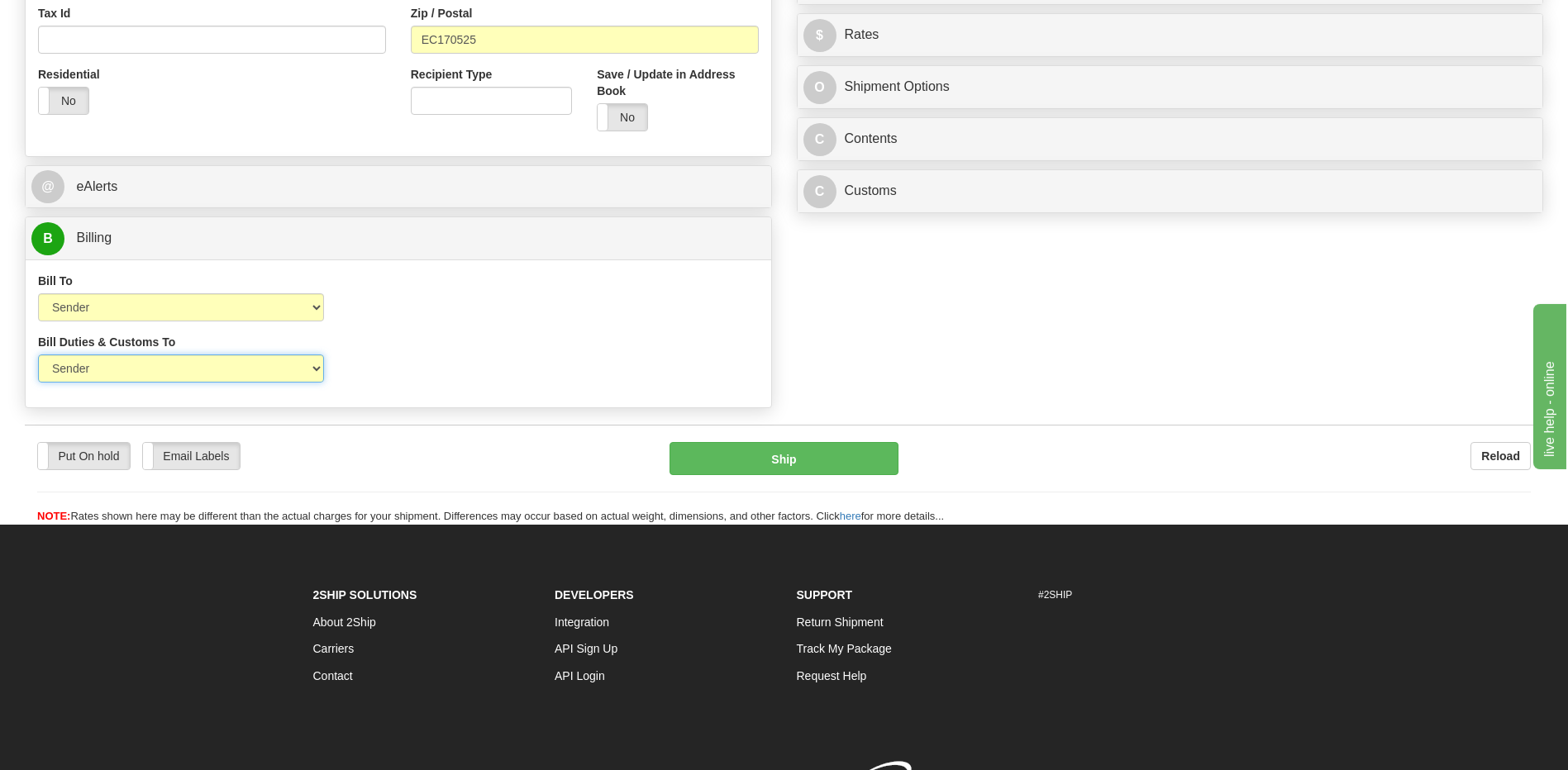
click at [284, 375] on select "Sender Recipient Third Party" at bounding box center [181, 368] width 286 height 28
select select "2"
click at [38, 354] on select "Sender Recipient Third Party" at bounding box center [181, 368] width 286 height 28
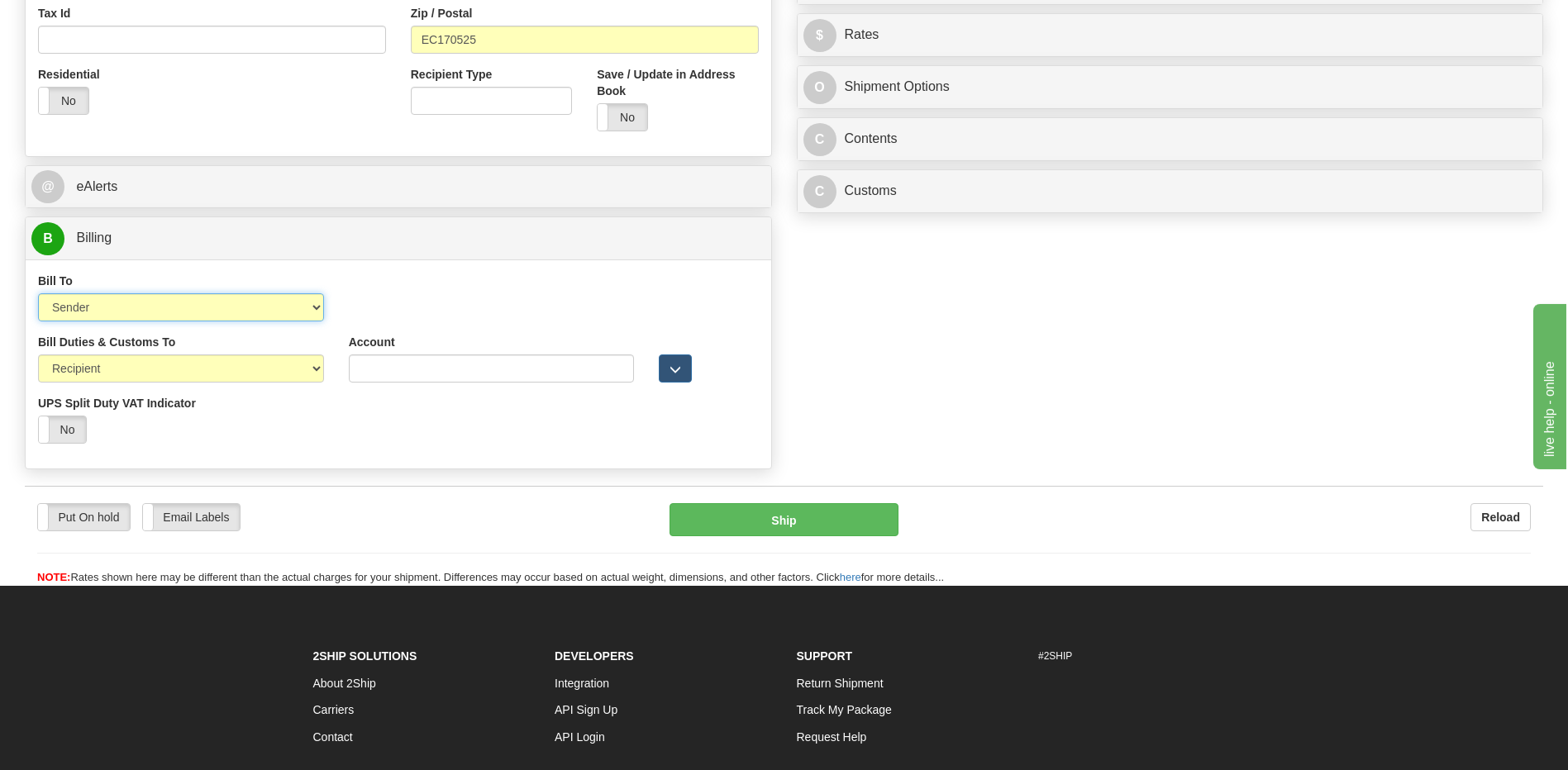
click at [273, 295] on select "Sender Recipient Third Party Collect" at bounding box center [181, 307] width 286 height 28
click at [38, 293] on select "Sender Recipient Third Party Collect" at bounding box center [181, 307] width 286 height 28
click at [210, 305] on select "Sender Recipient Third Party Collect" at bounding box center [181, 307] width 286 height 28
select select "3"
click at [38, 293] on select "Sender Recipient Third Party Collect" at bounding box center [181, 307] width 286 height 28
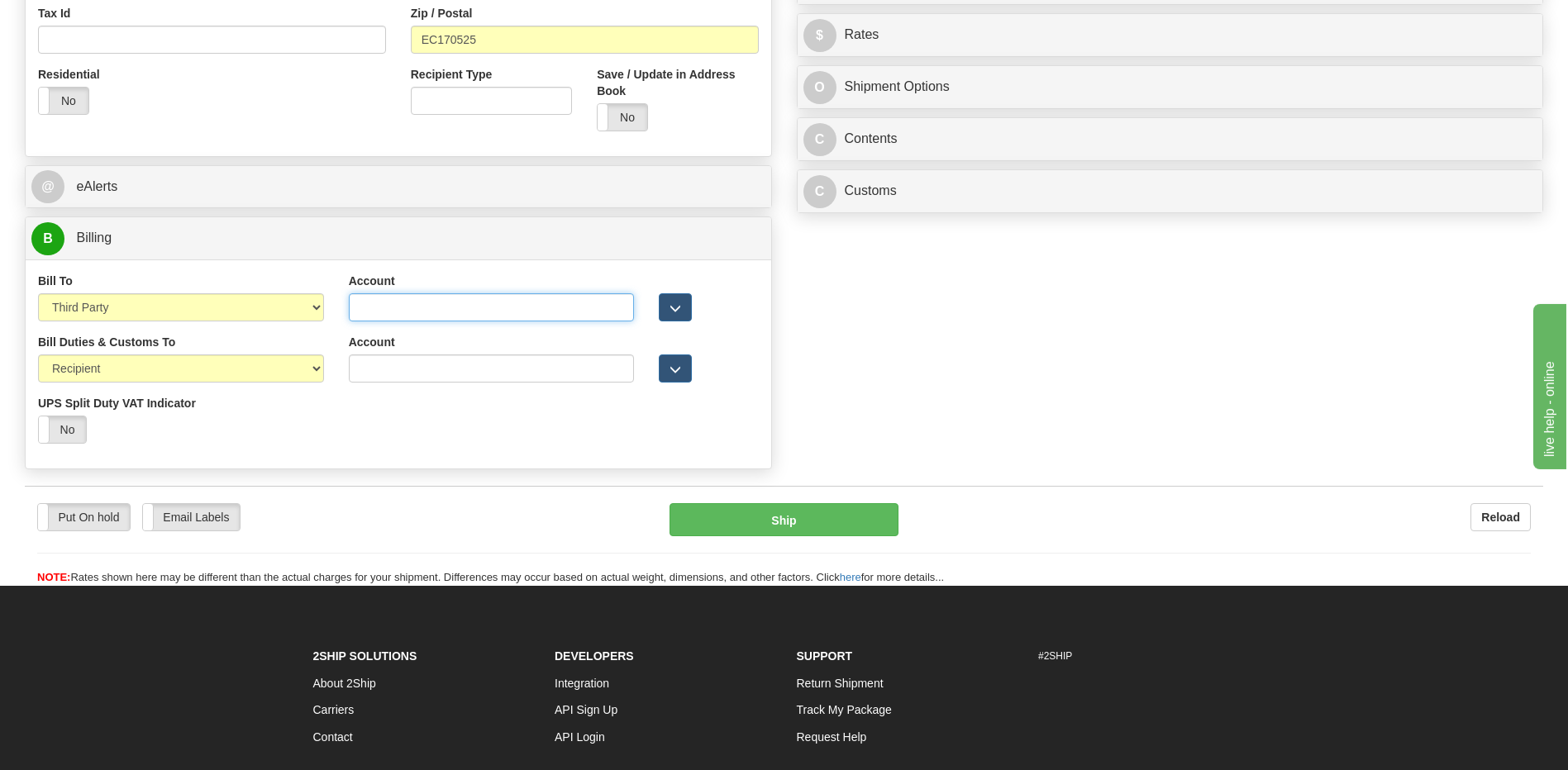
click at [357, 309] on input "Account" at bounding box center [491, 307] width 286 height 28
paste input "960191446"
type input "960191446"
click at [516, 450] on div "Bill Duties & Customs To Sender Recipient Third Party UPS Split Duty VAT Indica…" at bounding box center [398, 395] width 745 height 122
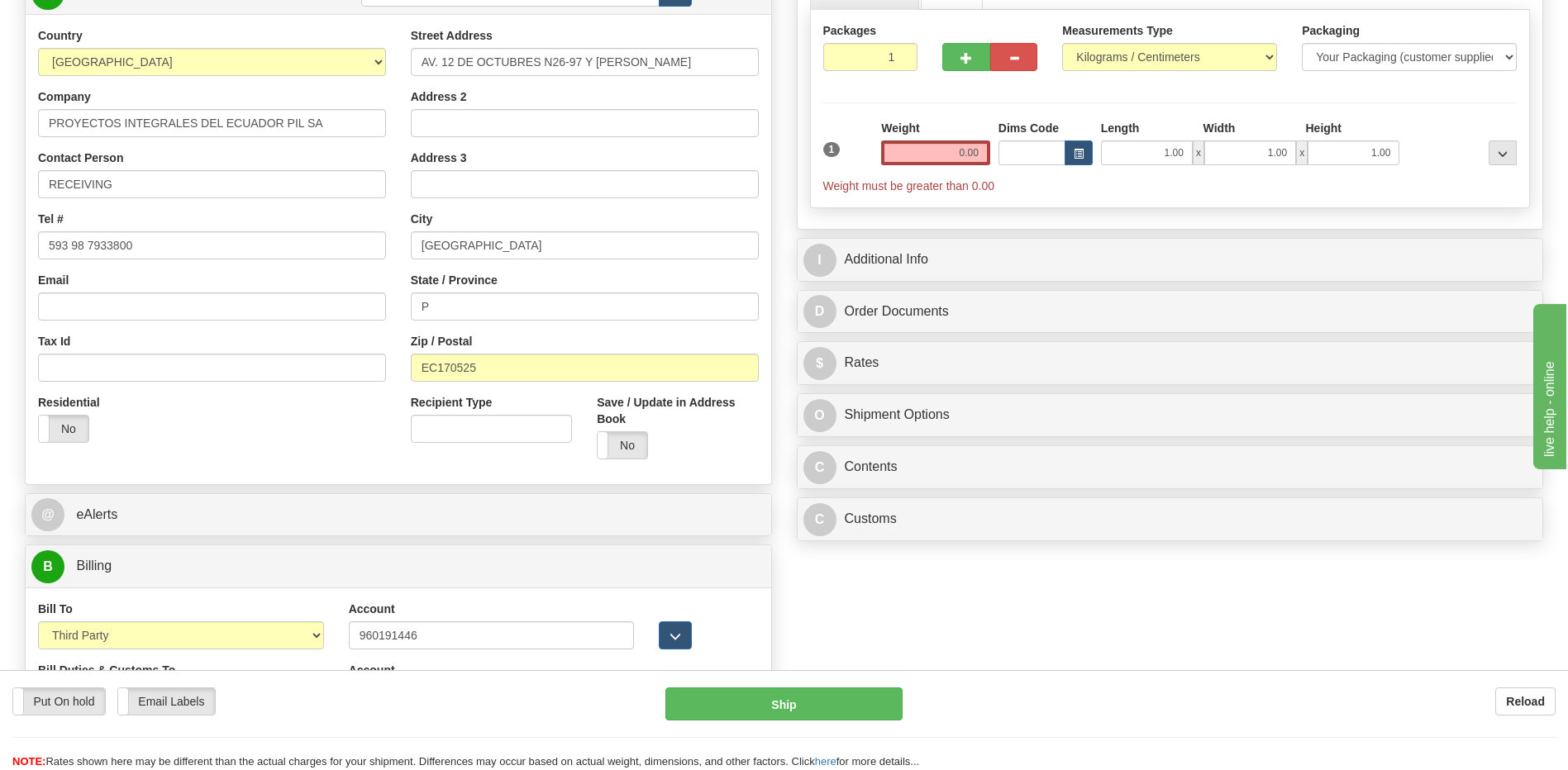
scroll to position [248, 0]
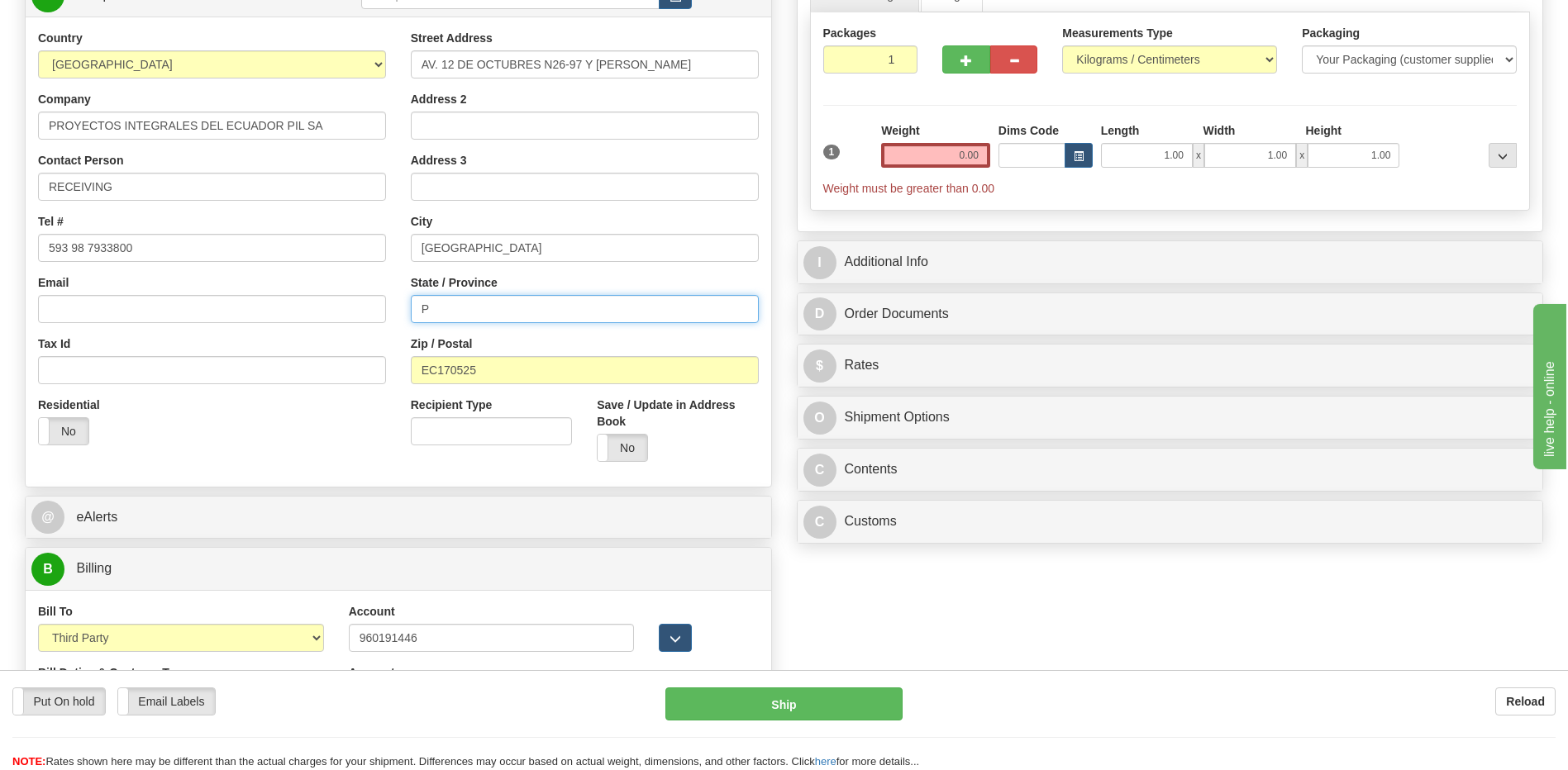
drag, startPoint x: 456, startPoint y: 309, endPoint x: 348, endPoint y: 290, distance: 109.7
click at [385, 303] on div "Country [GEOGRAPHIC_DATA] [GEOGRAPHIC_DATA] [GEOGRAPHIC_DATA] [GEOGRAPHIC_DATA]…" at bounding box center [398, 252] width 745 height 444
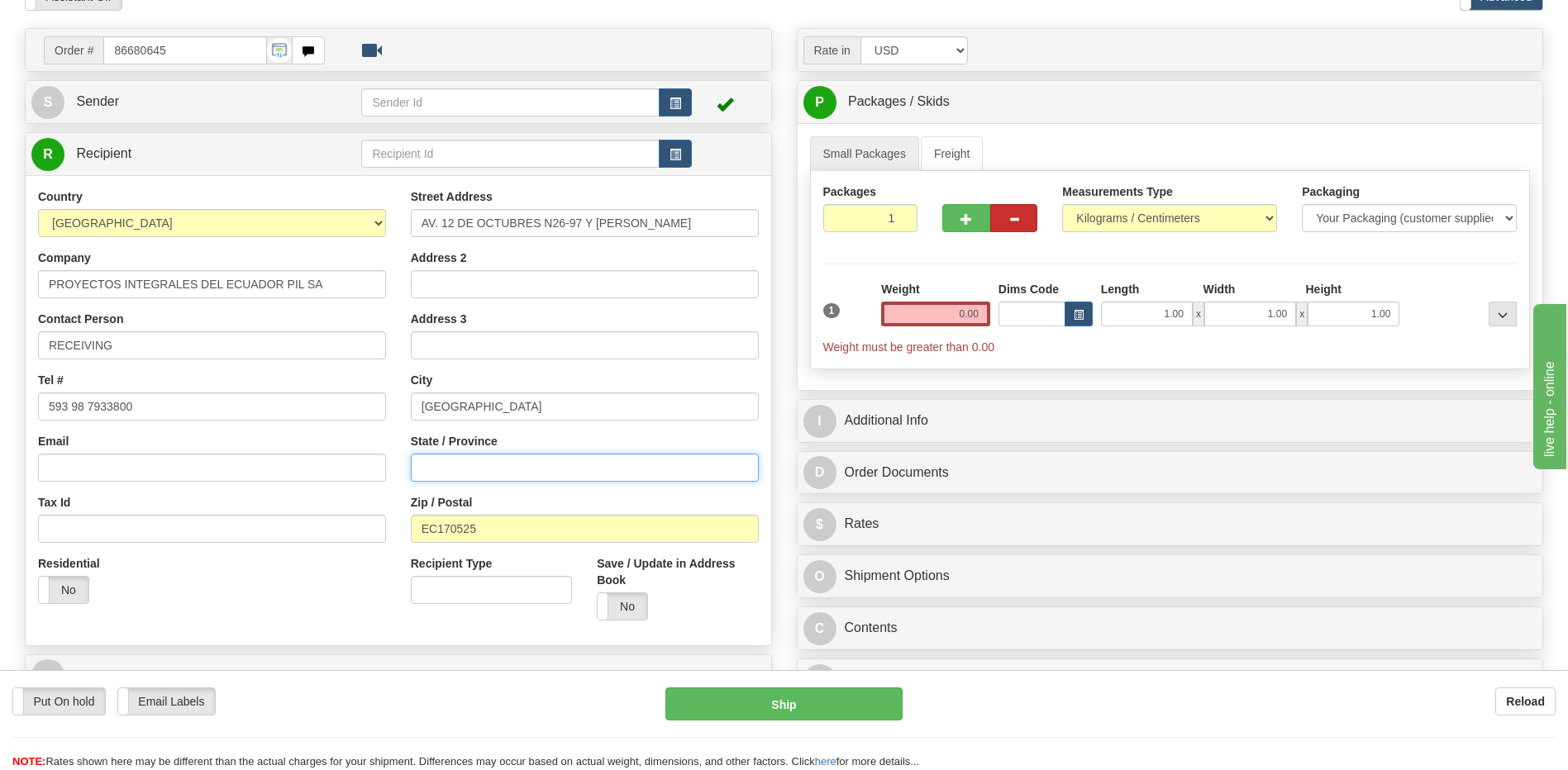
scroll to position [0, 0]
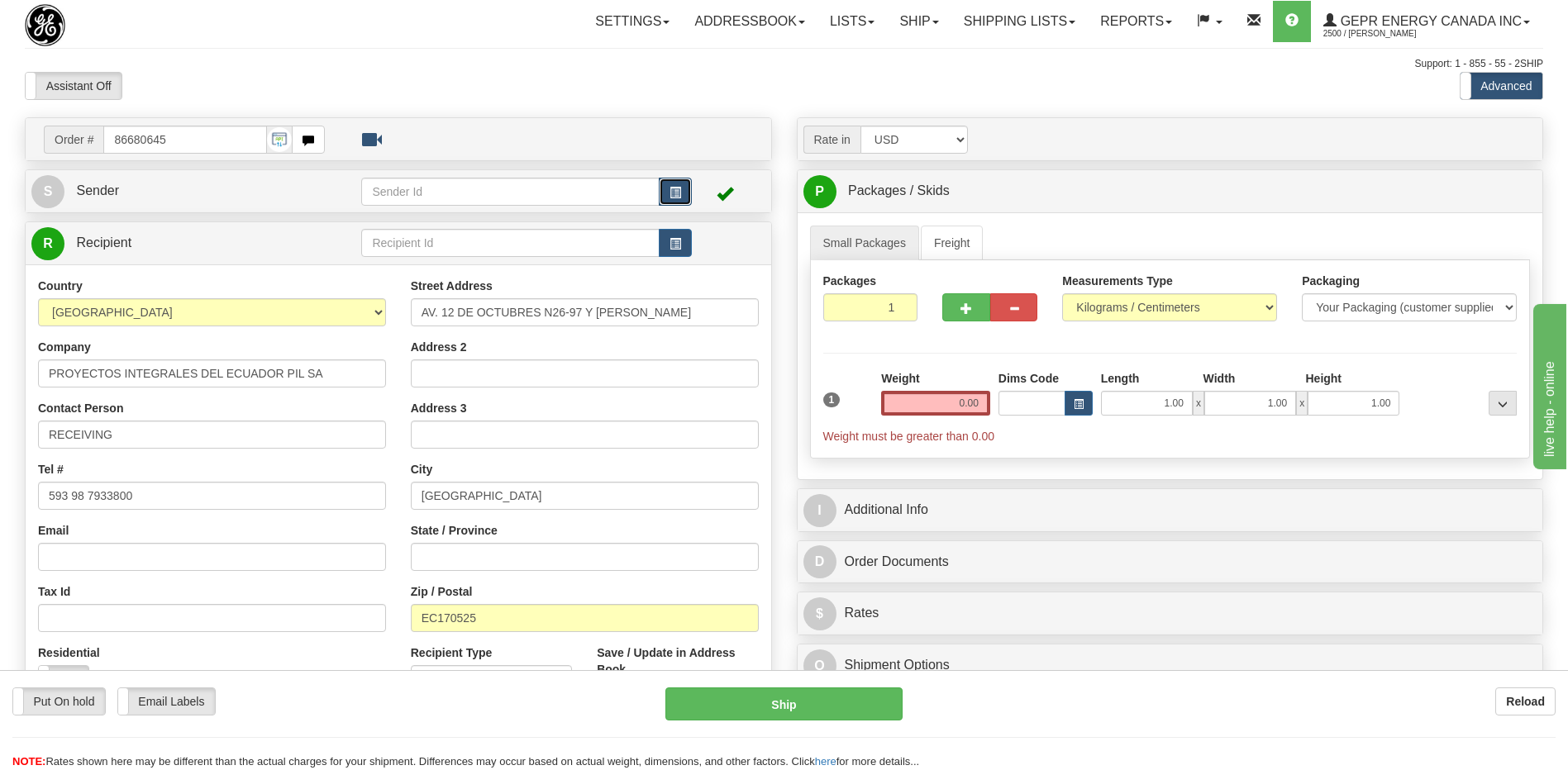
click at [670, 191] on span "button" at bounding box center [676, 193] width 12 height 11
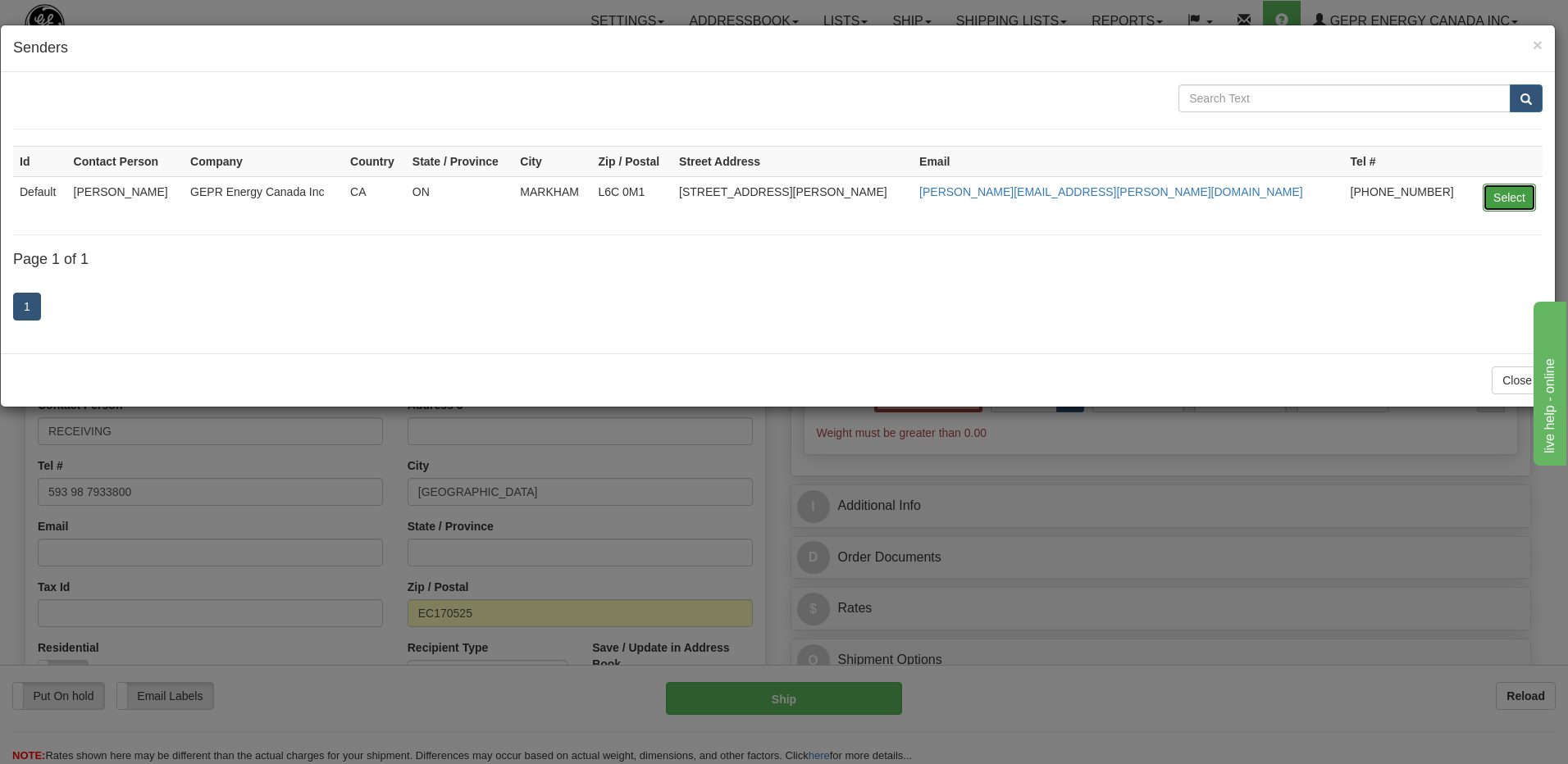
click at [1507, 199] on button "Select" at bounding box center [1509, 197] width 53 height 28
type input "Default"
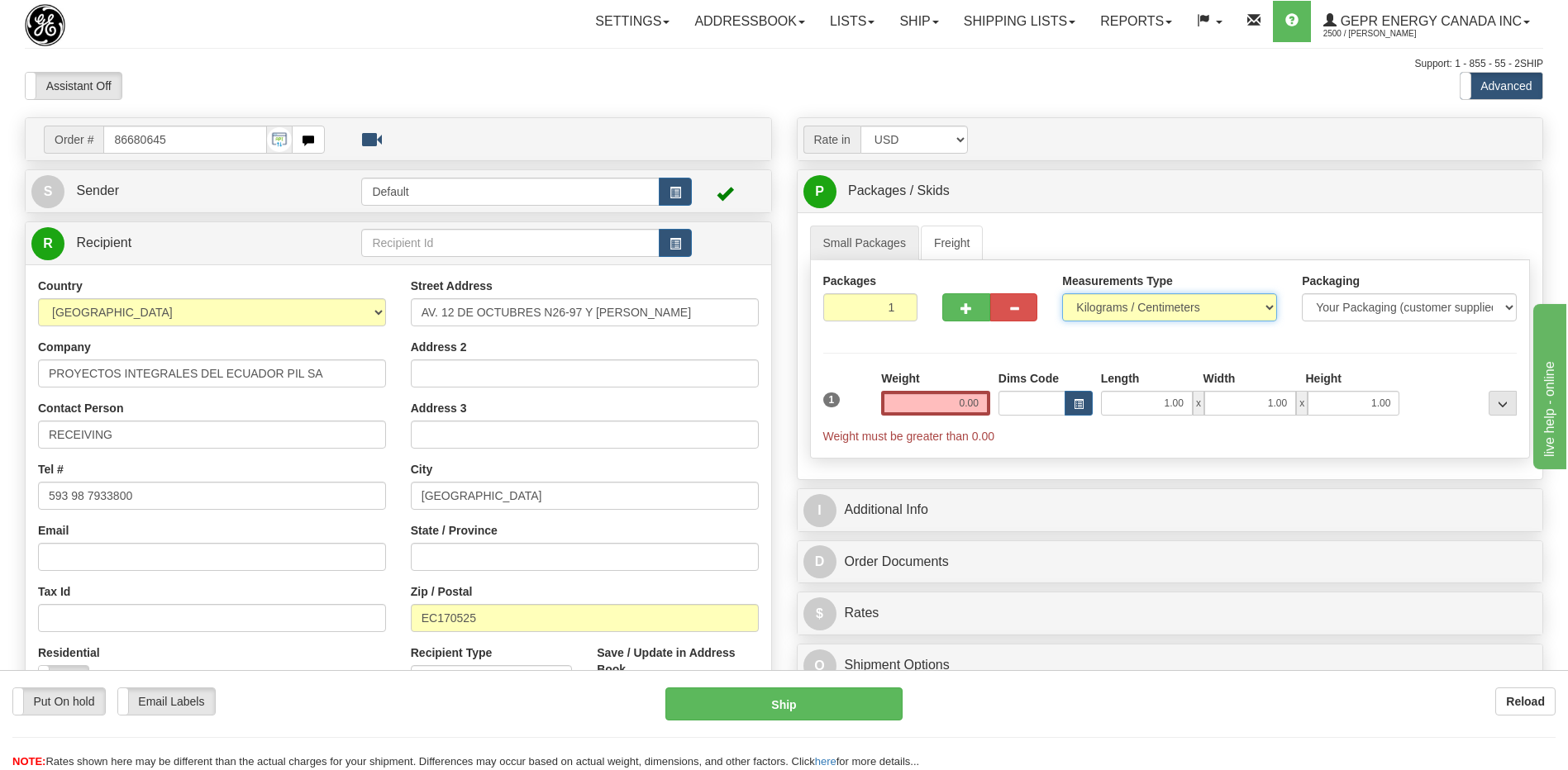
click at [1140, 309] on select "Pounds / Inches Kilograms / Centimeters" at bounding box center [1169, 307] width 215 height 28
select select "0"
click at [1061, 293] on select "Pounds / Inches Kilograms / Centimeters" at bounding box center [1169, 307] width 215 height 28
drag, startPoint x: 940, startPoint y: 402, endPoint x: 1053, endPoint y: 404, distance: 113.0
click at [1053, 404] on div "1 Weight 0.00 Dims Code 1.00" at bounding box center [1170, 408] width 702 height 75
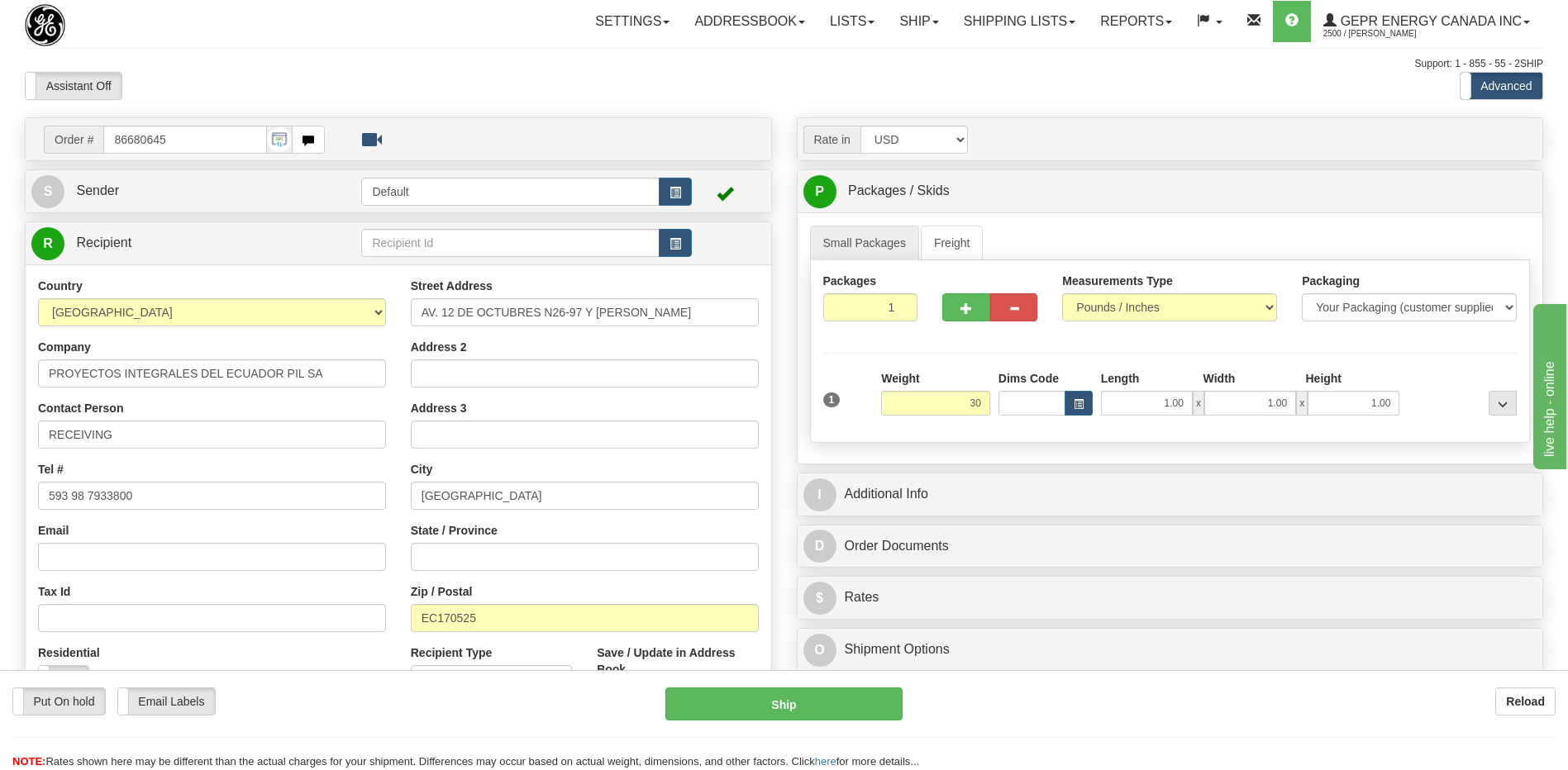
type input "30.00"
drag, startPoint x: 705, startPoint y: 82, endPoint x: 739, endPoint y: 102, distance: 39.4
click at [703, 82] on div "Assistant On Assistant Off Do a return Do a return Previous Next Standard Advan…" at bounding box center [784, 86] width 1543 height 28
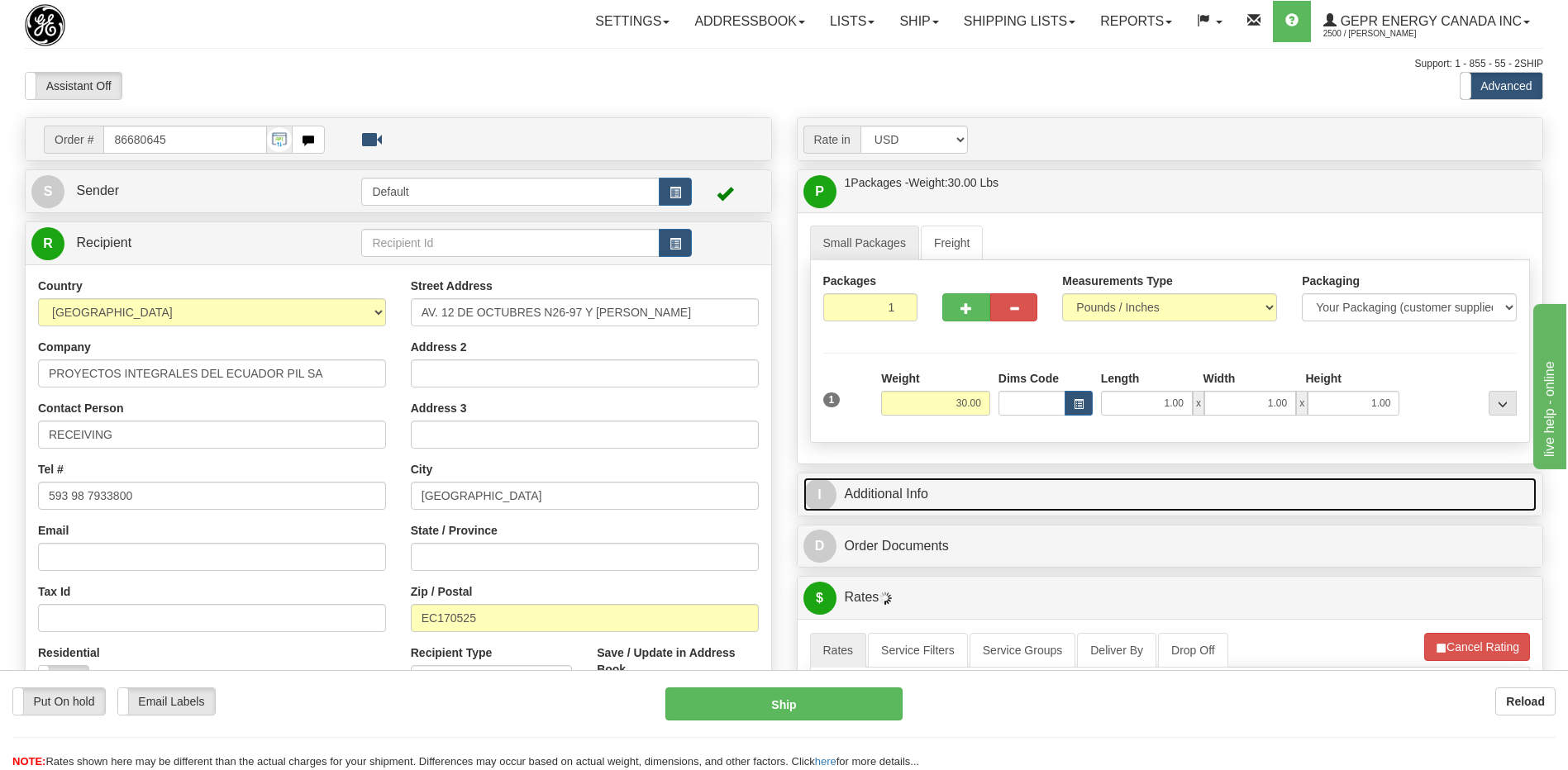
click at [897, 484] on link "I Additional Info" at bounding box center [1169, 495] width 733 height 34
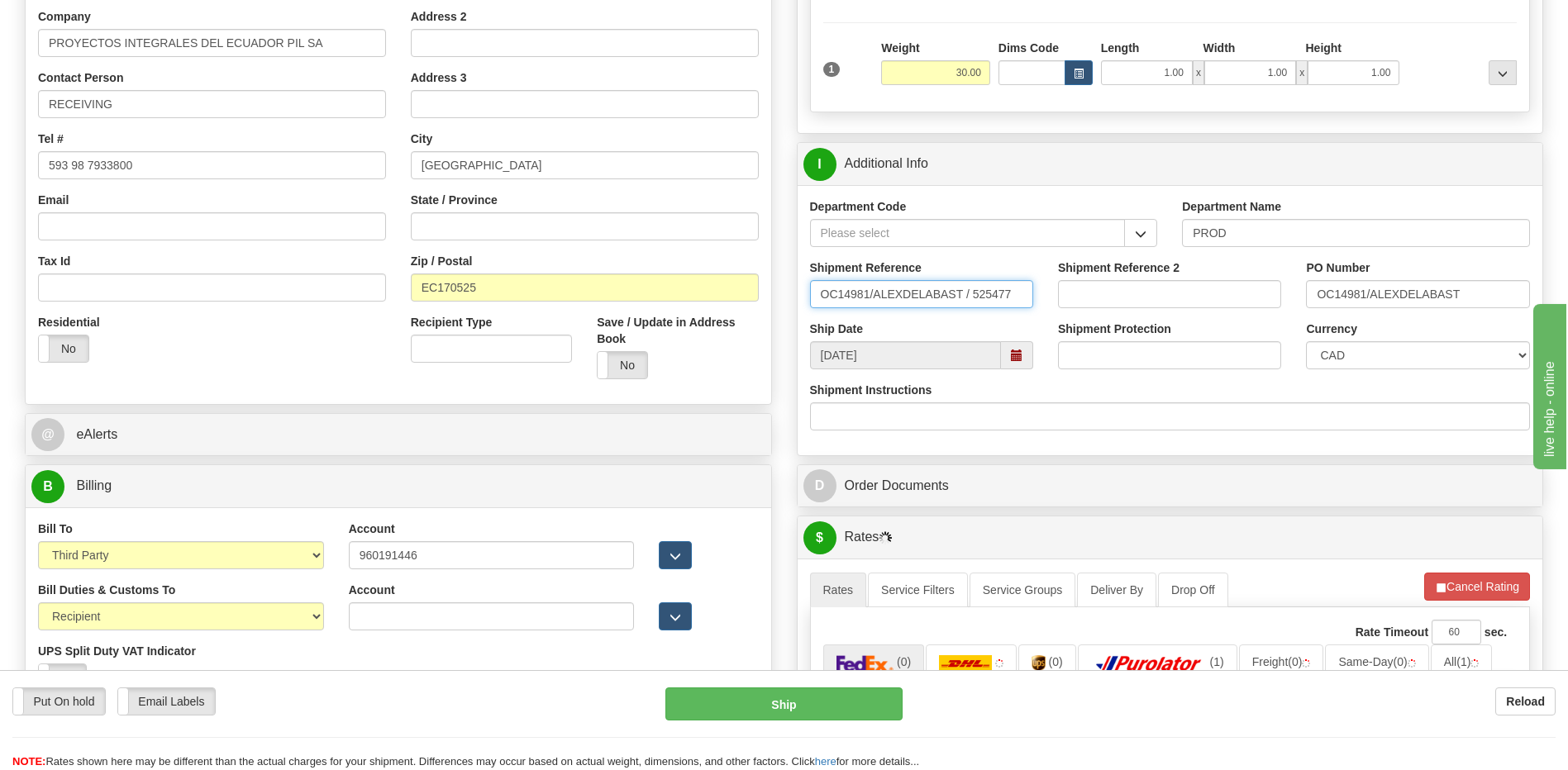
drag, startPoint x: 1020, startPoint y: 302, endPoint x: 598, endPoint y: 315, distance: 422.2
type input "5399004581"
click at [1350, 356] on select "CAD USD EUR ZAR [PERSON_NAME] ARN AUD AUS AWG BBD BFR BGN BHD BMD BND BRC BRL C…" at bounding box center [1417, 355] width 224 height 28
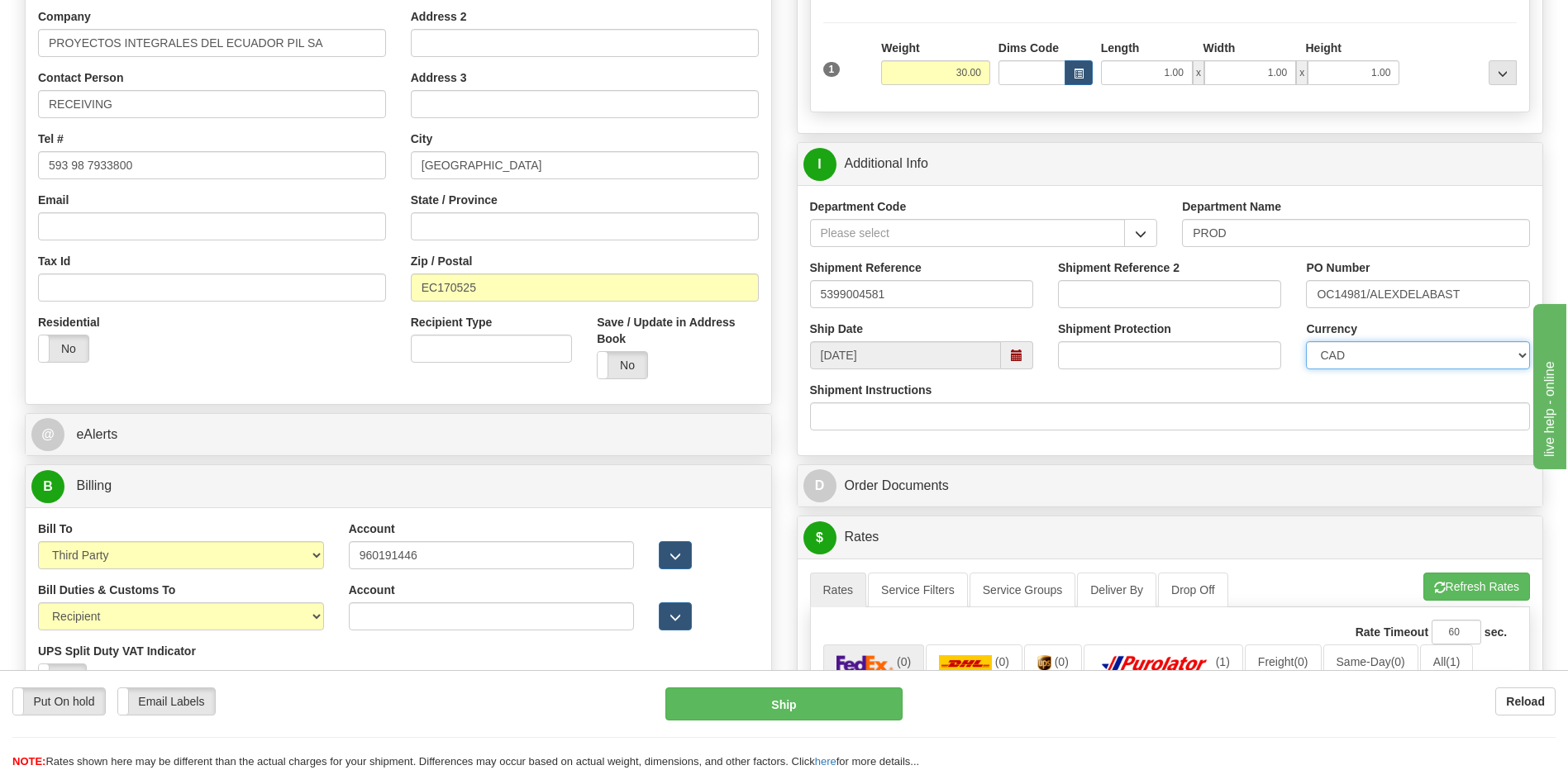
select select "1"
click at [1305, 342] on select "CAD USD EUR ZAR [PERSON_NAME] ARN AUD AUS AWG BBD BFR BGN BHD BMD BND BRC BRL C…" at bounding box center [1417, 355] width 224 height 28
drag, startPoint x: 1486, startPoint y: 296, endPoint x: 1057, endPoint y: 317, distance: 429.5
click at [1057, 317] on div "Shipment Reference 5399004581 Shipment Reference 2 PO Number OC14981/ALEXDELABA…" at bounding box center [1169, 290] width 745 height 61
click at [1465, 287] on input "OC14981/ALEXDELABAST" at bounding box center [1417, 294] width 224 height 28
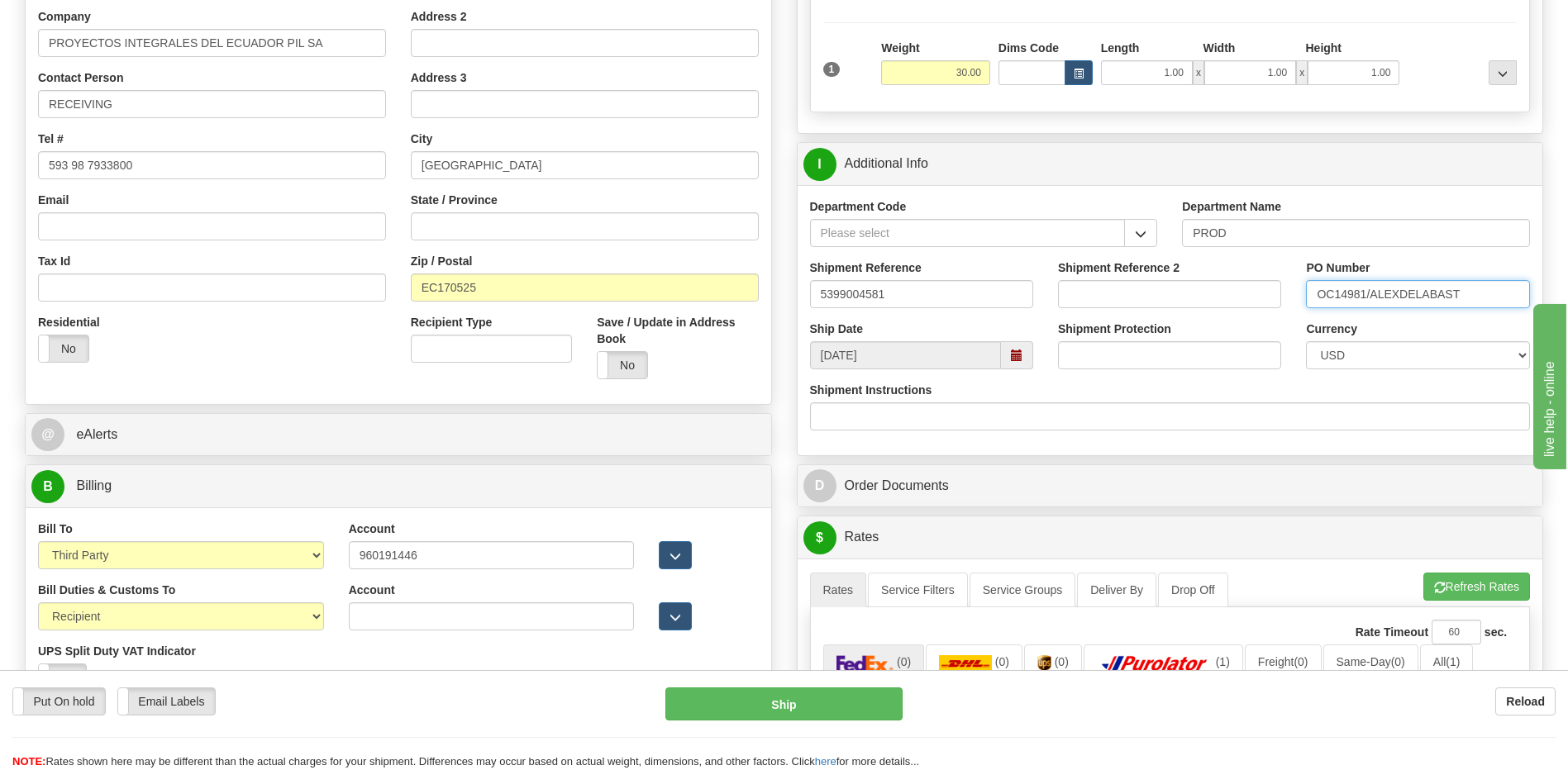
drag, startPoint x: 1475, startPoint y: 290, endPoint x: 1138, endPoint y: 309, distance: 337.5
click at [1138, 309] on div "Shipment Reference 5399004581 Shipment Reference 2 PO Number OC14981/ALEXDELABA…" at bounding box center [1169, 290] width 745 height 61
type input "4201960724"
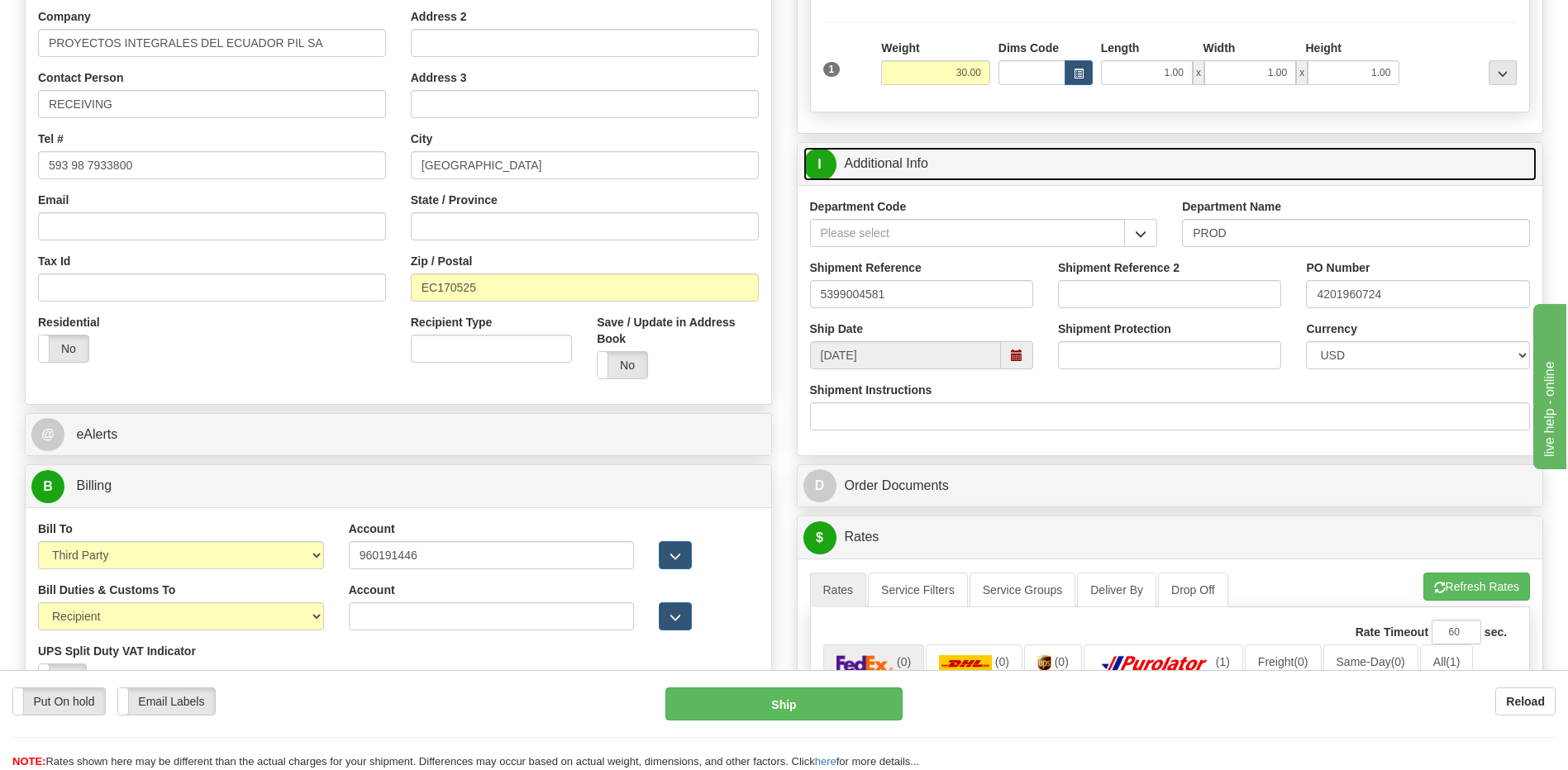
click at [923, 168] on link "I Additional Info" at bounding box center [1169, 164] width 733 height 34
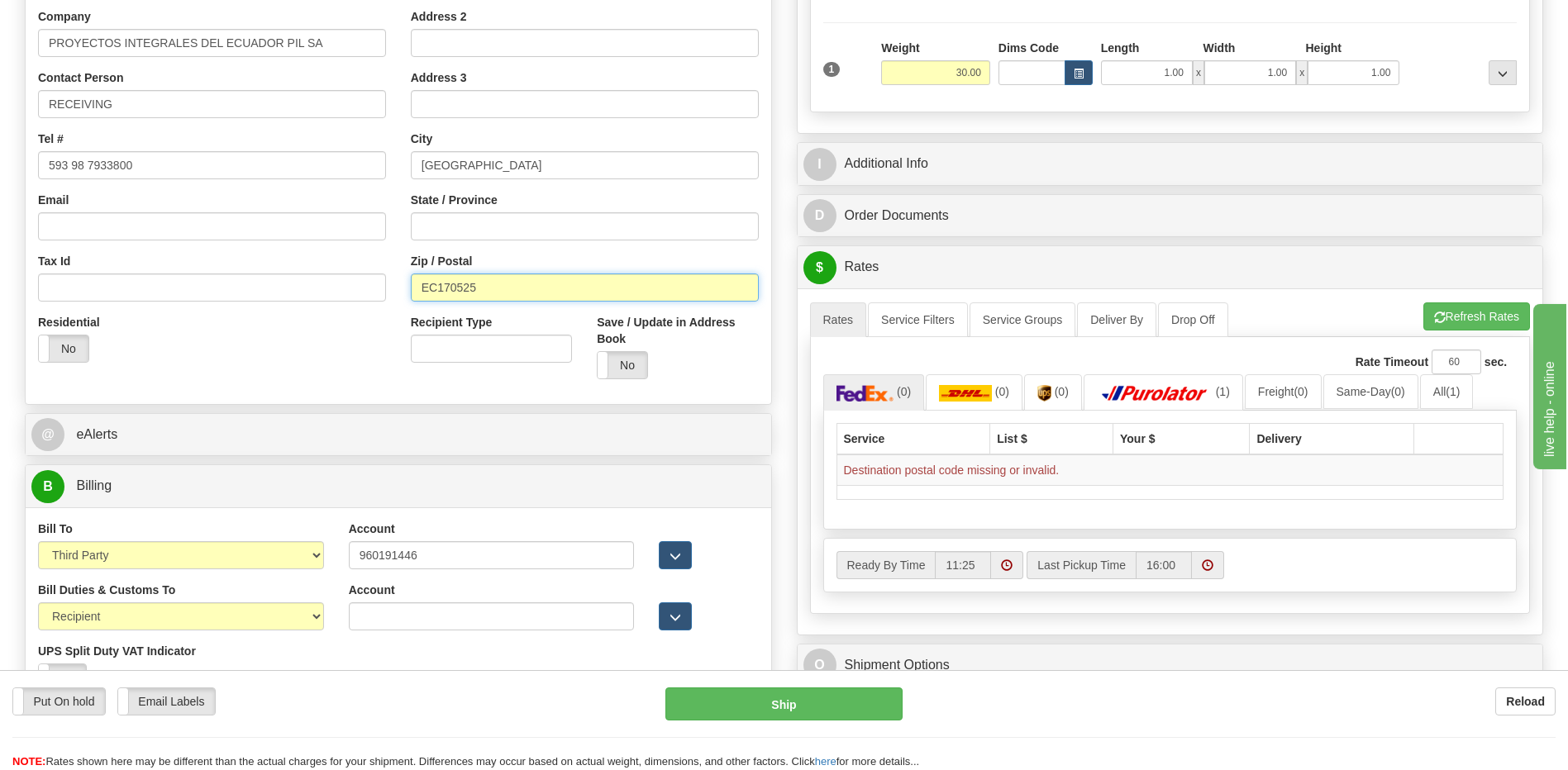
click at [434, 290] on input "EC170525" at bounding box center [584, 287] width 348 height 28
type input "170525"
click at [1463, 330] on button "Refresh Rates" at bounding box center [1475, 316] width 106 height 28
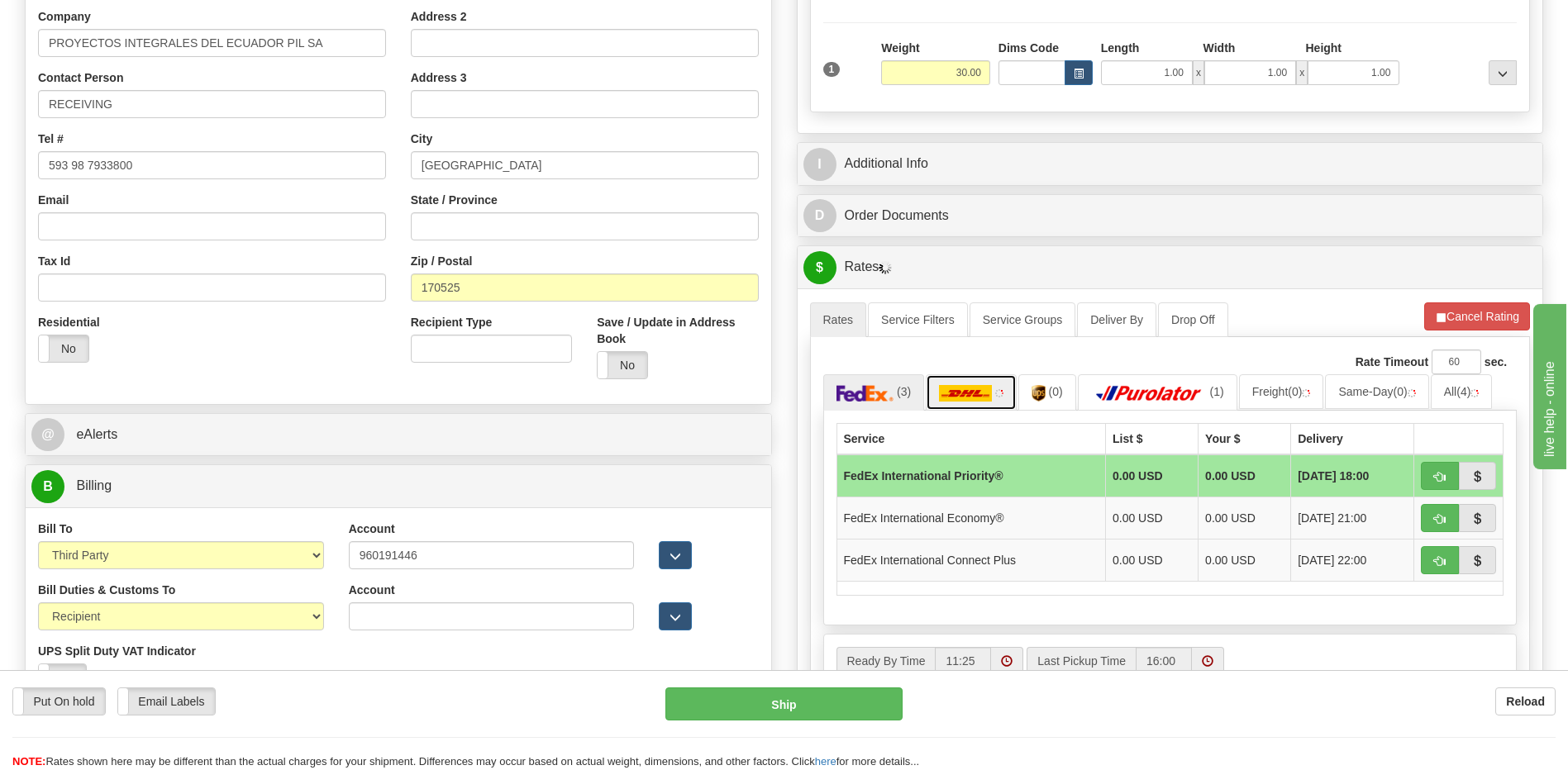
click at [976, 391] on img at bounding box center [965, 393] width 53 height 16
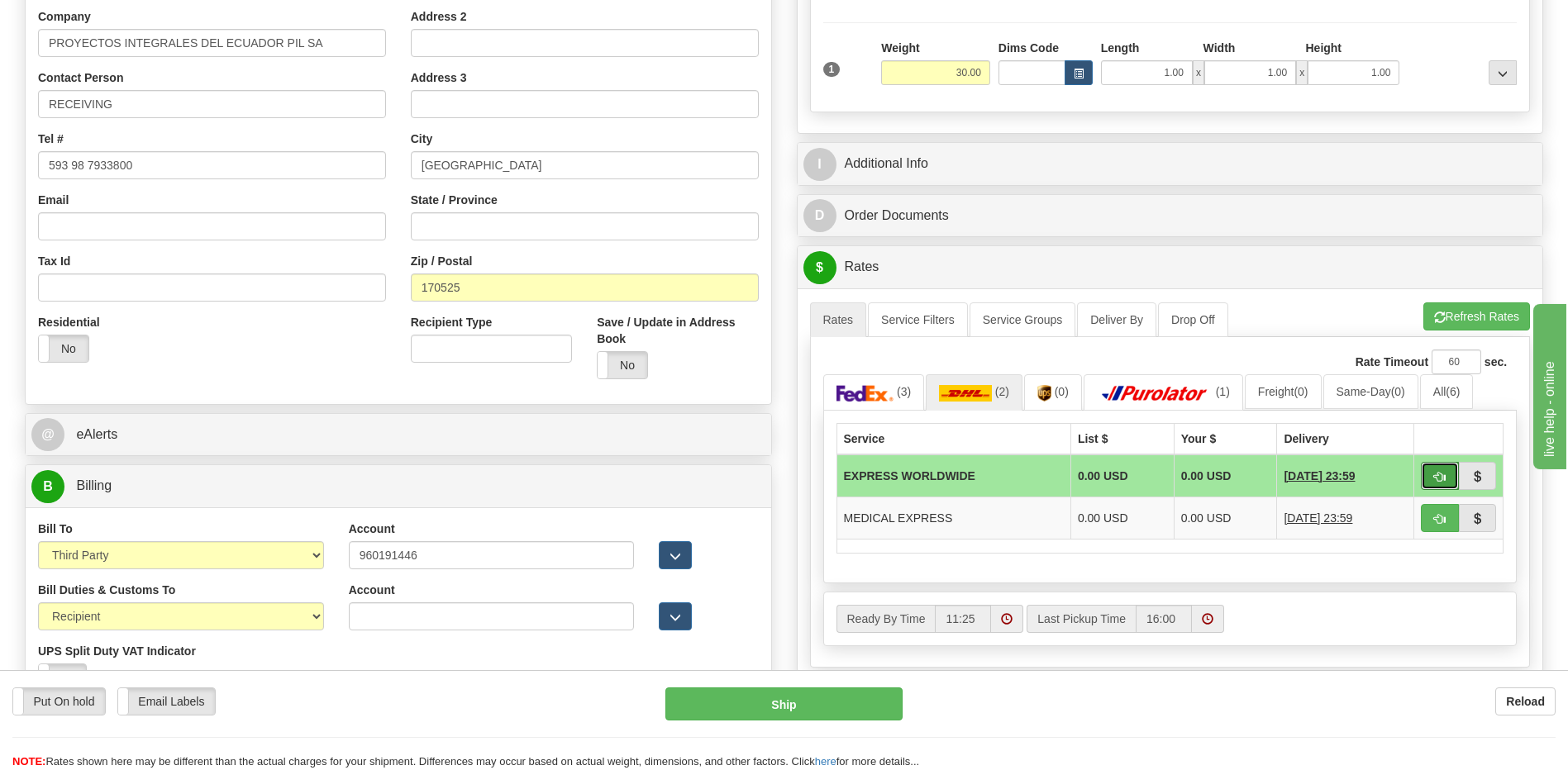
click at [1428, 479] on button "button" at bounding box center [1439, 476] width 38 height 28
type input "P"
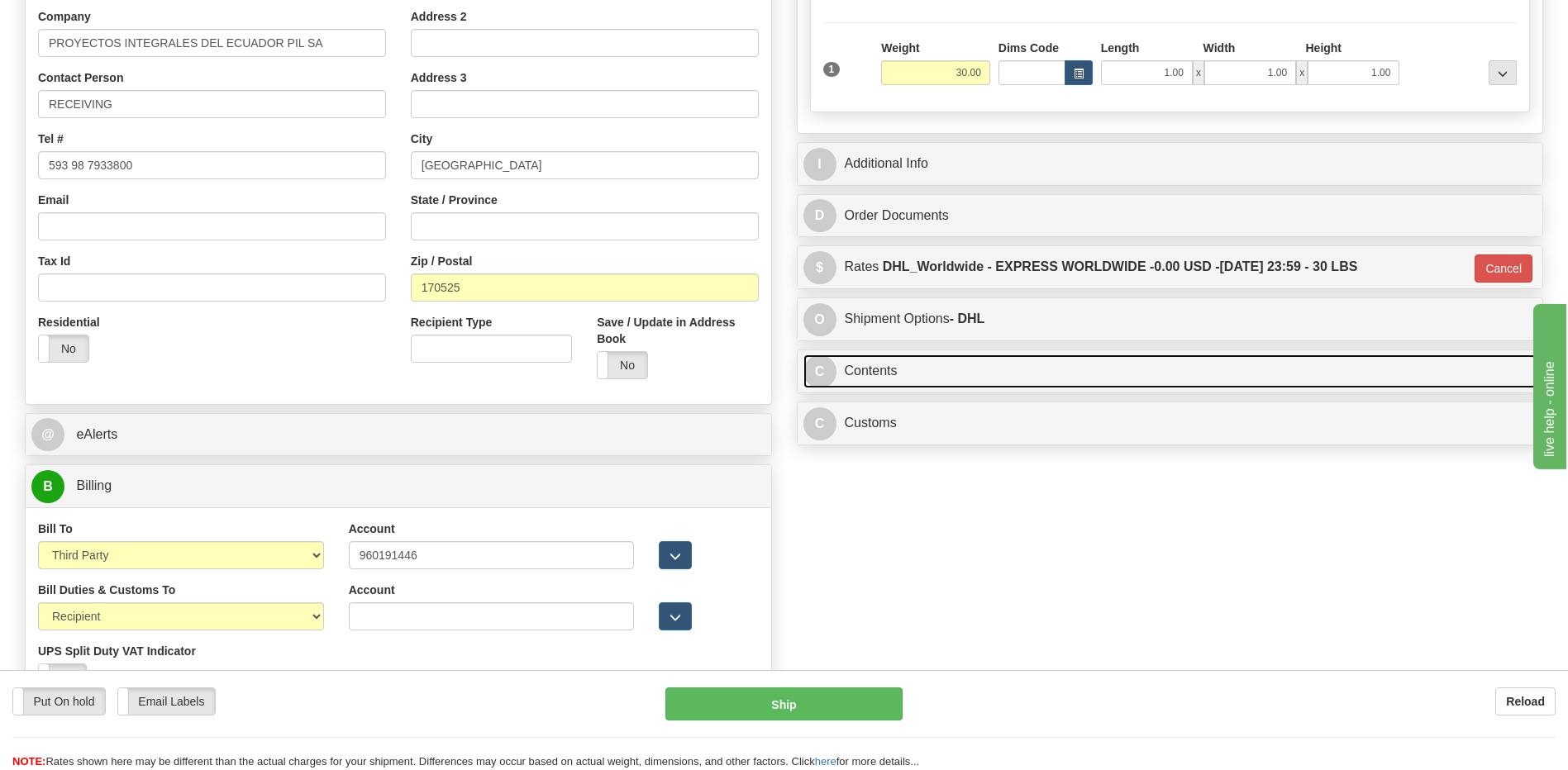
click at [1022, 369] on link "C Contents" at bounding box center [1169, 371] width 733 height 34
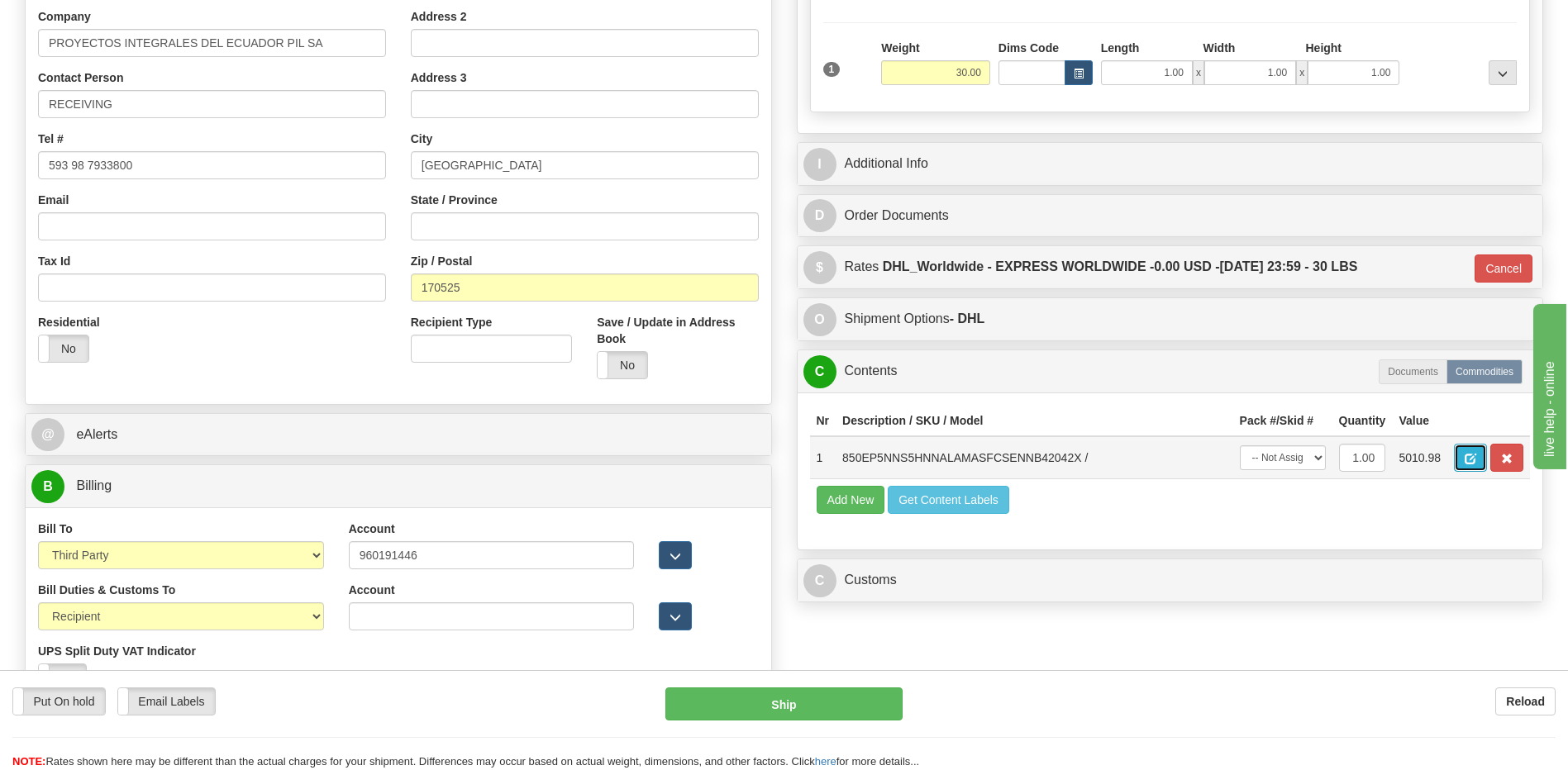
click at [1459, 461] on button "button" at bounding box center [1469, 457] width 33 height 28
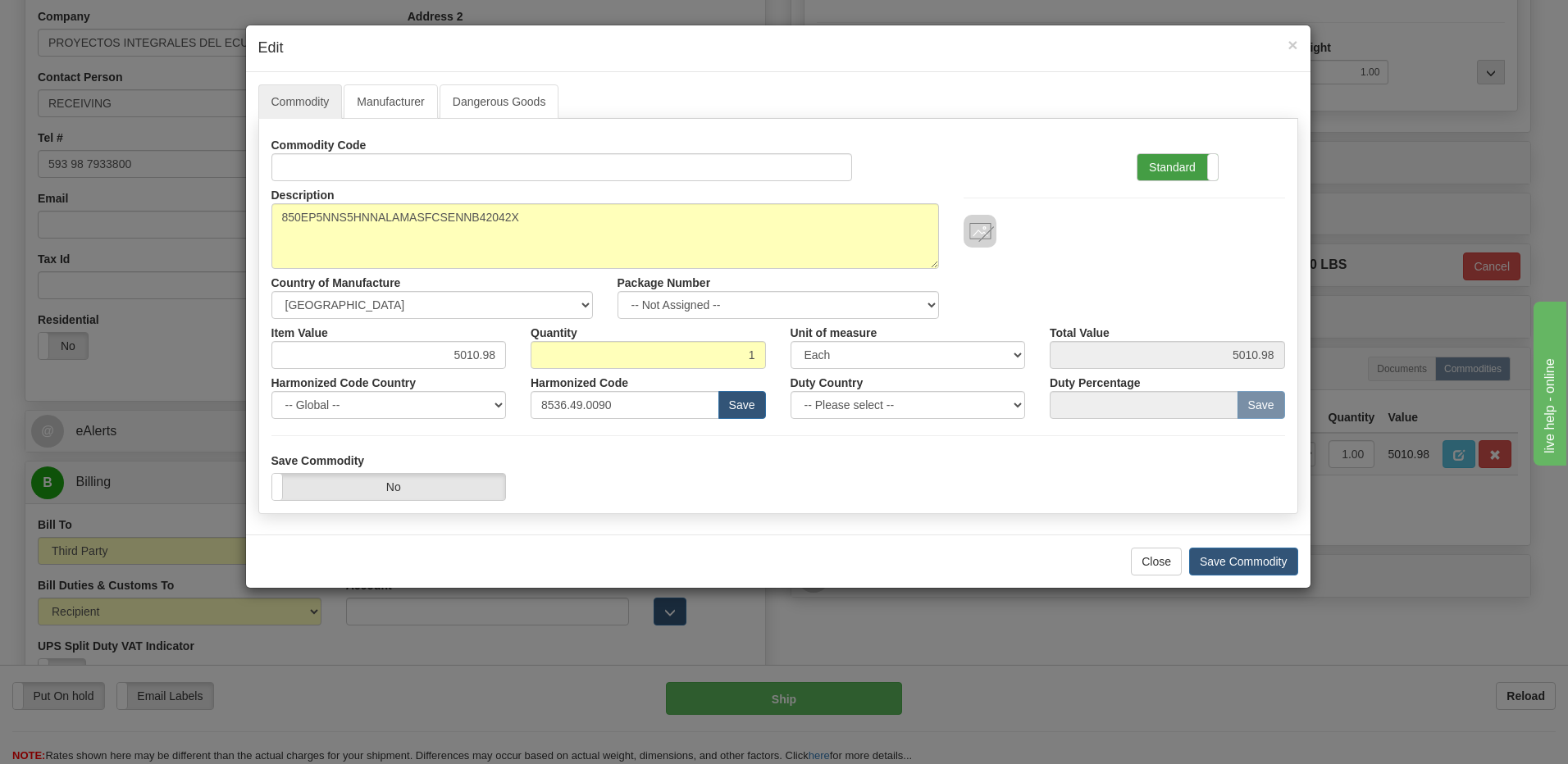
click at [1159, 169] on label "Standard" at bounding box center [1177, 167] width 80 height 26
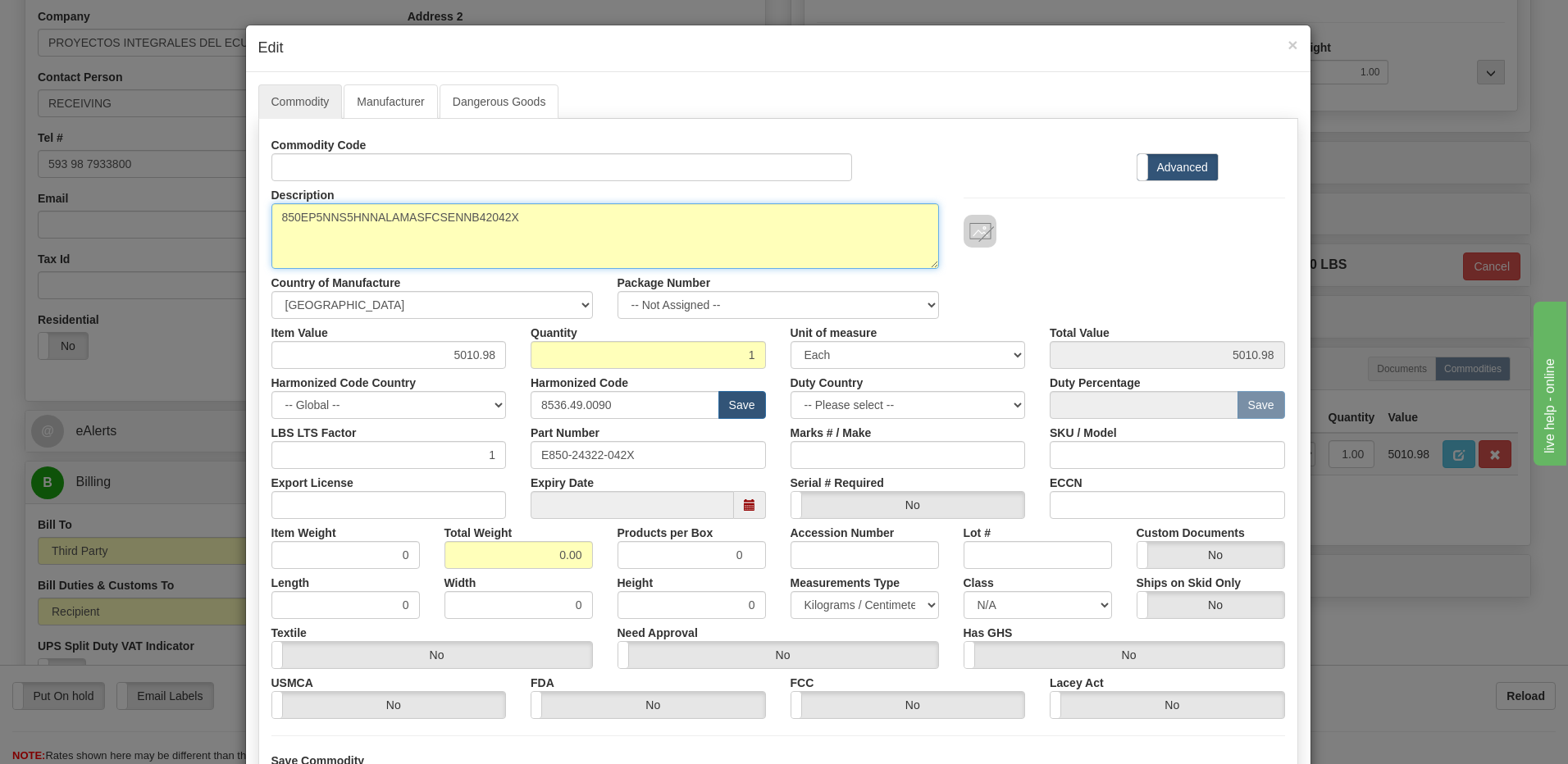
click at [272, 214] on textarea "850EP5NNS5HNNALAMASFCSENNB42042X" at bounding box center [605, 236] width 667 height 66
paste textarea "Feeder Protection System"
type textarea "Feeder Protection System P/N 850EP5NNS5HNNALAMASFCSENNB42042X"
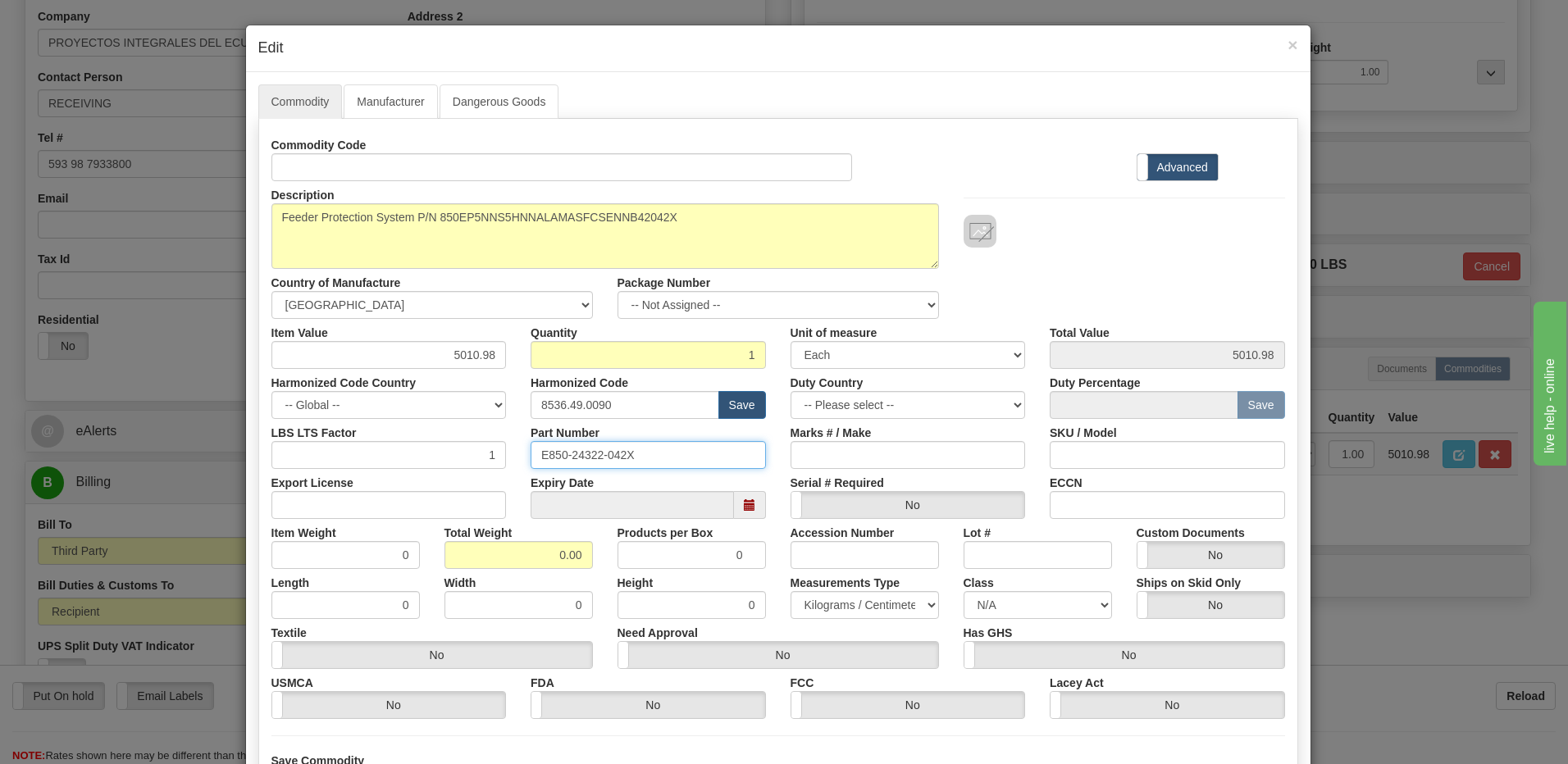
drag, startPoint x: 650, startPoint y: 453, endPoint x: 317, endPoint y: 447, distance: 333.1
click at [317, 447] on div "LBS LTS Factor 1 Part Number E850-24322-042X Marks # / Make SKU / Model" at bounding box center [778, 444] width 1038 height 50
click at [466, 557] on input "0.00" at bounding box center [519, 555] width 148 height 28
drag, startPoint x: 522, startPoint y: 567, endPoint x: 609, endPoint y: 567, distance: 87.0
click at [605, 567] on div "Item Weight 0 Total Weight 0.00 Products per Box 0 Accession Number Lot # Custo…" at bounding box center [778, 543] width 1038 height 50
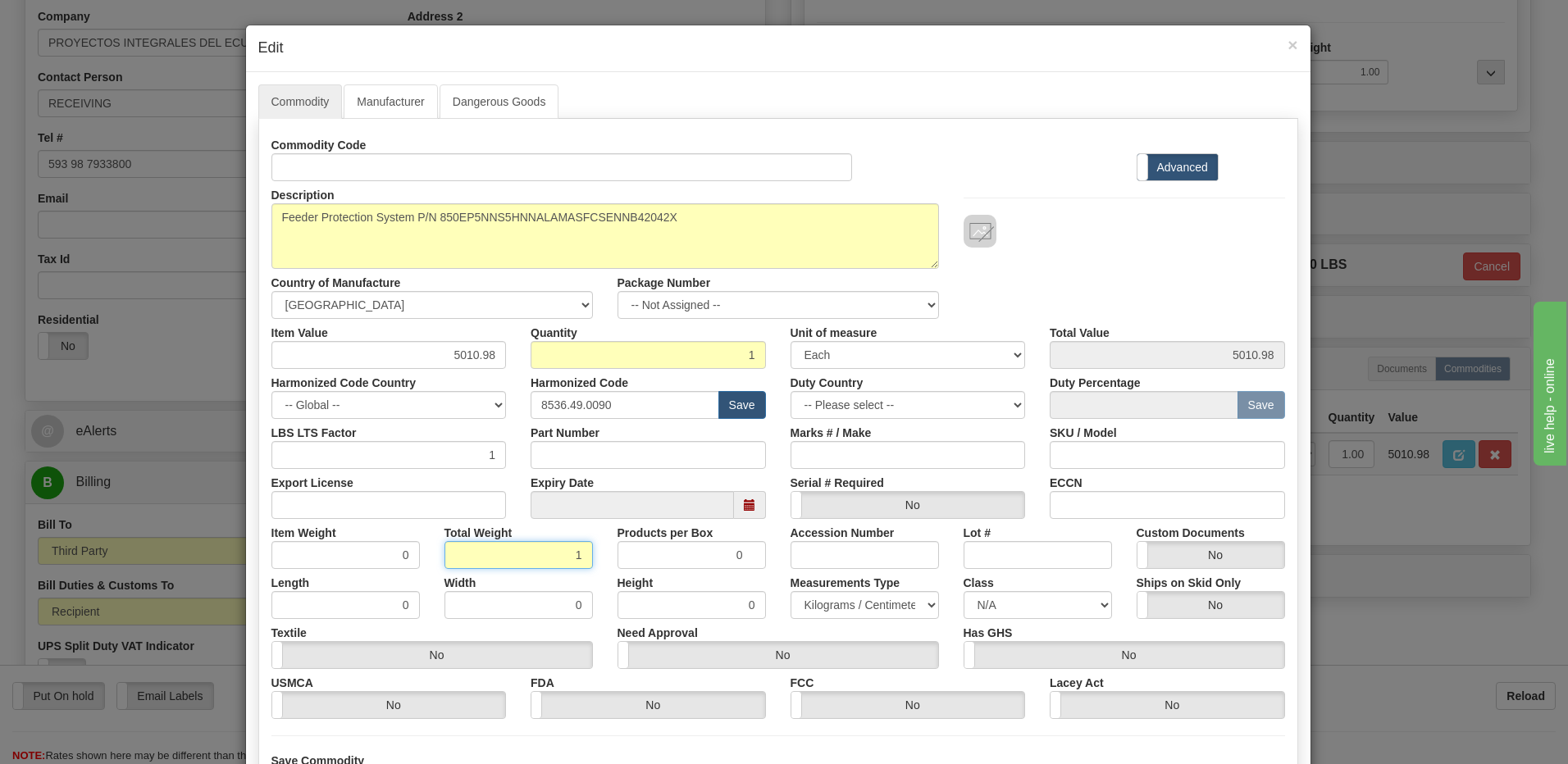
type input "1"
type input "1.0000"
click at [348, 562] on input "1.0000" at bounding box center [346, 555] width 148 height 28
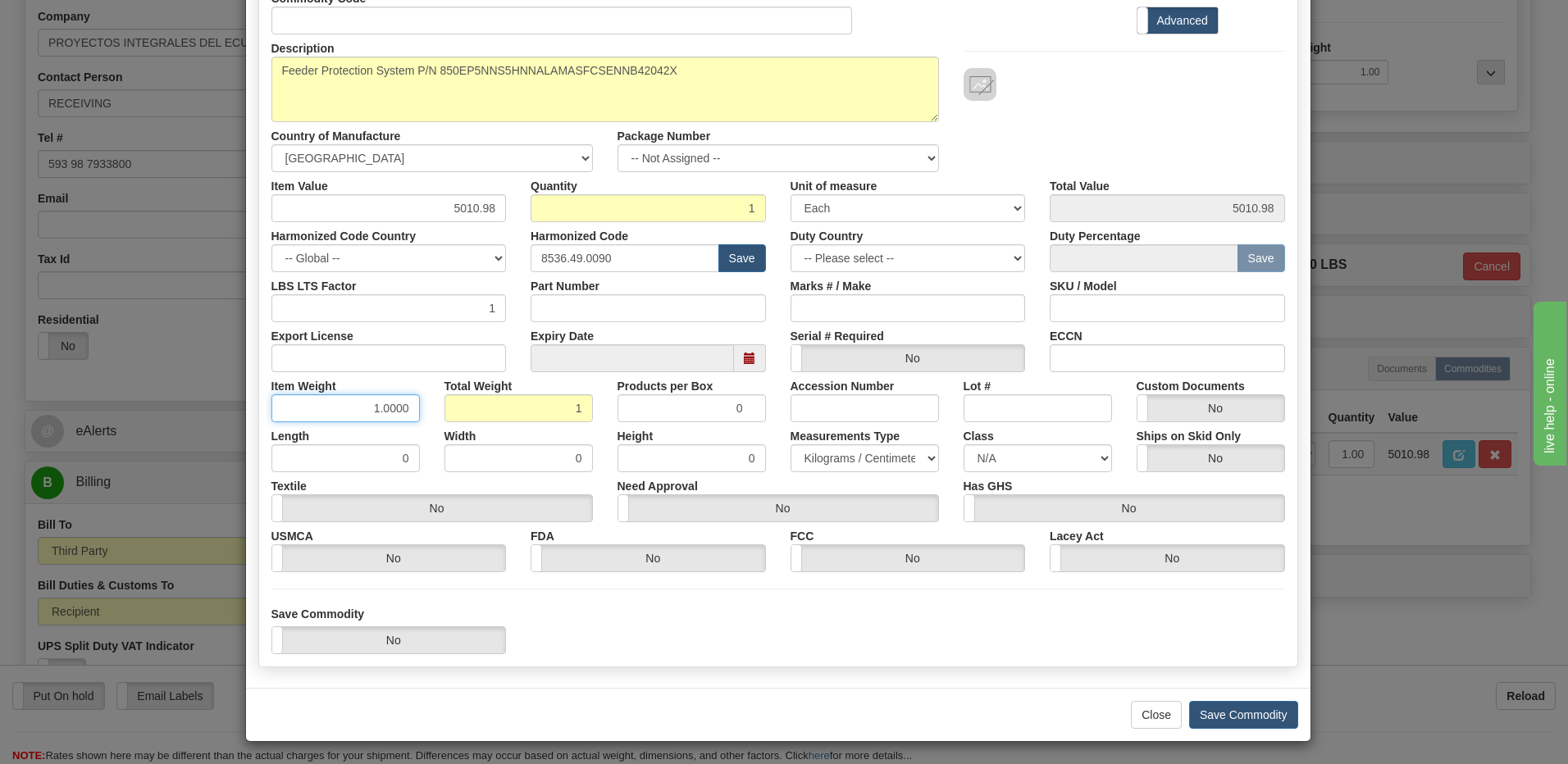
scroll to position [149, 0]
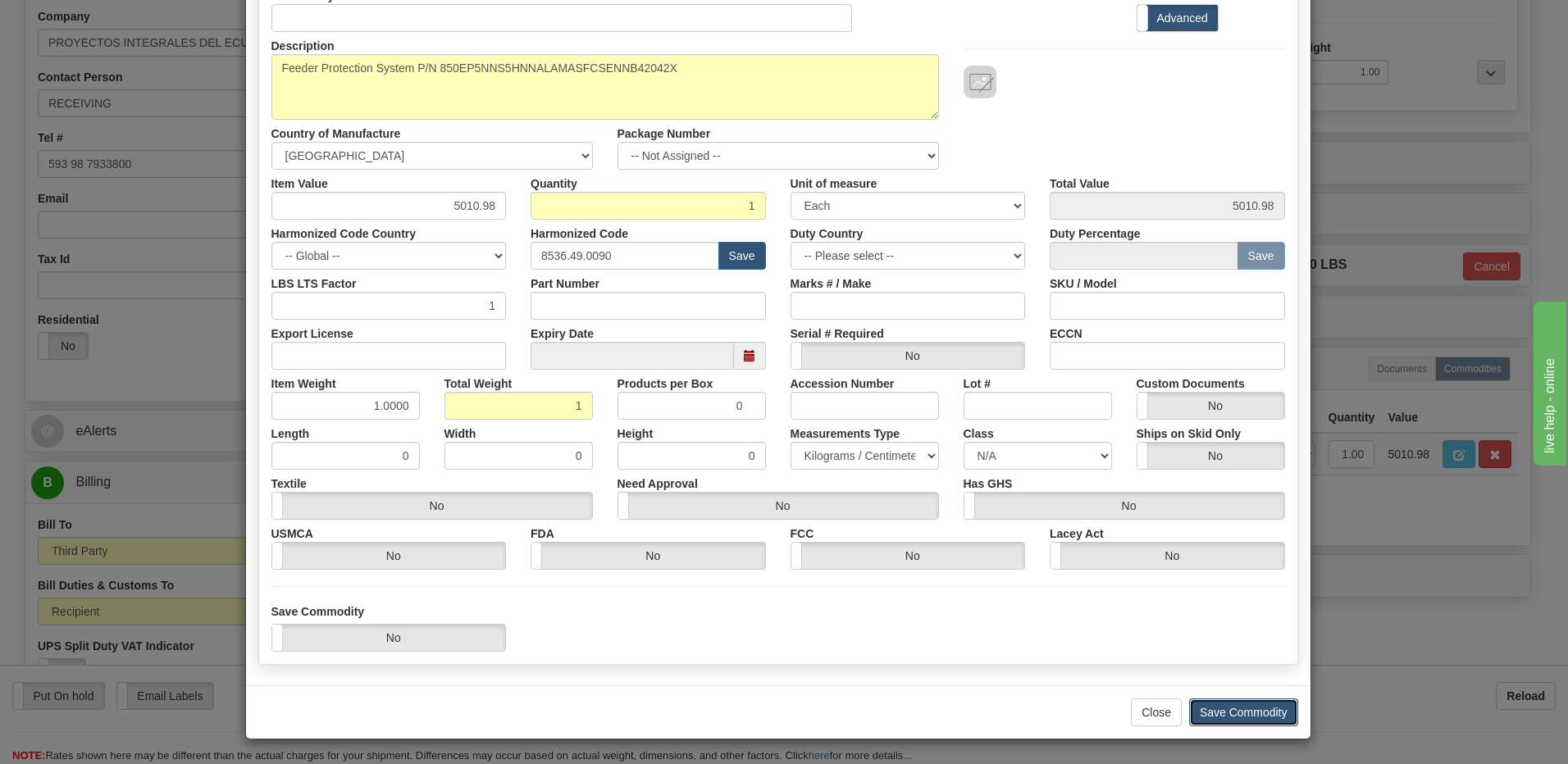
click at [1208, 701] on button "Save Commodity" at bounding box center [1243, 712] width 109 height 28
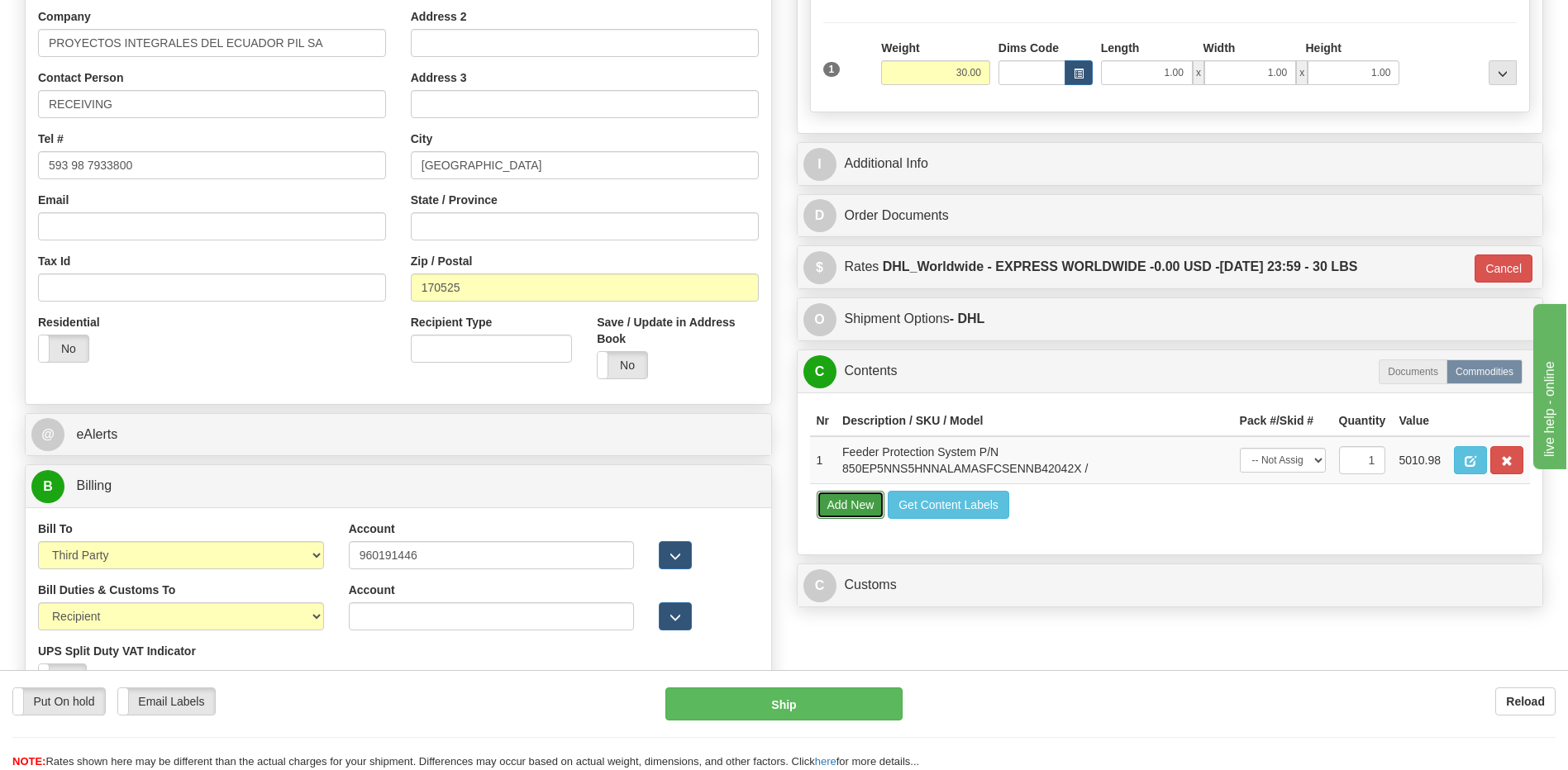
click at [852, 505] on button "Add New" at bounding box center [851, 505] width 69 height 28
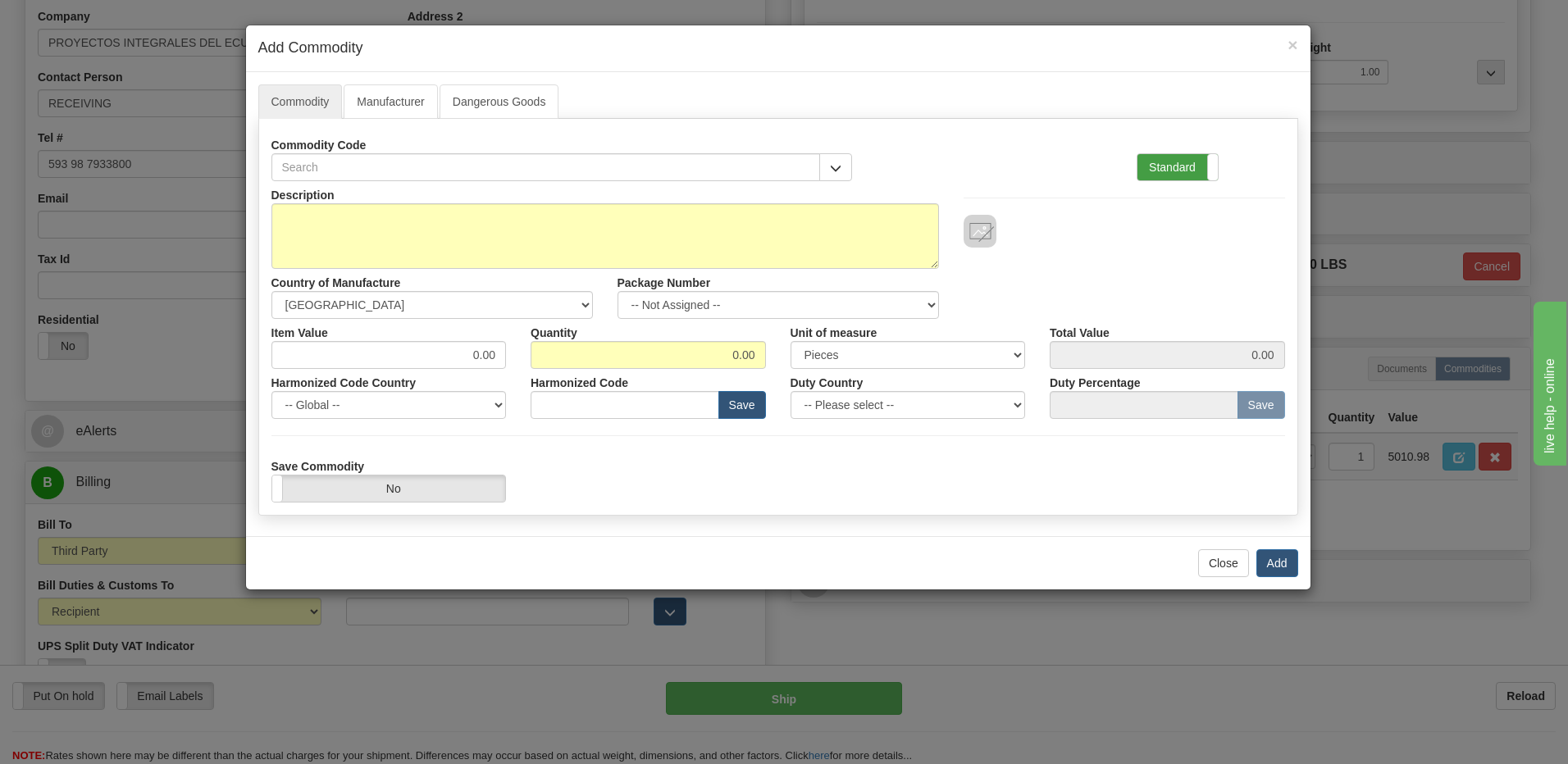
click at [1176, 167] on label "Standard" at bounding box center [1177, 167] width 80 height 26
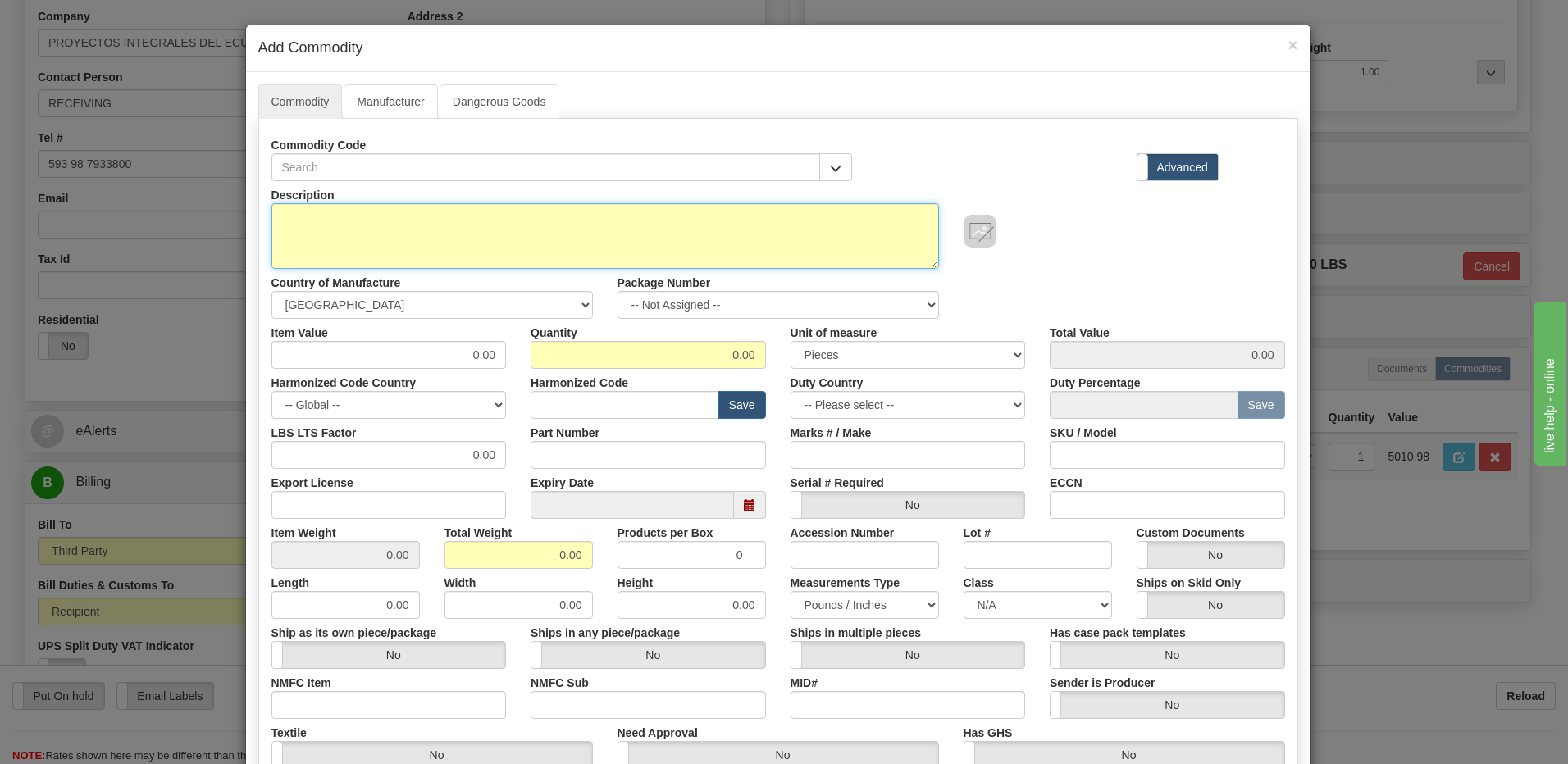
click at [417, 220] on textarea "Description" at bounding box center [605, 236] width 667 height 66
type textarea "FREIGHT"
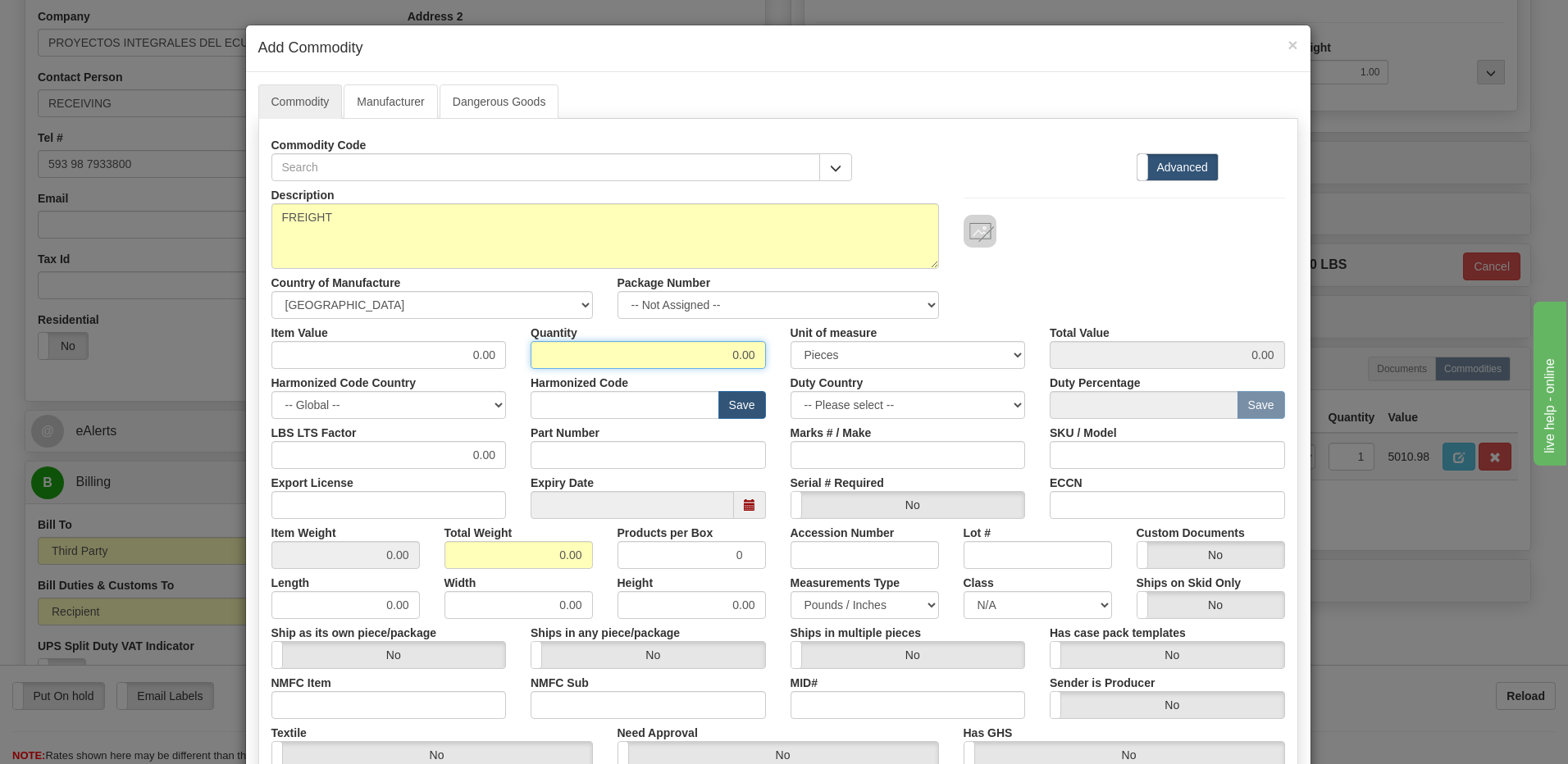
drag, startPoint x: 724, startPoint y: 356, endPoint x: 1020, endPoint y: 378, distance: 296.8
click at [1020, 378] on div "Description FREIGHT Country of Manufacture -- Unknown -- AFGHANISTAN ALAND ISLA…" at bounding box center [779, 542] width 1014 height 722
type input "1"
drag, startPoint x: 455, startPoint y: 563, endPoint x: 463, endPoint y: 562, distance: 8.1
click at [455, 563] on input "0.00" at bounding box center [519, 555] width 148 height 28
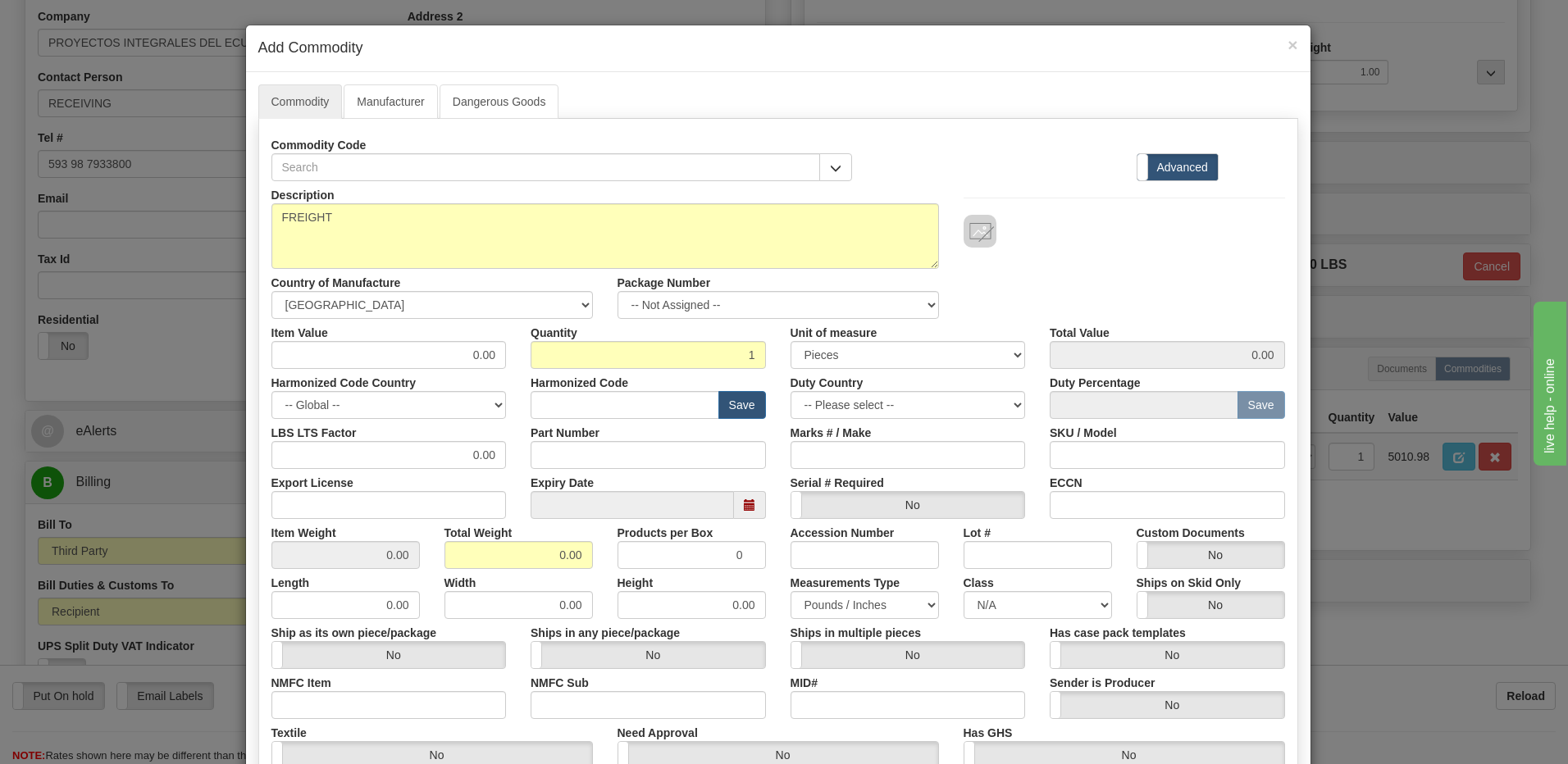
drag, startPoint x: 714, startPoint y: 572, endPoint x: 726, endPoint y: 572, distance: 12.0
click at [726, 572] on div "Height 0.00" at bounding box center [692, 594] width 173 height 50
drag, startPoint x: 597, startPoint y: 558, endPoint x: 665, endPoint y: 566, distance: 68.5
click at [614, 558] on div "Item Weight 0.00 Total Weight 0.00 Products per Box 0 Accession Number Lot # Cu…" at bounding box center [778, 543] width 1038 height 50
type input "1"
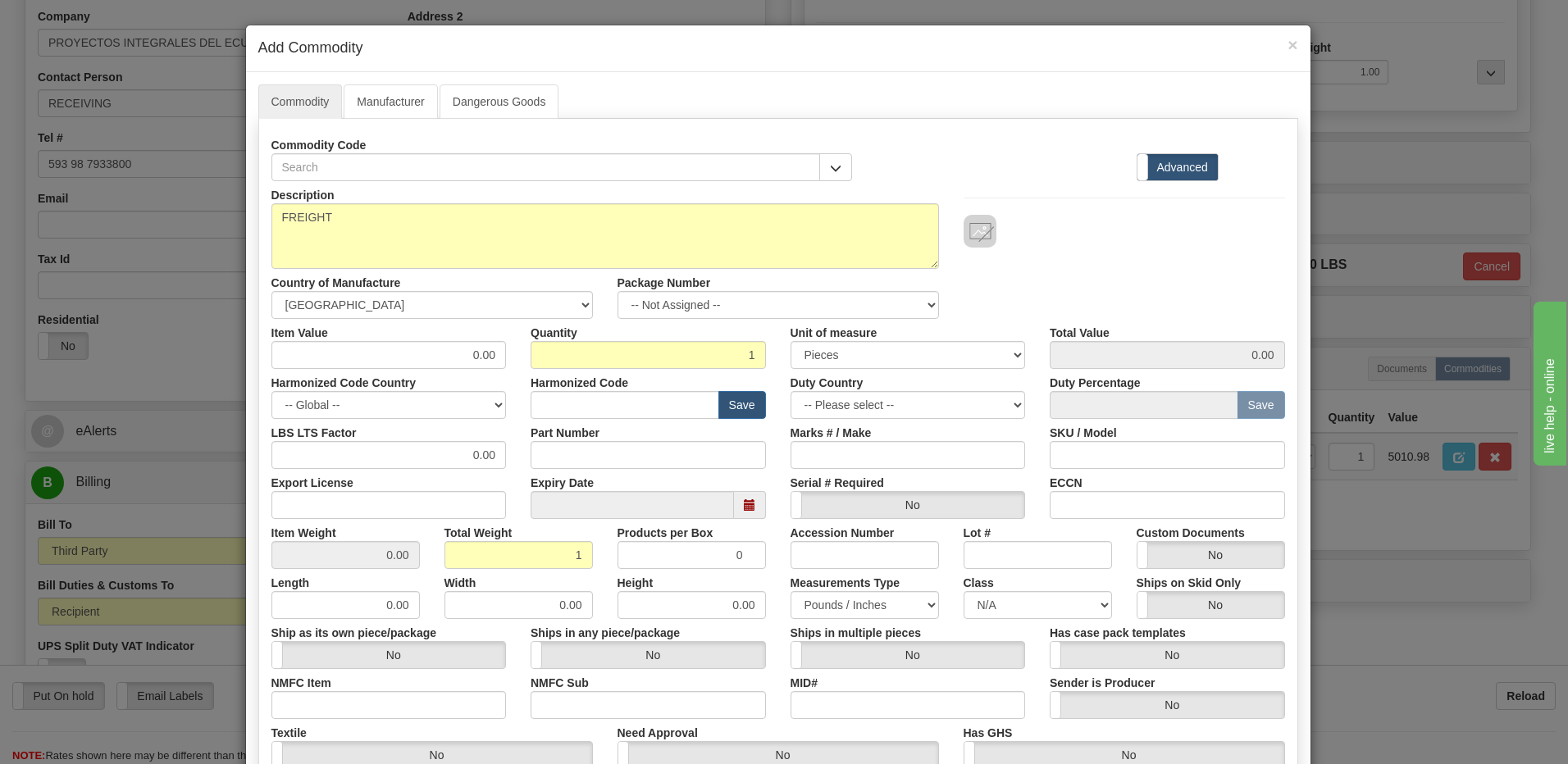
type input "1.0000"
click at [1168, 261] on div "Description FREIGHT Country of Manufacture -- Unknown -- AFGHANISTAN ALAND ISLA…" at bounding box center [778, 250] width 1038 height 137
drag, startPoint x: 404, startPoint y: 351, endPoint x: 529, endPoint y: 360, distance: 125.3
click at [529, 360] on div "Item Value 0.00 Quantity 1 Unit of measure 3 Thousand Square Inches Adjustments…" at bounding box center [778, 343] width 1038 height 50
type input "113.24"
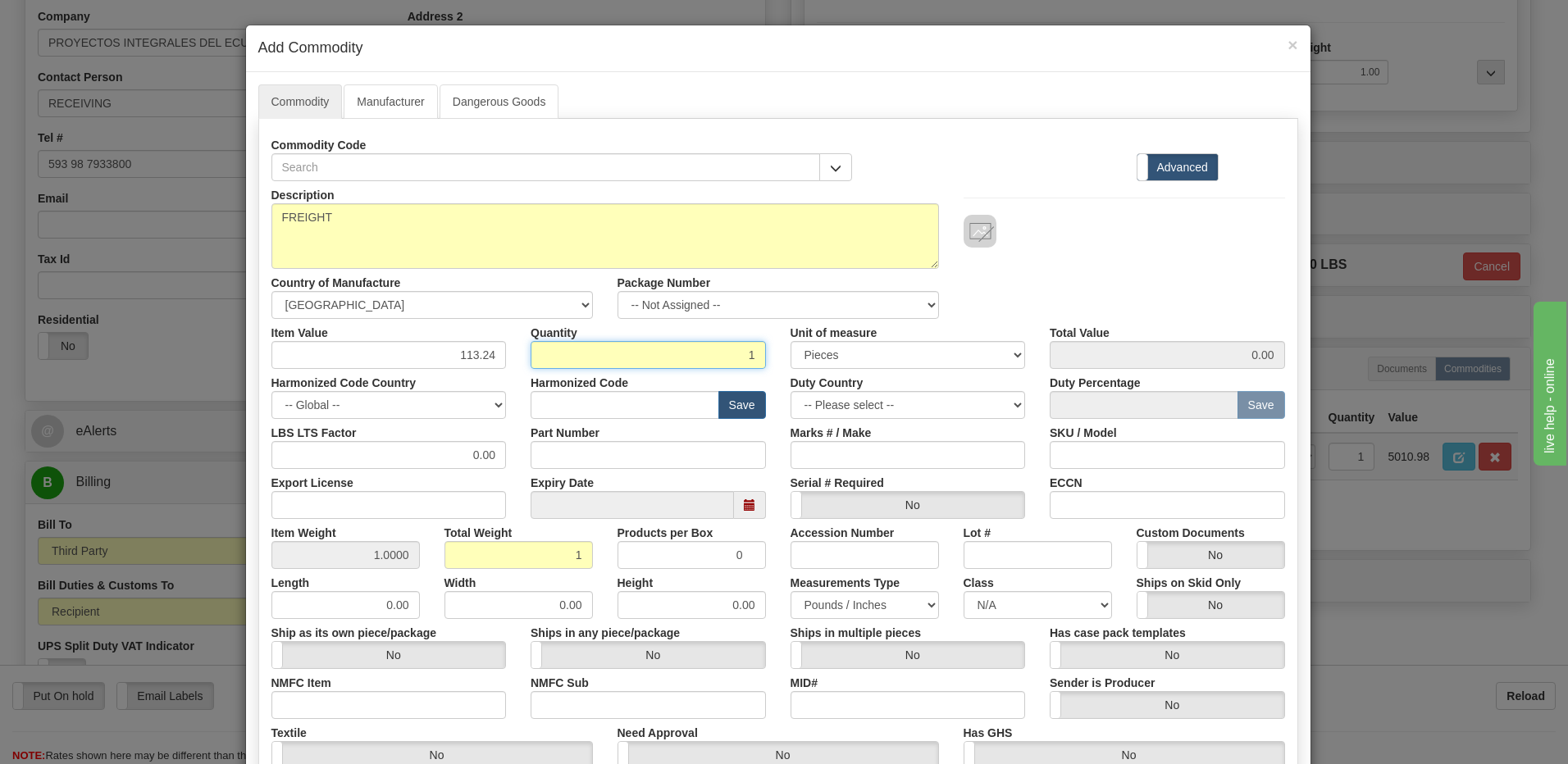
type input "113.24"
click at [665, 360] on input "1" at bounding box center [648, 354] width 235 height 28
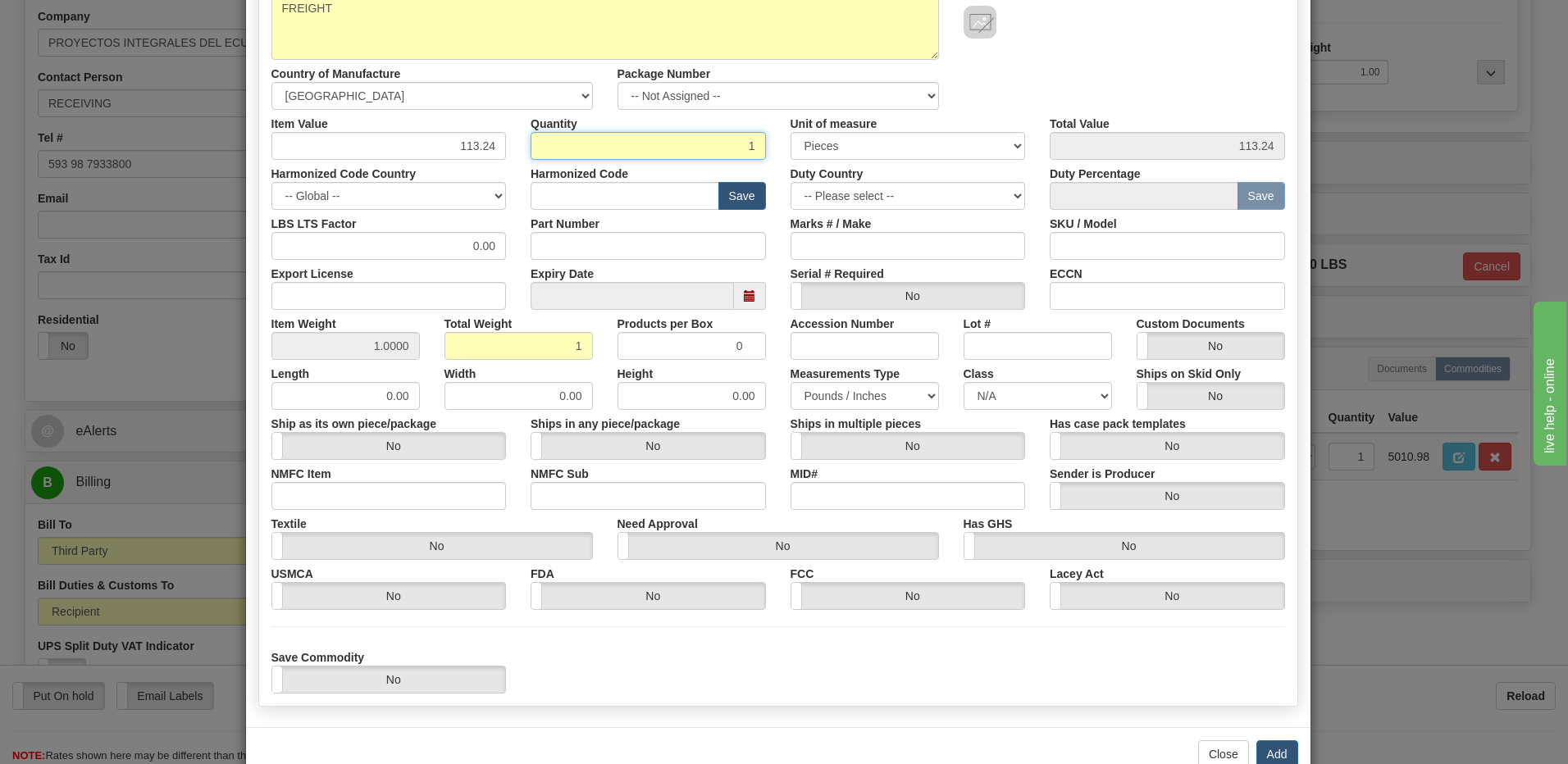
scroll to position [251, 0]
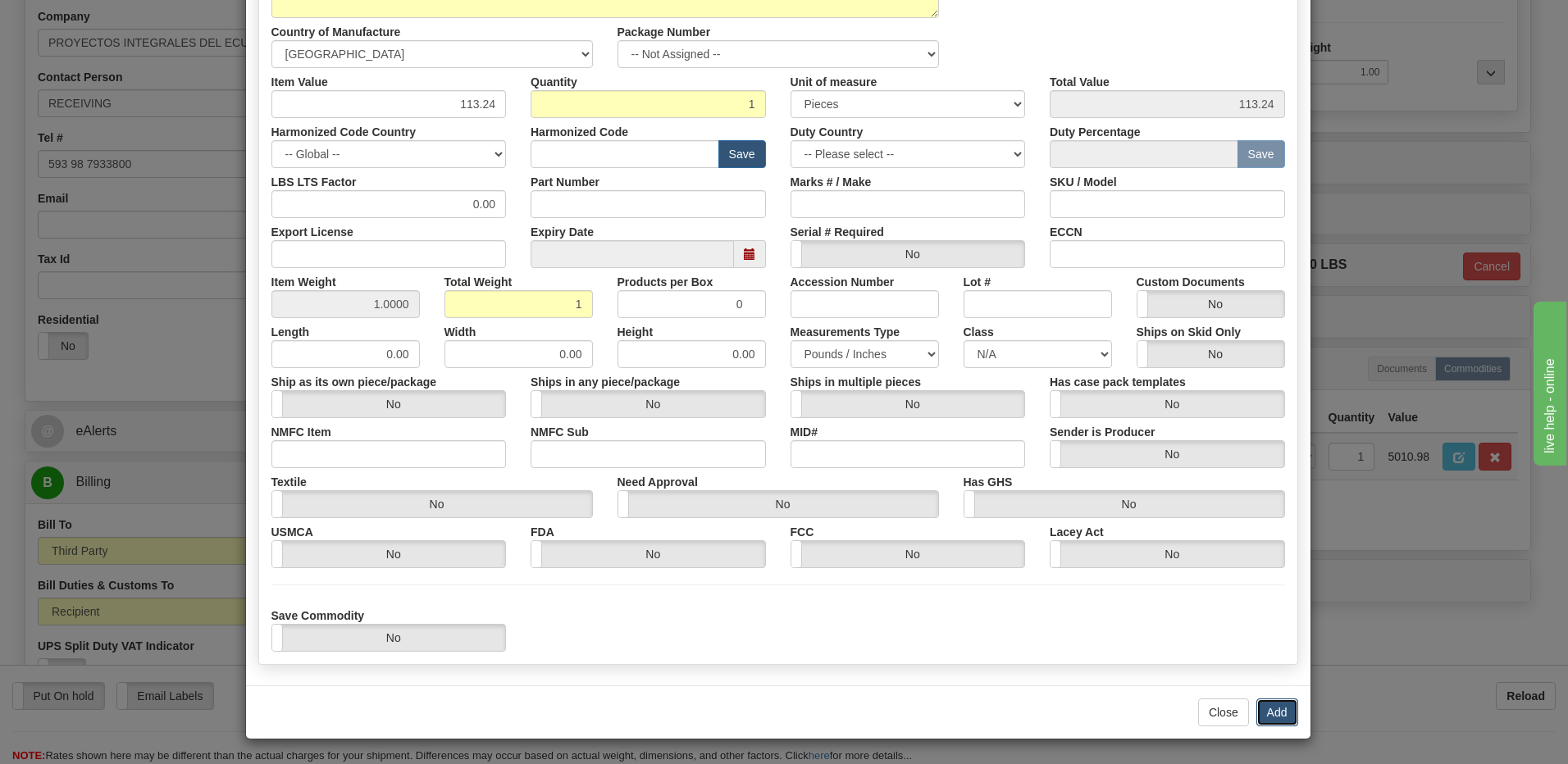
click at [1266, 707] on button "Add" at bounding box center [1278, 712] width 42 height 28
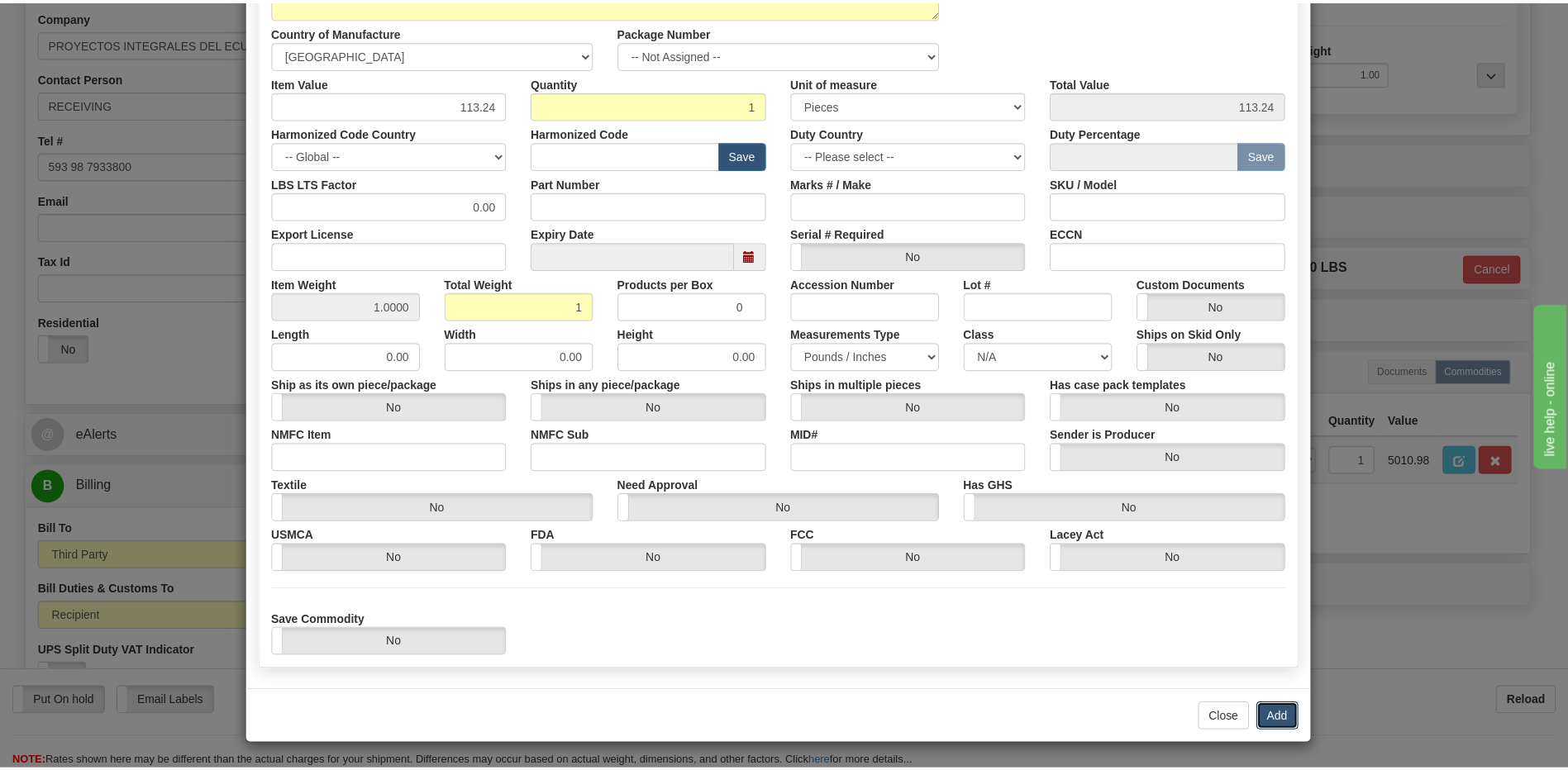
scroll to position [0, 0]
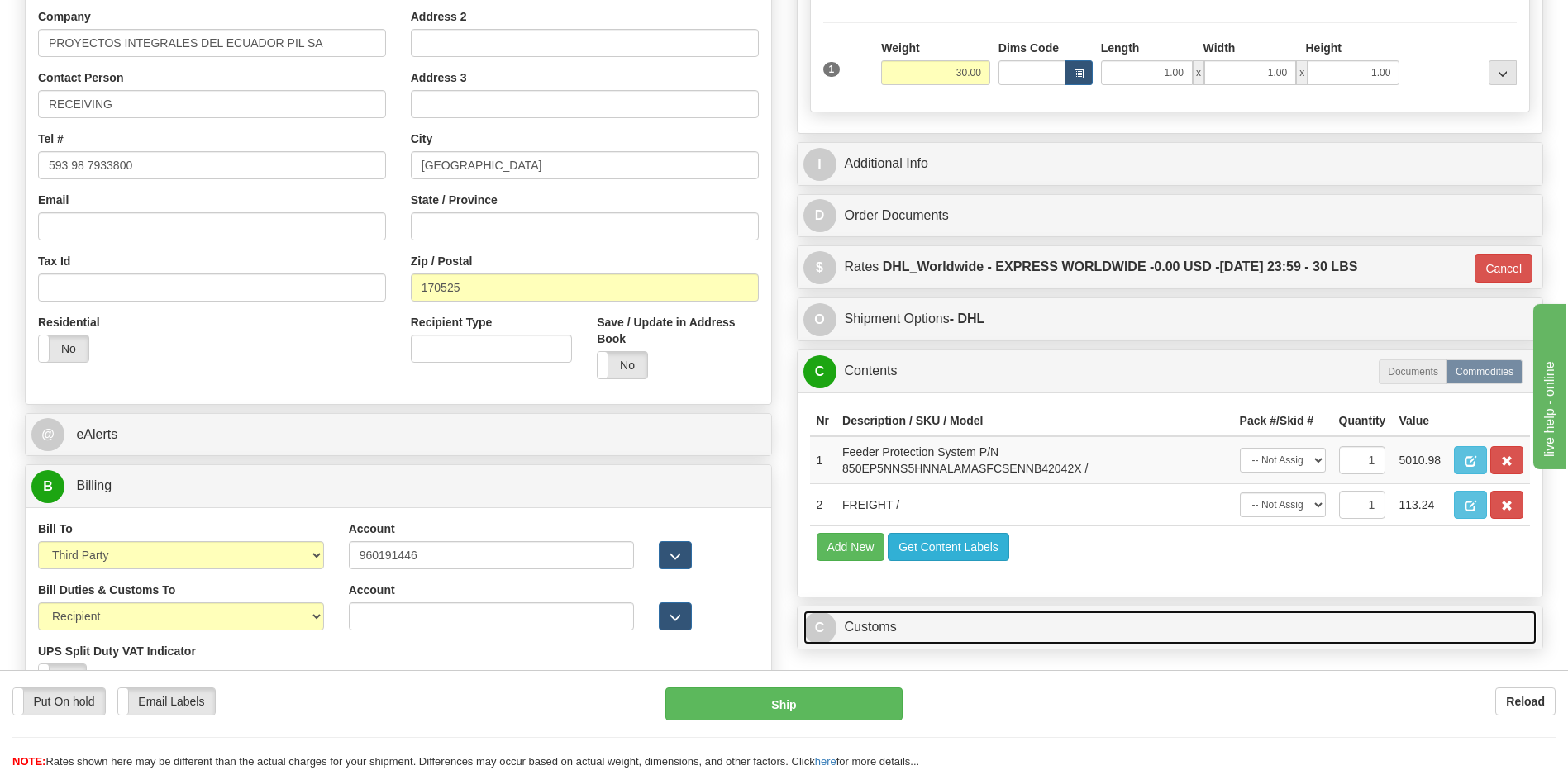
drag, startPoint x: 926, startPoint y: 627, endPoint x: 941, endPoint y: 539, distance: 89.3
click at [925, 628] on link "C Customs" at bounding box center [1169, 628] width 733 height 34
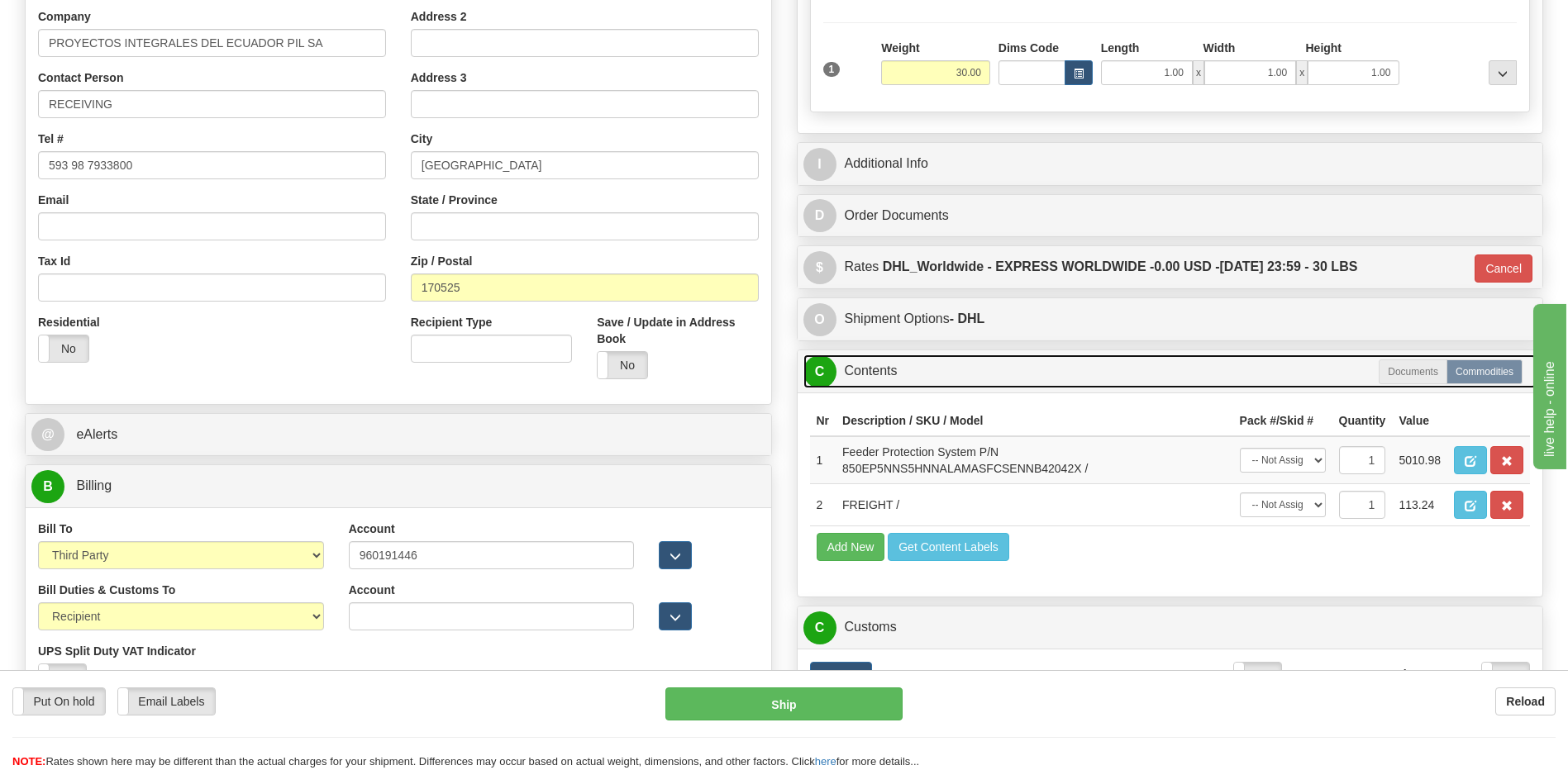
click at [931, 371] on link "C Contents" at bounding box center [1169, 371] width 733 height 34
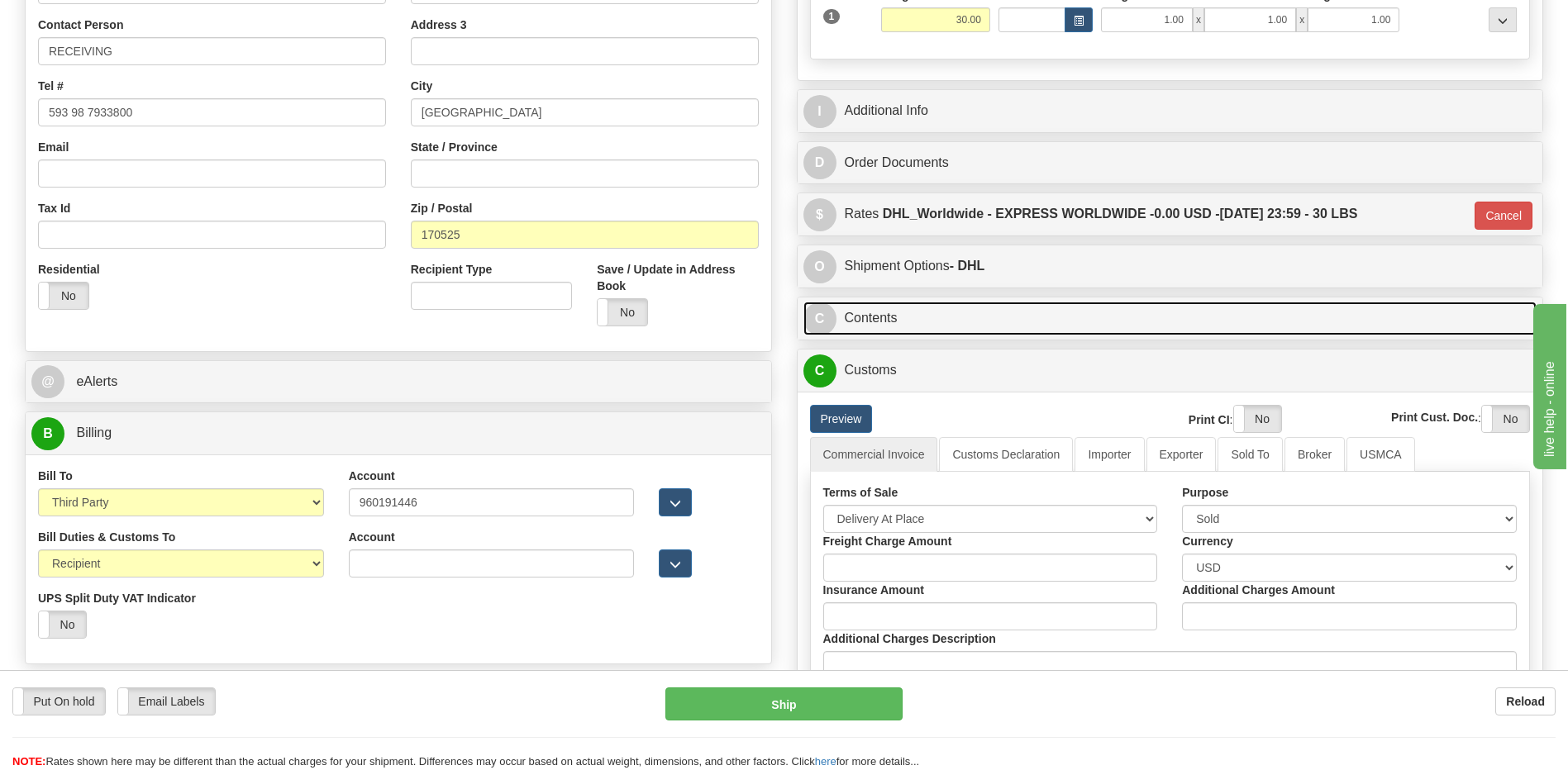
scroll to position [413, 0]
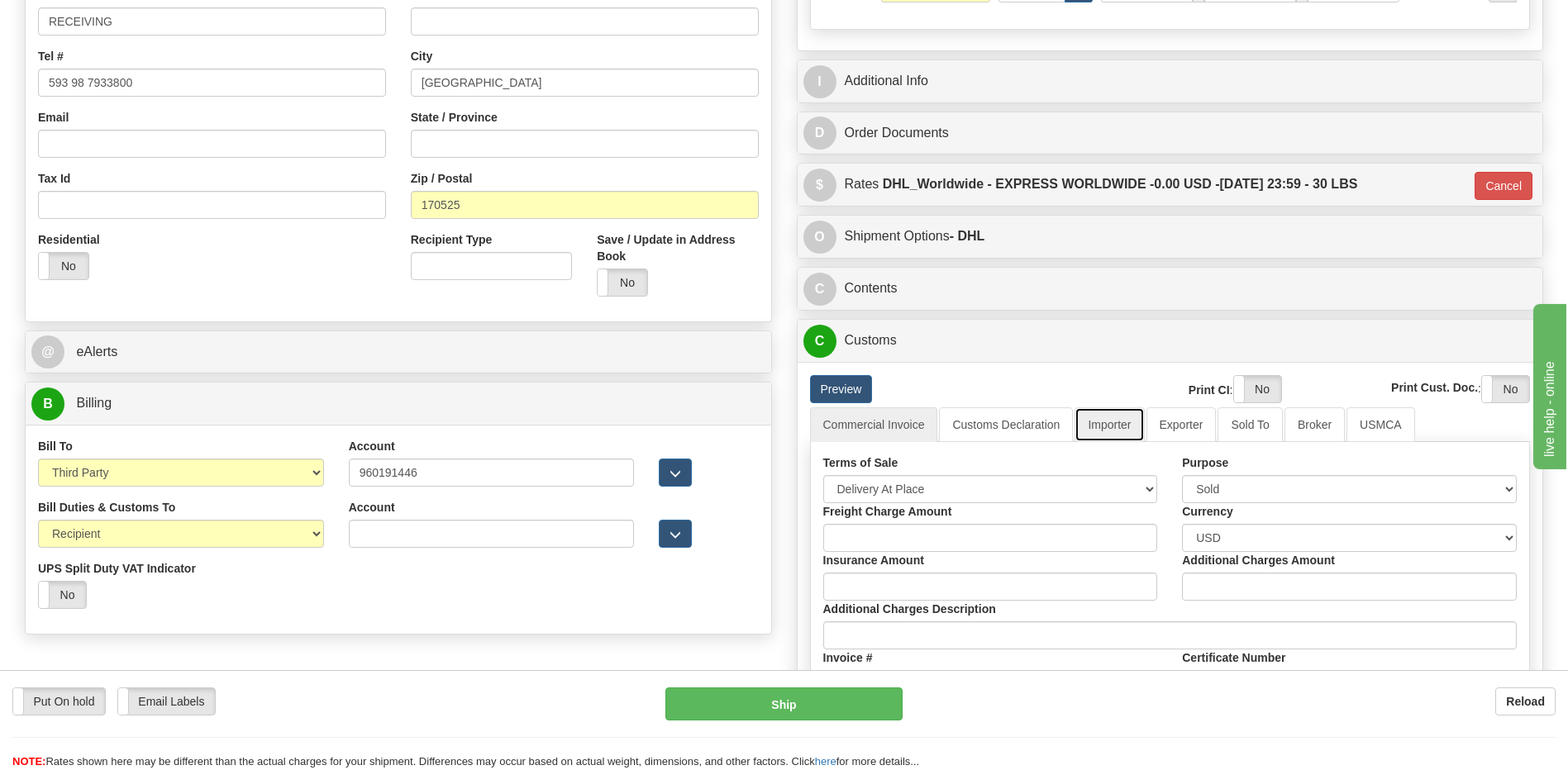
click at [1126, 429] on link "Importer" at bounding box center [1109, 424] width 70 height 35
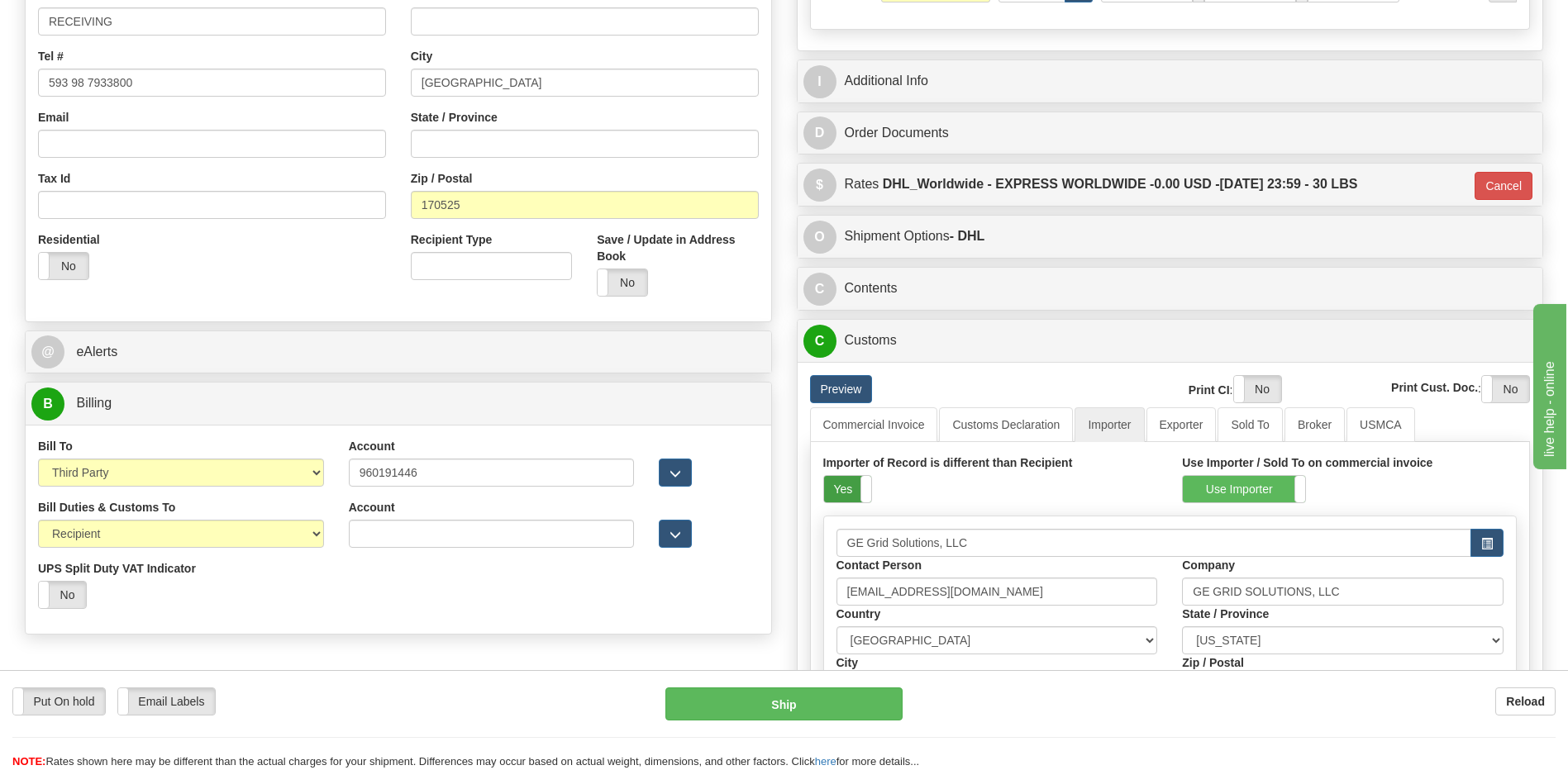
click at [829, 487] on label "Yes" at bounding box center [846, 489] width 47 height 26
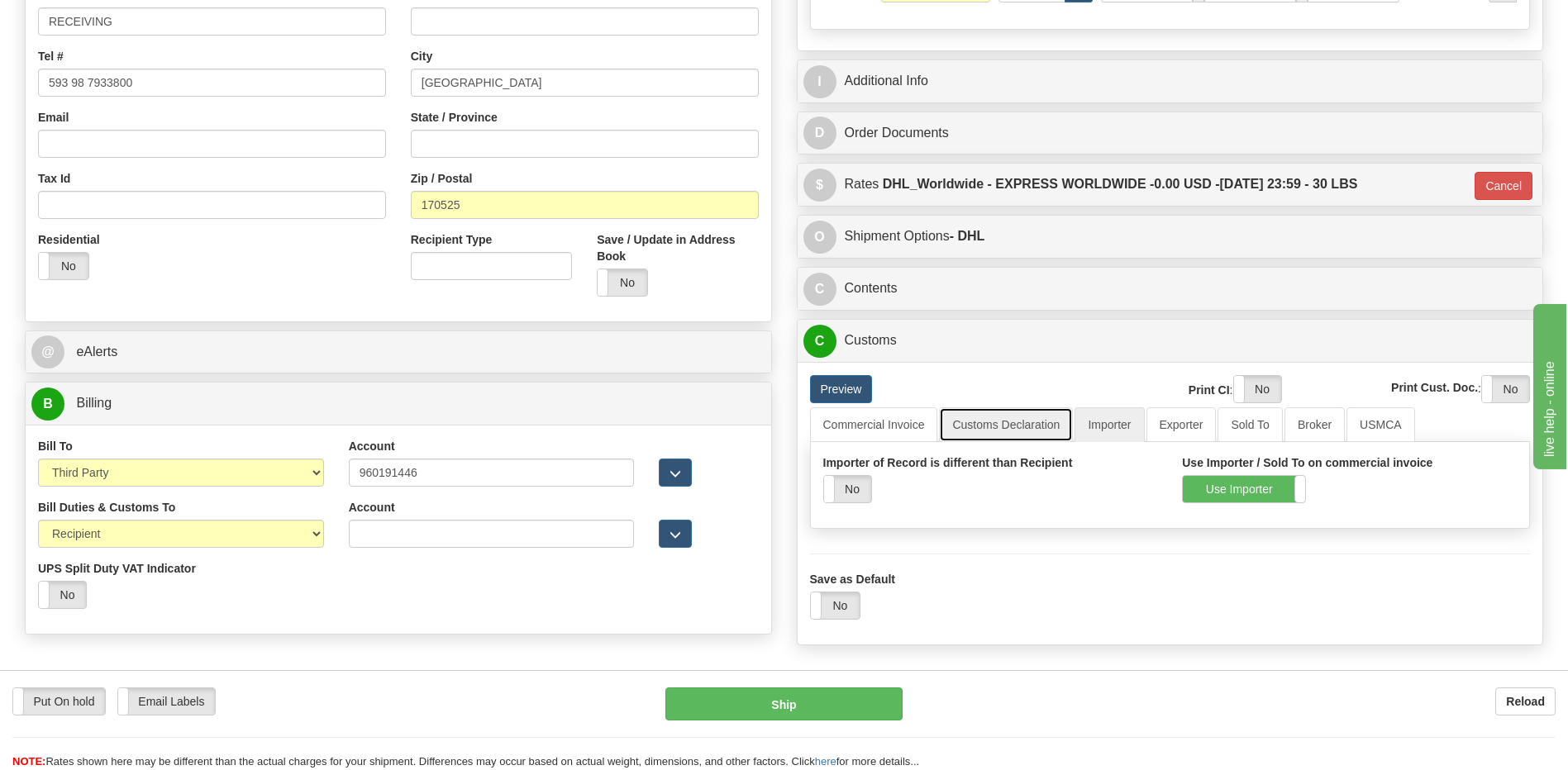
click at [1006, 426] on link "Customs Declaration" at bounding box center [1006, 424] width 134 height 35
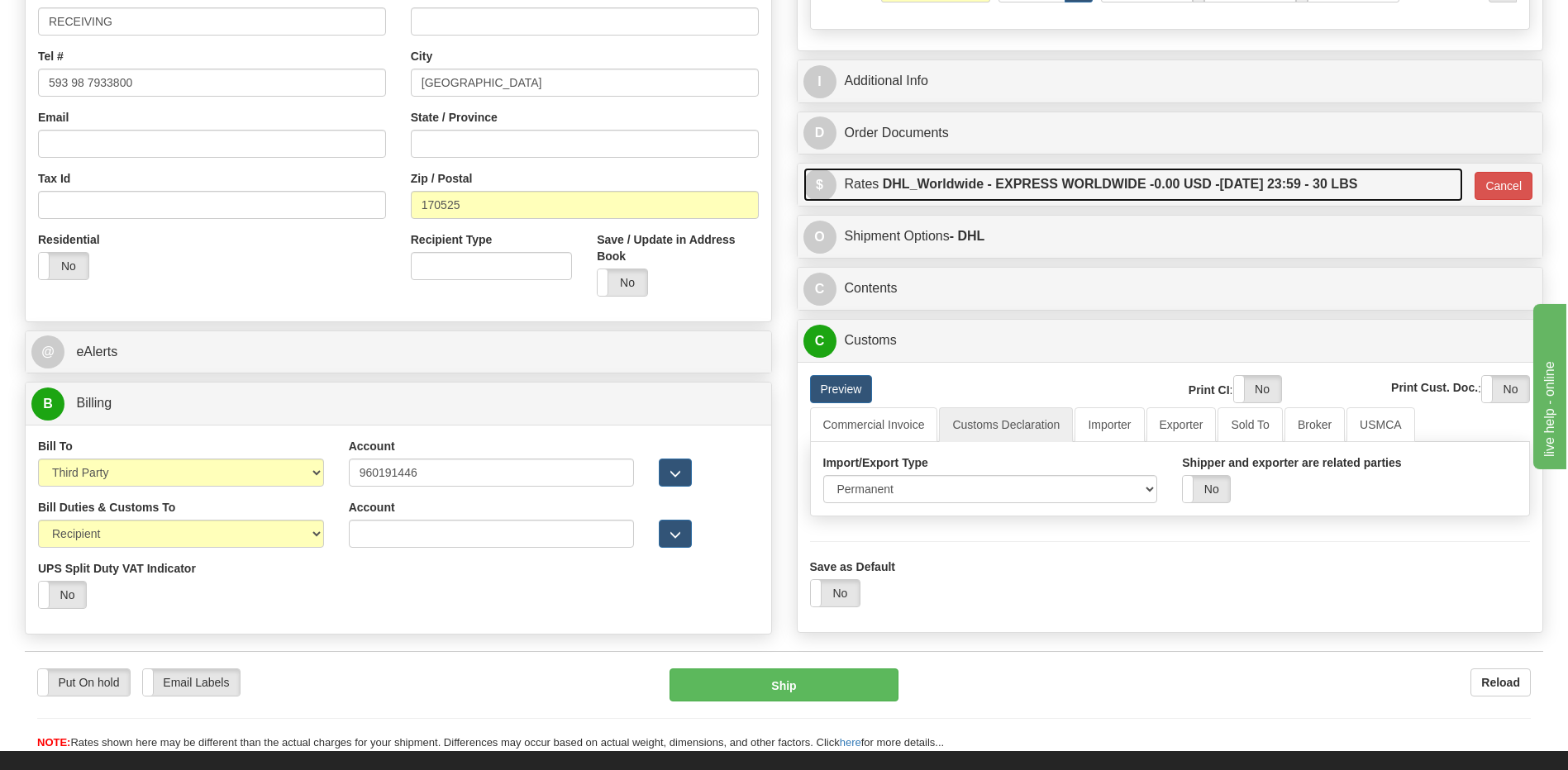
drag, startPoint x: 1139, startPoint y: 197, endPoint x: 1333, endPoint y: 213, distance: 194.7
click at [1140, 197] on label "DHL_Worldwide - EXPRESS WORLDWIDE - 0.00 USD - 08/19/2025 23:59 - 30 LBS" at bounding box center [1119, 184] width 475 height 33
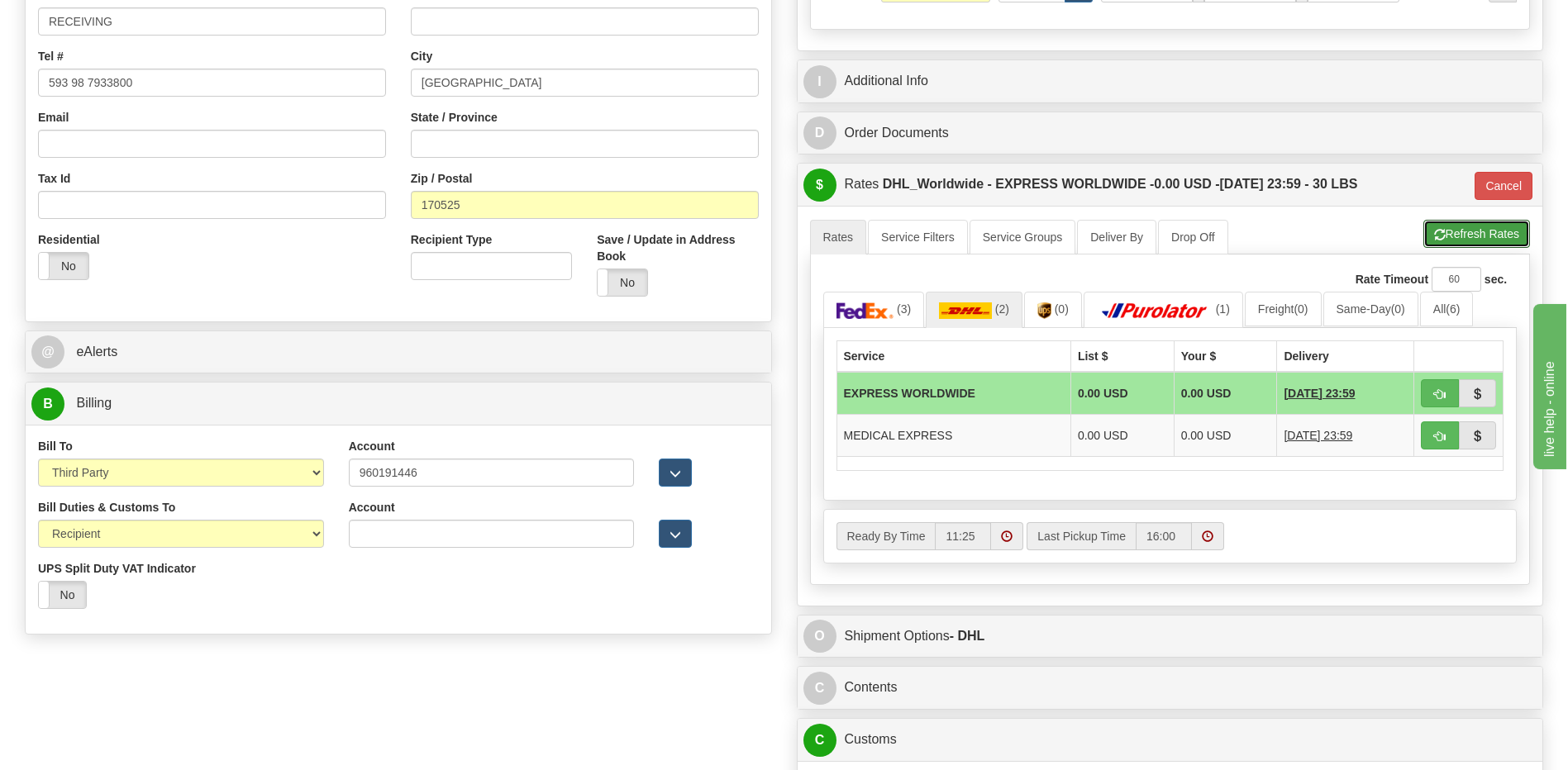
click at [1455, 229] on button "Refresh Rates" at bounding box center [1475, 234] width 106 height 28
type input "P"
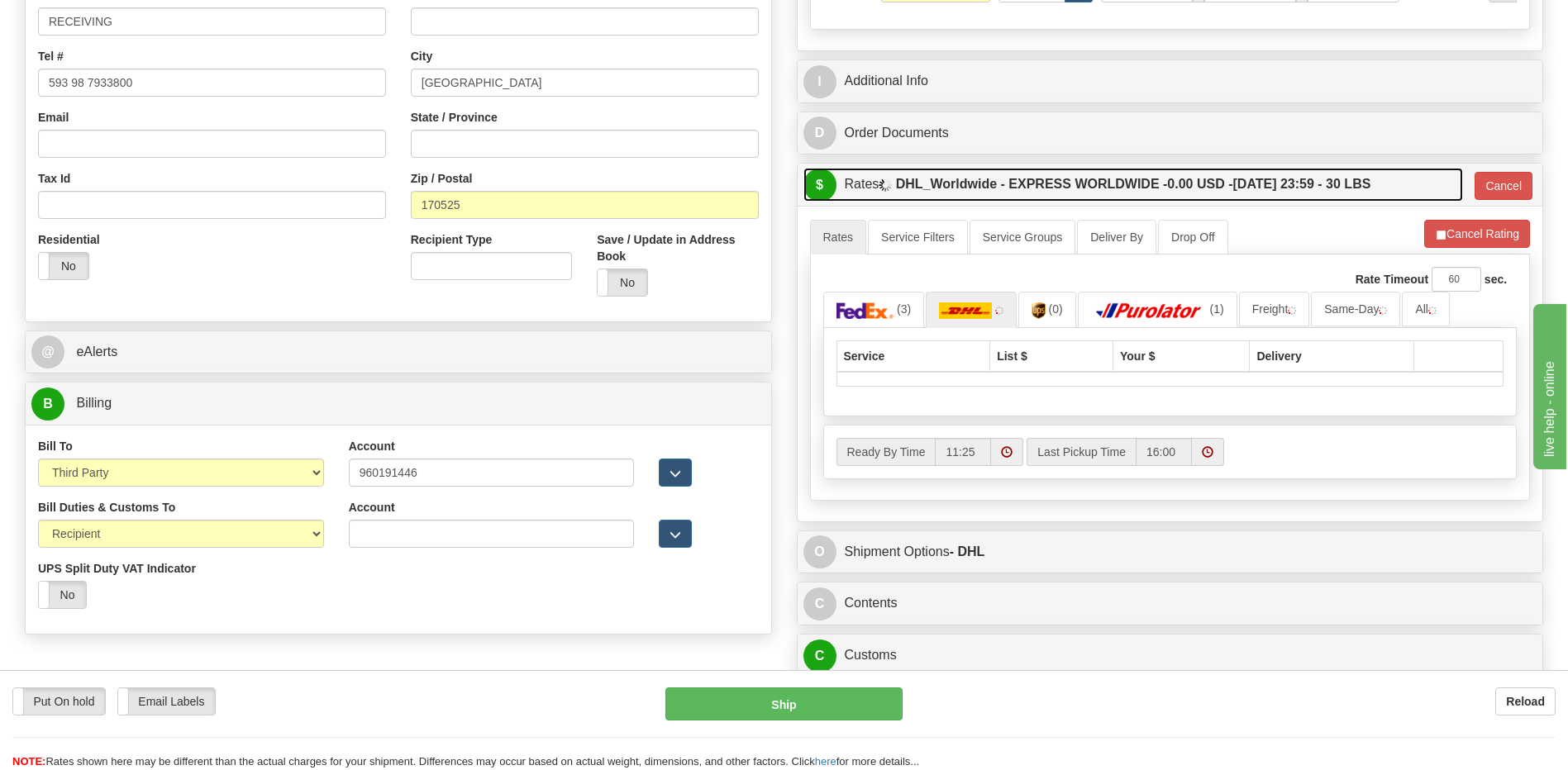
click at [1257, 170] on label "DHL_Worldwide - EXPRESS WORLDWIDE - 0.00 USD - 08/19/2025 23:59 - 30 LBS" at bounding box center [1133, 184] width 475 height 33
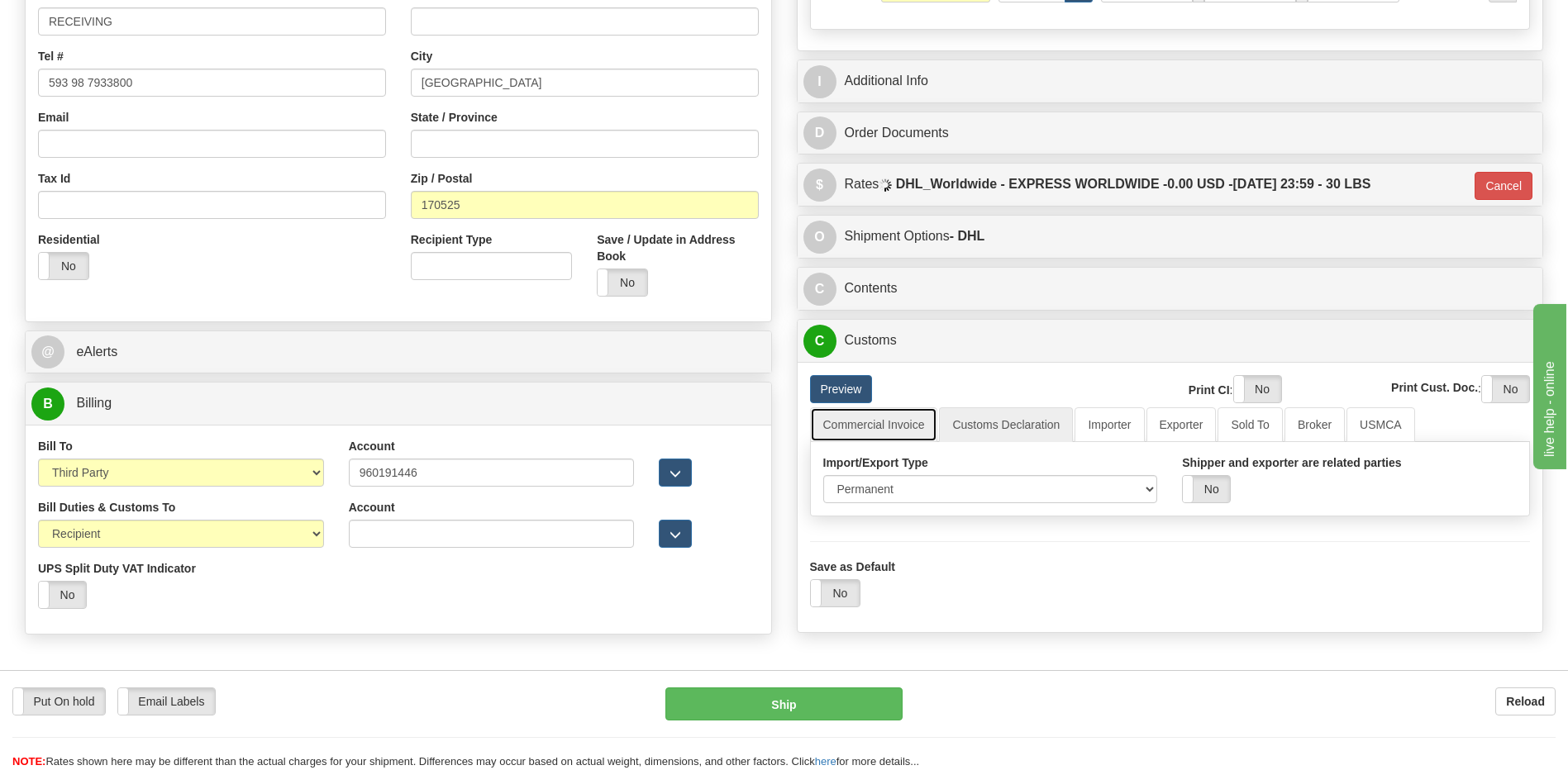
click at [875, 426] on link "Commercial Invoice" at bounding box center [874, 424] width 128 height 35
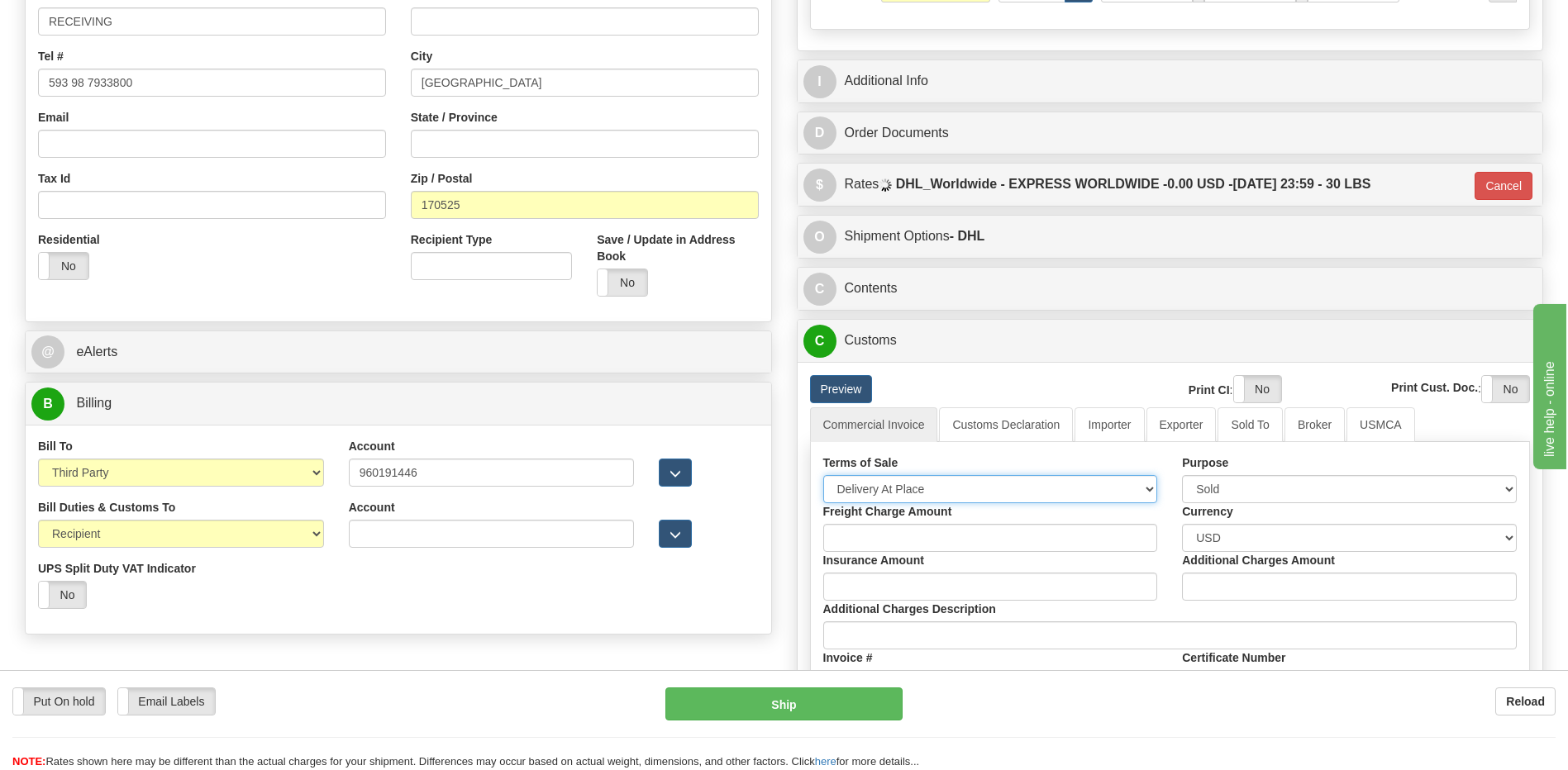
click at [876, 489] on select "Free Carrier Free On Board Ex Works Delivered Duty Unpaid Delivered Duty Paid C…" at bounding box center [990, 489] width 335 height 28
select select "7"
click at [823, 475] on select "Free Carrier Free On Board Ex Works Delivered Duty Unpaid Delivered Duty Paid C…" at bounding box center [990, 489] width 335 height 28
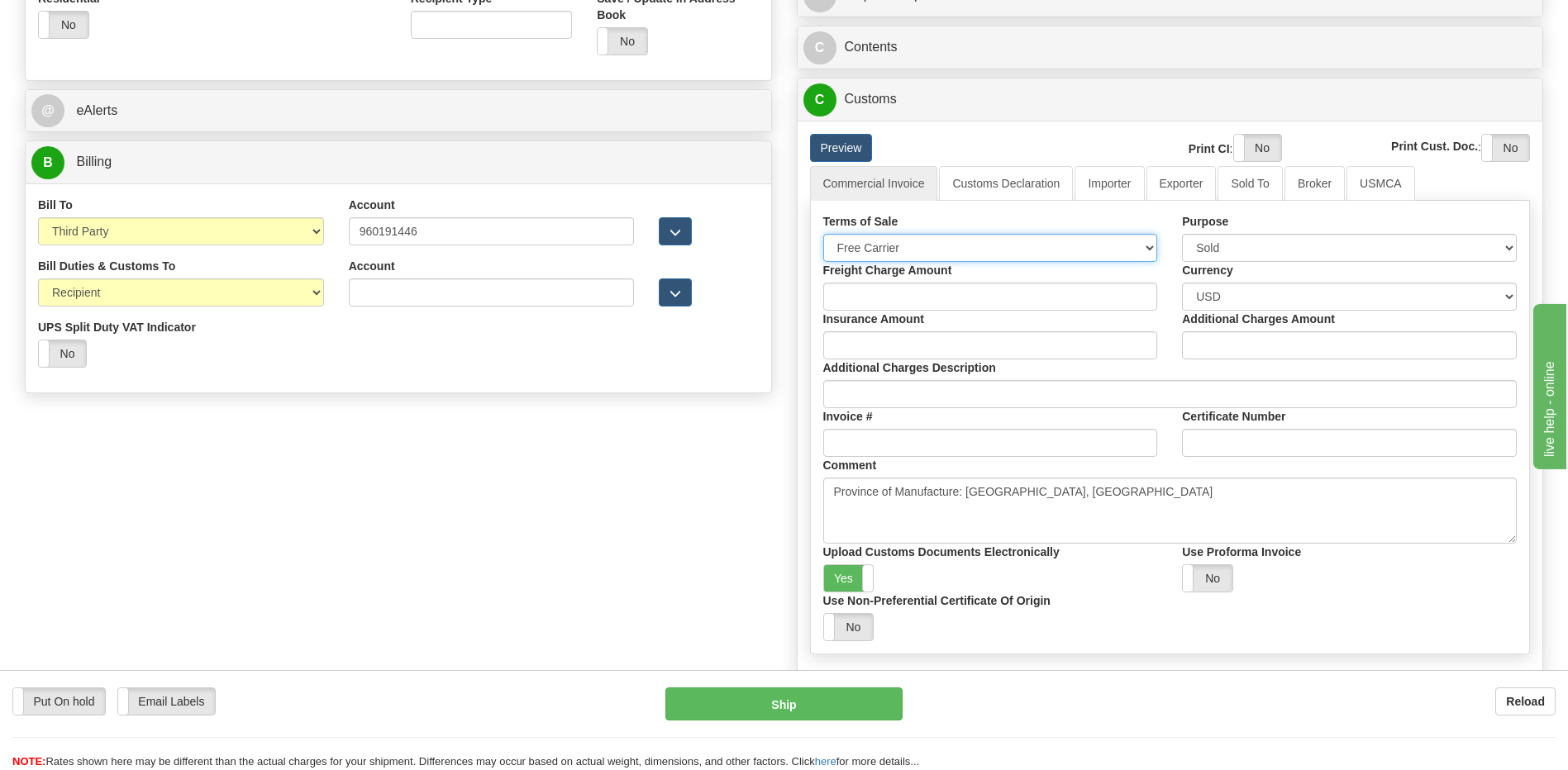
scroll to position [661, 0]
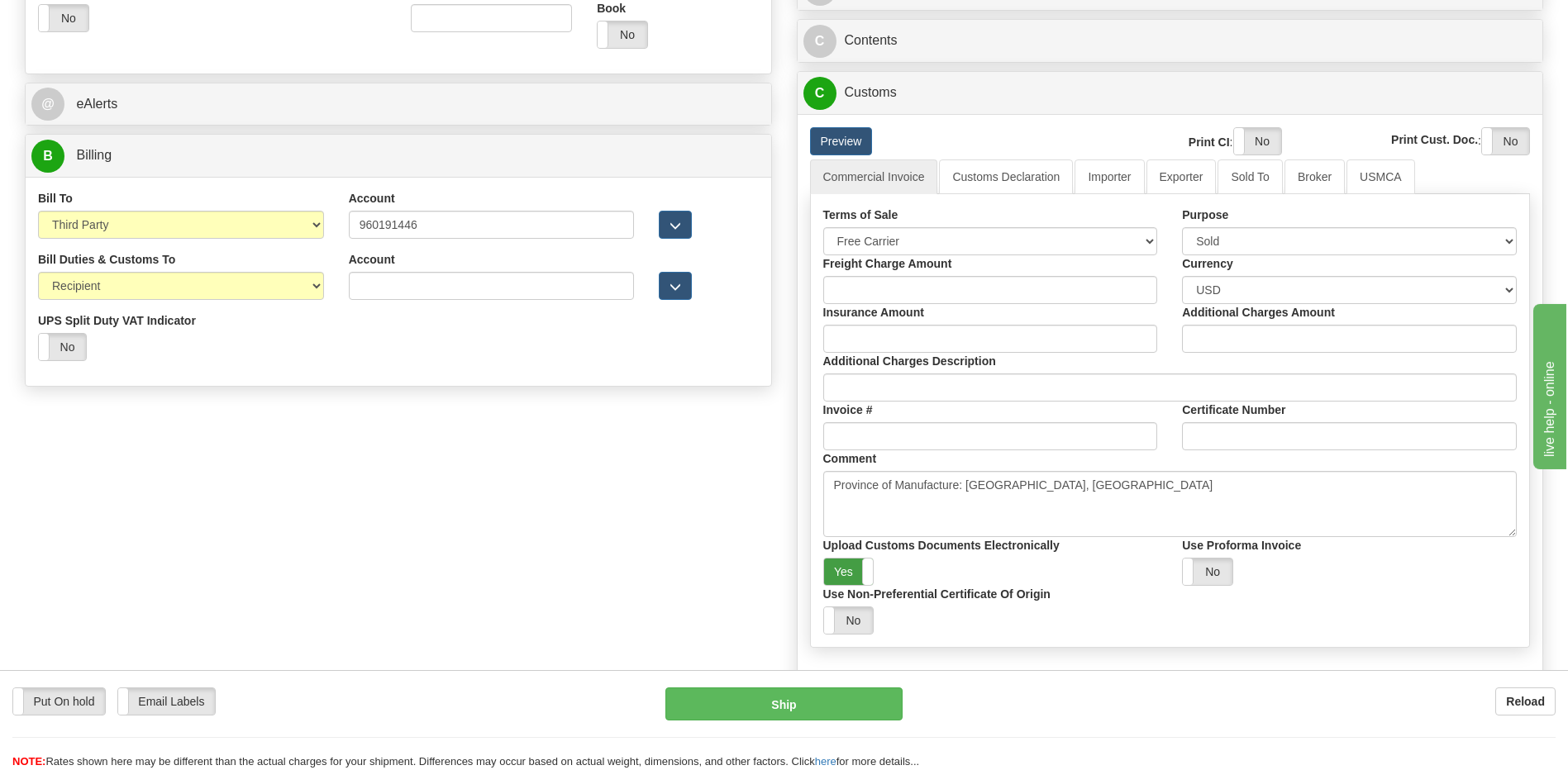
click at [834, 573] on label "Yes" at bounding box center [848, 571] width 49 height 26
click at [1260, 141] on label "Yes" at bounding box center [1257, 141] width 47 height 26
click at [1495, 142] on label "Yes" at bounding box center [1504, 141] width 47 height 26
click at [1006, 179] on link "Customs Declaration" at bounding box center [1006, 177] width 134 height 35
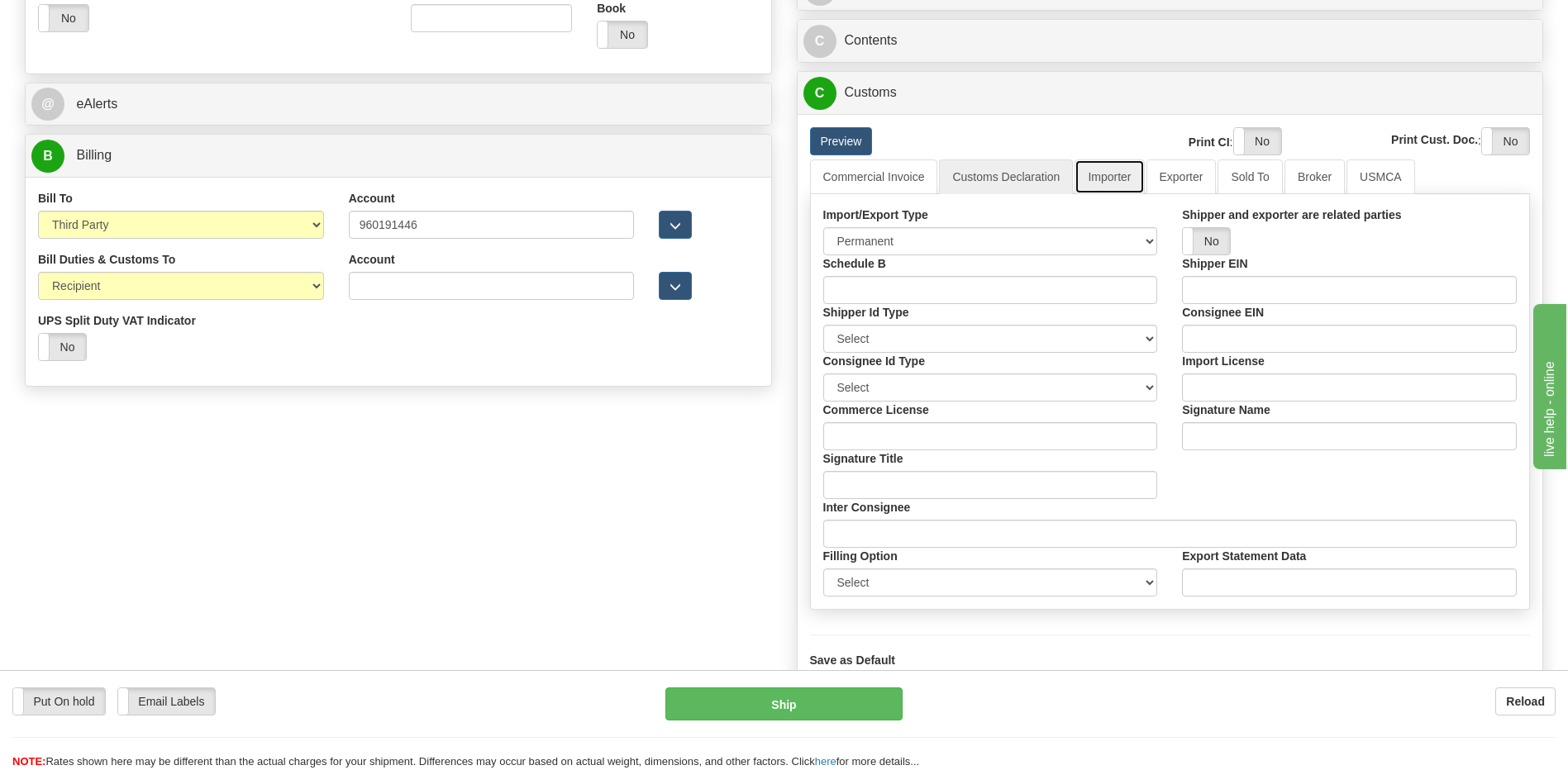
click at [1118, 182] on link "Importer" at bounding box center [1109, 177] width 70 height 35
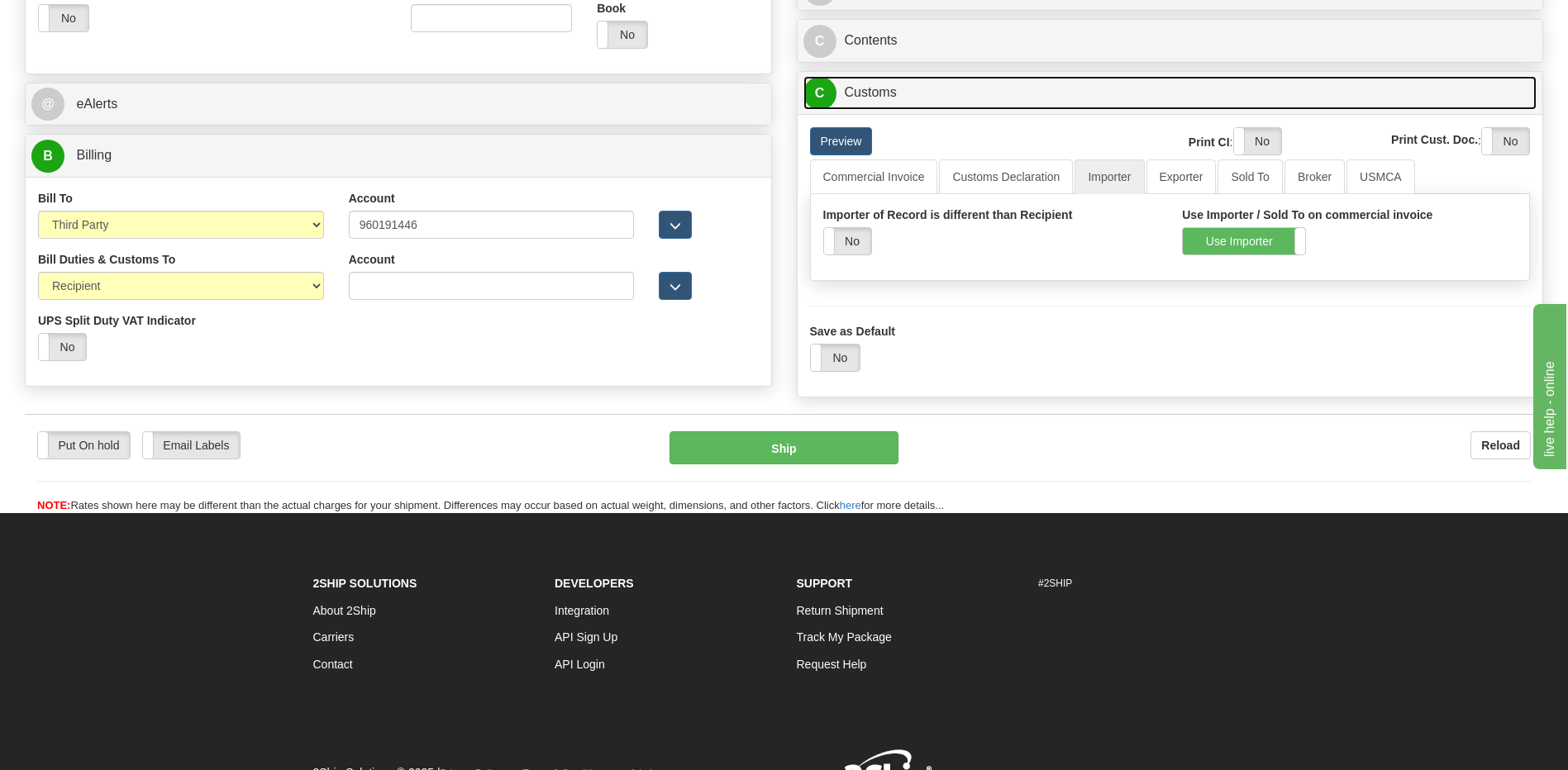
click at [919, 86] on link "C Customs" at bounding box center [1169, 93] width 733 height 34
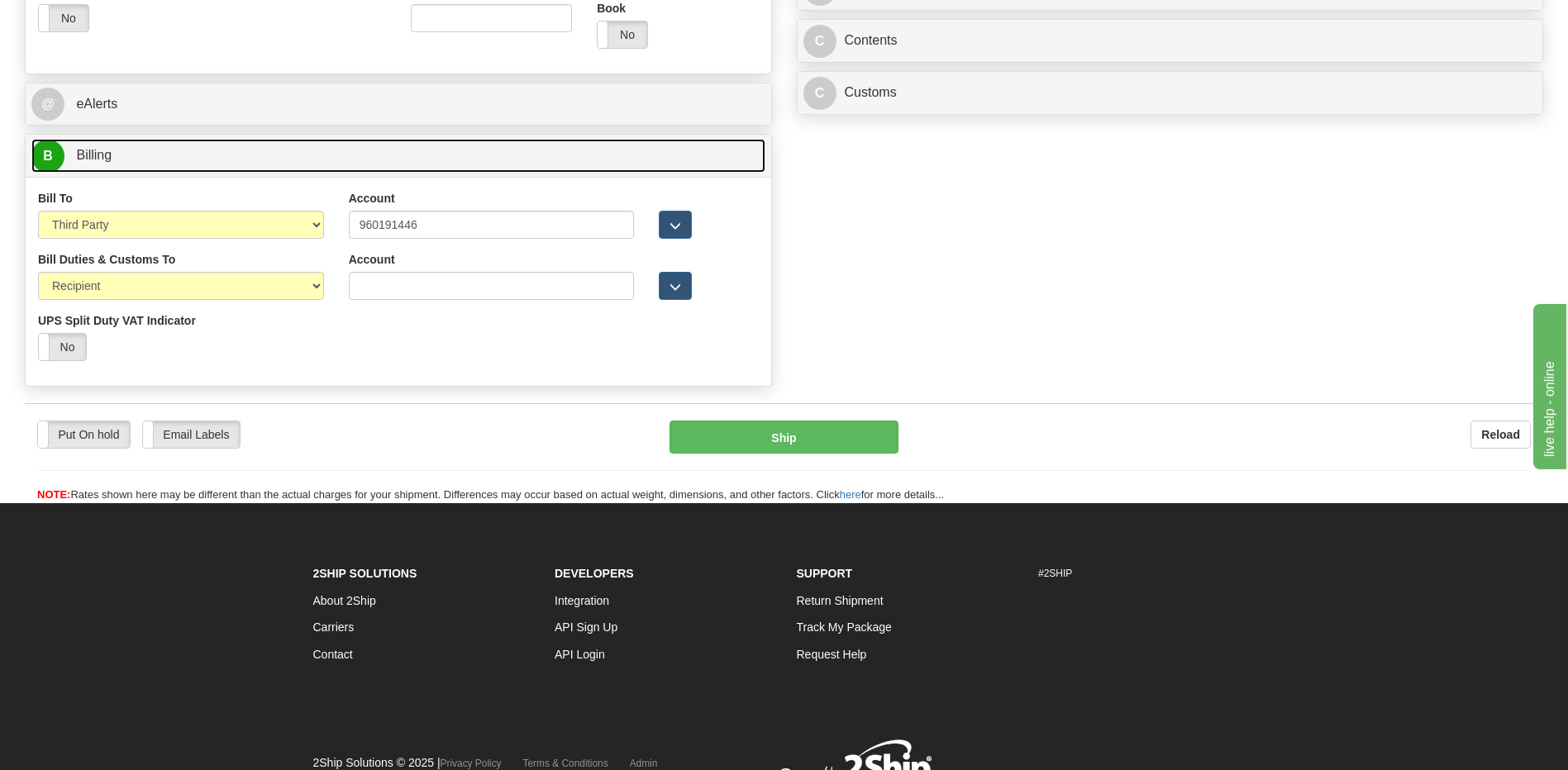
click at [502, 161] on link "B Billing" at bounding box center [398, 156] width 733 height 34
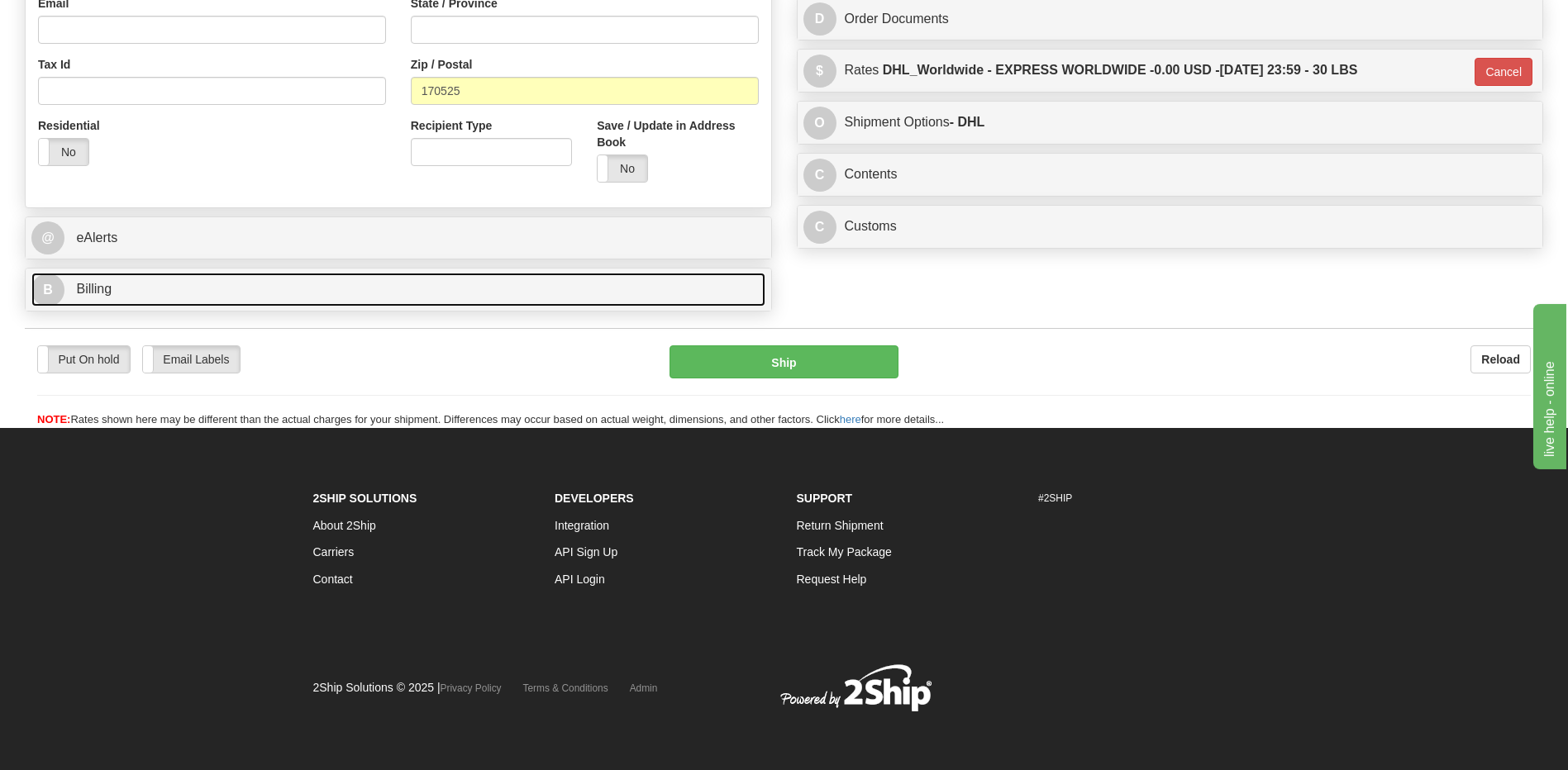
scroll to position [528, 0]
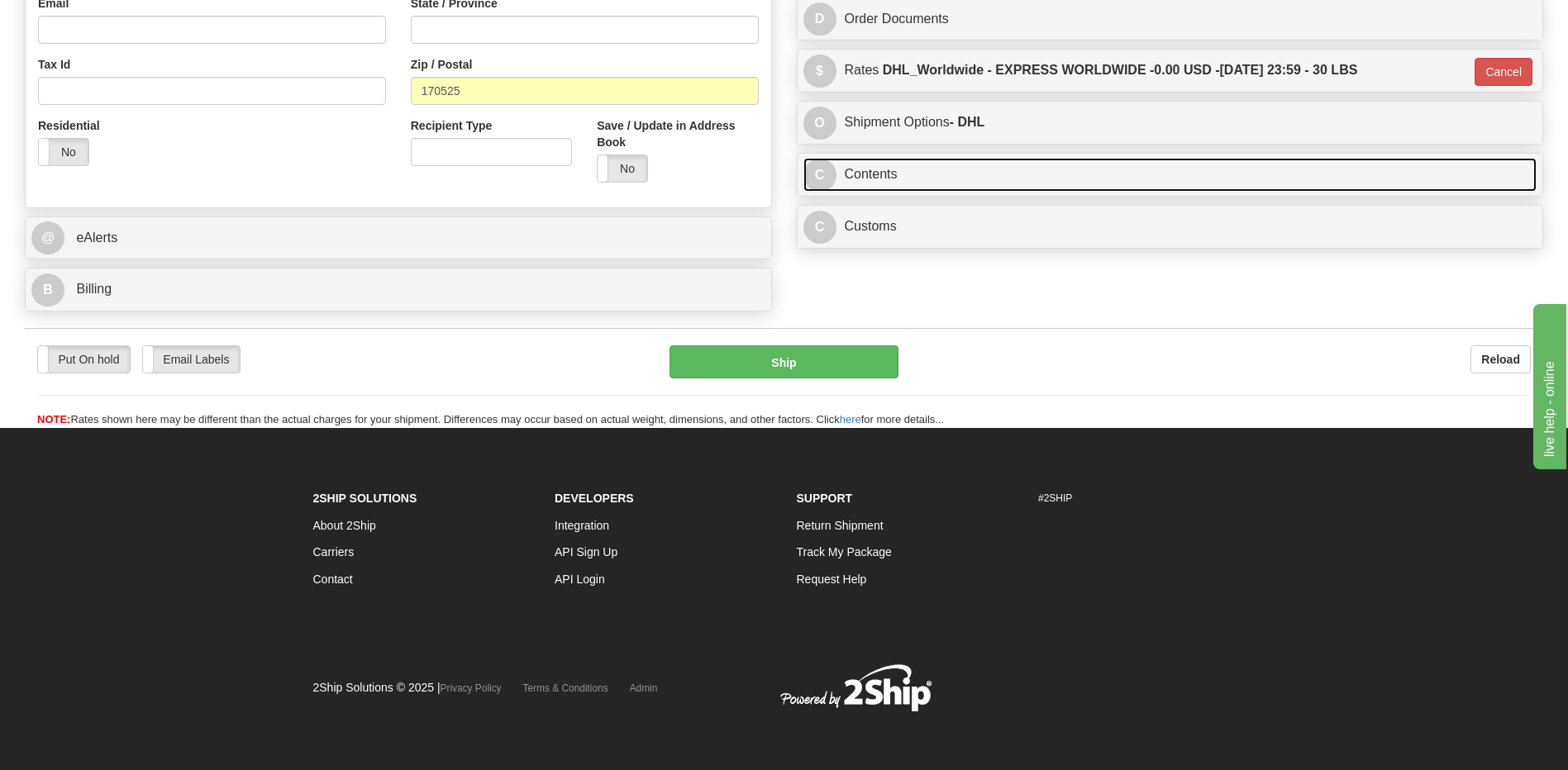
click at [896, 176] on link "C Contents" at bounding box center [1169, 175] width 733 height 34
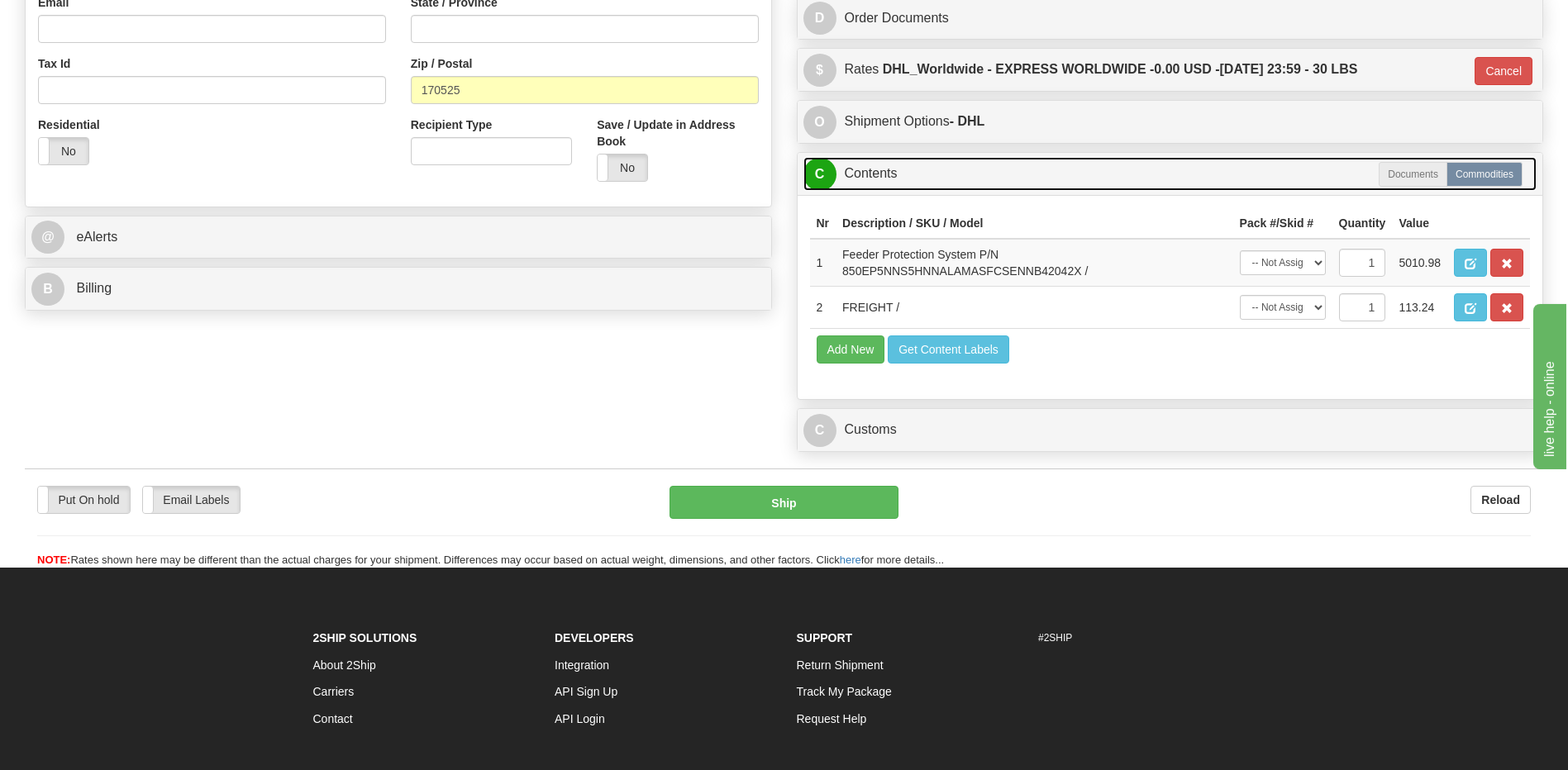
click at [896, 176] on link "C Contents" at bounding box center [1169, 174] width 733 height 34
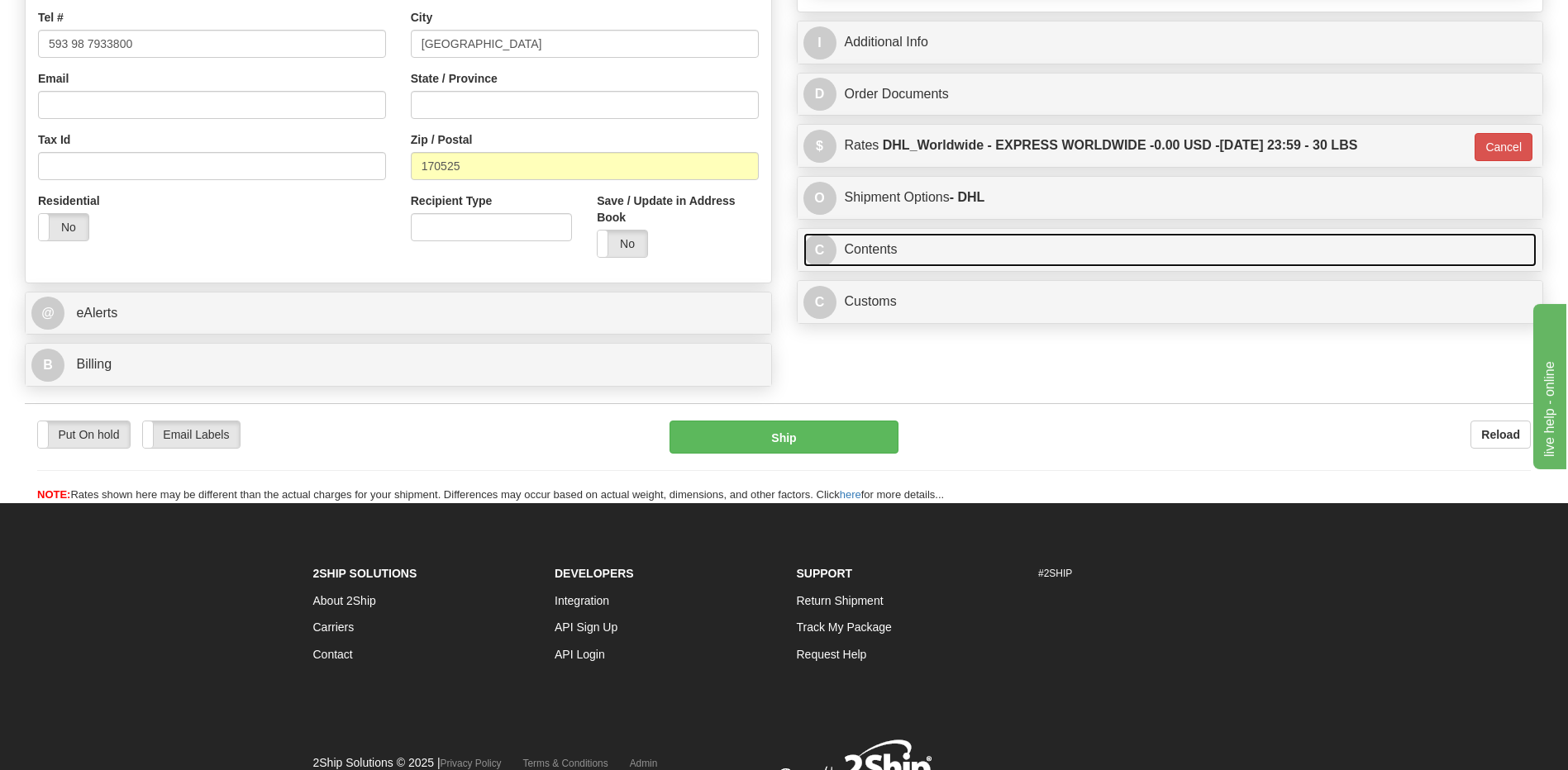
scroll to position [363, 0]
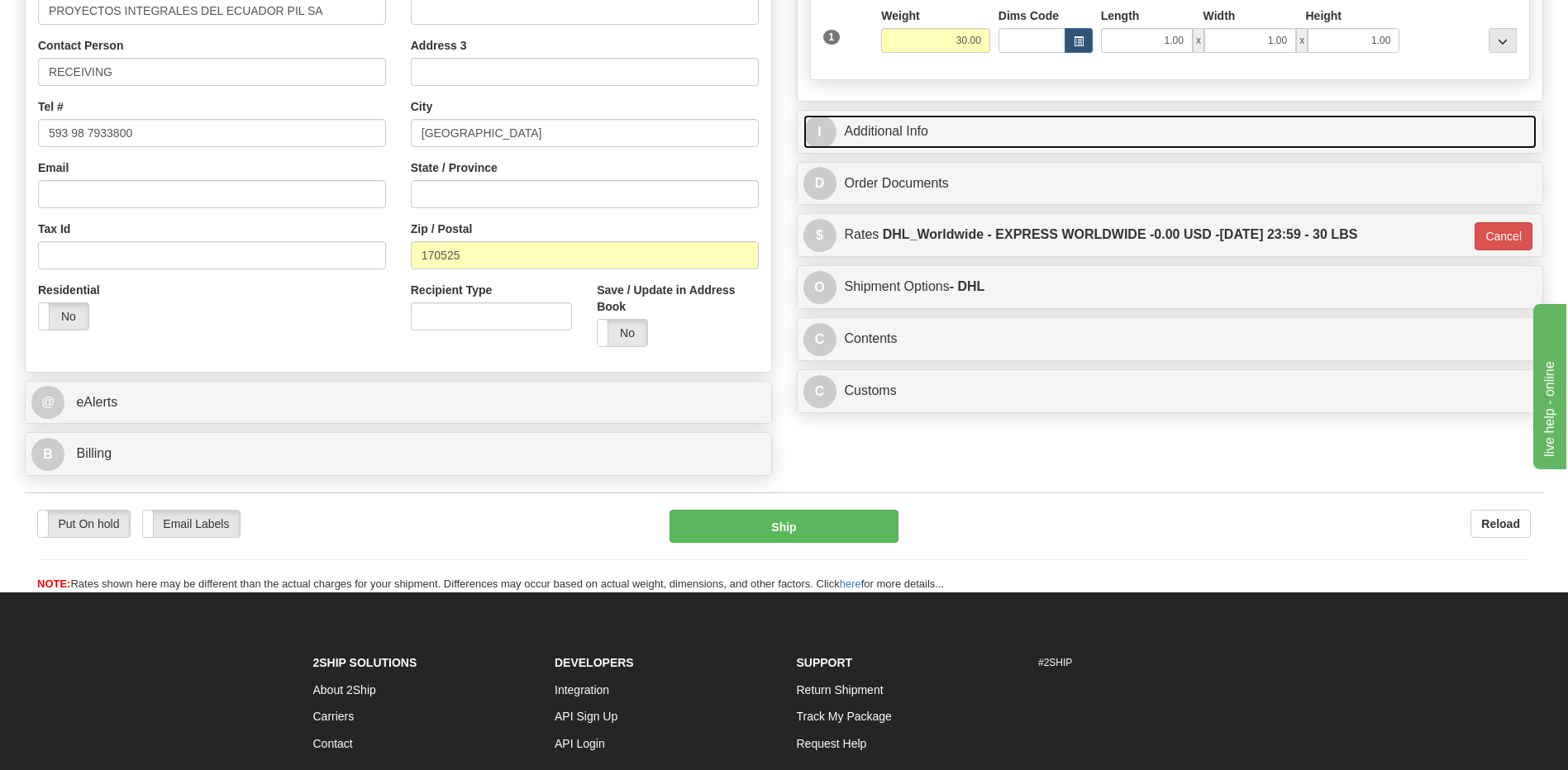
click at [918, 137] on link "I Additional Info" at bounding box center [1169, 132] width 733 height 34
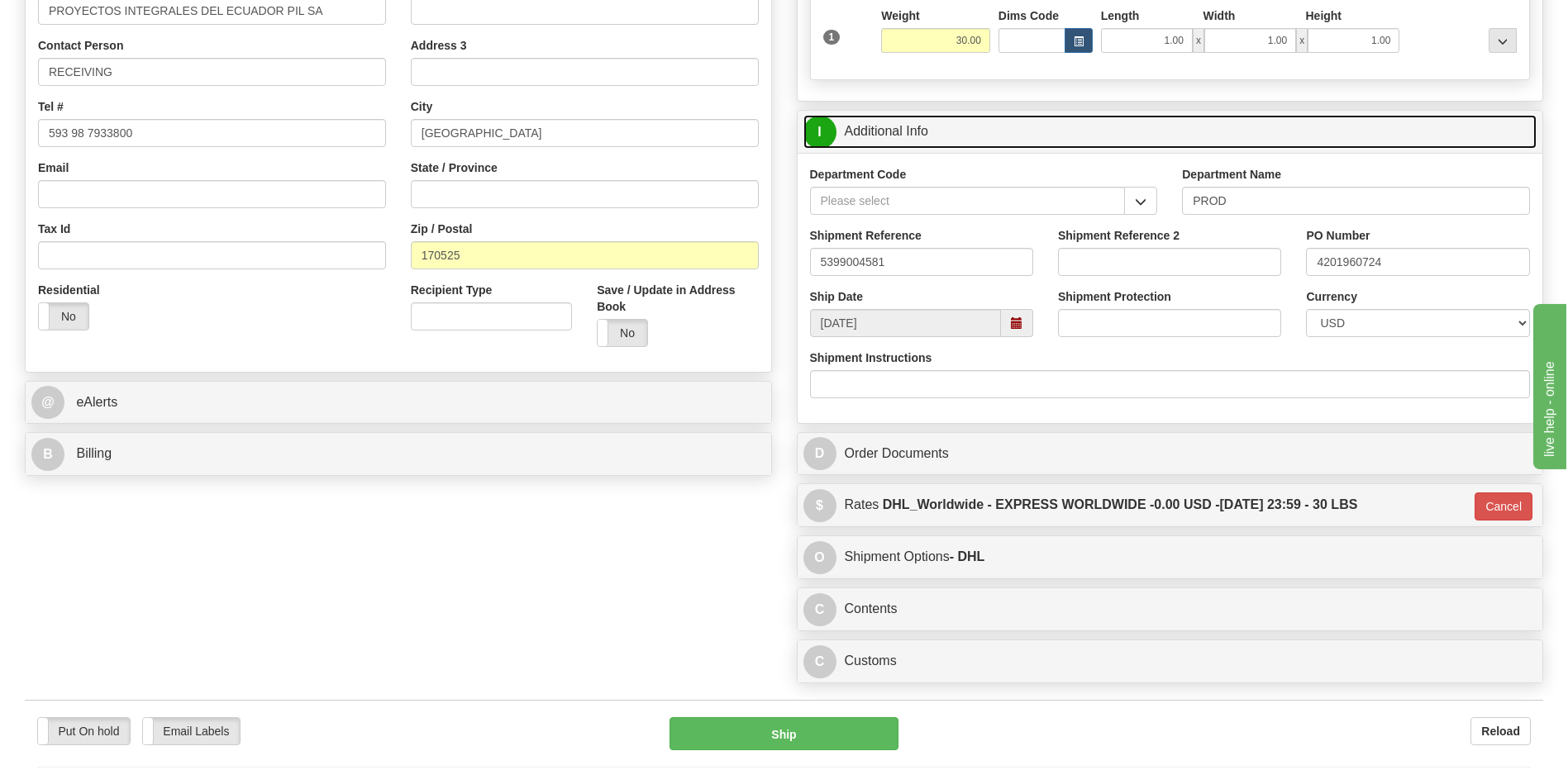
click at [918, 137] on link "I Additional Info" at bounding box center [1169, 132] width 733 height 34
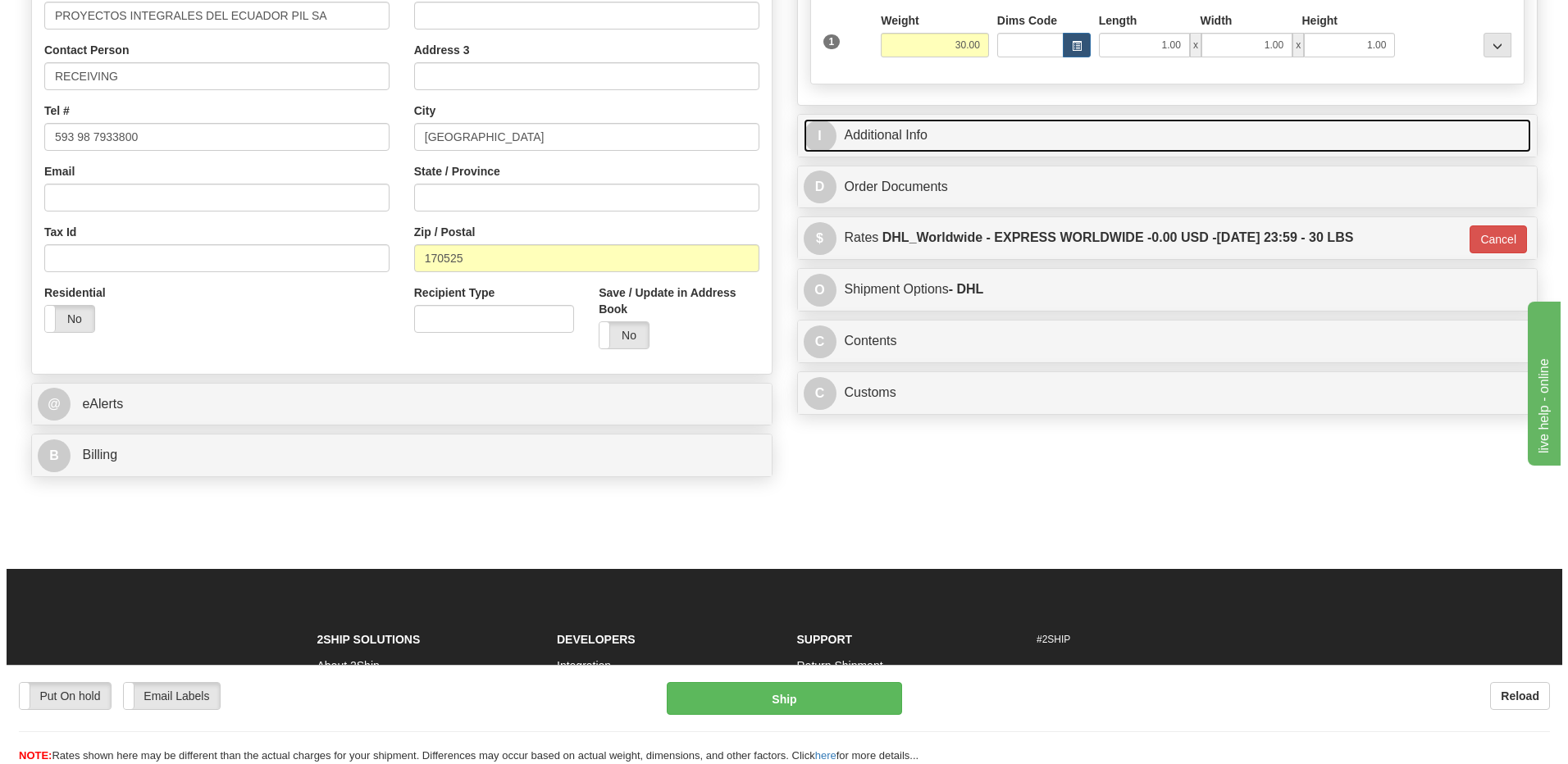
scroll to position [196, 0]
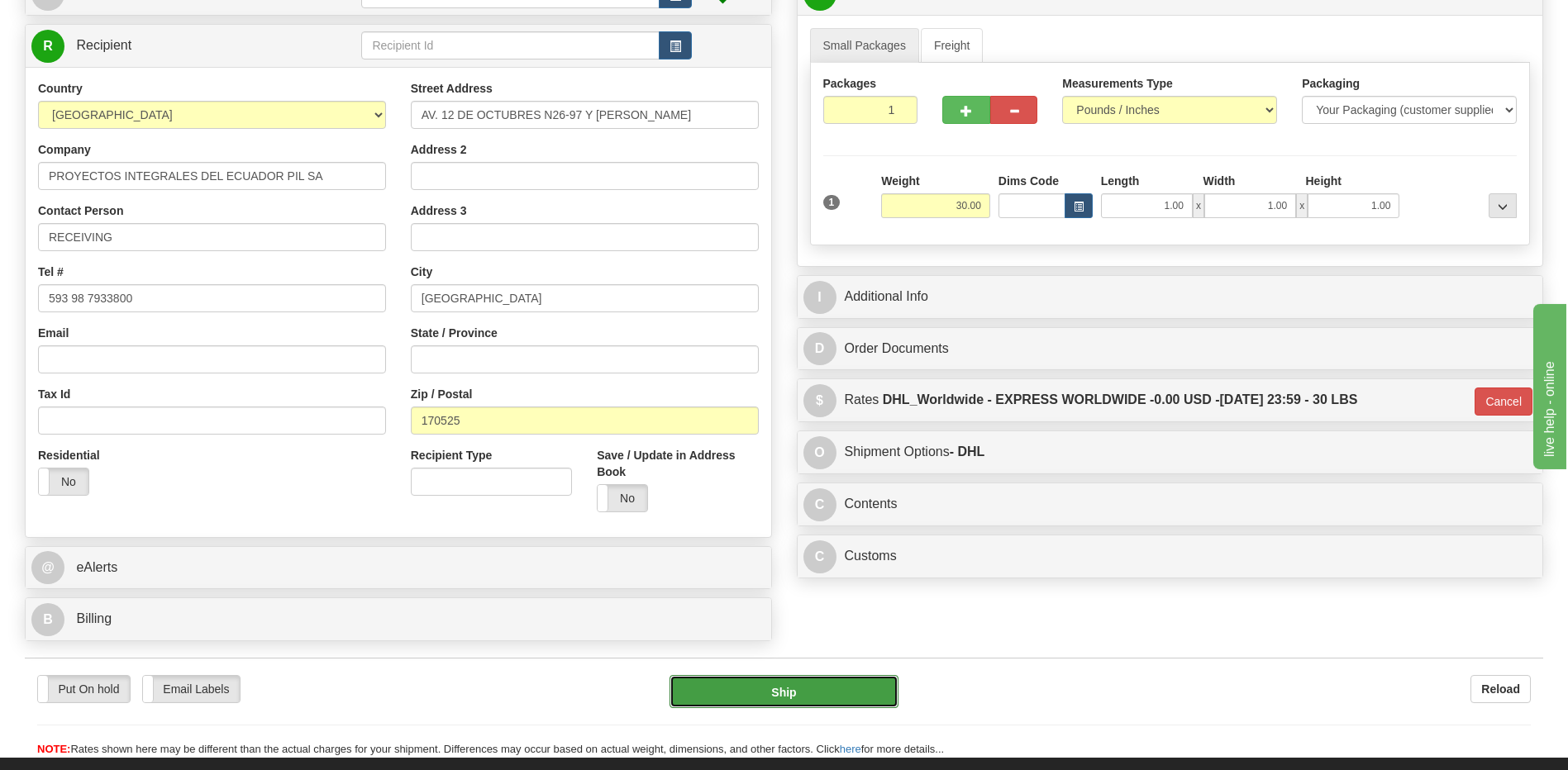
click at [705, 683] on button "Ship" at bounding box center [784, 691] width 228 height 33
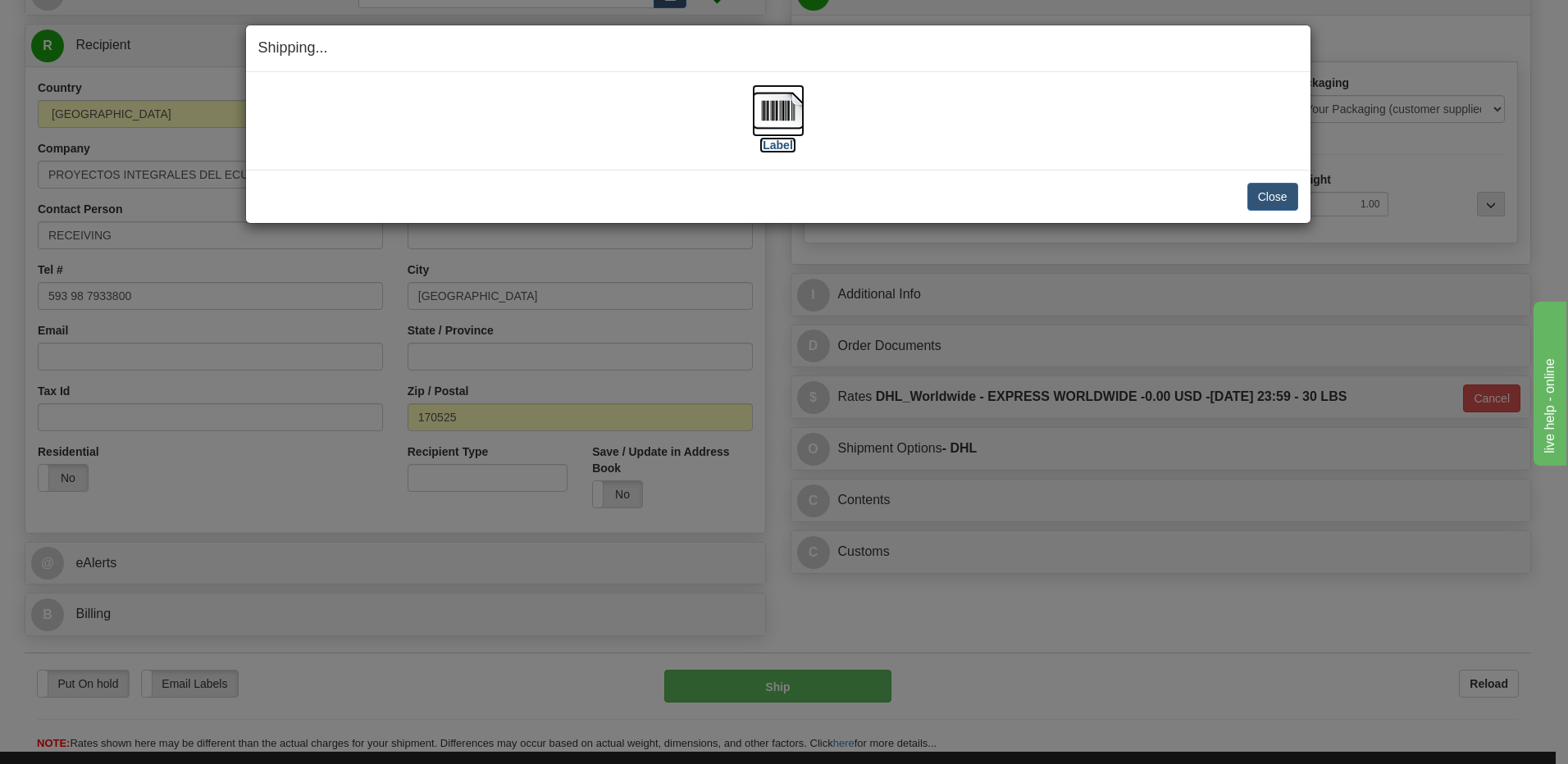
click at [795, 121] on img at bounding box center [779, 110] width 52 height 52
click at [1270, 198] on button "Close" at bounding box center [1273, 196] width 51 height 28
